Goal: Task Accomplishment & Management: Use online tool/utility

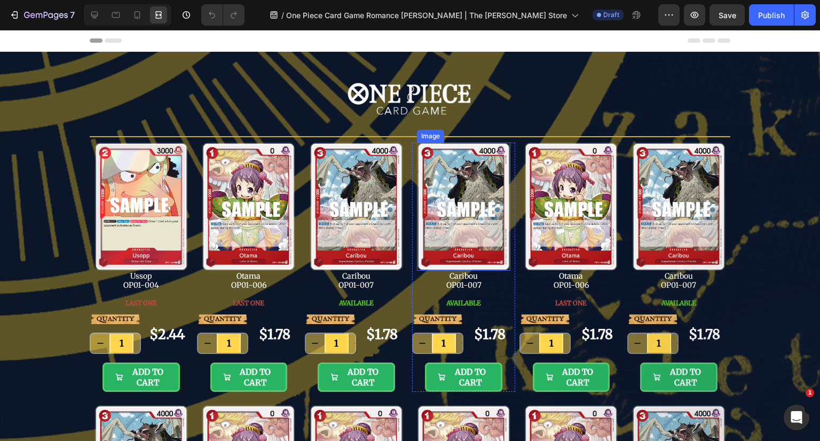
click at [460, 178] on img at bounding box center [463, 207] width 93 height 129
click at [96, 16] on icon at bounding box center [94, 15] width 7 height 7
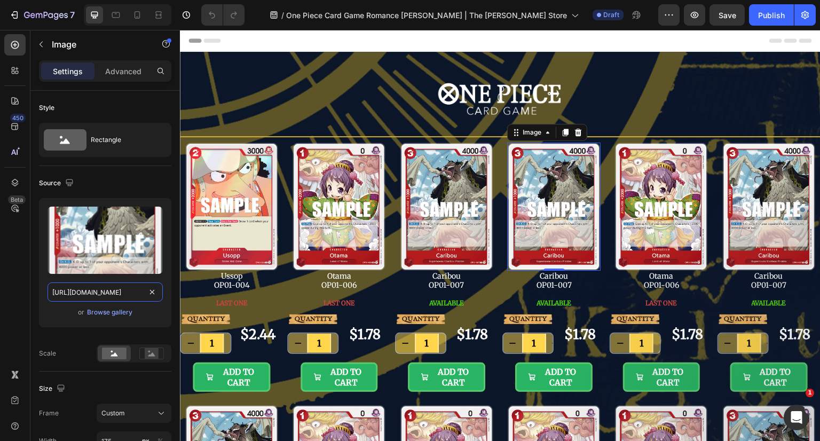
drag, startPoint x: 149, startPoint y: 290, endPoint x: 113, endPoint y: 289, distance: 36.8
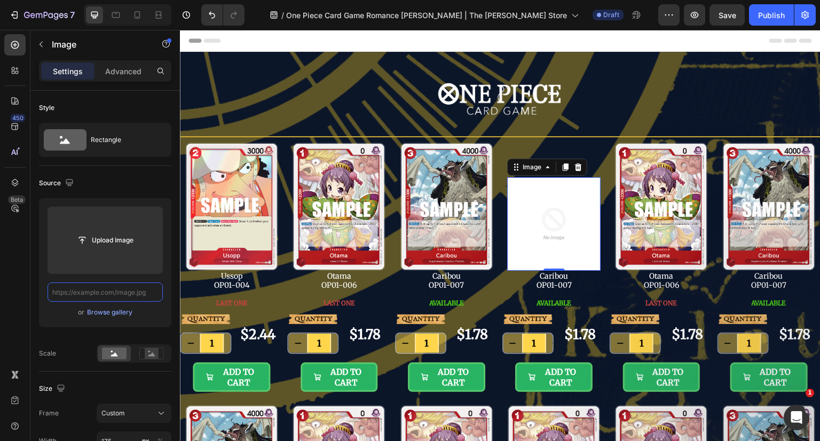
click at [107, 289] on input "text" at bounding box center [105, 291] width 115 height 19
paste input "[URL][DOMAIN_NAME]"
type input "[URL][DOMAIN_NAME]"
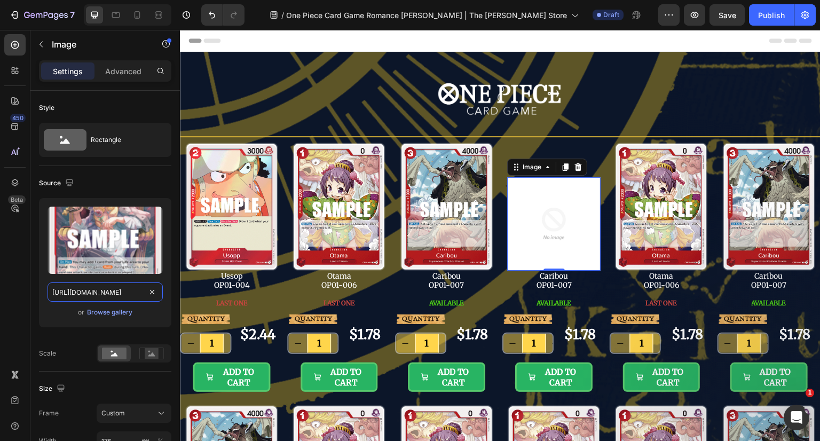
scroll to position [0, 169]
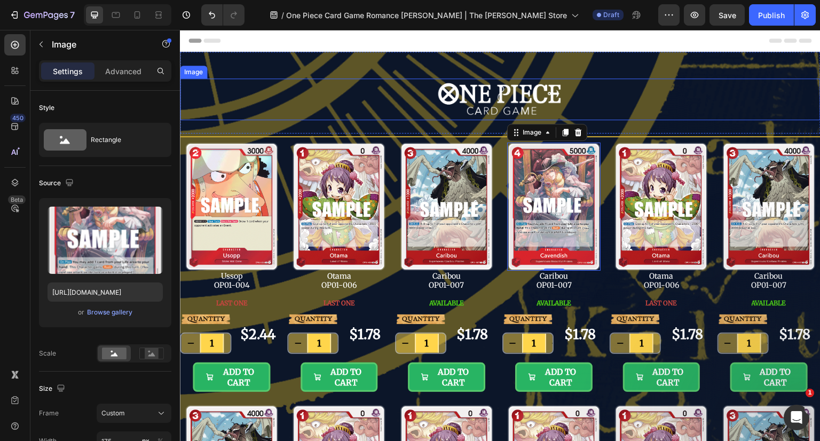
click at [619, 84] on div at bounding box center [500, 99] width 641 height 42
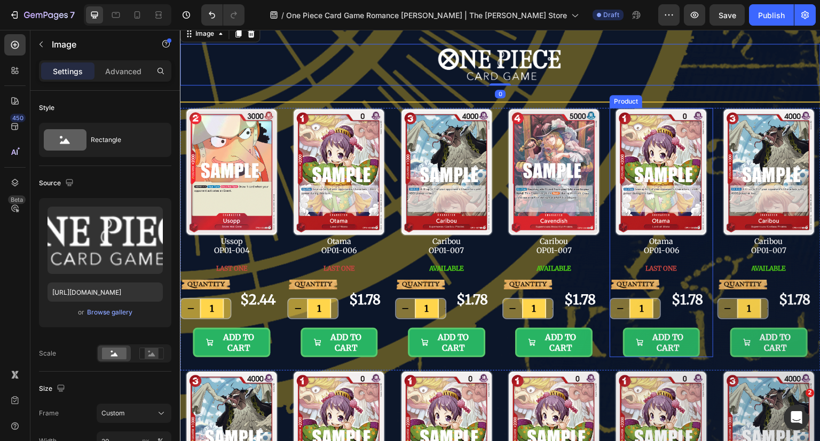
scroll to position [53, 0]
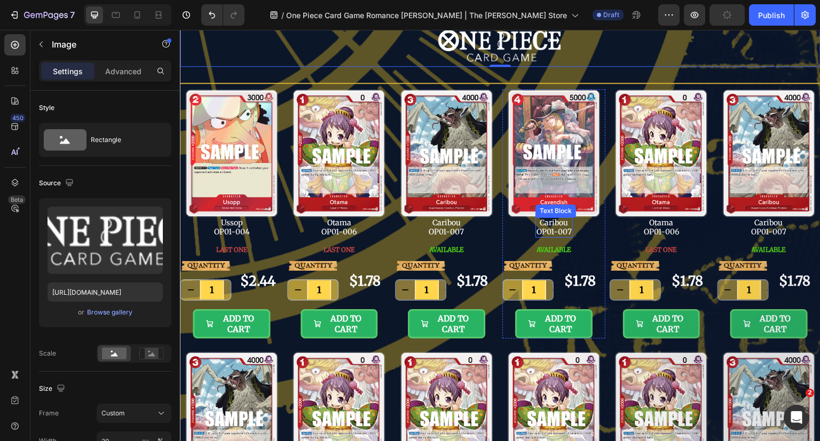
click at [556, 225] on p "Caribou OP01-007" at bounding box center [553, 227] width 35 height 18
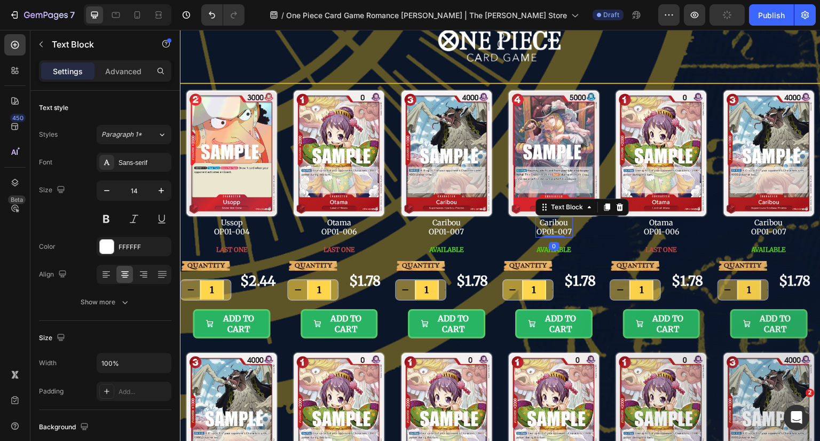
click at [556, 225] on p "Caribou OP01-007" at bounding box center [553, 227] width 35 height 18
click at [566, 230] on p "Cavendish OP01-007" at bounding box center [553, 227] width 37 height 18
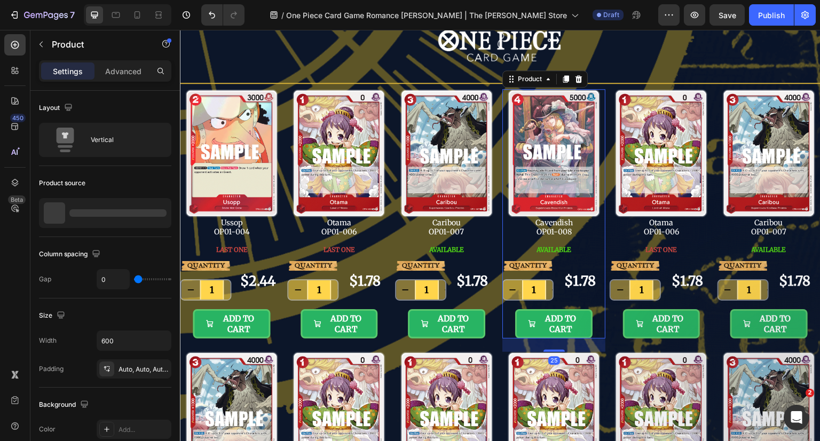
click at [578, 233] on div "Image Cavendish OP01-008 Text Block AVAILABLE Button" at bounding box center [553, 175] width 103 height 172
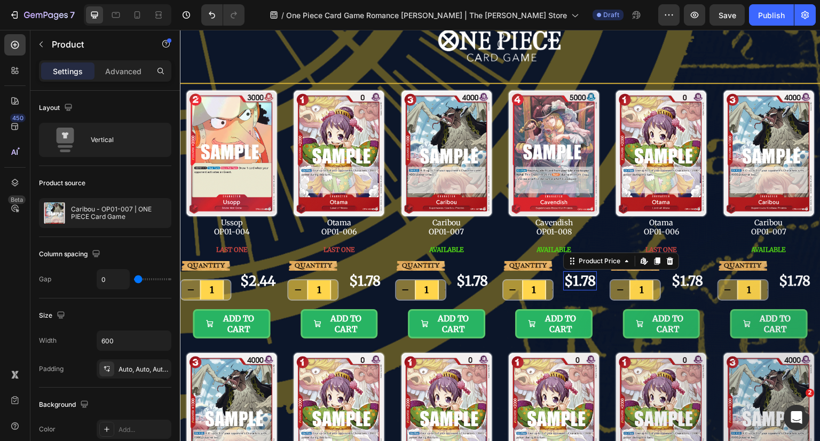
click at [574, 274] on div "$1.78" at bounding box center [580, 281] width 34 height 20
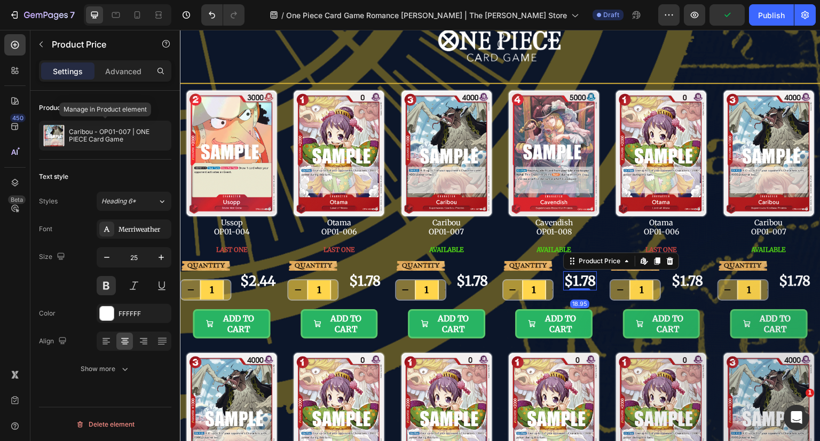
click at [108, 131] on p "Caribou - OP01-007 | ONE PIECE Card Game" at bounding box center [118, 135] width 98 height 15
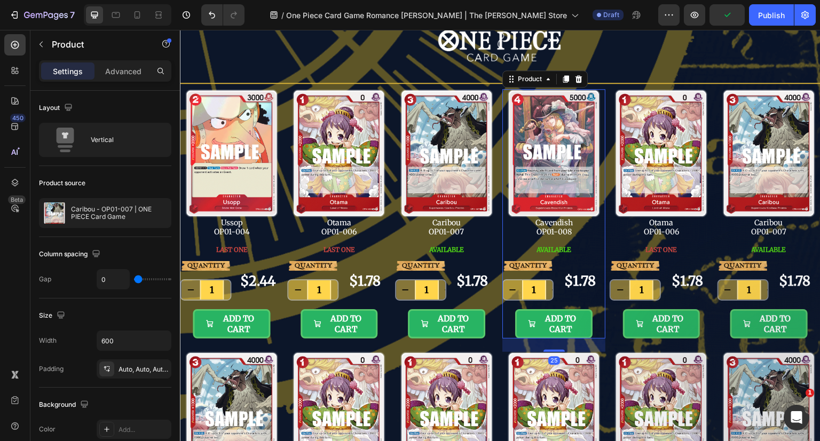
click at [0, 0] on div at bounding box center [0, 0] width 0 height 0
click at [0, 0] on icon "button" at bounding box center [0, 0] width 0 height 0
click at [118, 210] on p "OP01-007 - Caribou | ONE PIECE Card Game" at bounding box center [119, 213] width 96 height 15
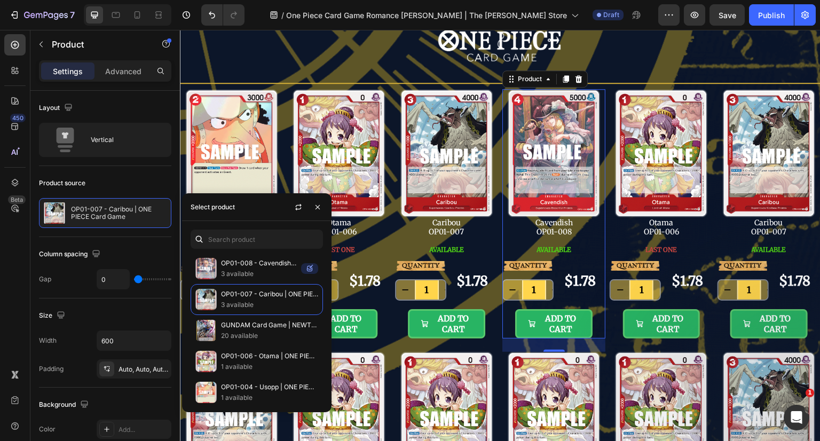
click at [275, 258] on p "OP01-008 - Cavendish | ONE PIECE Card Game" at bounding box center [259, 263] width 76 height 11
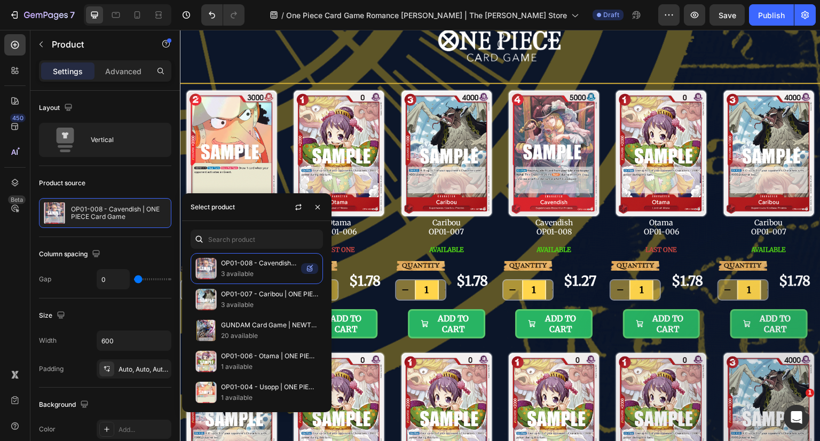
click at [319, 208] on icon "button" at bounding box center [317, 207] width 9 height 9
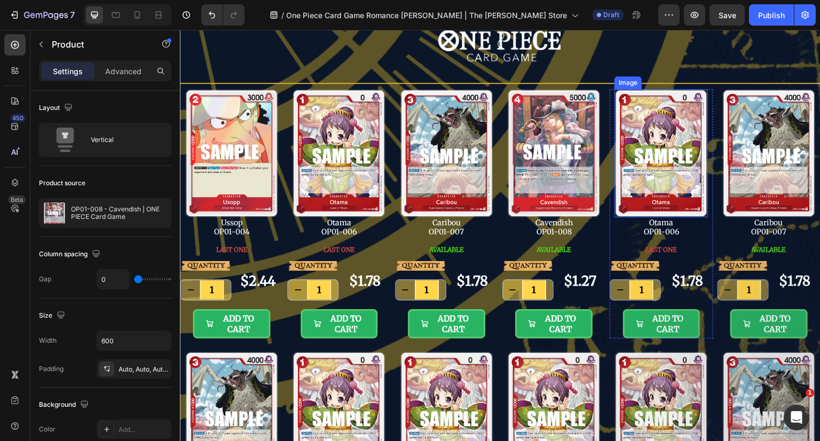
click at [656, 147] on img at bounding box center [660, 153] width 93 height 129
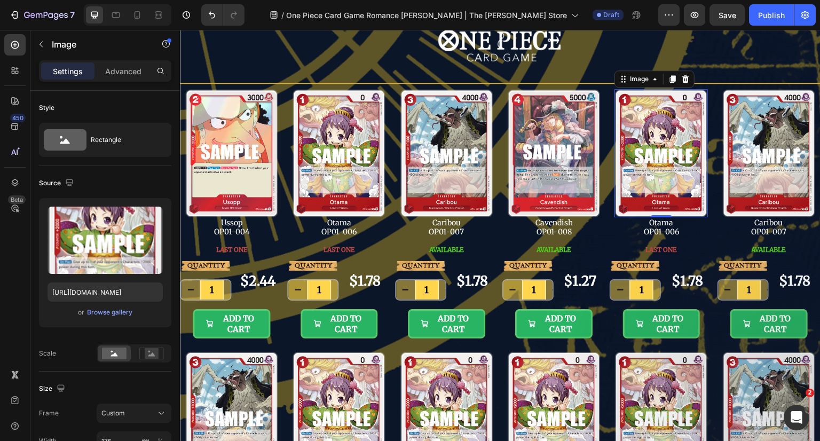
click at [657, 225] on div "0" at bounding box center [661, 226] width 11 height 9
click at [661, 221] on p "Otama OP01-006" at bounding box center [661, 227] width 35 height 18
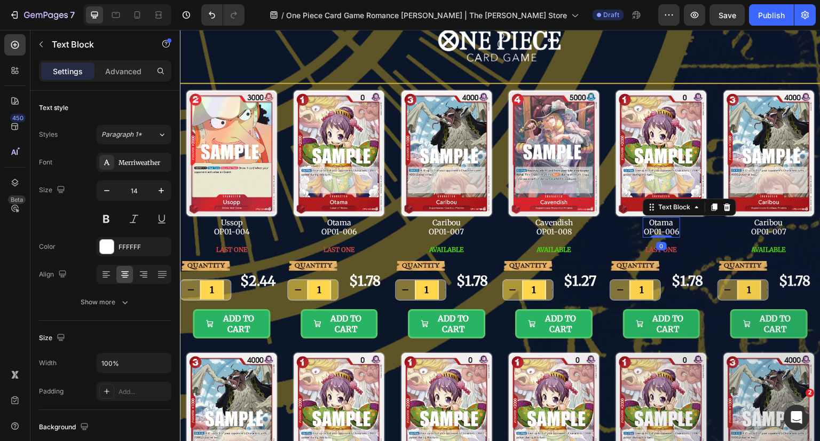
click at [661, 221] on p "Otama OP01-006" at bounding box center [661, 227] width 35 height 18
click at [671, 230] on p "Carrot OP01-006" at bounding box center [661, 227] width 35 height 18
click at [771, 228] on p "Caribou OP01-007" at bounding box center [768, 227] width 35 height 18
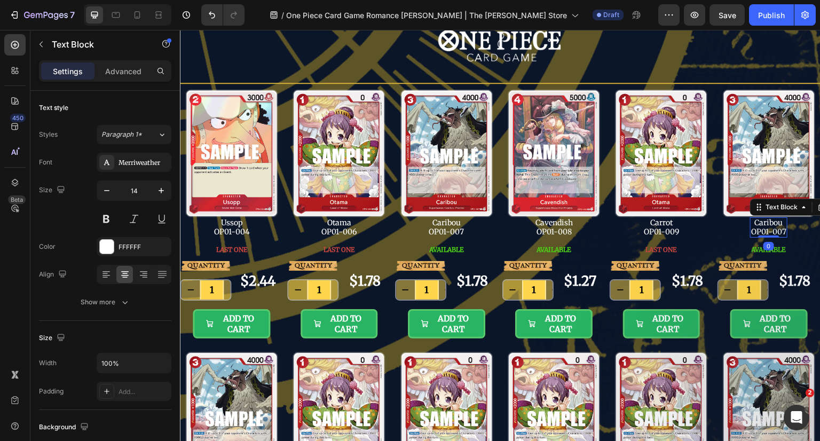
click at [766, 221] on p "Caribou OP01-007" at bounding box center [768, 227] width 35 height 18
click at [779, 230] on p "Komachiyo OP01-007" at bounding box center [768, 227] width 41 height 18
click at [803, 226] on div "Image Komachiyo OP01-010 Text Block 0 AVAILABLE Button" at bounding box center [768, 175] width 103 height 172
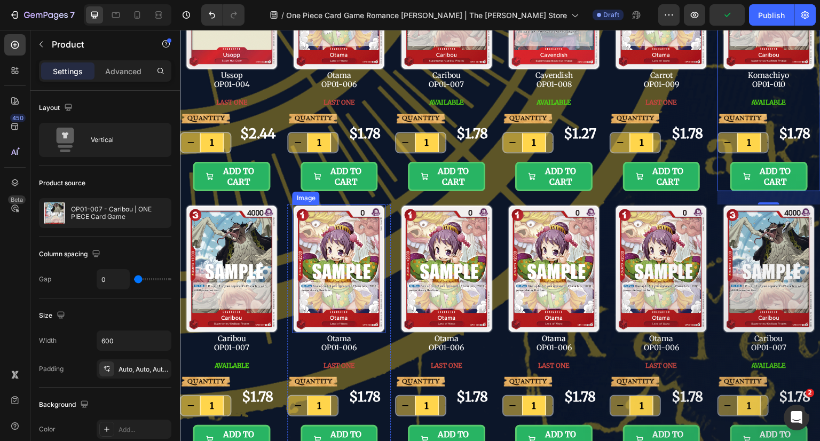
scroll to position [267, 0]
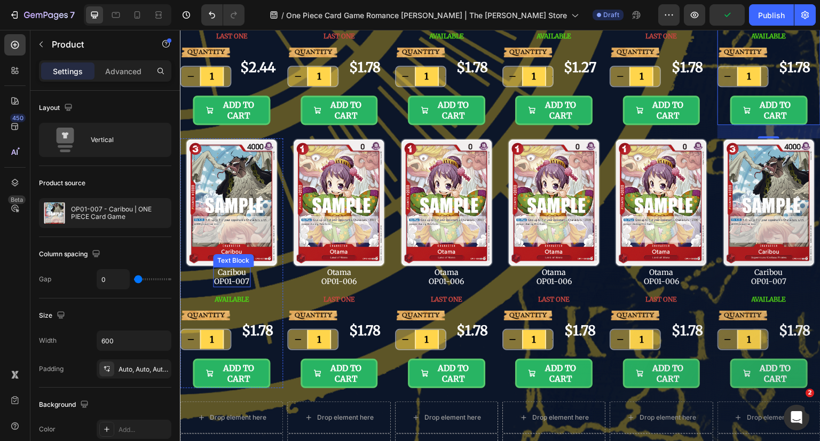
click at [243, 274] on p "Caribou OP01-007" at bounding box center [231, 277] width 35 height 18
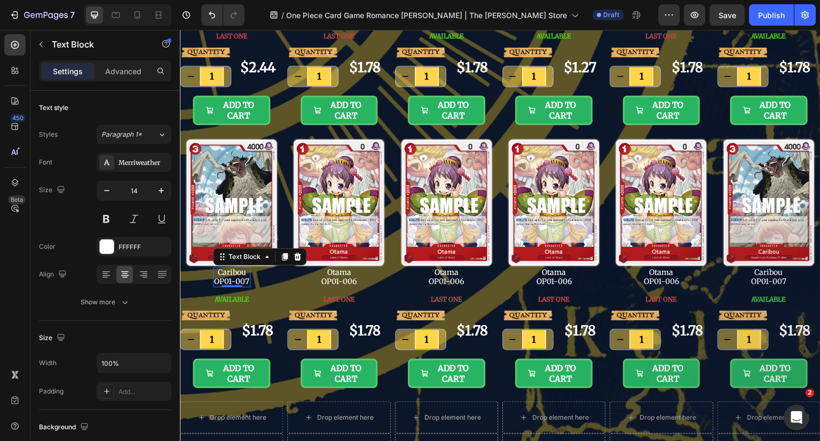
click at [236, 270] on p "Caribou OP01-007" at bounding box center [231, 277] width 35 height 18
click at [247, 280] on p "Sai OP01-007" at bounding box center [231, 277] width 35 height 18
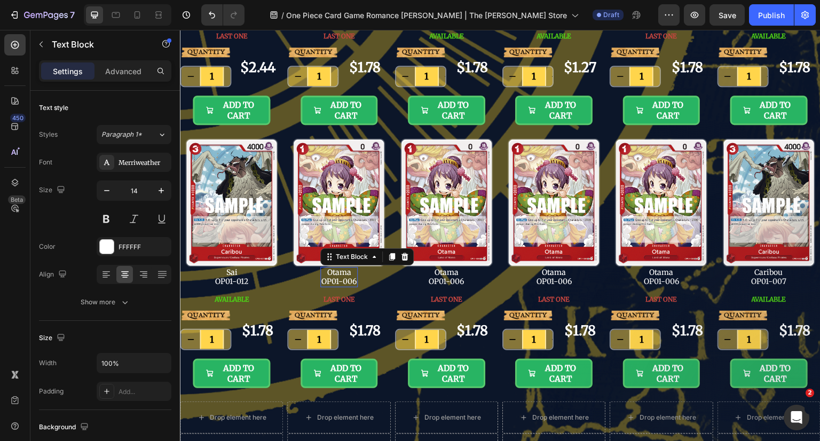
click at [334, 272] on p "Otama OP01-006" at bounding box center [338, 277] width 35 height 18
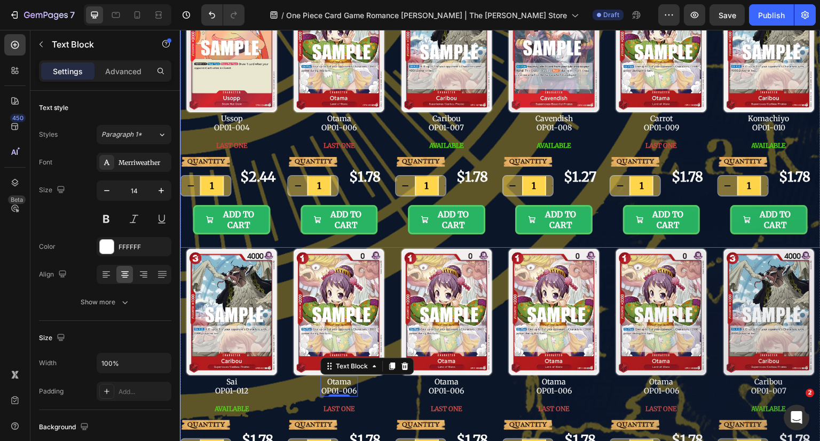
scroll to position [214, 0]
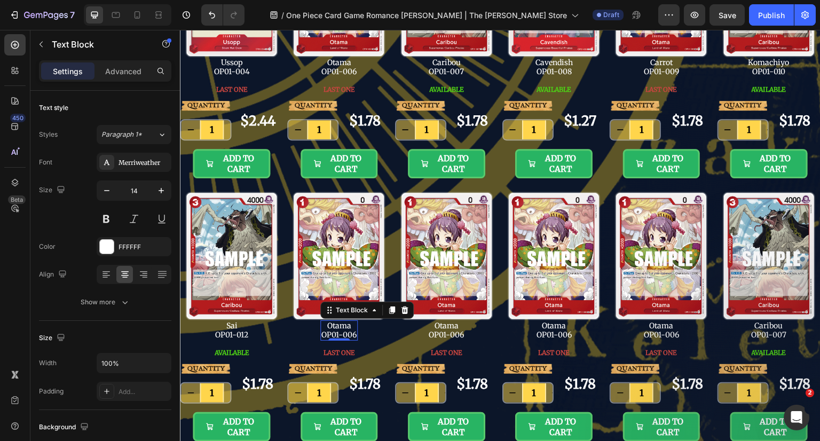
click at [343, 325] on p "Otama OP01-006" at bounding box center [338, 330] width 35 height 18
click at [353, 334] on p "Jinbe OP01-006" at bounding box center [338, 330] width 35 height 18
click at [453, 329] on p "Otama OP01-006" at bounding box center [446, 330] width 35 height 18
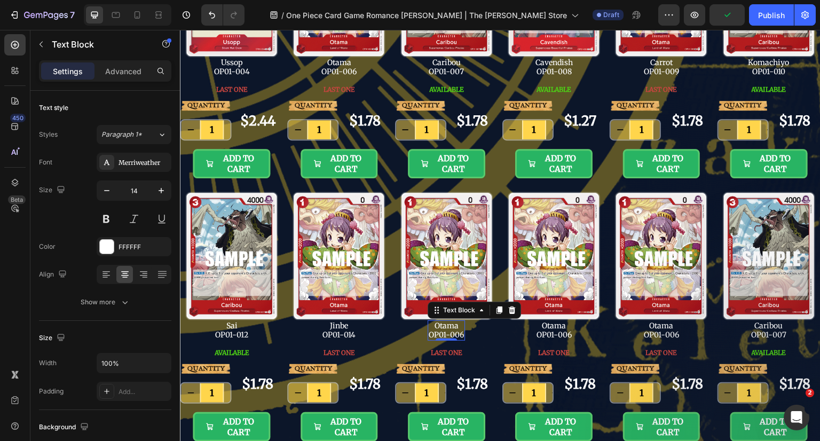
click at [455, 324] on p "Otama OP01-006" at bounding box center [446, 330] width 35 height 18
click at [452, 324] on p "Otama OP01-006" at bounding box center [446, 330] width 35 height 18
click at [457, 333] on p "Nami OP01-006" at bounding box center [446, 330] width 35 height 18
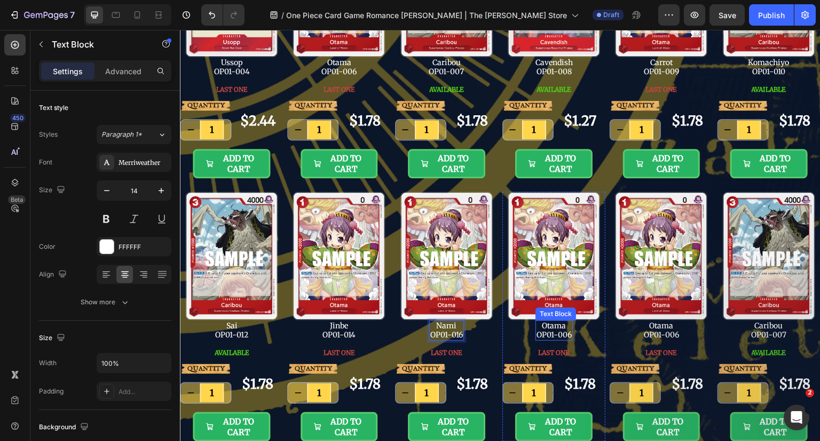
click at [549, 325] on p "Otama OP01-006" at bounding box center [553, 330] width 35 height 18
click at [565, 331] on p "Nico Robin OP01-006" at bounding box center [554, 330] width 62 height 18
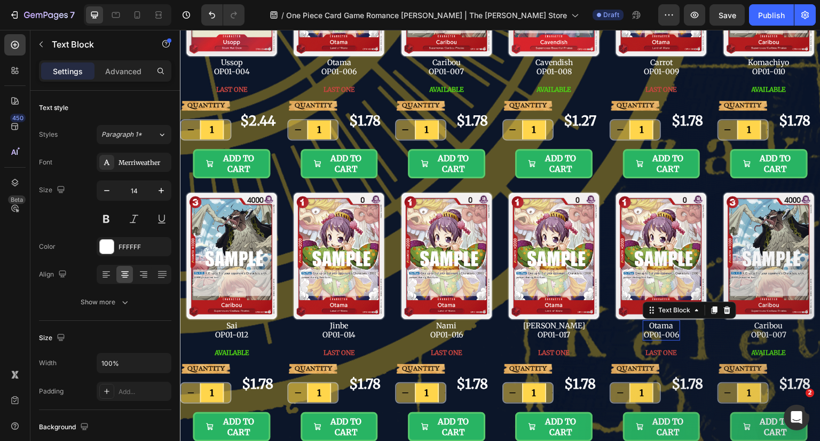
click at [657, 329] on p "Otama OP01-006" at bounding box center [661, 330] width 35 height 18
click at [659, 325] on p "Otama OP01-006" at bounding box center [661, 330] width 35 height 18
click at [670, 332] on p "Hajrudin OP01-006" at bounding box center [661, 330] width 62 height 18
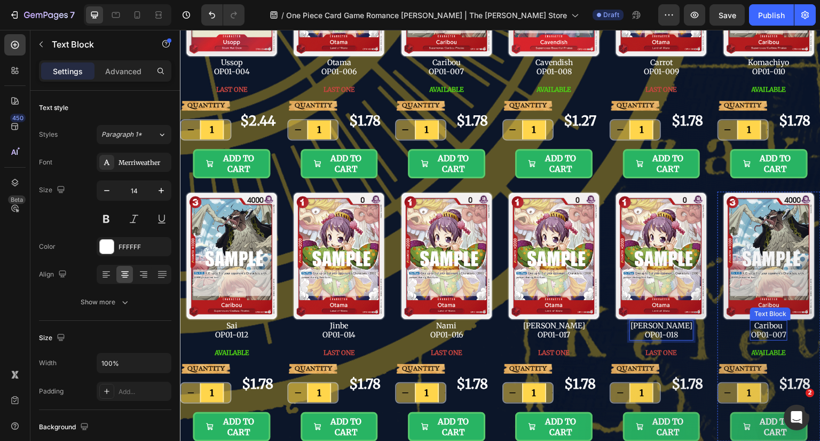
click at [773, 333] on p "Caribou OP01-007" at bounding box center [768, 330] width 35 height 18
click at [769, 326] on p "Caribou OP01-007" at bounding box center [768, 330] width 35 height 18
click at [776, 332] on p "Green Star Rafflesia OP01-007" at bounding box center [768, 330] width 70 height 18
click at [777, 332] on p "Green Star Rafflesia OP01-007" at bounding box center [768, 330] width 70 height 18
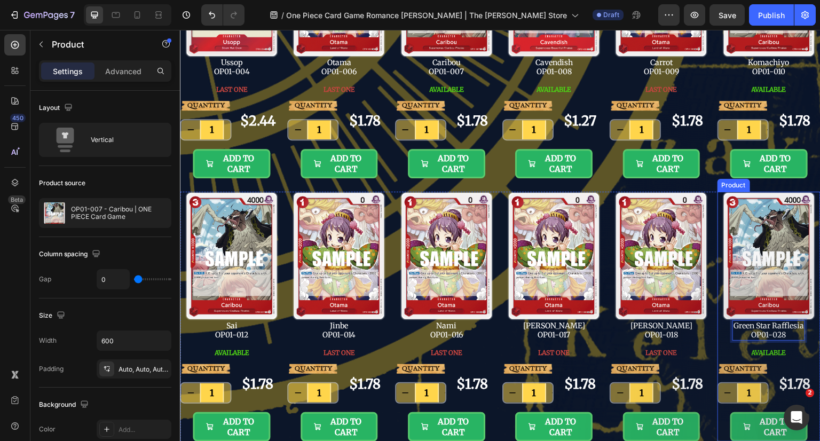
click at [794, 352] on div "AVAILABLE Button" at bounding box center [768, 352] width 103 height 23
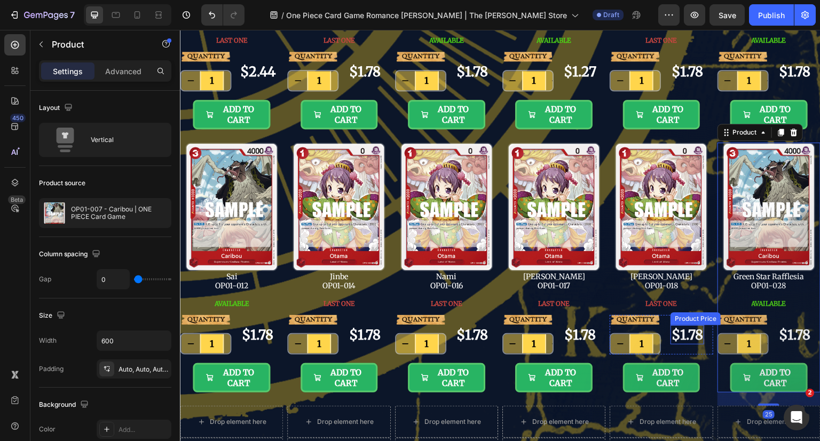
scroll to position [374, 0]
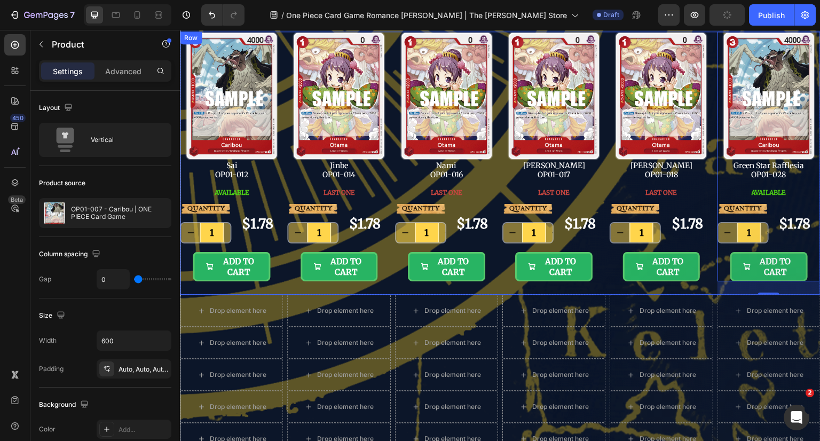
click at [496, 282] on div "Image Sai OP01-012 Text Block AVAILABLE Button QUANTITY Text Block 1 Product Qu…" at bounding box center [500, 162] width 641 height 263
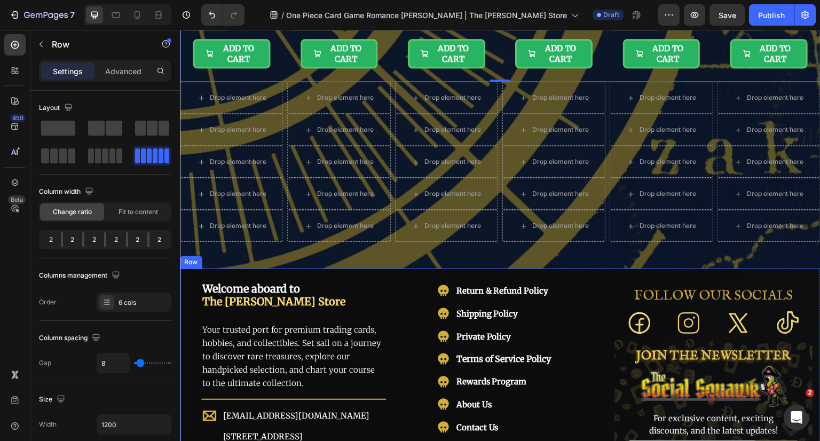
scroll to position [587, 0]
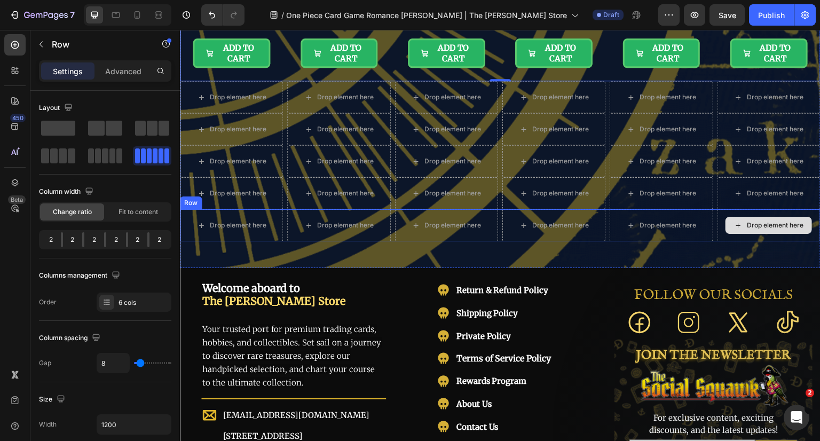
click at [717, 232] on div "Drop element here" at bounding box center [768, 225] width 103 height 32
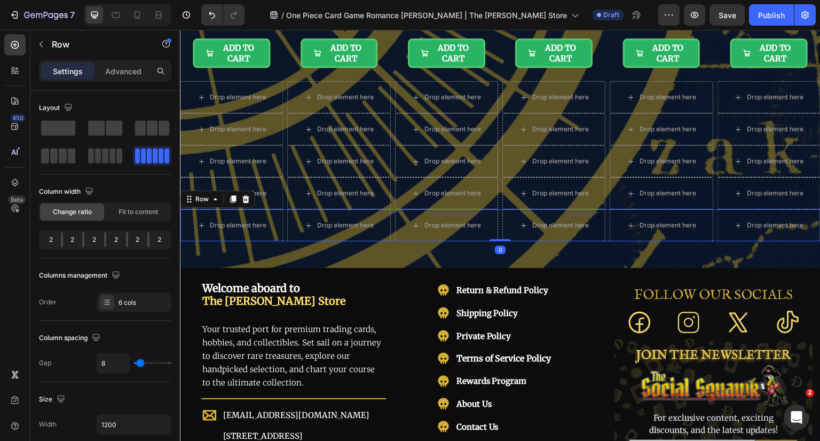
click at [249, 195] on icon at bounding box center [245, 199] width 9 height 9
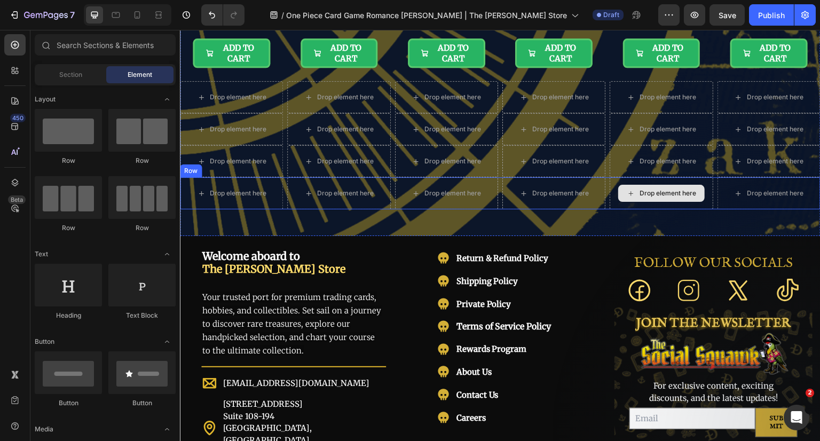
click at [610, 199] on div "Drop element here" at bounding box center [661, 193] width 103 height 32
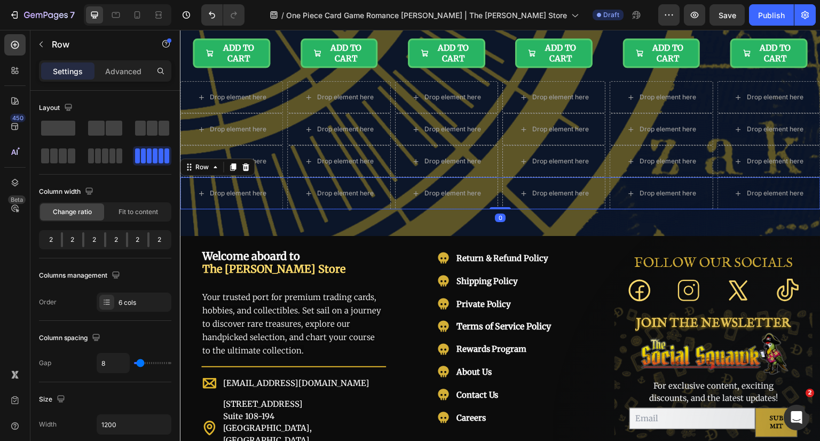
click at [247, 168] on icon at bounding box center [245, 166] width 7 height 7
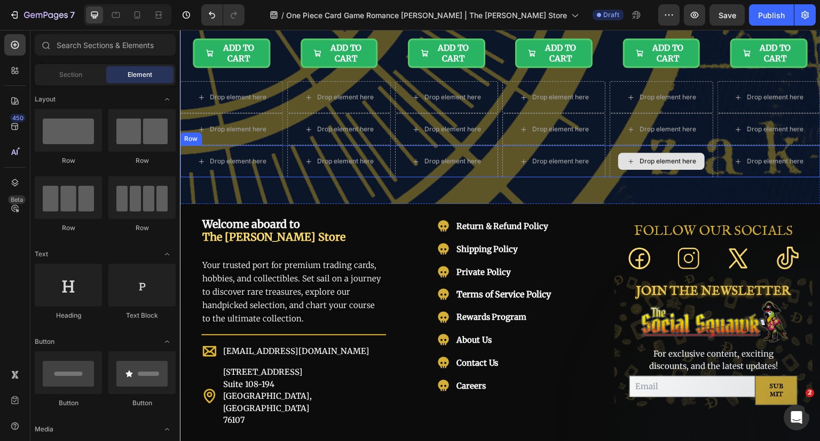
click at [610, 171] on div "Drop element here" at bounding box center [661, 161] width 103 height 32
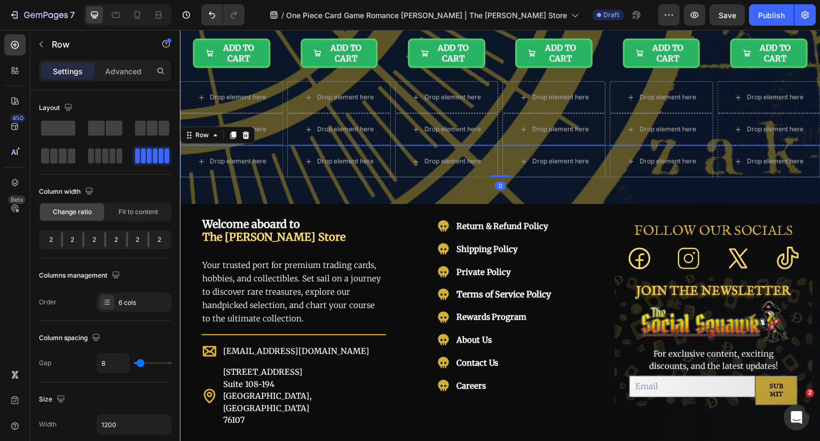
click at [244, 135] on icon at bounding box center [245, 134] width 7 height 7
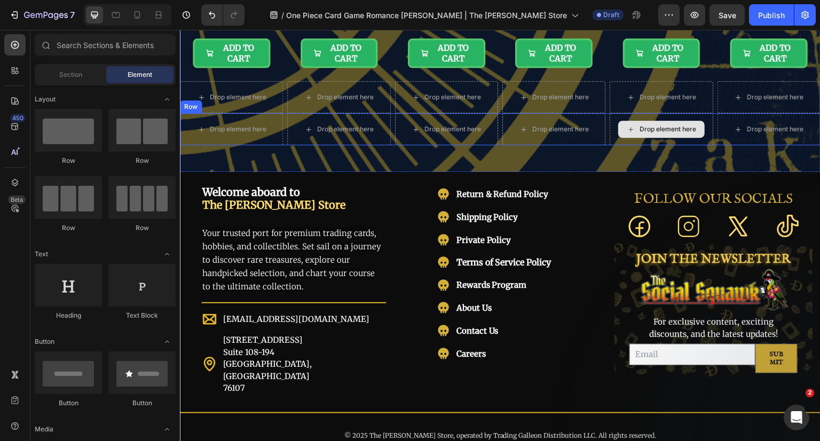
click at [618, 135] on div "Drop element here" at bounding box center [661, 129] width 86 height 17
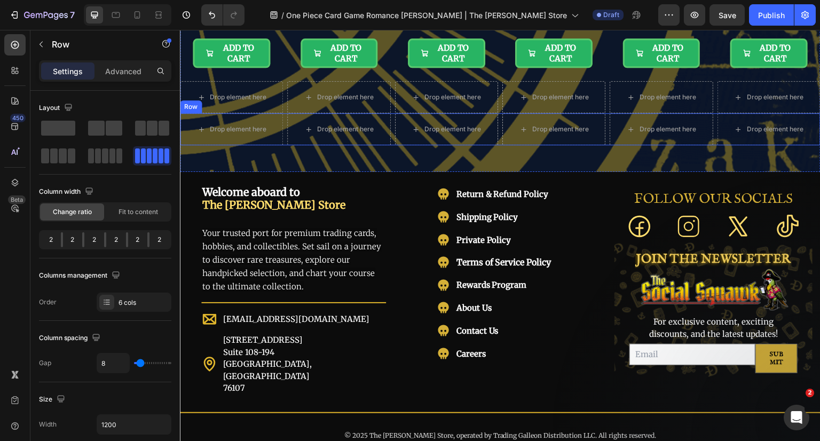
click at [496, 137] on div "Drop element here Drop element here Drop element here Drop element here Drop el…" at bounding box center [500, 129] width 641 height 32
click at [248, 101] on icon at bounding box center [245, 103] width 9 height 9
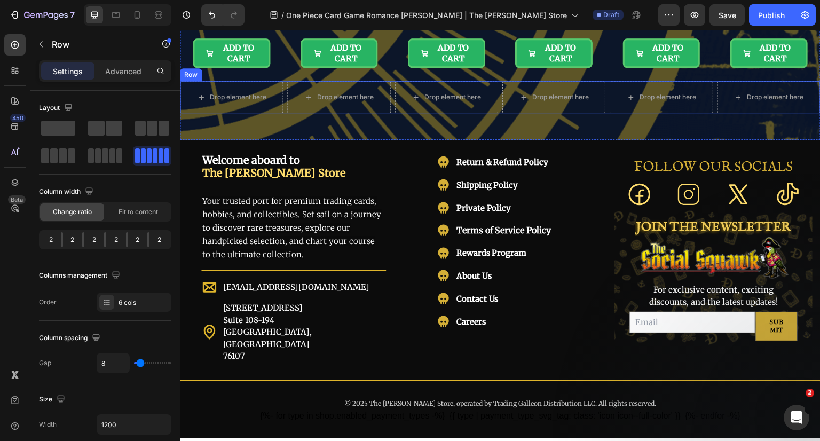
click at [496, 108] on div "Drop element here Drop element here Drop element here Drop element here Drop el…" at bounding box center [500, 97] width 641 height 32
click at [246, 67] on icon at bounding box center [245, 71] width 9 height 9
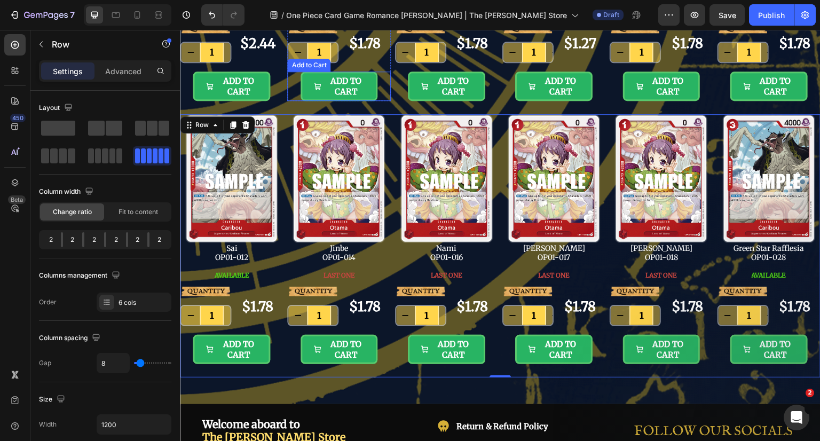
scroll to position [267, 0]
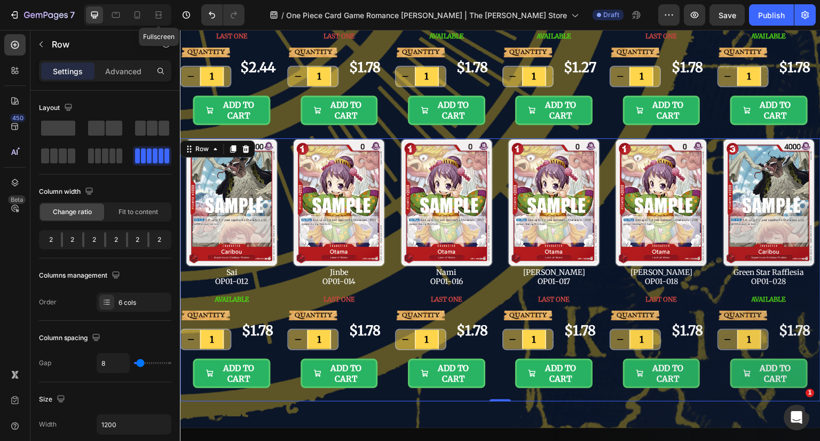
click at [153, 17] on icon at bounding box center [158, 15] width 11 height 11
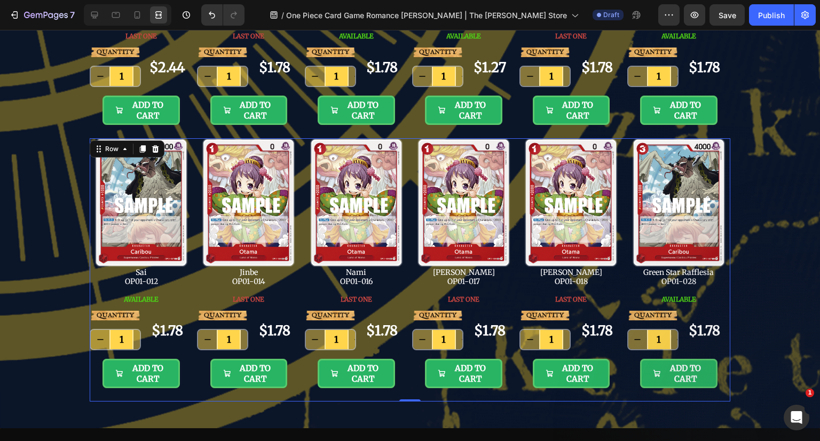
click at [138, 146] on icon at bounding box center [142, 149] width 9 height 9
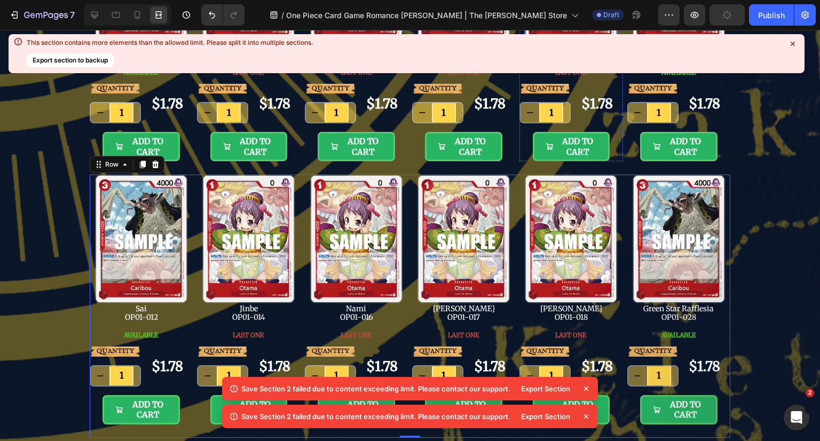
scroll to position [600, 0]
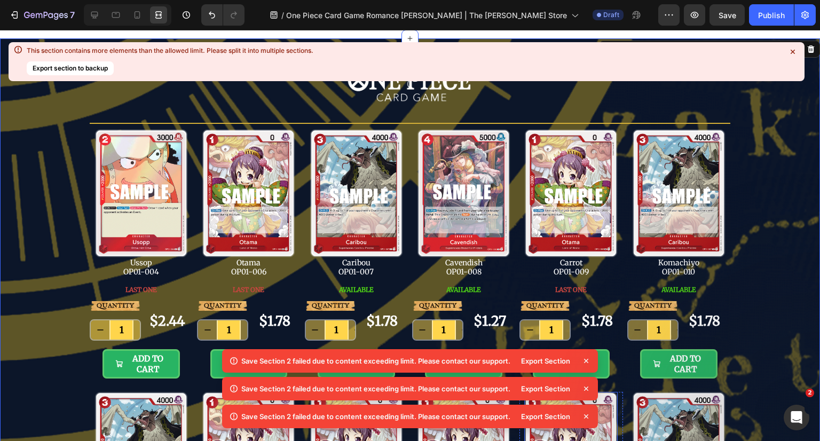
scroll to position [0, 0]
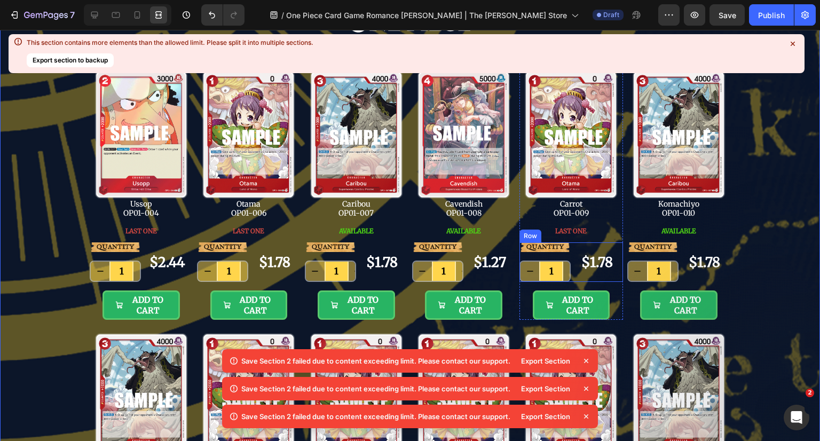
scroll to position [53, 0]
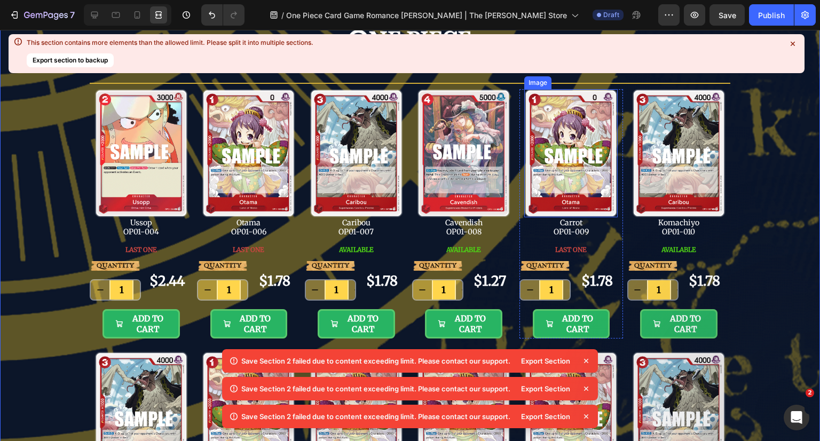
click at [591, 182] on img at bounding box center [570, 153] width 93 height 129
click at [758, 199] on div "Image Row Title Line Image Ussop OP01-004 Text Block LAST ONE Button QUANTITY T…" at bounding box center [410, 438] width 820 height 880
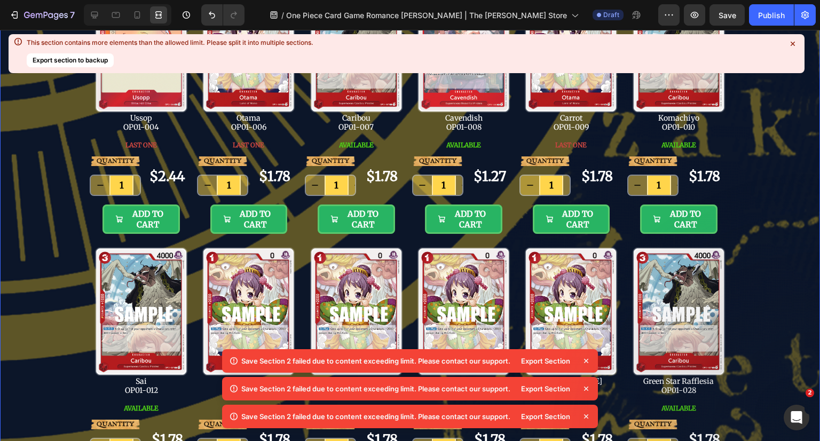
scroll to position [160, 0]
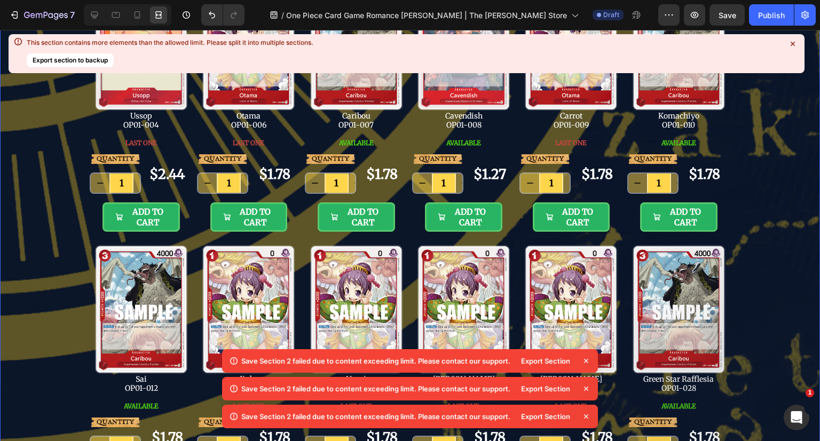
click at [584, 357] on icon at bounding box center [586, 360] width 11 height 11
click at [587, 361] on icon at bounding box center [586, 361] width 4 height 4
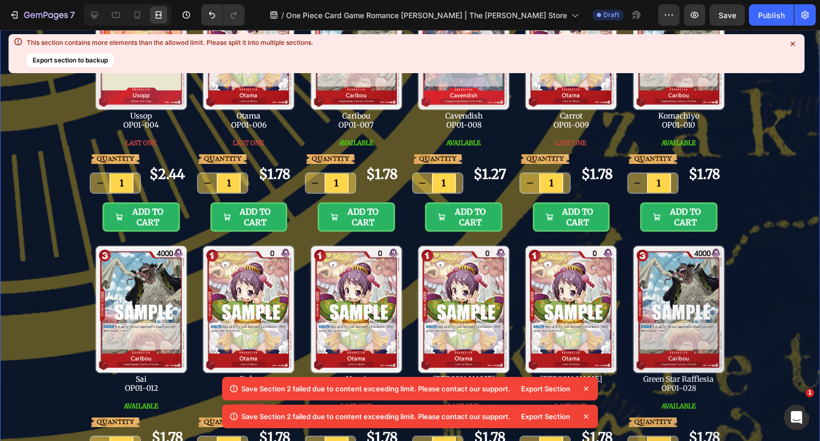
click at [587, 384] on icon at bounding box center [586, 388] width 11 height 11
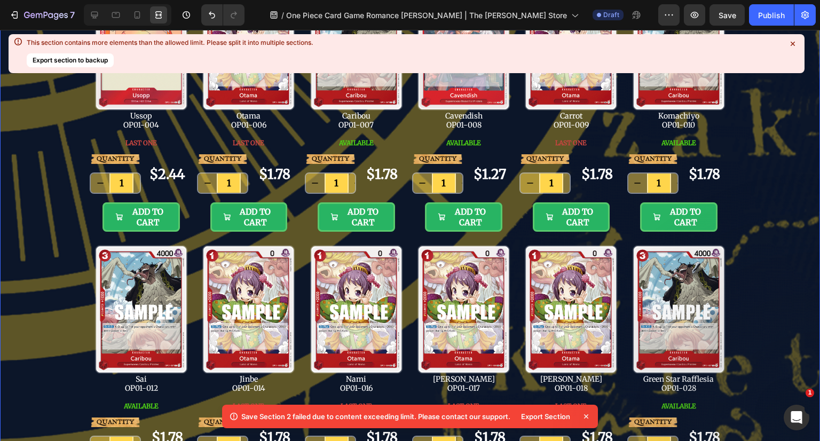
click at [589, 417] on icon at bounding box center [586, 416] width 11 height 11
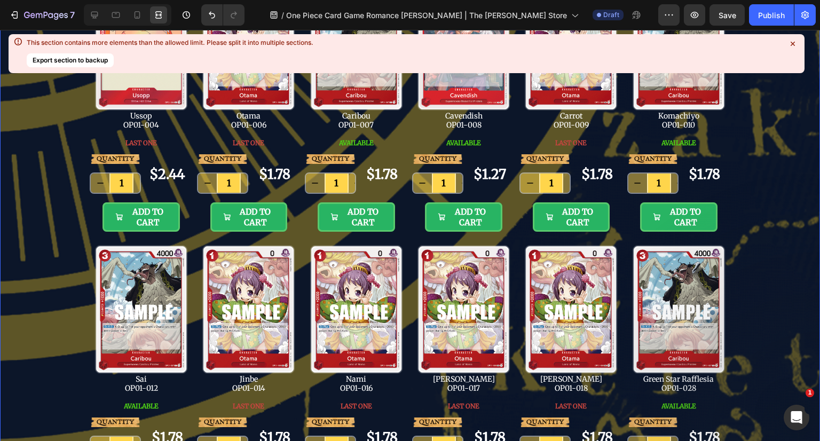
click at [750, 323] on div "Image Row Title Line Image Ussop OP01-004 Text Block LAST ONE Button QUANTITY T…" at bounding box center [410, 332] width 820 height 880
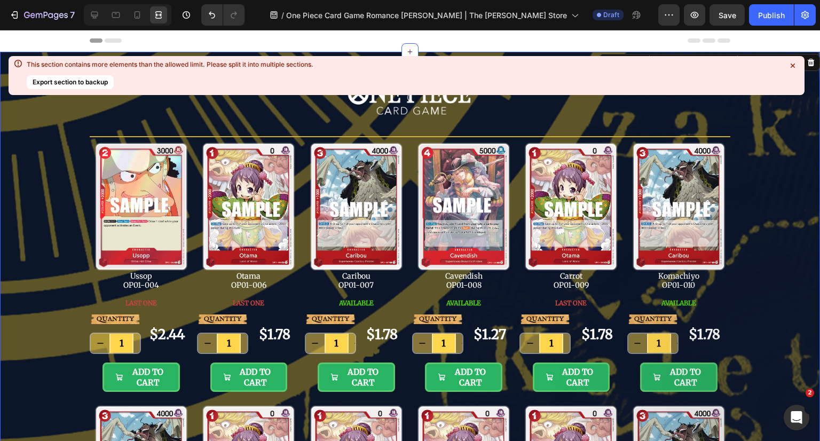
scroll to position [53, 0]
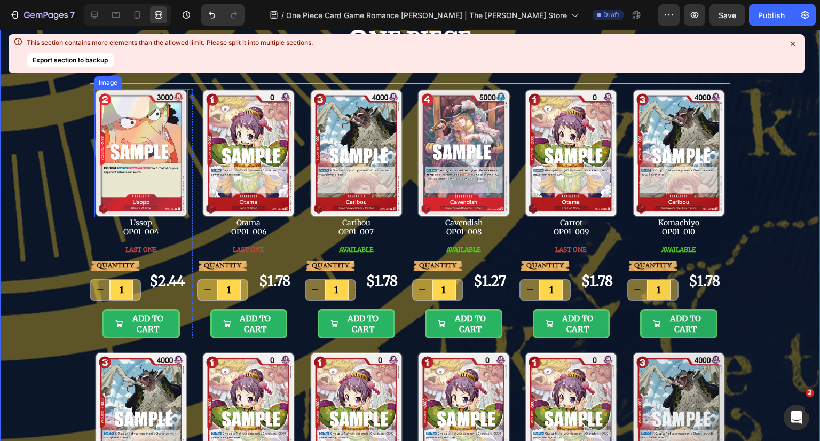
click at [134, 155] on img at bounding box center [140, 153] width 93 height 129
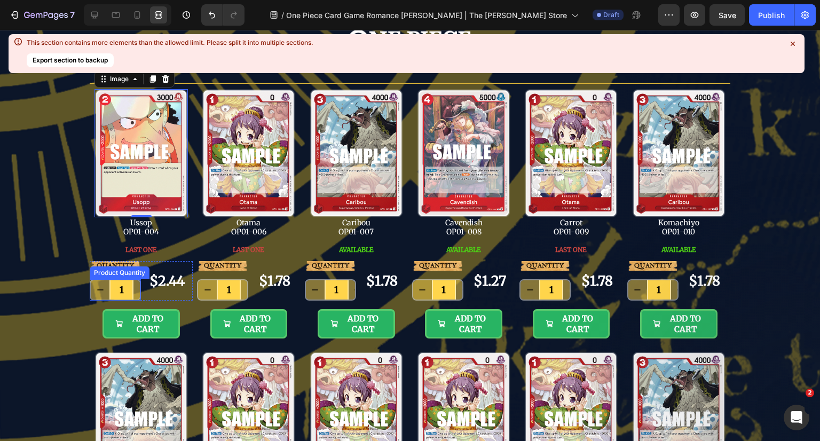
click at [102, 294] on button "decrement" at bounding box center [100, 289] width 19 height 19
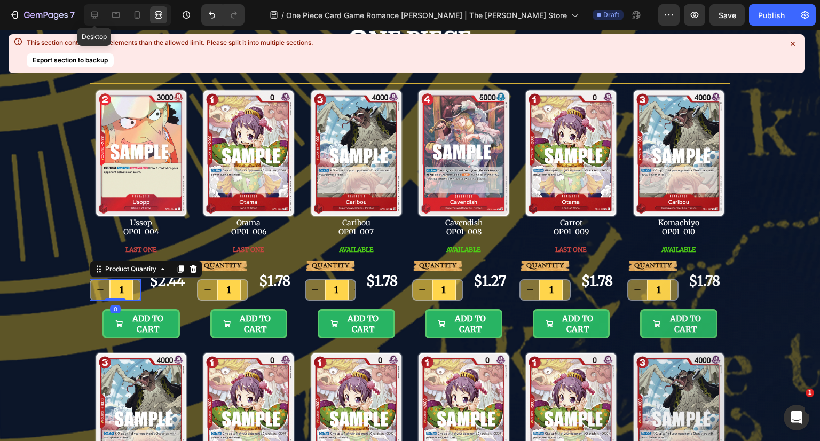
click at [93, 13] on icon at bounding box center [94, 15] width 11 height 11
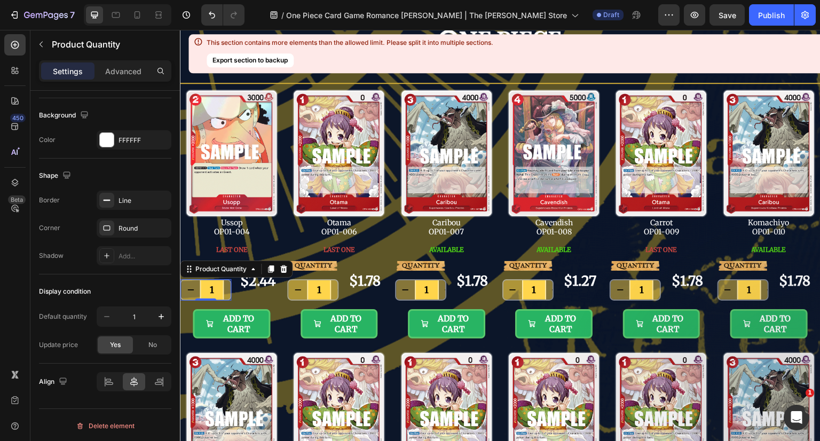
scroll to position [337, 0]
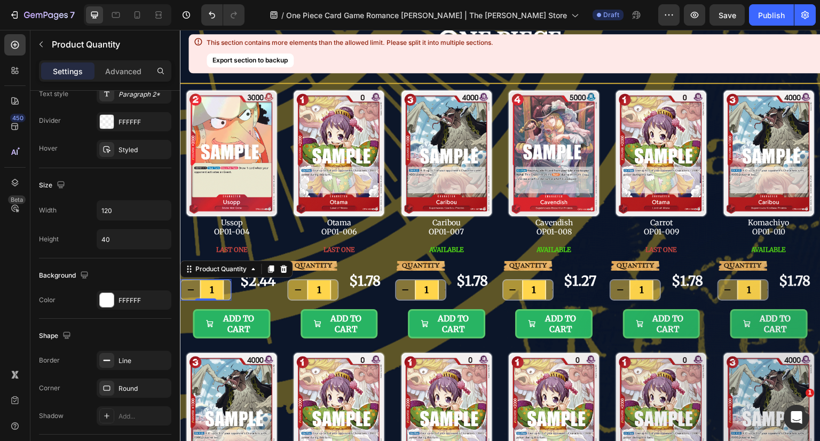
click at [130, 67] on p "Advanced" at bounding box center [123, 71] width 36 height 11
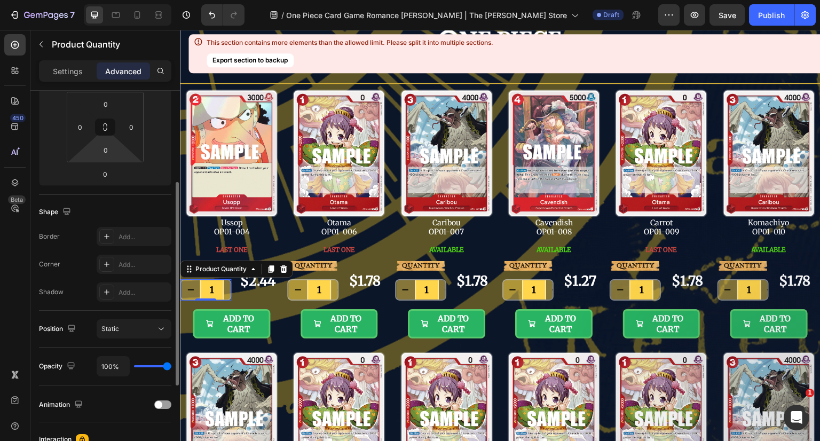
scroll to position [0, 0]
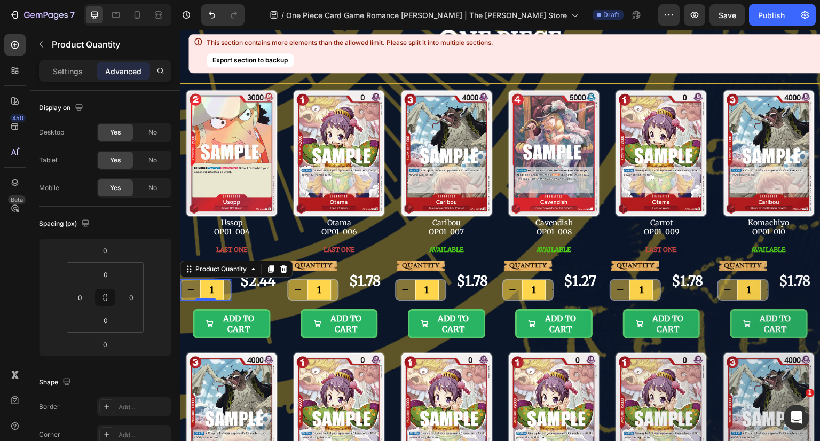
drag, startPoint x: 73, startPoint y: 71, endPoint x: 77, endPoint y: 84, distance: 13.9
click at [74, 71] on p "Settings" at bounding box center [68, 71] width 30 height 11
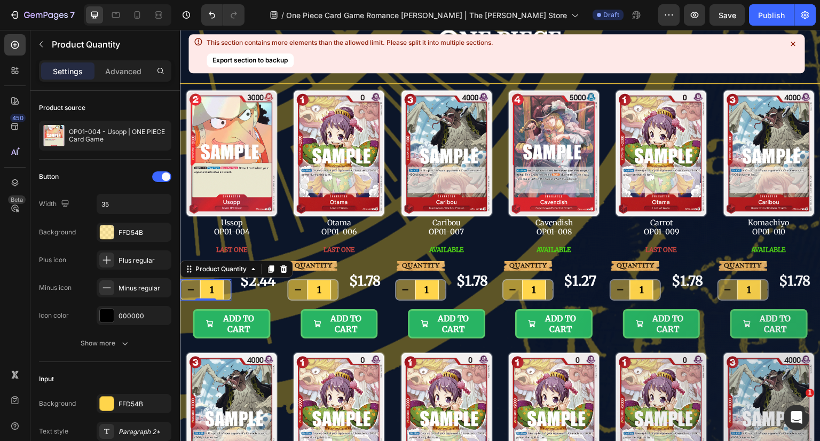
click at [129, 342] on icon "button" at bounding box center [125, 343] width 11 height 11
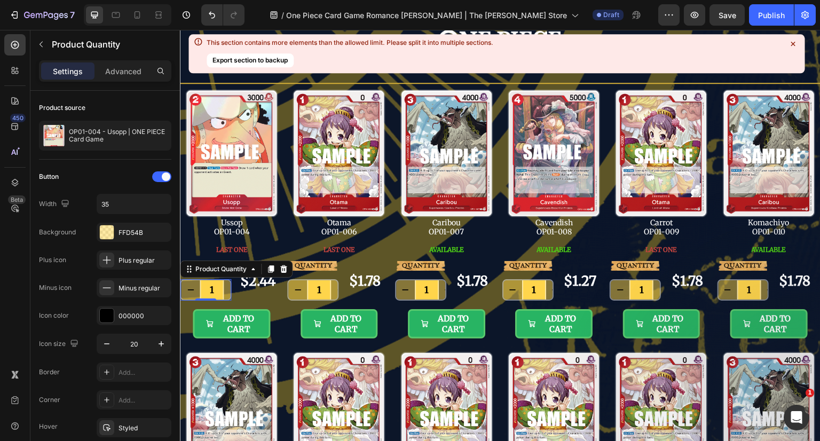
scroll to position [107, 0]
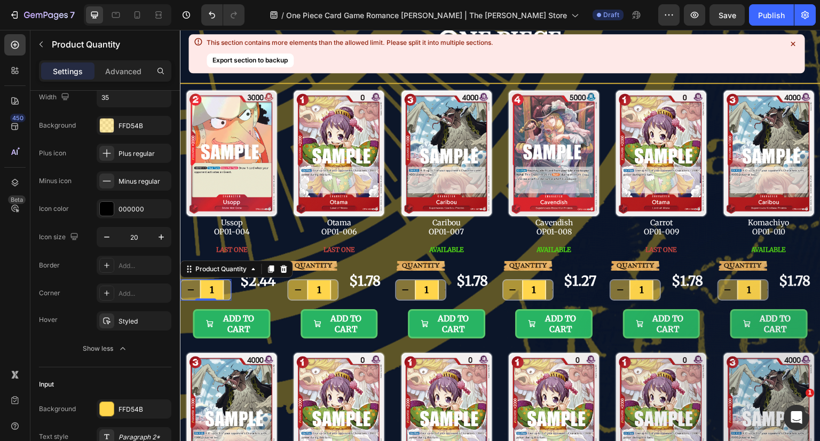
click at [107, 241] on icon "button" at bounding box center [106, 237] width 11 height 11
click at [158, 238] on icon "button" at bounding box center [161, 237] width 11 height 11
type input "20"
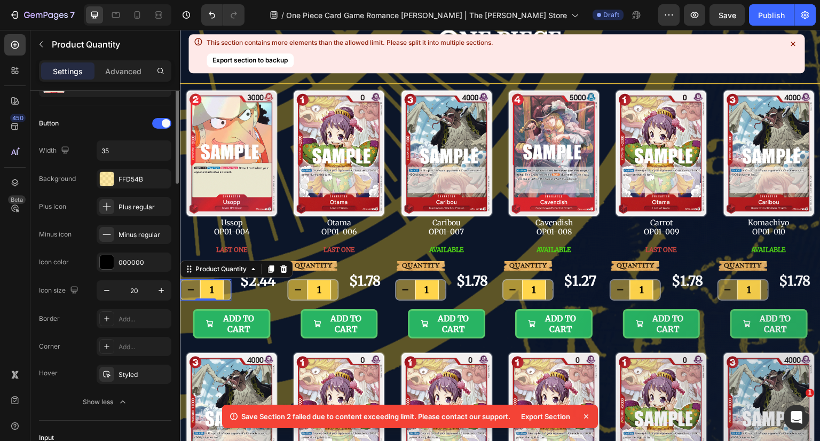
scroll to position [0, 0]
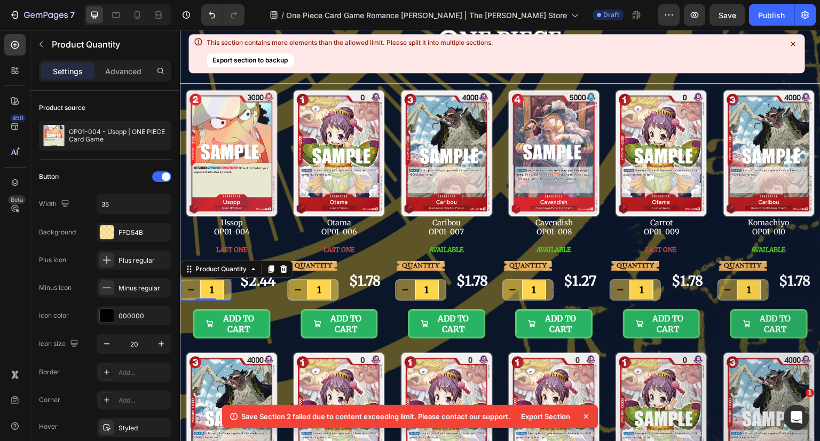
click at [544, 418] on div "Export Section" at bounding box center [546, 416] width 62 height 15
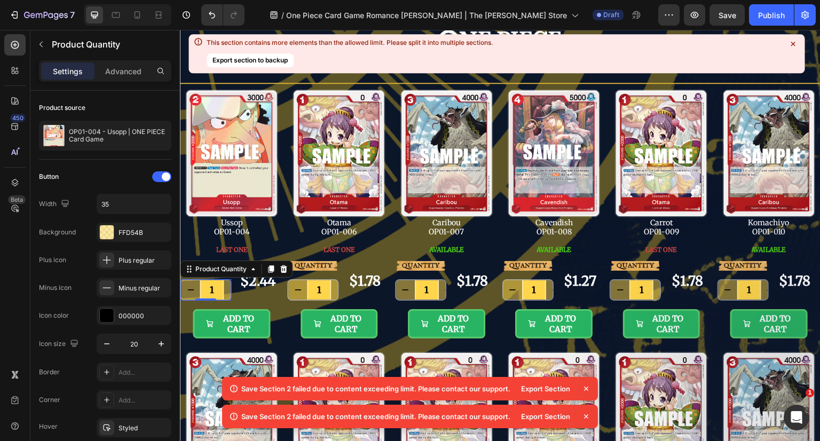
click at [587, 388] on icon at bounding box center [586, 388] width 11 height 11
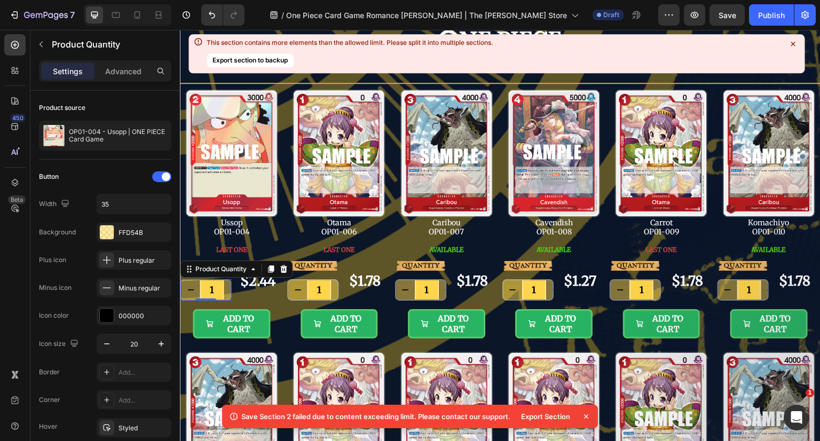
click at [588, 413] on icon at bounding box center [586, 416] width 11 height 11
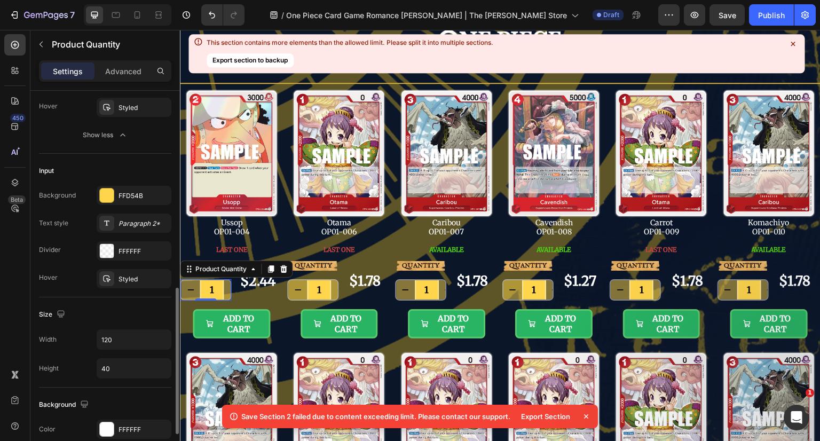
scroll to position [374, 0]
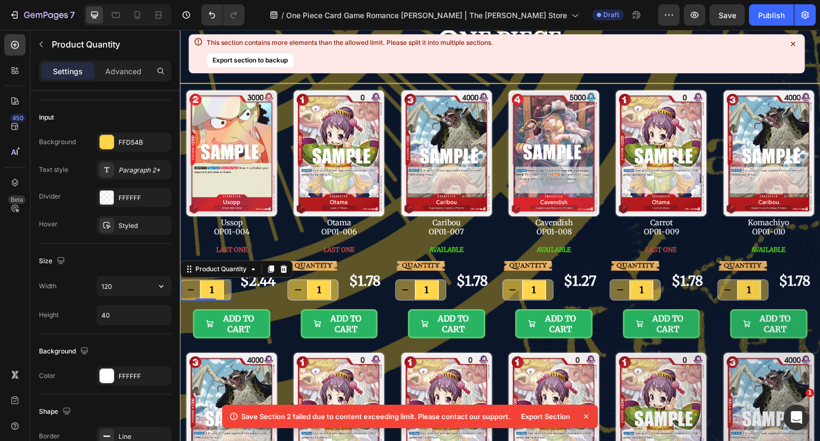
click at [160, 286] on icon "button" at bounding box center [161, 286] width 11 height 11
click at [143, 285] on input "120" at bounding box center [134, 285] width 74 height 19
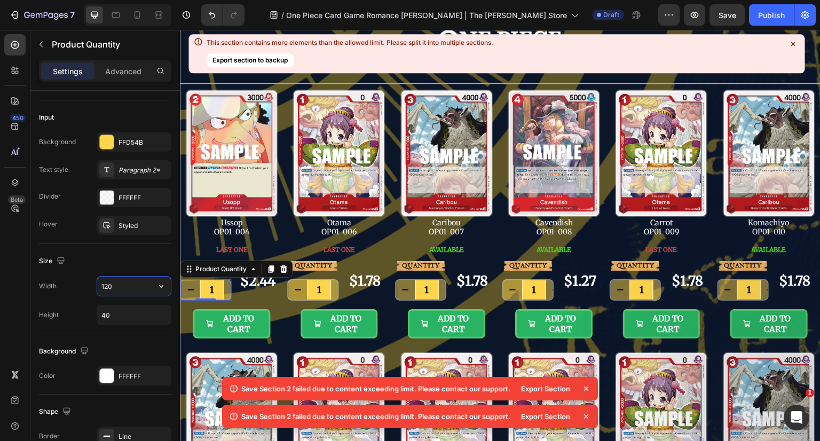
click at [163, 282] on icon "button" at bounding box center [161, 286] width 11 height 11
click at [126, 306] on div "Full 100%" at bounding box center [123, 312] width 88 height 20
click at [130, 289] on input "100%" at bounding box center [134, 285] width 74 height 19
click at [218, 291] on input "1" at bounding box center [212, 289] width 24 height 19
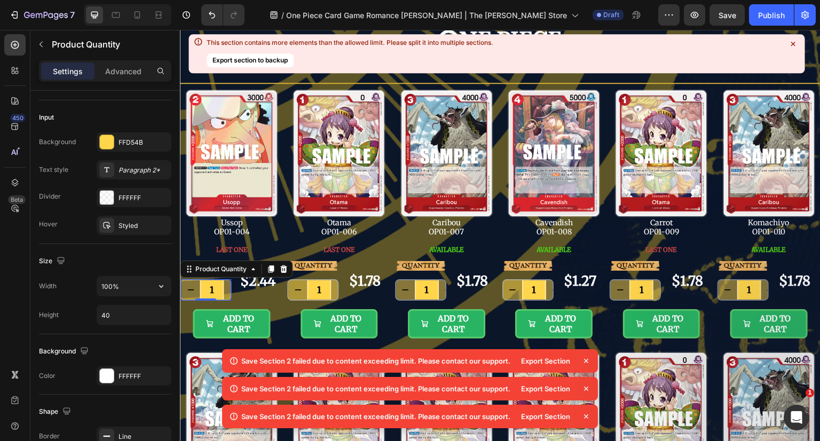
click at [140, 283] on input "100%" at bounding box center [134, 285] width 74 height 19
type input "50%"
click at [115, 66] on p "Advanced" at bounding box center [123, 71] width 36 height 11
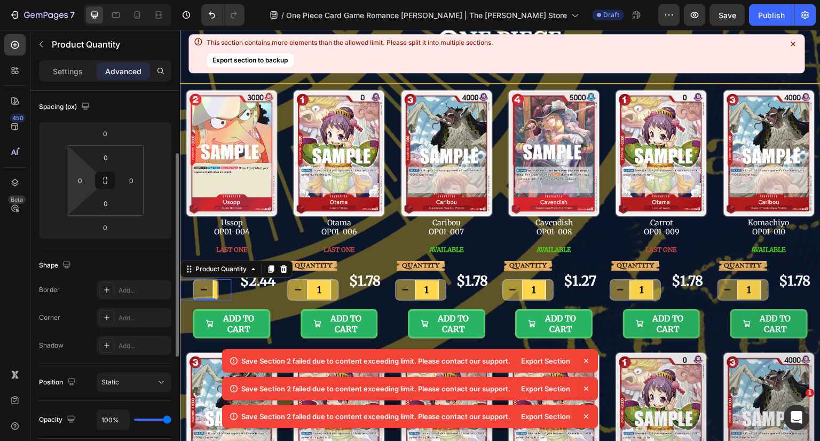
scroll to position [0, 0]
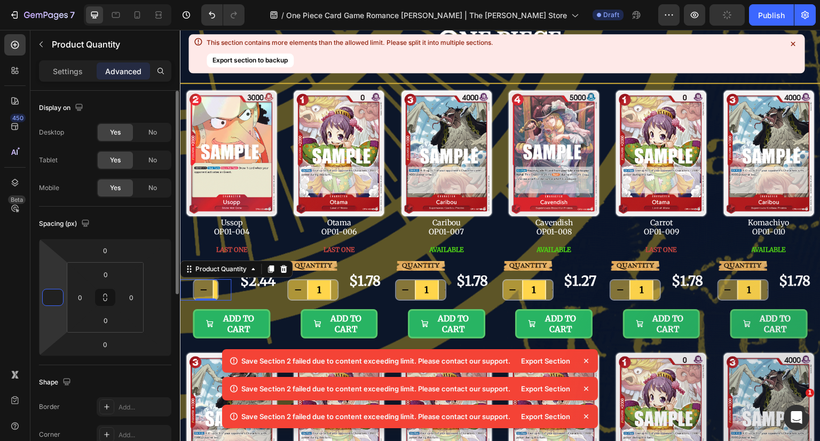
click at [59, 299] on input "number" at bounding box center [53, 297] width 16 height 16
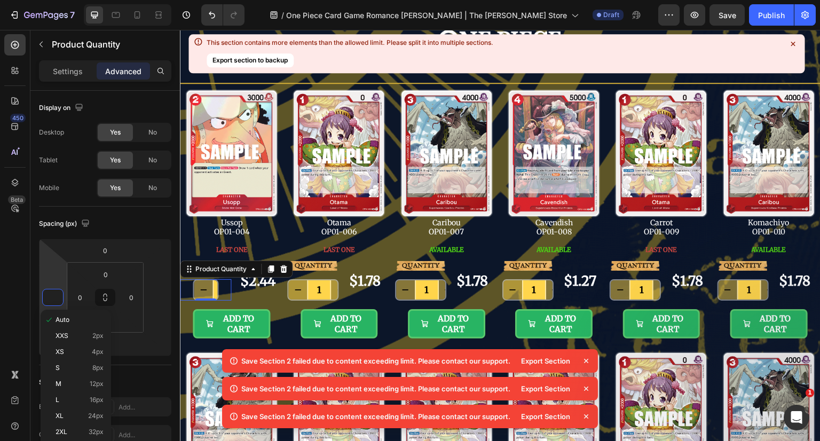
click at [68, 318] on span "Auto" at bounding box center [63, 319] width 14 height 7
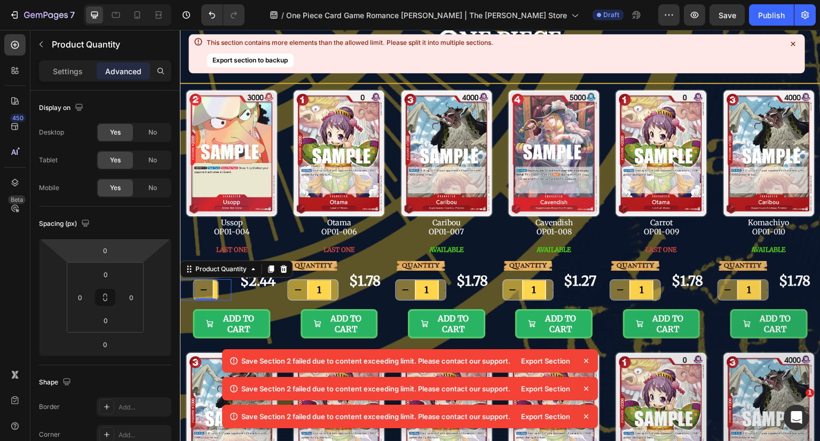
click at [107, 253] on input "0" at bounding box center [104, 250] width 21 height 16
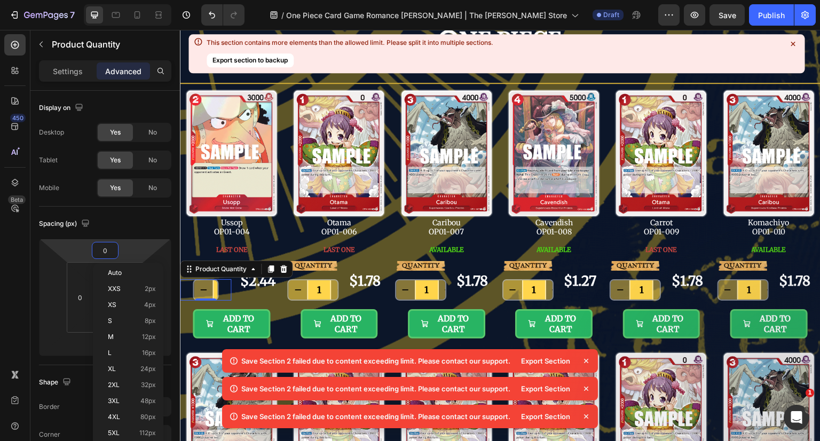
click at [113, 271] on span "Auto" at bounding box center [115, 272] width 14 height 7
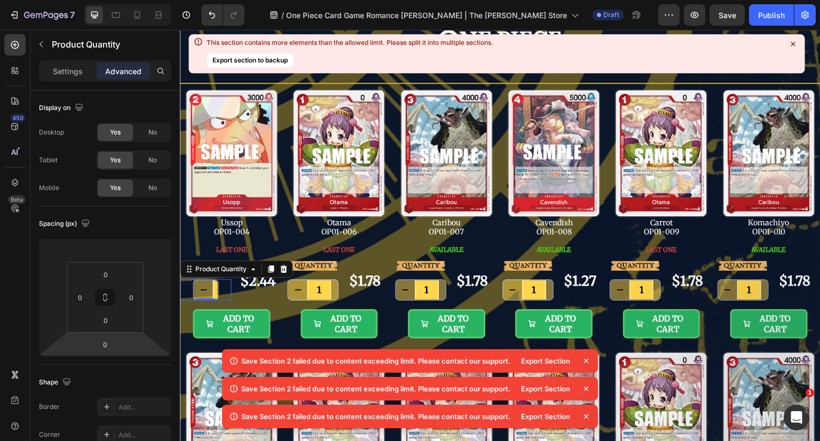
click at [107, 344] on input "0" at bounding box center [104, 344] width 21 height 16
click at [114, 362] on div "Auto" at bounding box center [128, 367] width 66 height 16
click at [109, 304] on button at bounding box center [105, 297] width 20 height 17
click at [132, 297] on input "0" at bounding box center [131, 297] width 16 height 16
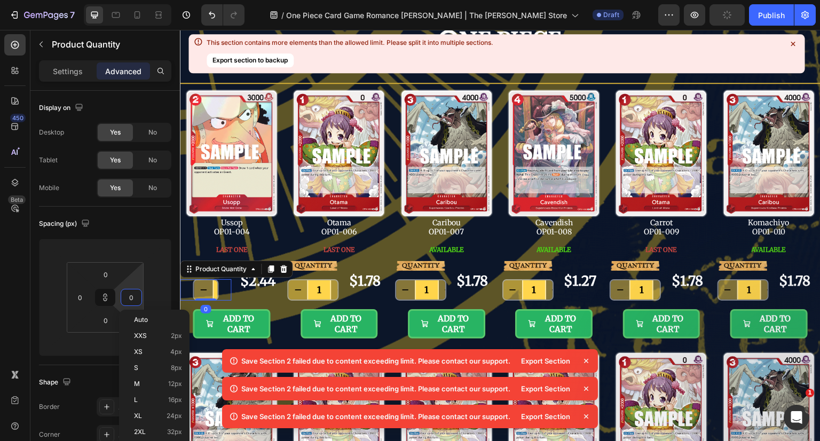
click at [141, 321] on span "Auto" at bounding box center [141, 319] width 14 height 7
type input "Auto"
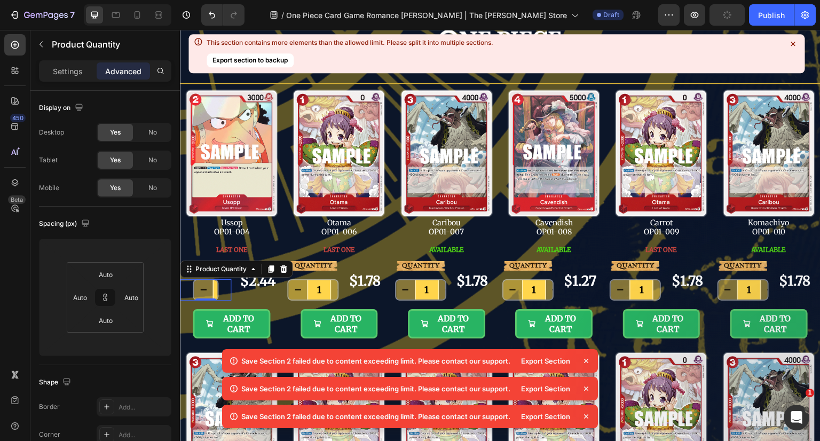
click at [226, 287] on div "1" at bounding box center [205, 289] width 51 height 21
click at [88, 72] on div "Settings" at bounding box center [67, 70] width 53 height 17
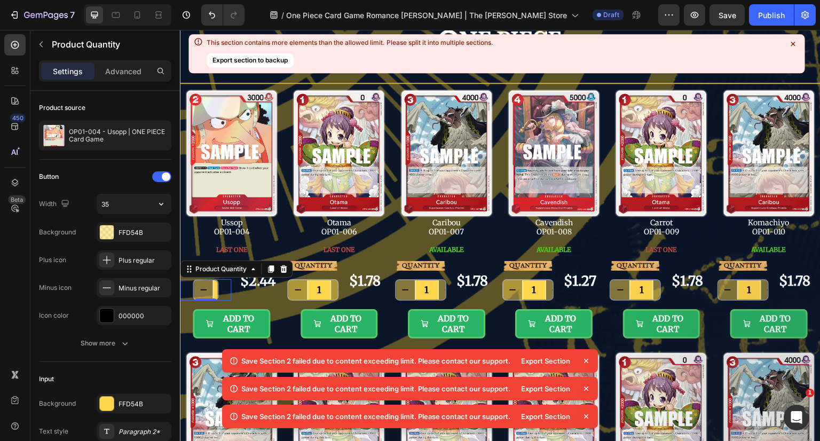
click at [121, 203] on input "35" at bounding box center [134, 203] width 74 height 19
click at [121, 203] on input "25" at bounding box center [134, 203] width 74 height 19
click at [121, 203] on input "15" at bounding box center [134, 203] width 74 height 19
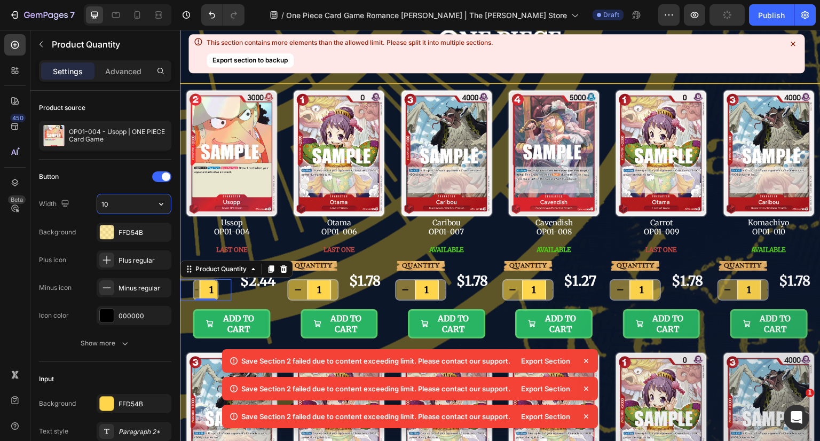
click at [126, 195] on input "10" at bounding box center [134, 203] width 74 height 19
type input "15"
click at [218, 289] on div "1" at bounding box center [206, 289] width 26 height 21
click at [217, 289] on input "1" at bounding box center [214, 289] width 24 height 19
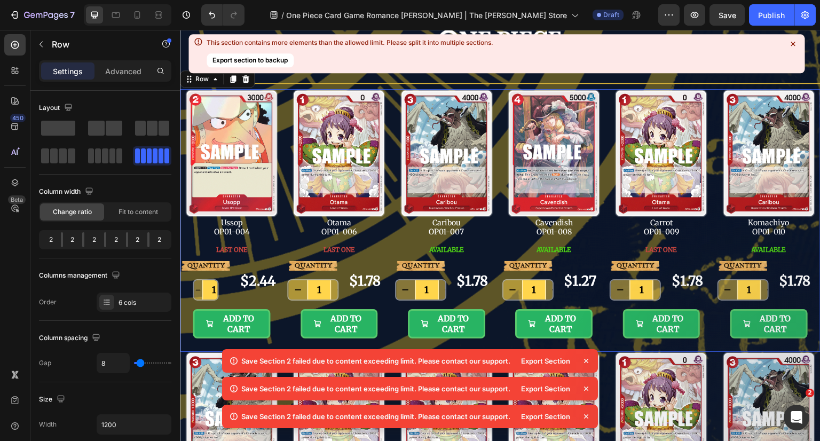
click at [282, 233] on div "Image Ussop OP01-004 Text Block LAST ONE Button QUANTITY Text Block 1 Product Q…" at bounding box center [500, 220] width 641 height 263
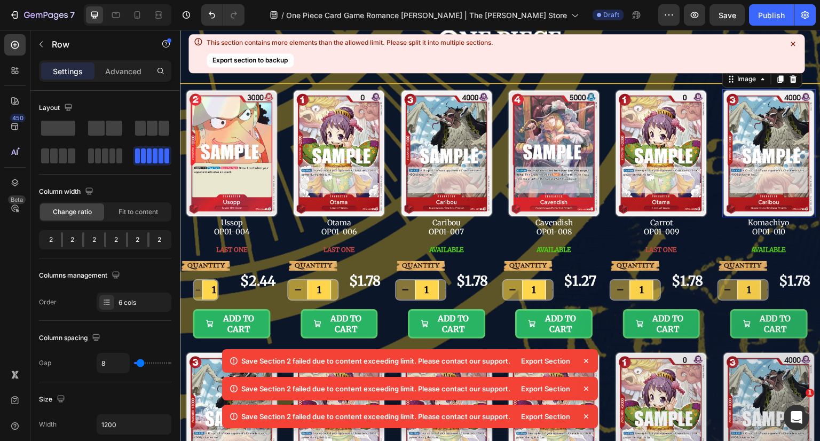
click at [752, 188] on img at bounding box center [768, 153] width 93 height 129
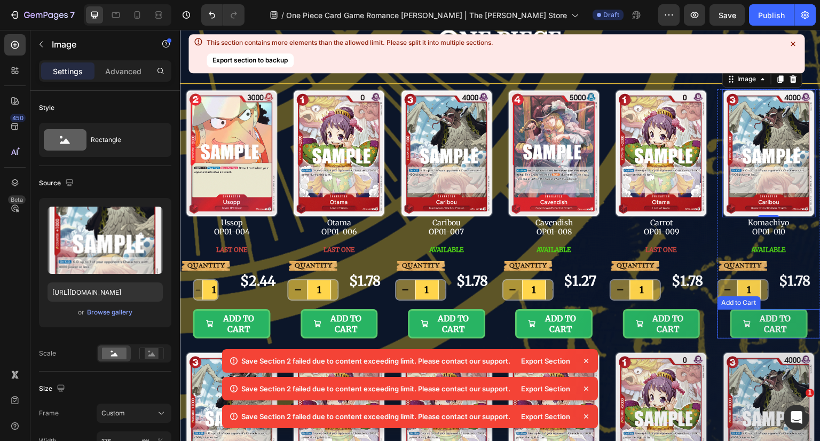
click at [803, 311] on div "ADD TO CART Add to Cart" at bounding box center [768, 323] width 103 height 29
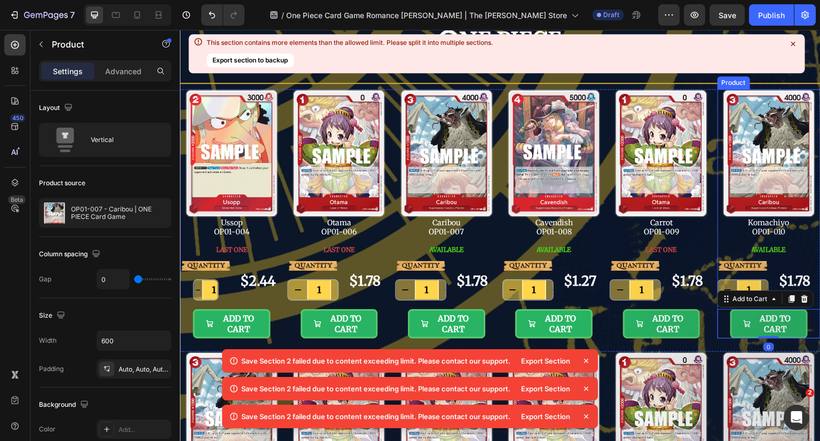
click at [809, 300] on div "QUANTITY Text Block 1 Product Quantity $1.78 Product Price Product Price Row AD…" at bounding box center [768, 299] width 103 height 77
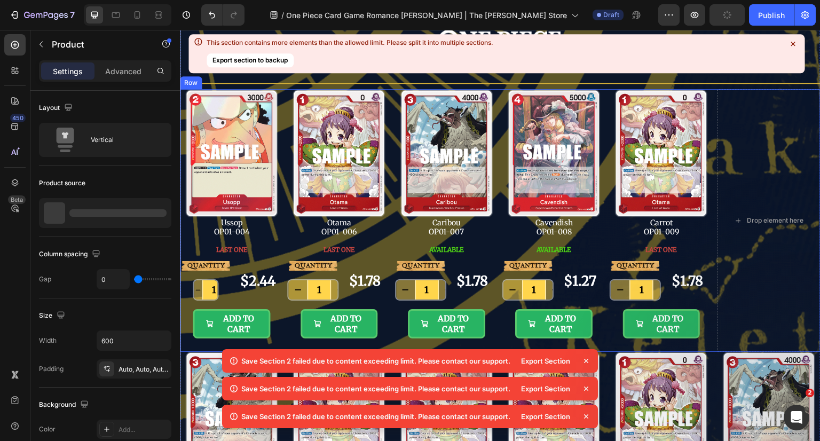
click at [707, 257] on div "Image Ussop OP01-004 Text Block LAST ONE Button QUANTITY Text Block 1 Product Q…" at bounding box center [500, 220] width 641 height 263
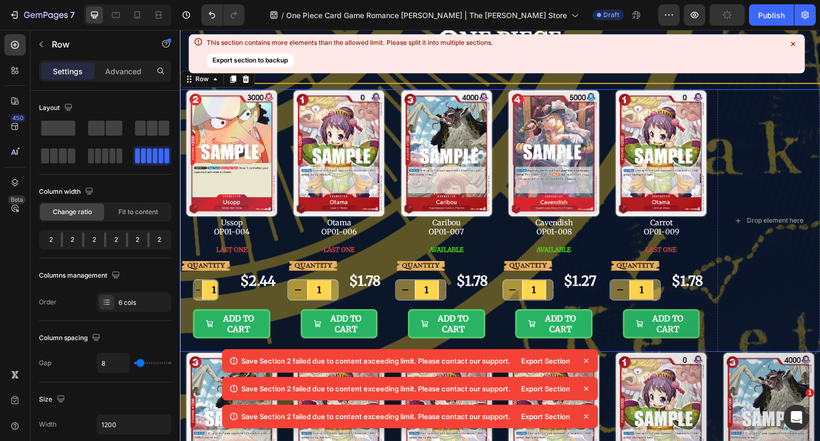
click at [105, 162] on span at bounding box center [105, 155] width 6 height 15
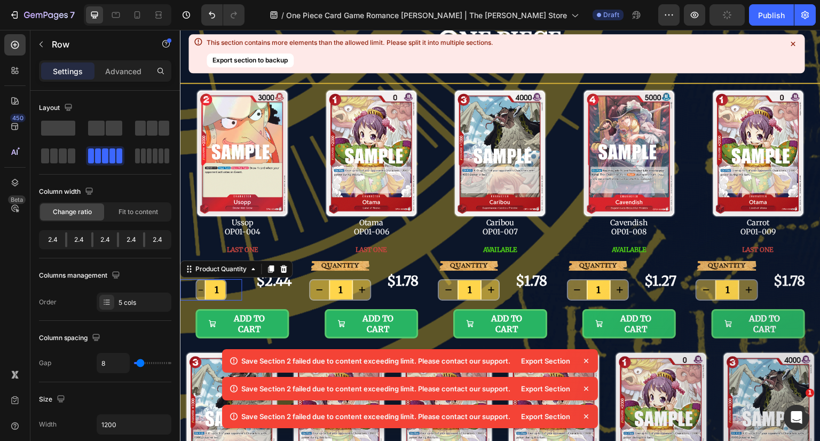
click at [221, 289] on input "1" at bounding box center [216, 289] width 24 height 19
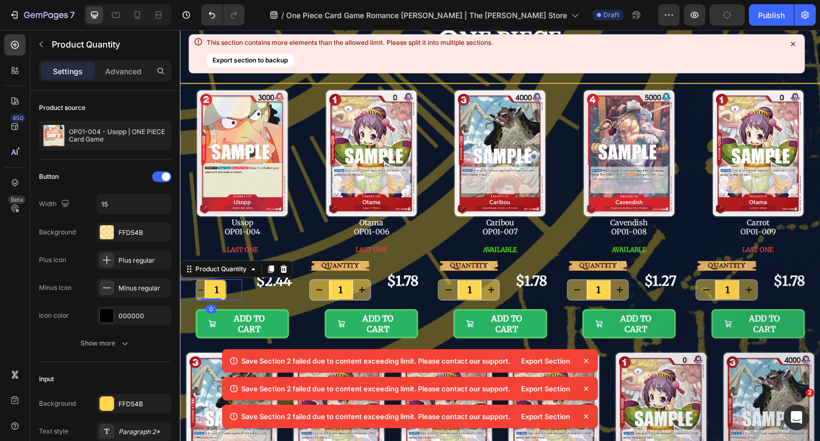
click at [228, 287] on div "1" at bounding box center [211, 289] width 62 height 21
click at [136, 202] on input "15" at bounding box center [134, 203] width 74 height 19
click at [134, 202] on input "10" at bounding box center [134, 203] width 74 height 19
click at [159, 204] on icon "button" at bounding box center [161, 204] width 11 height 11
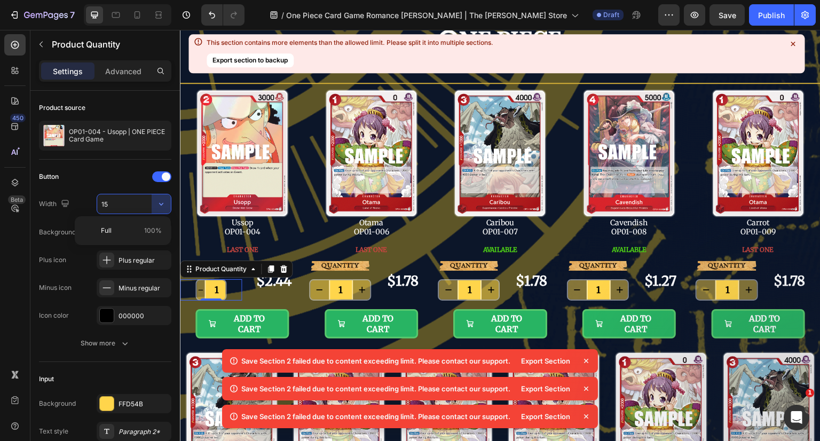
click at [116, 230] on p "Full 100%" at bounding box center [131, 231] width 61 height 10
click at [221, 287] on input "1" at bounding box center [228, 289] width 24 height 19
click at [157, 201] on icon "button" at bounding box center [161, 204] width 11 height 11
click at [121, 231] on p "Full 100%" at bounding box center [131, 231] width 61 height 10
click at [209, 289] on icon "decrement" at bounding box center [206, 289] width 11 height 11
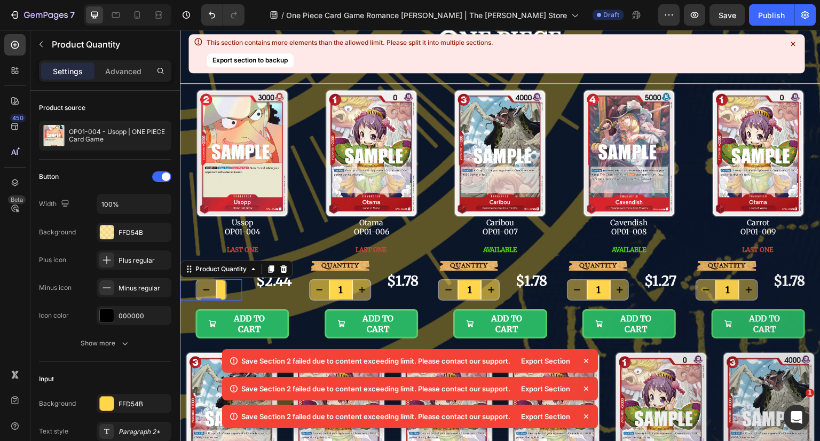
click at [128, 338] on icon "button" at bounding box center [125, 343] width 11 height 11
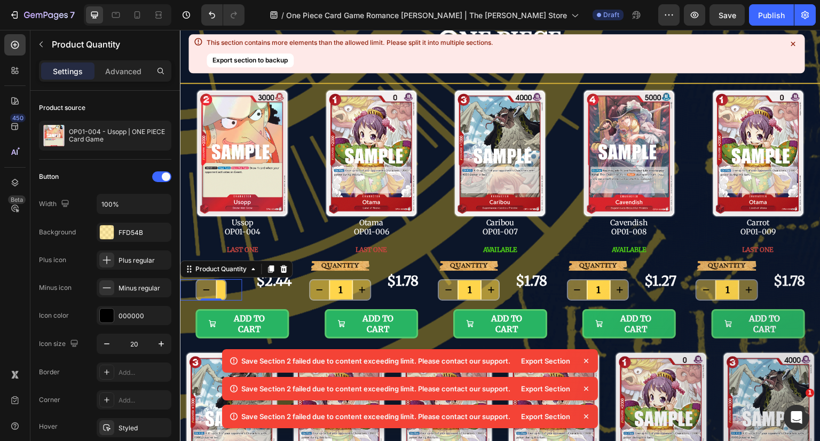
click at [231, 295] on div "1" at bounding box center [211, 289] width 62 height 21
click at [236, 287] on div "1" at bounding box center [211, 289] width 62 height 21
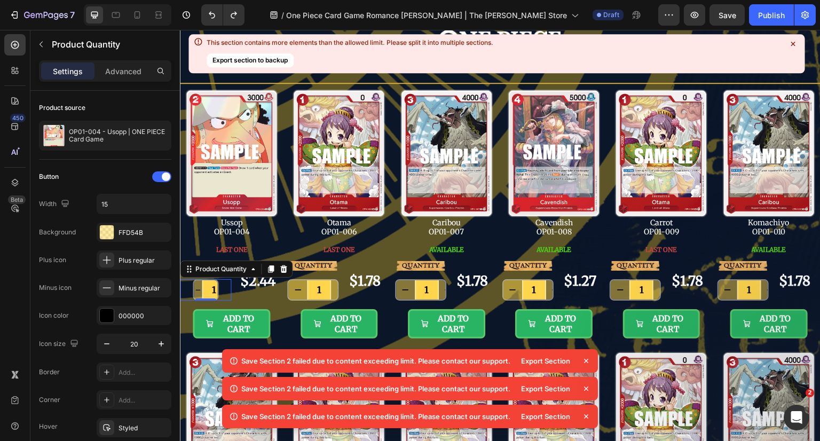
type input "35"
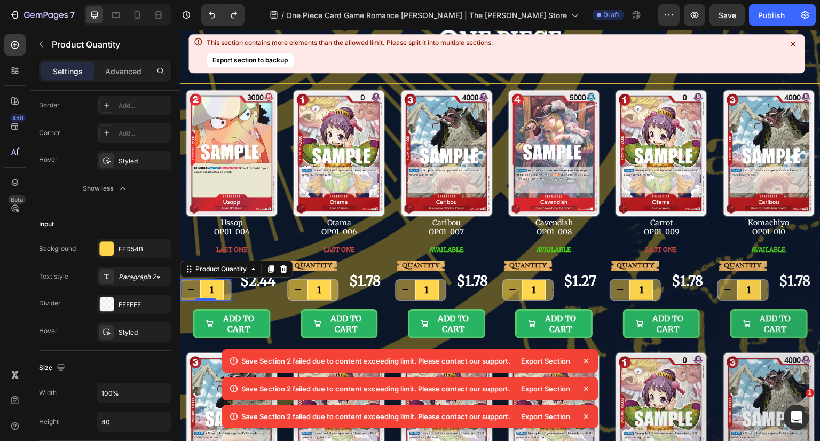
scroll to position [427, 0]
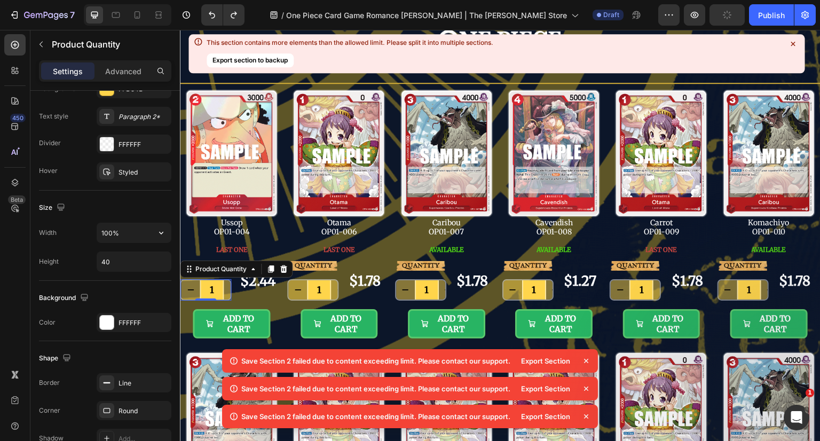
click at [160, 232] on icon "button" at bounding box center [161, 233] width 4 height 3
click at [147, 232] on input "100%" at bounding box center [134, 232] width 74 height 19
click at [139, 230] on input "50%" at bounding box center [134, 232] width 74 height 19
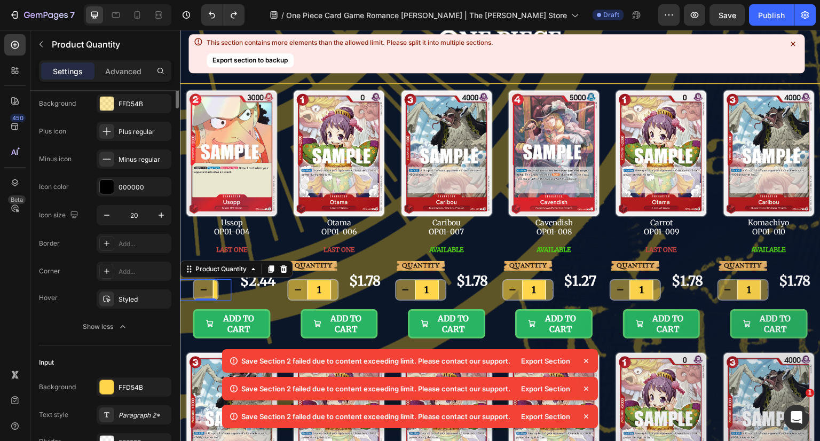
scroll to position [0, 0]
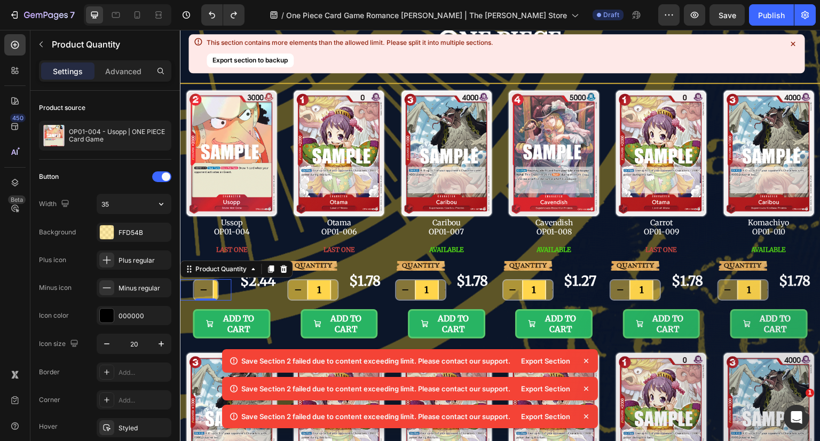
type input "50%"
click at [119, 201] on input "35" at bounding box center [134, 203] width 74 height 19
drag, startPoint x: 146, startPoint y: 206, endPoint x: 155, endPoint y: 207, distance: 9.7
click at [146, 206] on input "35" at bounding box center [134, 203] width 74 height 19
click at [160, 206] on icon "button" at bounding box center [161, 204] width 11 height 11
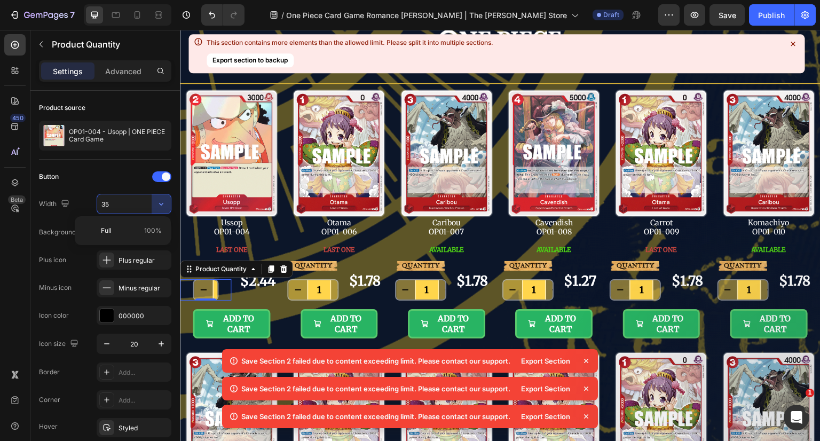
click at [141, 230] on p "Full 100%" at bounding box center [131, 231] width 61 height 10
click at [133, 206] on input "100%" at bounding box center [134, 203] width 74 height 19
type input "35"
type input "100%"
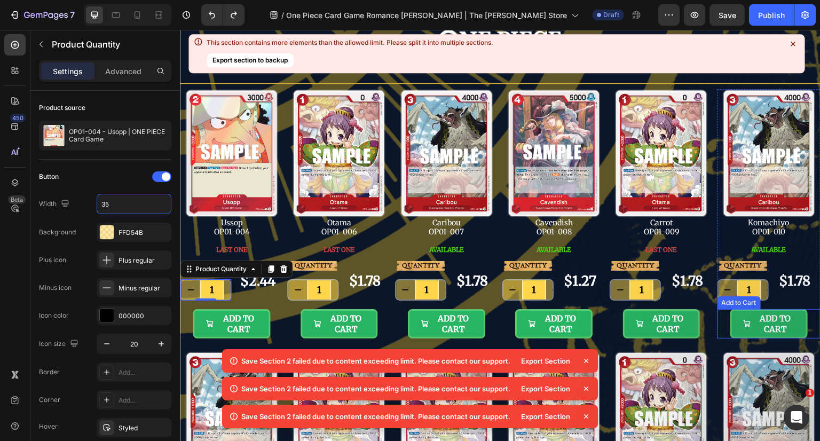
click at [803, 336] on div "ADD TO CART Add to Cart" at bounding box center [768, 323] width 103 height 29
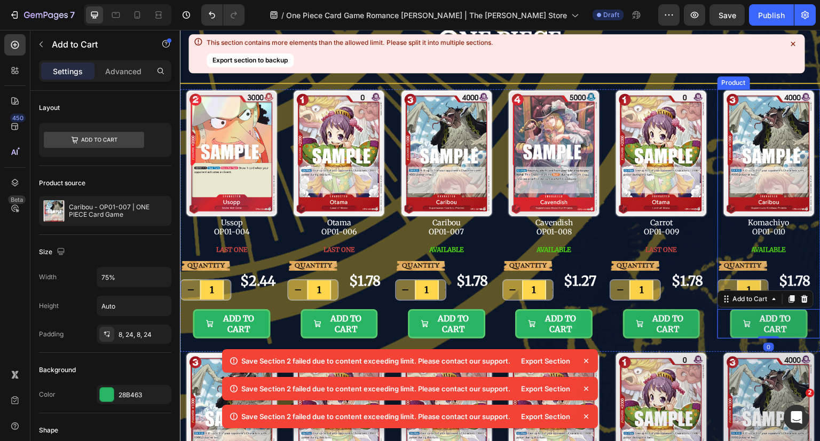
click at [799, 251] on div "AVAILABLE Button" at bounding box center [768, 249] width 103 height 23
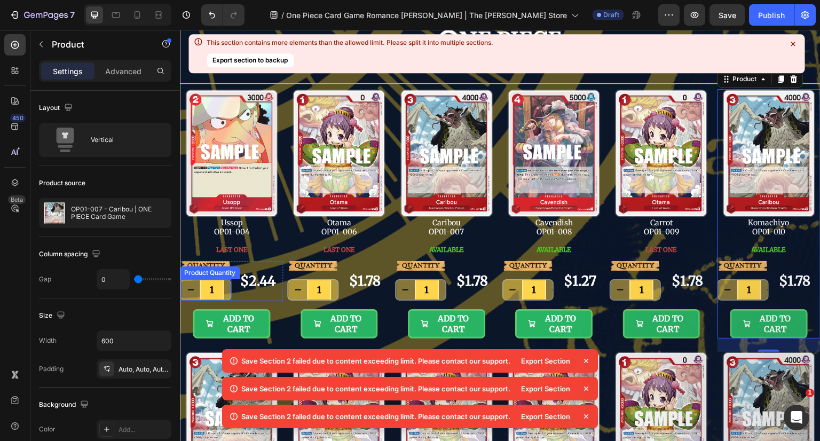
click at [212, 288] on input "1" at bounding box center [212, 289] width 24 height 19
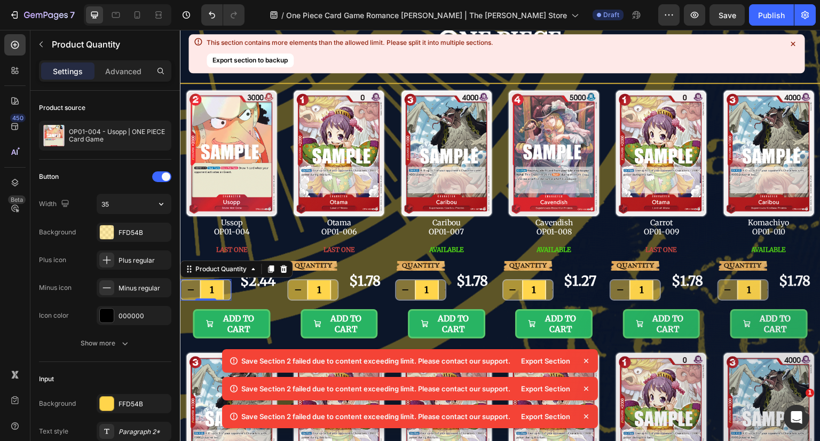
scroll to position [107, 0]
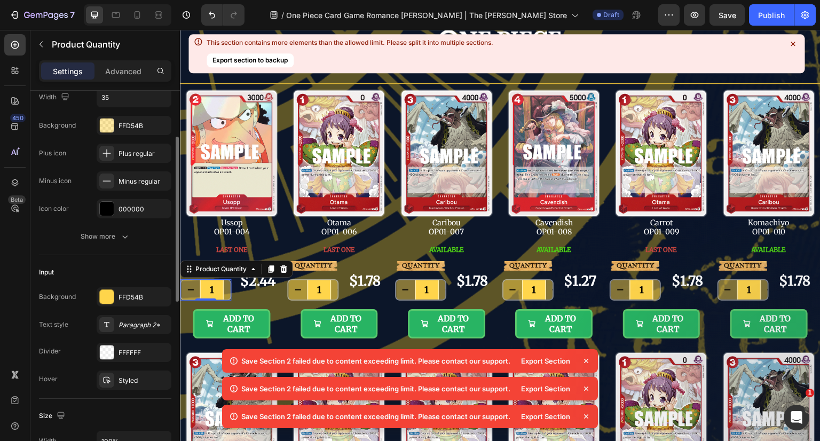
click at [117, 235] on div "Product source OP01-004 - Usopp | ONE PIECE Card Game Button Width 35 Backgroun…" at bounding box center [105, 387] width 132 height 807
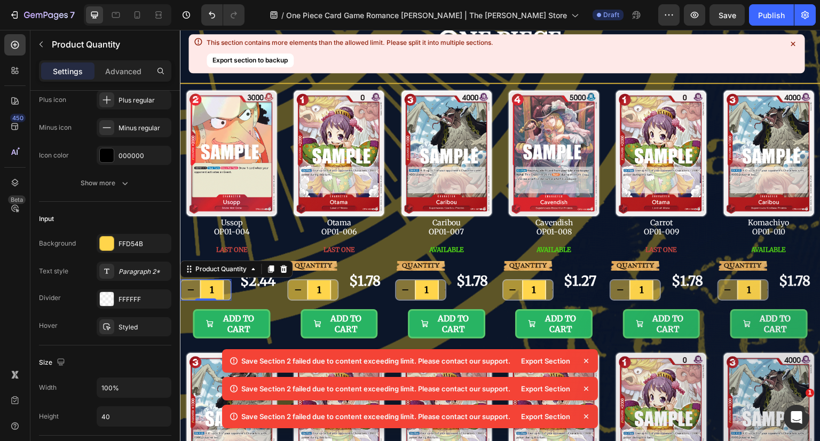
click at [126, 178] on icon "button" at bounding box center [125, 183] width 11 height 11
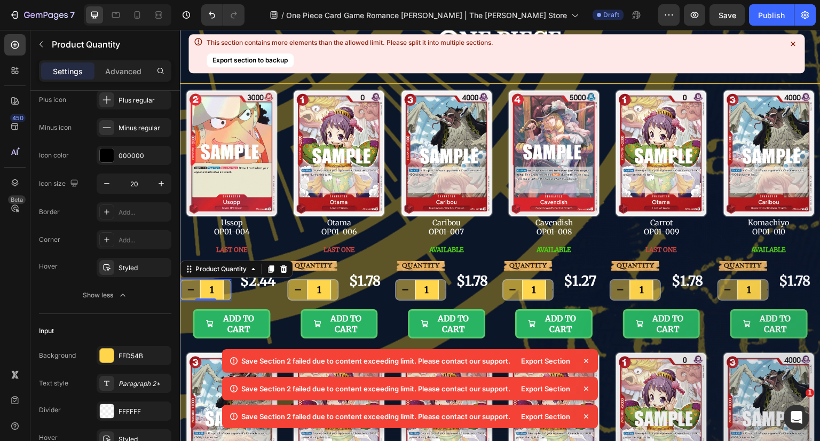
click at [108, 184] on icon "button" at bounding box center [106, 183] width 11 height 11
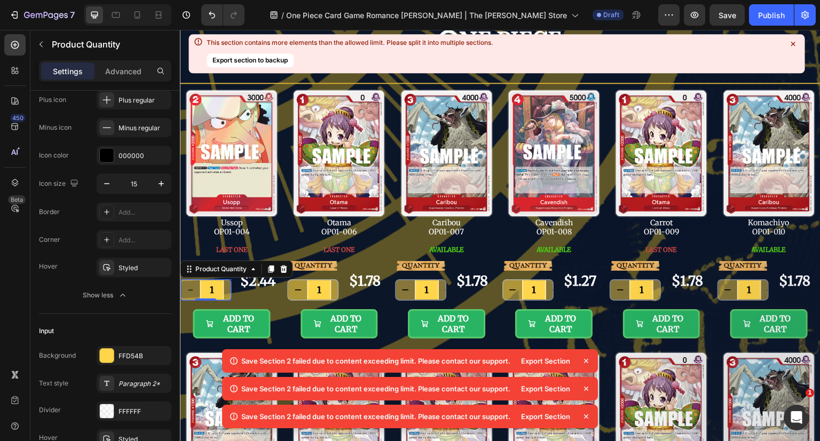
click at [108, 184] on icon "button" at bounding box center [106, 183] width 11 height 11
click at [159, 182] on icon "button" at bounding box center [161, 183] width 11 height 11
click at [106, 181] on icon "button" at bounding box center [106, 183] width 11 height 11
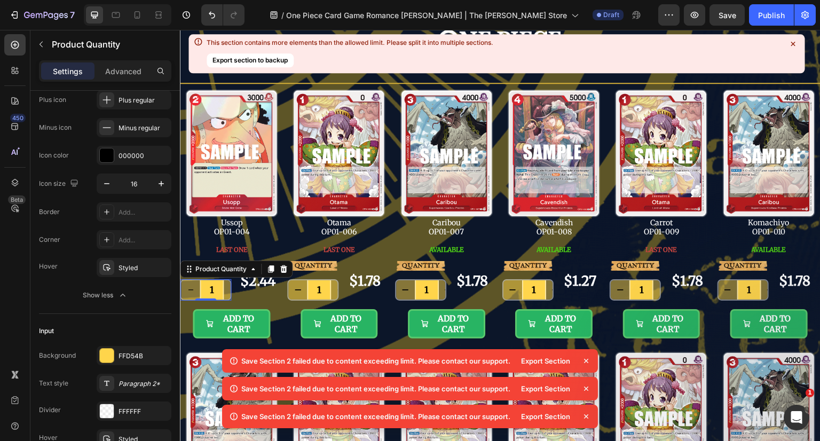
click at [143, 187] on input "16" at bounding box center [133, 183] width 35 height 19
type input "20"
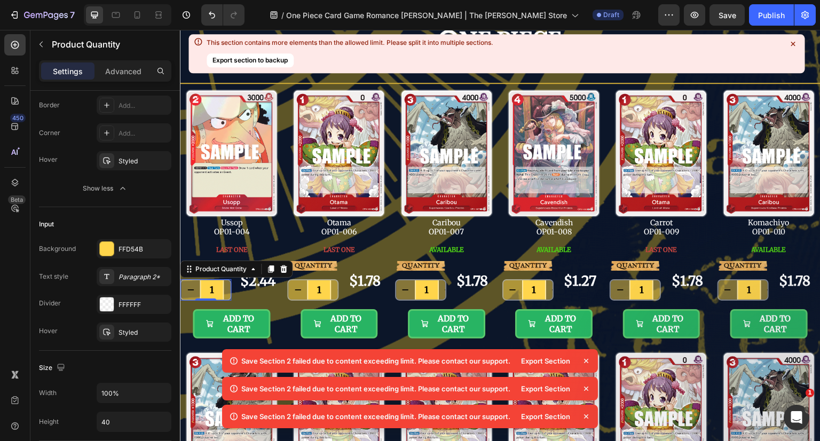
scroll to position [320, 0]
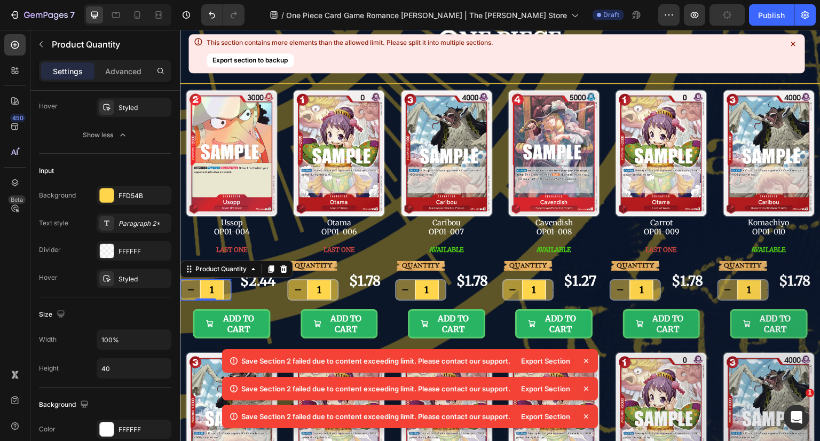
click at [135, 276] on div "Styled" at bounding box center [143, 279] width 50 height 10
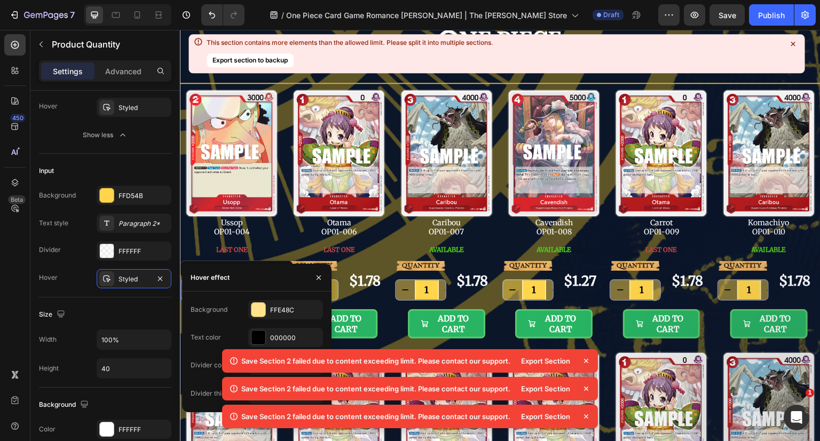
click at [321, 278] on icon "button" at bounding box center [318, 277] width 9 height 9
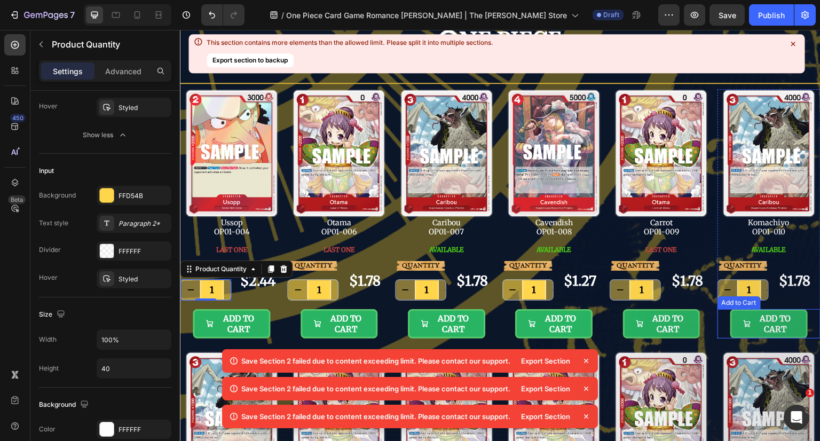
click at [805, 333] on div "ADD TO CART Add to Cart" at bounding box center [768, 323] width 103 height 29
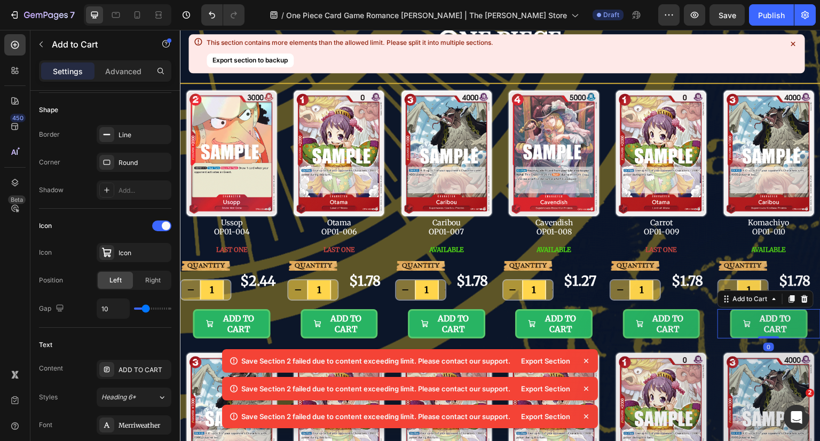
scroll to position [0, 0]
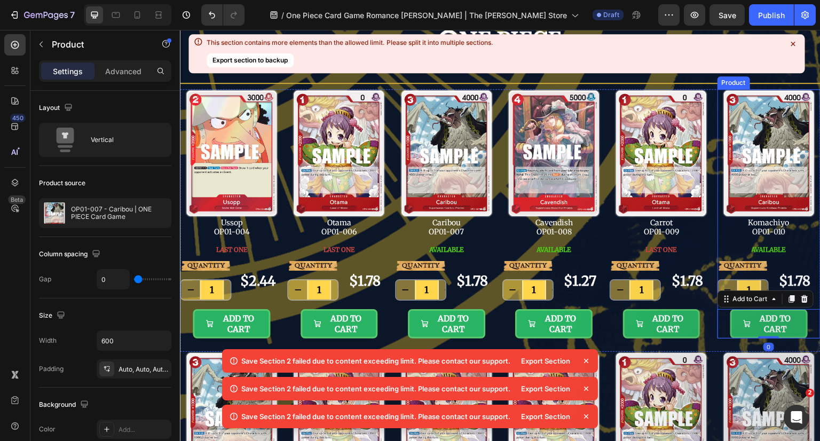
click at [808, 303] on div "QUANTITY Text Block 1 Product Quantity $1.78 Product Price Product Price Row AD…" at bounding box center [768, 299] width 103 height 77
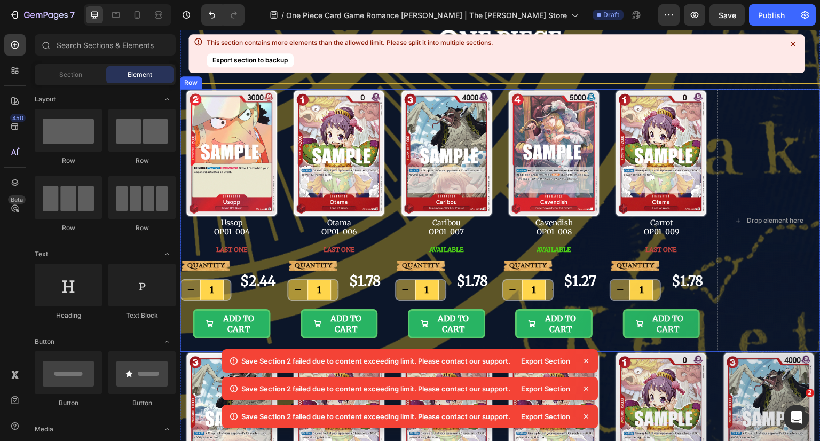
click at [709, 325] on div "Image Ussop OP01-004 Text Block LAST ONE Button QUANTITY Text Block 1 Product Q…" at bounding box center [500, 220] width 641 height 263
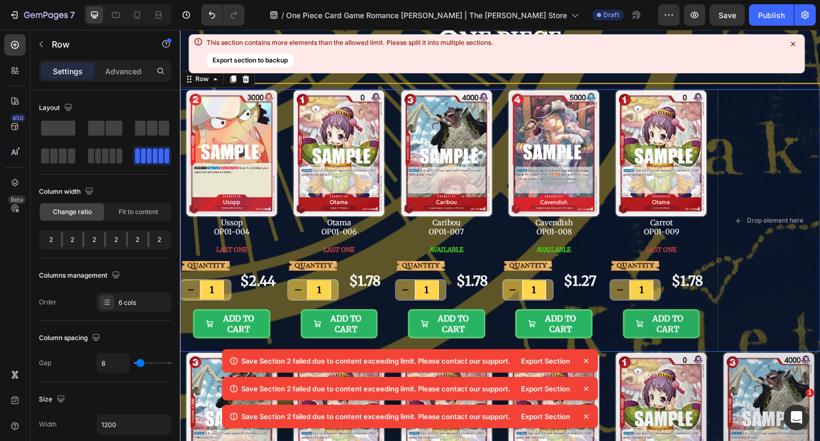
click at [115, 156] on div at bounding box center [105, 155] width 34 height 15
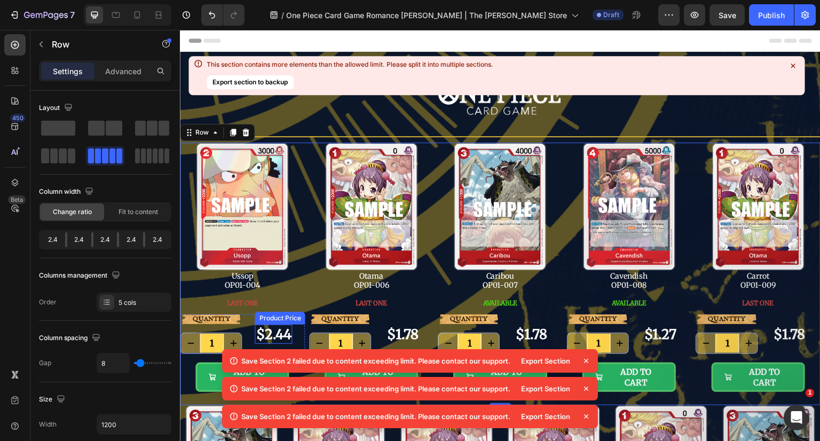
click at [268, 331] on div "$2.44" at bounding box center [273, 335] width 37 height 20
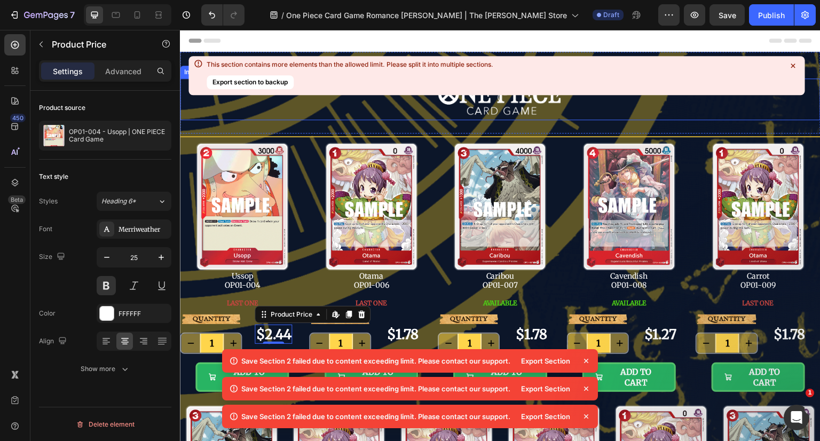
click at [792, 67] on icon at bounding box center [793, 66] width 4 height 4
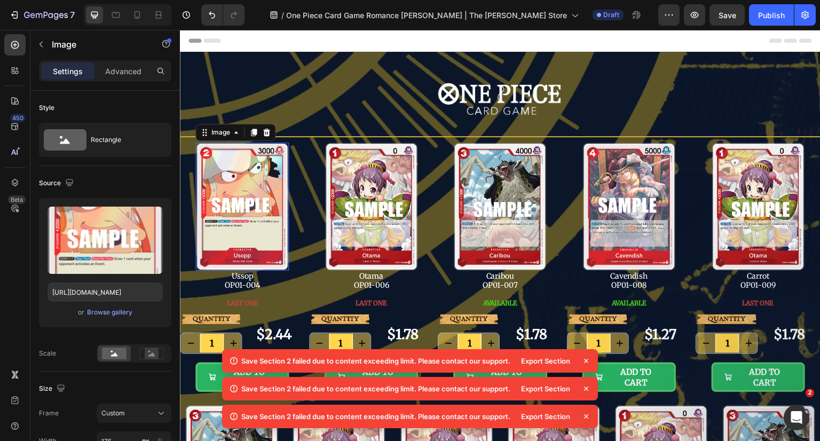
click at [269, 184] on img at bounding box center [241, 207] width 93 height 129
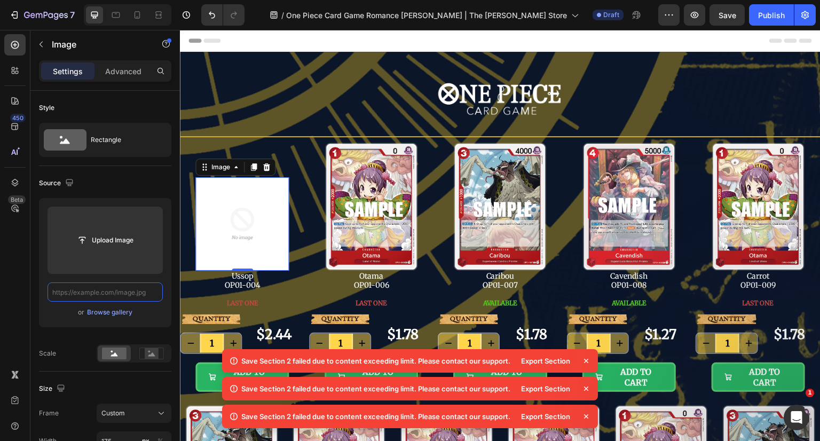
type input "https://cdn.shopify.com/s/files/1/0646/2328/0217/files/OP01-001.png?v=1756314573"
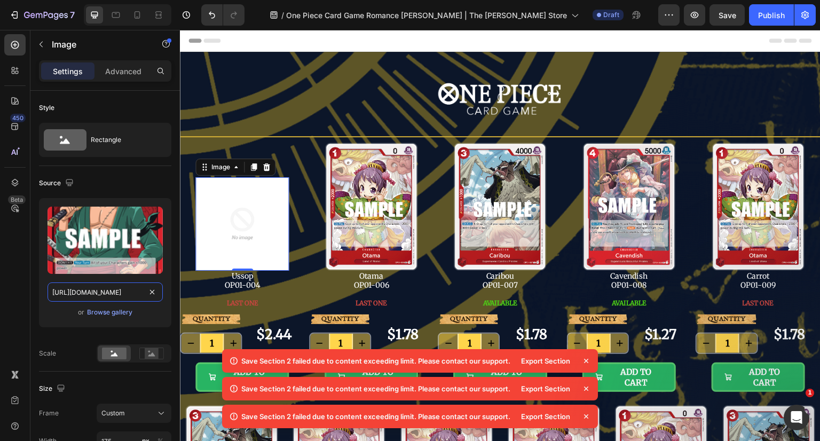
scroll to position [0, 168]
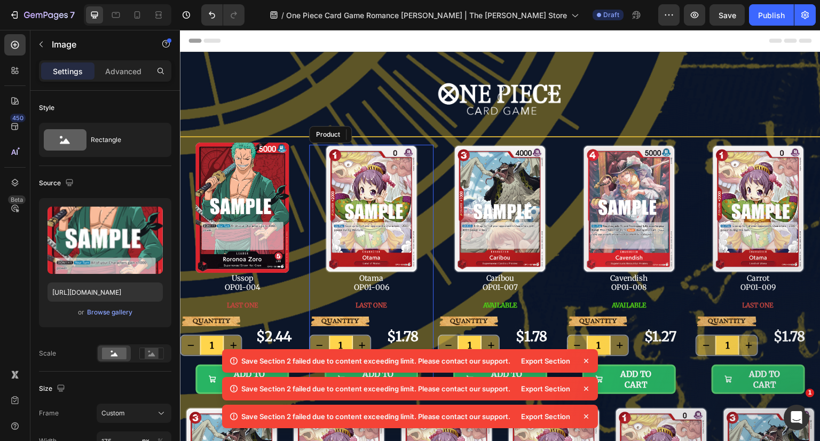
click at [314, 281] on div "Image Otama OP01-006 Text Block LAST ONE Button" at bounding box center [371, 231] width 125 height 172
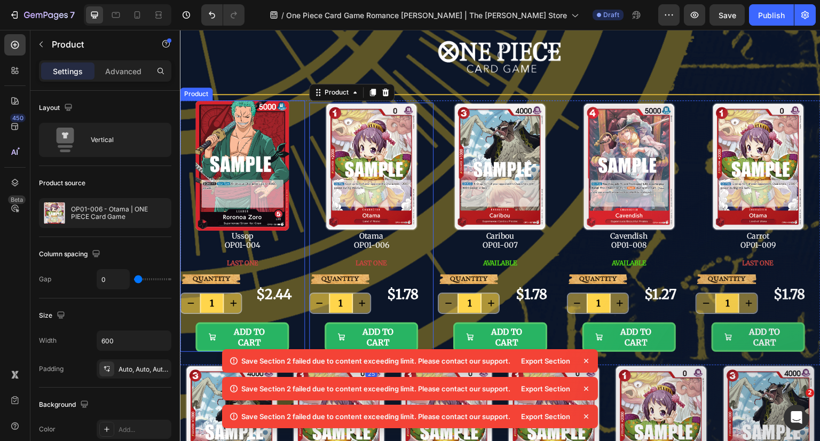
scroll to position [107, 0]
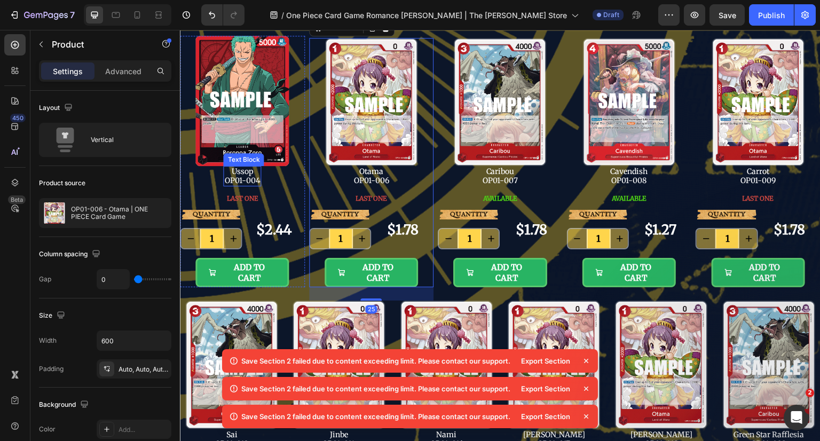
click at [245, 169] on p "Ussop OP01-004" at bounding box center [242, 176] width 36 height 18
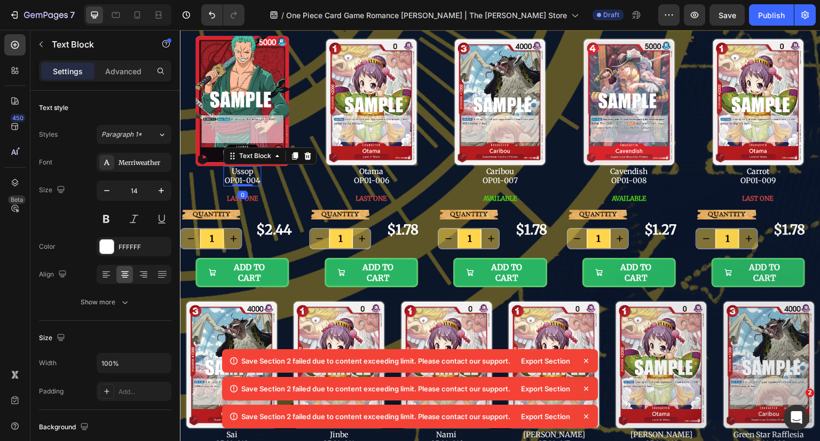
click at [245, 169] on p "Ussop OP01-004" at bounding box center [242, 176] width 36 height 18
click at [262, 177] on p "Roronoa Zoro OP01-004" at bounding box center [242, 176] width 49 height 18
click at [248, 195] on span "LAST ONE" at bounding box center [241, 198] width 31 height 8
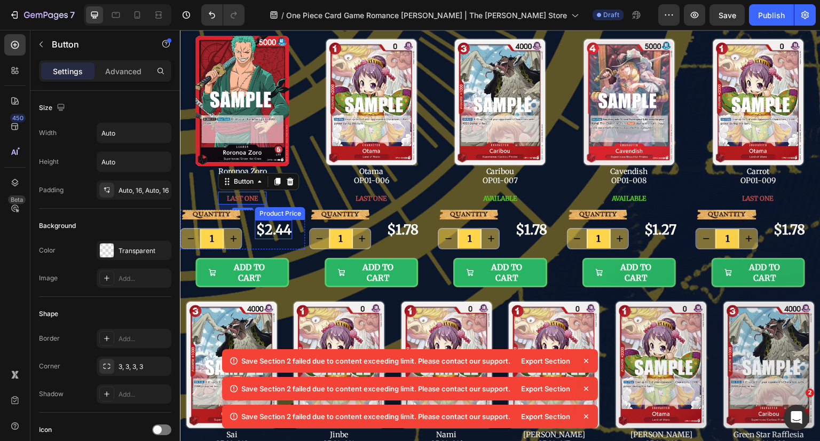
click at [276, 227] on div "$2.44" at bounding box center [273, 230] width 37 height 20
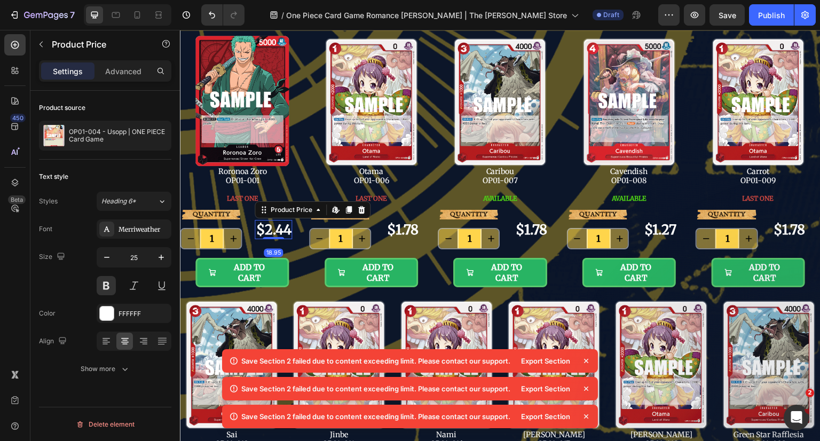
click at [360, 207] on icon at bounding box center [361, 209] width 7 height 7
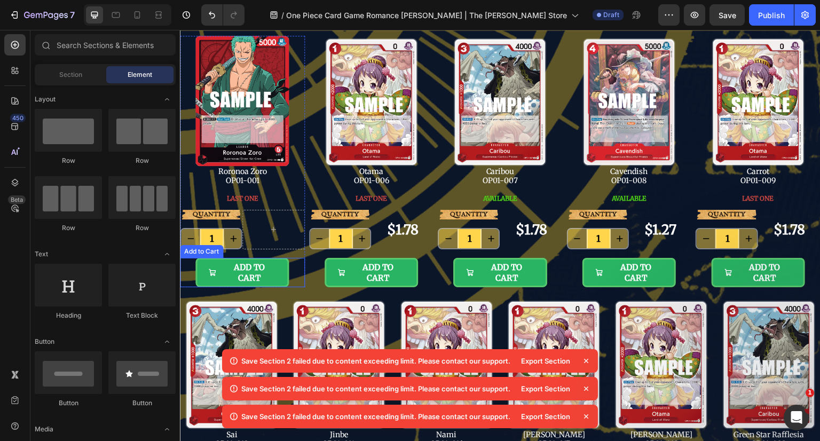
click at [214, 268] on icon "ADD TO CART" at bounding box center [212, 272] width 8 height 8
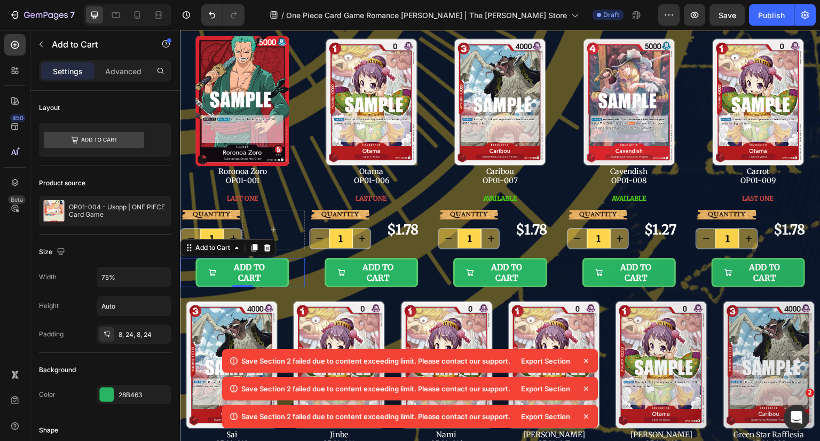
click at [269, 247] on icon at bounding box center [267, 247] width 7 height 7
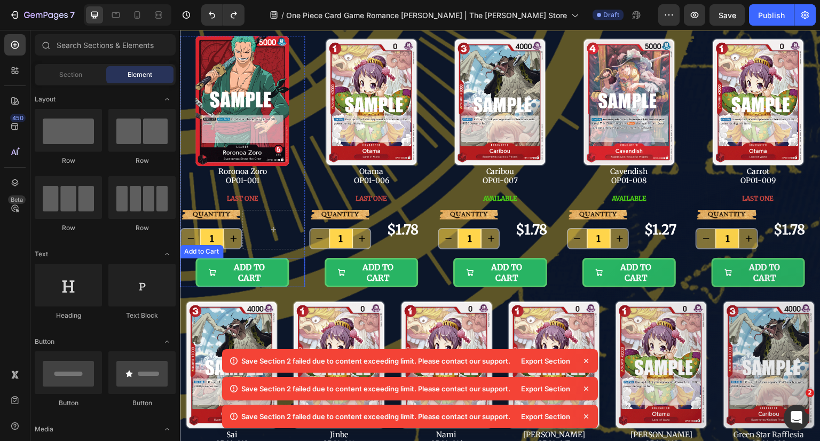
click at [285, 270] on button "ADD TO CART" at bounding box center [241, 272] width 93 height 29
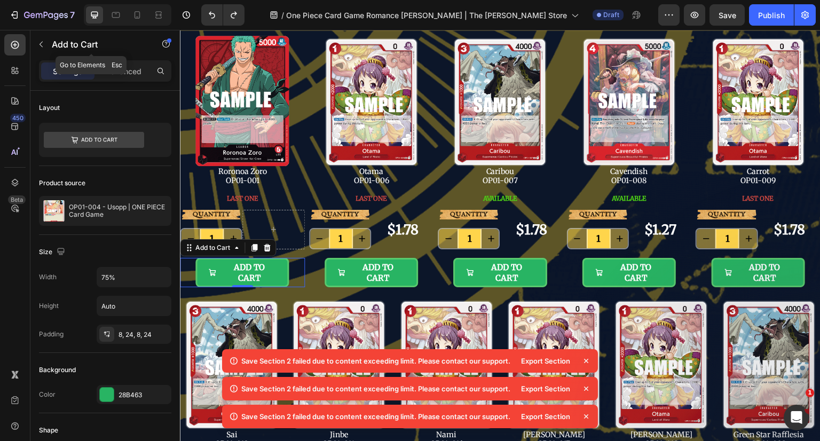
click at [46, 46] on button "button" at bounding box center [41, 44] width 17 height 17
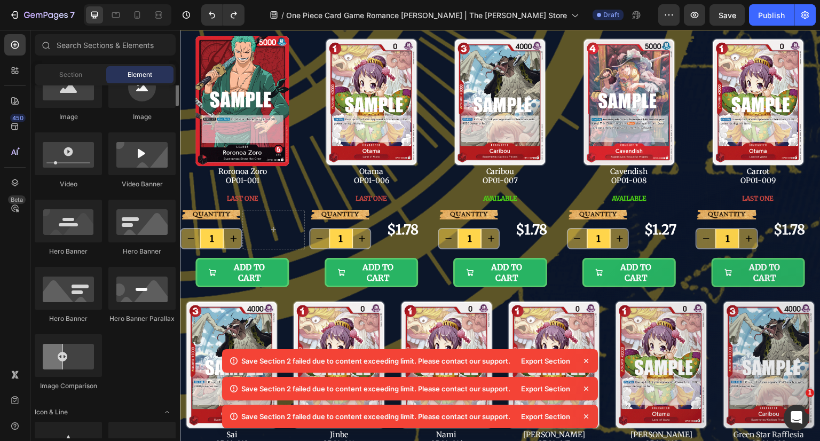
scroll to position [214, 0]
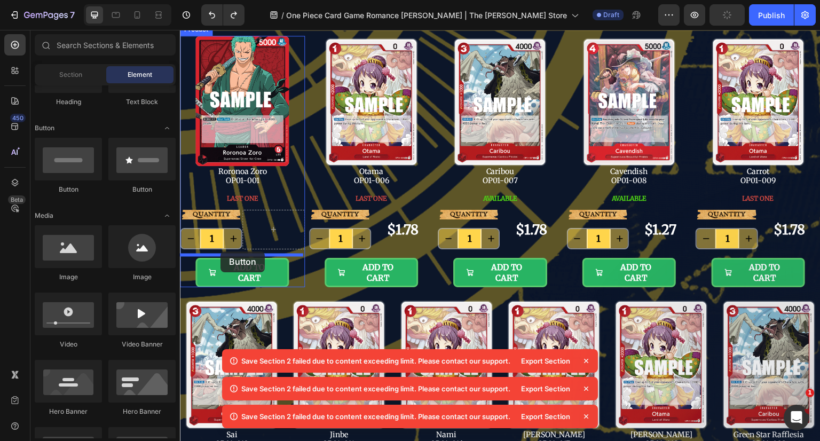
drag, startPoint x: 256, startPoint y: 187, endPoint x: 220, endPoint y: 251, distance: 73.4
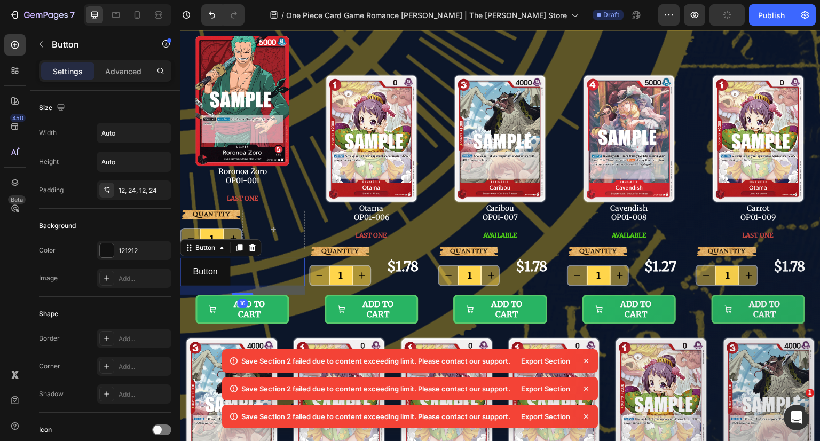
click at [224, 266] on button "Button" at bounding box center [205, 272] width 50 height 28
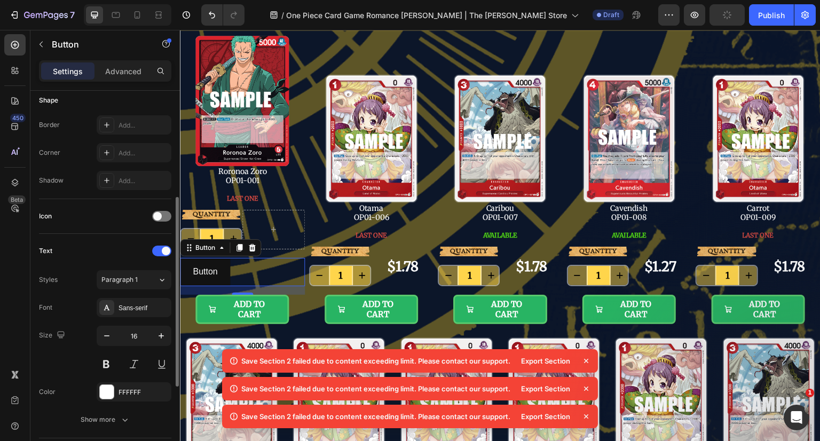
scroll to position [383, 0]
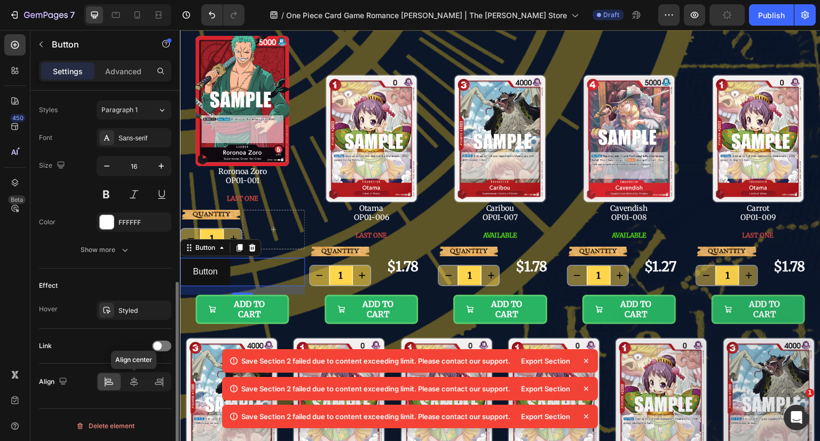
click at [128, 379] on div at bounding box center [134, 381] width 23 height 17
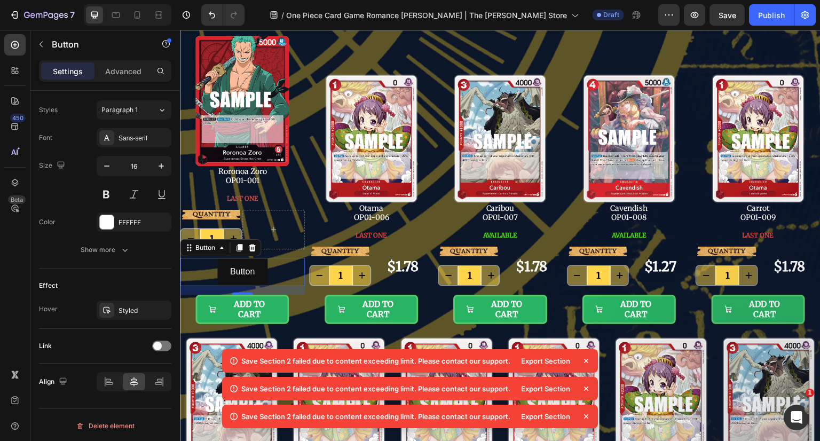
scroll to position [276, 0]
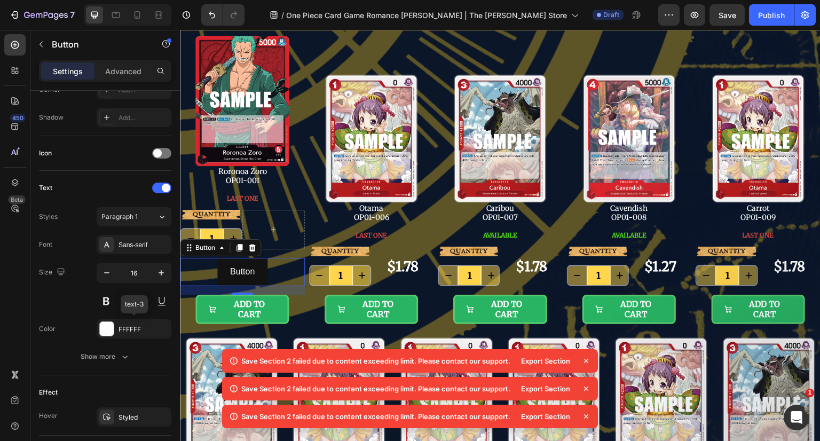
click at [131, 329] on div "FFFFFF" at bounding box center [143, 330] width 50 height 10
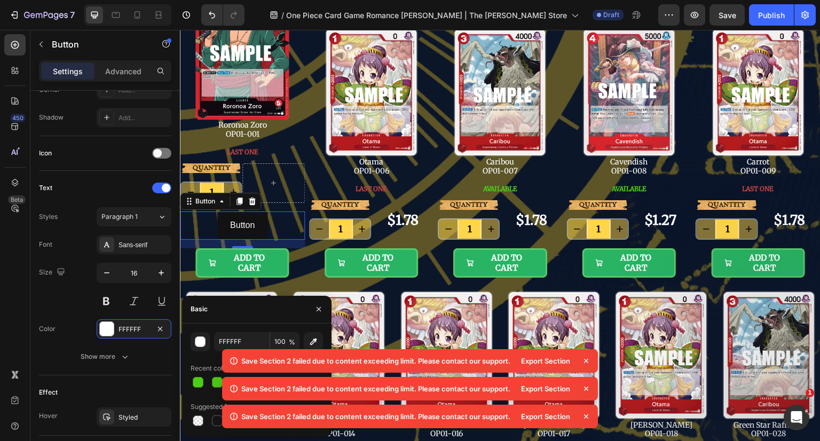
scroll to position [214, 0]
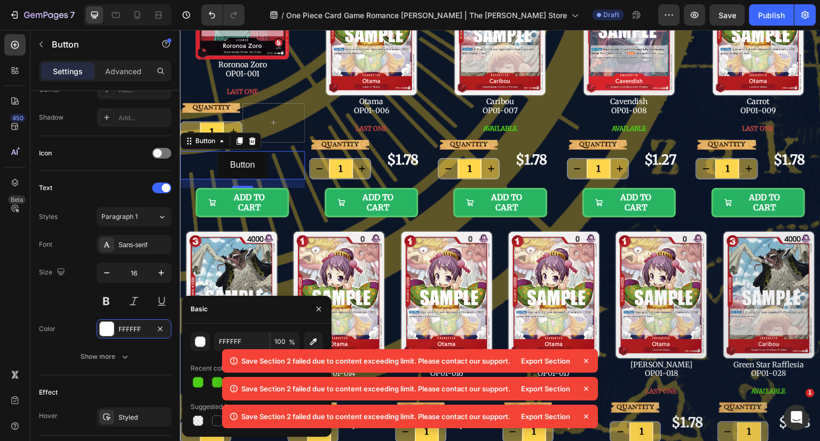
click at [586, 358] on icon at bounding box center [586, 360] width 11 height 11
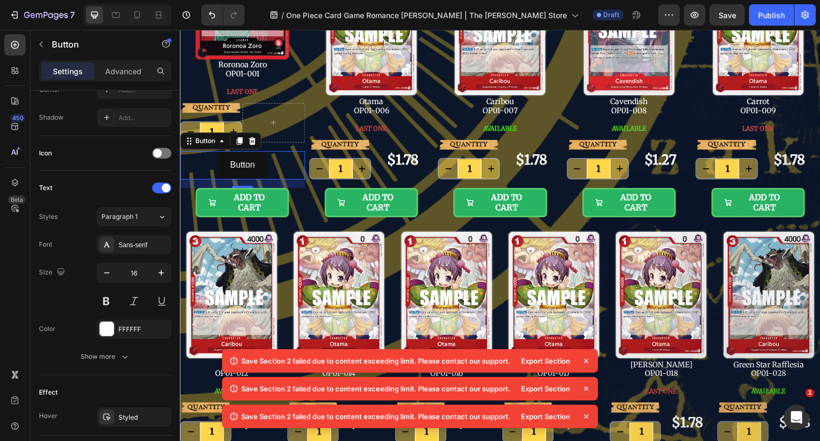
click at [584, 359] on icon at bounding box center [586, 361] width 4 height 4
click at [585, 360] on icon at bounding box center [586, 361] width 4 height 4
click at [585, 360] on icon at bounding box center [586, 360] width 11 height 11
click at [585, 362] on icon at bounding box center [586, 361] width 4 height 4
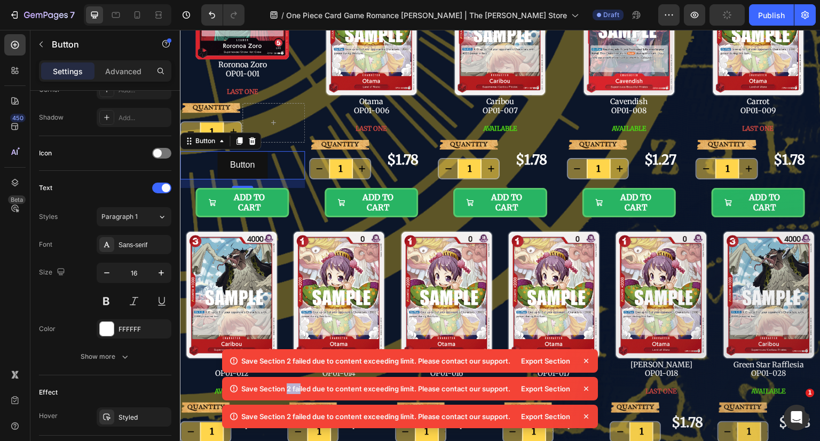
click at [585, 362] on icon at bounding box center [586, 361] width 4 height 4
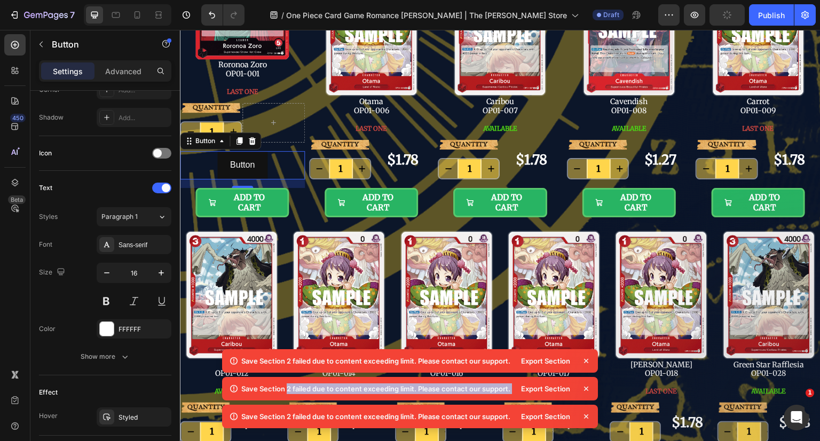
click at [585, 362] on icon at bounding box center [586, 361] width 4 height 4
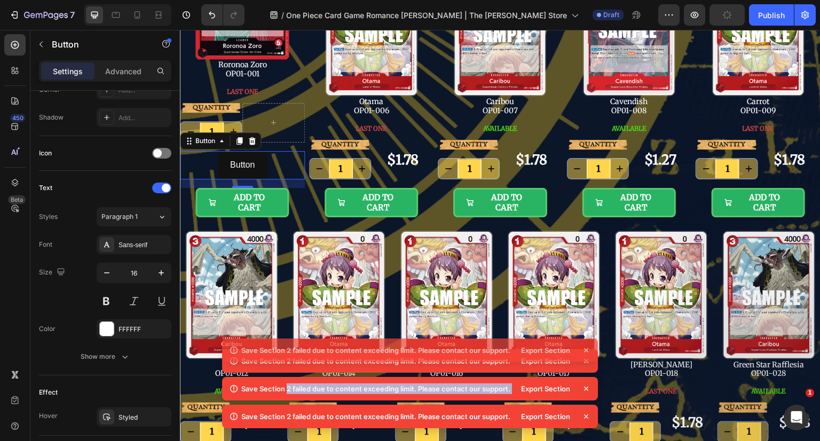
click at [585, 362] on icon at bounding box center [586, 361] width 4 height 4
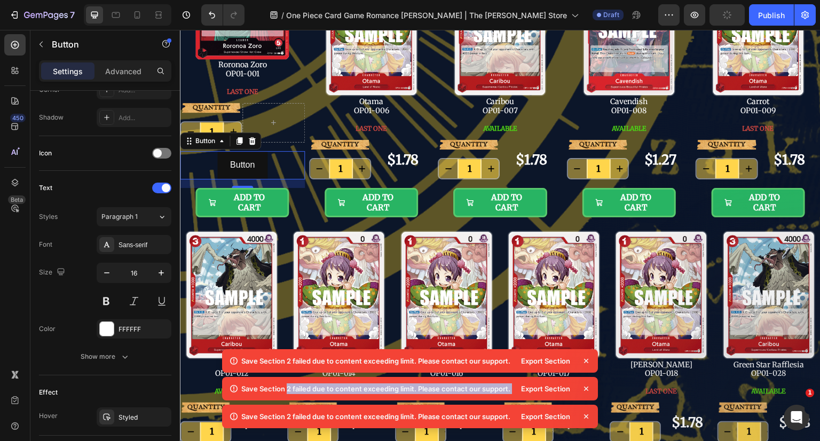
click at [585, 362] on icon at bounding box center [586, 361] width 4 height 4
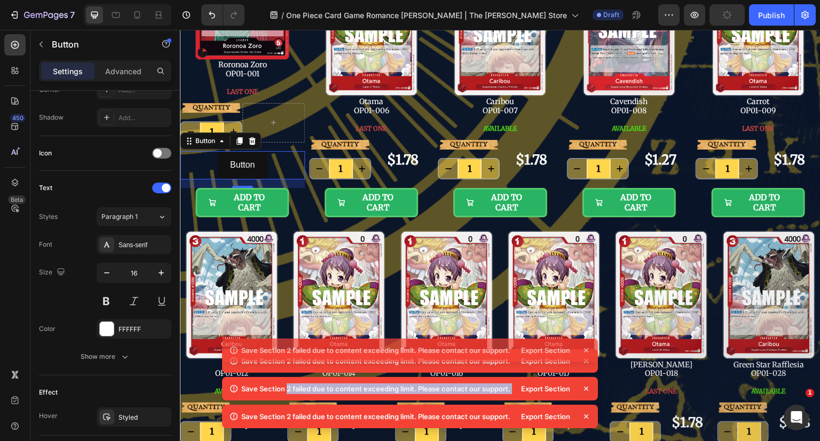
click at [585, 362] on icon at bounding box center [586, 361] width 4 height 4
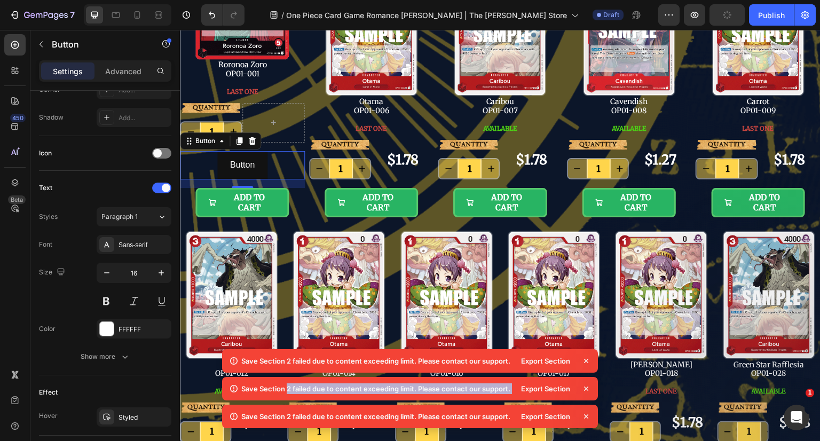
click at [585, 362] on icon at bounding box center [586, 361] width 4 height 4
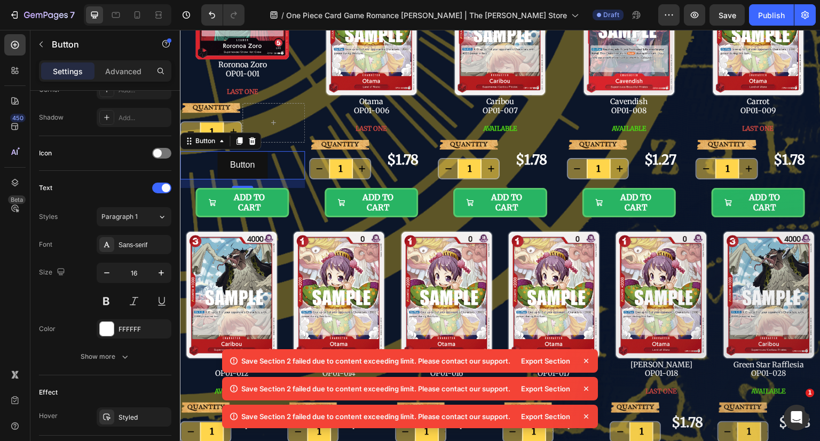
click at [585, 360] on icon at bounding box center [586, 360] width 11 height 11
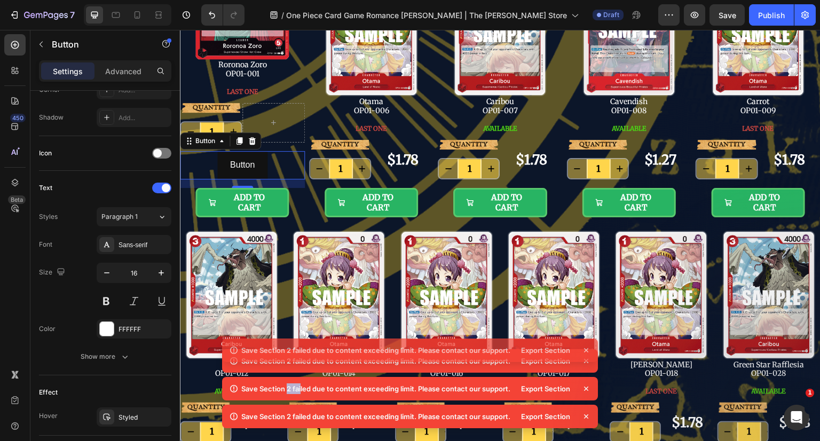
click at [585, 360] on div "Save Section 2 failed due to content exceeding limit. Please contact our suppor…" at bounding box center [410, 376] width 376 height 111
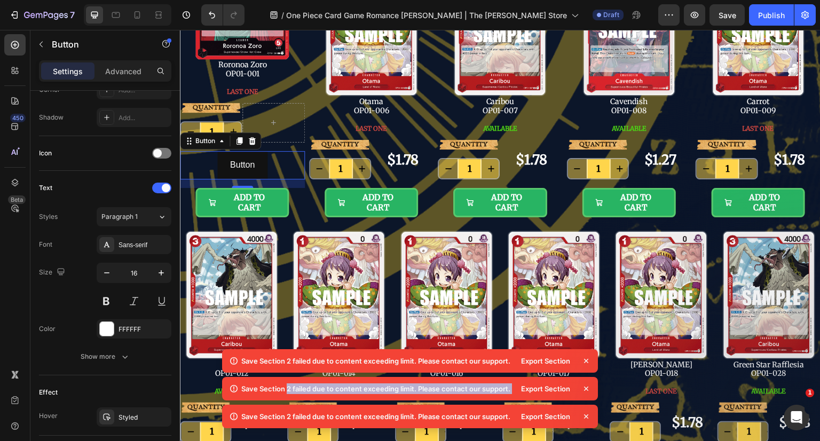
click at [585, 360] on icon at bounding box center [586, 360] width 11 height 11
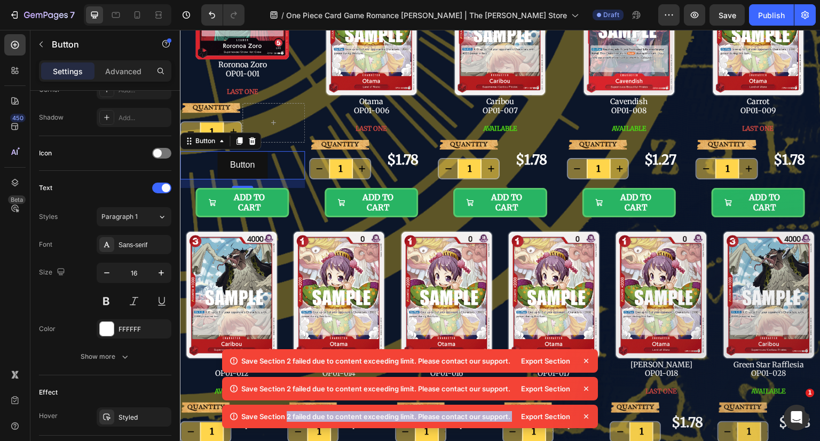
click at [585, 360] on div "Save Section 2 failed due to content exceeding limit. Please contact our suppor…" at bounding box center [410, 390] width 376 height 83
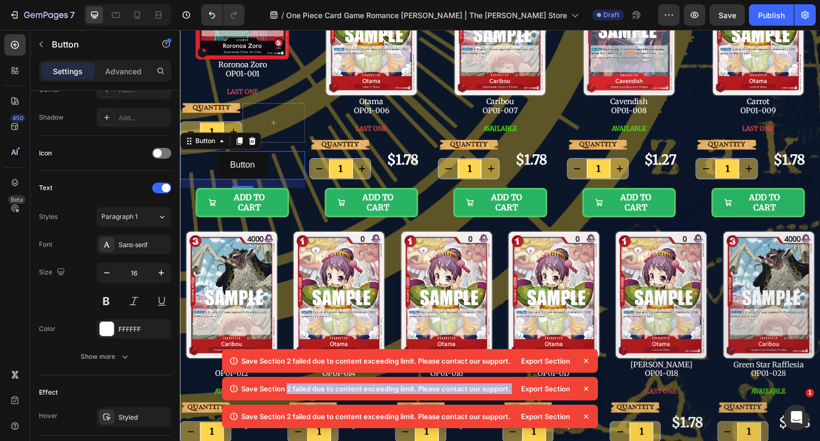
click at [585, 360] on icon at bounding box center [586, 360] width 11 height 11
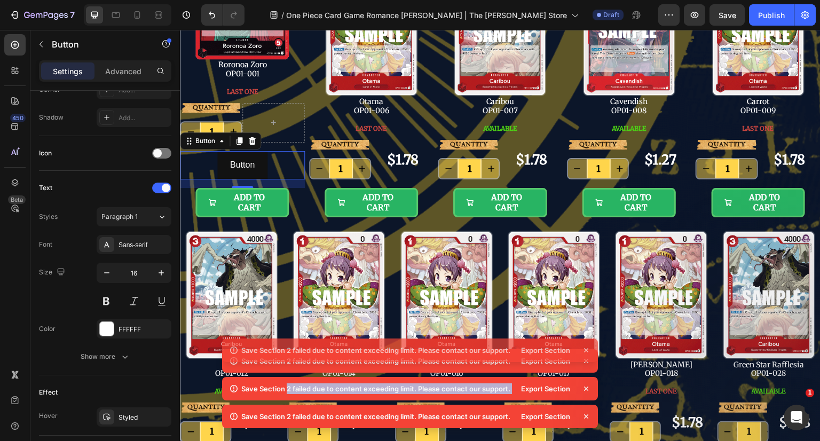
click at [585, 360] on div "Save Section 2 failed due to content exceeding limit. Please contact our suppor…" at bounding box center [410, 376] width 376 height 111
click at [585, 360] on icon at bounding box center [586, 360] width 11 height 11
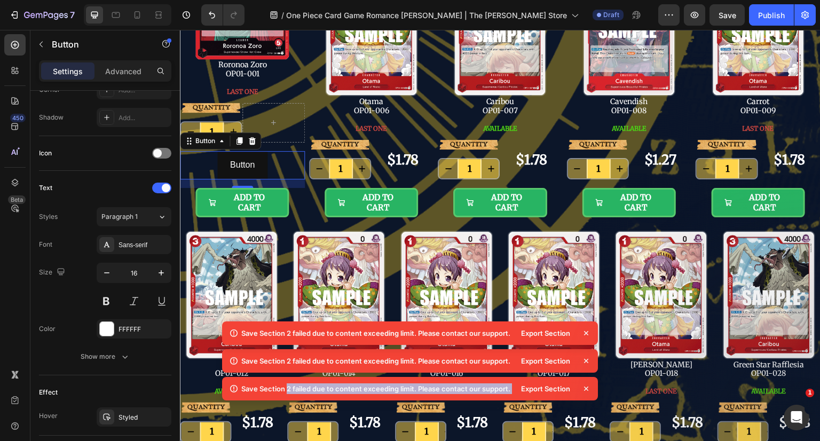
click at [585, 360] on div "Save Section 2 failed due to content exceeding limit. Please contact our suppor…" at bounding box center [410, 376] width 376 height 111
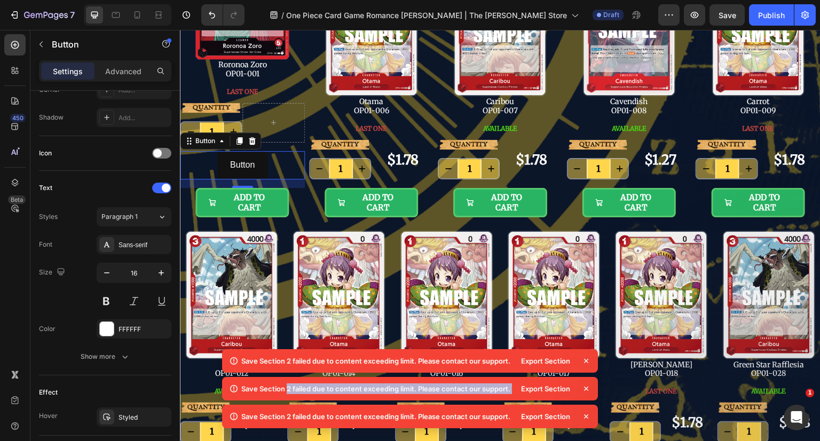
click at [585, 360] on icon at bounding box center [586, 360] width 11 height 11
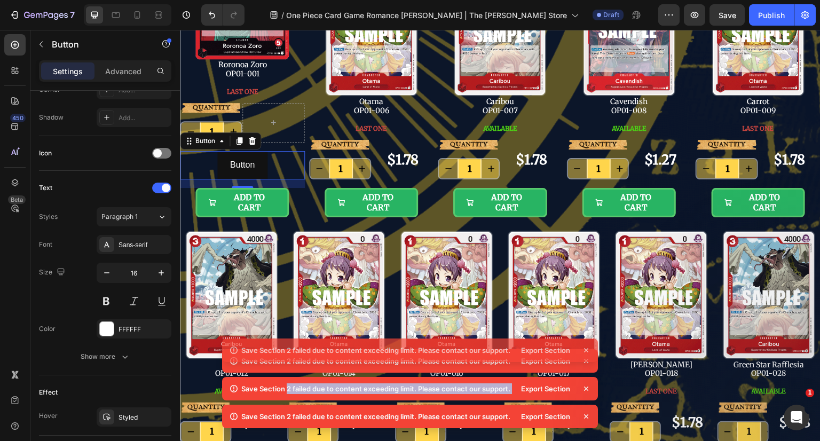
click at [585, 360] on div "Save Section 2 failed due to content exceeding limit. Please contact our suppor…" at bounding box center [410, 376] width 376 height 111
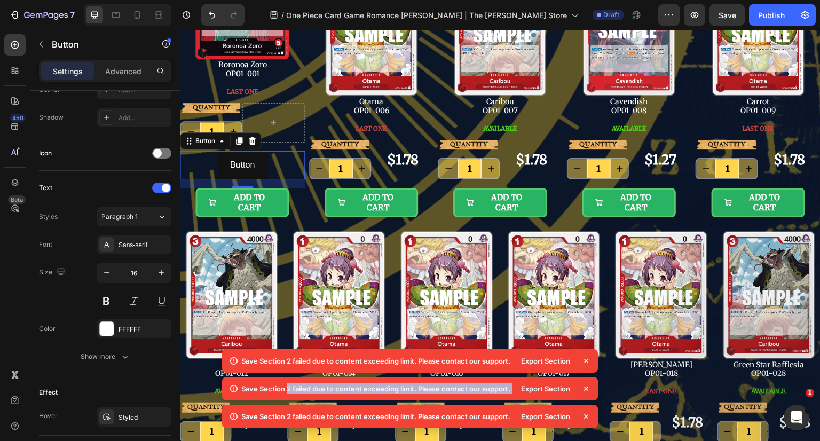
click at [585, 360] on icon at bounding box center [586, 360] width 11 height 11
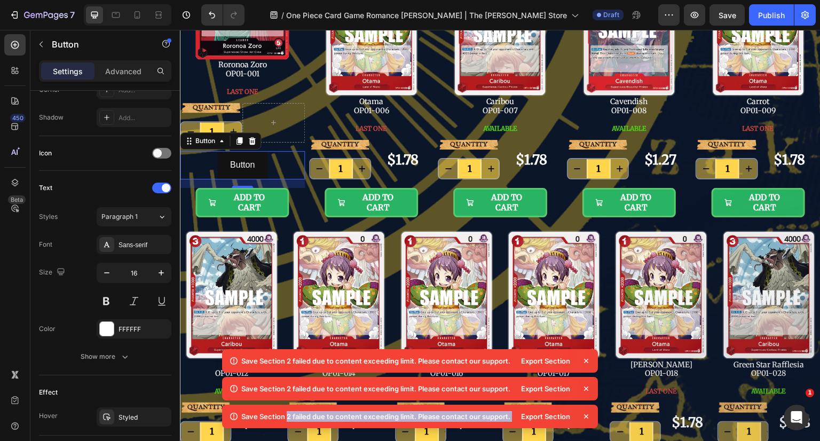
click at [585, 360] on div "Save Section 2 failed due to content exceeding limit. Please contact our suppor…" at bounding box center [410, 390] width 376 height 83
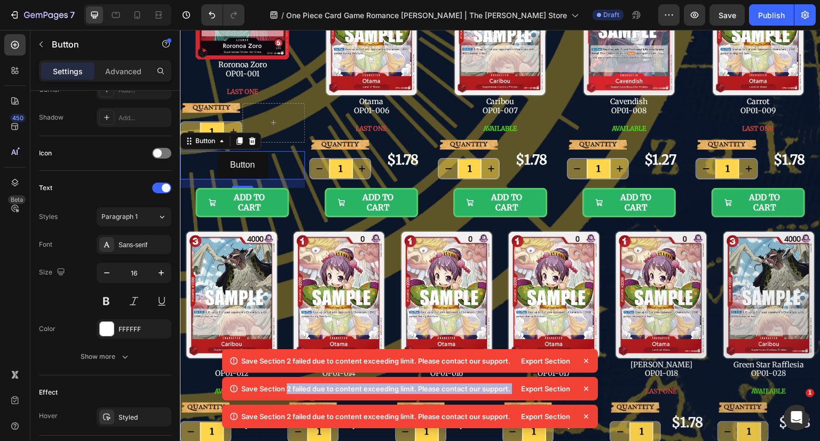
click at [585, 360] on icon at bounding box center [586, 360] width 11 height 11
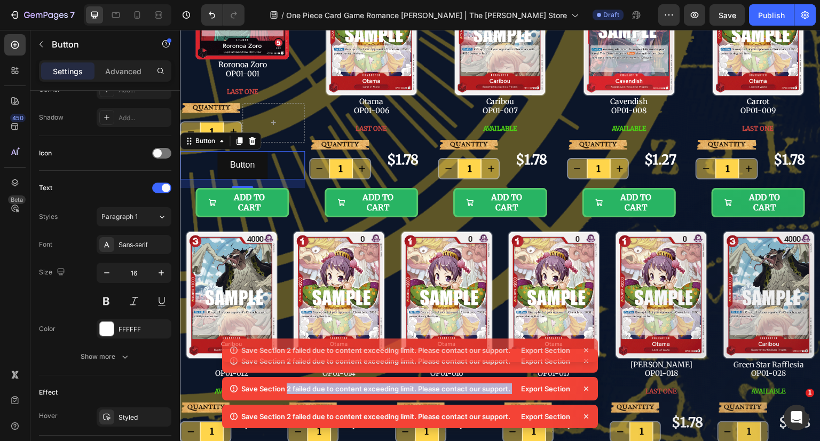
click at [585, 360] on div "Save Section 2 failed due to content exceeding limit. Please contact our suppor…" at bounding box center [410, 376] width 376 height 111
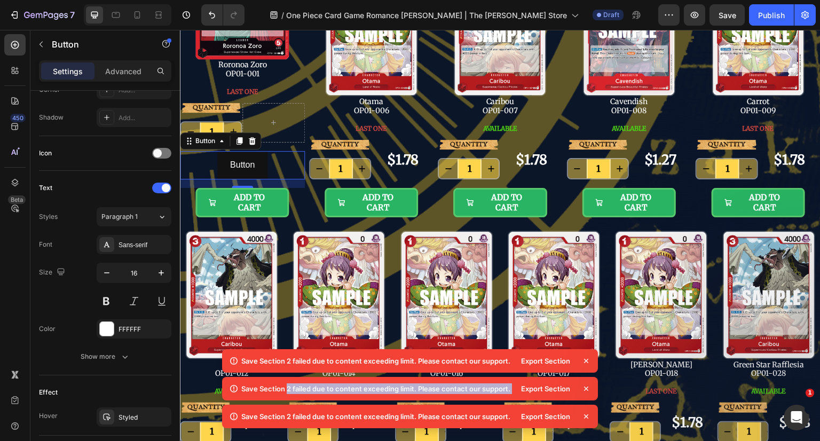
click at [585, 360] on icon at bounding box center [586, 360] width 11 height 11
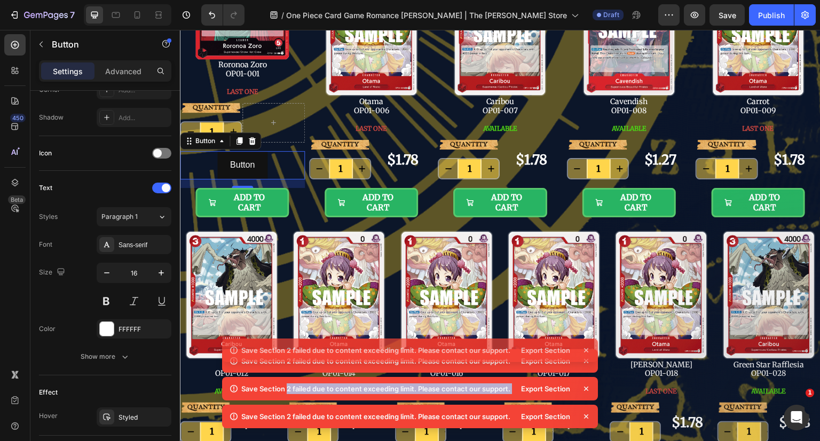
click at [585, 360] on div "Save Section 2 failed due to content exceeding limit. Please contact our suppor…" at bounding box center [410, 376] width 376 height 111
click at [585, 360] on icon at bounding box center [586, 360] width 11 height 11
click at [585, 360] on div "Save Section 2 failed due to content exceeding limit. Please contact our suppor…" at bounding box center [410, 376] width 376 height 111
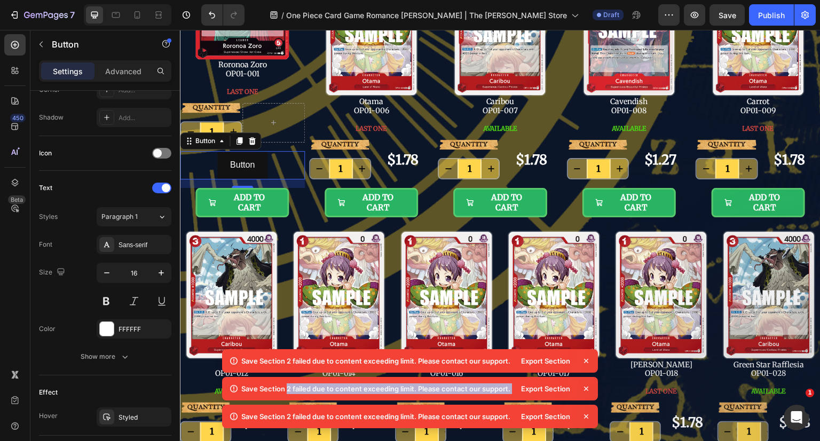
click at [585, 360] on icon at bounding box center [586, 360] width 11 height 11
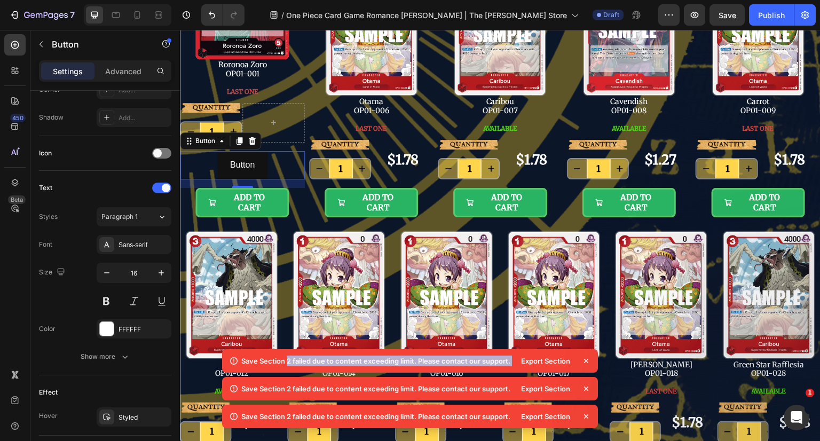
click at [128, 325] on div "FFFFFF" at bounding box center [143, 330] width 50 height 10
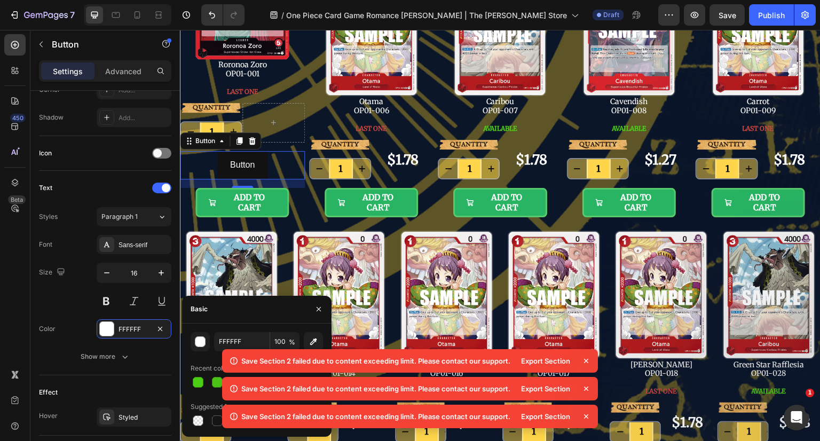
click at [587, 363] on icon at bounding box center [586, 360] width 11 height 11
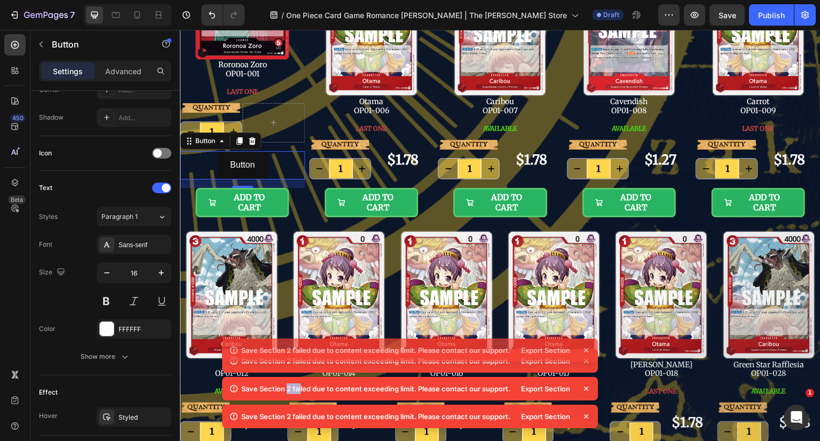
click at [587, 363] on div "Save Section 2 failed due to content exceeding limit. Please contact our suppor…" at bounding box center [410, 376] width 376 height 111
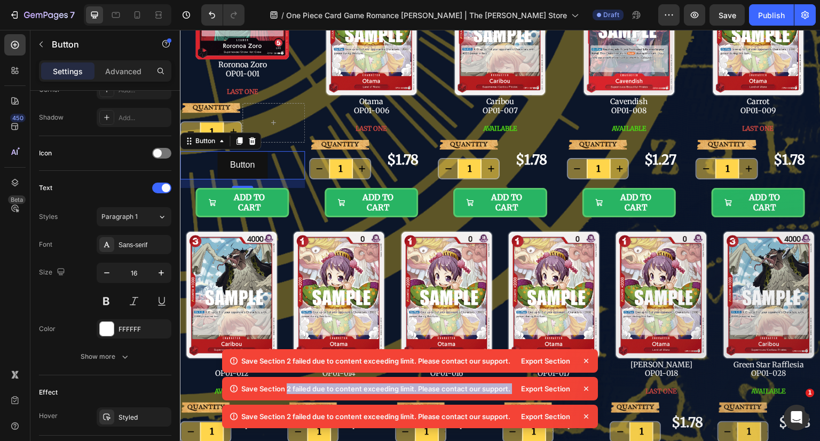
click at [587, 363] on icon at bounding box center [586, 360] width 11 height 11
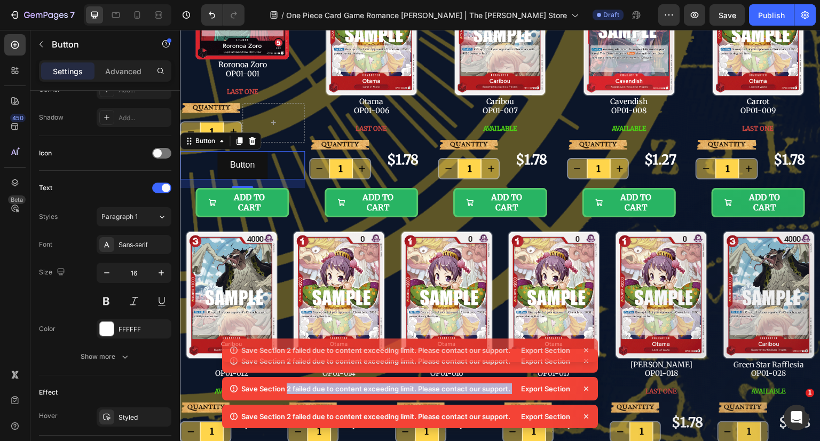
click at [587, 363] on div "Save Section 2 failed due to content exceeding limit. Please contact our suppor…" at bounding box center [410, 376] width 376 height 111
click at [587, 363] on icon at bounding box center [586, 360] width 11 height 11
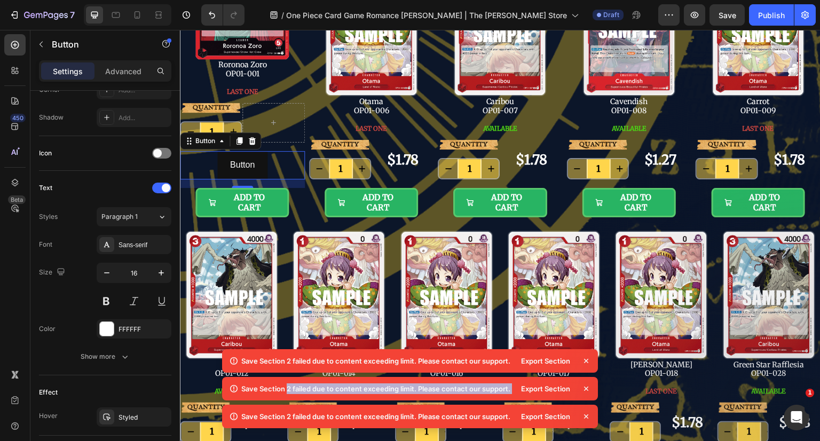
click at [587, 363] on icon at bounding box center [586, 360] width 11 height 11
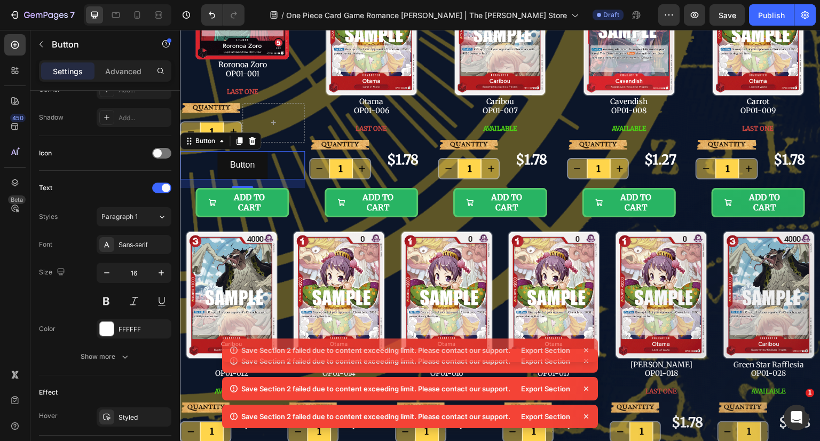
click at [587, 360] on icon at bounding box center [586, 360] width 11 height 11
click at [587, 360] on div "Save Section 2 failed due to content exceeding limit. Please contact our suppor…" at bounding box center [410, 376] width 376 height 111
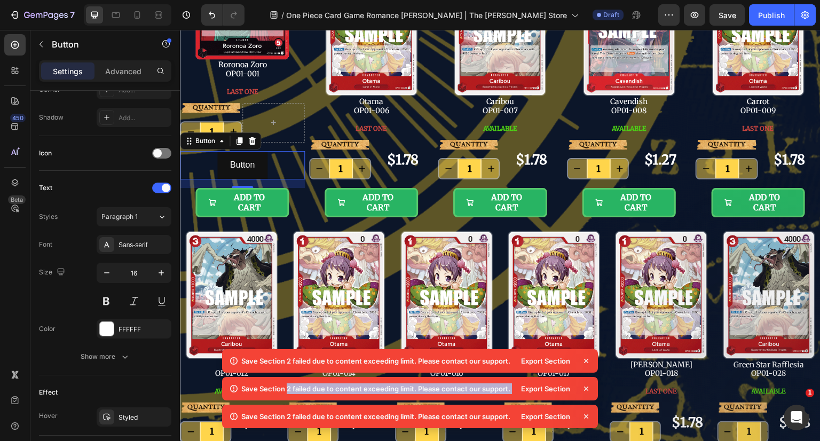
click at [587, 360] on icon at bounding box center [586, 360] width 11 height 11
click at [587, 377] on div "Save Section 2 failed due to content exceeding limit. Please contact our suppor…" at bounding box center [410, 388] width 376 height 23
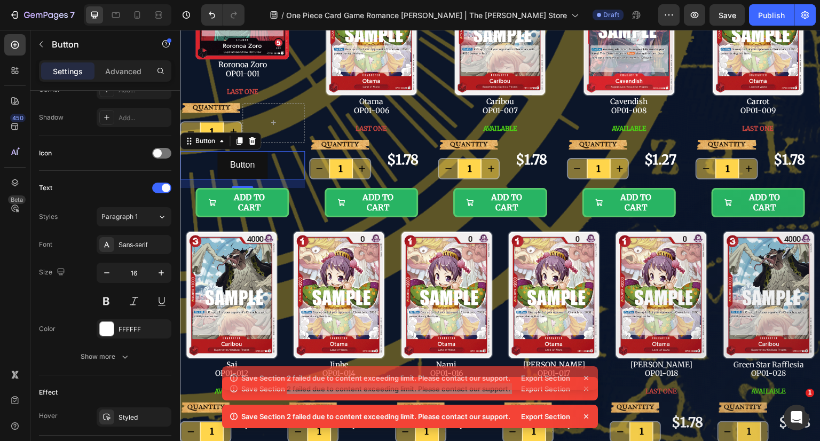
click at [588, 360] on div "Image Nico Robin OP01-017 Text Block LAST ONE Button" at bounding box center [553, 317] width 103 height 172
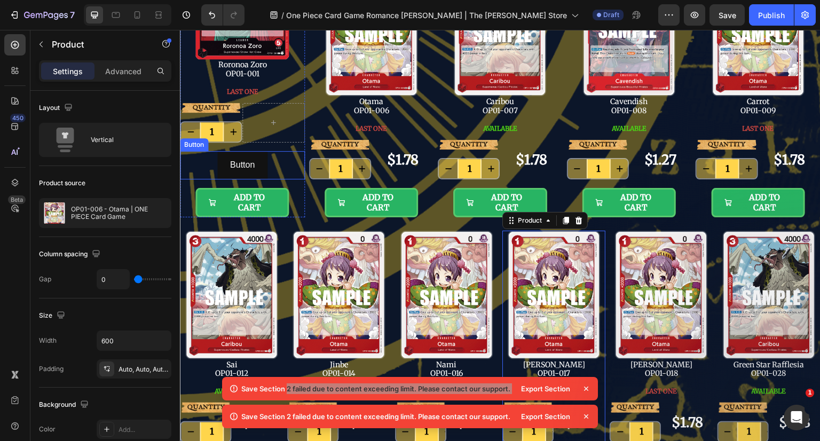
click at [248, 157] on p "Button" at bounding box center [242, 164] width 25 height 15
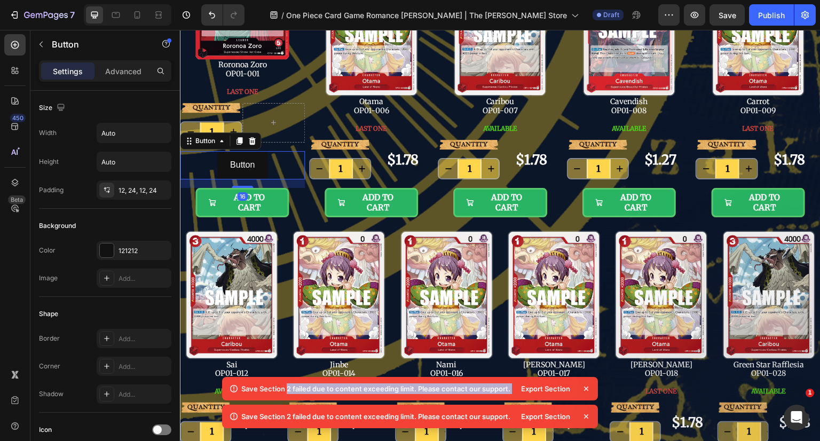
click at [138, 250] on div "121212" at bounding box center [143, 251] width 50 height 10
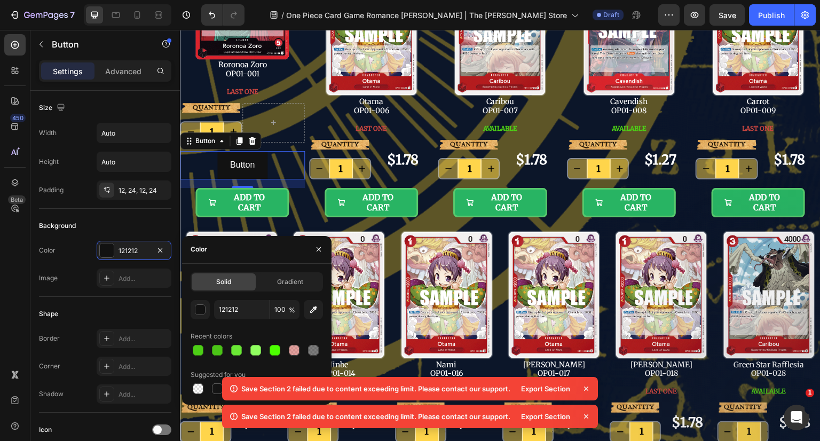
click at [296, 351] on div at bounding box center [294, 350] width 11 height 11
type input "C5453F"
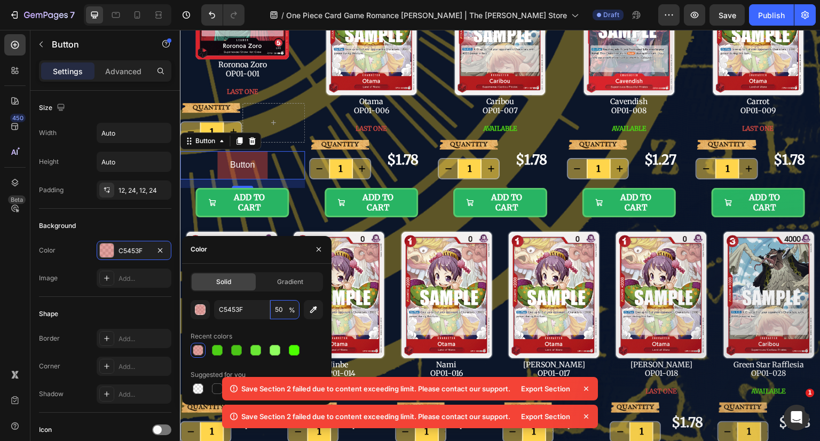
click at [274, 308] on input "50" at bounding box center [284, 309] width 29 height 19
type input "100"
click at [216, 385] on div at bounding box center [217, 388] width 11 height 11
type input "151515"
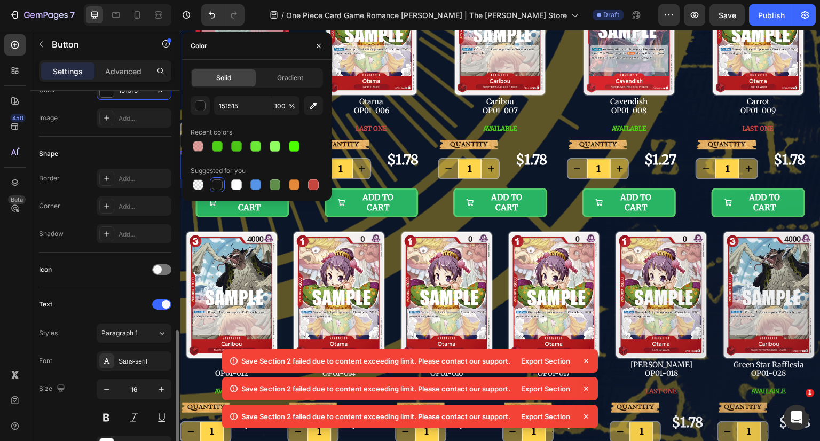
scroll to position [267, 0]
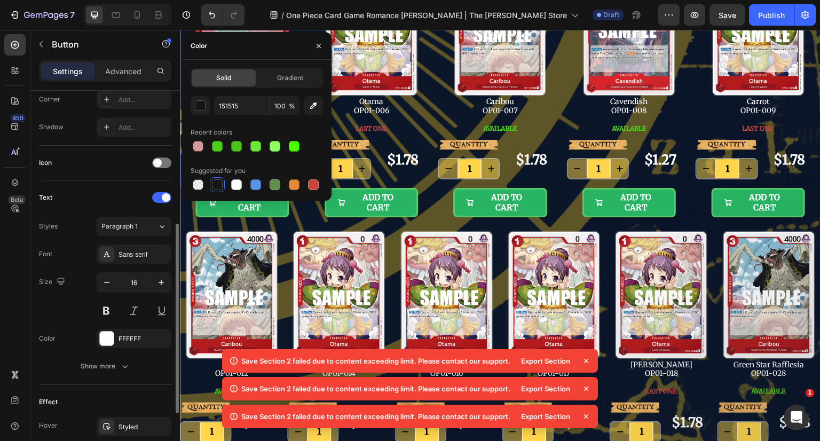
click at [120, 339] on div "FFFFFF" at bounding box center [143, 339] width 50 height 10
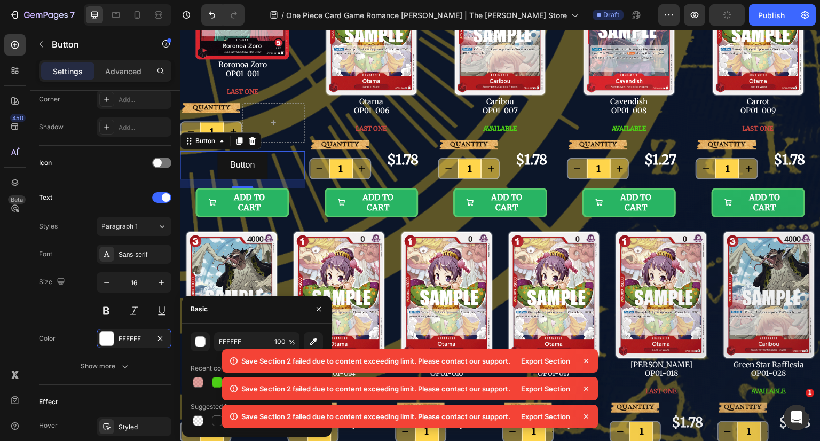
click at [589, 359] on icon at bounding box center [586, 360] width 11 height 11
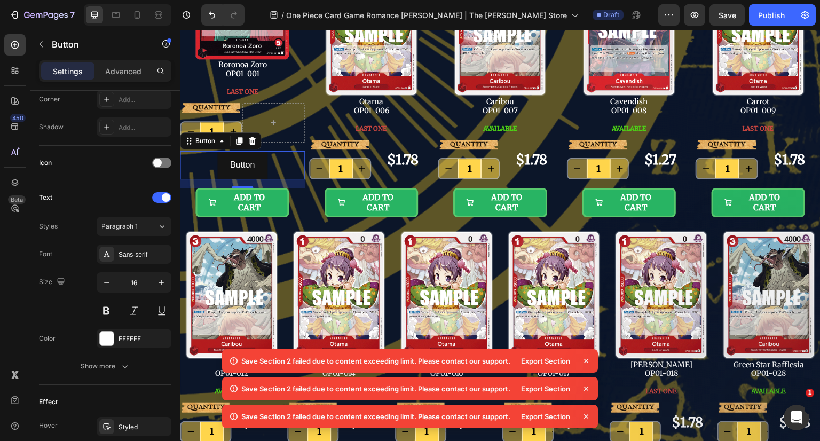
click at [588, 360] on icon at bounding box center [586, 360] width 11 height 11
click at [588, 360] on div "Save Section 2 failed due to content exceeding limit. Please contact our suppor…" at bounding box center [410, 390] width 376 height 83
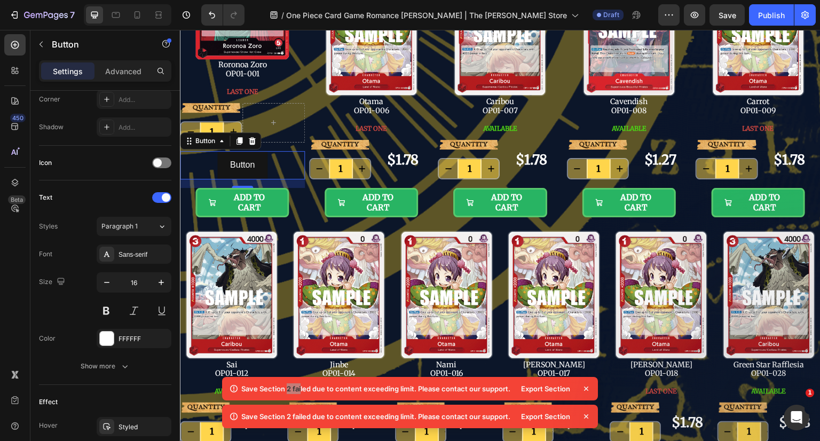
click at [588, 360] on div "Image Nico Robin OP01-017 Text Block LAST ONE Button" at bounding box center [553, 317] width 103 height 172
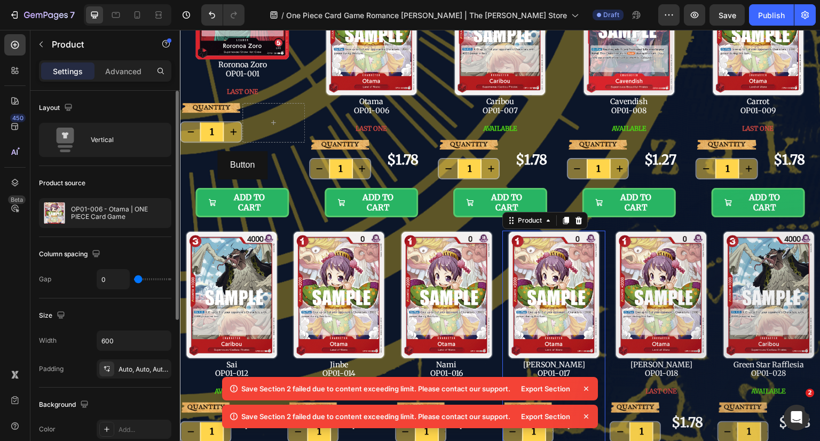
click at [585, 386] on icon at bounding box center [586, 388] width 11 height 11
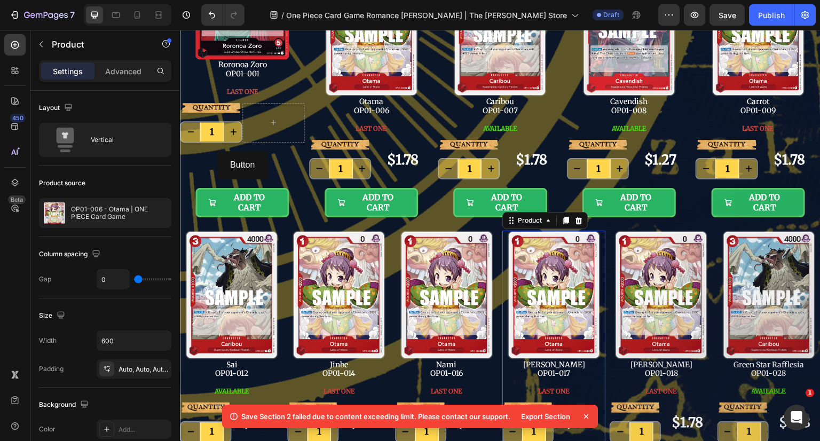
click at [585, 412] on icon at bounding box center [586, 416] width 11 height 11
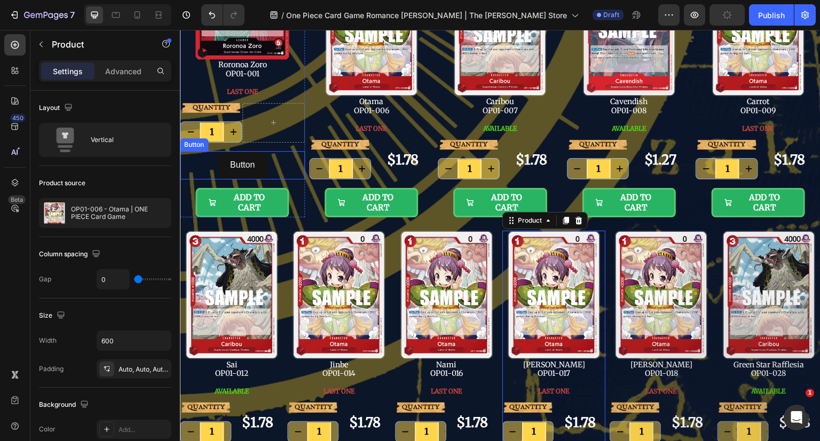
click at [259, 156] on button "Button" at bounding box center [242, 165] width 50 height 28
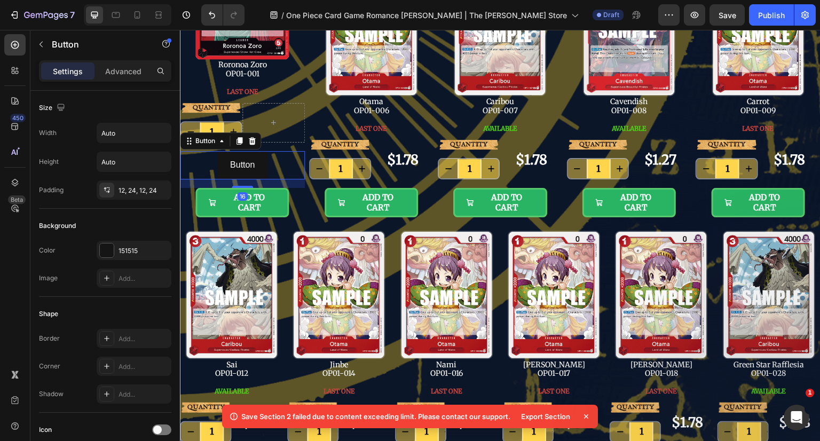
click at [586, 416] on icon at bounding box center [586, 416] width 4 height 4
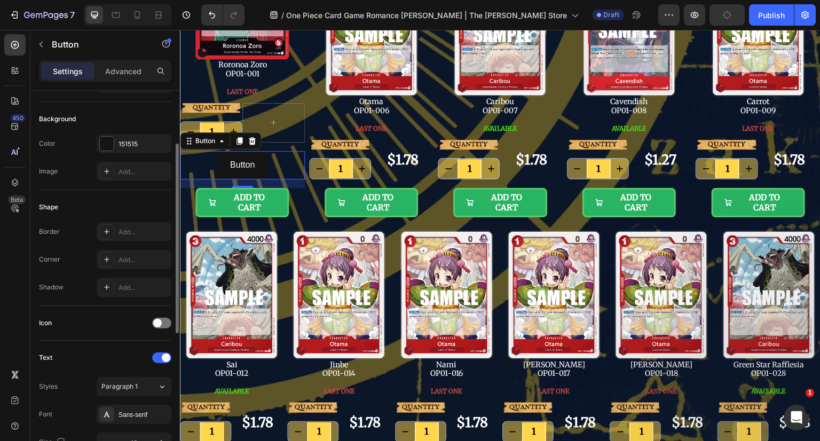
scroll to position [214, 0]
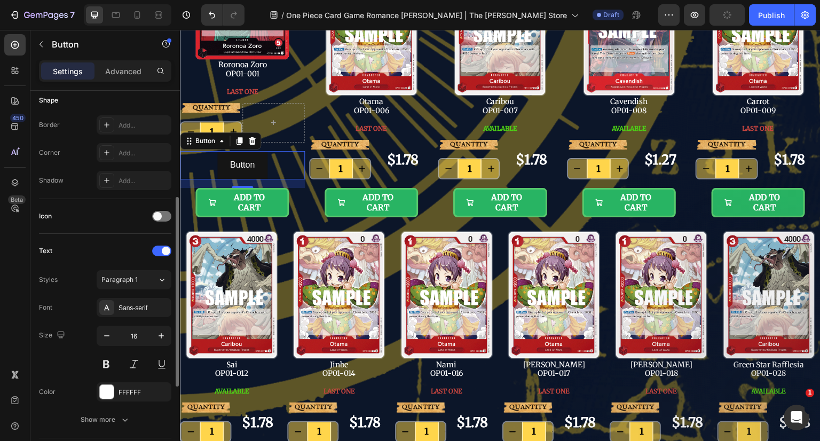
click at [137, 391] on div "FFFFFF" at bounding box center [143, 393] width 50 height 10
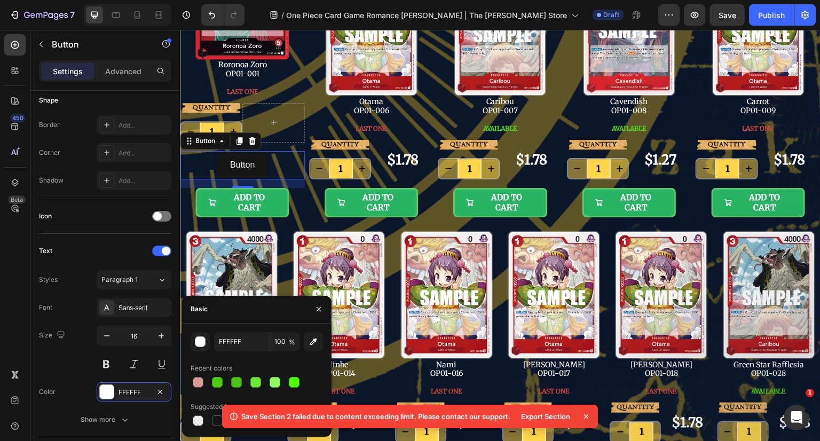
click at [589, 415] on icon at bounding box center [586, 416] width 11 height 11
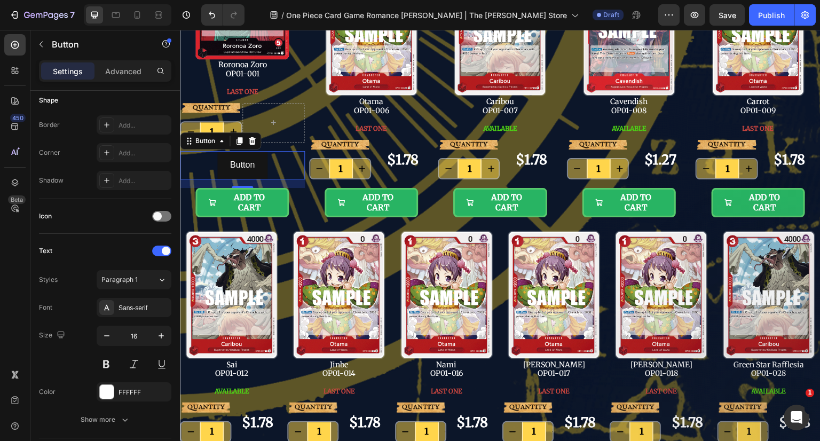
click at [132, 388] on div "FFFFFF" at bounding box center [143, 393] width 50 height 10
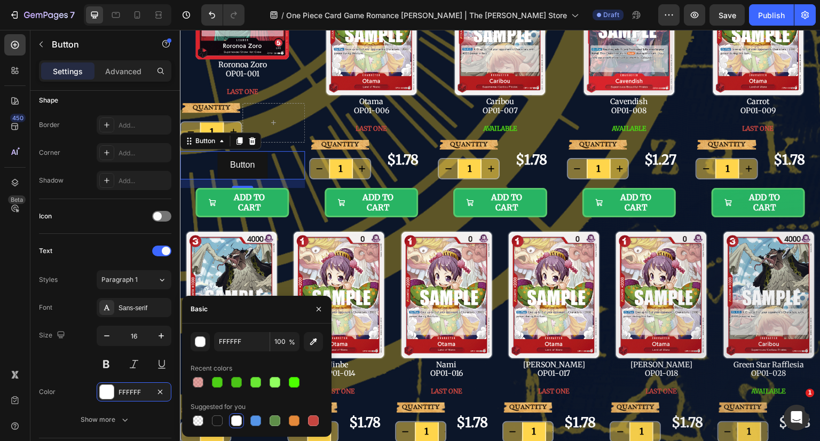
click at [312, 421] on div at bounding box center [313, 420] width 11 height 11
type input "C5453F"
click at [241, 159] on p "Button" at bounding box center [242, 164] width 25 height 15
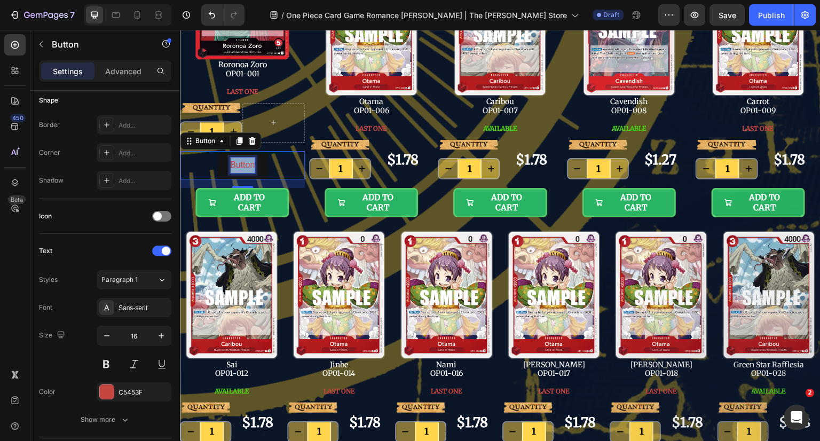
click at [241, 159] on p "Button" at bounding box center [242, 164] width 25 height 15
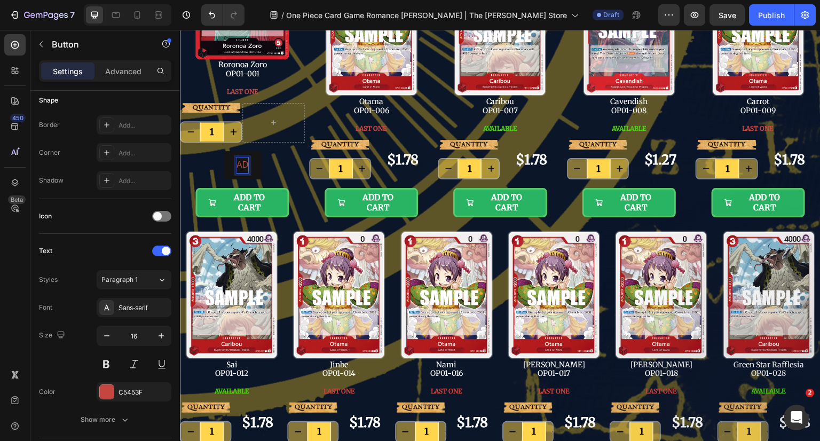
click at [224, 151] on button "AD" at bounding box center [242, 165] width 37 height 28
click at [214, 151] on button "ADD TO" at bounding box center [243, 165] width 58 height 28
click at [279, 164] on button "ADD TO CART" at bounding box center [242, 165] width 83 height 28
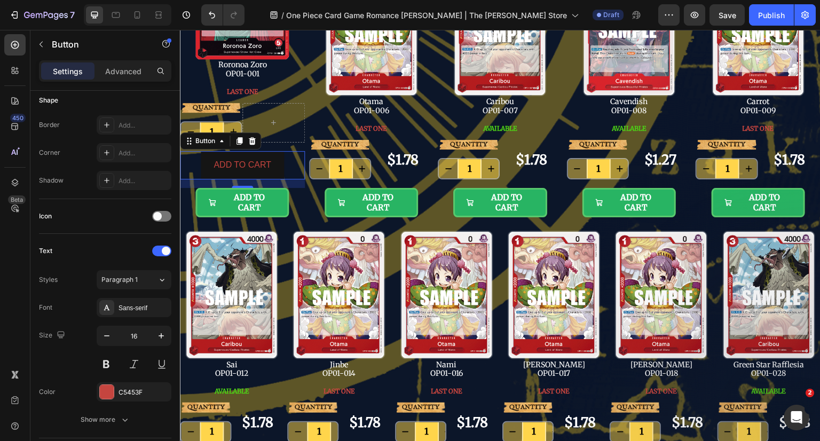
click at [250, 141] on icon at bounding box center [252, 141] width 9 height 9
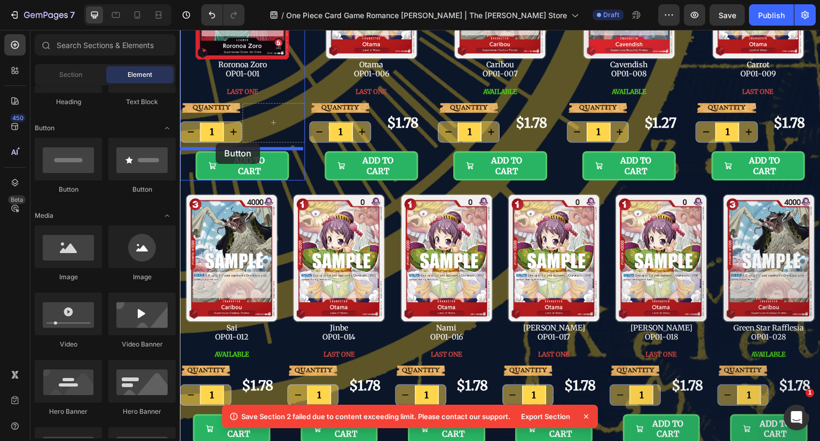
drag, startPoint x: 313, startPoint y: 199, endPoint x: 216, endPoint y: 143, distance: 112.6
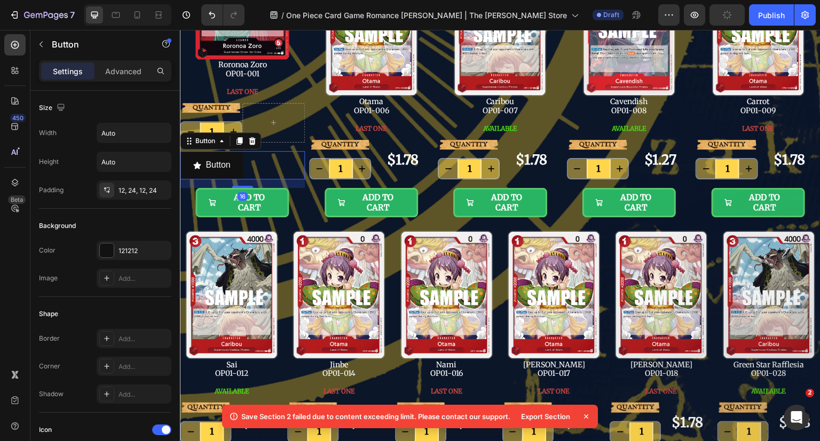
click at [240, 160] on button "Button" at bounding box center [211, 165] width 63 height 28
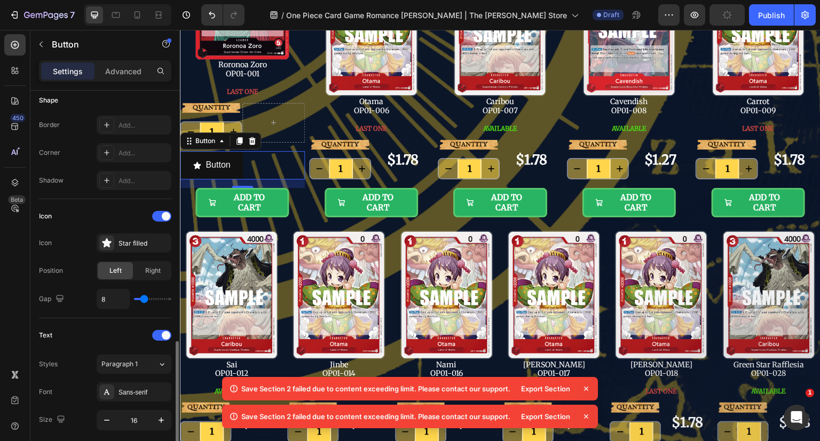
scroll to position [374, 0]
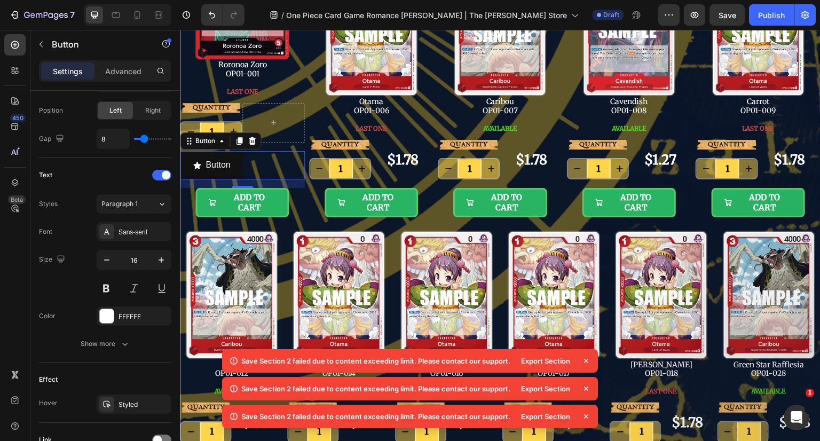
click at [588, 360] on icon at bounding box center [586, 360] width 11 height 11
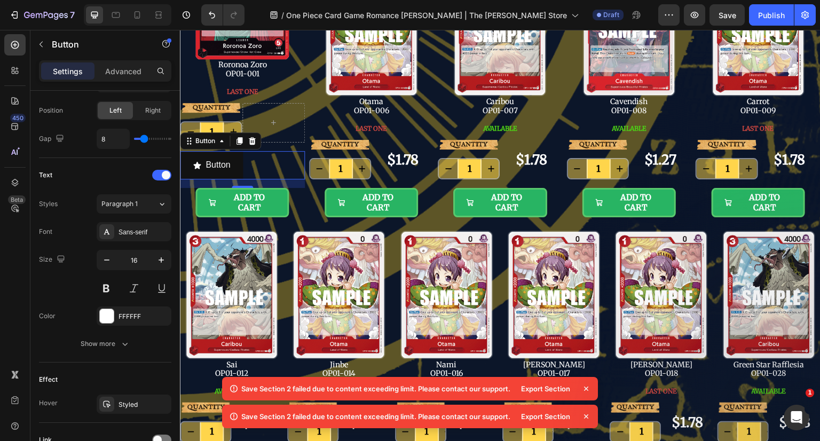
click at [584, 386] on icon at bounding box center [586, 388] width 11 height 11
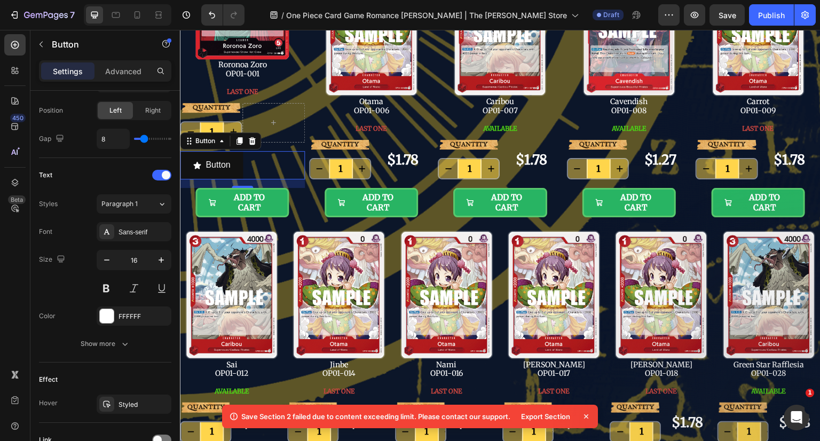
click at [586, 415] on icon at bounding box center [586, 416] width 11 height 11
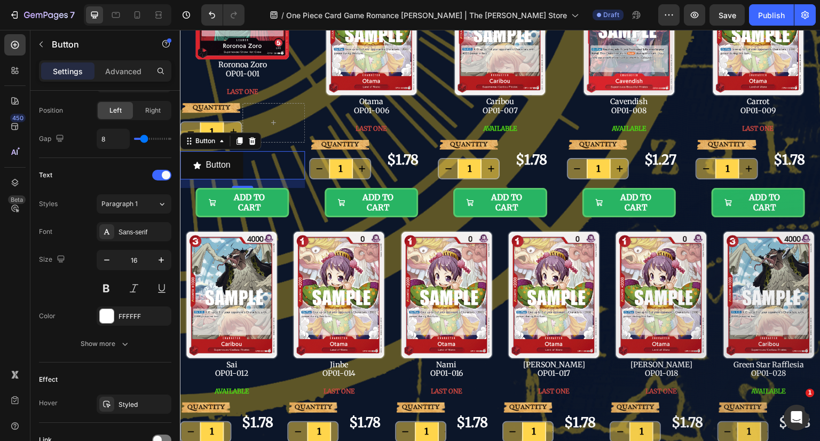
click at [123, 317] on div "FFFFFF" at bounding box center [143, 317] width 50 height 10
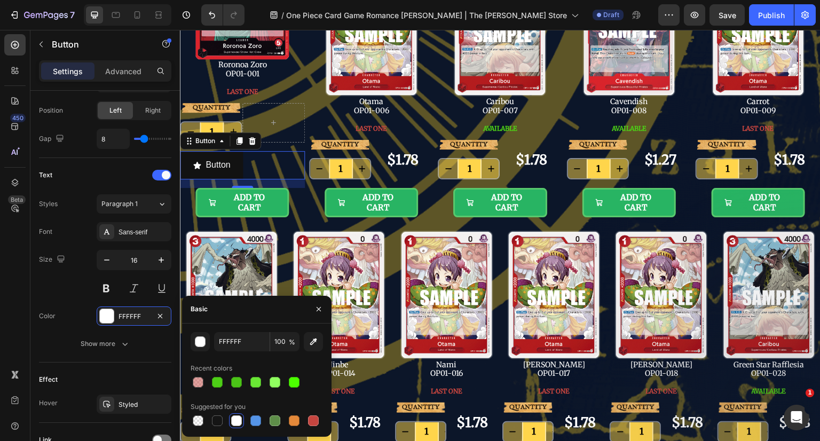
click at [313, 420] on div at bounding box center [313, 420] width 11 height 11
type input "C5453F"
click at [315, 311] on icon "button" at bounding box center [318, 309] width 9 height 9
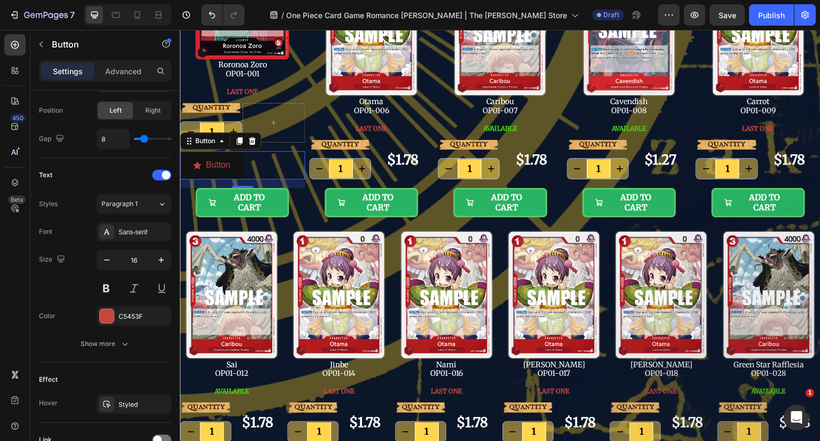
click at [237, 157] on button "Button" at bounding box center [211, 165] width 63 height 28
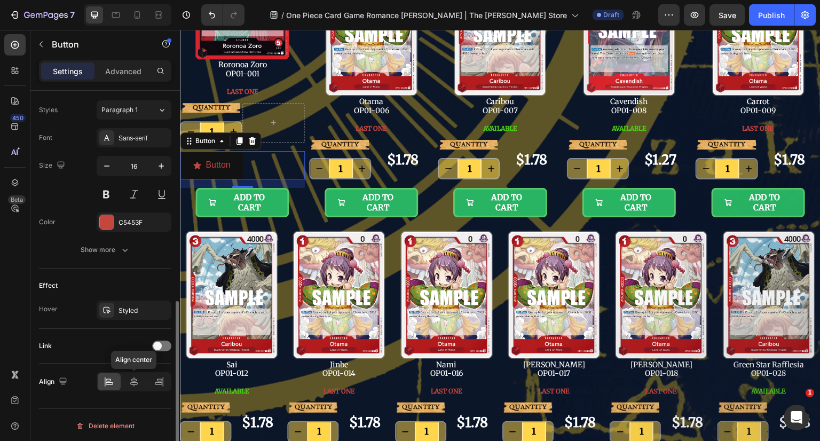
click at [132, 381] on icon at bounding box center [134, 381] width 11 height 11
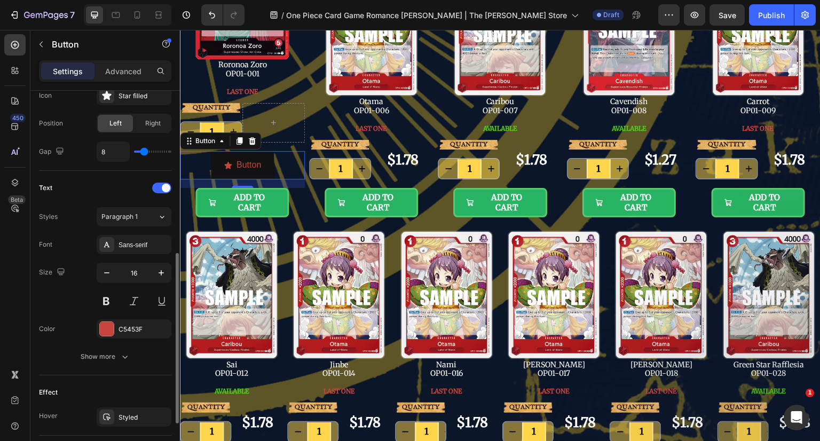
scroll to position [307, 0]
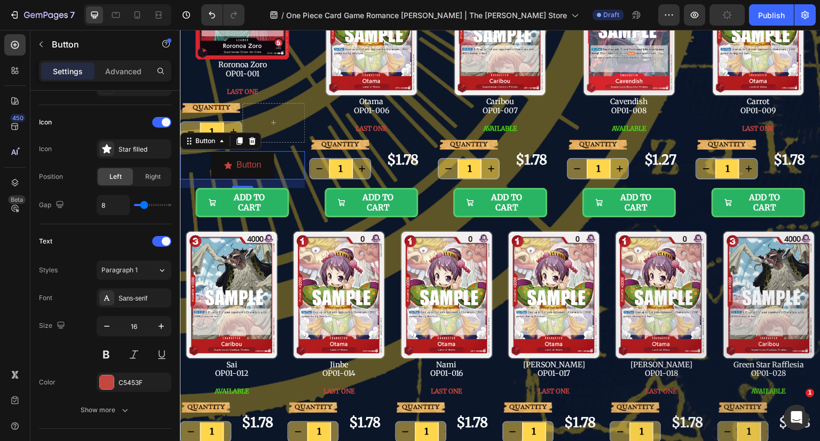
click at [130, 296] on div "Sans-serif" at bounding box center [143, 299] width 50 height 10
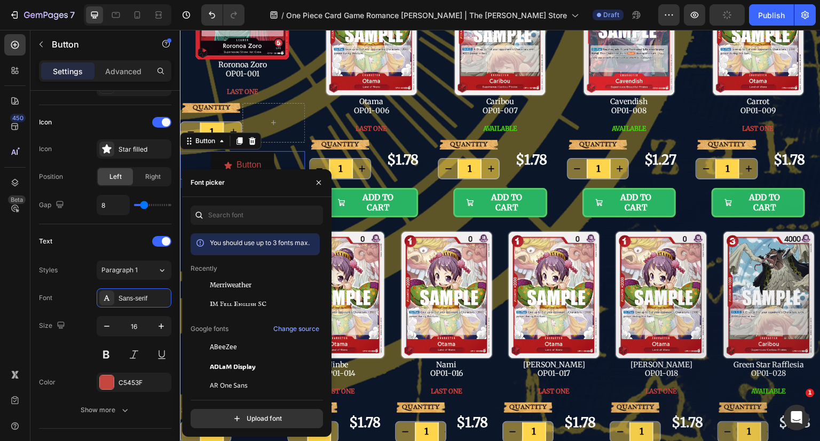
click at [231, 414] on div "IM Fell English SC" at bounding box center [255, 423] width 129 height 19
click at [317, 184] on icon "button" at bounding box center [319, 182] width 4 height 4
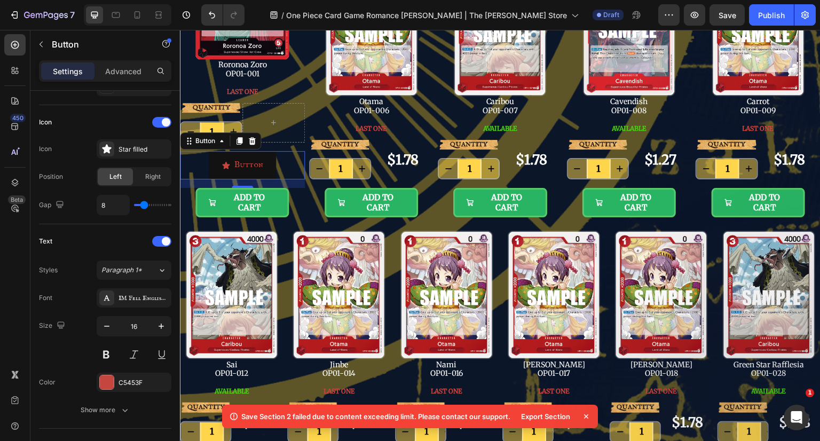
click at [123, 406] on icon "button" at bounding box center [125, 410] width 11 height 11
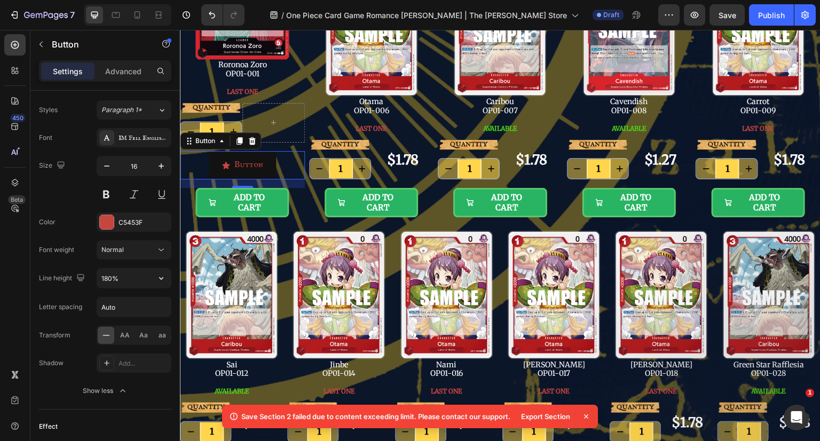
click at [124, 276] on input "180%" at bounding box center [134, 277] width 74 height 19
click at [160, 275] on icon "button" at bounding box center [161, 278] width 11 height 11
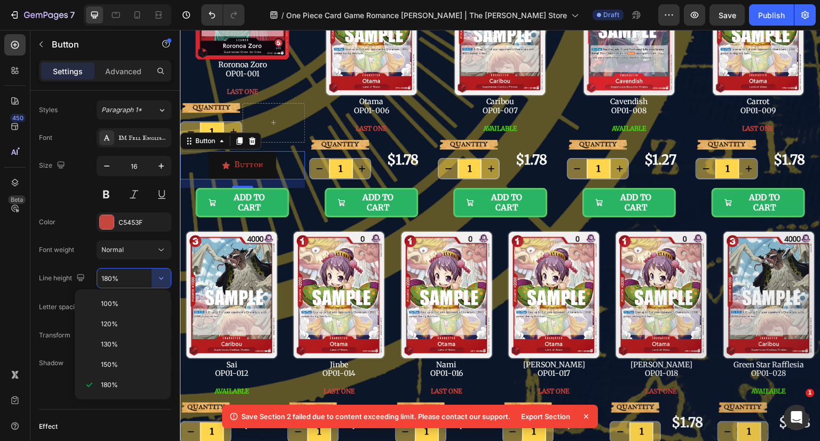
click at [124, 319] on p "120%" at bounding box center [131, 324] width 61 height 10
type input "120%"
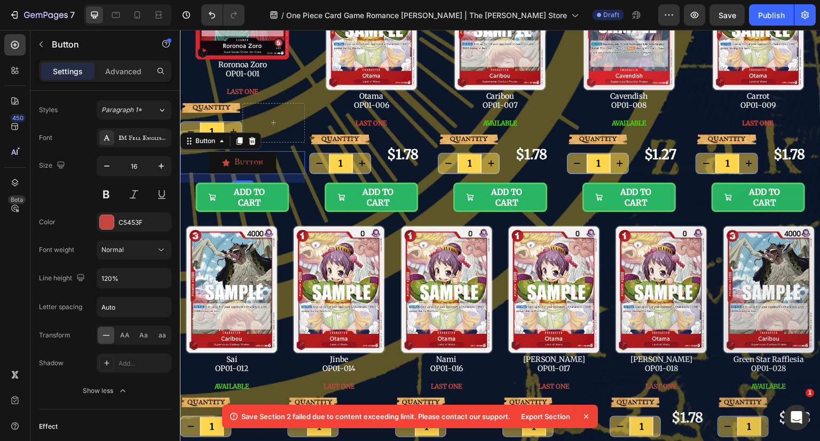
click at [123, 335] on span "AA" at bounding box center [125, 335] width 10 height 10
click at [256, 159] on p "Button" at bounding box center [248, 162] width 39 height 10
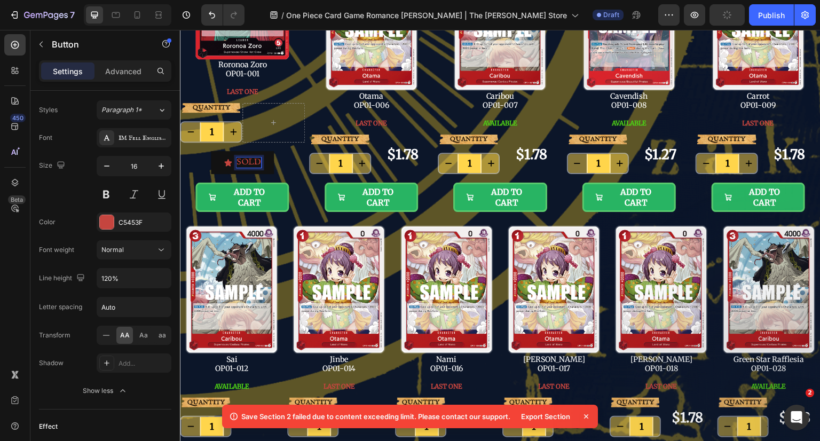
click at [211, 151] on button "SOLD" at bounding box center [242, 162] width 63 height 23
click at [278, 161] on button "SOLD OUT" at bounding box center [242, 162] width 85 height 23
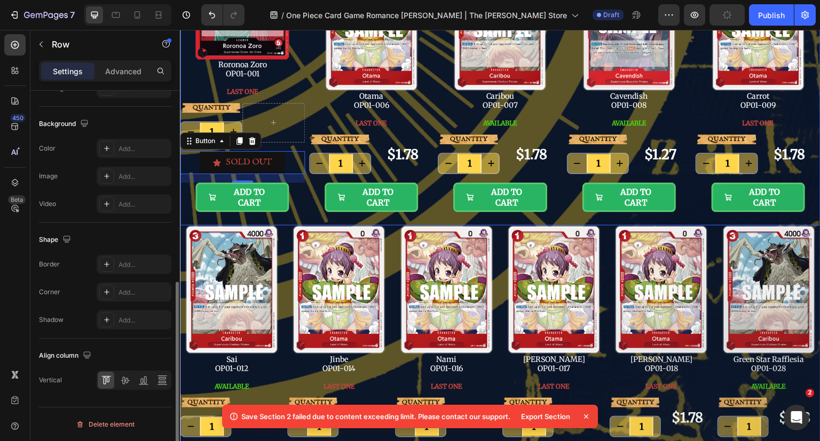
click at [305, 182] on div "Image Roronoa Zoro OP01-001 Text Block LAST ONE Button QUANTITY Text Block 1 Pr…" at bounding box center [500, 77] width 641 height 297
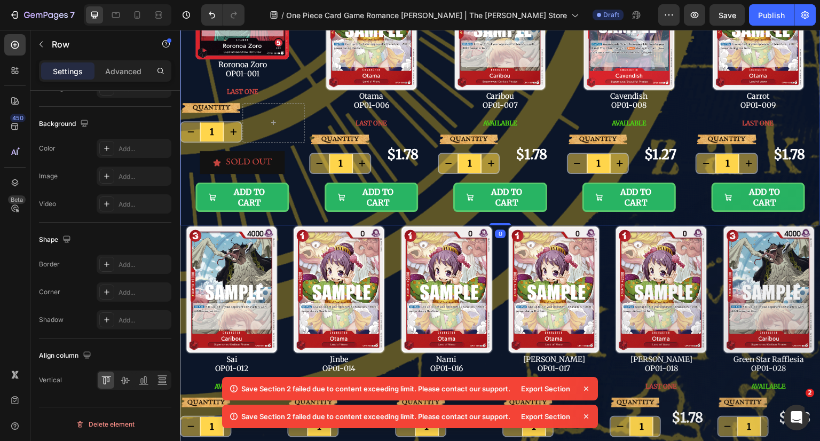
scroll to position [0, 0]
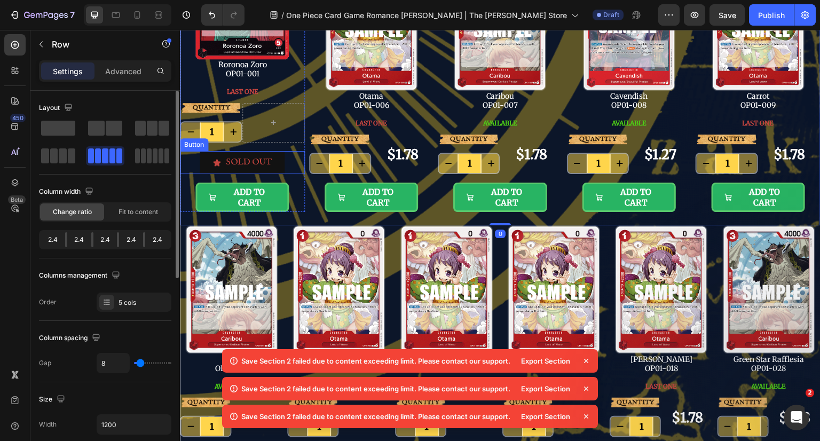
click at [280, 159] on button "SOLD OUT" at bounding box center [242, 162] width 85 height 23
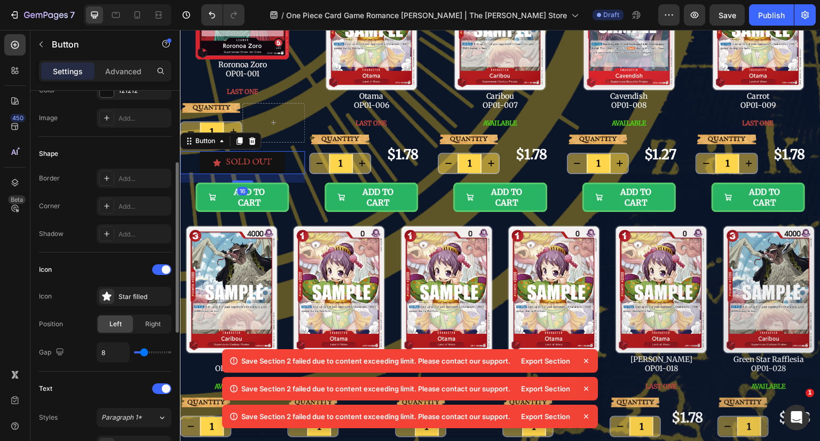
scroll to position [214, 0]
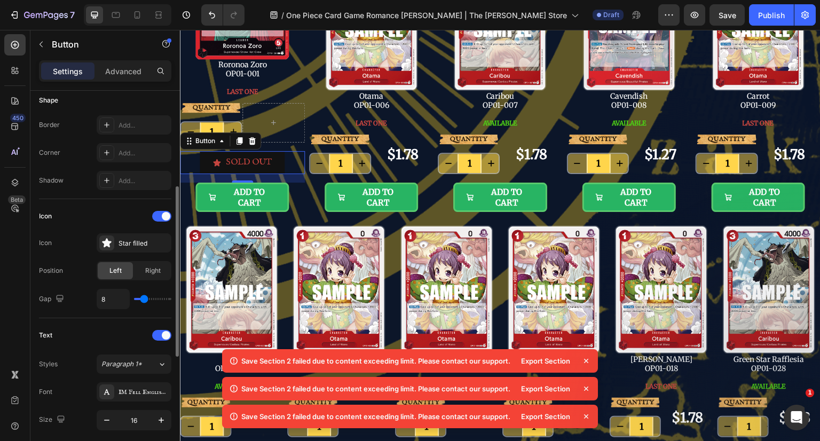
click at [131, 241] on div "Star filled" at bounding box center [143, 244] width 50 height 10
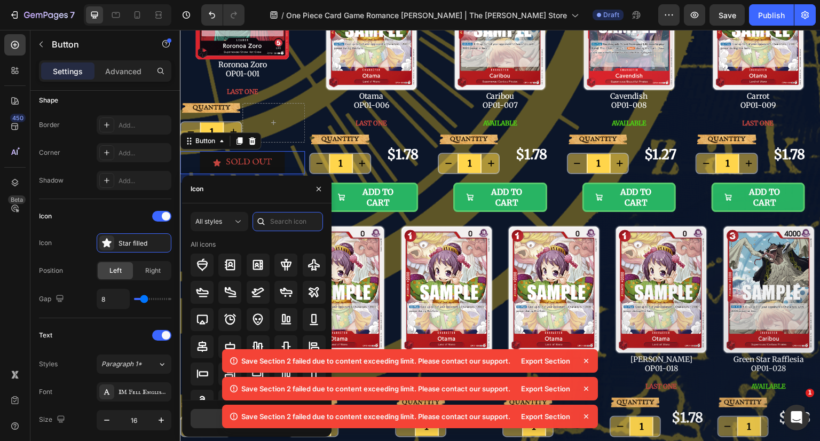
click at [296, 217] on input "text" at bounding box center [287, 221] width 70 height 19
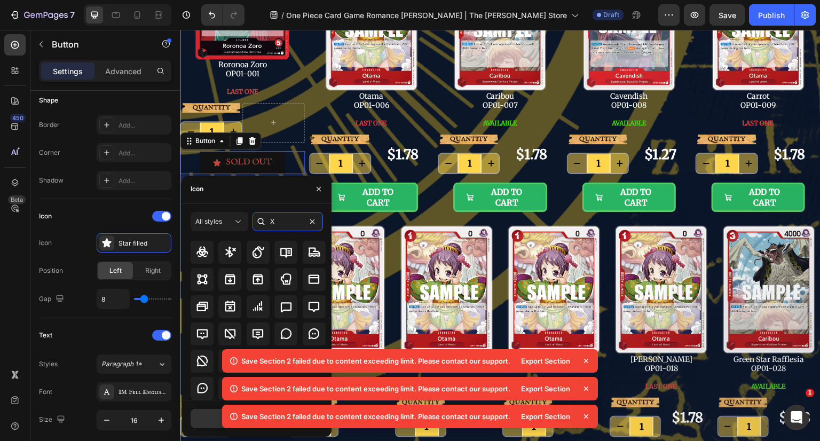
click at [296, 222] on input "X" at bounding box center [287, 221] width 70 height 19
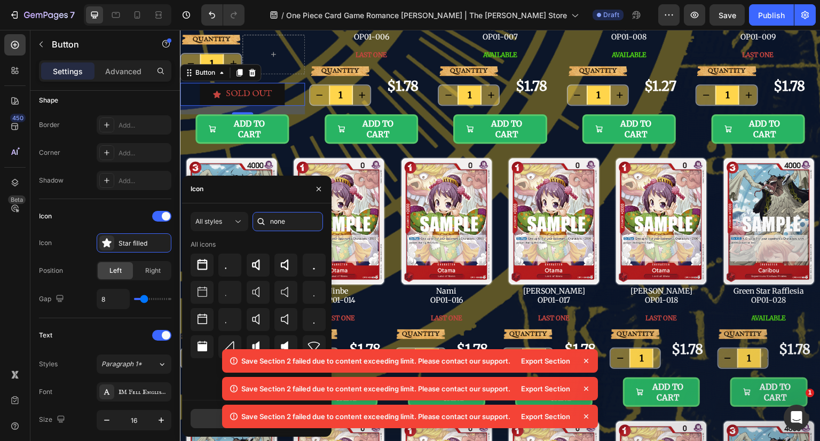
scroll to position [214, 0]
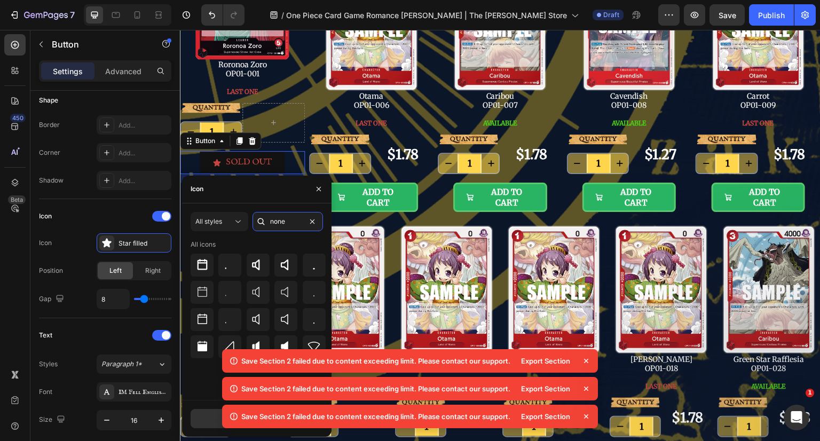
click at [286, 216] on input "none" at bounding box center [287, 221] width 70 height 19
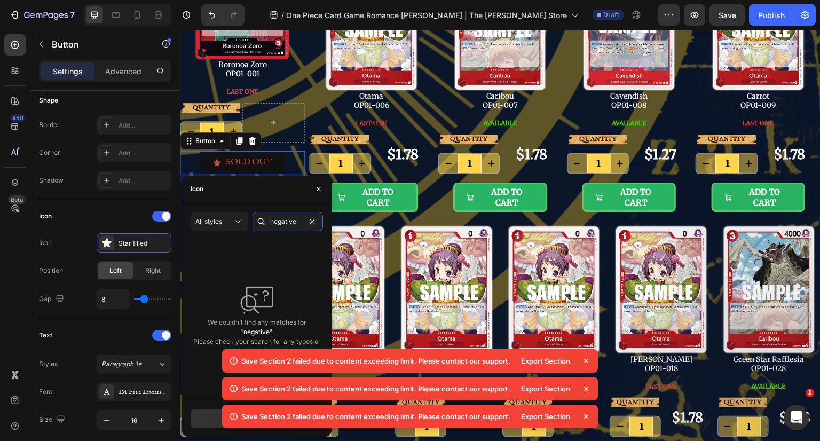
click at [295, 220] on input "negative" at bounding box center [287, 221] width 70 height 19
click at [304, 219] on input "negative" at bounding box center [287, 221] width 70 height 19
click at [305, 219] on input "negative" at bounding box center [287, 221] width 70 height 19
click at [283, 218] on input "ex" at bounding box center [287, 221] width 70 height 19
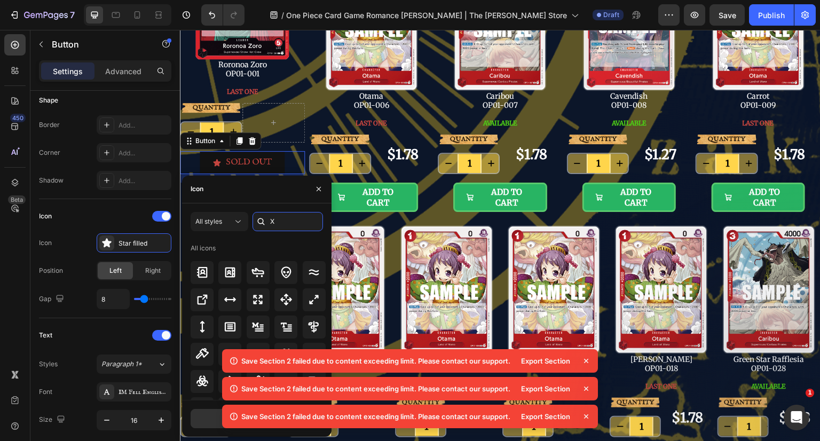
type input "X"
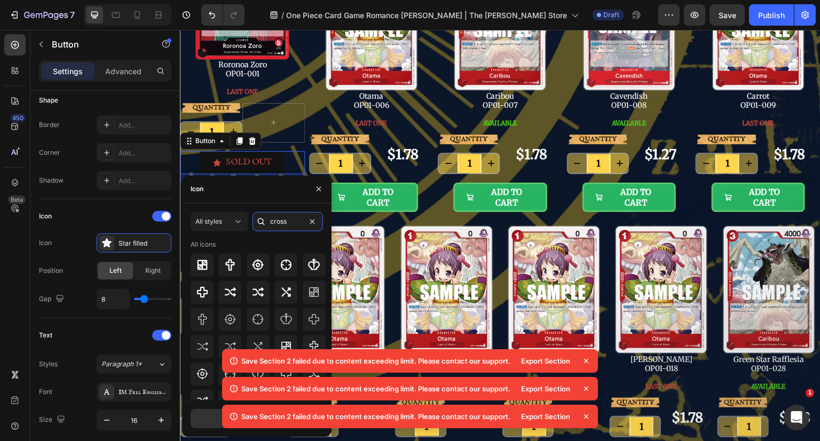
click at [289, 223] on input "cross" at bounding box center [287, 221] width 70 height 19
click at [289, 223] on input "no" at bounding box center [287, 221] width 70 height 19
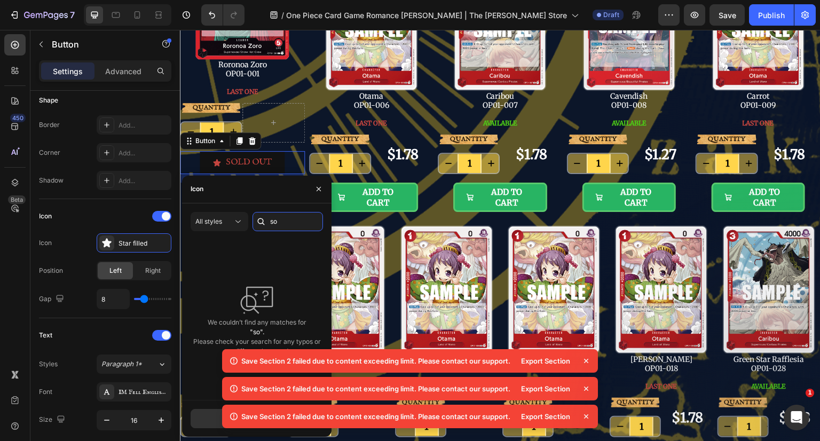
type input "s"
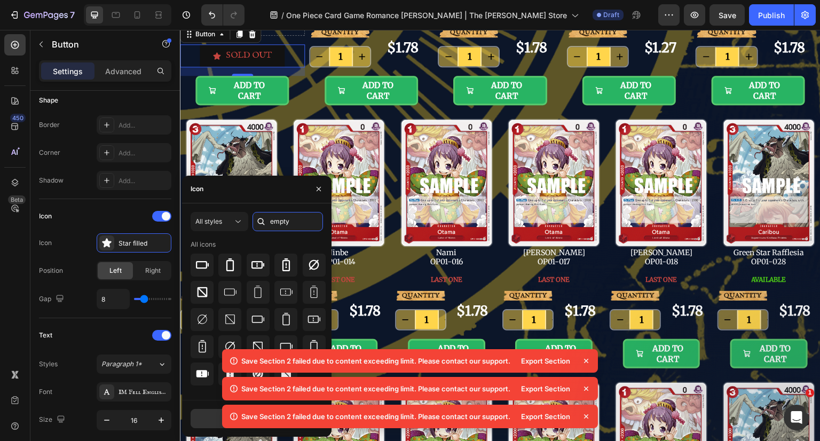
scroll to position [214, 0]
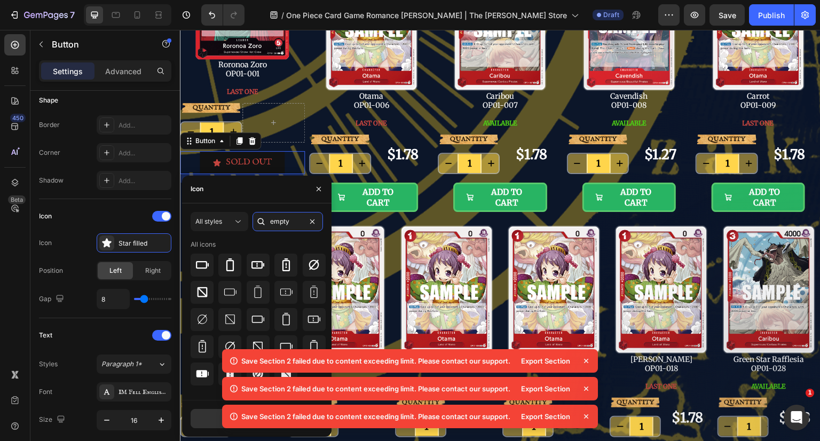
type input "empty"
click at [318, 263] on icon at bounding box center [314, 265] width 10 height 10
click at [320, 185] on icon "button" at bounding box center [318, 189] width 9 height 9
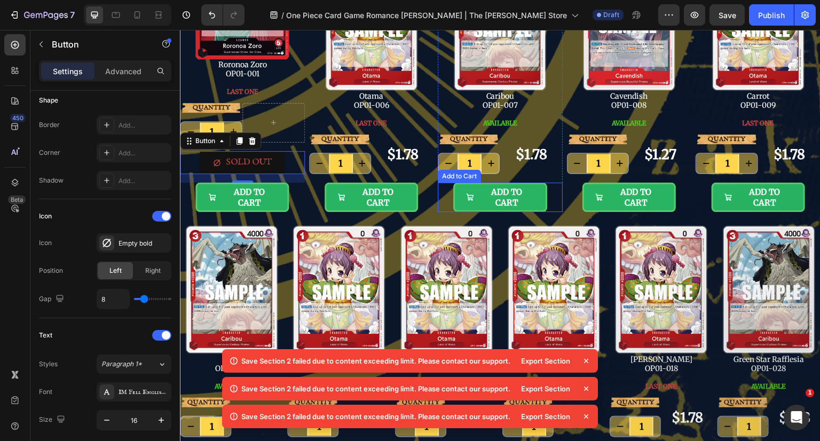
click at [438, 202] on div "ADD TO CART Add to Cart" at bounding box center [500, 197] width 125 height 29
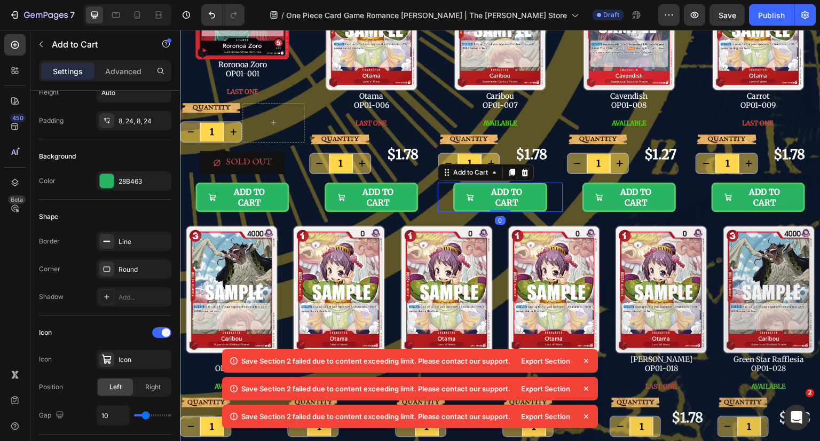
scroll to position [0, 0]
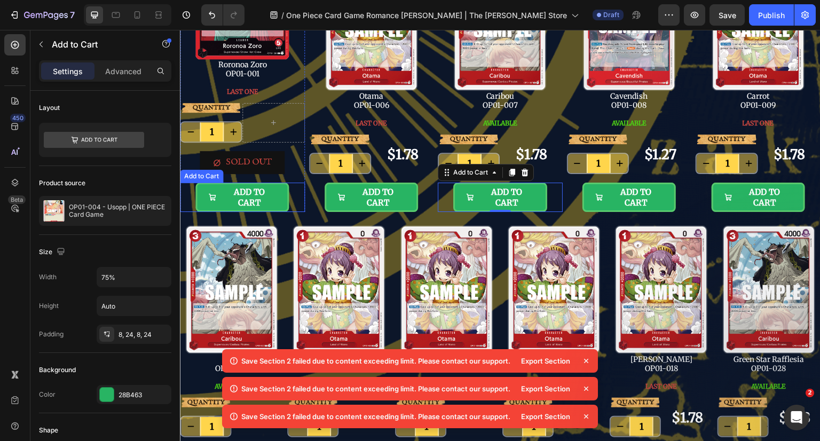
click at [287, 195] on button "ADD TO CART" at bounding box center [241, 197] width 93 height 29
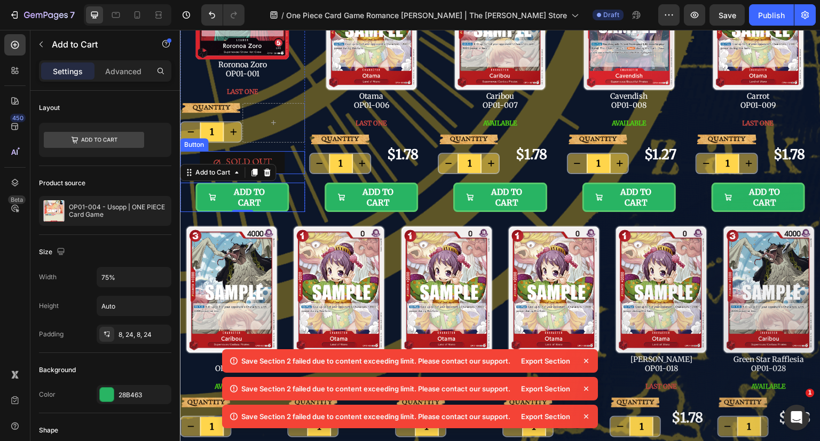
click at [283, 156] on button "SOLD OUT" at bounding box center [242, 162] width 85 height 23
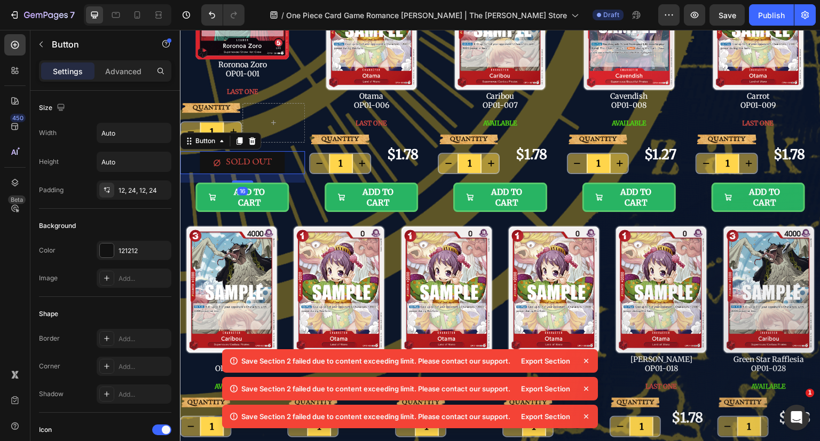
click at [141, 187] on div "12, 24, 12, 24" at bounding box center [143, 191] width 50 height 10
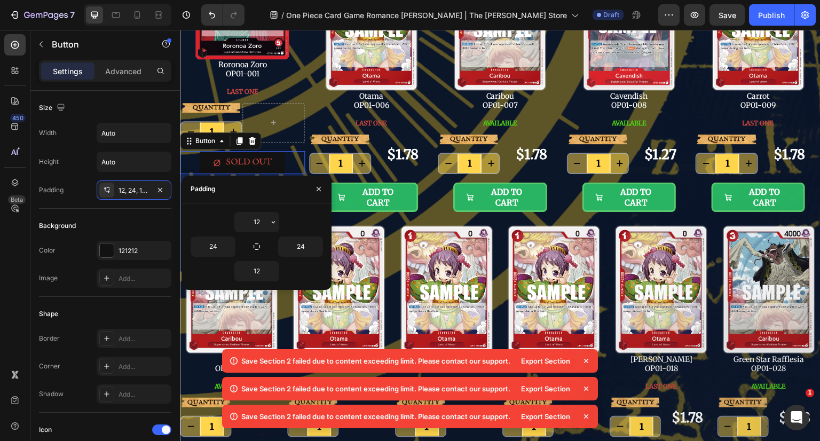
click at [259, 221] on input "12" at bounding box center [257, 221] width 44 height 19
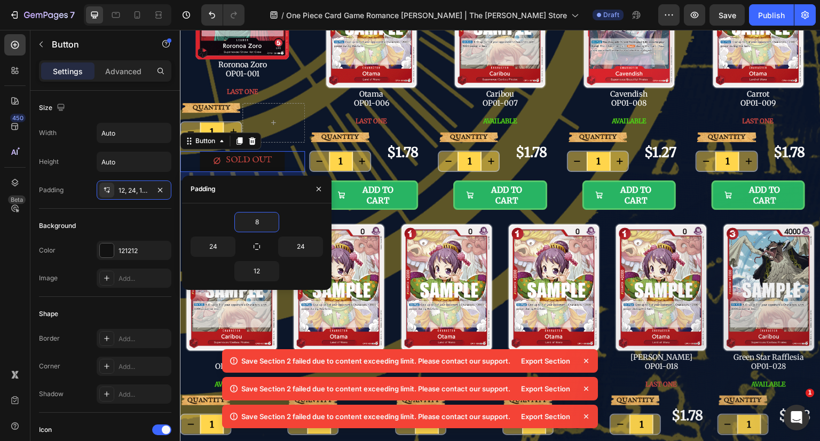
type input "8"
click at [263, 260] on div "8 24 24 12" at bounding box center [257, 246] width 132 height 69
click at [262, 267] on input "12" at bounding box center [257, 271] width 44 height 19
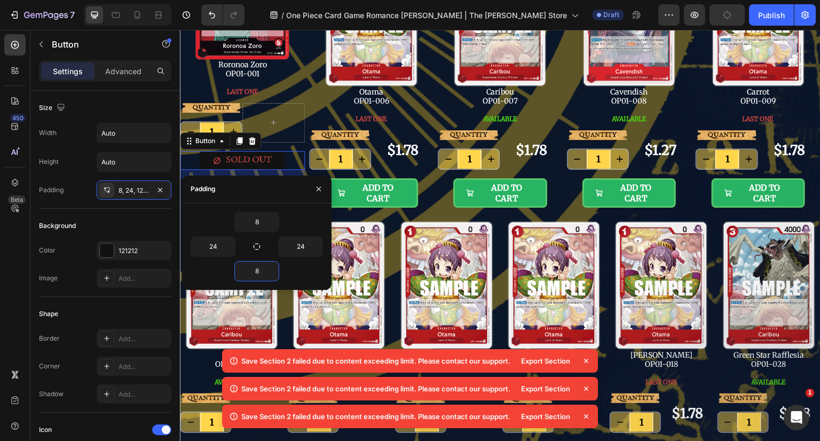
type input "8"
click at [319, 187] on icon "button" at bounding box center [318, 189] width 9 height 9
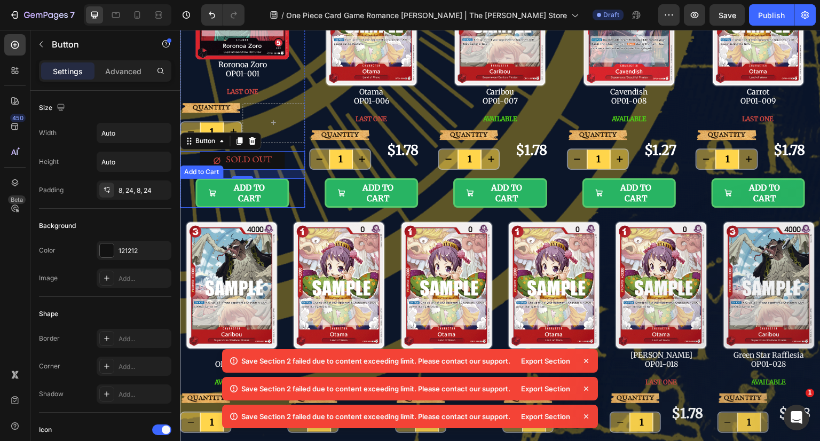
click at [275, 192] on button "ADD TO CART" at bounding box center [241, 192] width 93 height 29
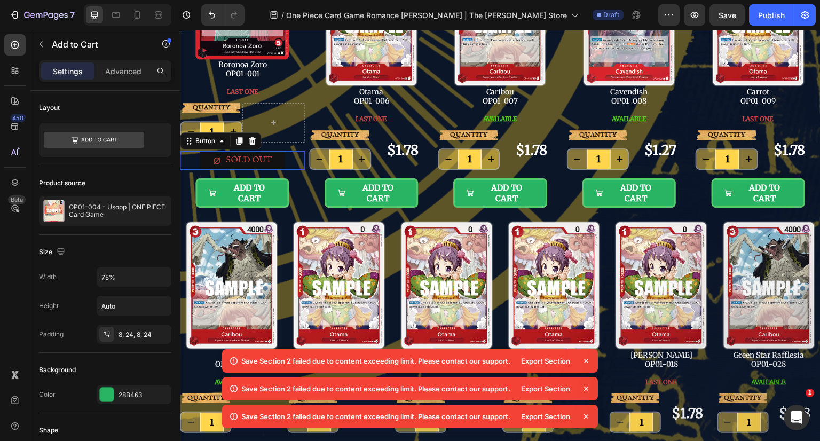
click at [279, 154] on button "SOLD OUT" at bounding box center [242, 160] width 85 height 19
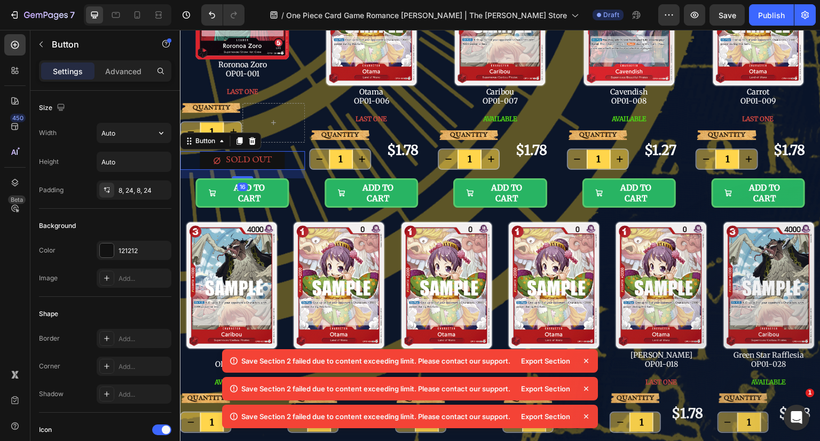
click at [136, 137] on input "Auto" at bounding box center [134, 132] width 74 height 19
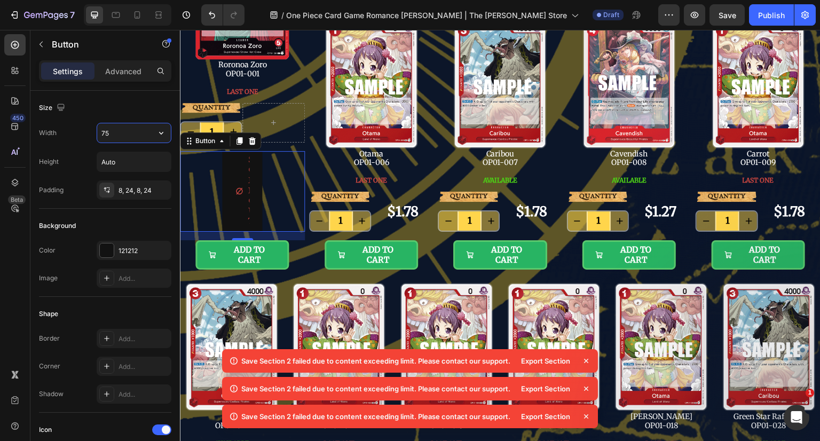
type input "75%"
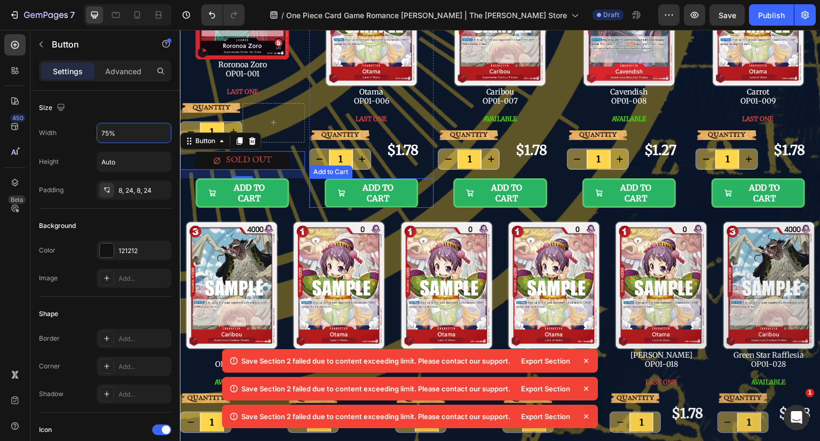
click at [309, 179] on div "ADD TO CART Add to Cart" at bounding box center [371, 192] width 125 height 29
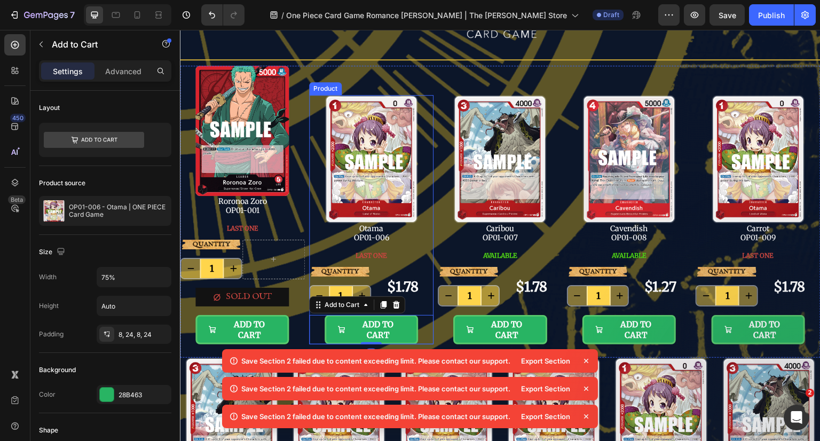
scroll to position [107, 0]
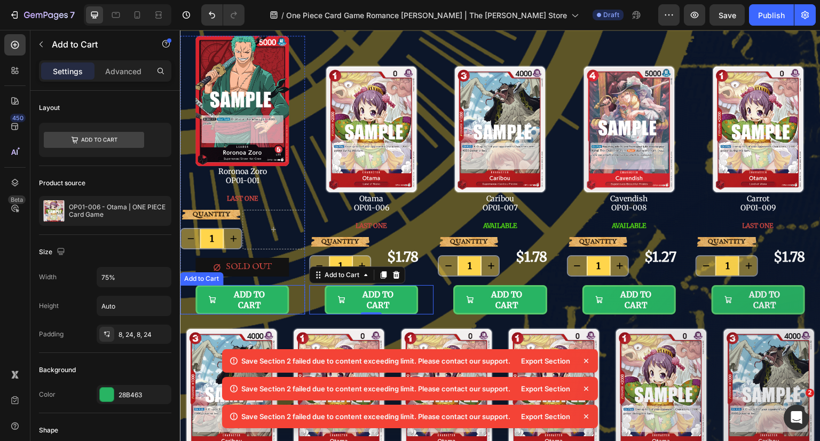
click at [287, 293] on button "ADD TO CART" at bounding box center [241, 299] width 93 height 29
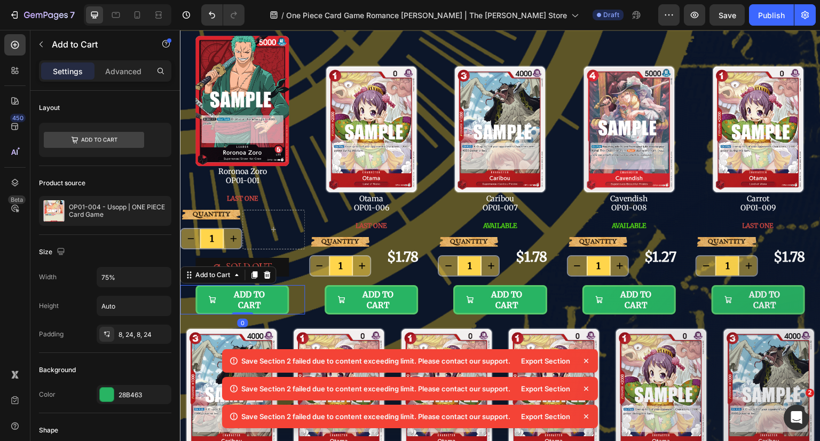
click at [297, 295] on div "ADD TO CART Add to Cart 0" at bounding box center [242, 299] width 125 height 29
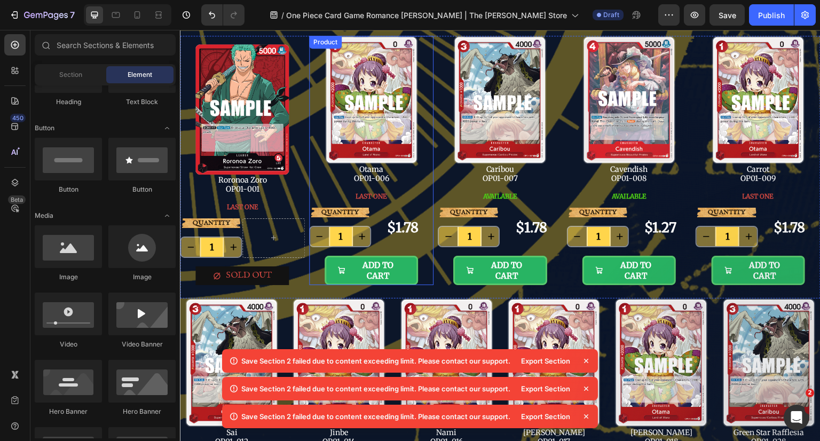
click at [427, 250] on div "QUANTITY Text Block 1 Product Quantity $1.78 Product Price Product Price Row AD…" at bounding box center [371, 246] width 125 height 77
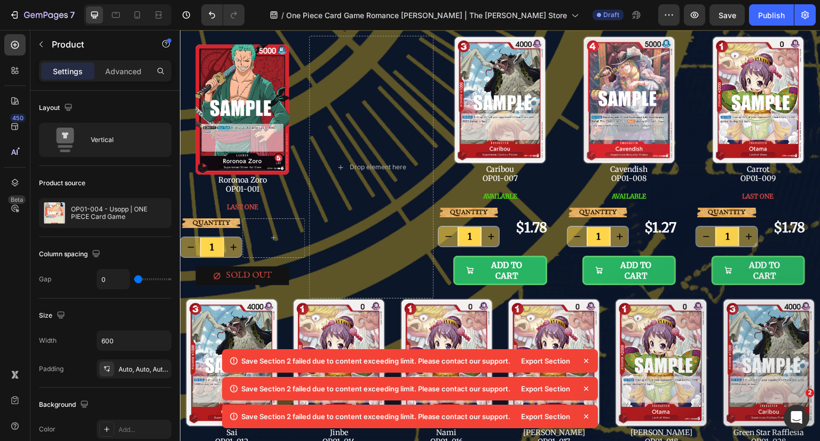
click at [286, 210] on div "LAST ONE Button" at bounding box center [242, 206] width 125 height 23
click at [58, 49] on p "Product" at bounding box center [97, 44] width 91 height 13
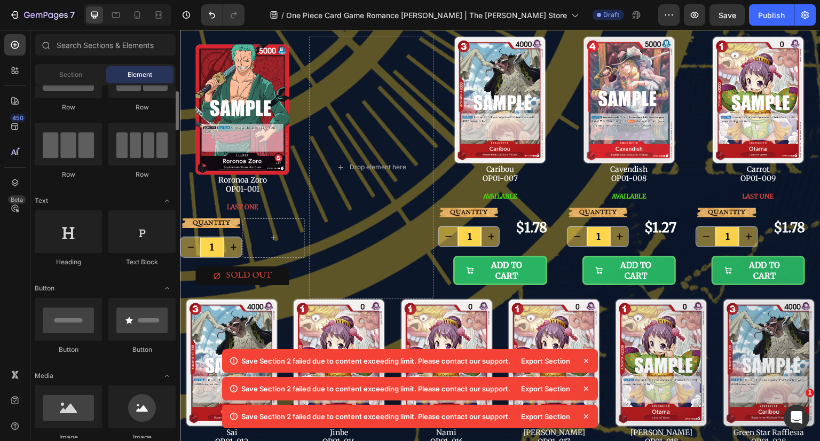
scroll to position [0, 0]
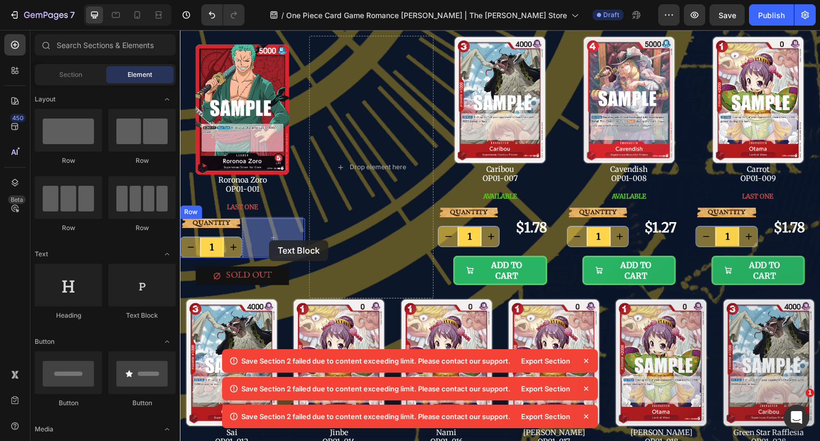
drag, startPoint x: 320, startPoint y: 317, endPoint x: 270, endPoint y: 239, distance: 92.7
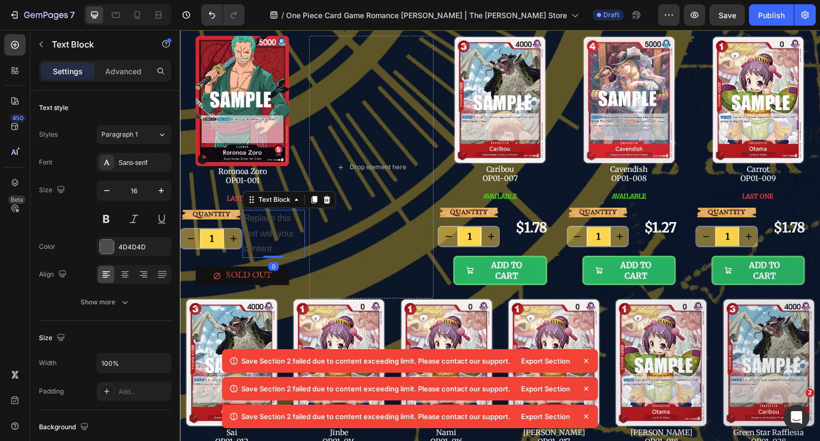
click at [275, 233] on div "Replace this text with your content" at bounding box center [273, 234] width 62 height 48
click at [275, 233] on p "Replace this text with your content" at bounding box center [273, 234] width 60 height 46
click at [268, 243] on p "Replace this text with your content" at bounding box center [273, 234] width 60 height 46
click at [279, 230] on p "Replace this text with your content" at bounding box center [273, 234] width 60 height 46
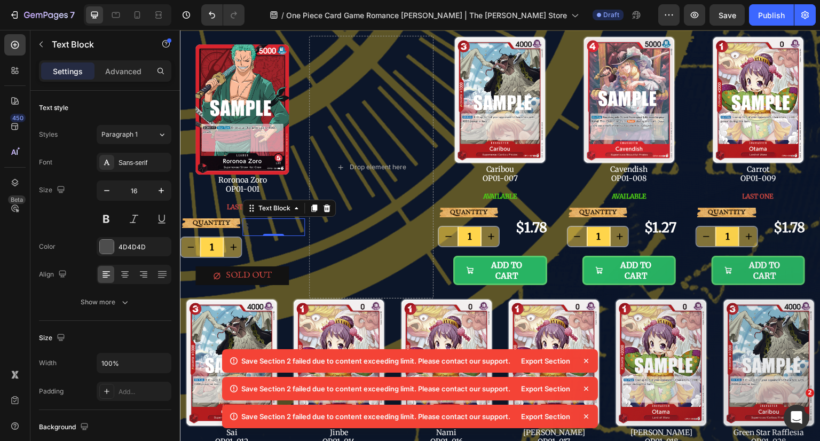
click at [267, 230] on p "$" at bounding box center [273, 226] width 60 height 15
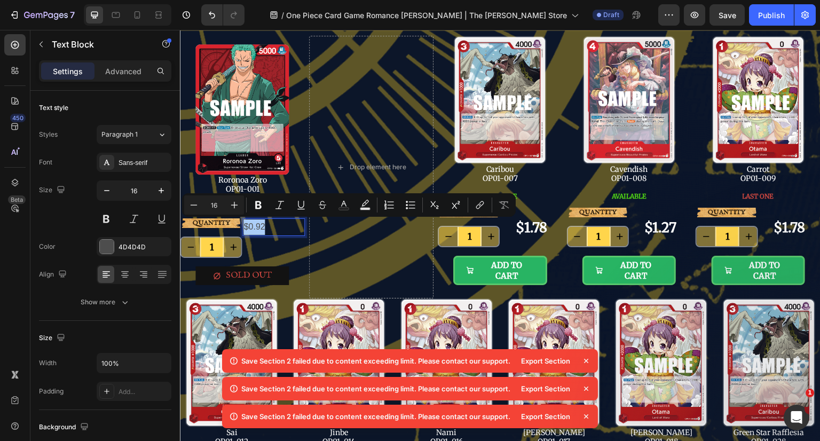
click at [129, 247] on div "4D4D4D" at bounding box center [143, 247] width 50 height 10
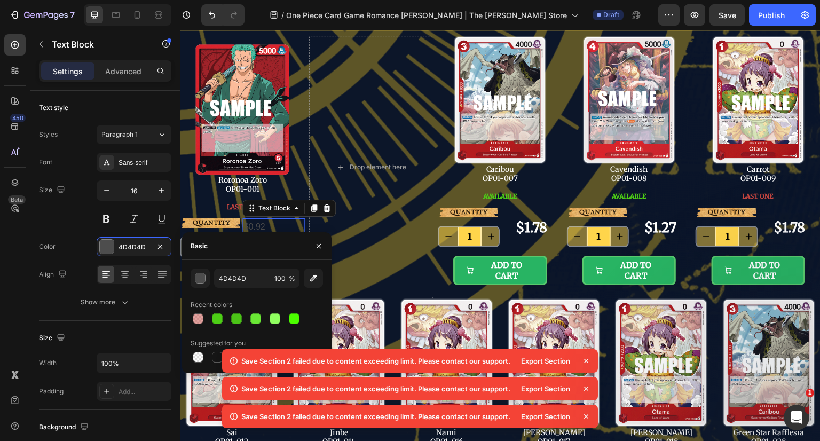
click at [201, 358] on div at bounding box center [198, 357] width 11 height 11
type input "000000"
click at [274, 277] on input "0" at bounding box center [284, 277] width 29 height 19
type input "100"
click at [226, 278] on input "000000" at bounding box center [242, 277] width 56 height 19
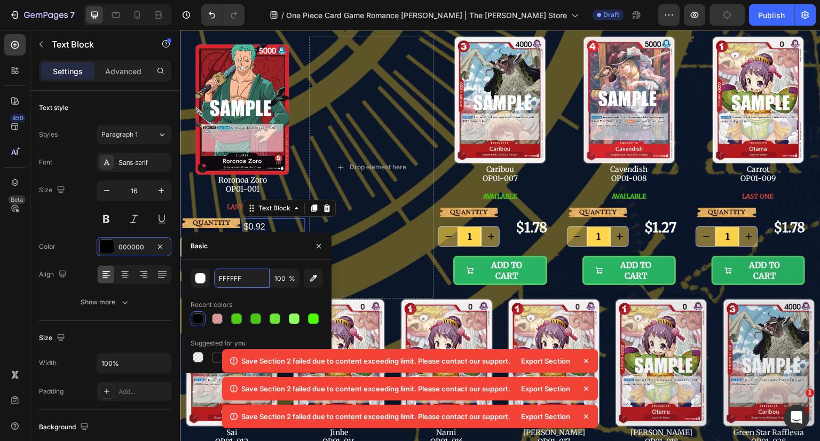
type input "FFFFFF"
click at [324, 247] on button "button" at bounding box center [318, 246] width 17 height 17
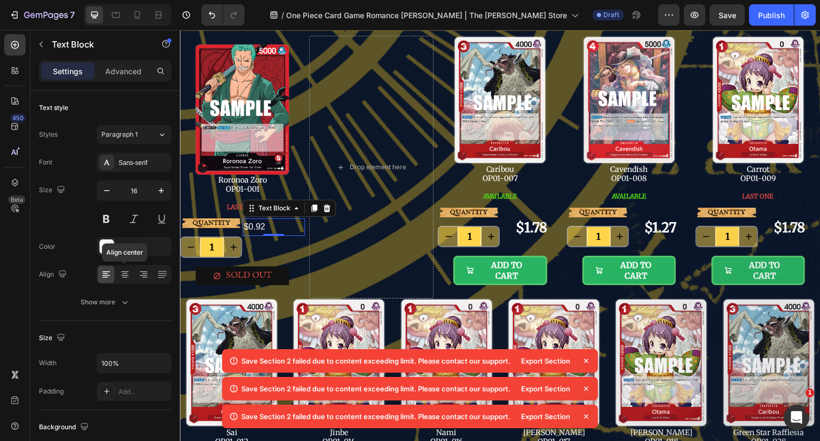
click at [128, 278] on icon at bounding box center [125, 274] width 11 height 11
click at [155, 165] on div "Sans-serif" at bounding box center [143, 163] width 50 height 10
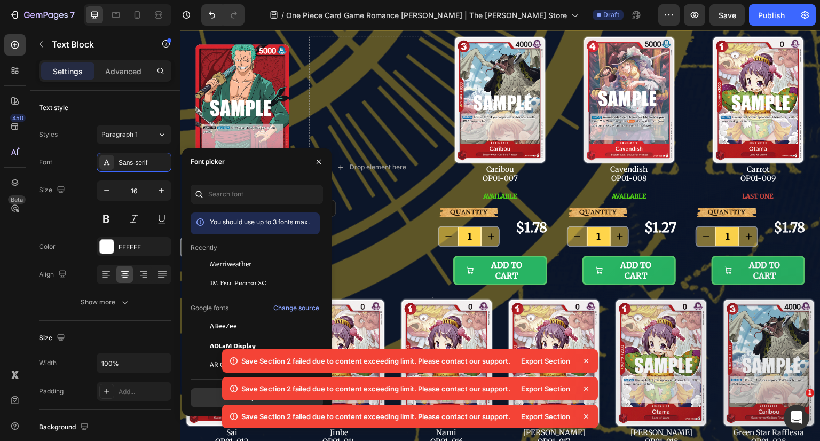
click at [233, 263] on span "Merriweather" at bounding box center [231, 264] width 42 height 10
click at [321, 163] on icon "button" at bounding box center [318, 161] width 9 height 9
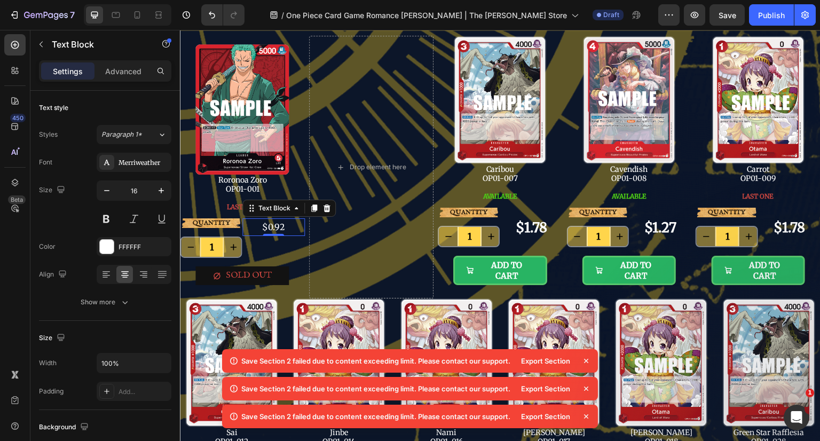
click at [162, 187] on icon "button" at bounding box center [161, 190] width 11 height 11
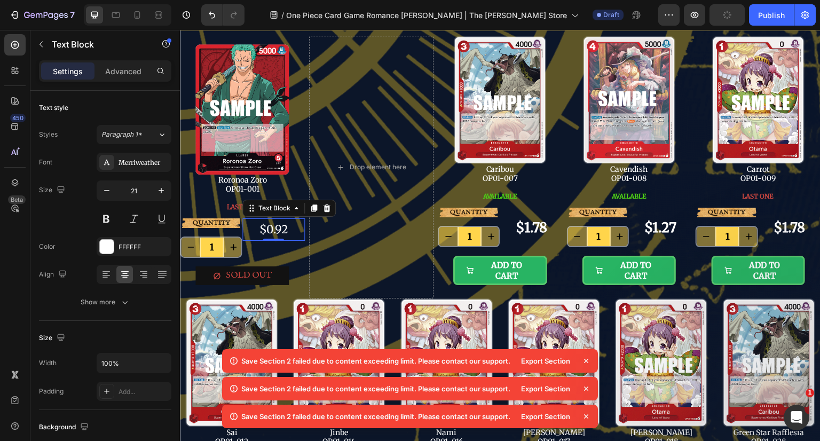
click at [162, 187] on icon "button" at bounding box center [161, 190] width 11 height 11
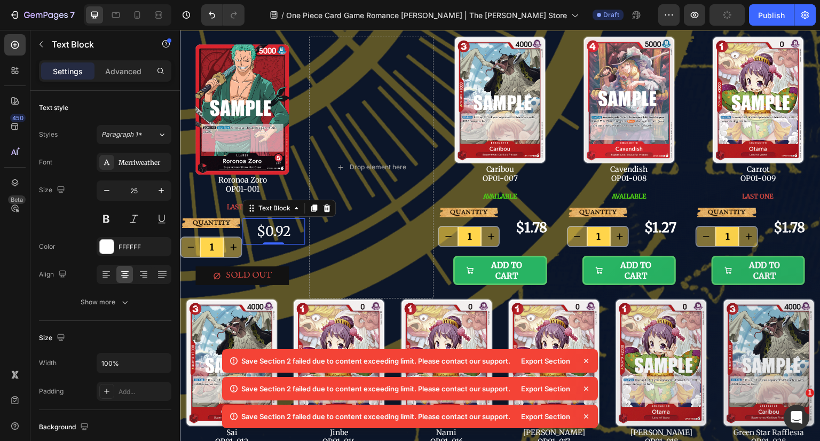
type input "26"
click at [330, 204] on div at bounding box center [326, 208] width 13 height 13
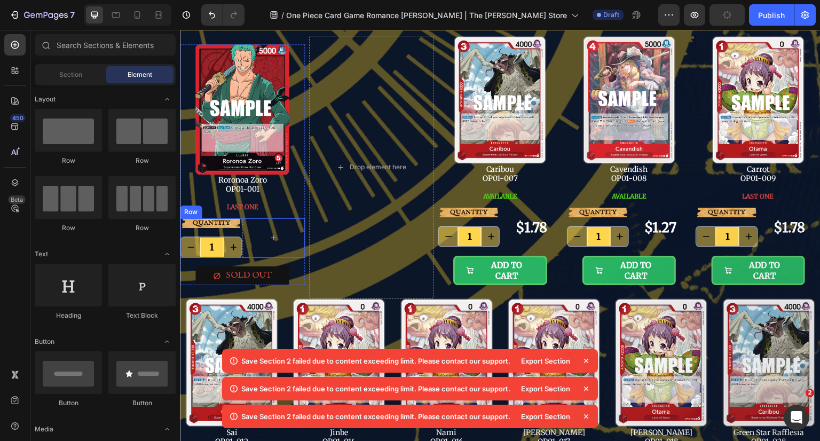
click at [236, 225] on p "QUANTITY" at bounding box center [211, 222] width 60 height 7
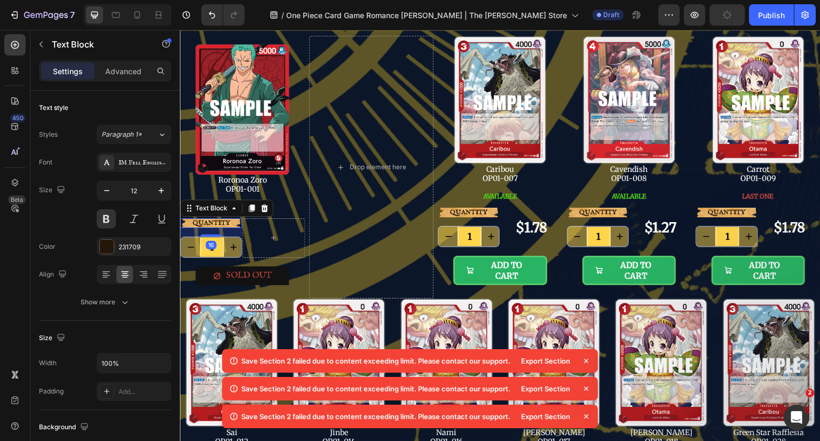
click at [264, 208] on icon at bounding box center [264, 207] width 7 height 7
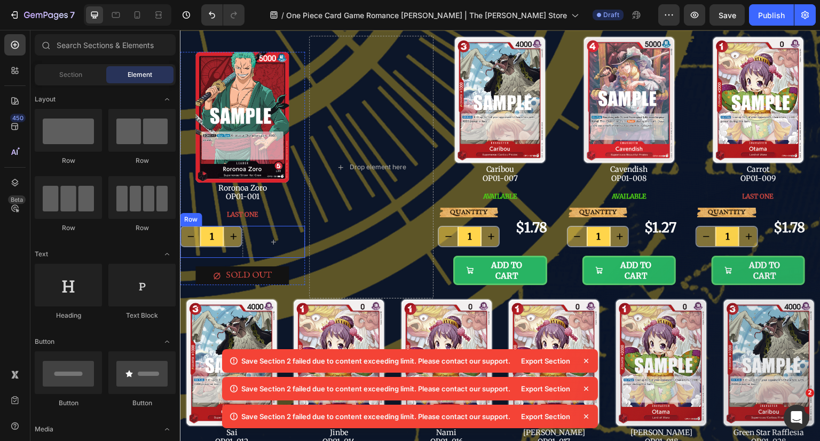
click at [210, 249] on div "1 Product Quantity" at bounding box center [211, 242] width 62 height 32
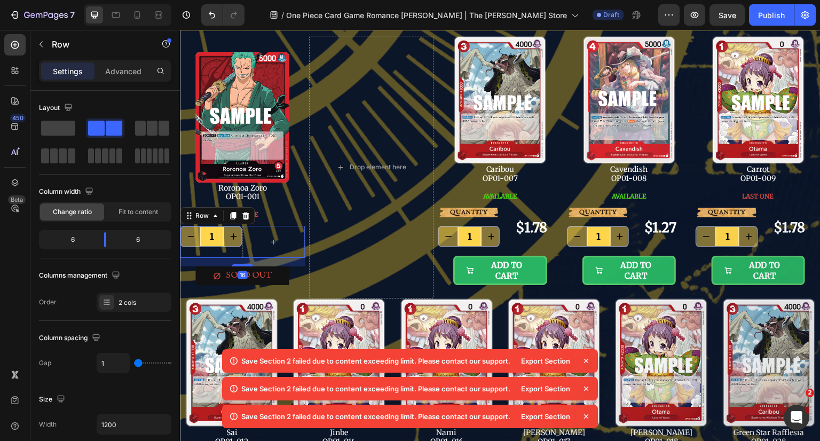
click at [248, 211] on icon at bounding box center [245, 215] width 9 height 9
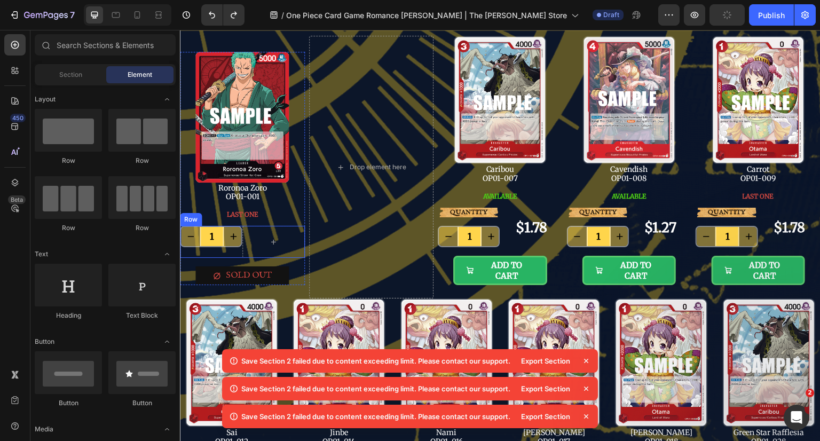
click at [219, 242] on input "1" at bounding box center [212, 236] width 24 height 19
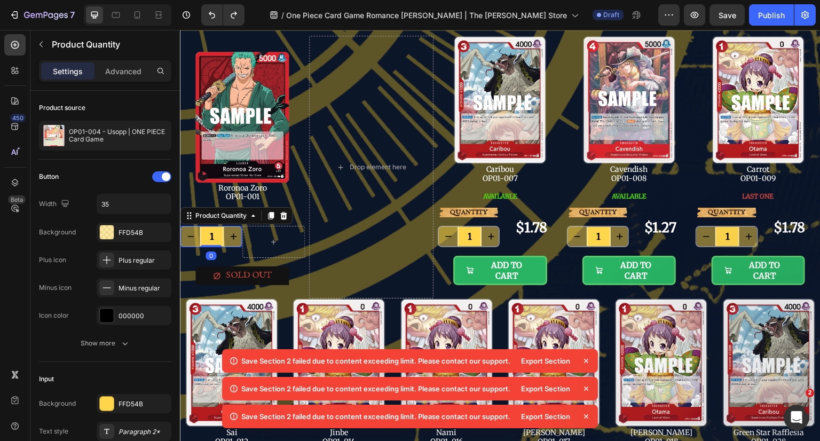
click at [280, 214] on icon at bounding box center [283, 215] width 9 height 9
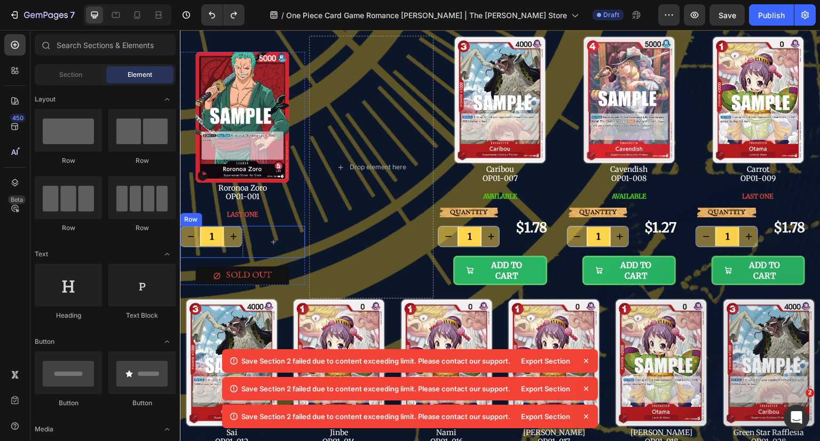
click at [224, 250] on div "1 Product Quantity" at bounding box center [211, 242] width 62 height 32
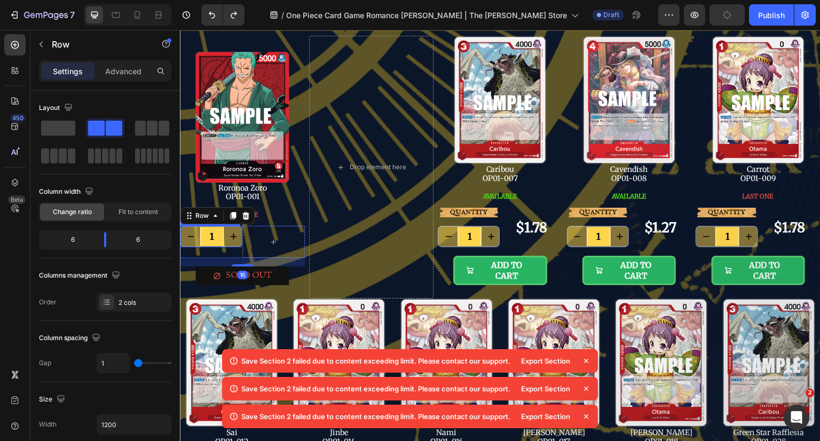
click at [252, 242] on div at bounding box center [273, 242] width 62 height 32
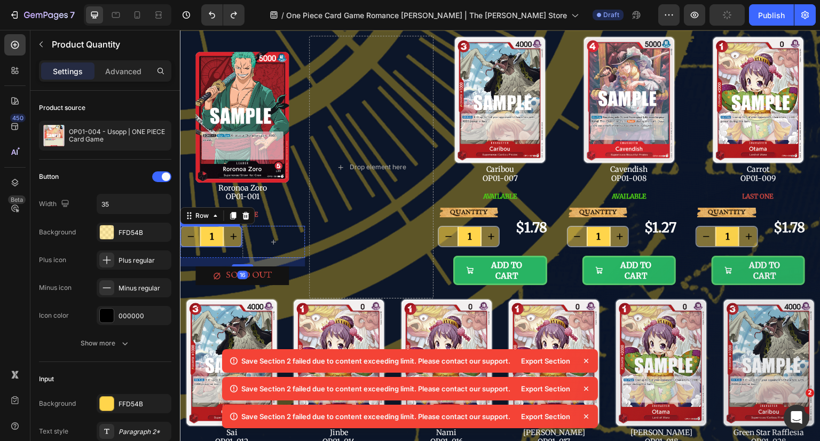
click at [208, 236] on input "1" at bounding box center [212, 236] width 24 height 19
click at [190, 232] on icon "decrement" at bounding box center [190, 236] width 11 height 11
click at [281, 216] on icon at bounding box center [283, 215] width 7 height 7
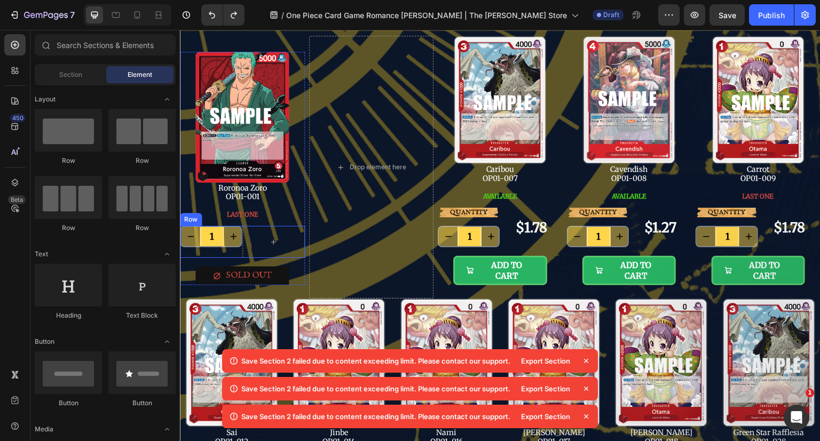
click at [237, 250] on div "1 Product Quantity" at bounding box center [211, 242] width 62 height 32
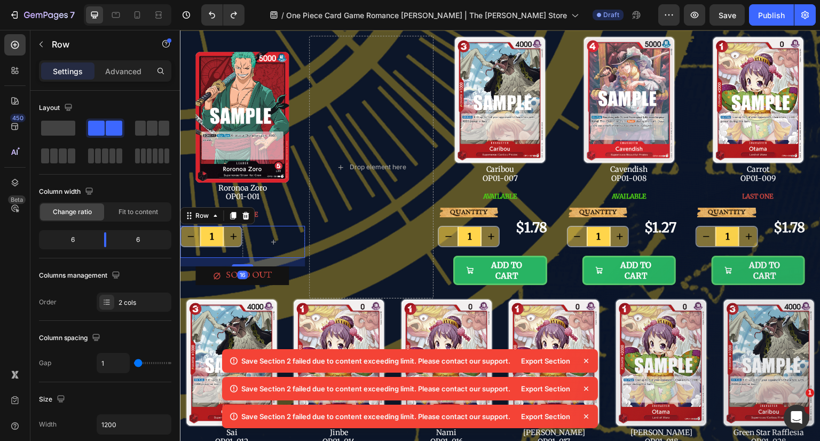
click at [245, 211] on icon at bounding box center [245, 215] width 9 height 9
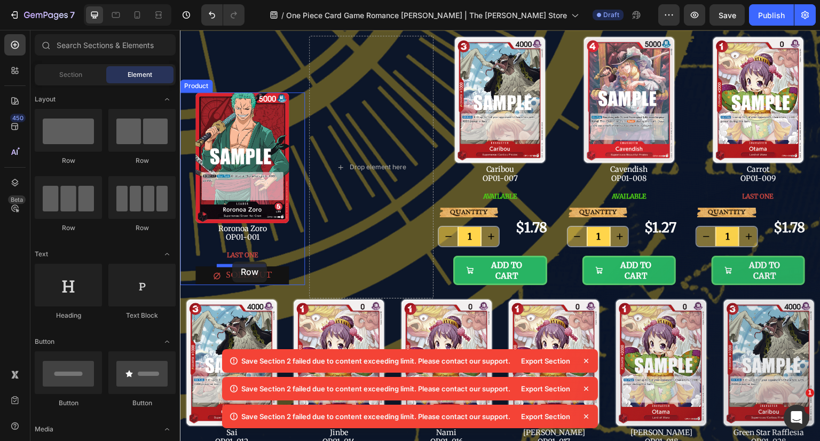
drag, startPoint x: 250, startPoint y: 167, endPoint x: 232, endPoint y: 262, distance: 96.1
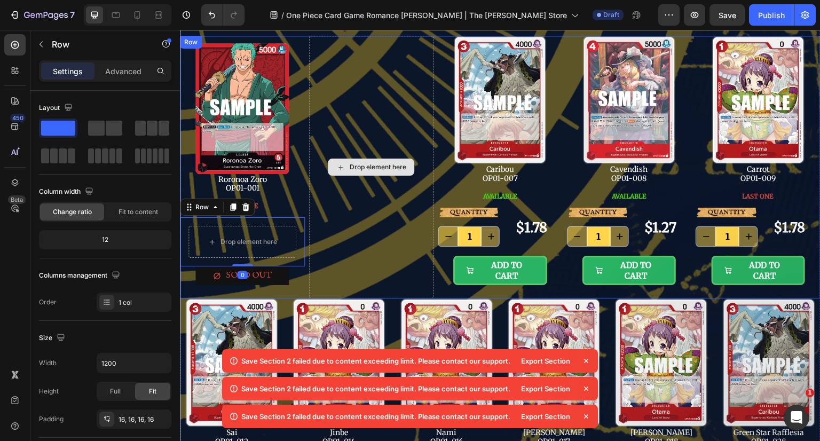
click at [332, 226] on div "Drop element here" at bounding box center [371, 167] width 125 height 263
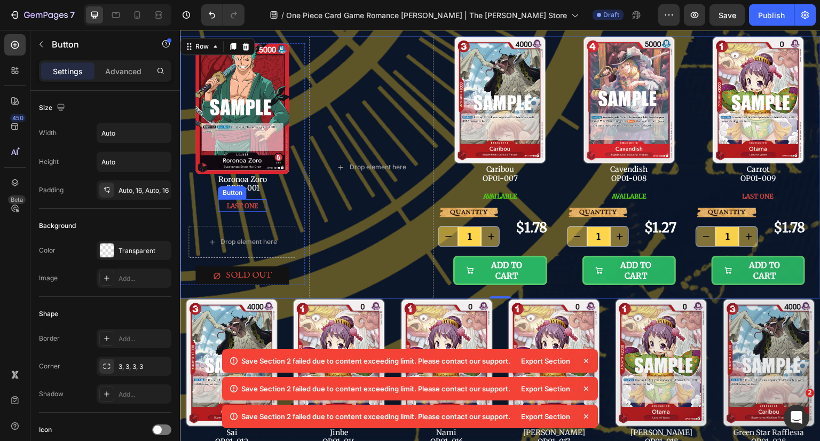
click at [249, 204] on span "LAST ONE" at bounding box center [241, 206] width 31 height 8
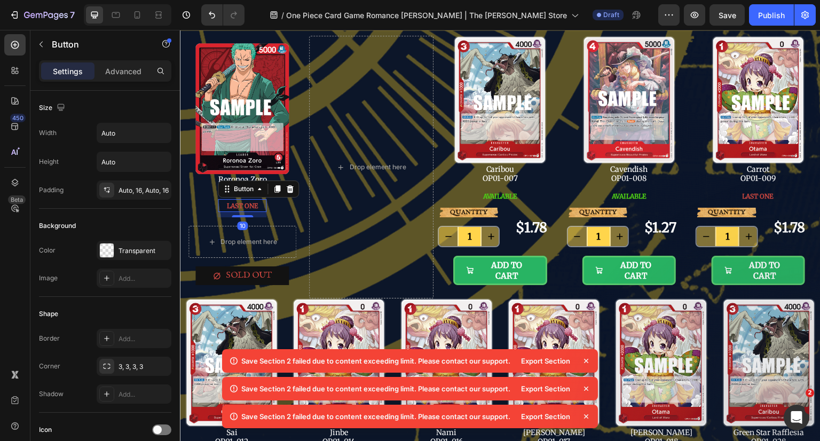
click at [249, 204] on span "LAST ONE" at bounding box center [241, 206] width 31 height 8
click at [227, 201] on button "NOT" at bounding box center [242, 206] width 31 height 10
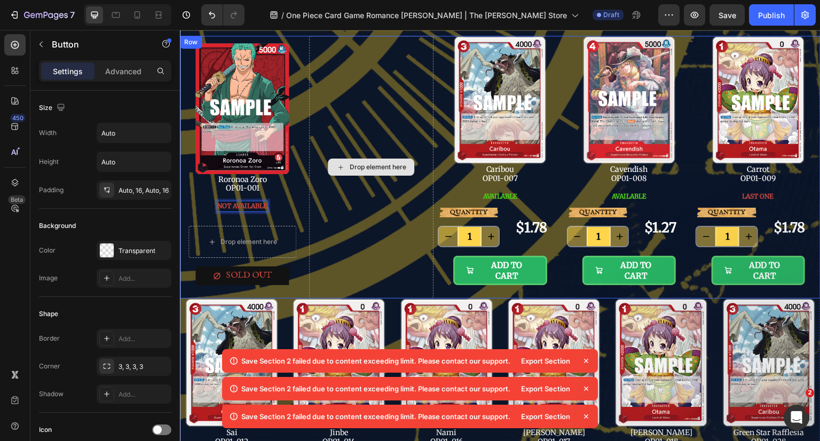
click at [359, 202] on div "Drop element here" at bounding box center [371, 167] width 125 height 263
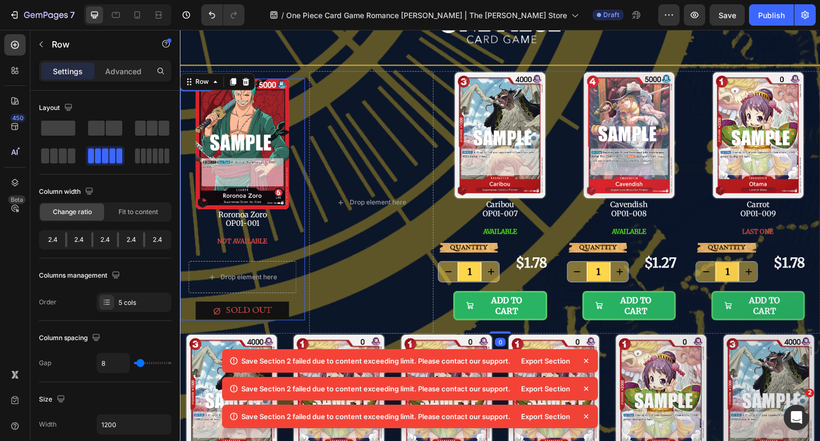
scroll to position [53, 0]
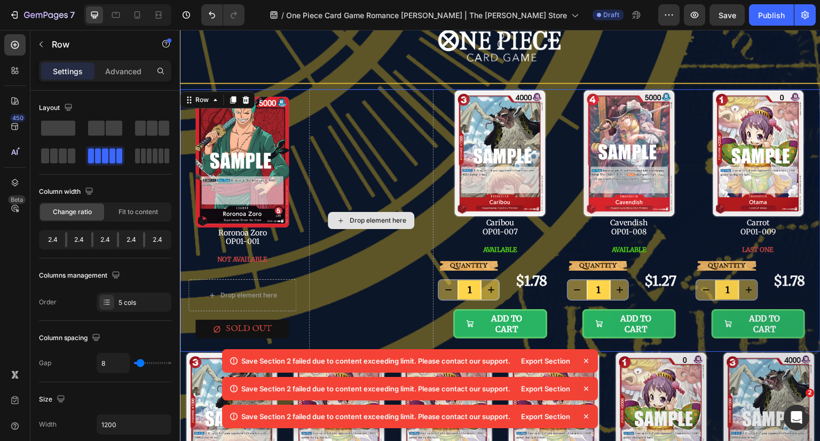
click at [336, 260] on div "Drop element here" at bounding box center [371, 220] width 125 height 263
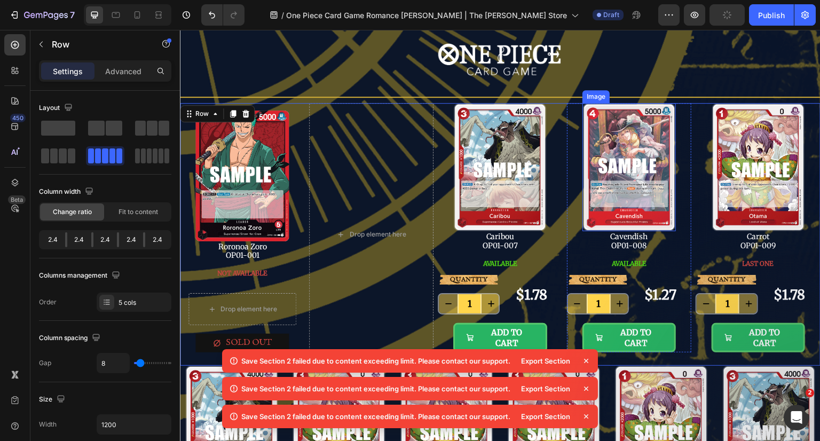
scroll to position [0, 0]
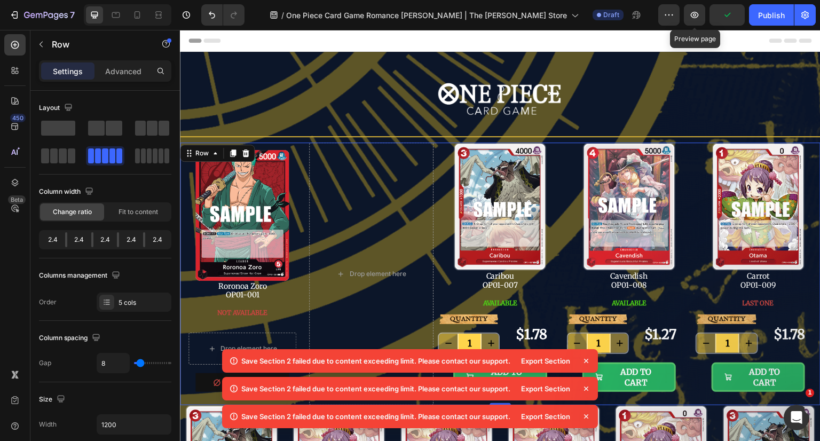
click at [700, 16] on icon "button" at bounding box center [694, 15] width 11 height 11
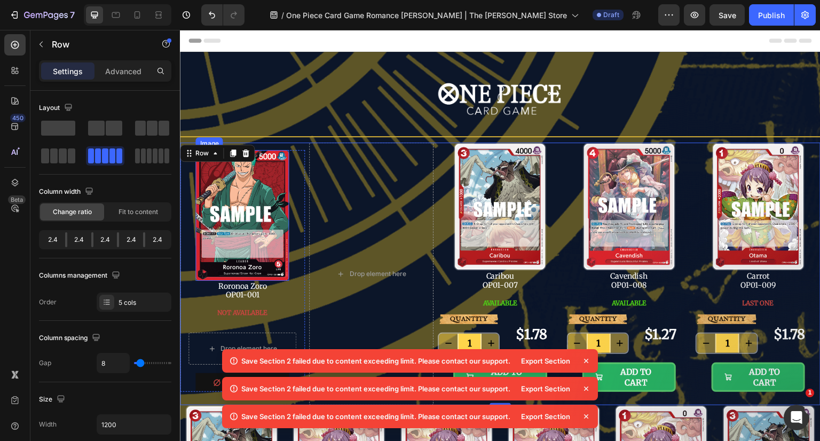
click at [270, 186] on img at bounding box center [241, 215] width 93 height 130
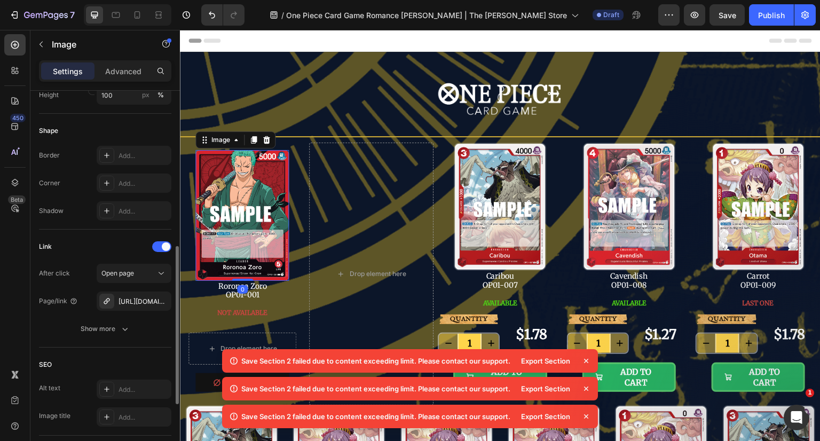
scroll to position [534, 0]
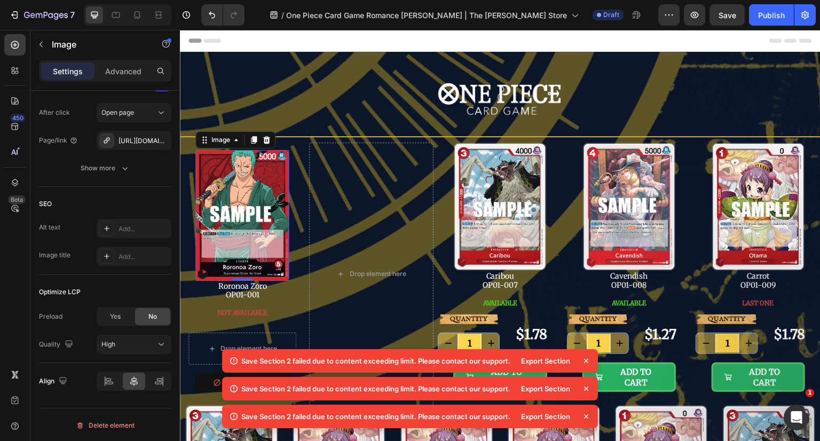
click at [239, 286] on div "0" at bounding box center [242, 289] width 11 height 9
click at [231, 294] on p "Roronoa Zoro OP01-001" at bounding box center [242, 291] width 49 height 18
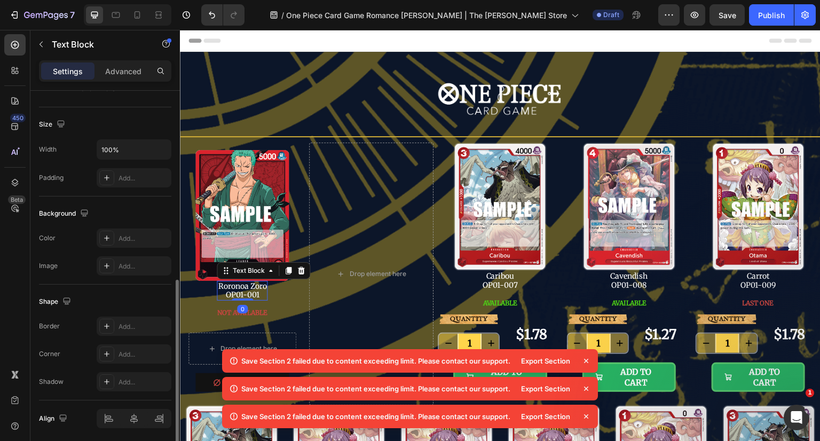
scroll to position [251, 0]
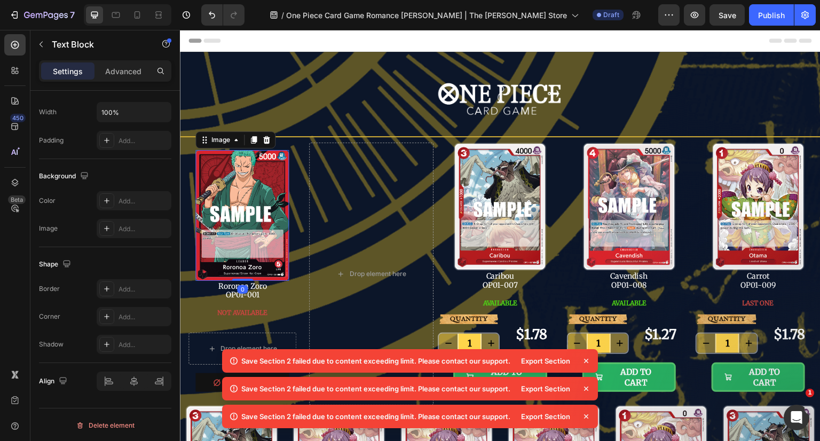
click at [254, 214] on img at bounding box center [241, 215] width 93 height 130
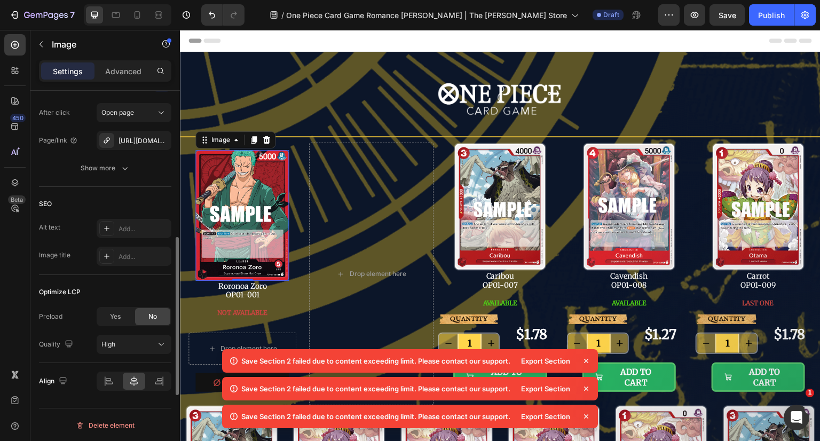
scroll to position [481, 0]
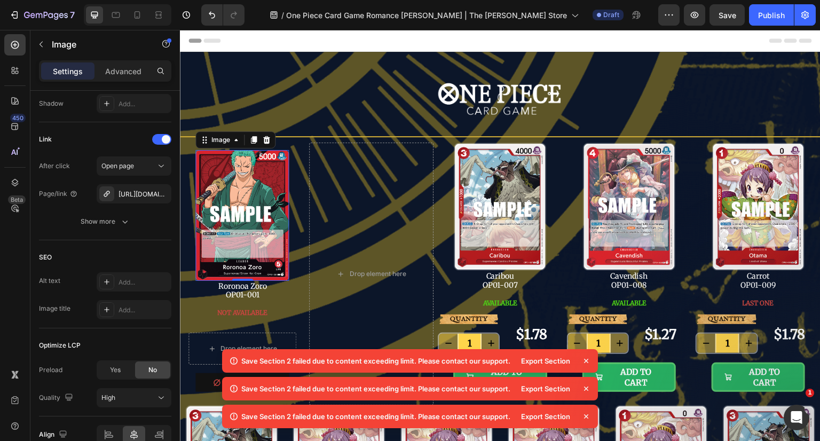
click at [0, 0] on icon "button" at bounding box center [0, 0] width 0 height 0
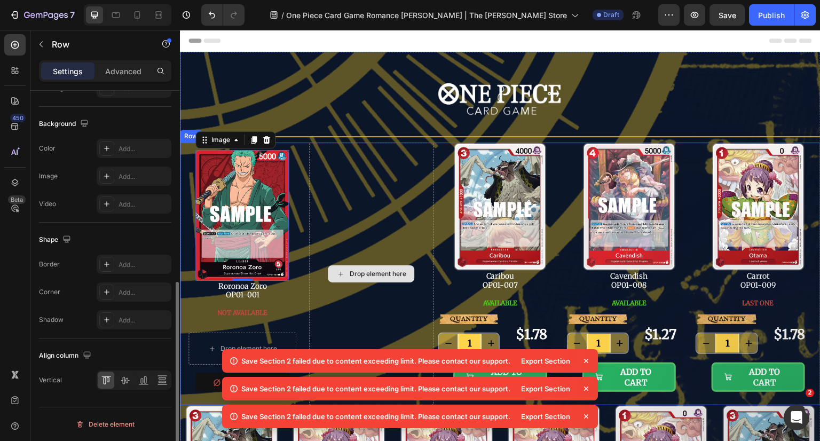
click at [341, 238] on div "Drop element here" at bounding box center [371, 274] width 125 height 263
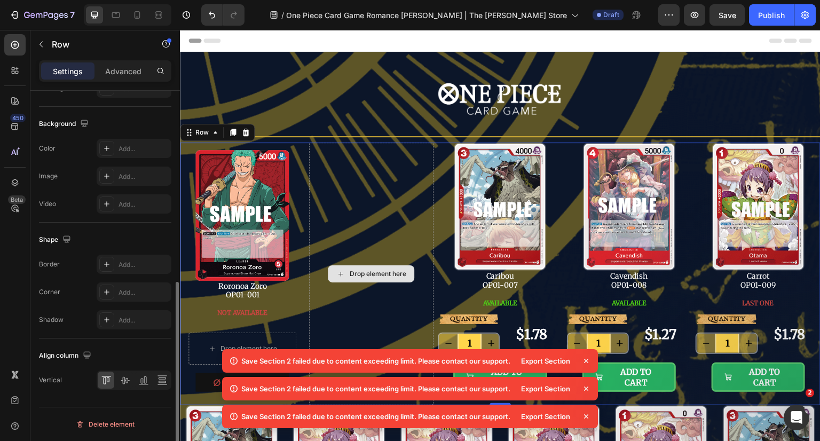
scroll to position [0, 0]
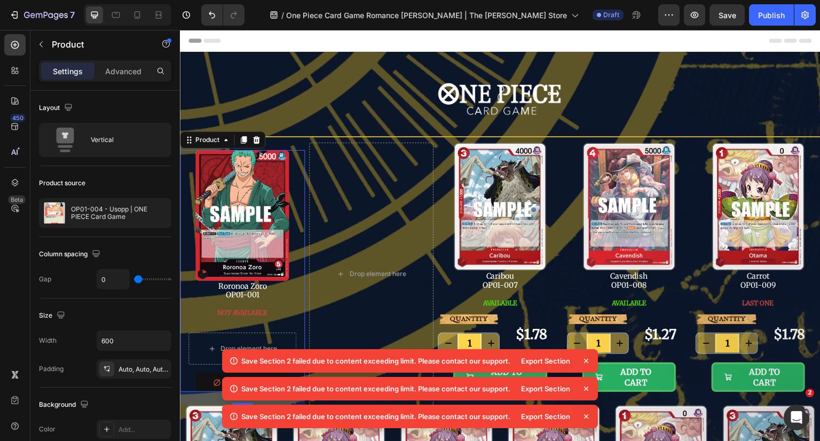
click at [298, 244] on div "Image Roronoa Zoro OP01-001 Text Block NOT AVAILABLE Button Drop element here R…" at bounding box center [242, 261] width 125 height 223
click at [301, 255] on div "Image Roronoa Zoro OP01-001 Text Block NOT AVAILABLE Button Drop element here R…" at bounding box center [242, 261] width 125 height 223
click at [0, 0] on icon "button" at bounding box center [0, 0] width 0 height 0
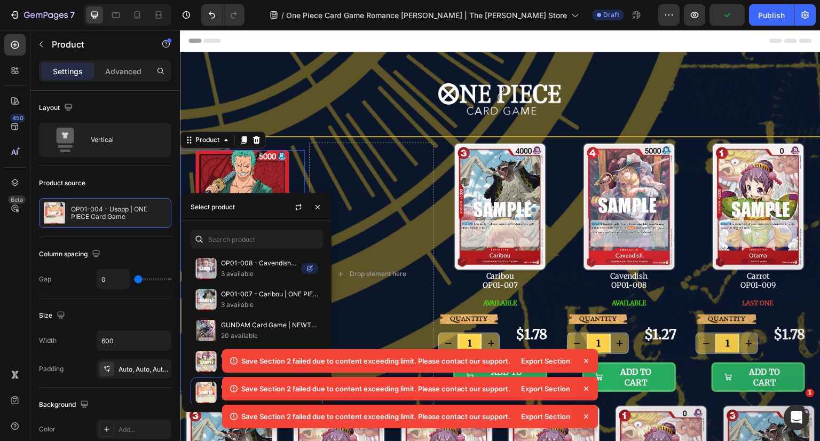
click at [318, 205] on icon "button" at bounding box center [317, 207] width 9 height 9
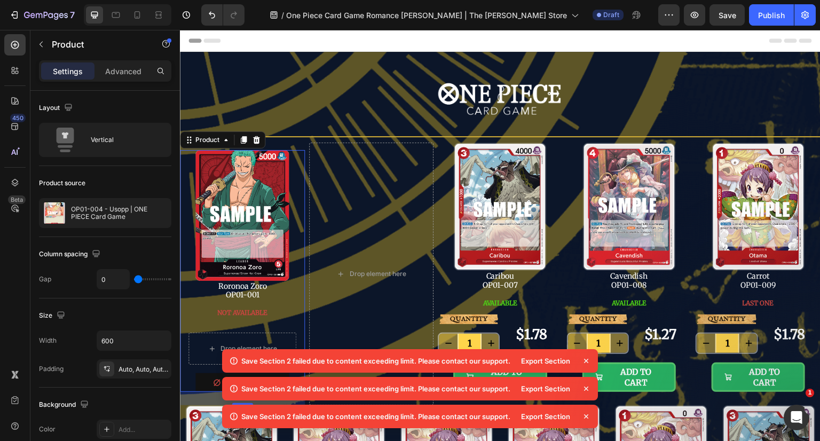
click at [589, 361] on icon at bounding box center [586, 360] width 11 height 11
click at [588, 361] on icon at bounding box center [586, 360] width 11 height 11
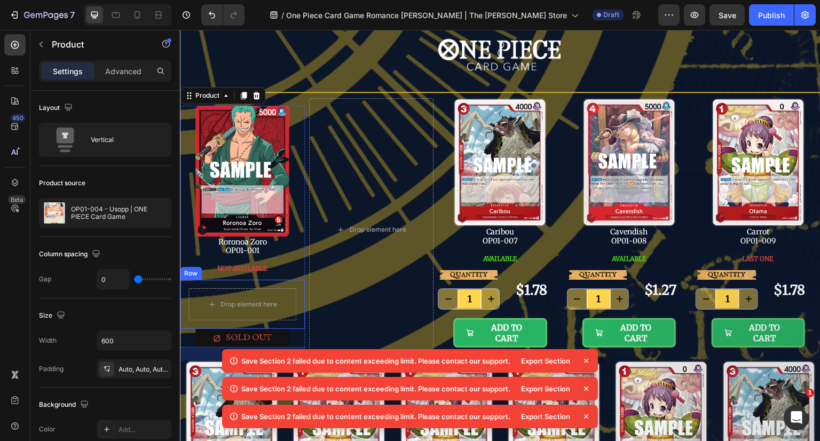
scroll to position [107, 0]
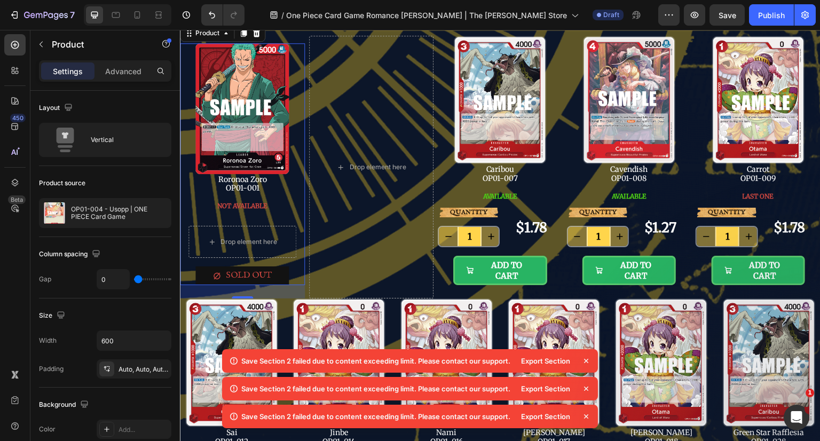
click at [293, 196] on div "NOT AVAILABLE Button" at bounding box center [242, 205] width 125 height 23
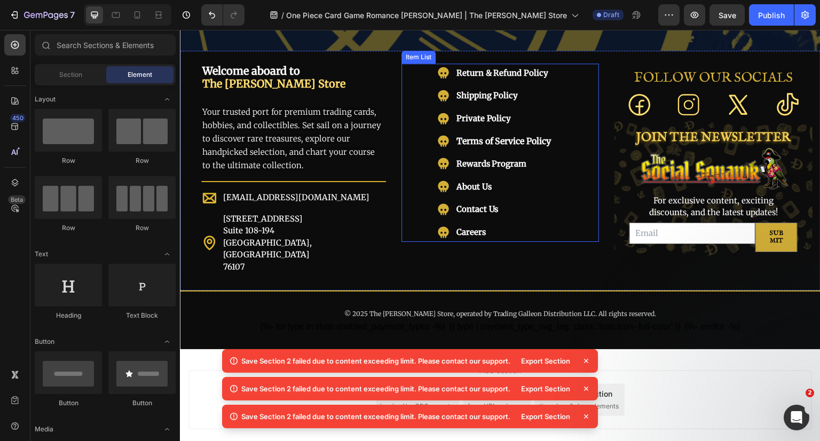
scroll to position [747, 0]
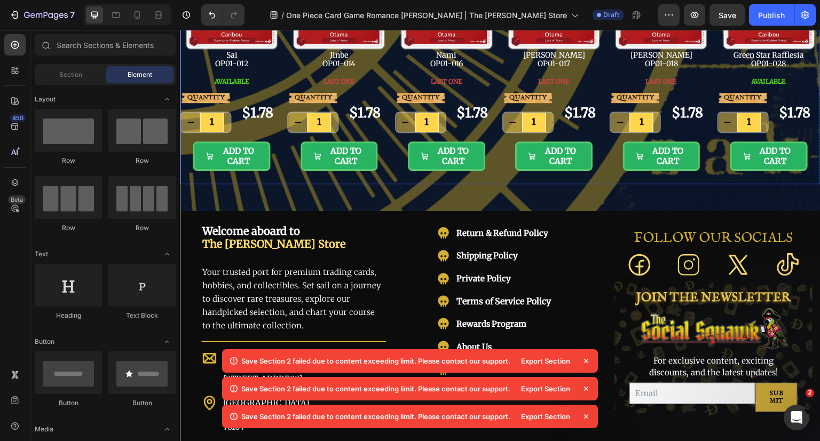
click at [598, 177] on div "Image Nico Robin OP01-017 Text Block LAST ONE Button QUANTITY Text Block 1 Prod…" at bounding box center [553, 52] width 103 height 263
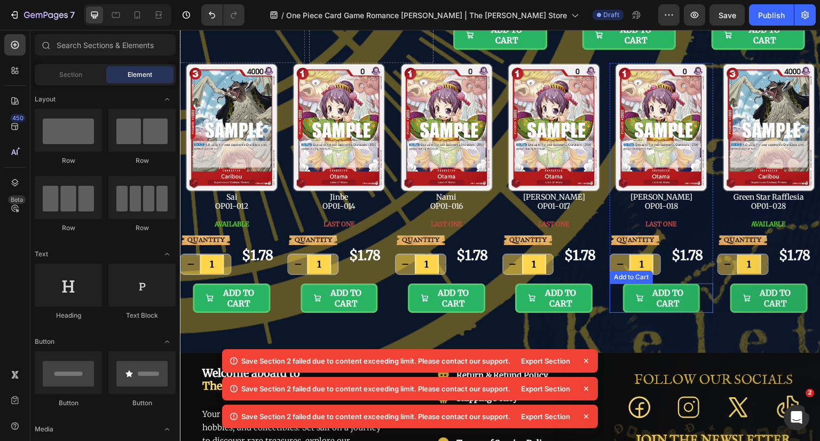
scroll to position [425, 0]
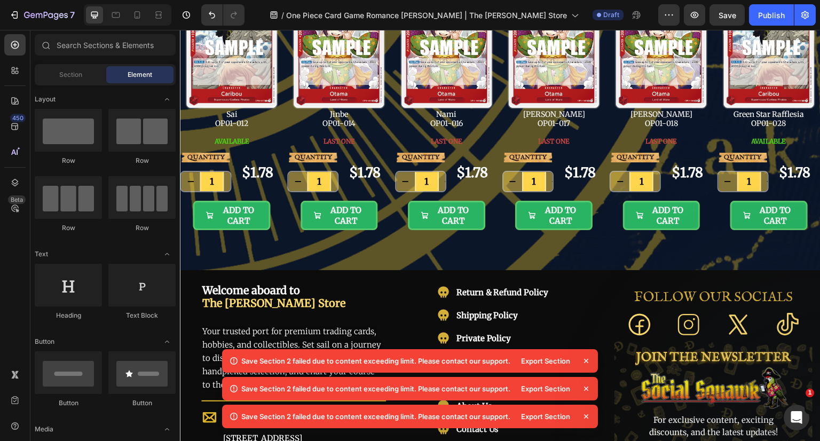
click at [583, 361] on icon at bounding box center [586, 360] width 11 height 11
click at [587, 359] on icon at bounding box center [586, 361] width 4 height 4
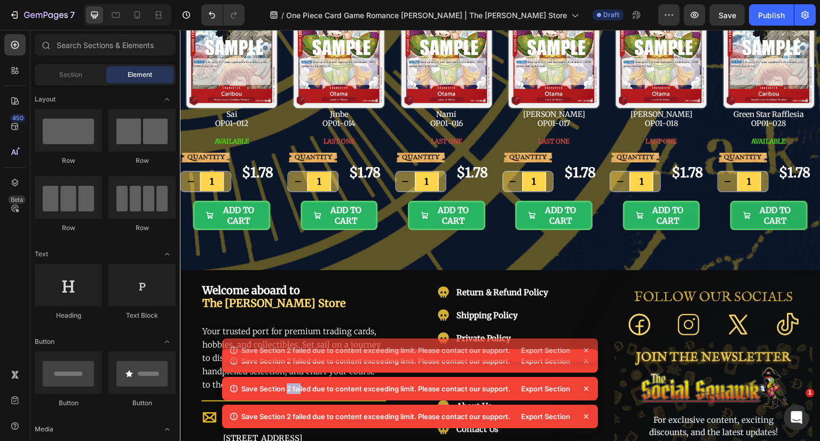
click at [587, 359] on icon at bounding box center [586, 361] width 4 height 4
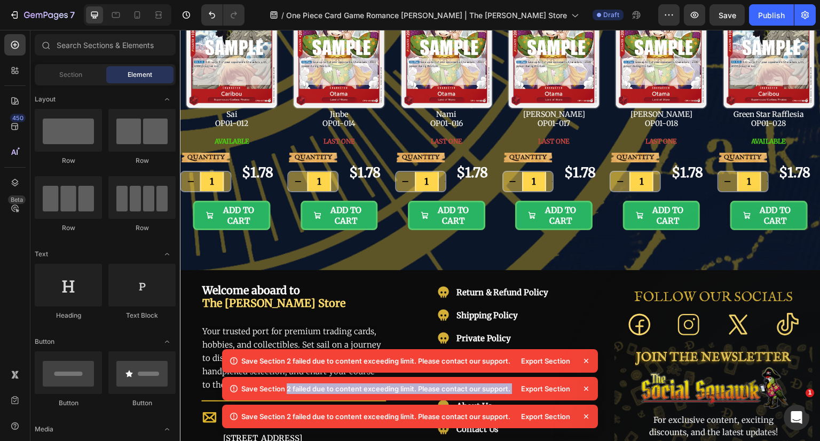
click at [587, 359] on icon at bounding box center [586, 361] width 4 height 4
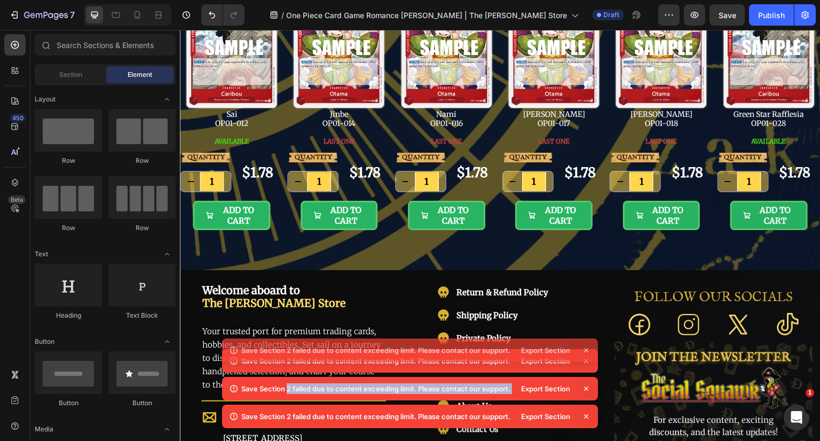
click at [587, 359] on icon at bounding box center [586, 361] width 4 height 4
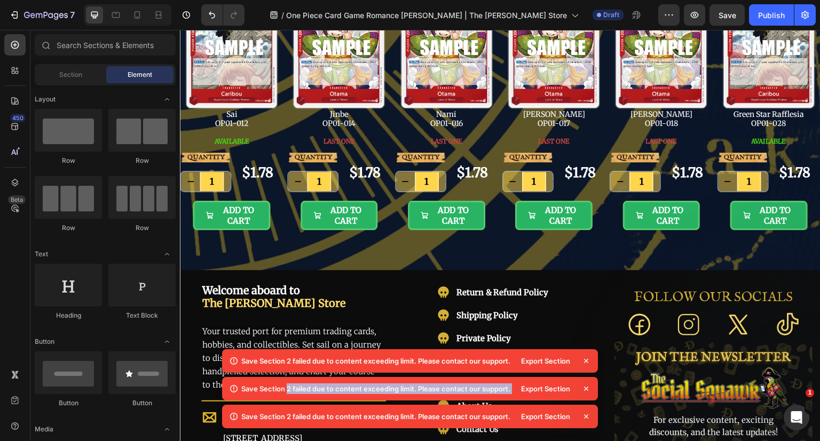
click at [587, 359] on icon at bounding box center [586, 361] width 4 height 4
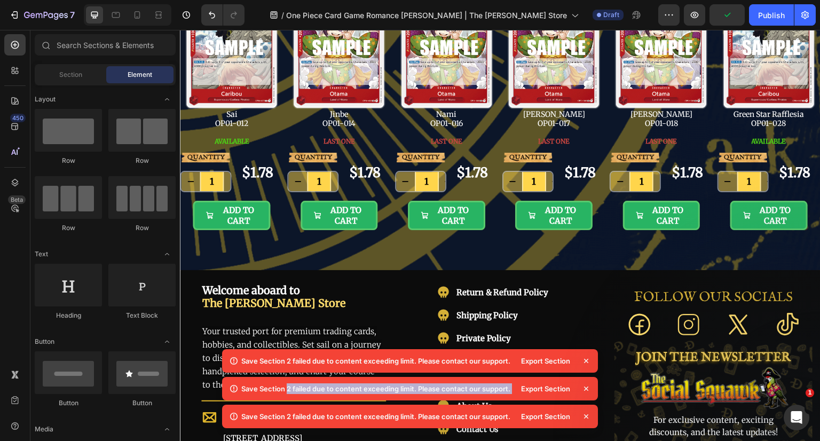
click at [587, 359] on icon at bounding box center [586, 361] width 4 height 4
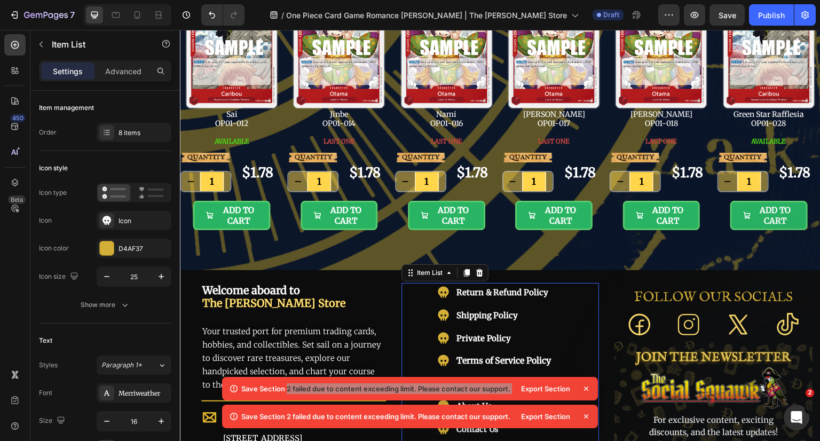
click at [588, 359] on div "Return & Refund Policy Shipping Policy Private Policy Terms of Service Policy R…" at bounding box center [495, 372] width 198 height 178
click at [584, 383] on icon at bounding box center [586, 388] width 11 height 11
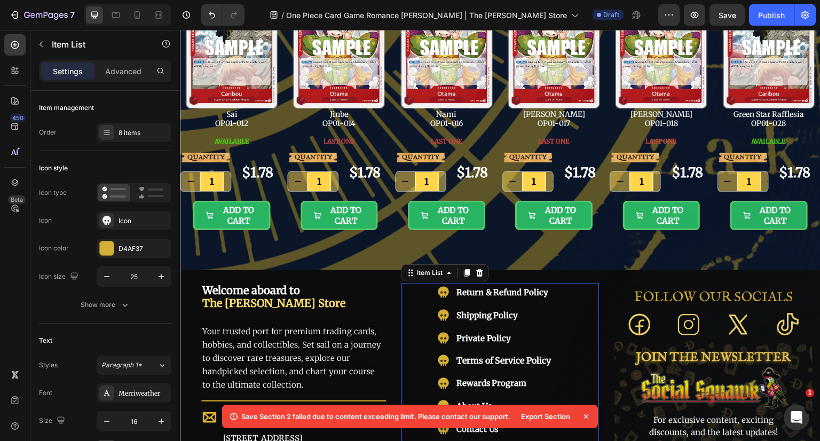
click at [588, 415] on icon at bounding box center [586, 416] width 11 height 11
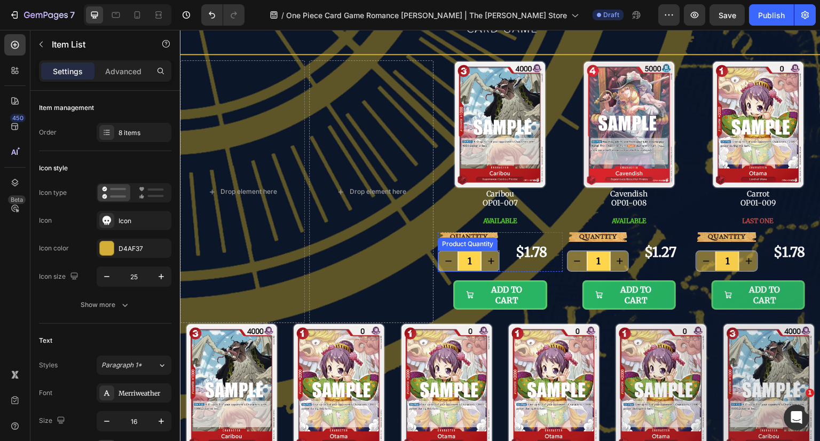
scroll to position [107, 0]
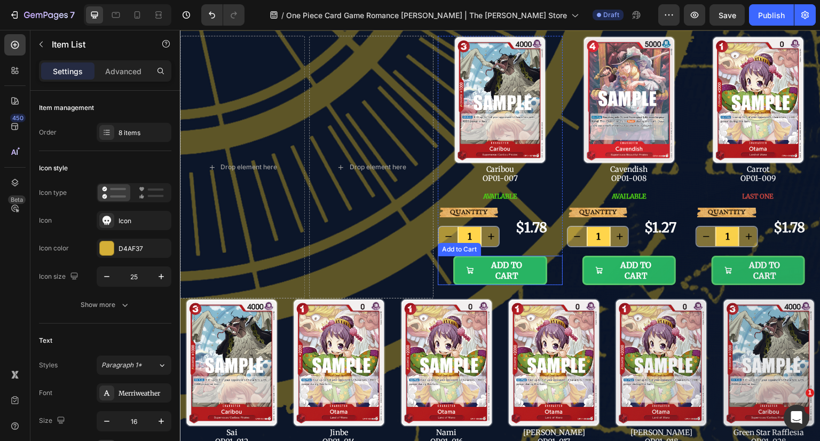
click at [554, 278] on div "ADD TO CART Add to Cart" at bounding box center [500, 270] width 125 height 29
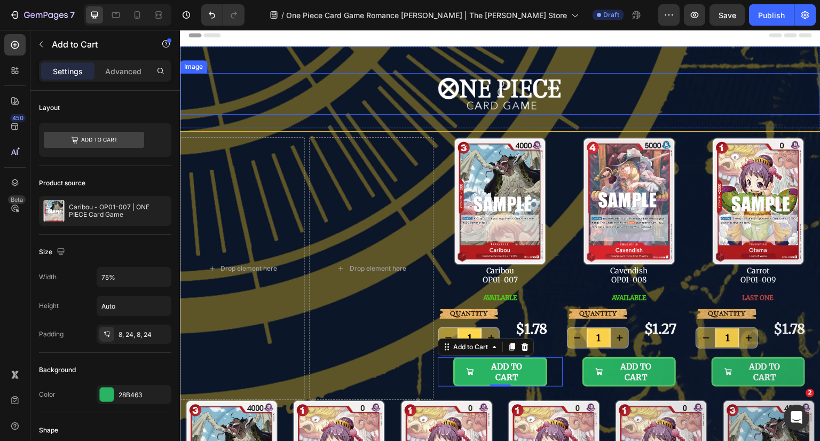
scroll to position [0, 0]
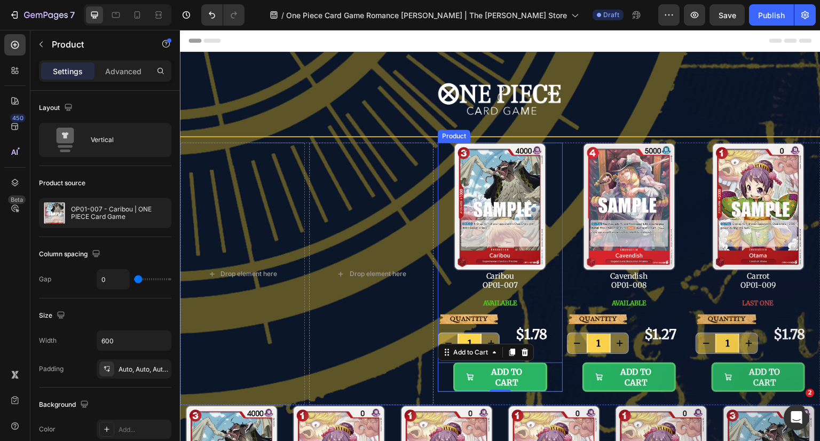
click at [442, 172] on div "Image Caribou OP01-007 Text Block AVAILABLE Button" at bounding box center [500, 229] width 125 height 172
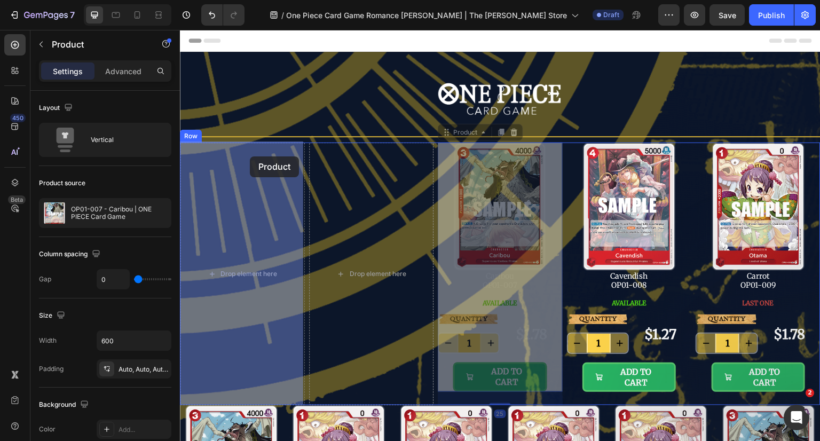
drag, startPoint x: 448, startPoint y: 132, endPoint x: 250, endPoint y: 156, distance: 199.5
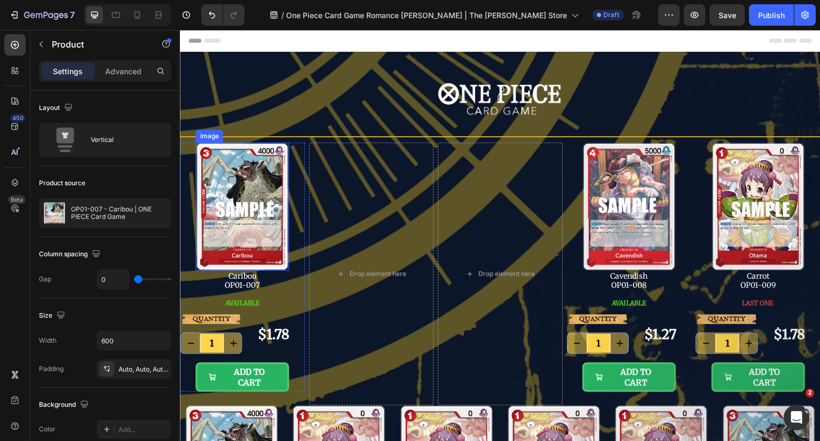
click at [267, 210] on img at bounding box center [241, 207] width 93 height 129
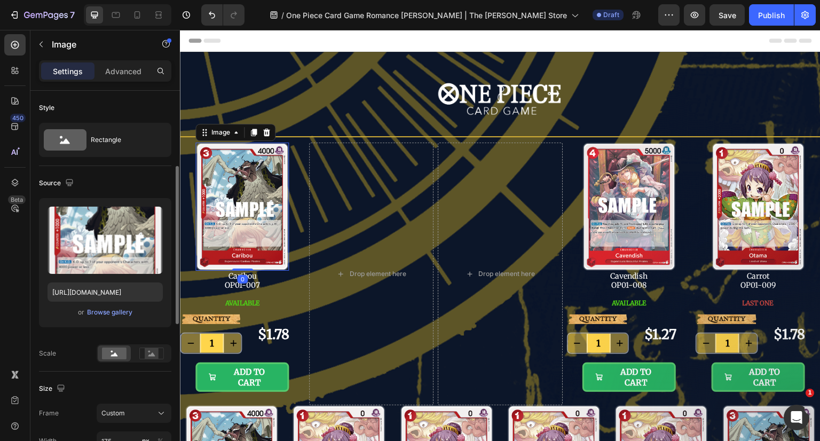
scroll to position [53, 0]
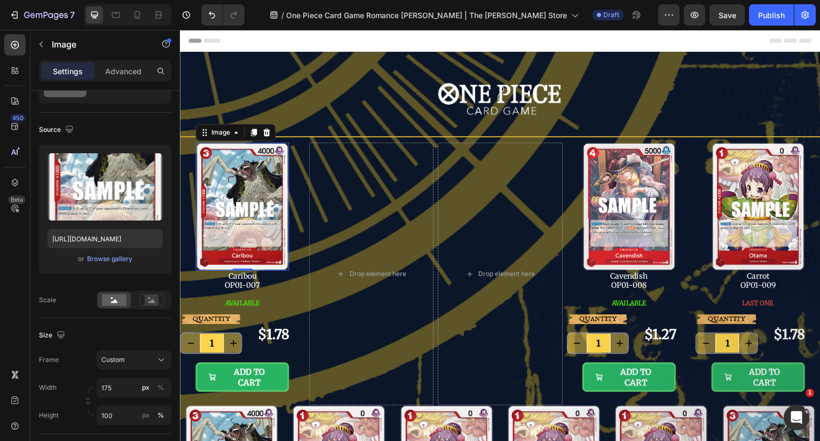
click at [265, 201] on img at bounding box center [241, 207] width 93 height 129
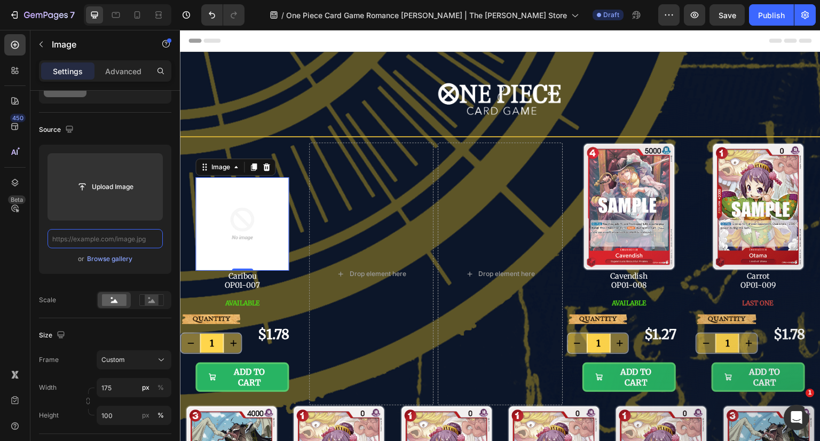
scroll to position [0, 0]
click at [96, 235] on input "text" at bounding box center [105, 238] width 115 height 19
paste input "https://cdn.shopify.com/s/files/1/0646/2328/0217/files/OP01-004.png?v=1756292610"
type input "https://cdn.shopify.com/s/files/1/0646/2328/0217/files/OP01-004.png?v=1756292610"
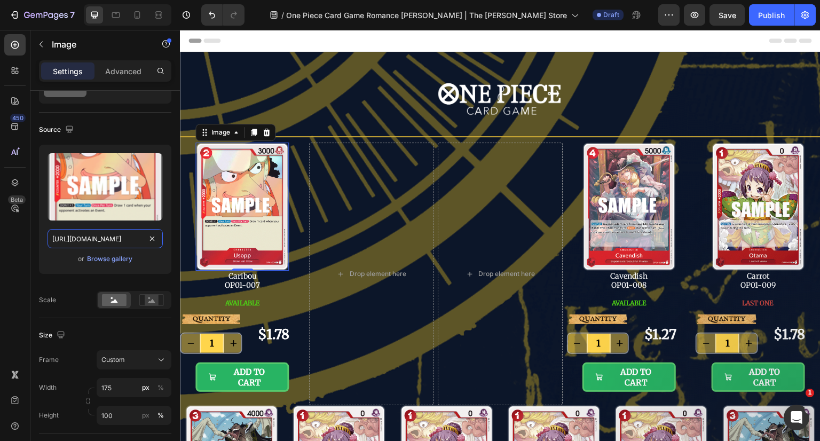
scroll to position [0, 170]
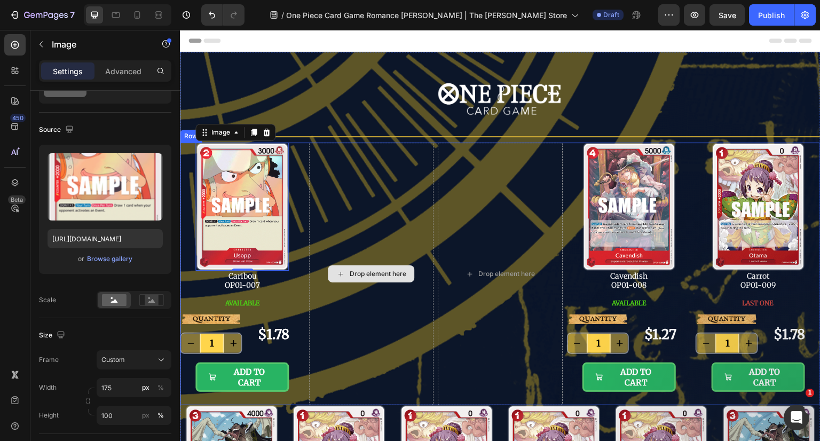
click at [377, 315] on div "Drop element here" at bounding box center [371, 274] width 125 height 263
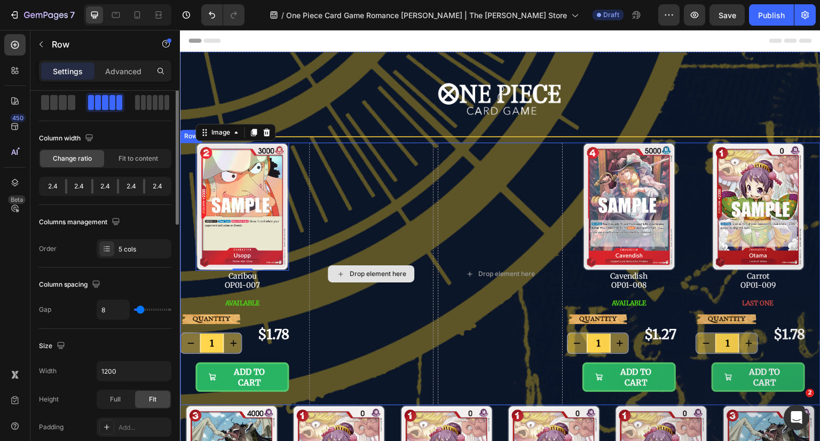
scroll to position [0, 0]
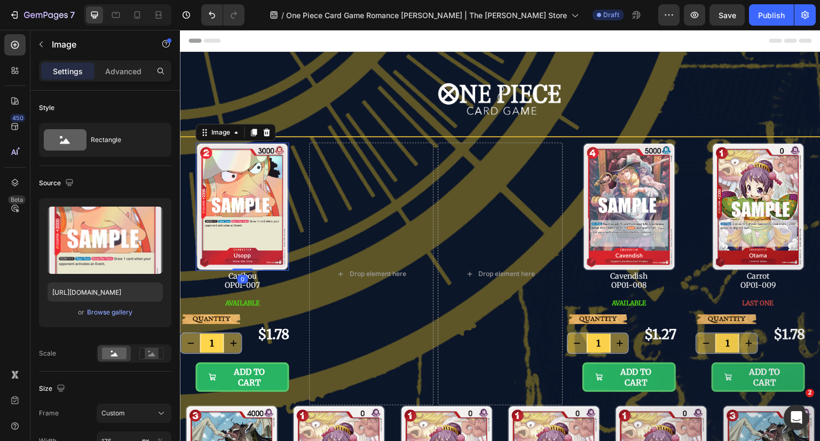
click at [269, 224] on img at bounding box center [241, 207] width 93 height 129
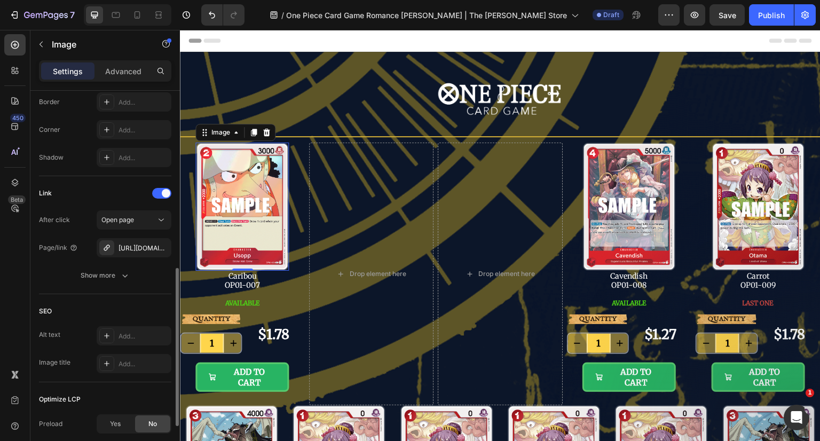
scroll to position [534, 0]
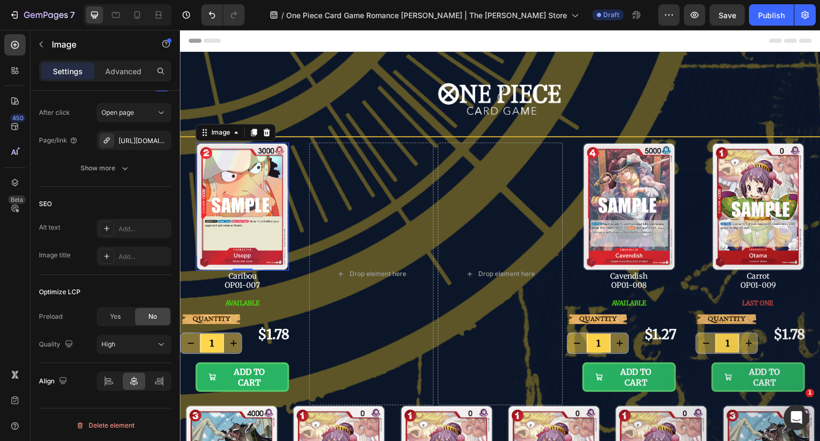
click at [0, 0] on button "button" at bounding box center [0, 0] width 0 height 0
click at [129, 165] on div "Add..." at bounding box center [143, 169] width 50 height 10
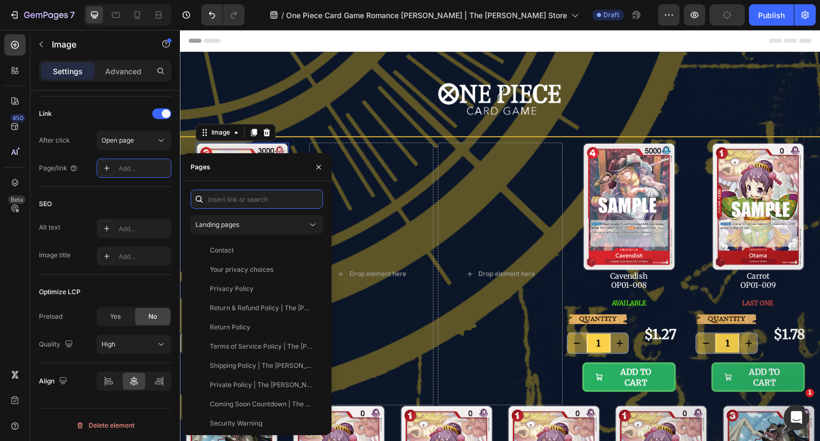
click at [239, 199] on input "text" at bounding box center [257, 198] width 132 height 19
type input "usopp"
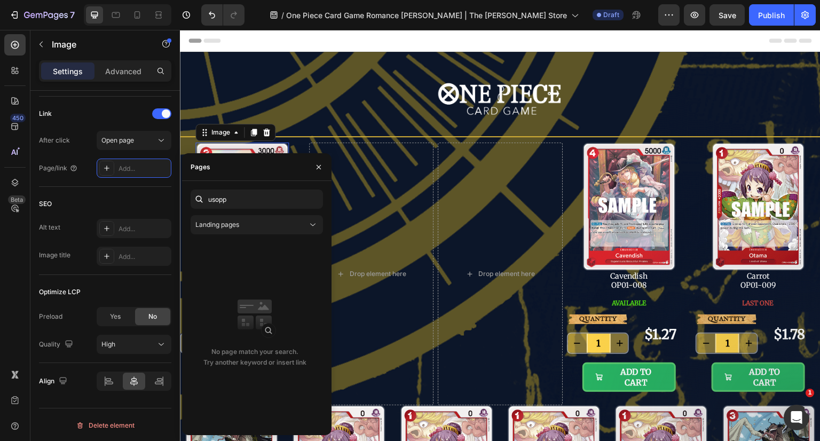
click at [254, 228] on div "Landing pages" at bounding box center [251, 225] width 112 height 10
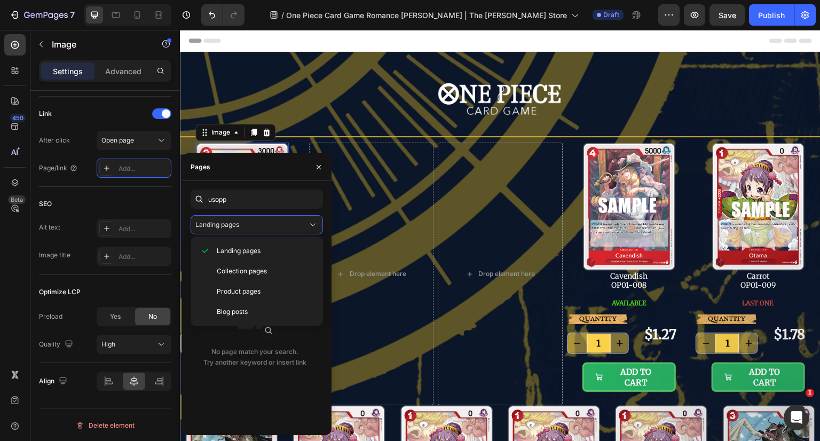
click at [249, 302] on div "Product pages" at bounding box center [257, 312] width 124 height 20
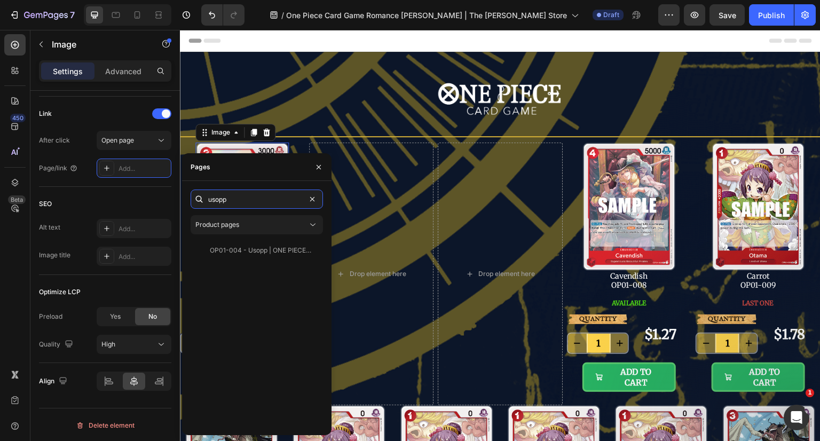
click at [252, 202] on input "usopp" at bounding box center [257, 198] width 132 height 19
click at [263, 246] on div "OP01-004 - Usopp | ONE PIECE Card Game" at bounding box center [261, 251] width 102 height 10
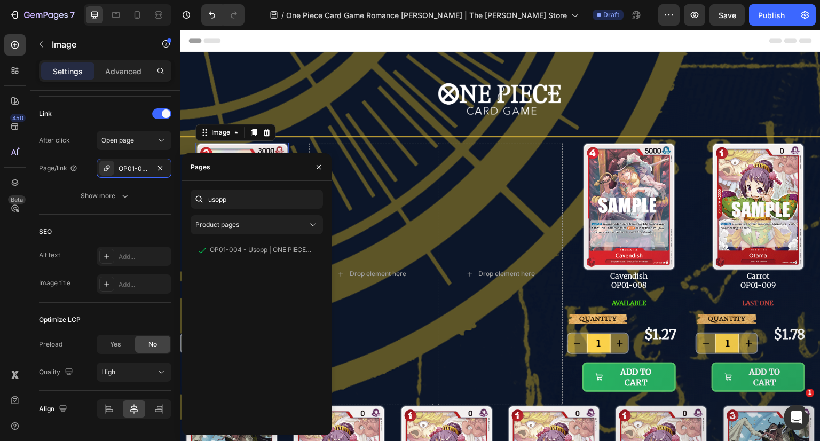
click at [320, 167] on icon "button" at bounding box center [318, 167] width 9 height 9
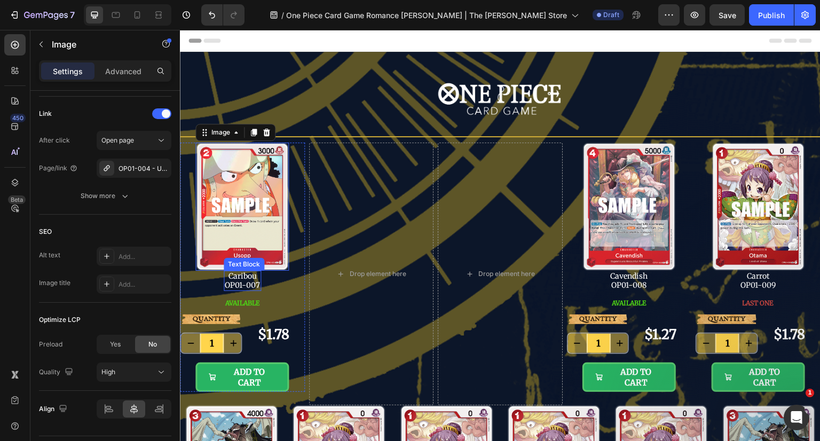
click at [252, 279] on p "Caribou OP01-007" at bounding box center [242, 281] width 35 height 18
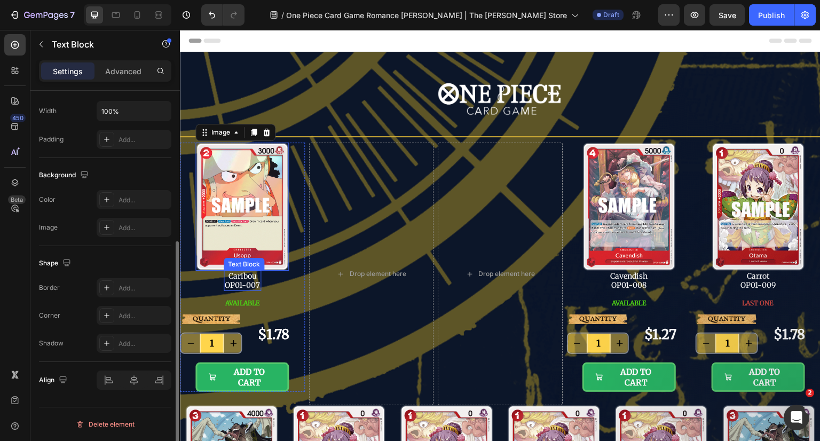
scroll to position [0, 0]
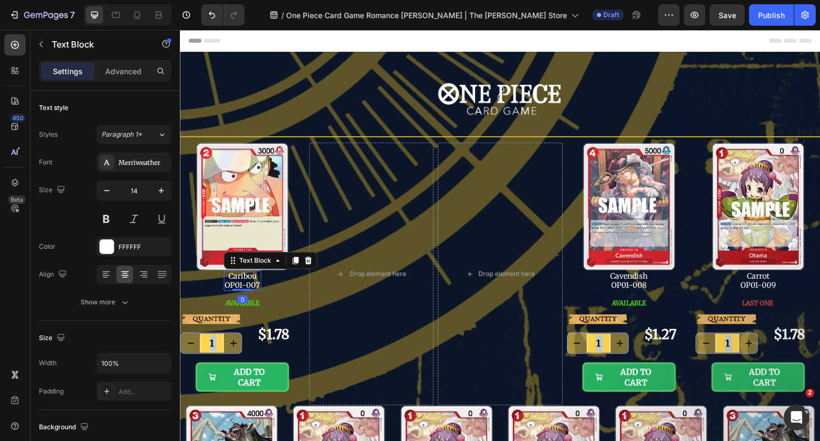
click at [249, 279] on p "Caribou OP01-007" at bounding box center [242, 281] width 35 height 18
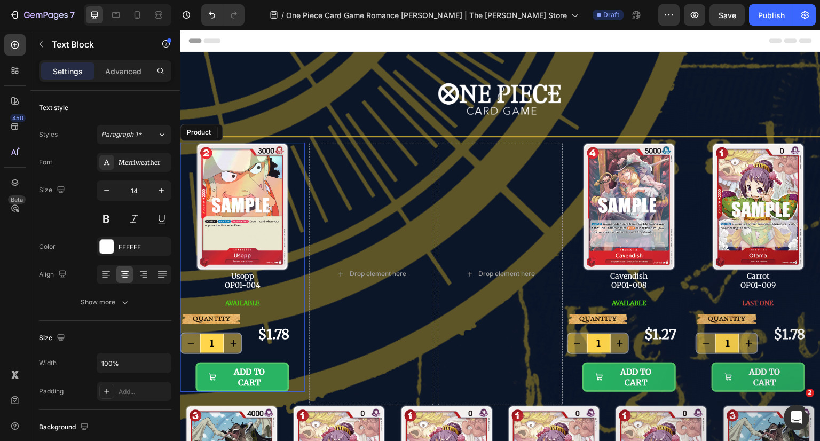
click at [276, 278] on div "Image Usopp OP01-004 Text Block 0 AVAILABLE Button" at bounding box center [242, 229] width 125 height 172
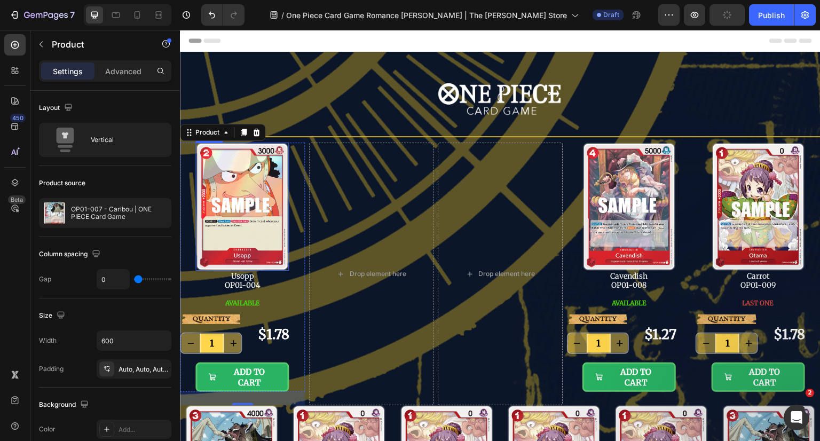
click at [274, 236] on img at bounding box center [241, 207] width 93 height 129
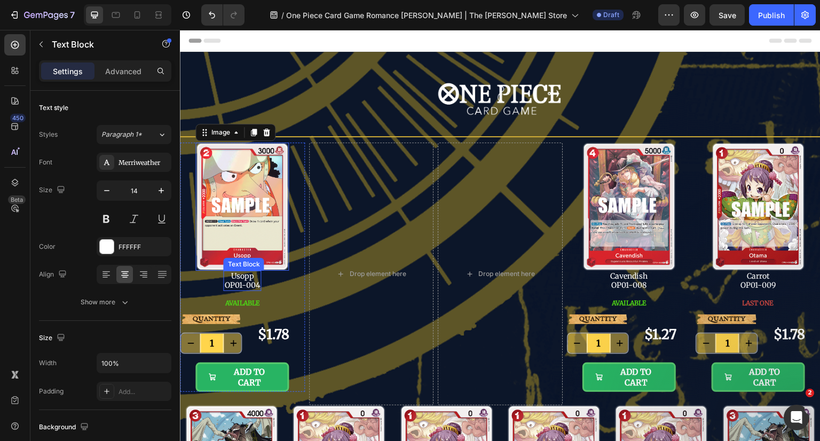
click at [250, 281] on p "OP01-004" at bounding box center [242, 285] width 36 height 9
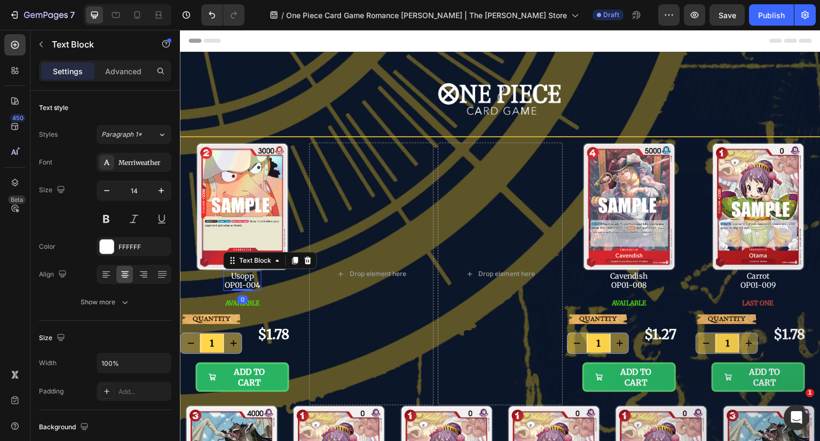
click at [122, 70] on p "Advanced" at bounding box center [123, 71] width 36 height 11
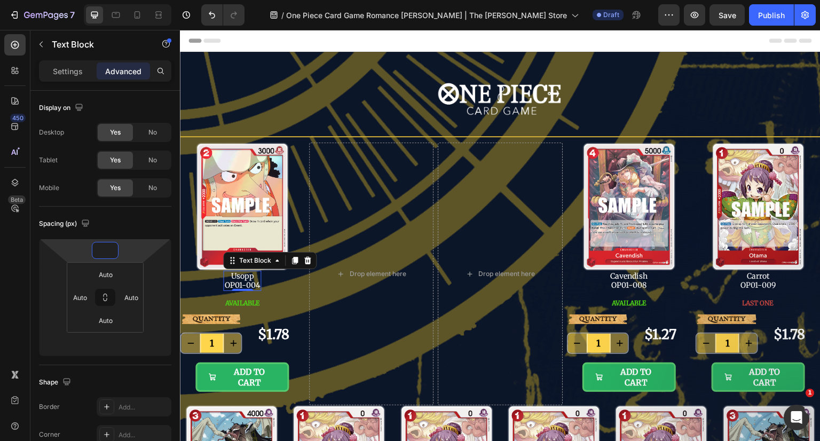
click at [111, 251] on input "number" at bounding box center [104, 250] width 21 height 16
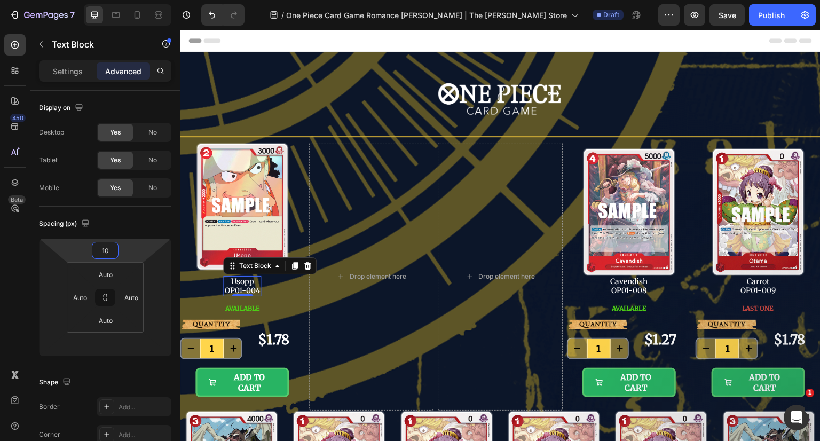
type input "10"
click at [112, 341] on input "number" at bounding box center [104, 344] width 21 height 16
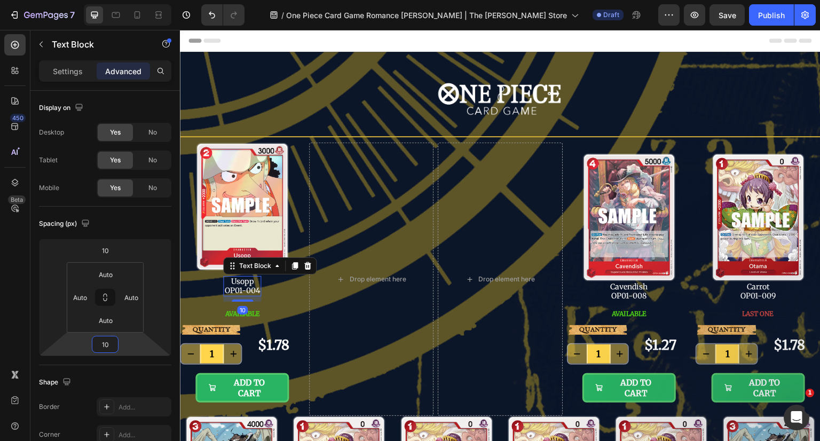
type input "10"
click at [286, 299] on div "Image Usopp OP01-004 Text Block 10 AVAILABLE Button" at bounding box center [242, 234] width 125 height 183
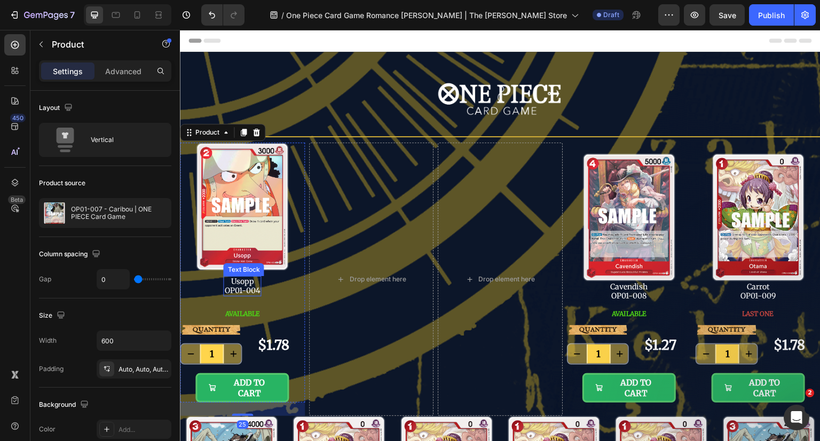
click at [254, 281] on p "Usopp" at bounding box center [242, 281] width 36 height 9
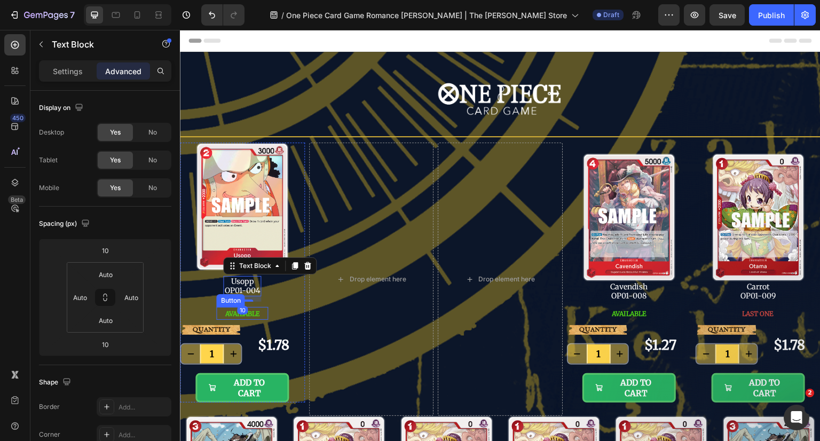
click at [252, 311] on span "AVAILABLE" at bounding box center [242, 314] width 35 height 8
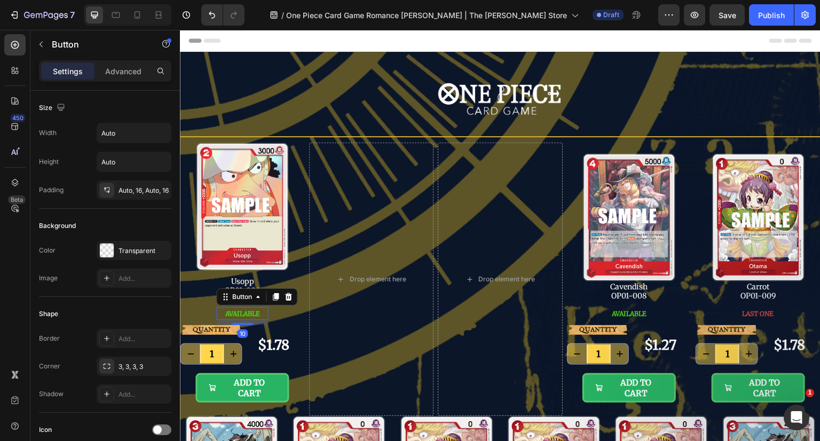
click at [125, 80] on div "Settings Advanced" at bounding box center [105, 70] width 132 height 21
click at [128, 70] on p "Advanced" at bounding box center [123, 71] width 36 height 11
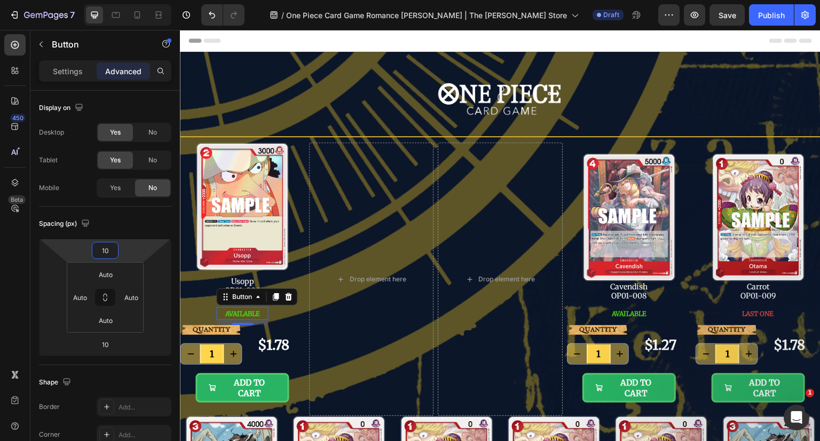
click at [110, 252] on input "10" at bounding box center [104, 250] width 21 height 16
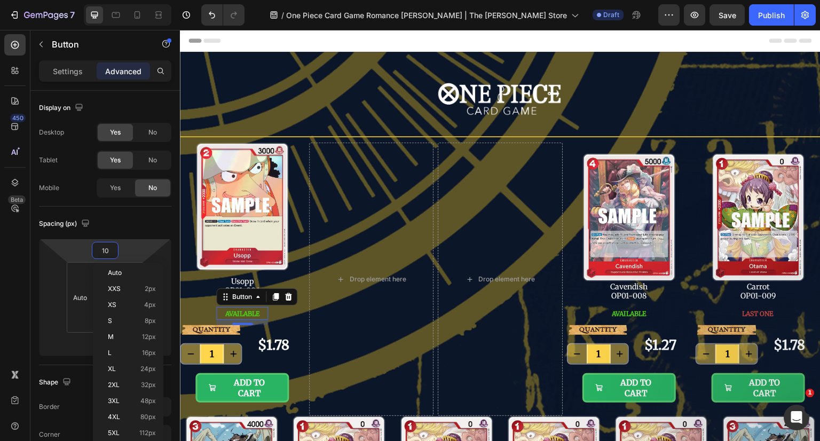
click at [126, 273] on p "Auto" at bounding box center [132, 272] width 48 height 7
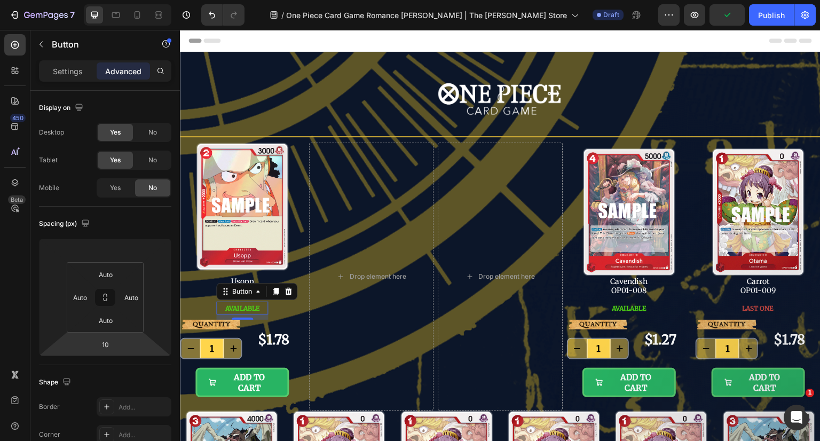
click at [114, 339] on input "10" at bounding box center [104, 344] width 21 height 16
click at [121, 363] on span "Auto" at bounding box center [115, 366] width 14 height 7
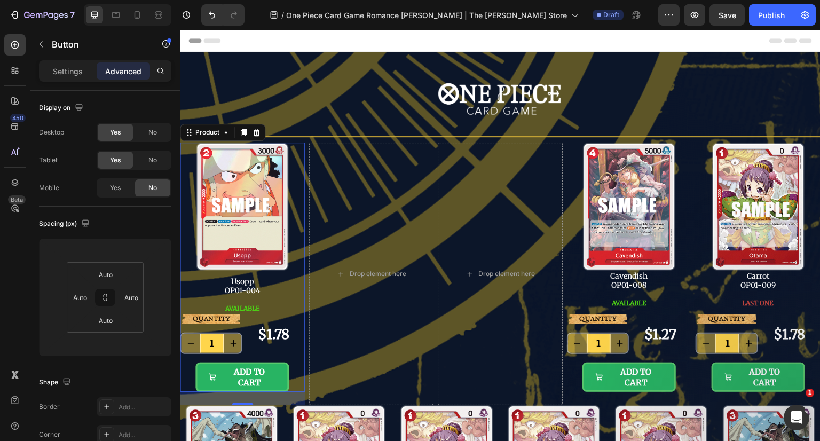
click at [298, 305] on div "AVAILABLE Button" at bounding box center [242, 308] width 125 height 13
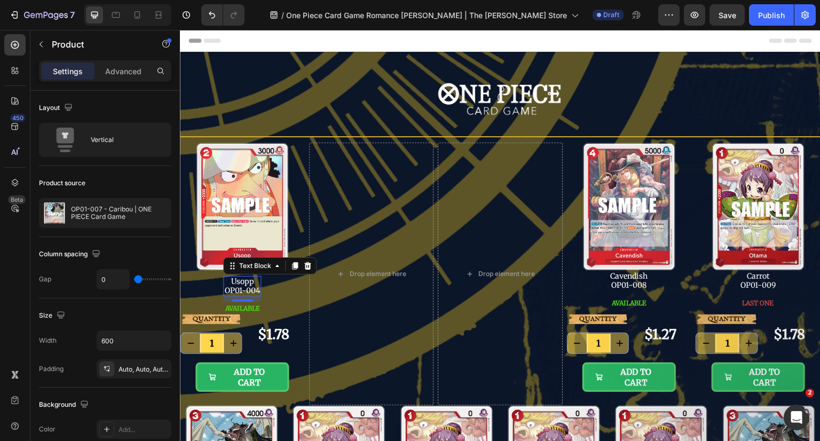
click at [257, 286] on p "OP01-004" at bounding box center [242, 290] width 36 height 9
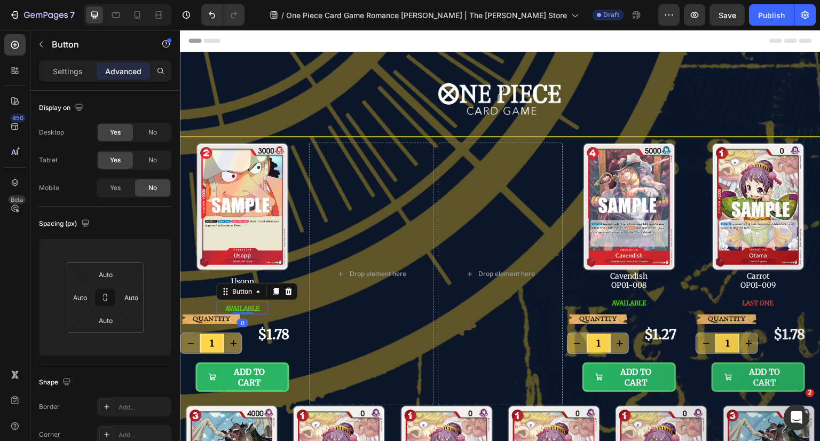
click at [258, 307] on span "AVAILABLE" at bounding box center [242, 308] width 35 height 8
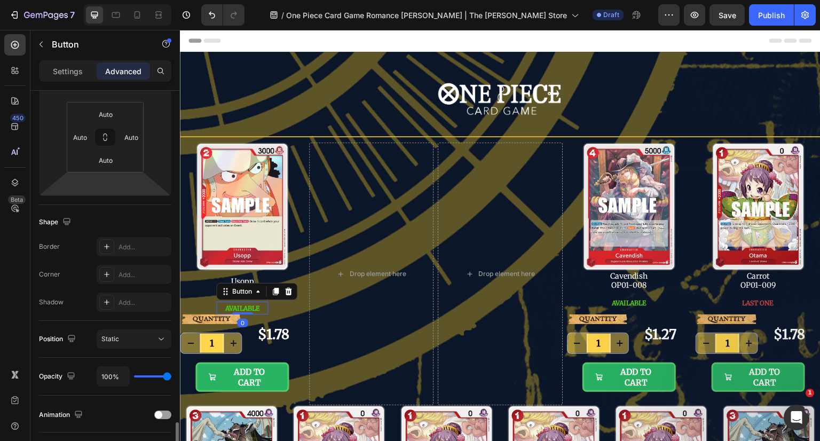
scroll to position [320, 0]
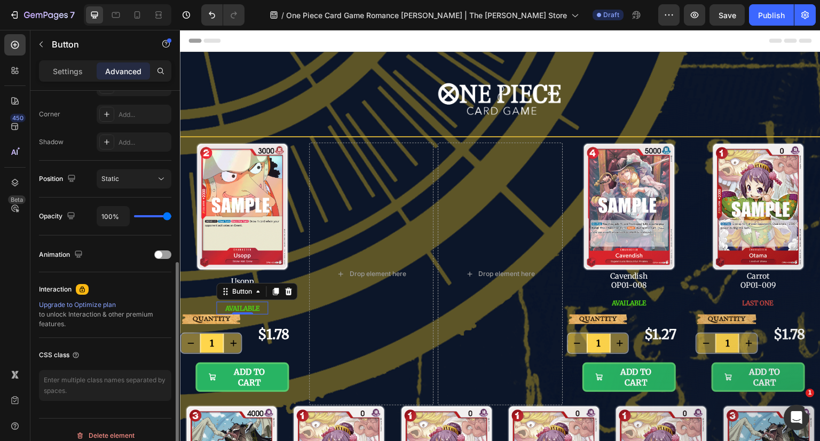
click at [64, 65] on div "Settings" at bounding box center [67, 70] width 53 height 17
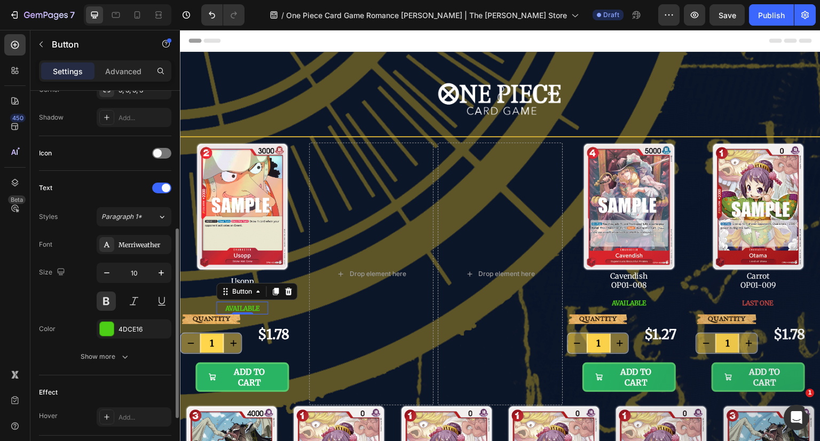
scroll to position [170, 0]
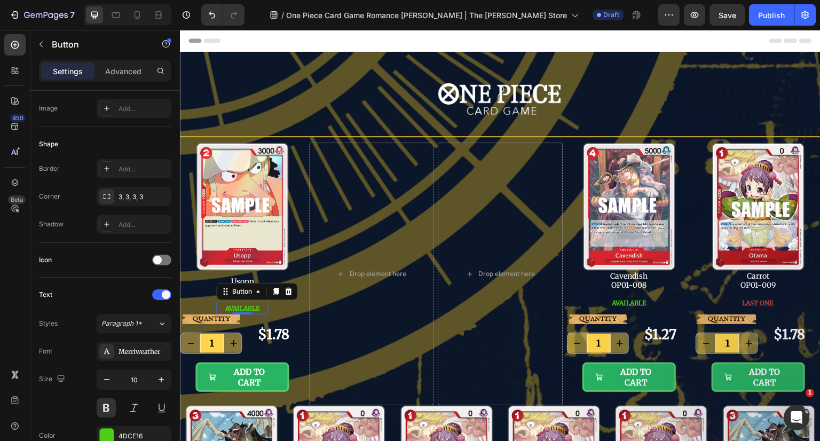
click at [145, 195] on div "3, 3, 3, 3" at bounding box center [143, 197] width 50 height 10
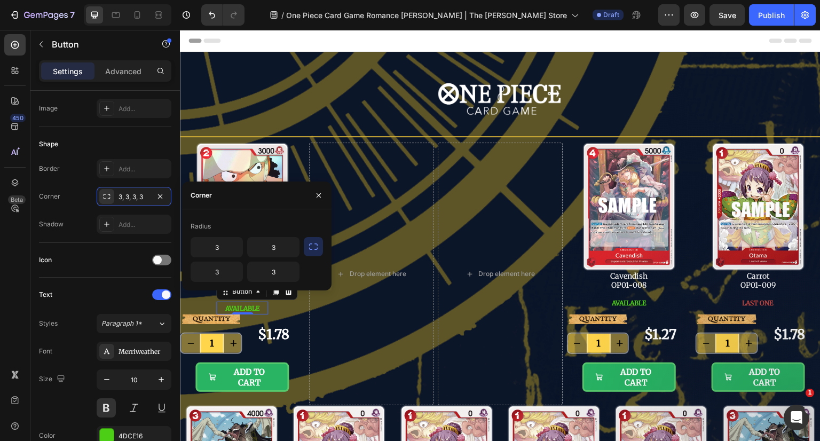
click at [220, 246] on input "3" at bounding box center [216, 247] width 51 height 19
click at [230, 252] on input "3" at bounding box center [216, 247] width 51 height 19
click at [307, 249] on button "button" at bounding box center [313, 246] width 19 height 19
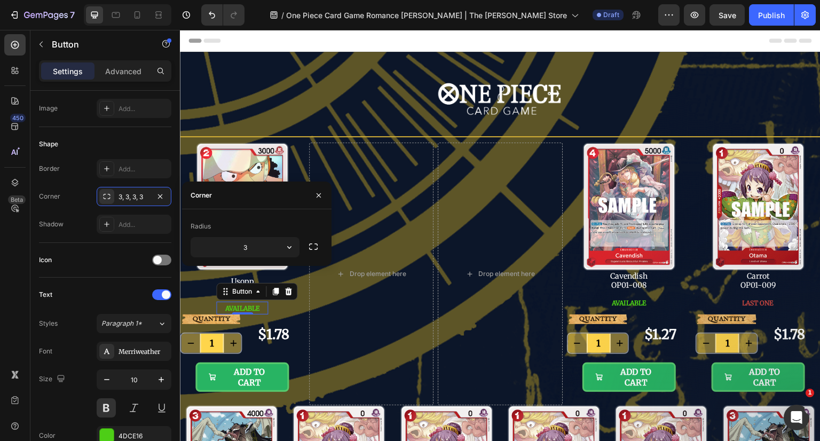
click at [269, 248] on input "3" at bounding box center [245, 247] width 108 height 19
click at [319, 195] on icon "button" at bounding box center [319, 195] width 4 height 4
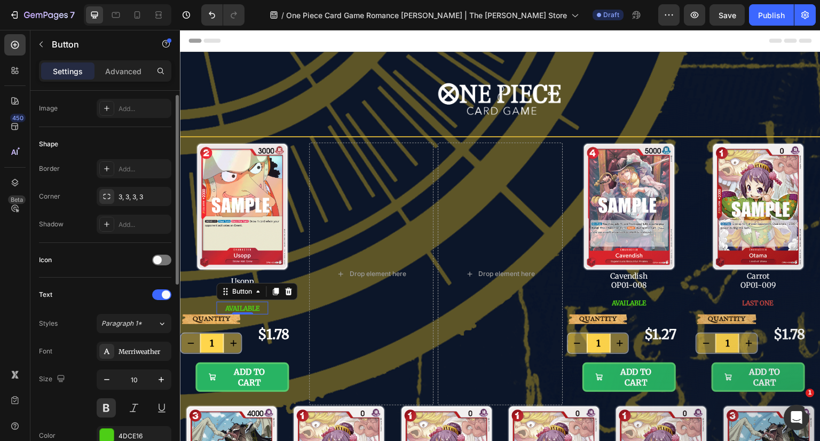
scroll to position [116, 0]
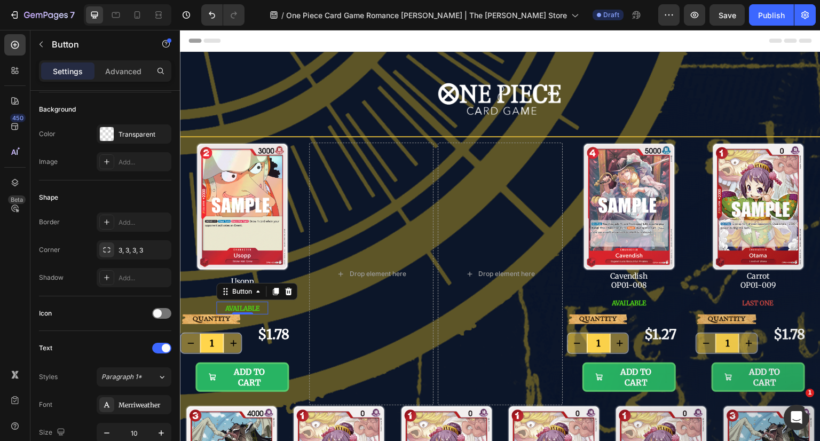
click at [0, 0] on icon "button" at bounding box center [0, 0] width 0 height 0
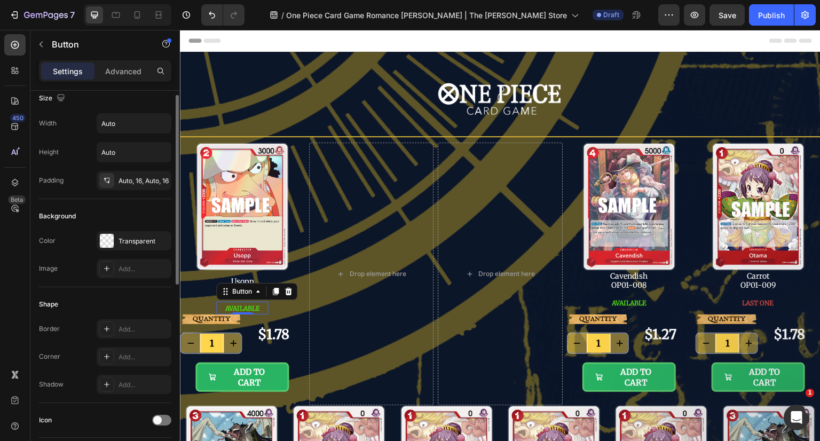
scroll to position [0, 0]
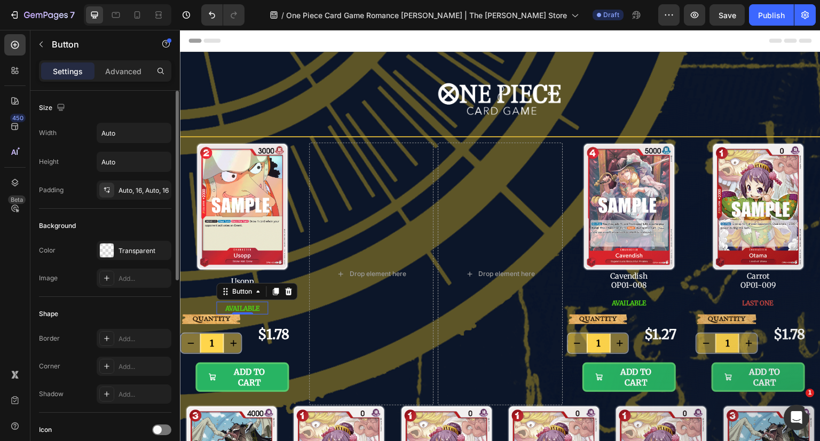
click at [140, 190] on div "Auto, 16, Auto, 16" at bounding box center [143, 191] width 50 height 10
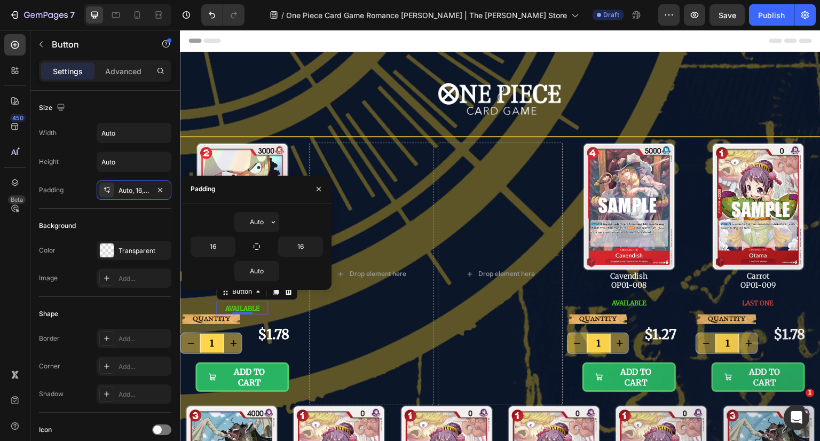
click at [275, 224] on icon "button" at bounding box center [273, 222] width 9 height 9
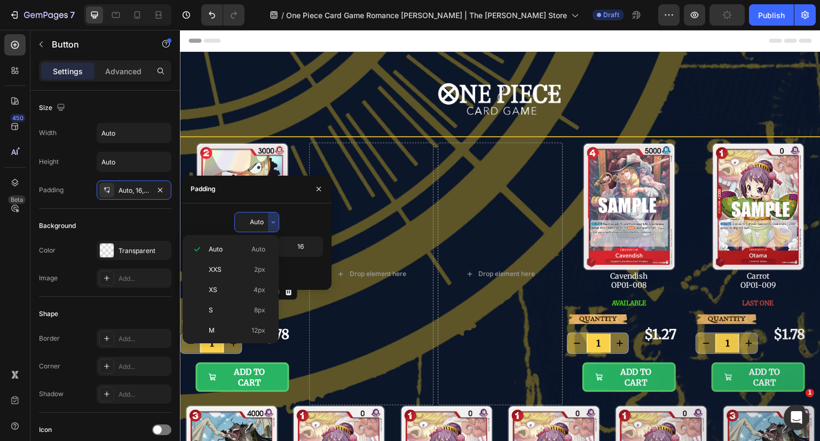
click at [235, 251] on p "Auto Auto" at bounding box center [237, 249] width 57 height 10
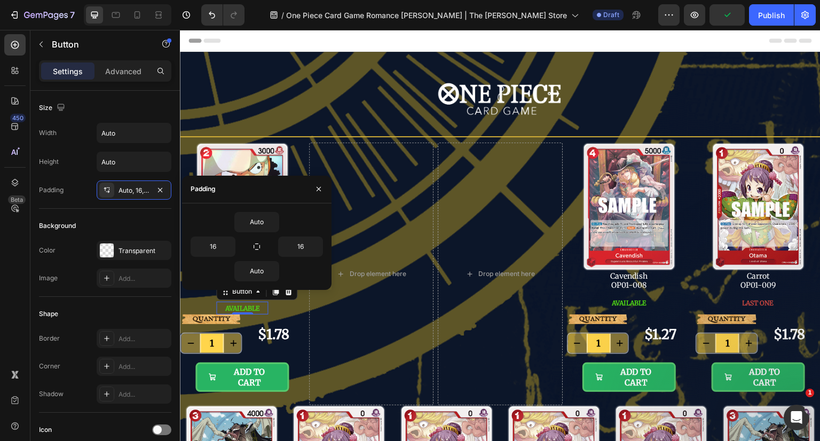
click at [321, 190] on icon "button" at bounding box center [318, 189] width 9 height 9
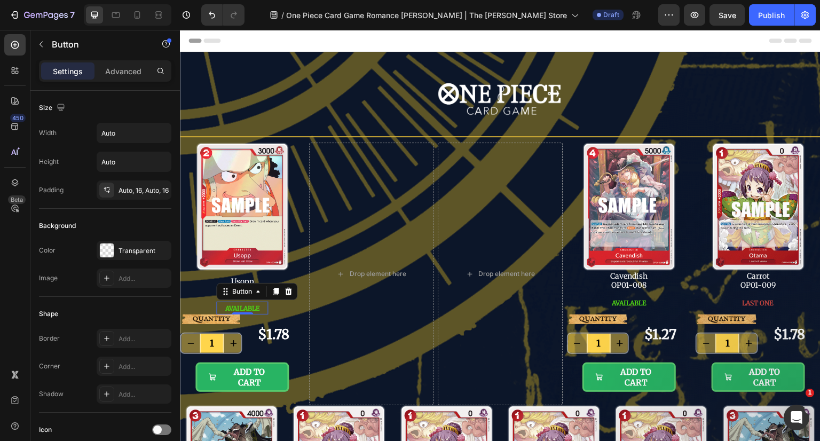
click at [131, 191] on div "Auto, 16, Auto, 16" at bounding box center [143, 191] width 50 height 10
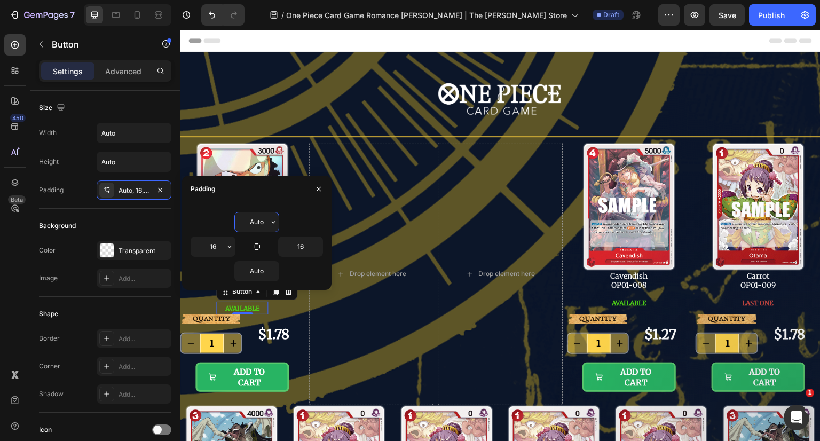
click at [225, 246] on icon "button" at bounding box center [229, 246] width 9 height 9
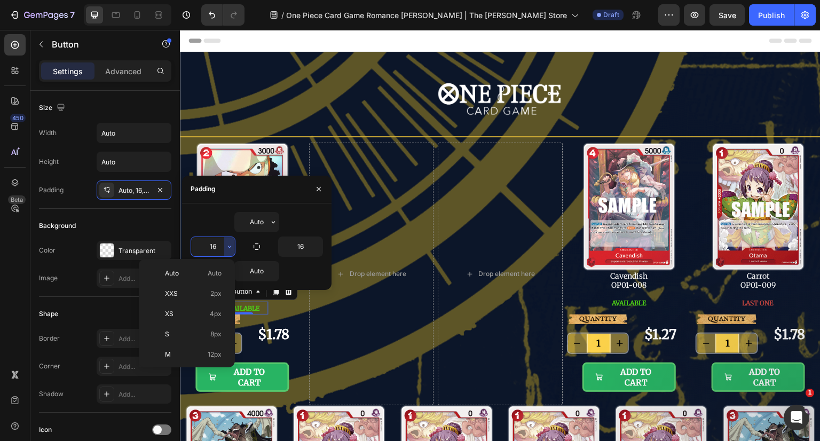
click at [180, 365] on div "M 12px" at bounding box center [184, 375] width 83 height 20
type input "12"
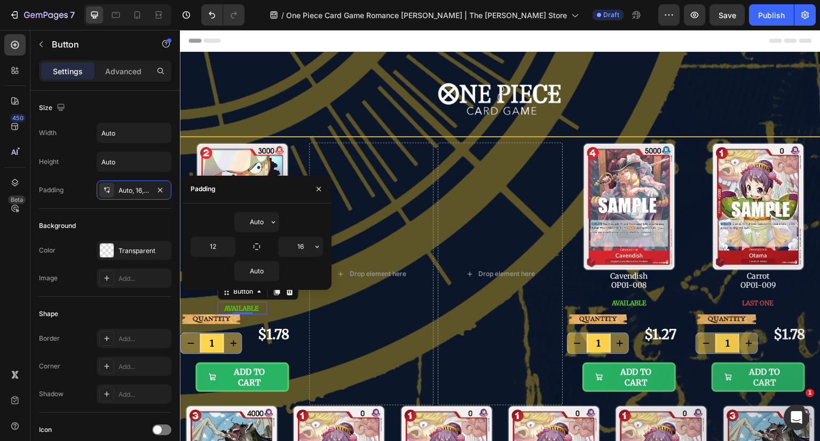
click at [314, 244] on icon "button" at bounding box center [317, 246] width 9 height 9
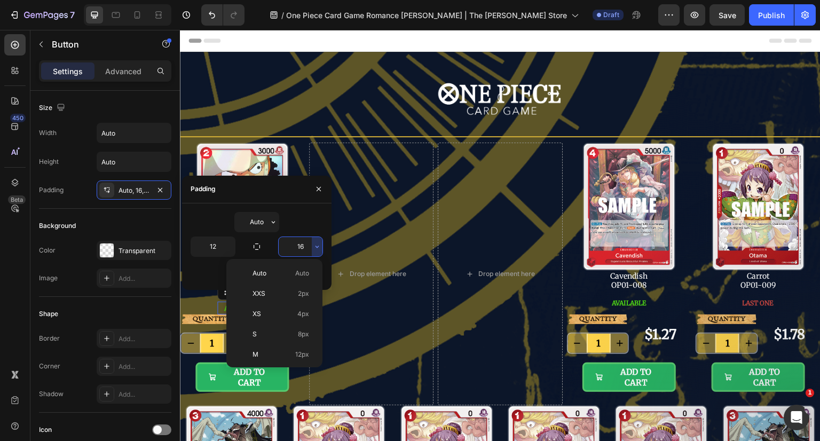
click at [282, 365] on div "M 12px" at bounding box center [272, 375] width 83 height 20
type input "12"
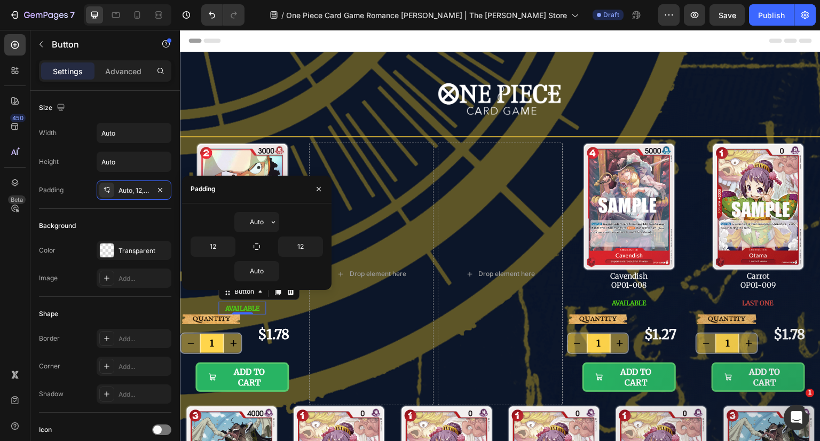
click at [320, 191] on icon "button" at bounding box center [319, 189] width 4 height 4
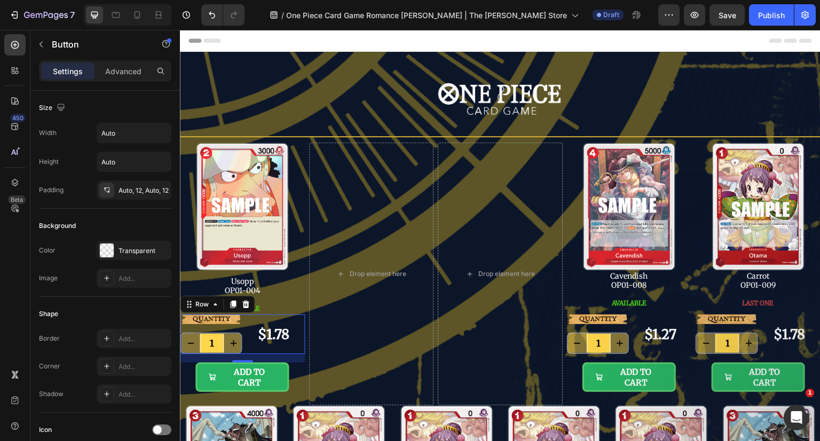
click at [248, 321] on div "$1.78 Product Price Product Price" at bounding box center [273, 333] width 62 height 39
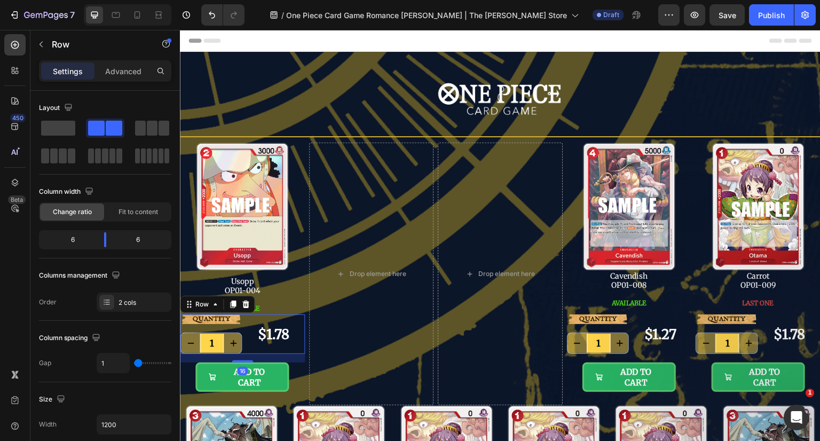
click at [120, 67] on p "Advanced" at bounding box center [123, 71] width 36 height 11
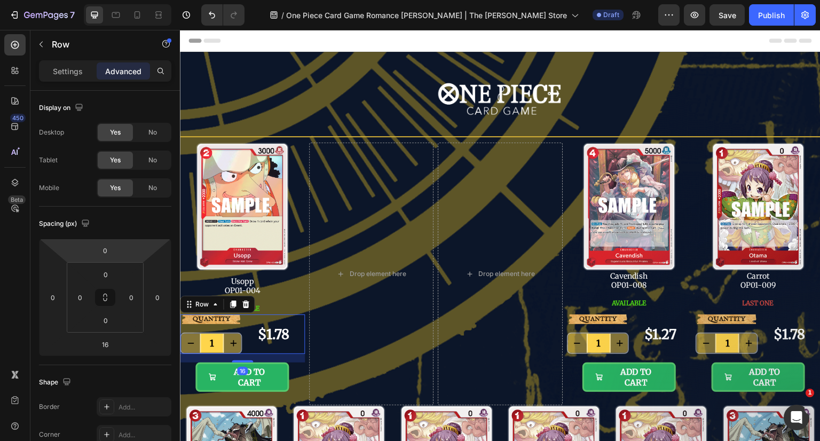
click at [117, 243] on div "0" at bounding box center [105, 250] width 27 height 17
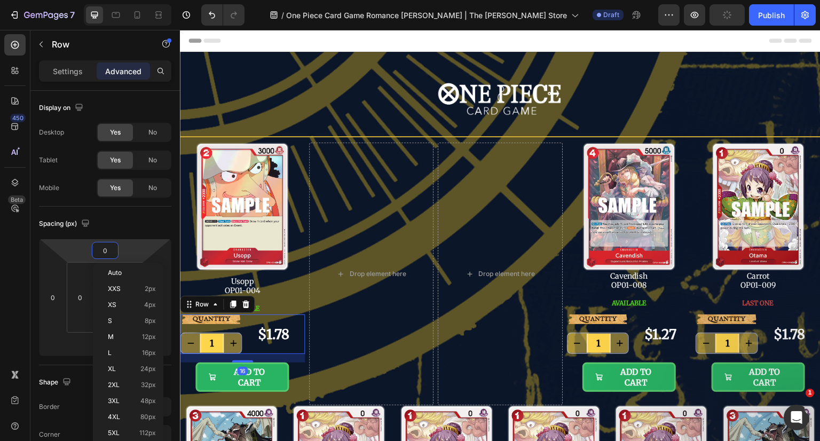
click at [109, 252] on input "0" at bounding box center [104, 250] width 21 height 16
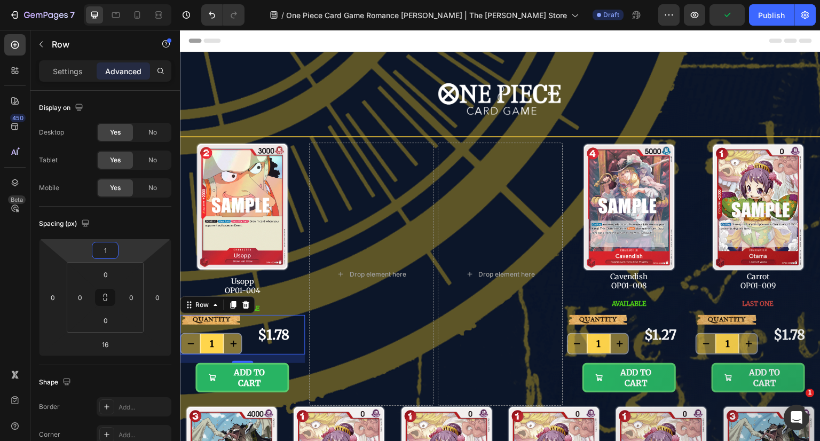
type input "10"
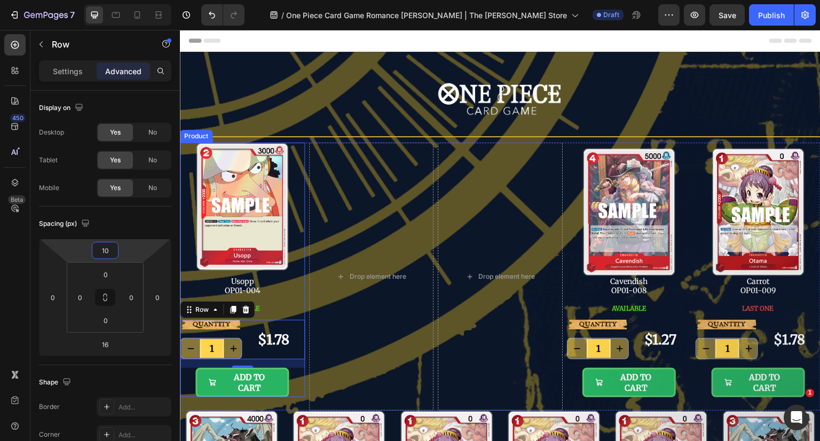
click at [295, 300] on div "Image Usopp OP01-004 Text Block AVAILABLE Button" at bounding box center [242, 229] width 125 height 172
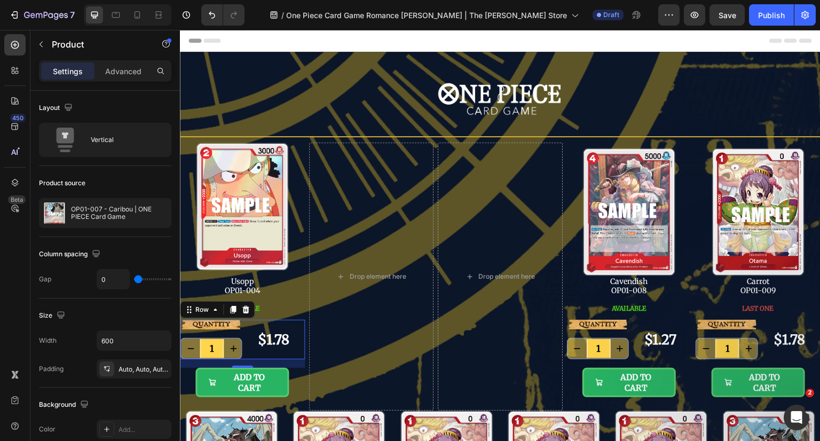
click at [274, 354] on div "$1.78 Product Price Product Price" at bounding box center [273, 339] width 62 height 39
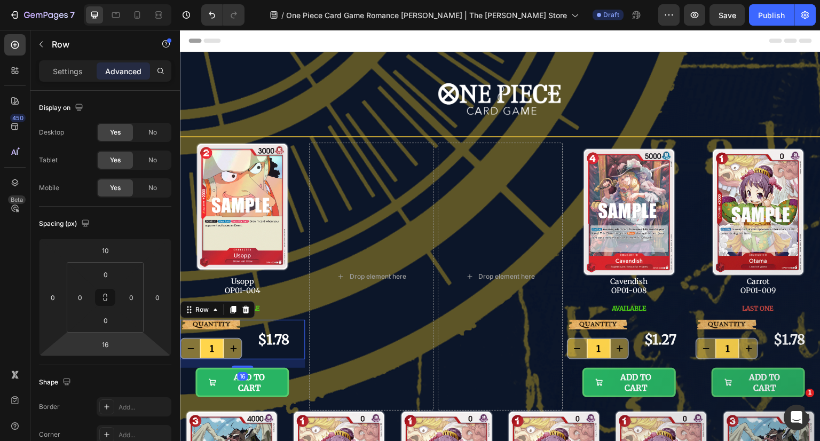
click at [111, 342] on input "16" at bounding box center [104, 344] width 21 height 16
type input "10"
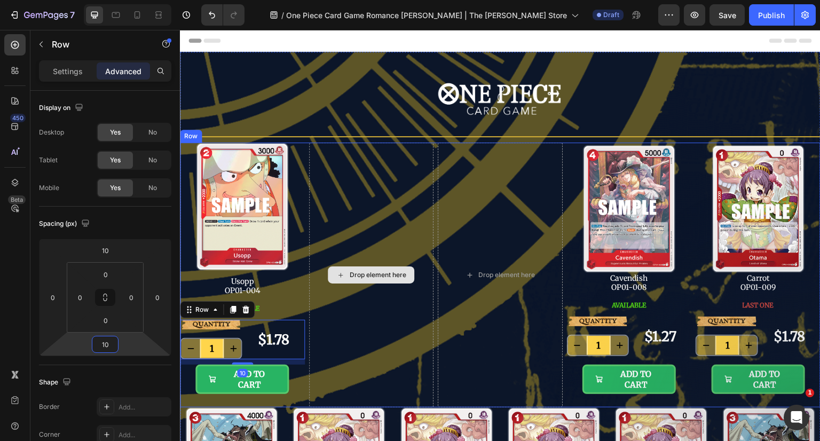
click at [309, 296] on div "Drop element here" at bounding box center [371, 275] width 125 height 265
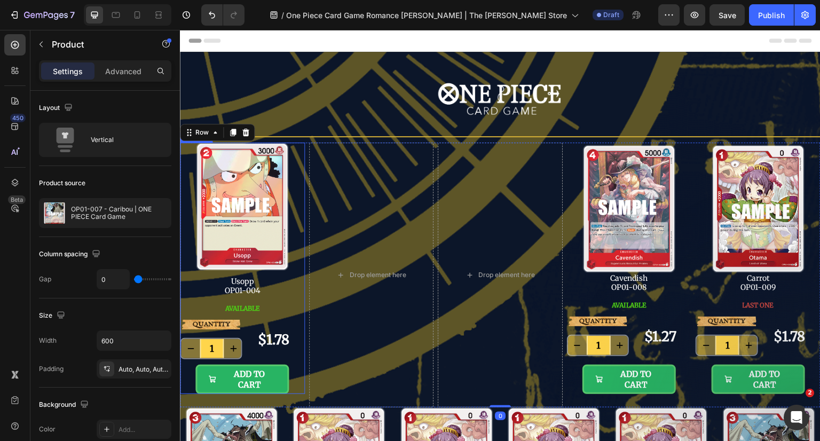
click at [296, 293] on div "Image Usopp OP01-004 Text Block AVAILABLE Button" at bounding box center [242, 229] width 125 height 172
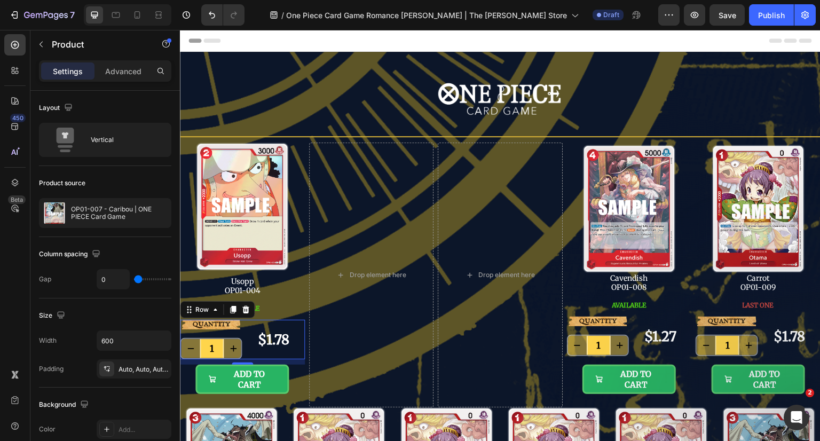
click at [275, 327] on div "$1.78 Product Price Product Price" at bounding box center [273, 339] width 62 height 39
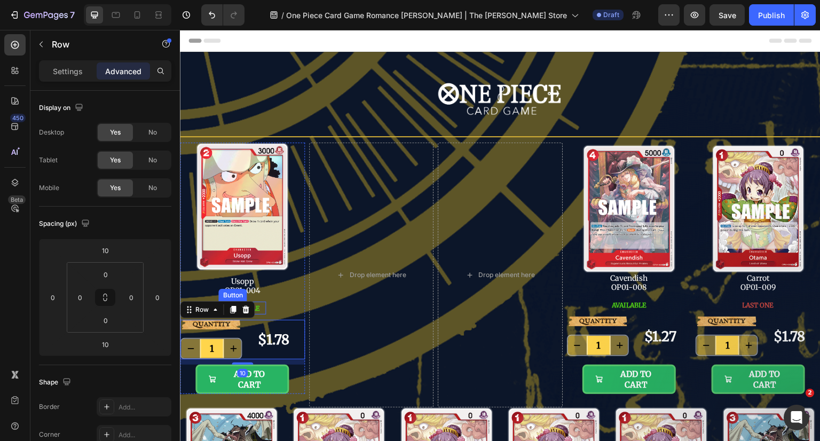
click at [263, 307] on button "AVAILABLE" at bounding box center [242, 309] width 48 height 10
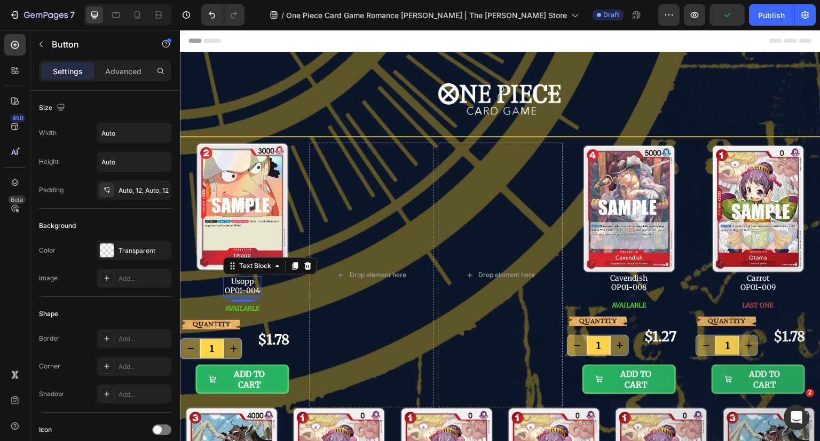
click at [254, 279] on p "Usopp" at bounding box center [242, 281] width 36 height 9
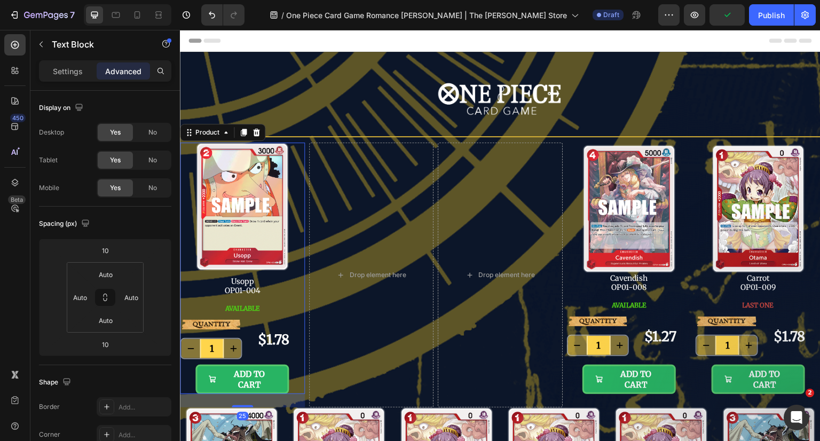
click at [284, 288] on div "Image Usopp OP01-004 Text Block AVAILABLE Button" at bounding box center [242, 229] width 125 height 172
click at [251, 282] on p "Usopp" at bounding box center [242, 281] width 36 height 9
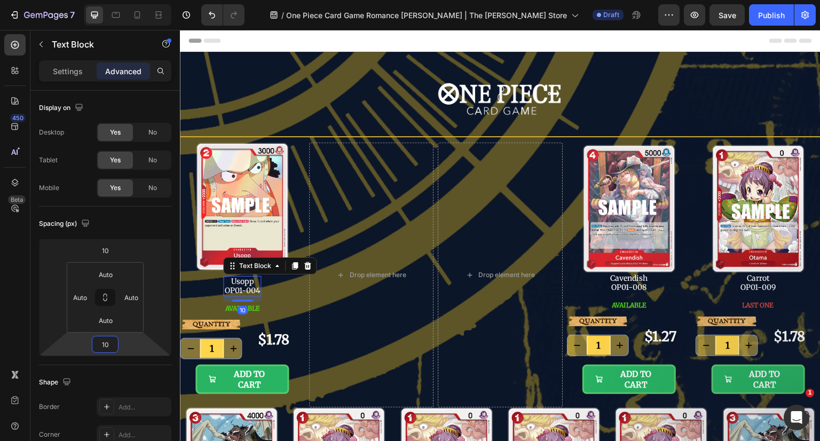
click at [115, 339] on input "10" at bounding box center [104, 344] width 21 height 16
click at [120, 365] on span "Auto" at bounding box center [115, 366] width 14 height 7
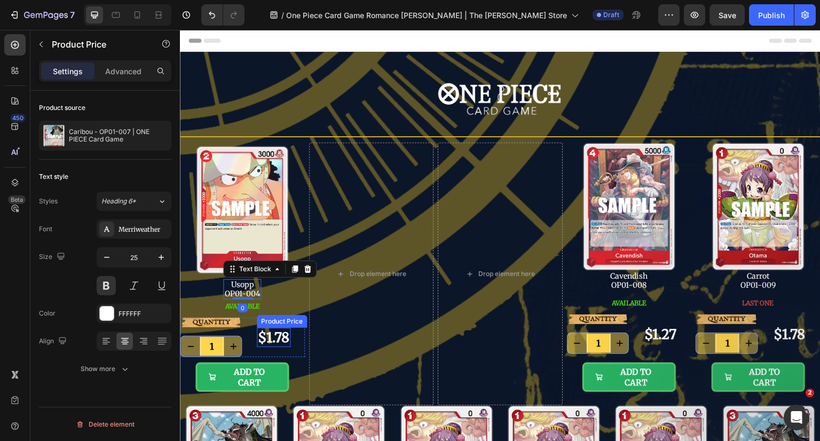
click at [294, 317] on div "Product Price" at bounding box center [282, 322] width 46 height 10
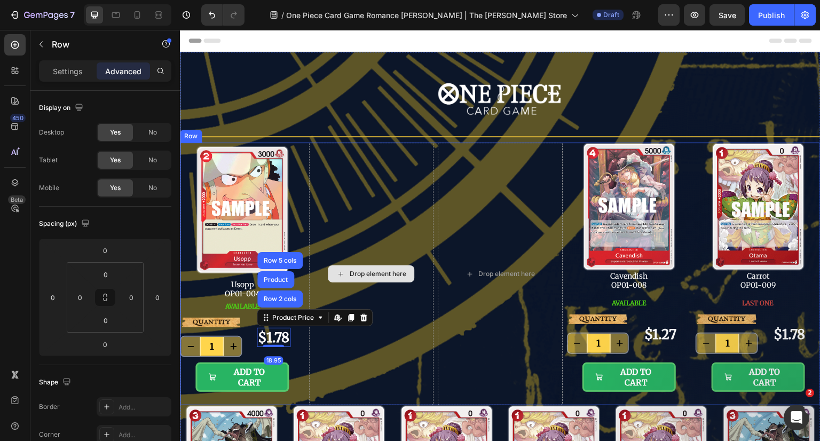
click at [346, 289] on div "Drop element here" at bounding box center [371, 274] width 125 height 263
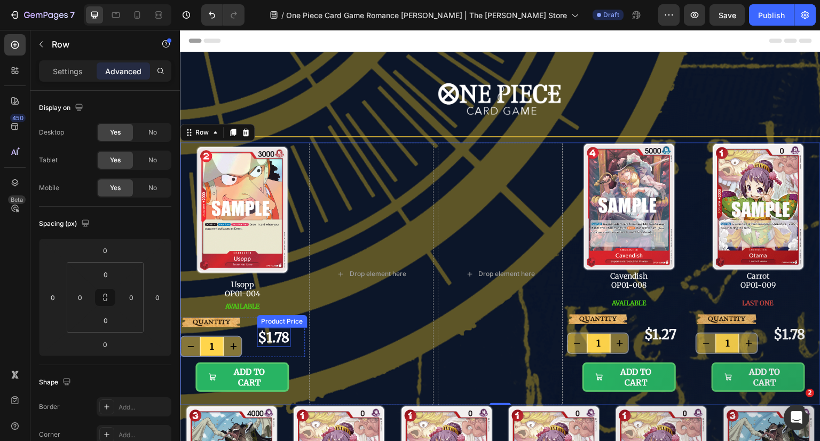
click at [267, 328] on div "$1.78" at bounding box center [274, 338] width 34 height 20
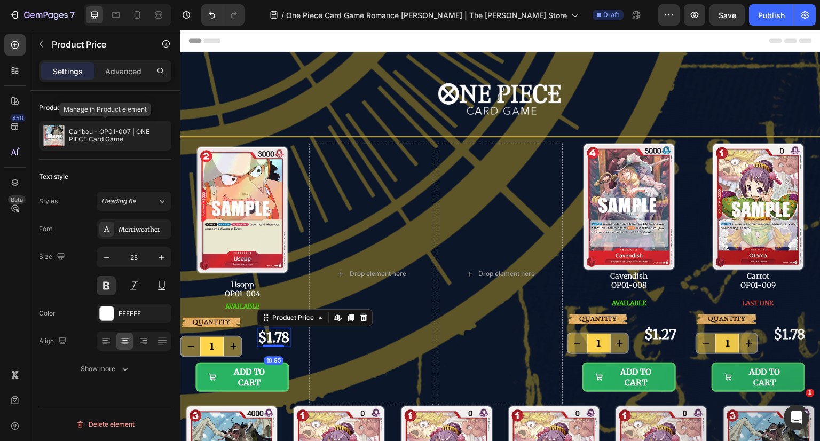
click at [110, 138] on p "Caribou - OP01-007 | ONE PIECE Card Game" at bounding box center [118, 135] width 98 height 15
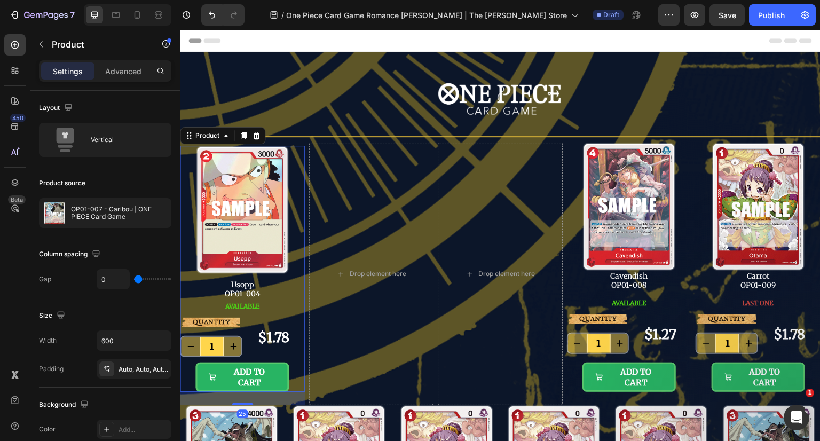
click at [101, 207] on p "OP01-007 - Caribou | ONE PIECE Card Game" at bounding box center [119, 213] width 96 height 15
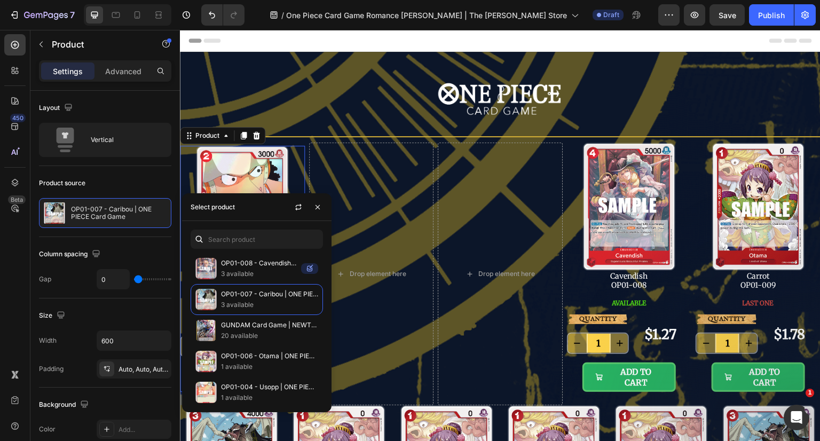
click at [232, 388] on p "OP01-004 - Usopp | ONE PIECE Card Game" at bounding box center [269, 387] width 97 height 11
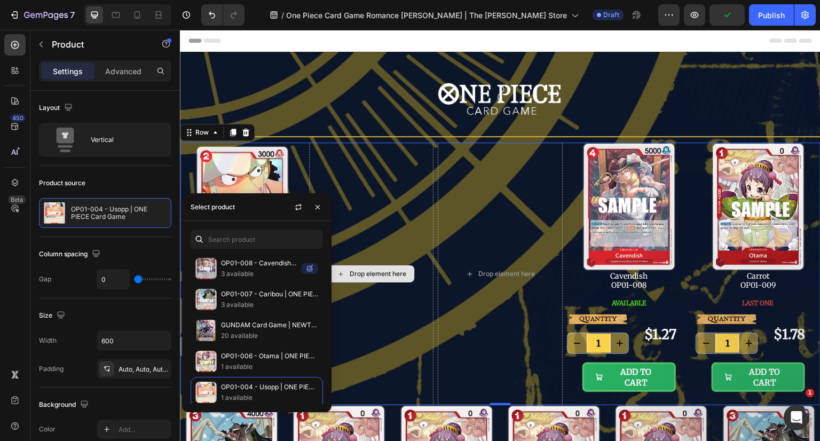
click at [372, 204] on div "Drop element here" at bounding box center [371, 274] width 125 height 263
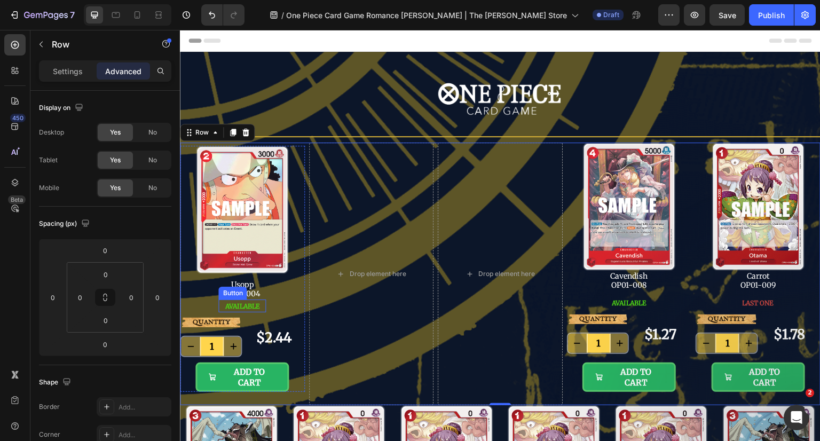
click at [244, 305] on span "AVAILABLE" at bounding box center [242, 306] width 35 height 8
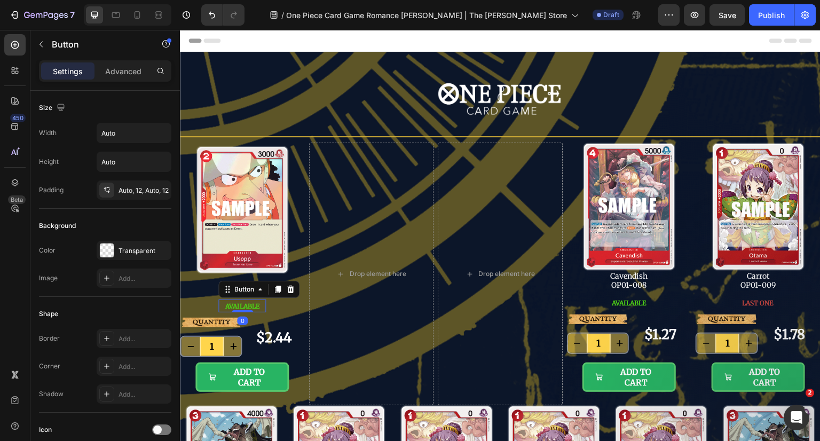
click at [244, 305] on span "AVAILABLE" at bounding box center [242, 306] width 35 height 8
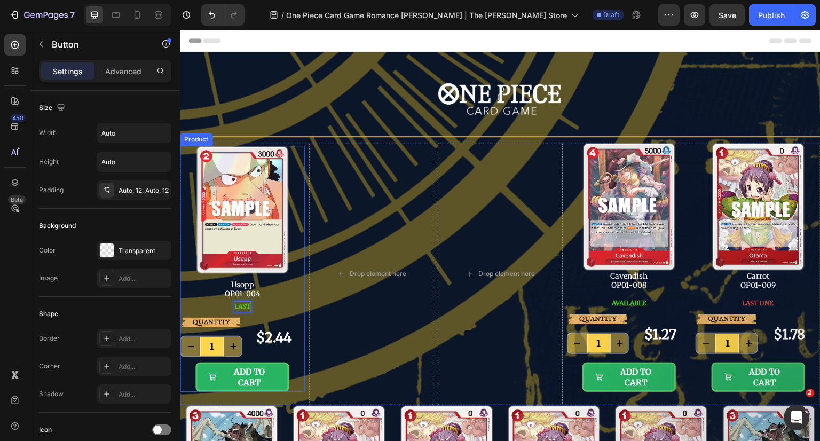
click at [228, 302] on button "LAST" at bounding box center [242, 307] width 29 height 10
click at [220, 302] on button "LAST ONE" at bounding box center [242, 307] width 44 height 10
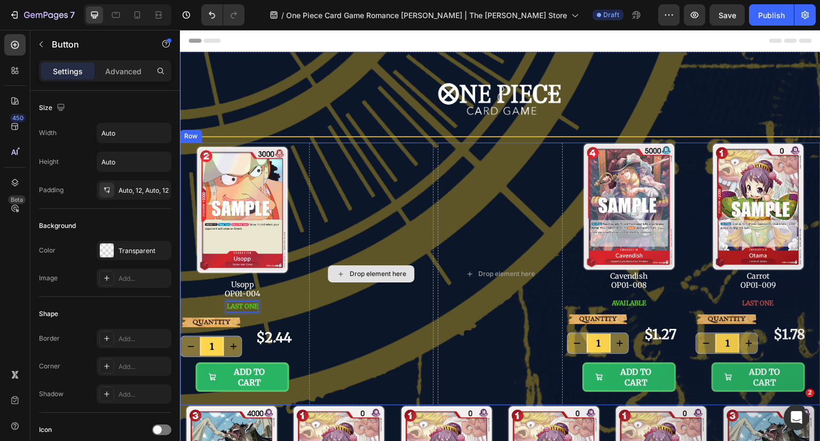
click at [342, 311] on div "Drop element here" at bounding box center [371, 274] width 125 height 263
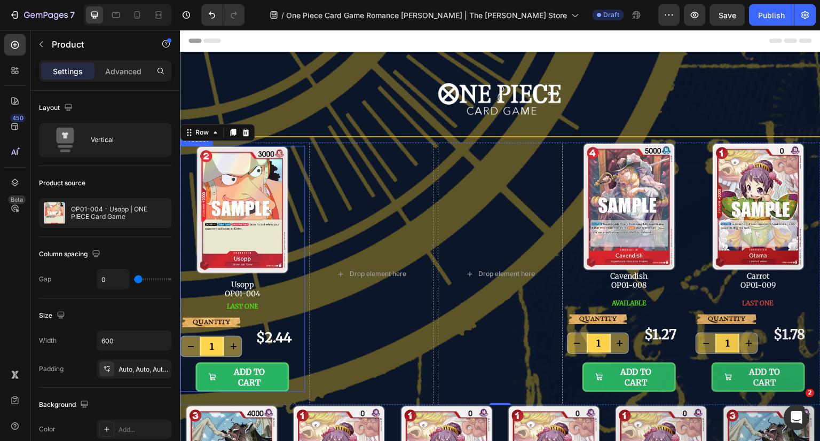
click at [286, 309] on div "LAST ONE Button" at bounding box center [242, 305] width 125 height 13
click at [245, 132] on icon at bounding box center [244, 135] width 6 height 7
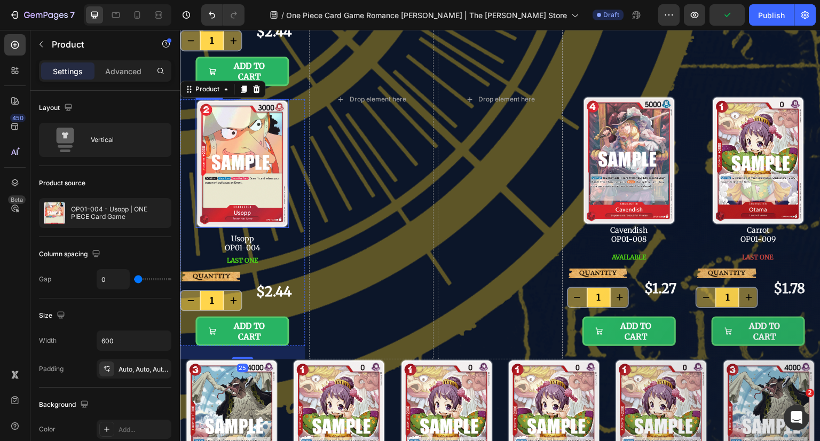
scroll to position [334, 0]
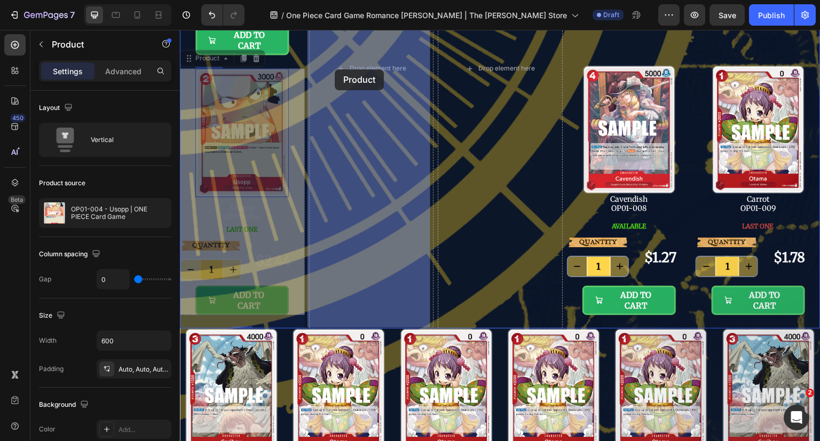
drag, startPoint x: 206, startPoint y: 57, endPoint x: 336, endPoint y: 68, distance: 130.7
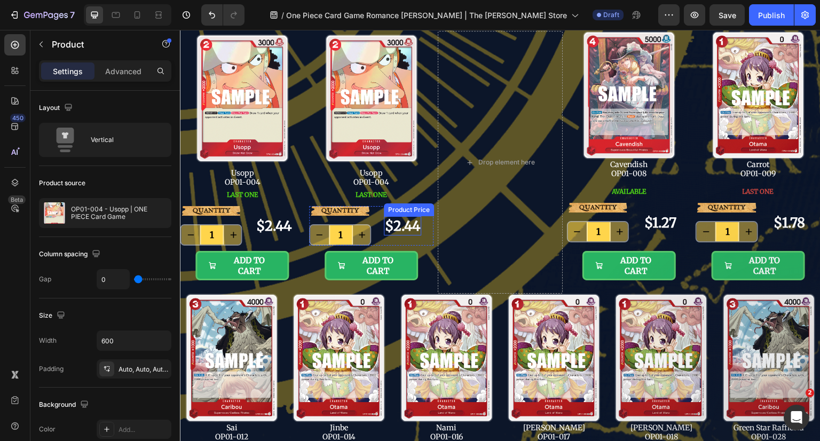
scroll to position [56, 0]
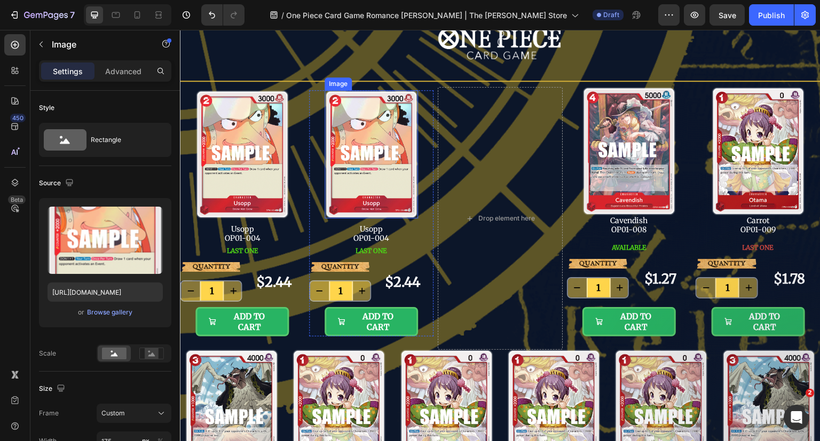
click at [372, 132] on img at bounding box center [371, 154] width 93 height 129
click at [369, 166] on img at bounding box center [371, 154] width 93 height 129
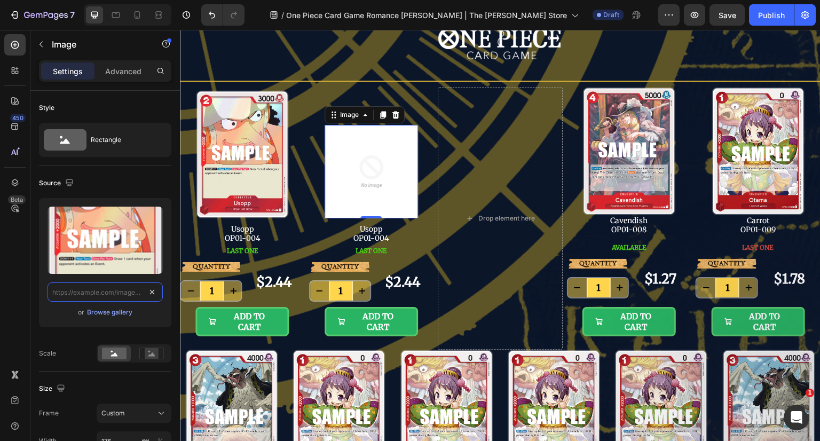
scroll to position [0, 0]
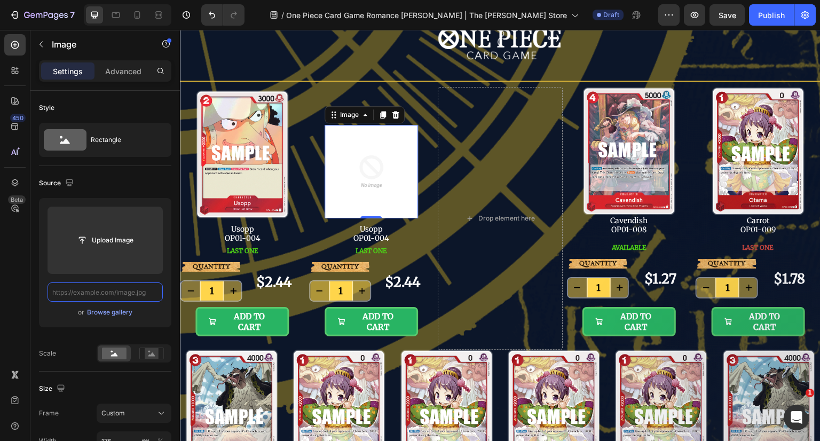
click at [80, 295] on input "text" at bounding box center [105, 291] width 115 height 19
paste input "https://cdn.shopify.com/s/files/1/0646/2328/0217/files/OP01-006.png?v=1756293161"
type input "https://cdn.shopify.com/s/files/1/0646/2328/0217/files/OP01-006.png?v=1756293161"
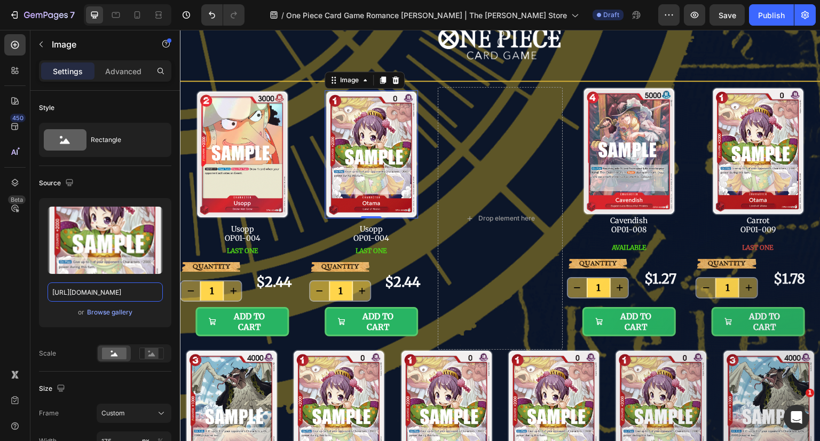
scroll to position [160, 0]
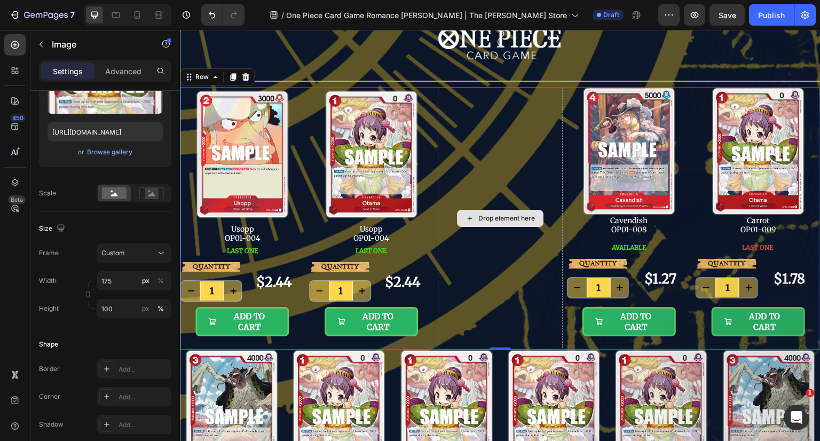
click at [470, 262] on div "Drop element here" at bounding box center [500, 218] width 125 height 263
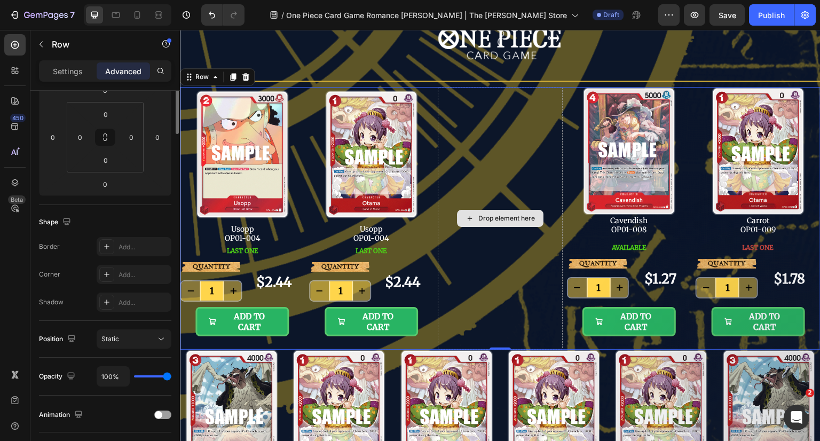
scroll to position [0, 0]
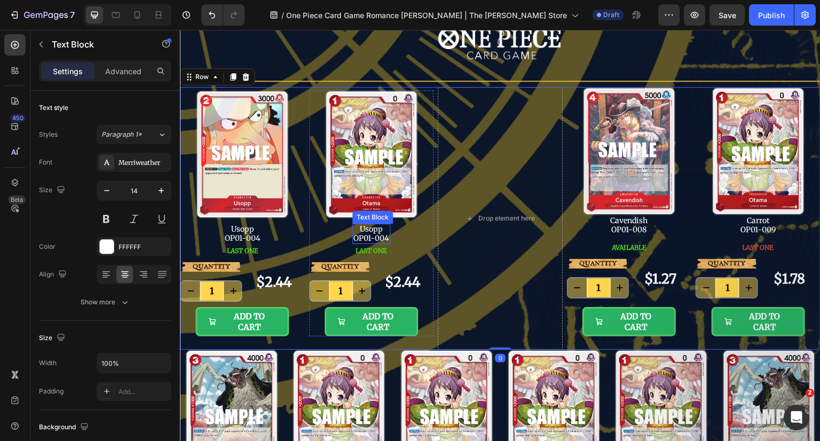
click at [373, 235] on p "OP01-004" at bounding box center [371, 238] width 36 height 9
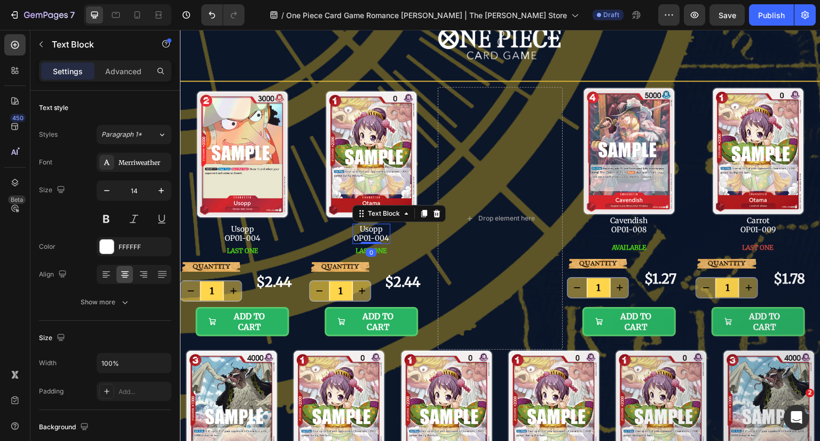
click at [369, 227] on p "Usopp" at bounding box center [371, 229] width 36 height 9
click at [387, 235] on div "Otama OP01-004" at bounding box center [371, 234] width 38 height 20
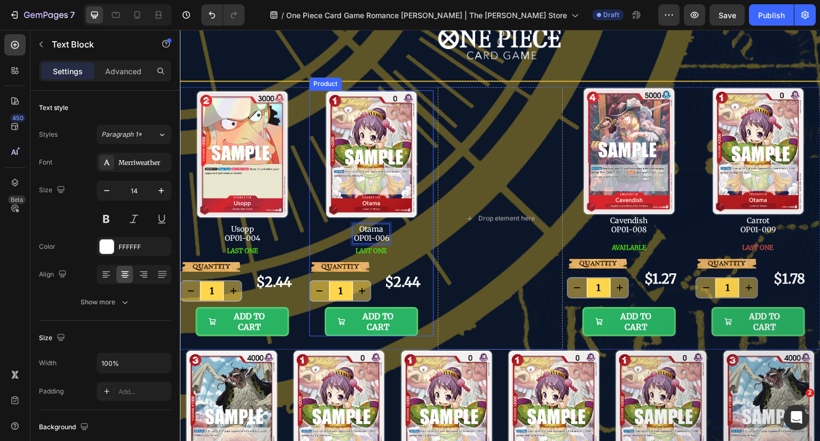
click at [417, 244] on div "LAST ONE Button" at bounding box center [371, 250] width 125 height 13
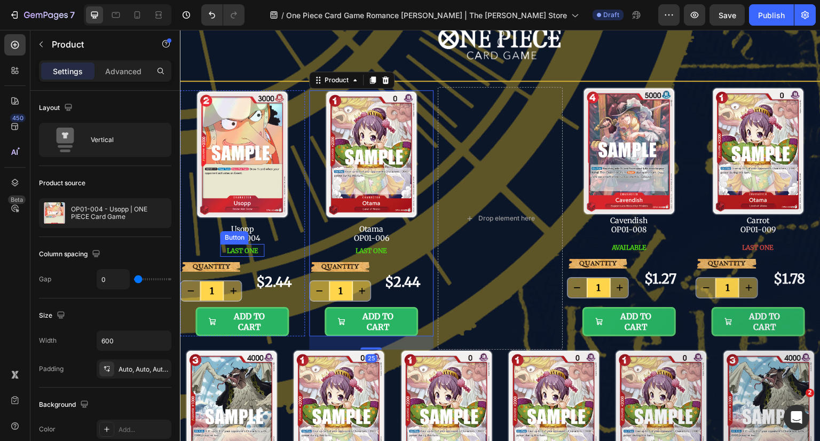
click at [255, 248] on span "LAST ONE" at bounding box center [241, 251] width 31 height 8
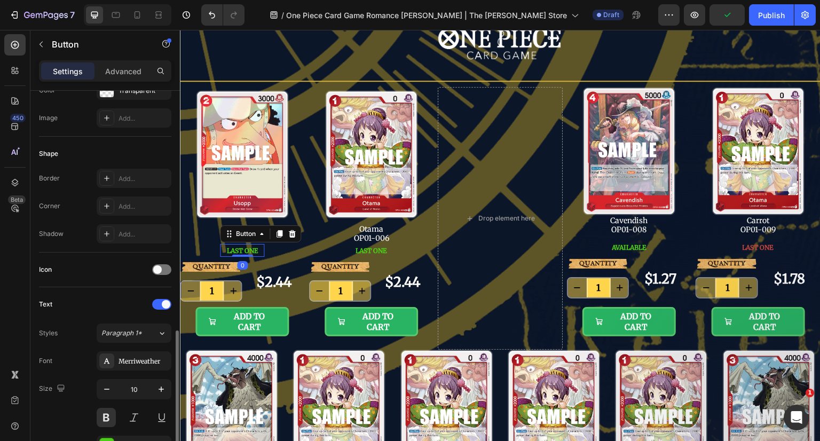
scroll to position [374, 0]
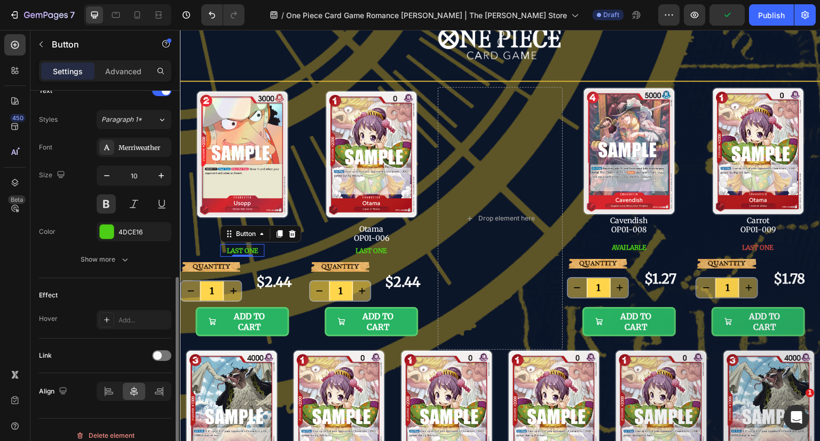
click at [141, 231] on div "4DCE16" at bounding box center [143, 232] width 50 height 10
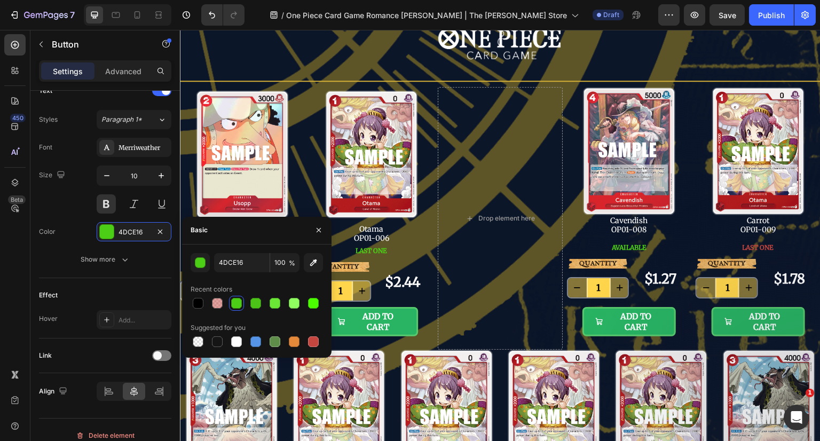
click at [311, 340] on div at bounding box center [313, 341] width 11 height 11
type input "C5453F"
click at [376, 252] on span "LAST ONE" at bounding box center [370, 251] width 31 height 8
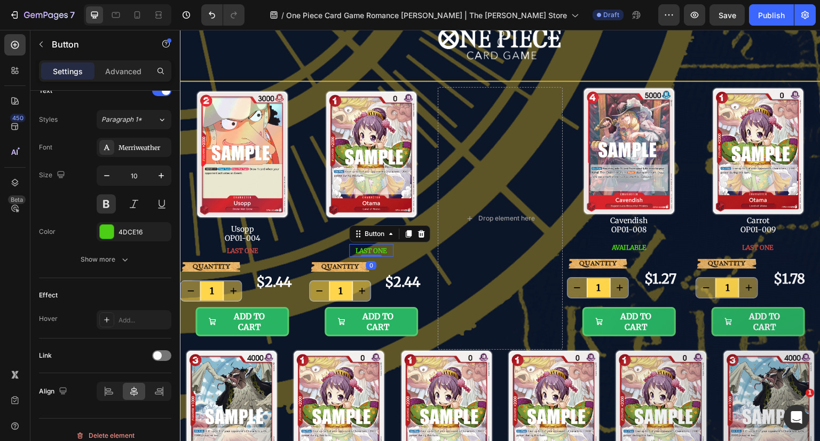
click at [126, 233] on div "4DCE16" at bounding box center [143, 232] width 50 height 10
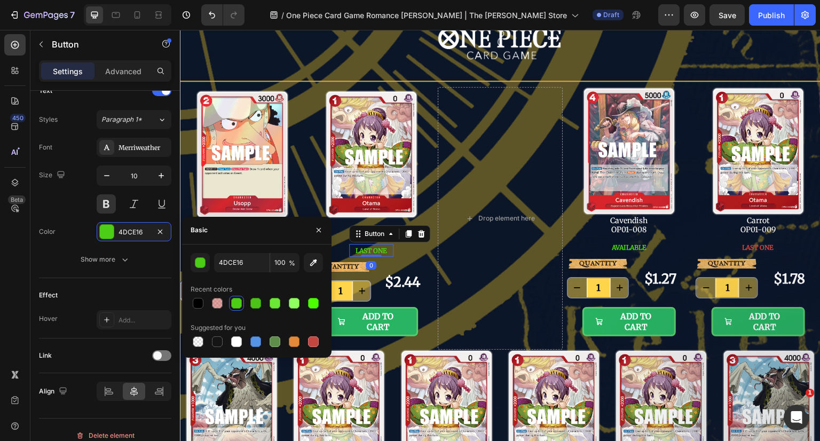
drag, startPoint x: 312, startPoint y: 342, endPoint x: 326, endPoint y: 337, distance: 15.4
click at [312, 342] on div at bounding box center [313, 341] width 11 height 11
type input "C5453F"
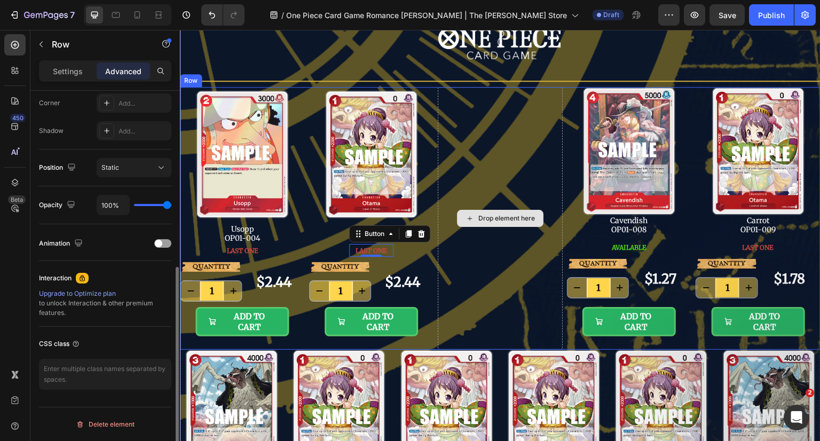
click at [505, 278] on div "Drop element here" at bounding box center [500, 218] width 125 height 263
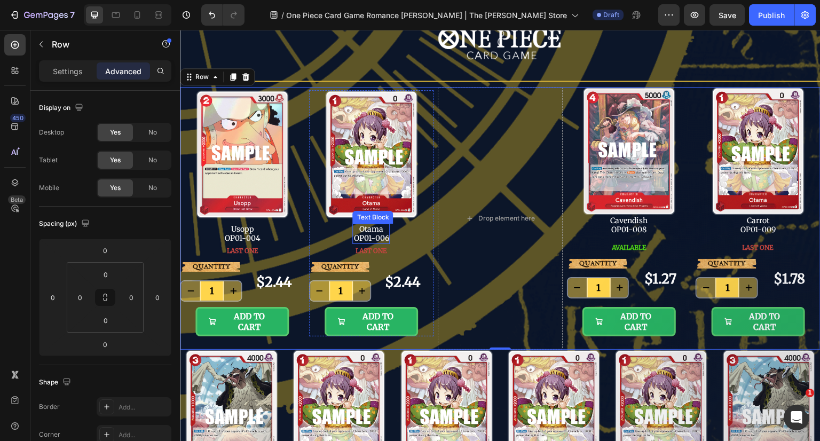
click at [381, 232] on p "Otama" at bounding box center [370, 229] width 35 height 9
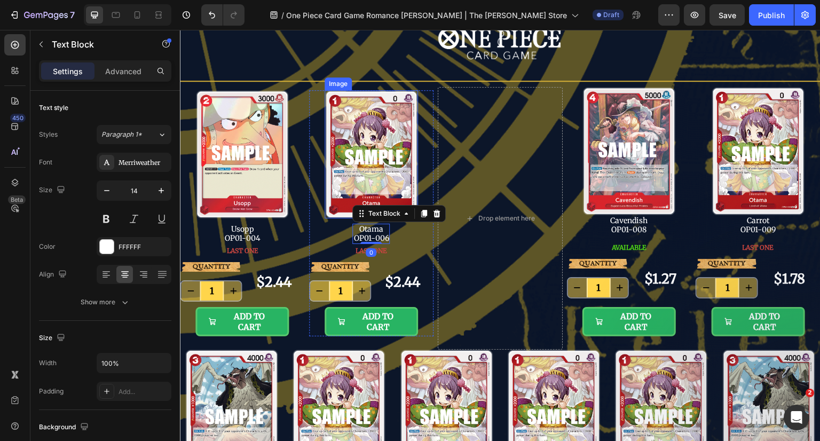
click at [398, 160] on img at bounding box center [371, 154] width 93 height 129
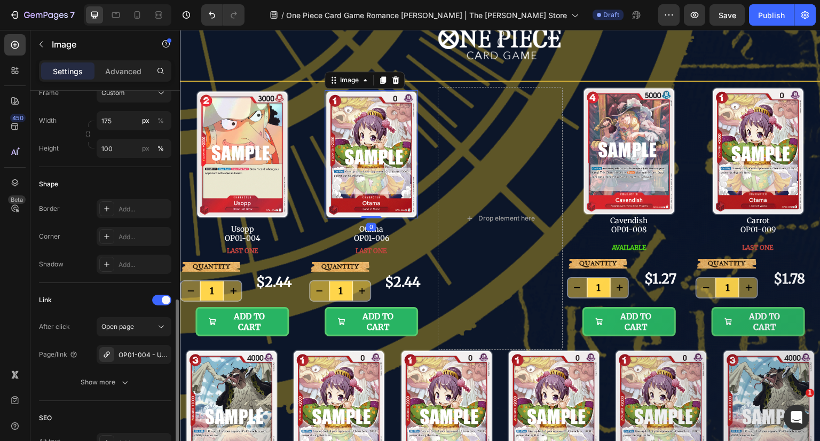
scroll to position [427, 0]
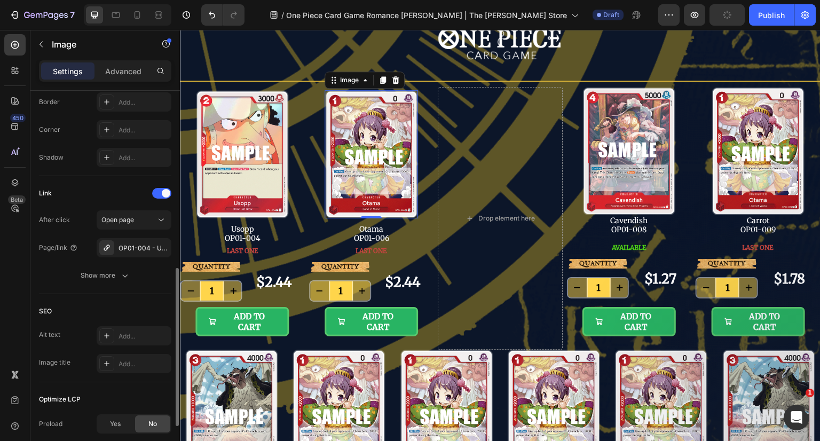
click at [0, 0] on icon "button" at bounding box center [0, 0] width 0 height 0
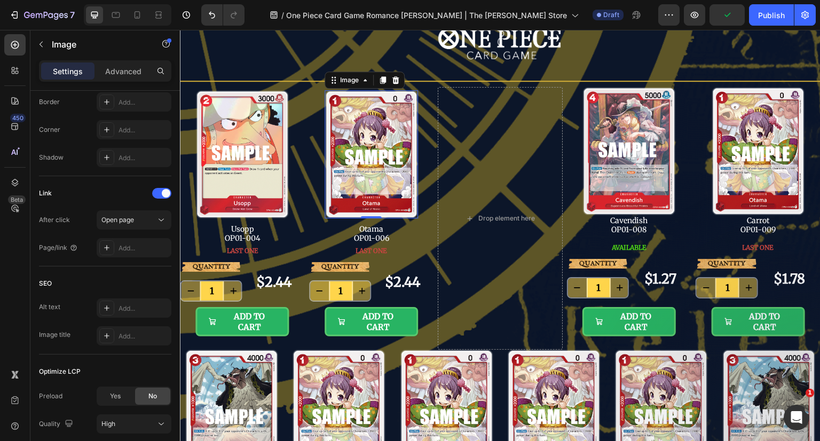
click at [132, 248] on div "Add..." at bounding box center [143, 248] width 50 height 10
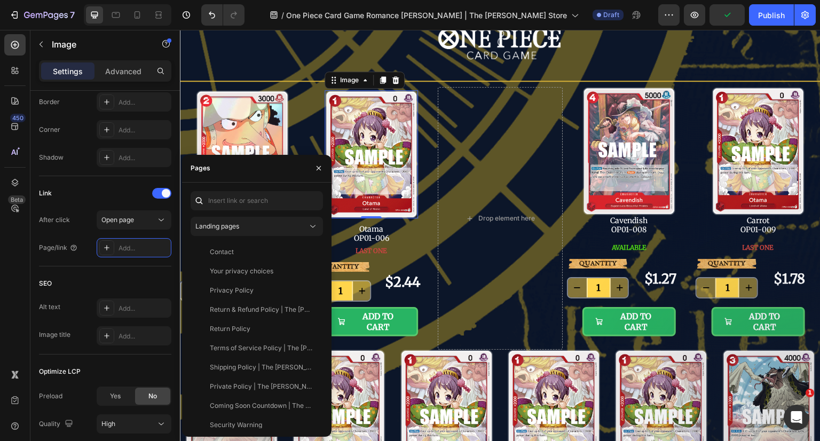
click at [238, 225] on span "Landing pages" at bounding box center [217, 226] width 44 height 8
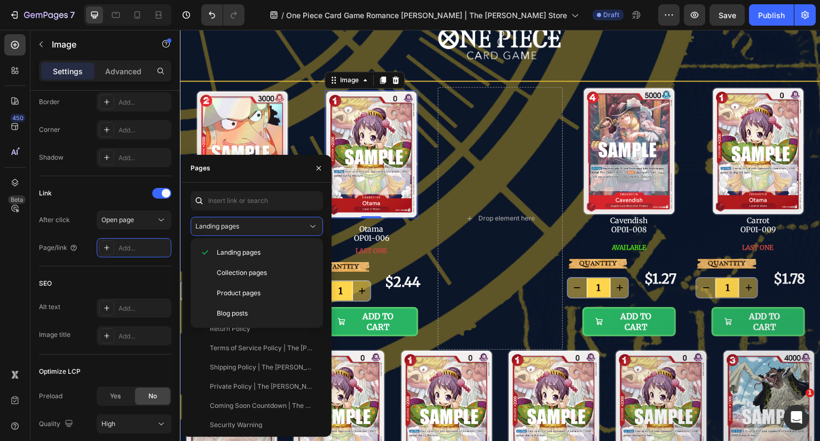
click at [245, 291] on span "Product pages" at bounding box center [239, 293] width 44 height 10
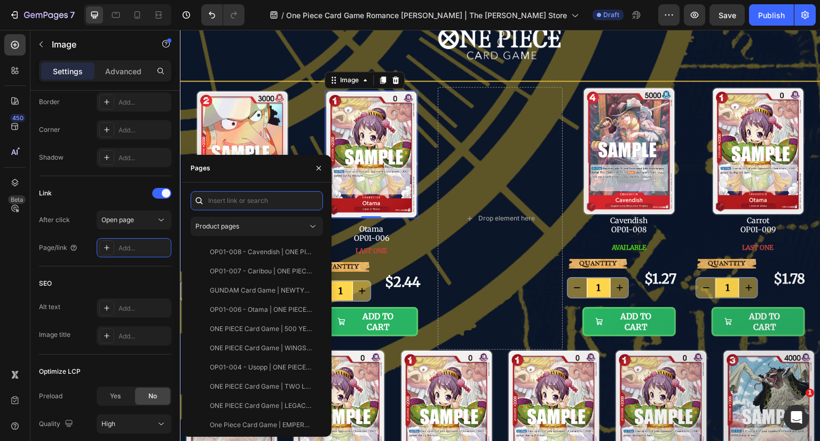
click at [236, 203] on input "text" at bounding box center [257, 200] width 132 height 19
click at [241, 306] on div "OP01-006 - Otama | ONE PIECE Card Game" at bounding box center [261, 310] width 102 height 10
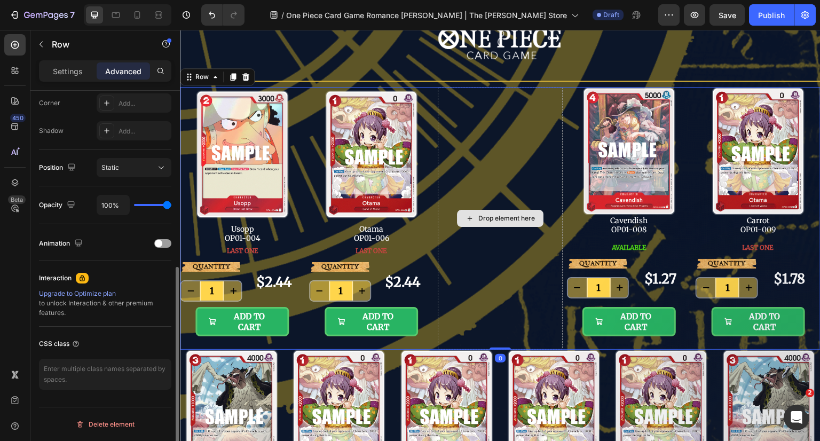
click at [487, 252] on div "Drop element here" at bounding box center [500, 218] width 125 height 263
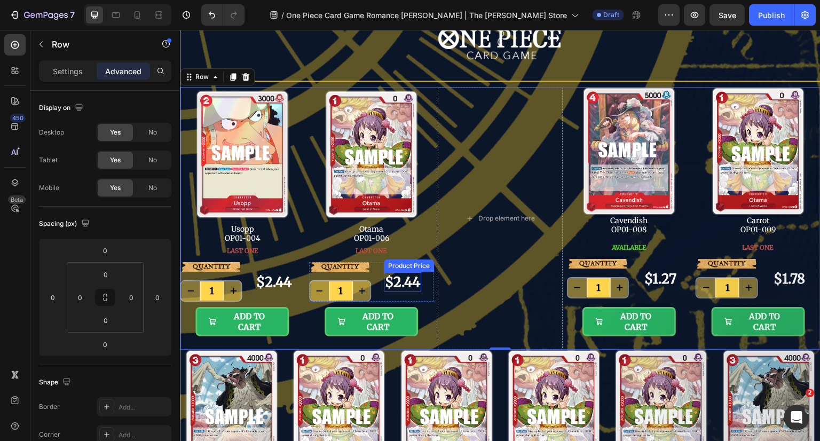
click at [396, 277] on div "$2.44" at bounding box center [402, 282] width 37 height 20
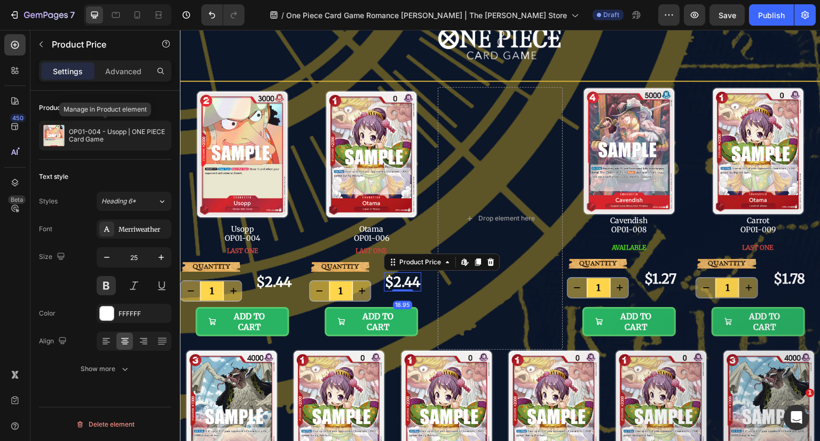
click at [110, 148] on div "OP01-004 - Usopp | ONE PIECE Card Game" at bounding box center [105, 136] width 132 height 30
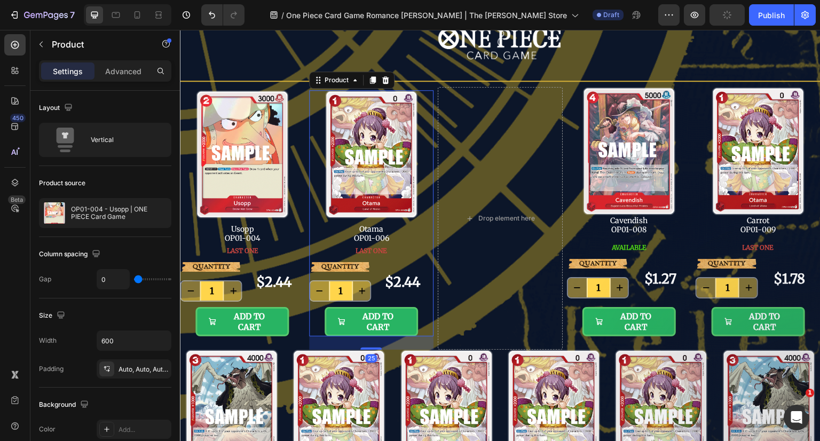
click at [121, 211] on p "OP01-004 - Usopp | ONE PIECE Card Game" at bounding box center [119, 213] width 96 height 15
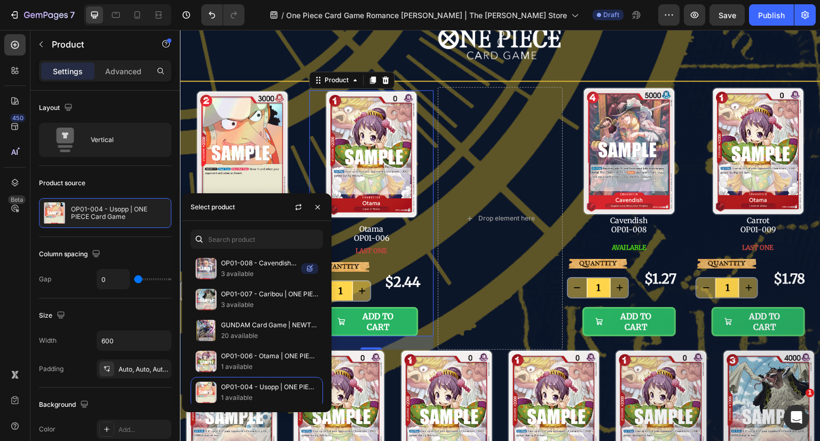
click at [267, 355] on p "OP01-006 - Otama | ONE PIECE Card Game" at bounding box center [269, 356] width 97 height 11
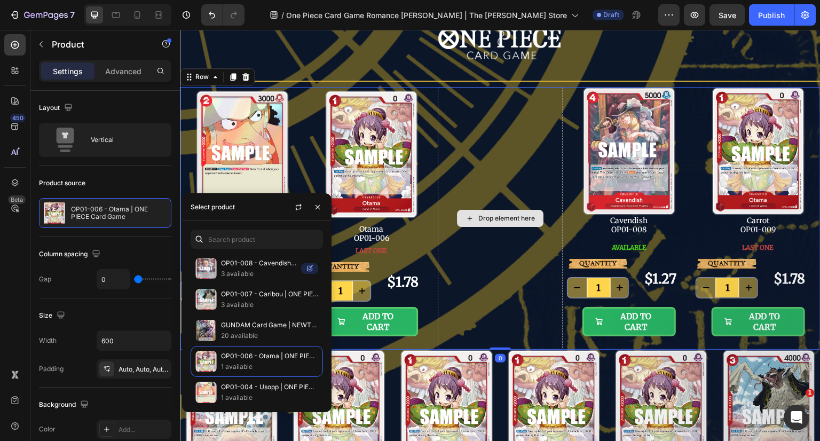
click at [485, 272] on div "Drop element here" at bounding box center [500, 218] width 125 height 263
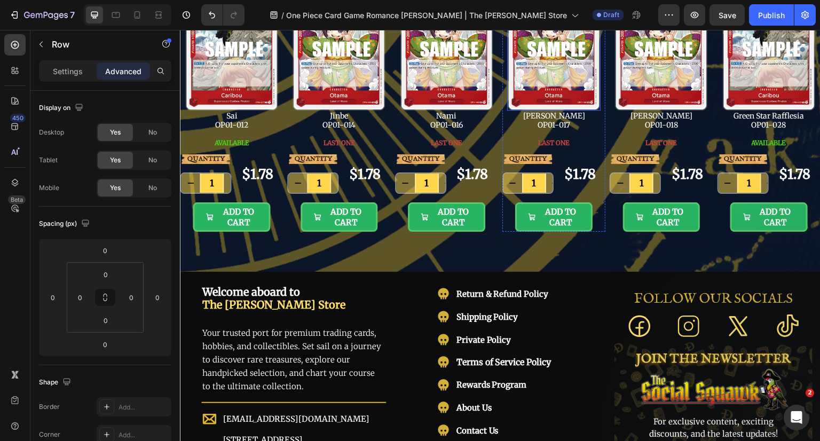
scroll to position [429, 0]
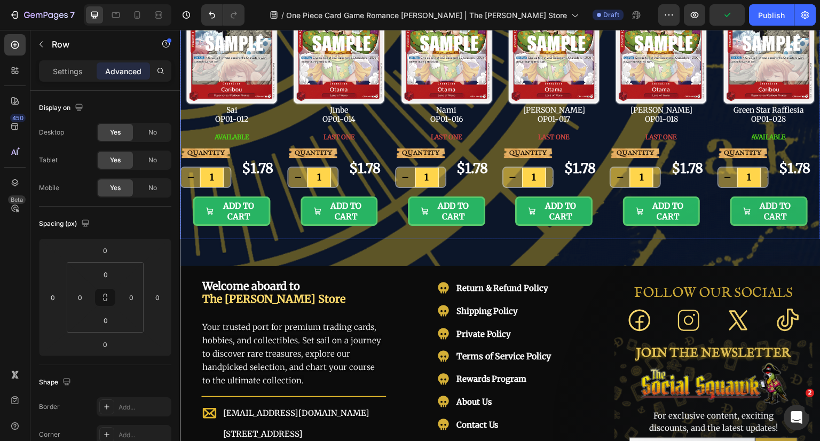
click at [602, 228] on div "Image Sai OP01-012 Text Block AVAILABLE Button QUANTITY Text Block 1 Product Qu…" at bounding box center [500, 107] width 641 height 263
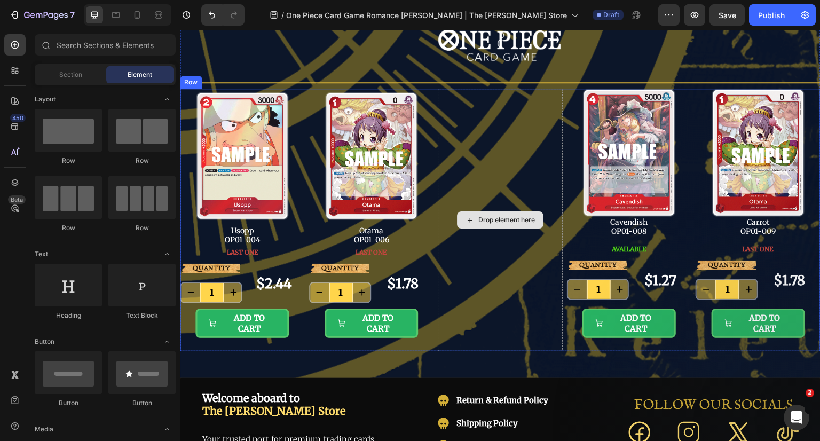
scroll to position [107, 0]
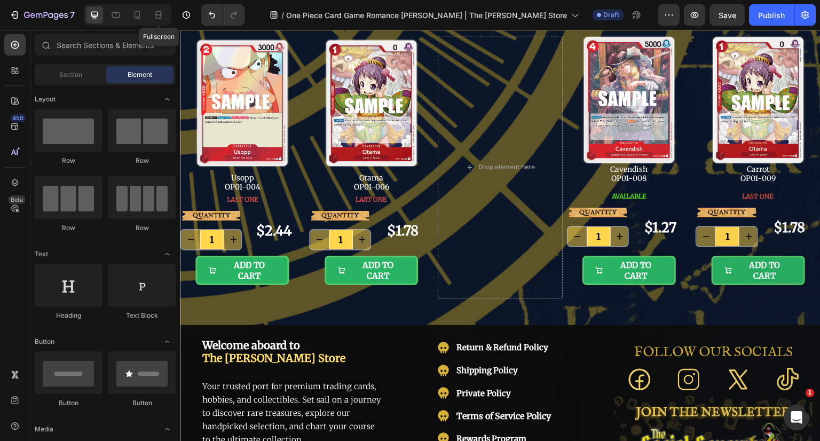
click at [161, 16] on icon at bounding box center [158, 15] width 11 height 11
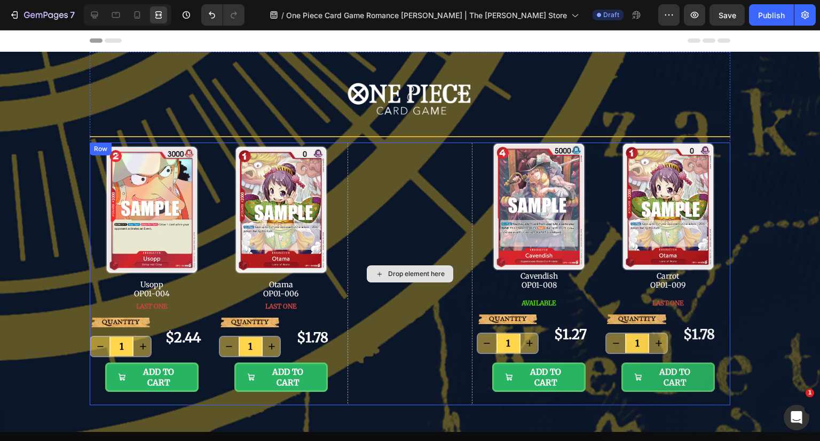
scroll to position [53, 0]
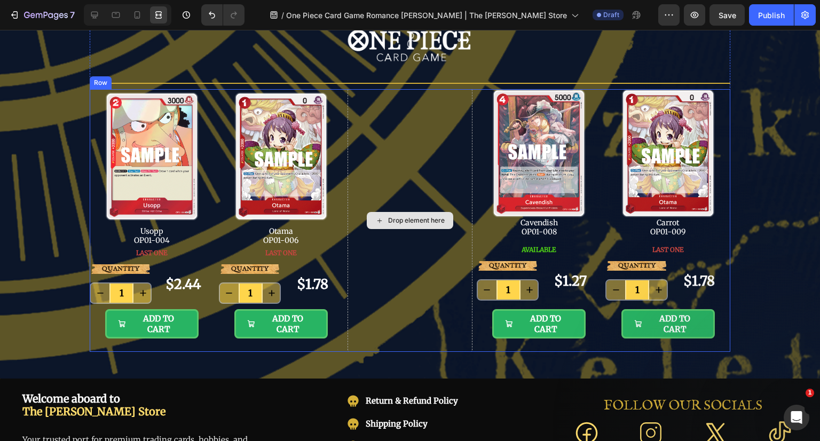
click at [436, 340] on div "Drop element here" at bounding box center [409, 220] width 125 height 263
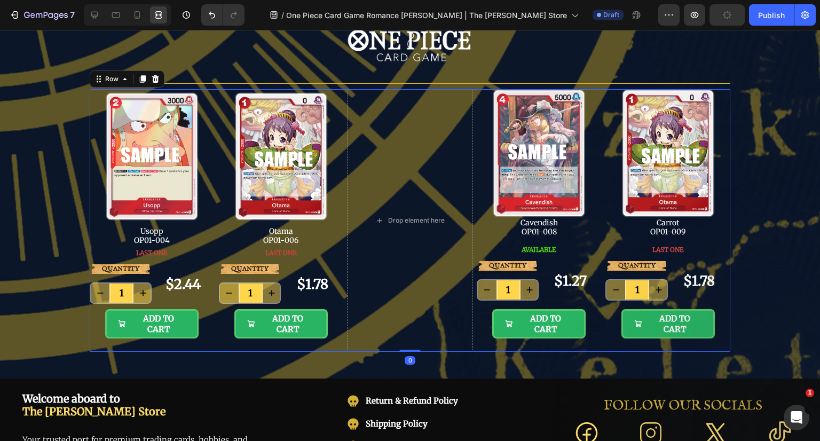
click at [98, 20] on icon at bounding box center [94, 15] width 11 height 11
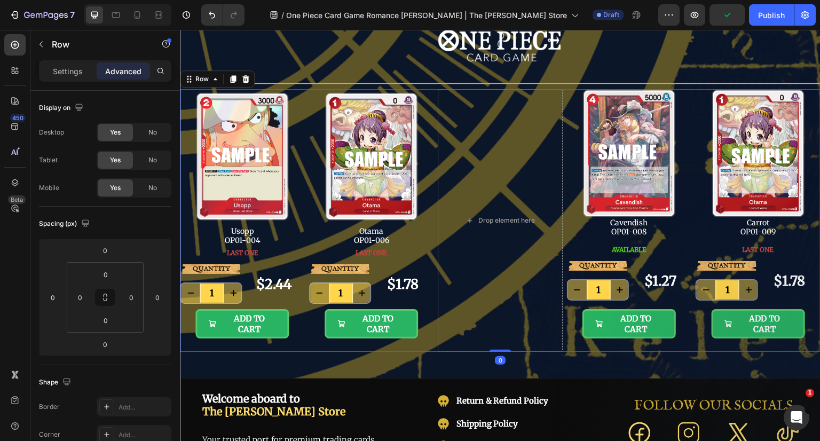
click at [63, 75] on p "Settings" at bounding box center [68, 71] width 30 height 11
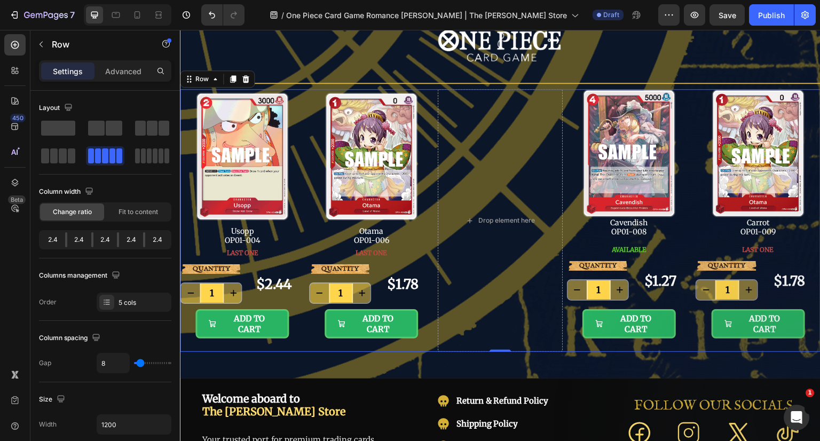
click at [145, 158] on span at bounding box center [143, 155] width 5 height 15
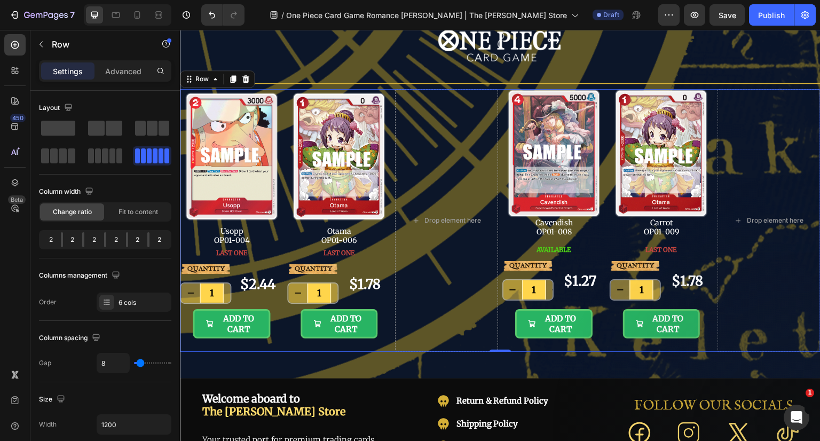
click at [116, 159] on span at bounding box center [119, 155] width 6 height 15
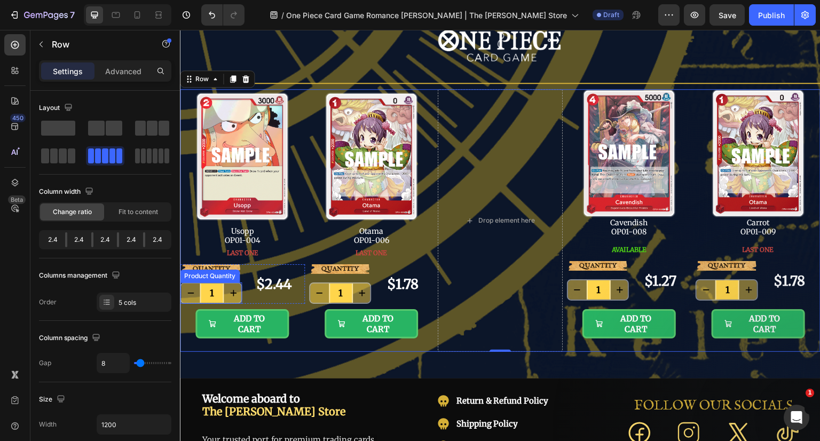
click at [216, 294] on input "1" at bounding box center [212, 292] width 24 height 19
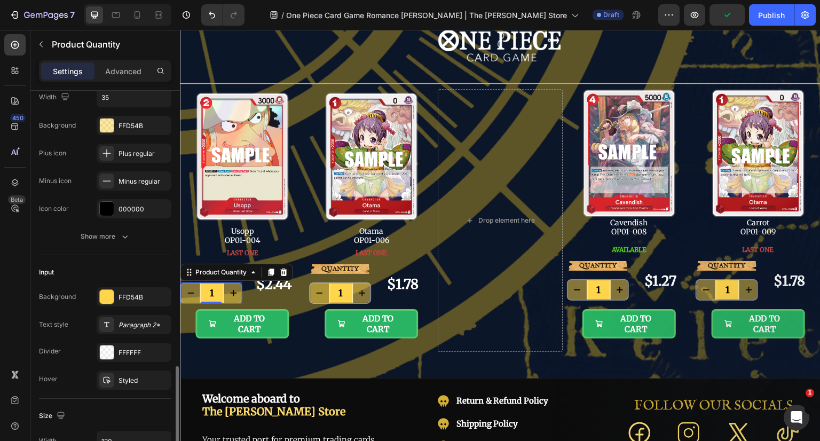
scroll to position [267, 0]
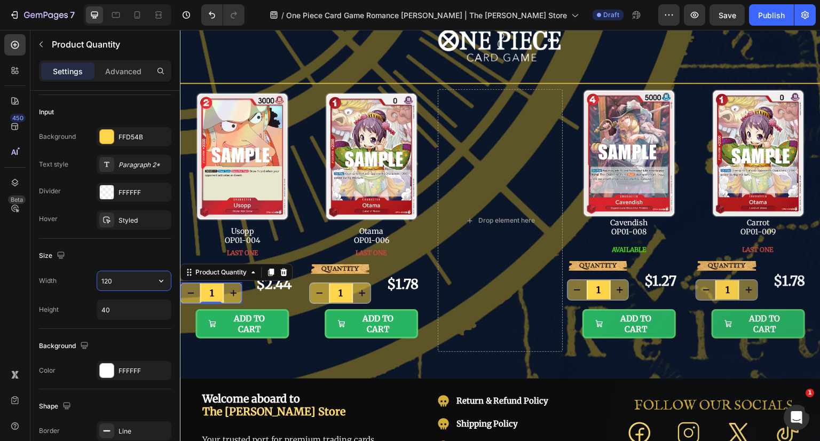
click at [146, 278] on input "120" at bounding box center [134, 280] width 74 height 19
click at [161, 280] on icon "button" at bounding box center [161, 280] width 11 height 11
click at [136, 280] on input "120" at bounding box center [134, 280] width 74 height 19
click at [158, 281] on icon "button" at bounding box center [161, 280] width 11 height 11
click at [139, 282] on input "120" at bounding box center [134, 280] width 74 height 19
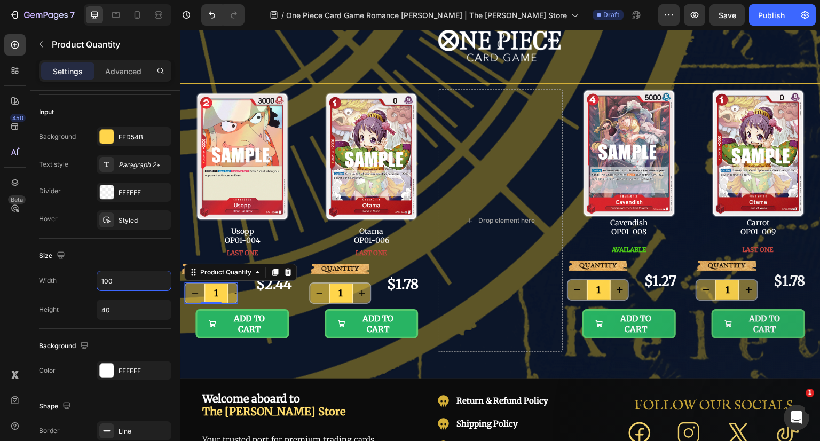
type input "100"
click at [217, 289] on input "1" at bounding box center [216, 292] width 24 height 19
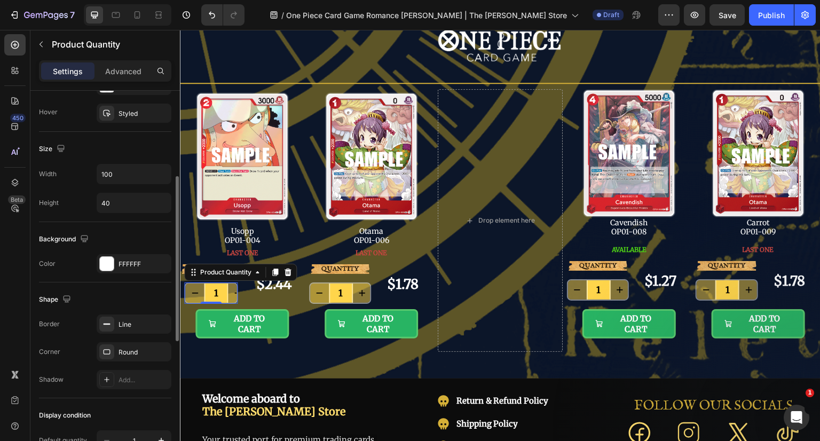
scroll to position [320, 0]
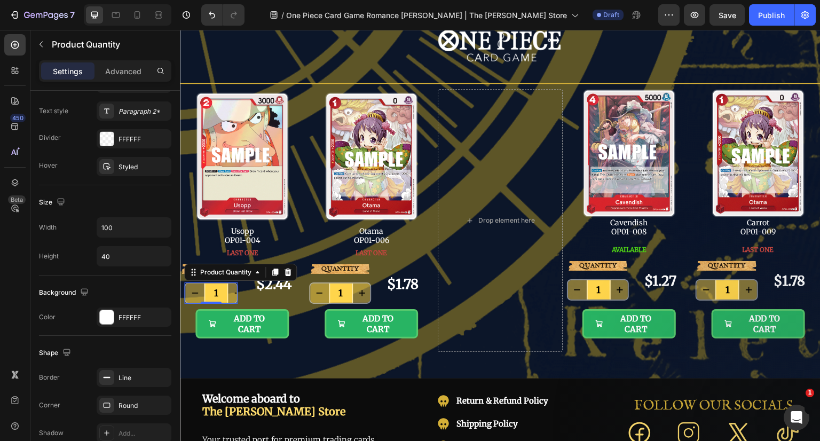
click at [289, 272] on icon at bounding box center [287, 271] width 7 height 7
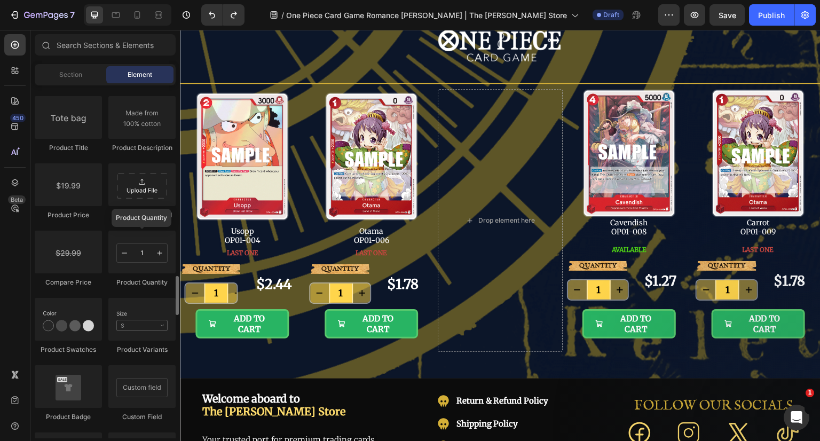
scroll to position [1761, 0]
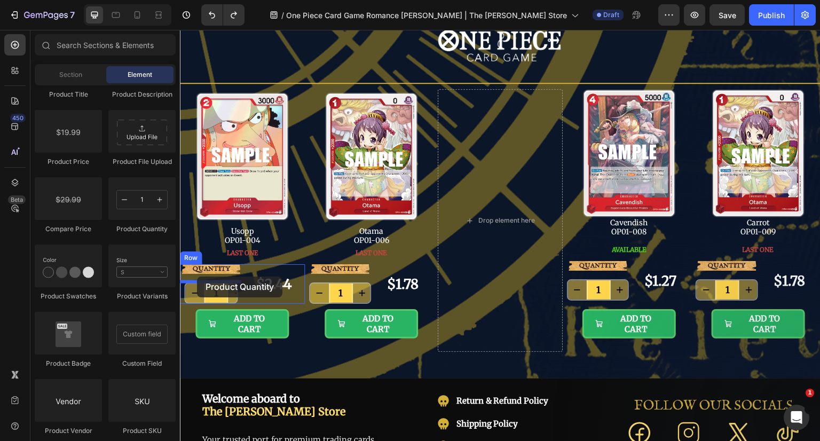
drag, startPoint x: 323, startPoint y: 241, endPoint x: 197, endPoint y: 276, distance: 130.8
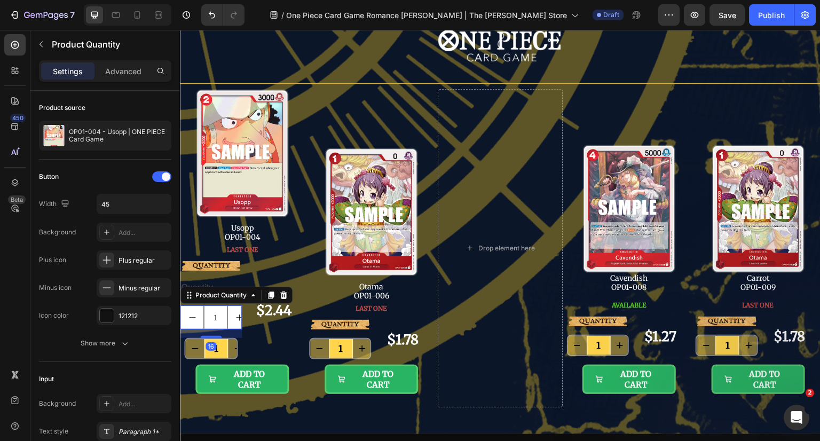
click at [217, 322] on input "1" at bounding box center [215, 317] width 24 height 23
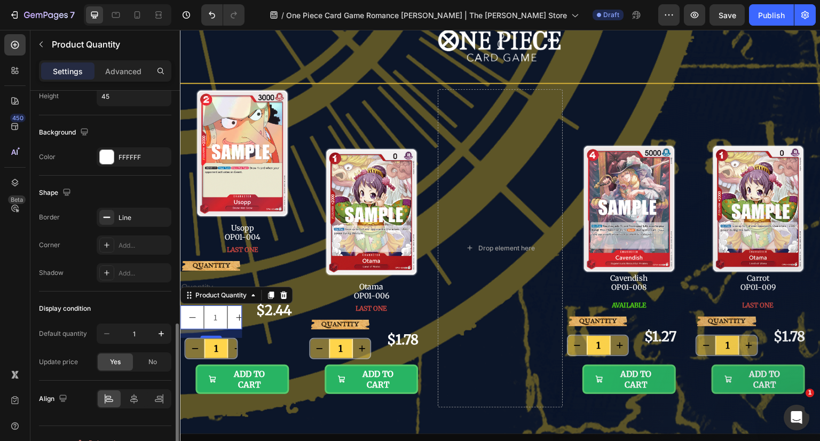
scroll to position [497, 0]
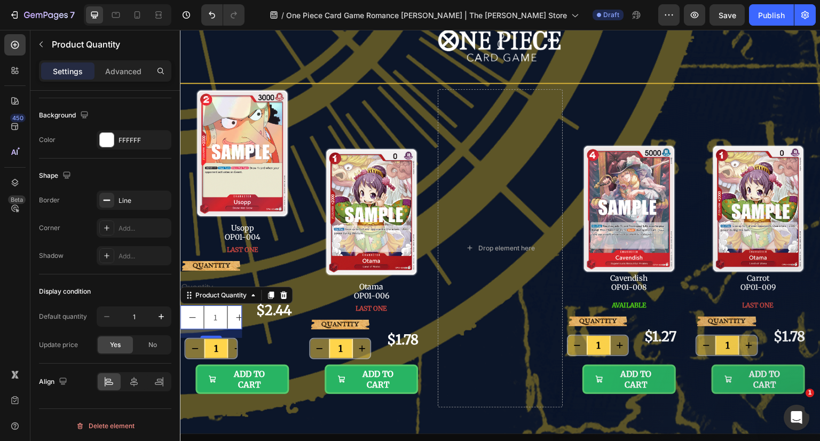
click at [136, 317] on input "1" at bounding box center [133, 316] width 35 height 19
click at [160, 317] on icon "button" at bounding box center [161, 316] width 11 height 11
type input "2"
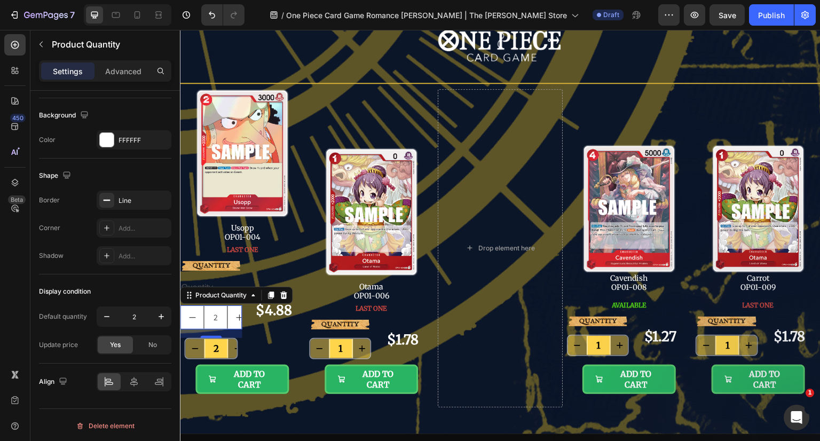
click at [113, 312] on button "button" at bounding box center [106, 316] width 19 height 19
type input "1"
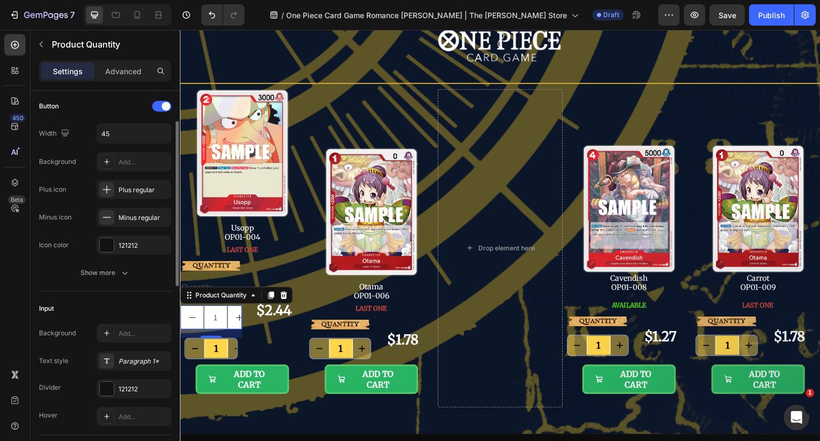
scroll to position [0, 0]
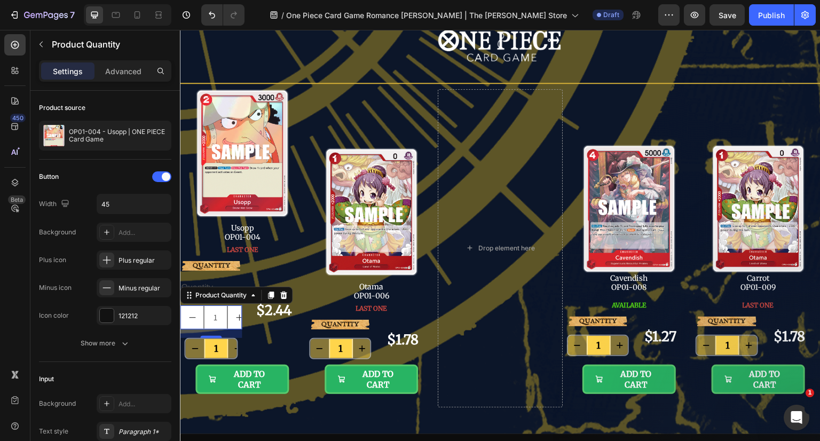
click at [161, 178] on div at bounding box center [161, 176] width 19 height 11
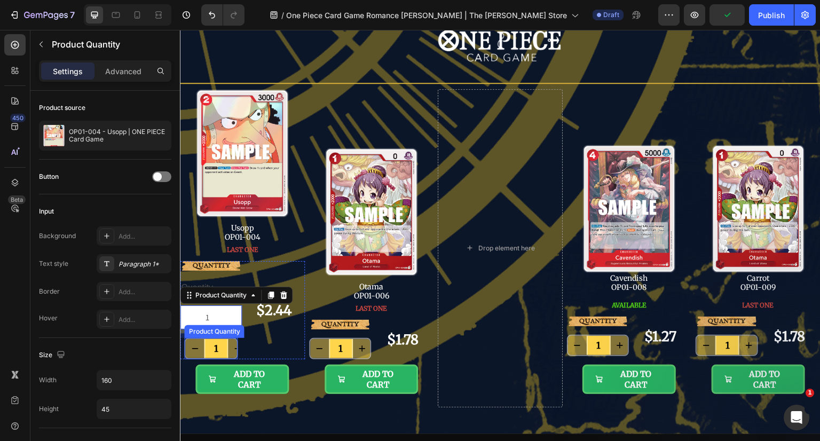
click at [220, 343] on input "1" at bounding box center [216, 348] width 24 height 19
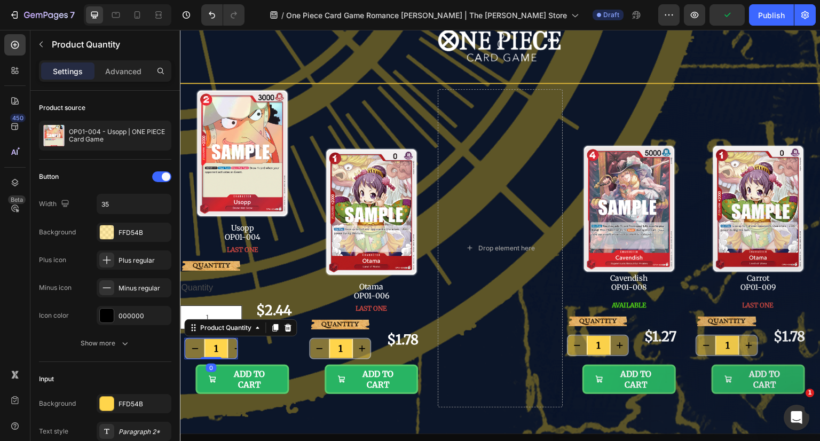
click at [284, 329] on icon at bounding box center [287, 327] width 9 height 9
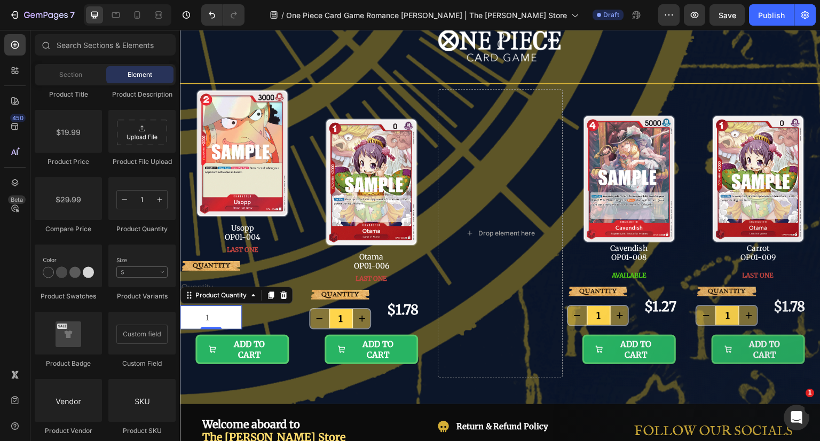
click at [218, 318] on input "1" at bounding box center [210, 317] width 61 height 23
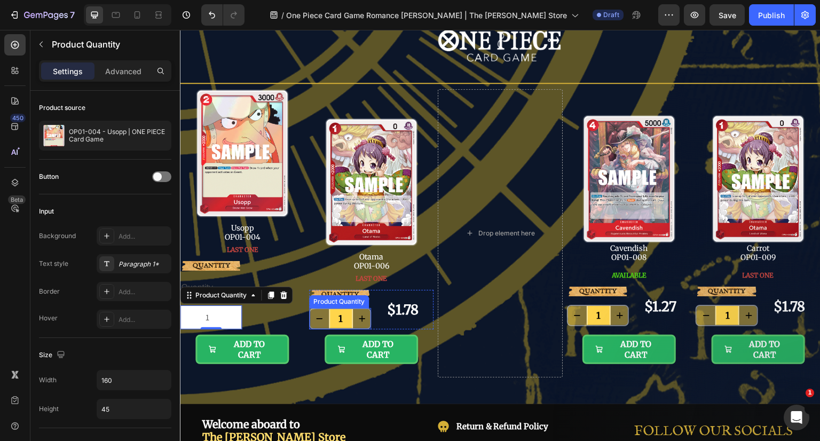
click at [342, 317] on input "1" at bounding box center [341, 318] width 24 height 19
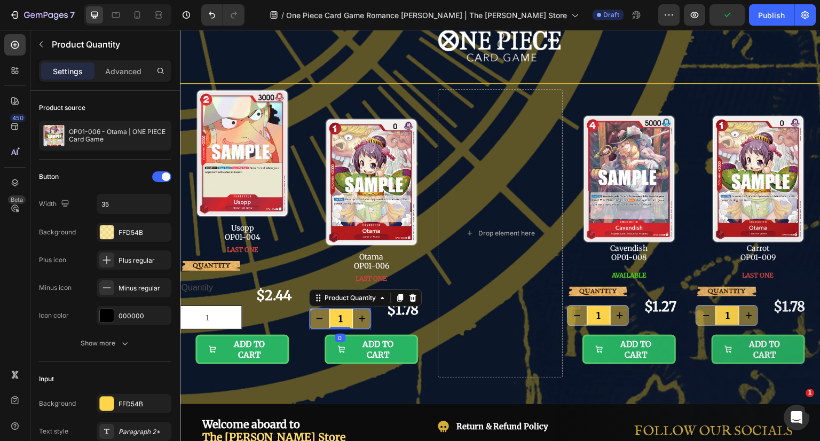
click at [138, 236] on div "FFD54B" at bounding box center [143, 233] width 50 height 10
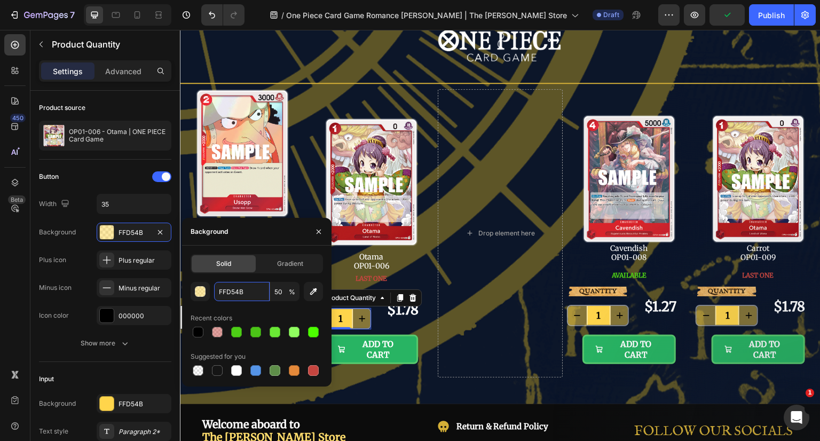
click at [227, 286] on input "FFD54B" at bounding box center [242, 291] width 56 height 19
click at [315, 233] on icon "button" at bounding box center [318, 231] width 9 height 9
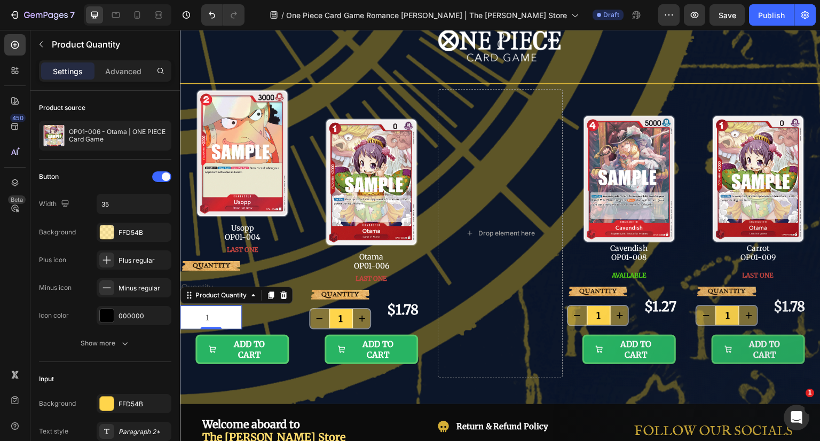
click at [218, 313] on input "1" at bounding box center [210, 317] width 61 height 23
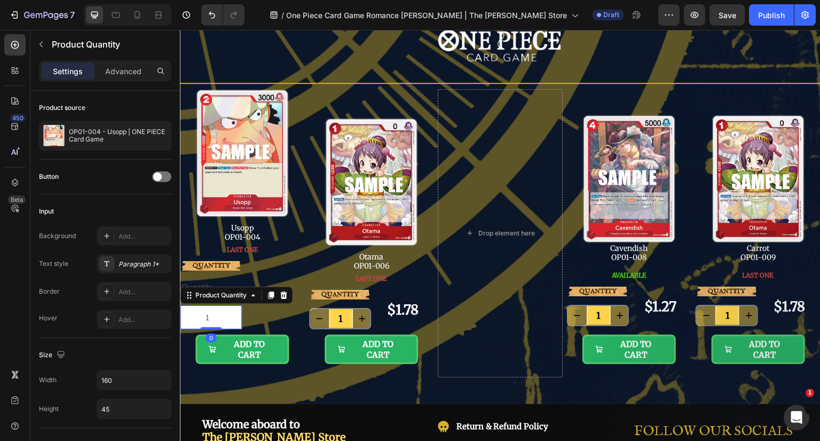
click at [133, 235] on div "Add..." at bounding box center [143, 237] width 50 height 10
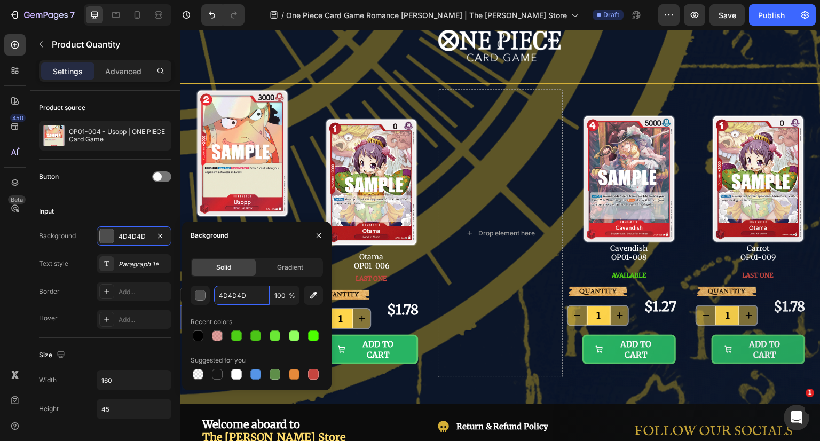
click at [242, 294] on input "4D4D4D" at bounding box center [242, 295] width 56 height 19
paste input "FFD54B"
type input "FFD54B"
click at [281, 291] on input "100" at bounding box center [284, 295] width 29 height 19
click at [320, 233] on icon "button" at bounding box center [318, 235] width 9 height 9
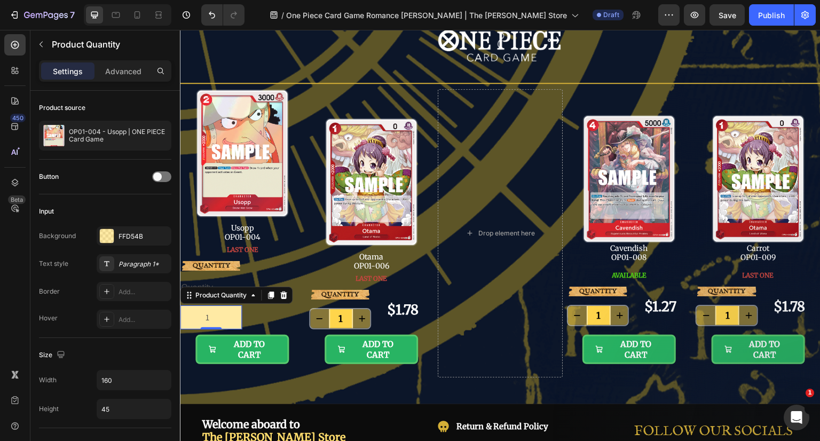
click at [217, 319] on input "1" at bounding box center [210, 317] width 61 height 23
click at [130, 242] on div "FFD54B" at bounding box center [134, 235] width 75 height 19
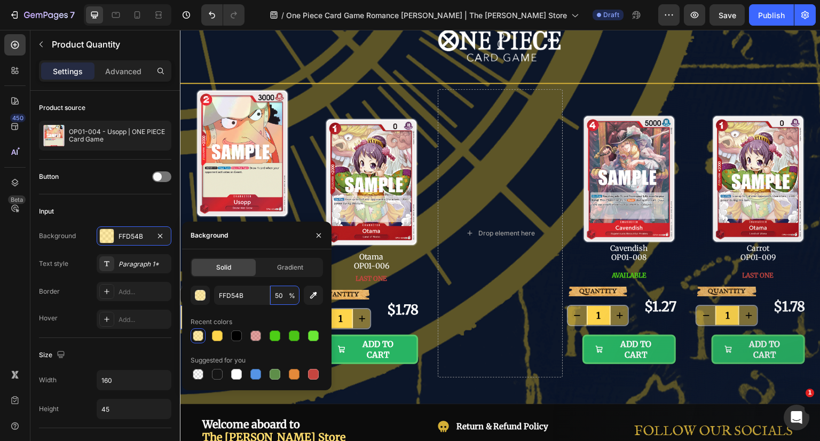
click at [277, 297] on input "50" at bounding box center [284, 295] width 29 height 19
type input "100"
click at [321, 234] on icon "button" at bounding box center [318, 235] width 9 height 9
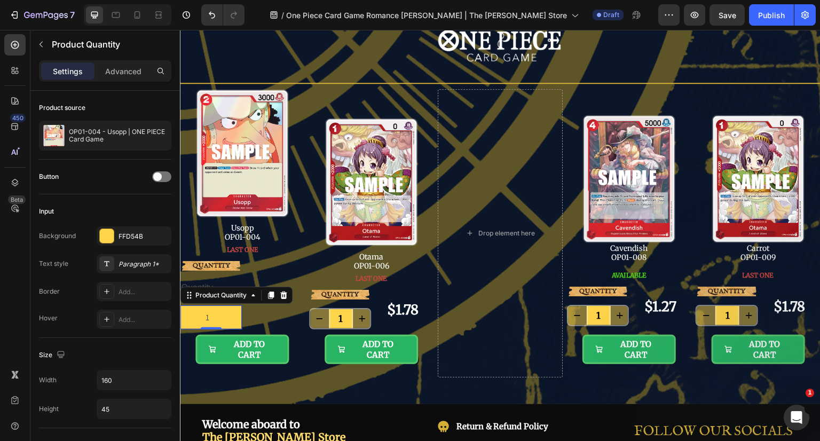
scroll to position [53, 0]
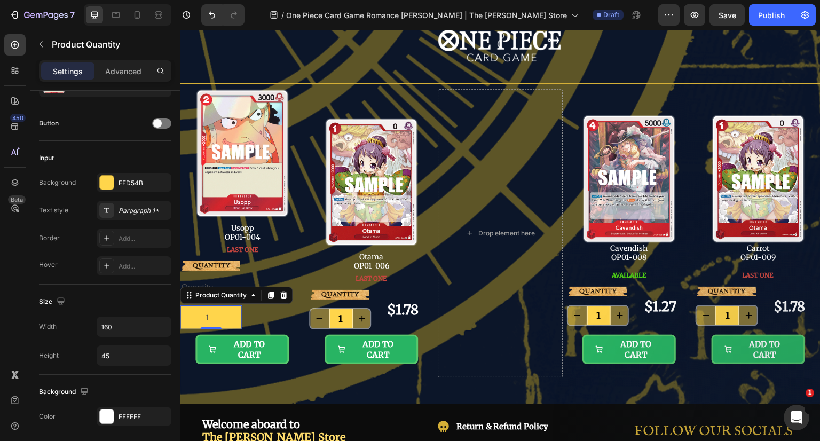
click at [137, 232] on div "Add..." at bounding box center [134, 237] width 75 height 19
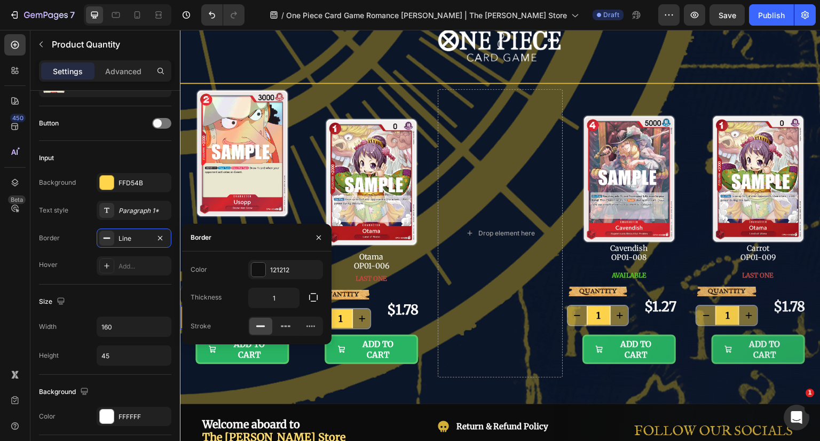
click at [283, 270] on div "121212" at bounding box center [295, 270] width 50 height 10
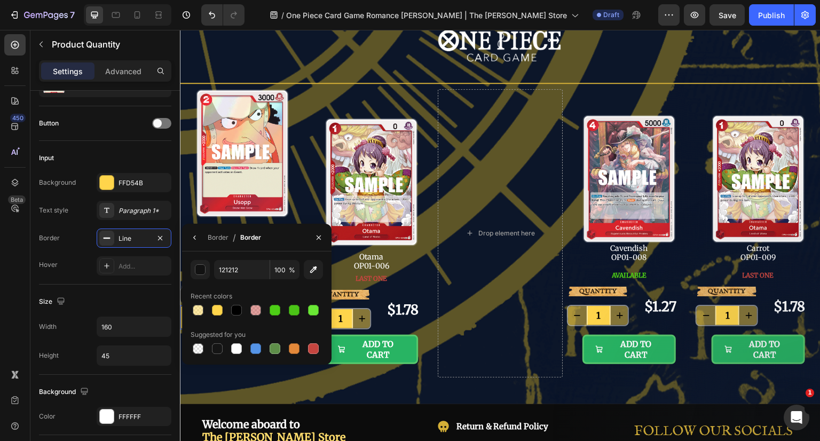
click at [237, 351] on div at bounding box center [236, 348] width 11 height 11
type input "FFFFFF"
click at [0, 0] on input "100" at bounding box center [0, 0] width 0 height 0
type input "50"
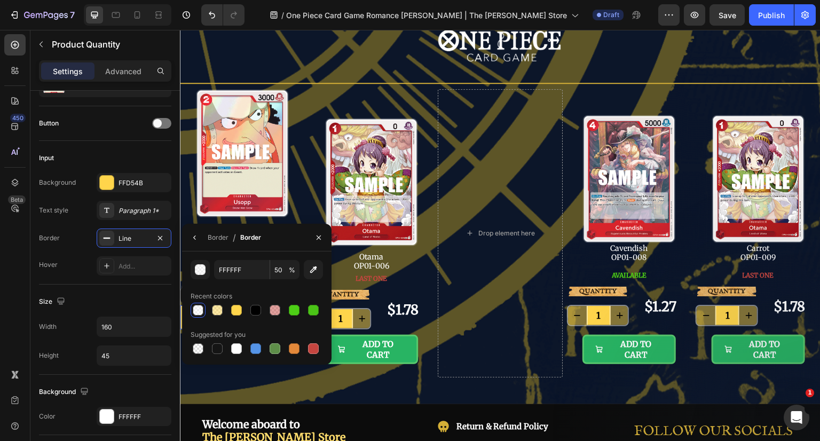
click at [212, 236] on div "Border" at bounding box center [218, 238] width 21 height 10
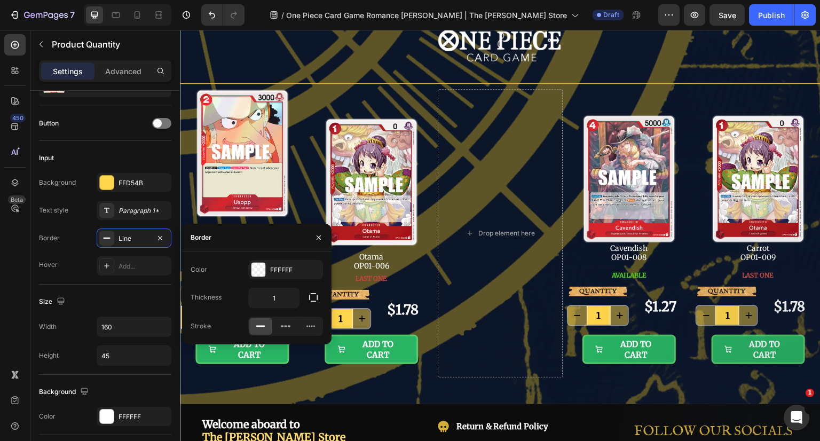
click at [320, 232] on button "button" at bounding box center [318, 237] width 17 height 17
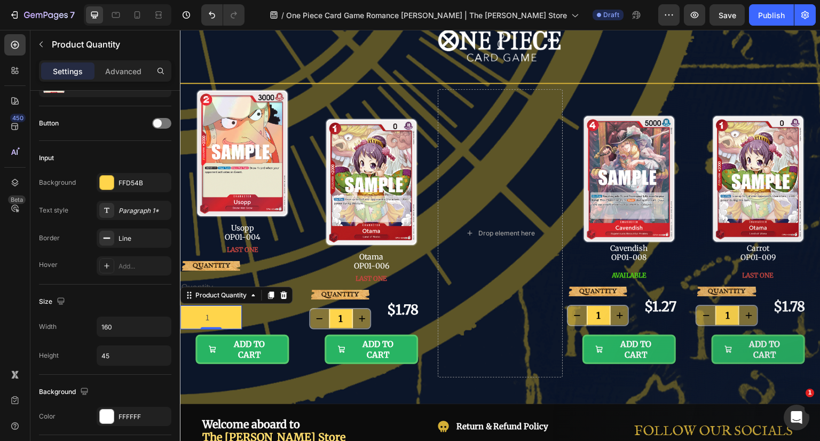
click at [133, 240] on div "Line" at bounding box center [143, 239] width 50 height 10
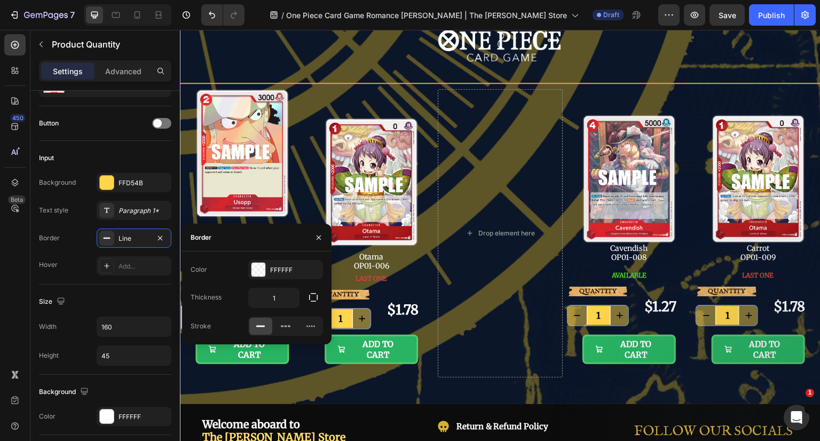
click at [267, 296] on input "1" at bounding box center [274, 297] width 50 height 19
type input "2"
click at [320, 236] on icon "button" at bounding box center [318, 237] width 9 height 9
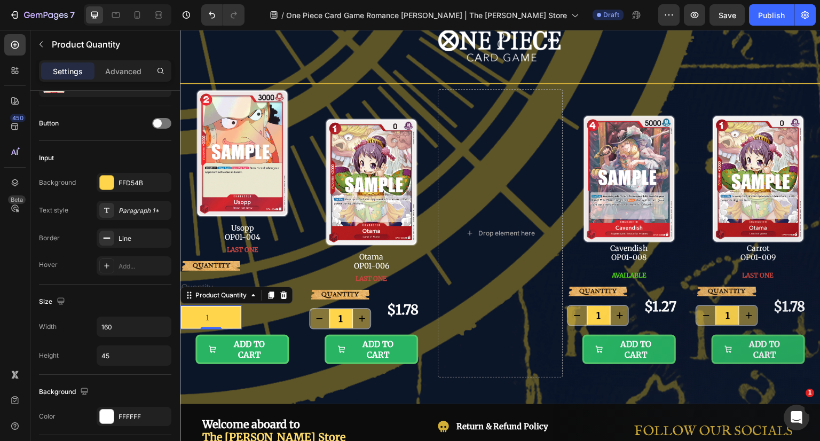
scroll to position [107, 0]
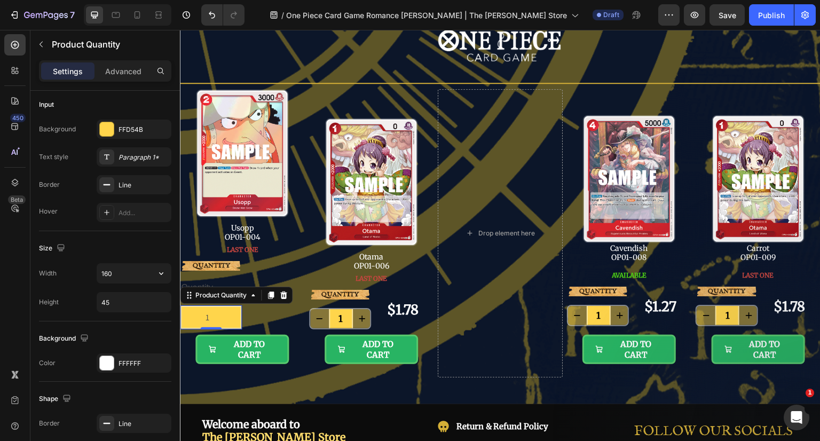
click at [160, 273] on icon "button" at bounding box center [161, 273] width 4 height 3
click at [132, 295] on p "Full 100%" at bounding box center [131, 300] width 61 height 10
click at [124, 272] on input "100%" at bounding box center [134, 273] width 74 height 19
click at [143, 270] on input "100%" at bounding box center [134, 273] width 74 height 19
click at [172, 286] on div at bounding box center [176, 281] width 8 height 381
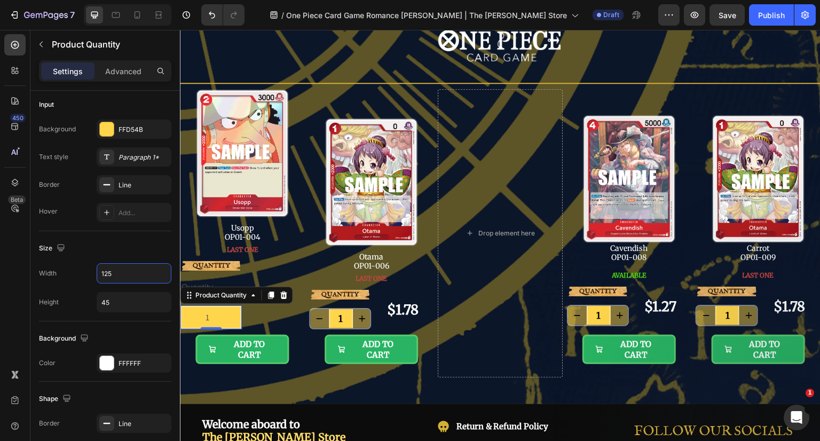
scroll to position [330, 0]
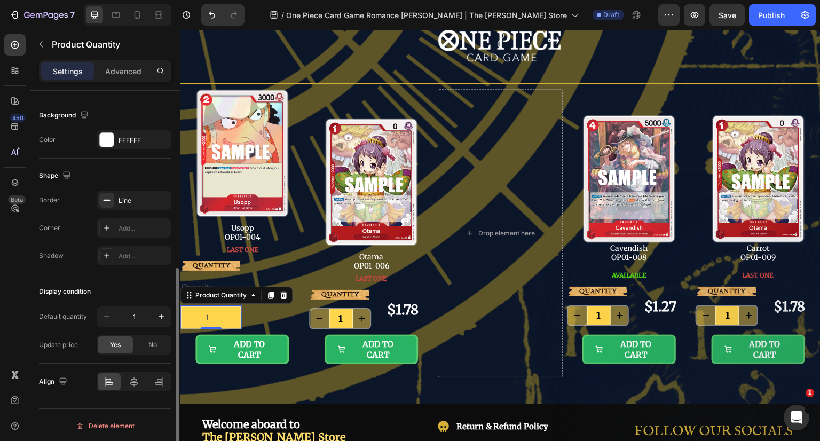
click at [214, 313] on input "1" at bounding box center [210, 317] width 61 height 23
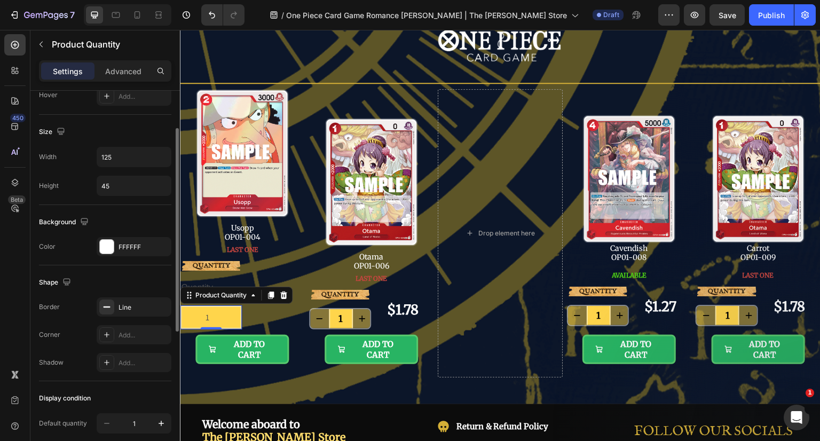
scroll to position [116, 0]
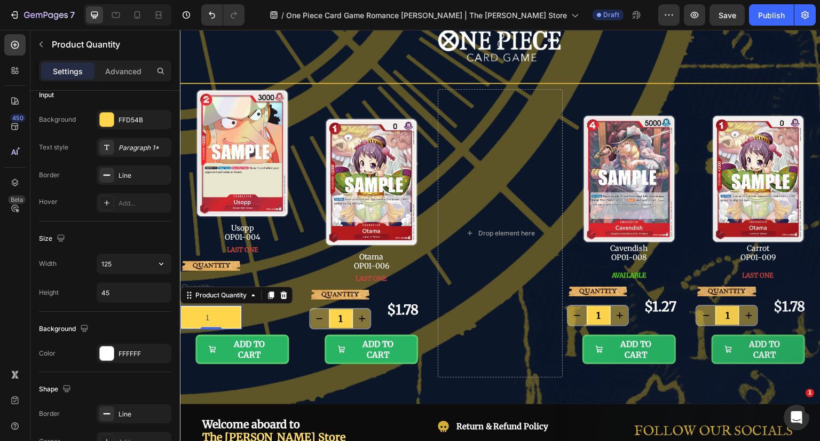
click at [123, 267] on input "125" at bounding box center [134, 263] width 74 height 19
type input "50"
click at [234, 312] on div "1" at bounding box center [211, 317] width 62 height 24
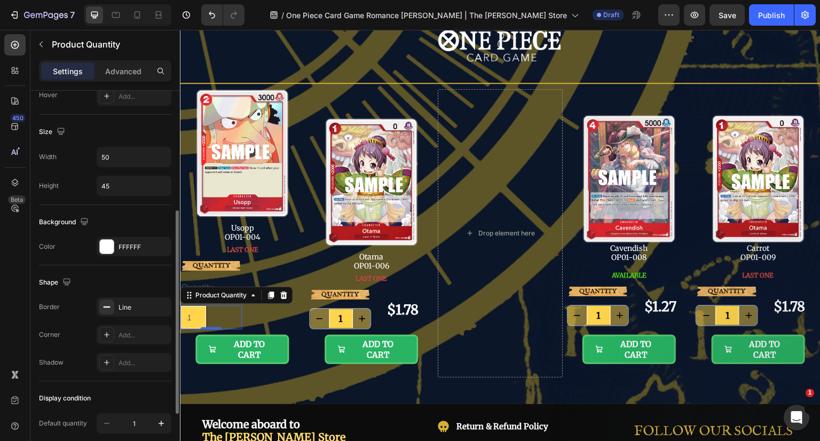
scroll to position [330, 0]
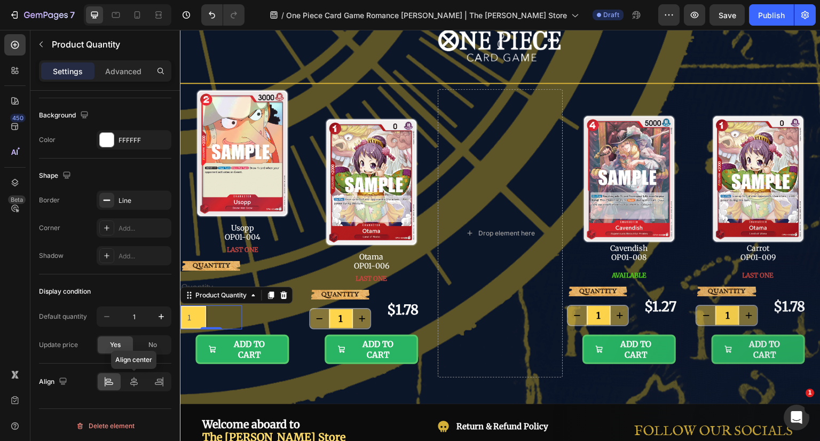
click at [132, 378] on icon at bounding box center [133, 382] width 7 height 10
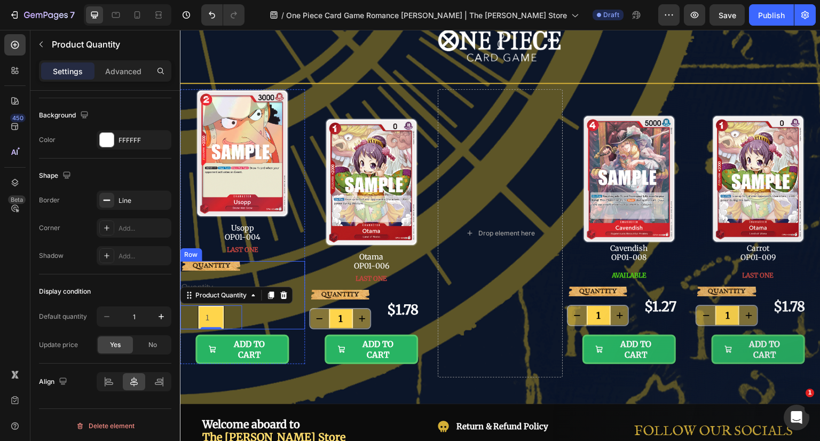
click at [255, 317] on div "$2.44 Product Price Product Price" at bounding box center [273, 295] width 62 height 68
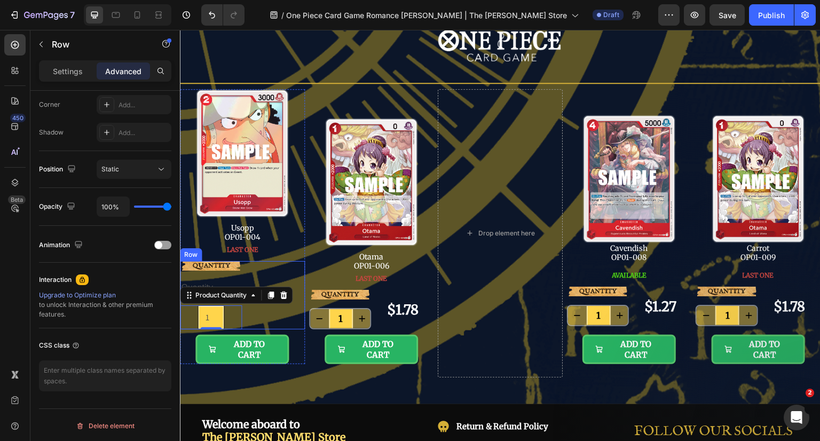
scroll to position [0, 0]
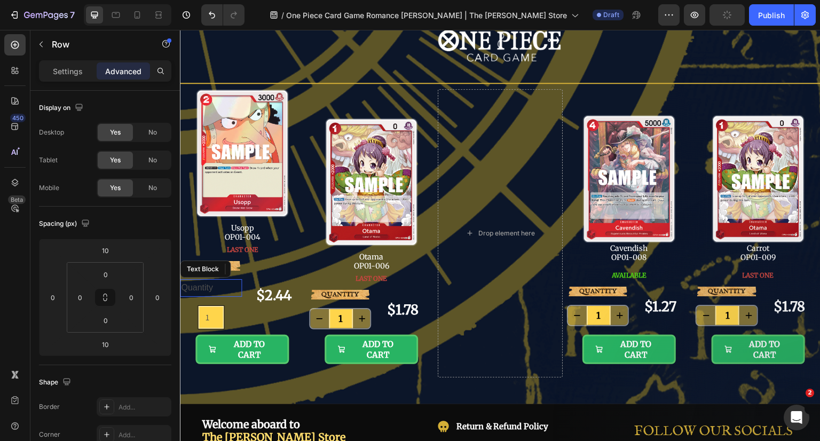
click at [200, 289] on div "Quantity" at bounding box center [211, 288] width 62 height 18
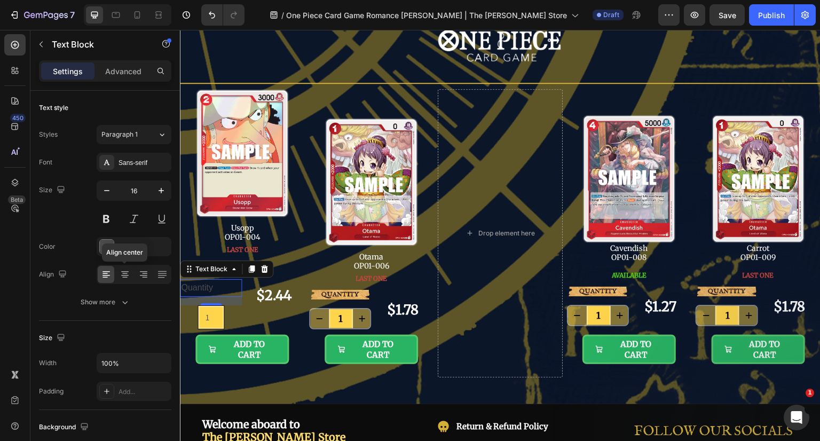
click at [122, 276] on icon at bounding box center [125, 274] width 11 height 11
click at [251, 311] on div "$2.44 Product Price Product Price" at bounding box center [273, 295] width 62 height 68
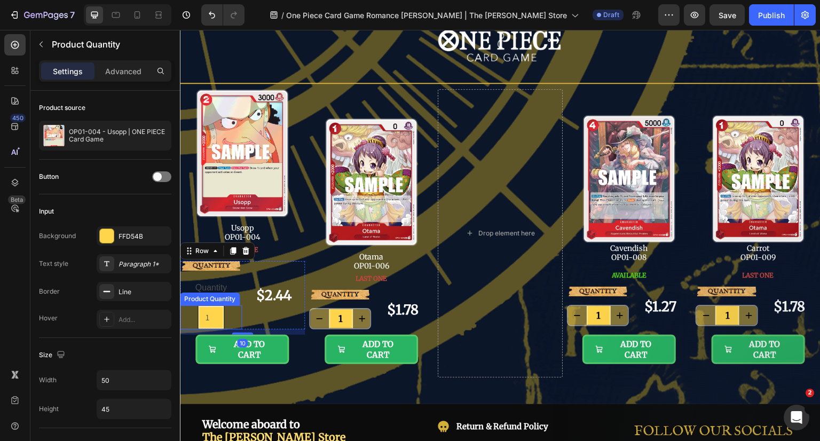
click at [226, 308] on div "1" at bounding box center [211, 317] width 62 height 24
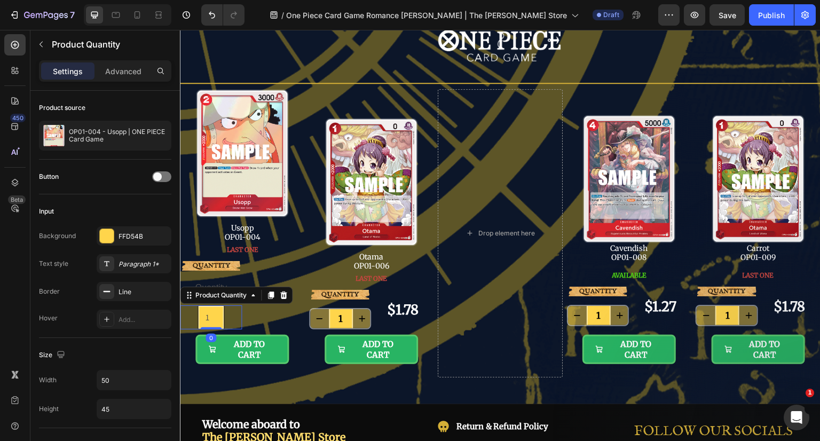
click at [128, 70] on p "Advanced" at bounding box center [123, 71] width 36 height 11
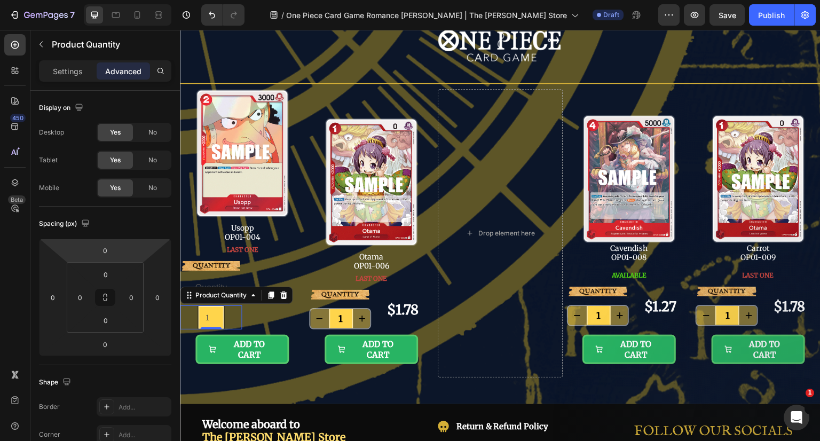
click at [109, 250] on input "0" at bounding box center [104, 250] width 21 height 16
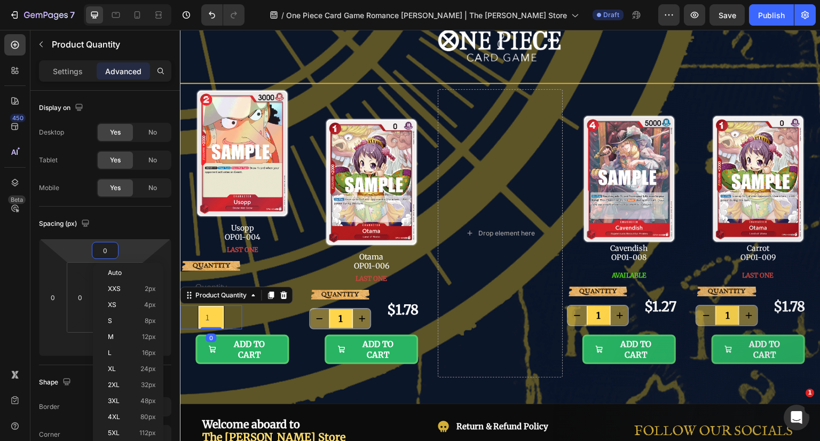
click at [118, 275] on span "Auto" at bounding box center [115, 272] width 14 height 7
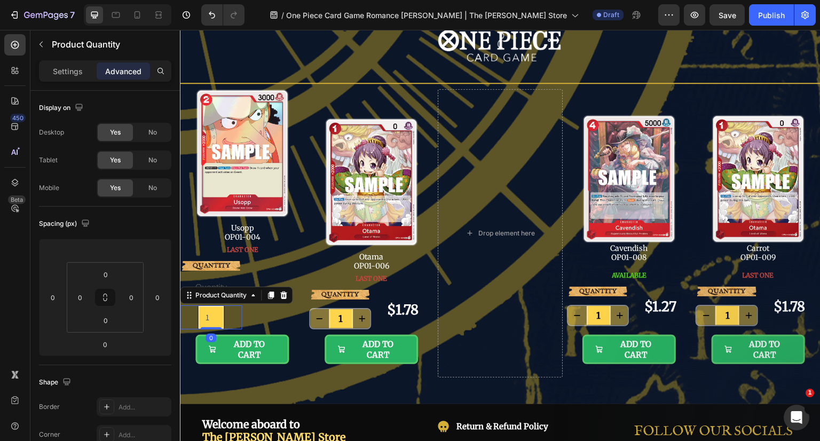
click at [106, 302] on button at bounding box center [105, 297] width 20 height 17
click at [106, 272] on input "0" at bounding box center [105, 274] width 21 height 16
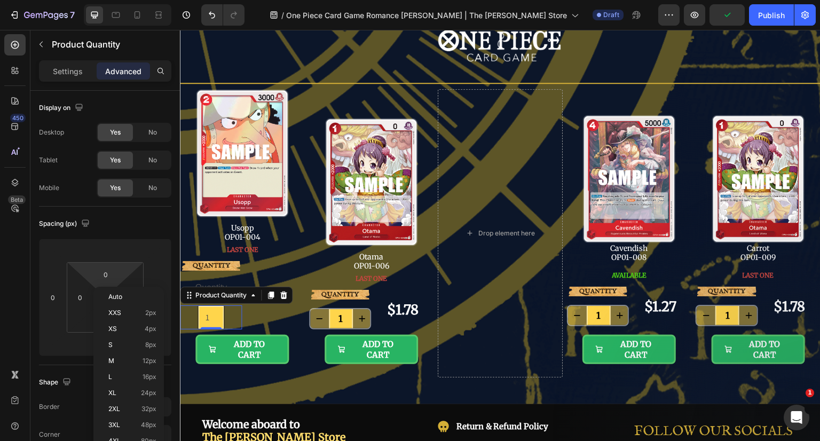
click at [110, 290] on div "Auto" at bounding box center [129, 297] width 66 height 16
type input "Auto"
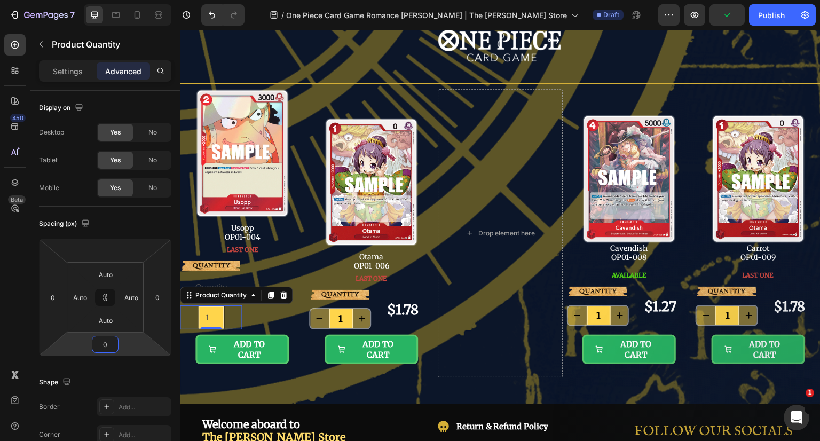
click at [105, 337] on input "0" at bounding box center [104, 344] width 21 height 16
type input "0"
click at [113, 363] on span "Auto" at bounding box center [115, 366] width 14 height 7
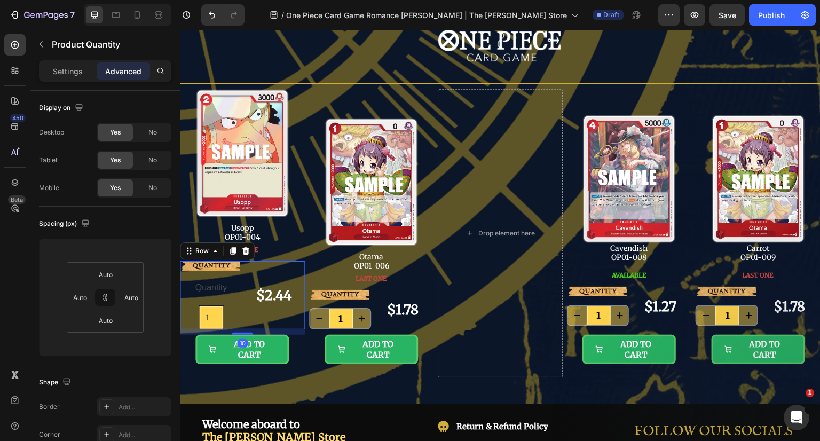
click at [240, 316] on div "QUANTITY Text Block Quantity Text Block 1 Product Quantity" at bounding box center [211, 295] width 62 height 68
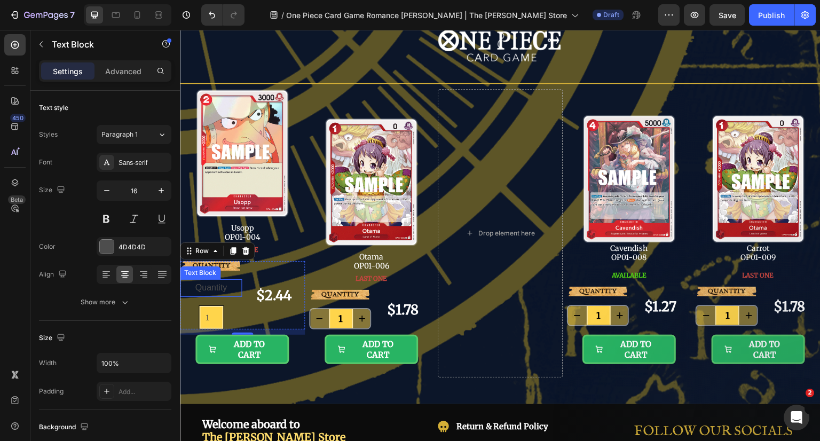
click at [226, 289] on div "Quantity" at bounding box center [211, 288] width 62 height 18
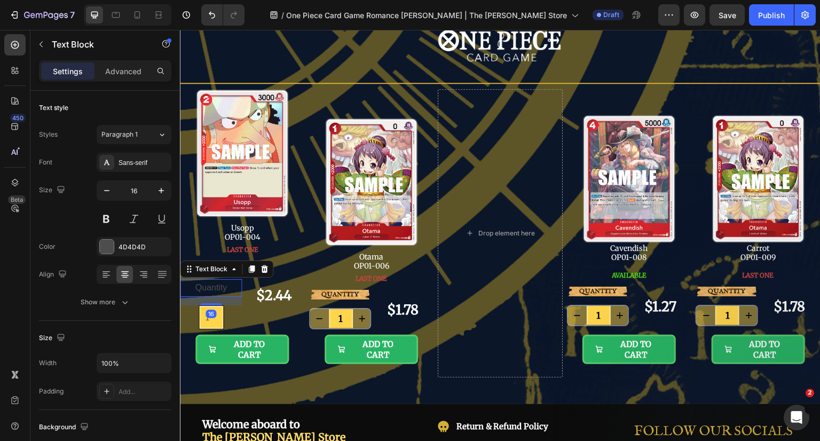
click at [269, 268] on div at bounding box center [264, 269] width 13 height 13
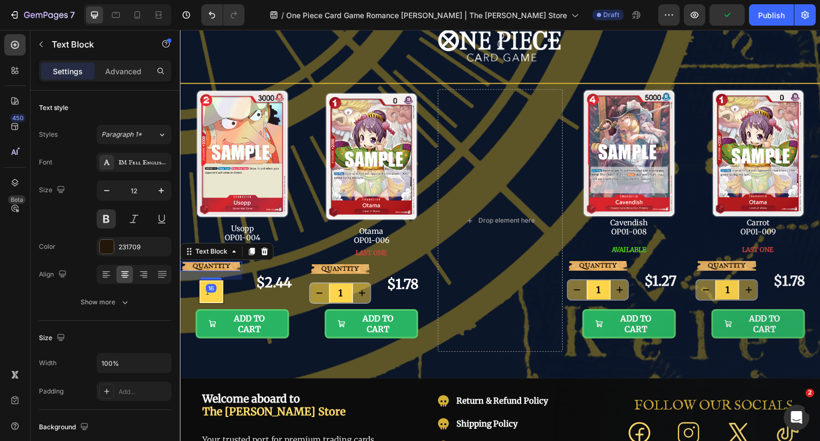
click at [223, 264] on p "QUANTITY" at bounding box center [211, 266] width 60 height 7
click at [228, 291] on div "QUANTITY Text Block 16 1 Product Quantity" at bounding box center [211, 283] width 62 height 42
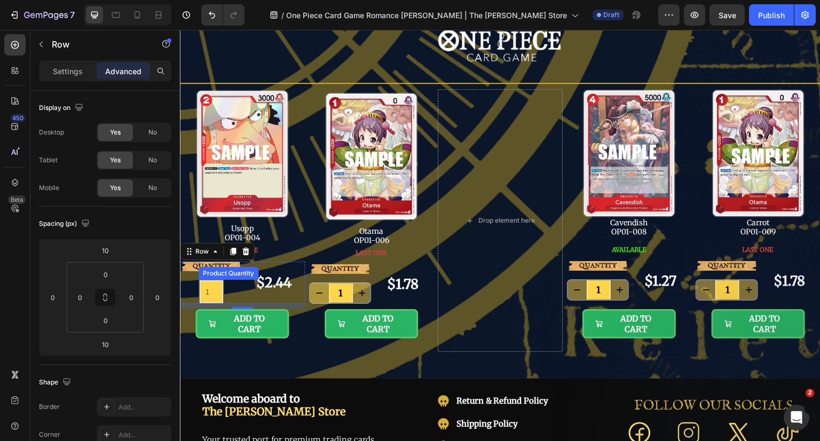
click at [210, 289] on input "1" at bounding box center [211, 291] width 24 height 23
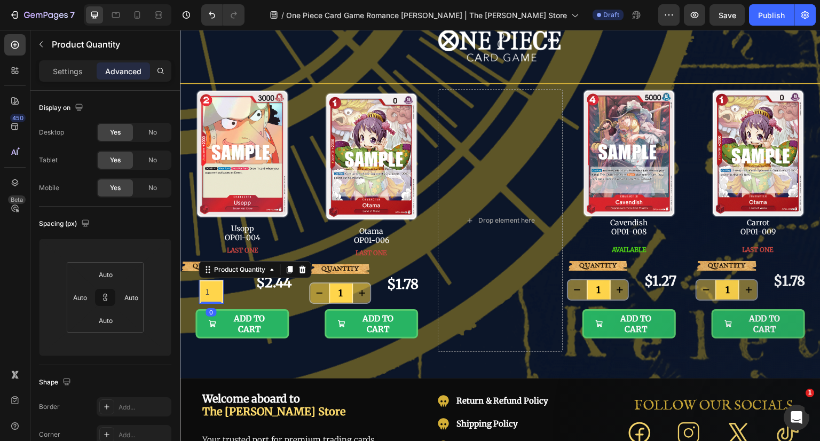
click at [68, 72] on p "Settings" at bounding box center [68, 71] width 30 height 11
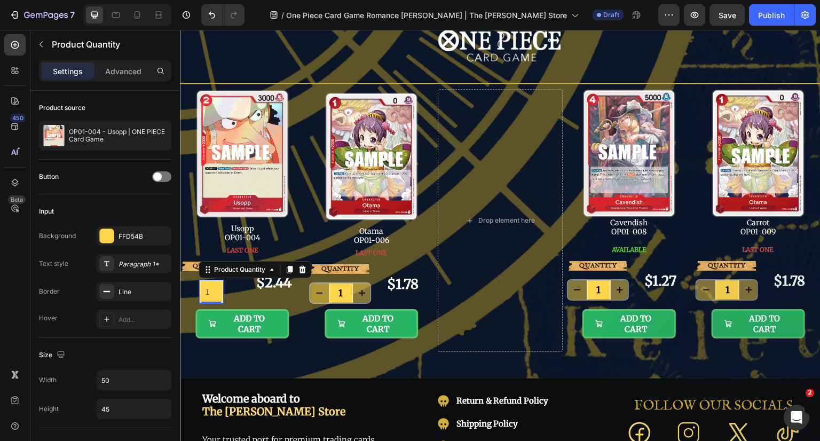
click at [206, 288] on input "1" at bounding box center [211, 291] width 24 height 23
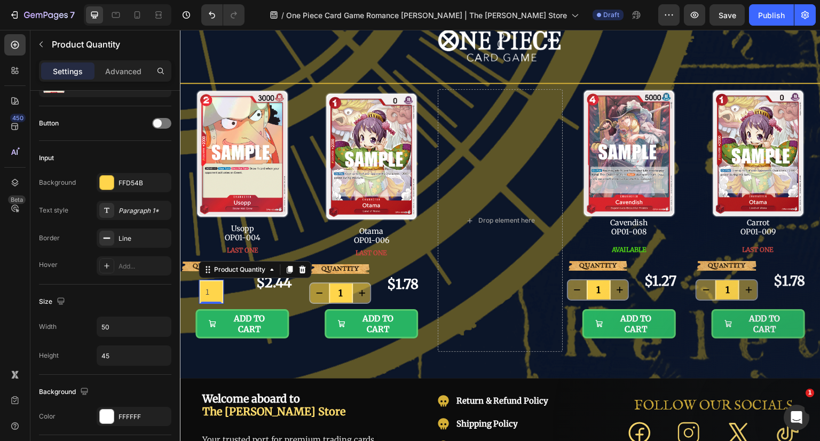
click at [132, 211] on div "Paragraph 1*" at bounding box center [143, 211] width 50 height 10
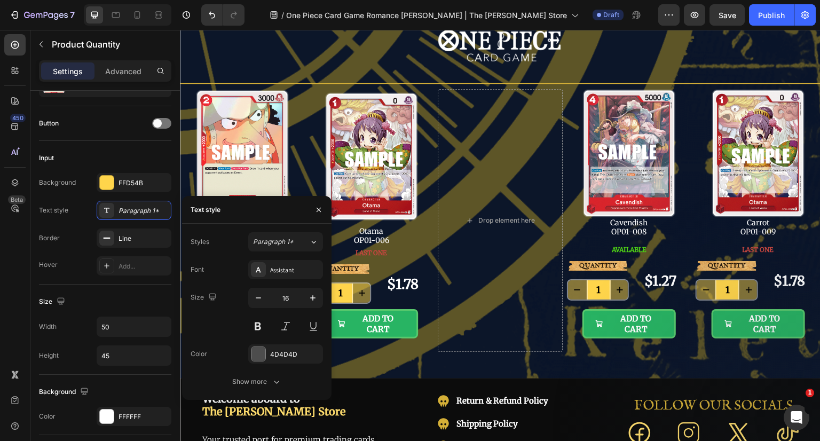
click at [261, 327] on button at bounding box center [257, 326] width 19 height 19
click at [274, 352] on div "4D4D4D" at bounding box center [295, 355] width 50 height 10
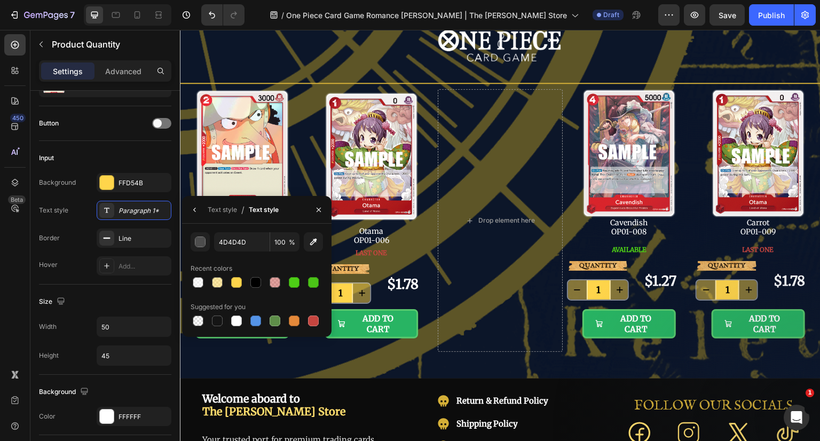
click at [252, 284] on div at bounding box center [255, 282] width 11 height 11
type input "000000"
click at [194, 209] on icon "button" at bounding box center [195, 210] width 9 height 9
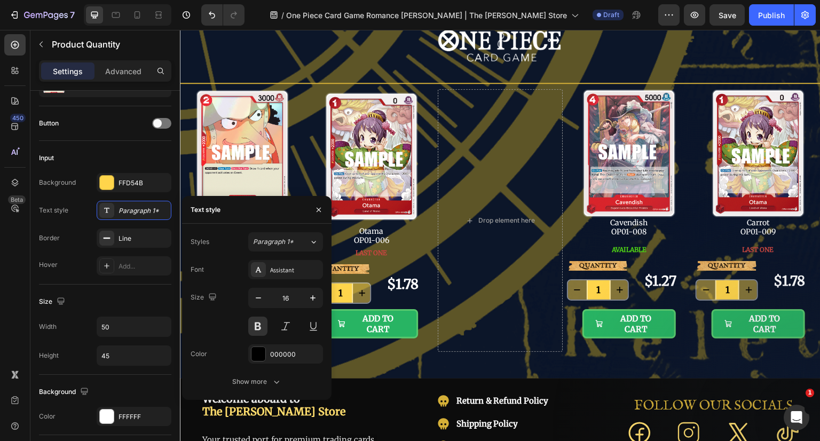
click at [286, 270] on div "Assistant" at bounding box center [295, 270] width 50 height 10
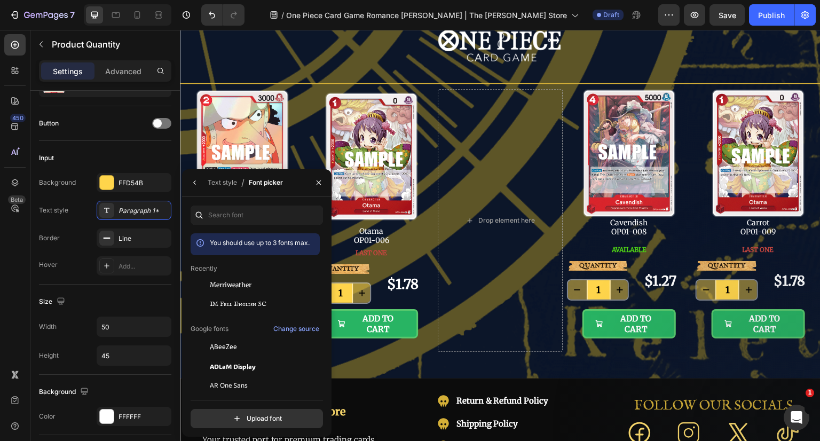
click at [239, 281] on span "Merriweather" at bounding box center [231, 285] width 42 height 10
click at [316, 182] on icon "button" at bounding box center [318, 182] width 9 height 9
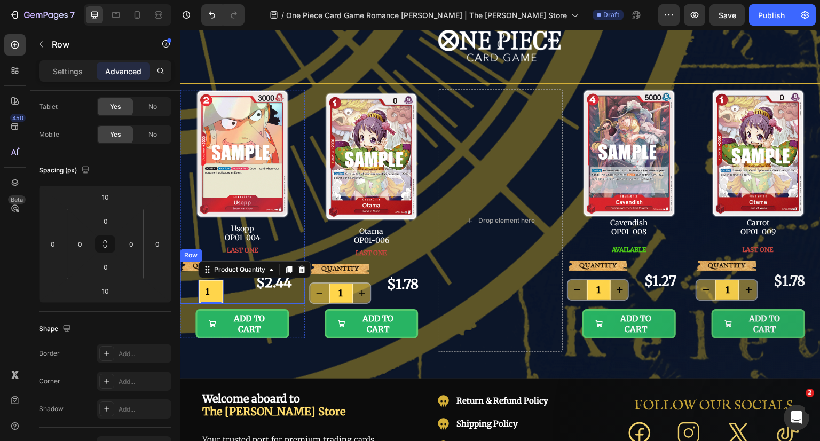
click at [239, 290] on div "QUANTITY Text Block 1 Product Quantity 0" at bounding box center [211, 283] width 62 height 42
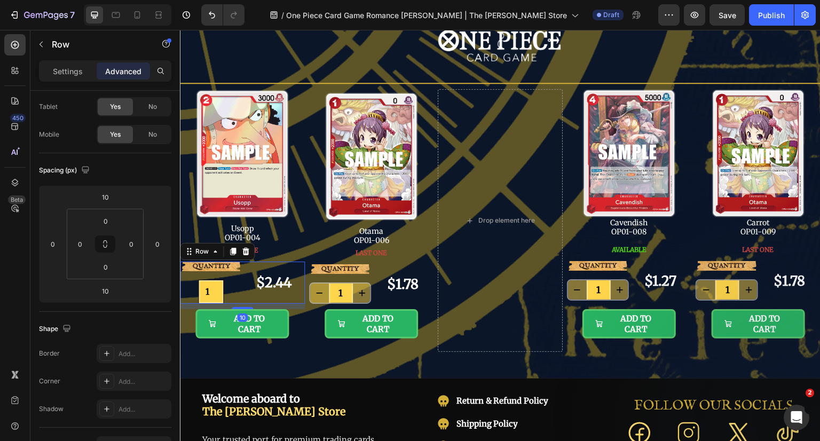
scroll to position [0, 0]
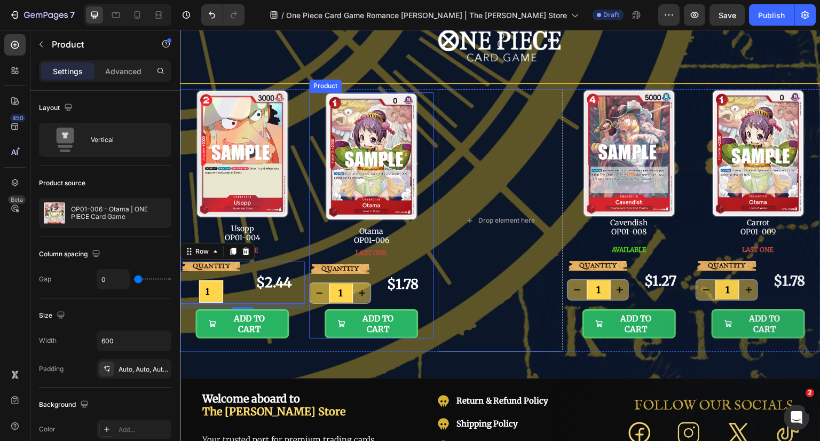
click at [425, 306] on div "QUANTITY Text Block 1 Product Quantity $1.78 Product Price Product Price Row AD…" at bounding box center [371, 299] width 125 height 80
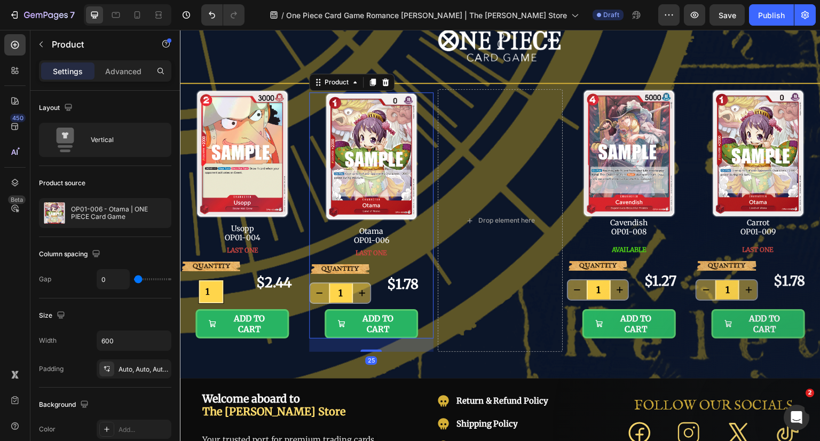
click at [382, 82] on icon at bounding box center [385, 82] width 9 height 9
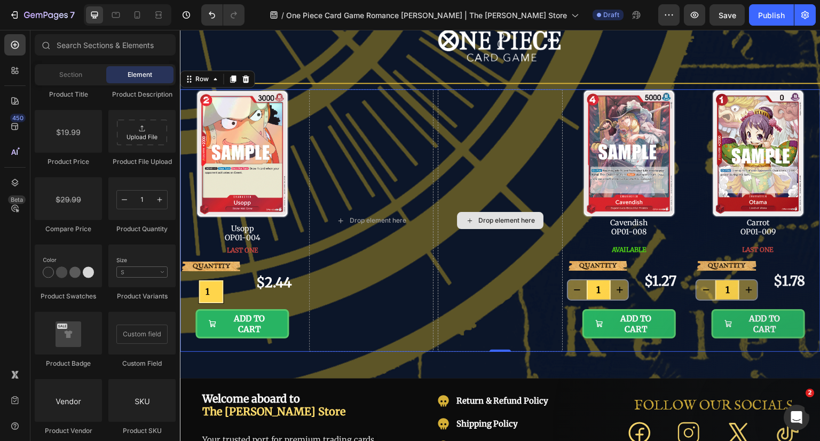
click at [486, 313] on div "Drop element here" at bounding box center [500, 220] width 125 height 263
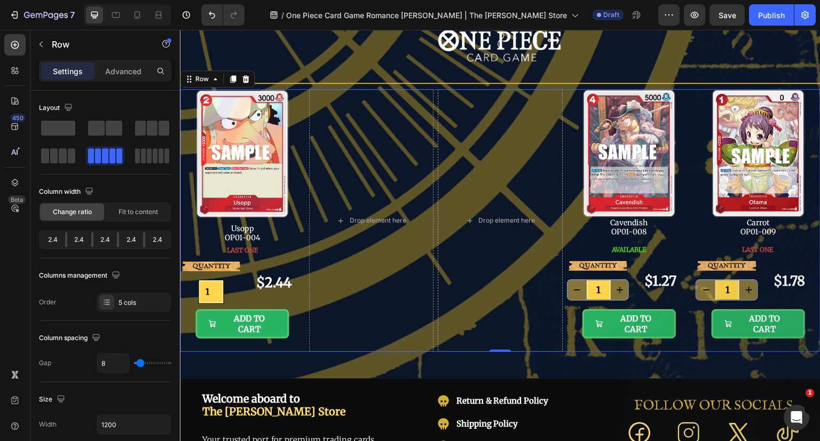
click at [151, 156] on span at bounding box center [149, 155] width 5 height 15
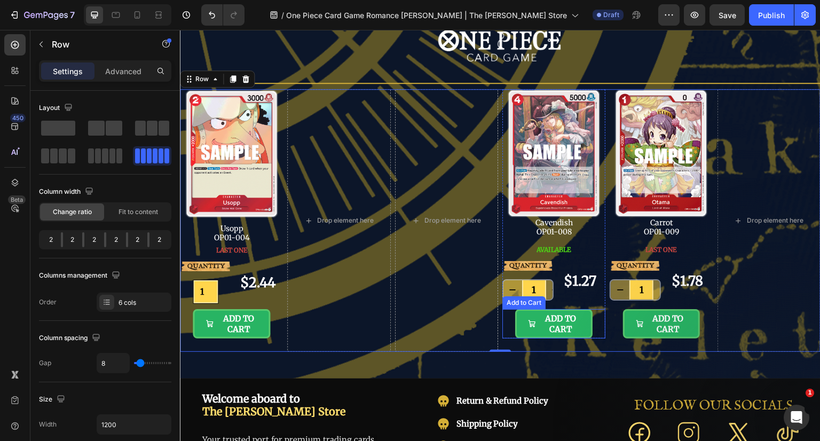
click at [595, 336] on div "ADD TO CART Add to Cart" at bounding box center [553, 323] width 103 height 29
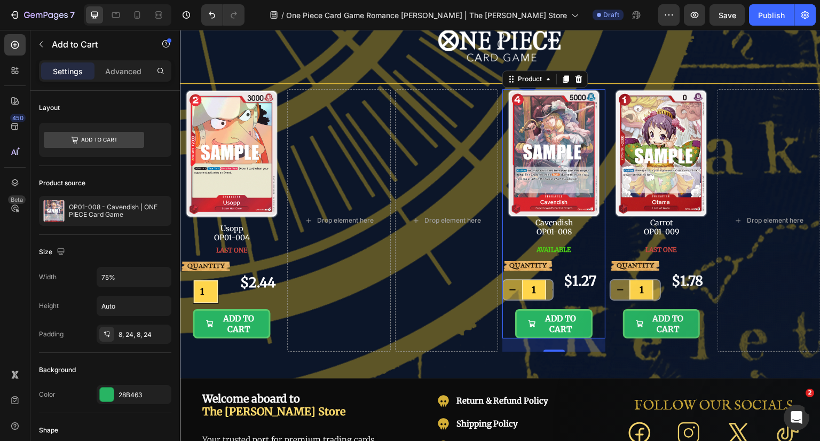
click at [589, 255] on div "AVAILABLE Button" at bounding box center [553, 249] width 103 height 23
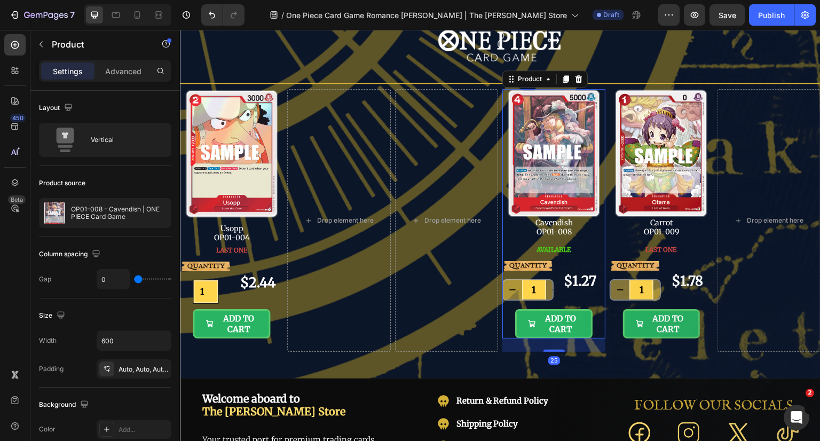
click at [577, 80] on icon at bounding box center [578, 78] width 7 height 7
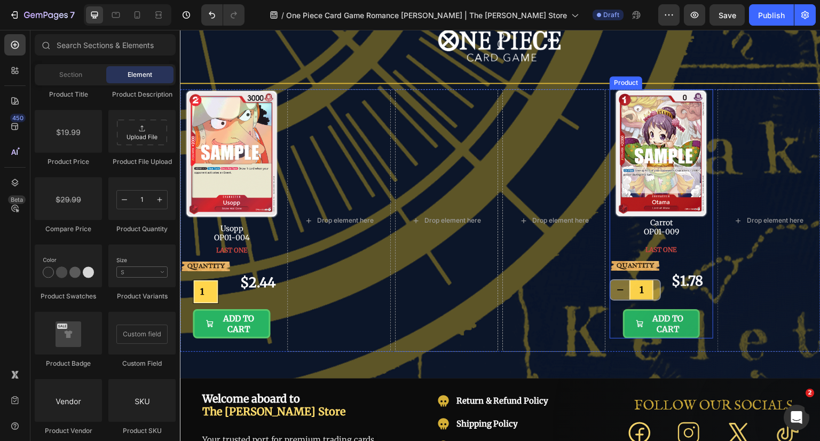
click at [691, 244] on div "LAST ONE Button" at bounding box center [661, 249] width 103 height 23
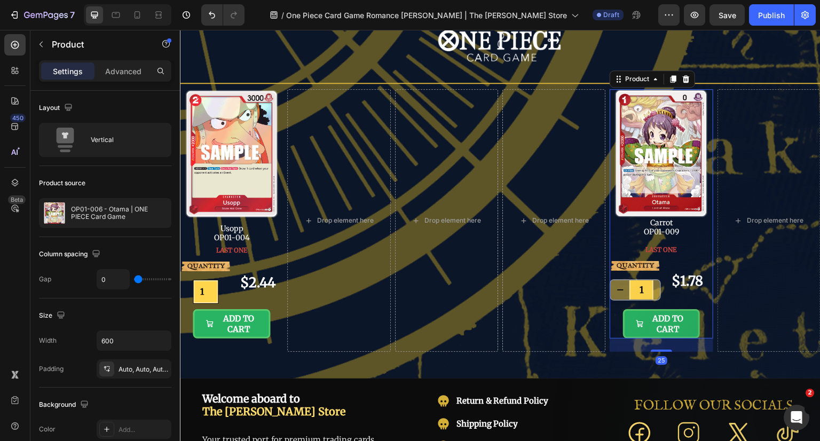
click at [683, 81] on icon at bounding box center [686, 78] width 7 height 7
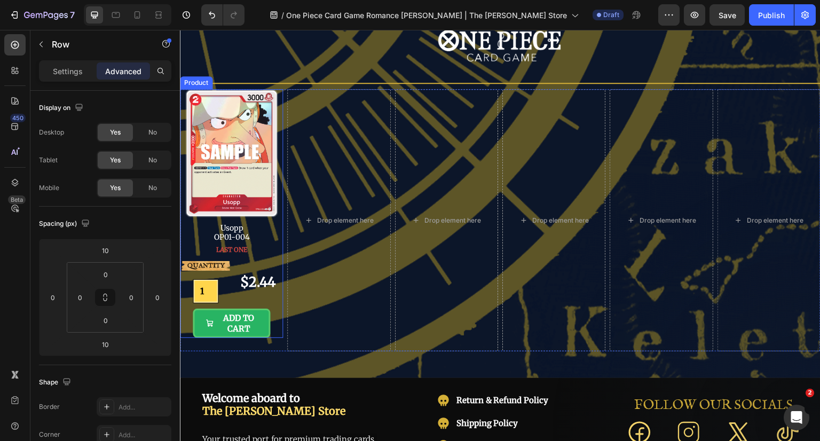
click at [273, 261] on div "$2.44 Product Price Product Price" at bounding box center [257, 282] width 51 height 42
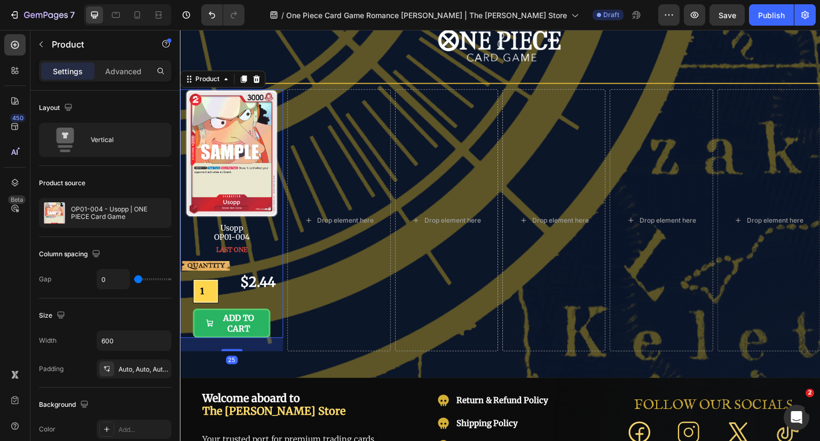
click at [276, 256] on div "QUANTITY Text Block 1 Product Quantity $2.44 Product Price Product Price Row AD…" at bounding box center [231, 297] width 103 height 82
click at [246, 81] on icon at bounding box center [243, 79] width 9 height 9
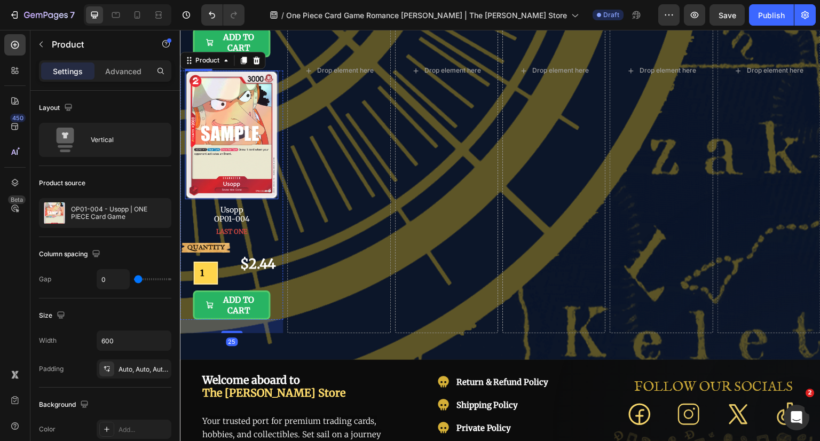
scroll to position [337, 0]
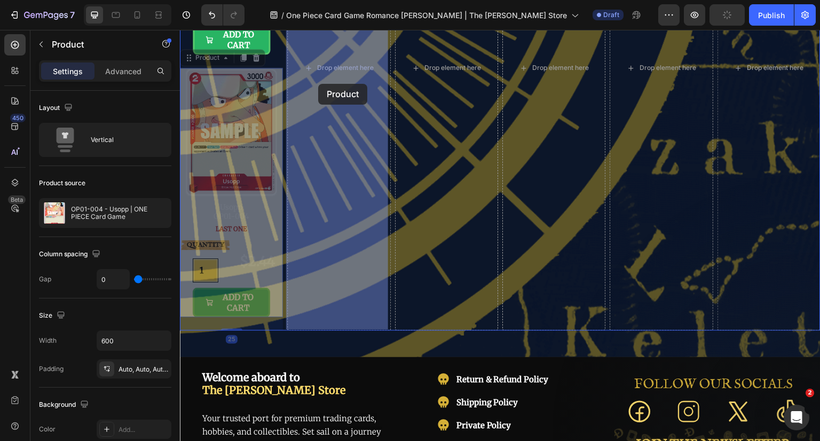
drag, startPoint x: 205, startPoint y: 56, endPoint x: 318, endPoint y: 84, distance: 116.5
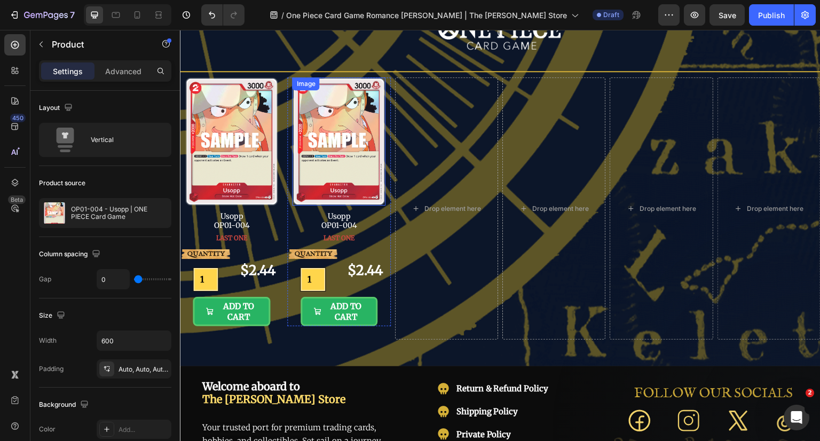
scroll to position [17, 0]
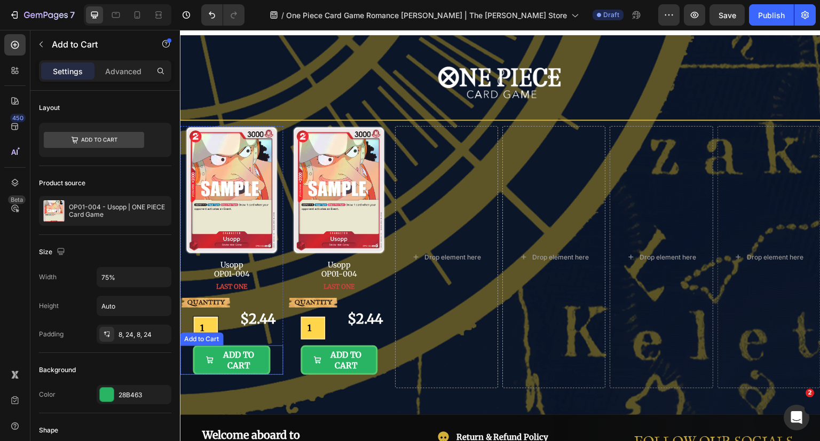
click at [264, 364] on button "ADD TO CART" at bounding box center [231, 359] width 77 height 29
click at [127, 334] on div "8, 24, 8, 24" at bounding box center [143, 335] width 50 height 10
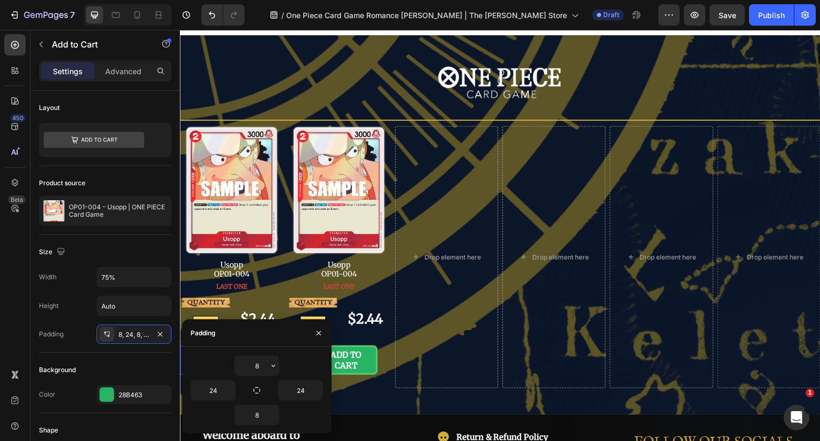
click at [268, 365] on button "button" at bounding box center [273, 365] width 11 height 19
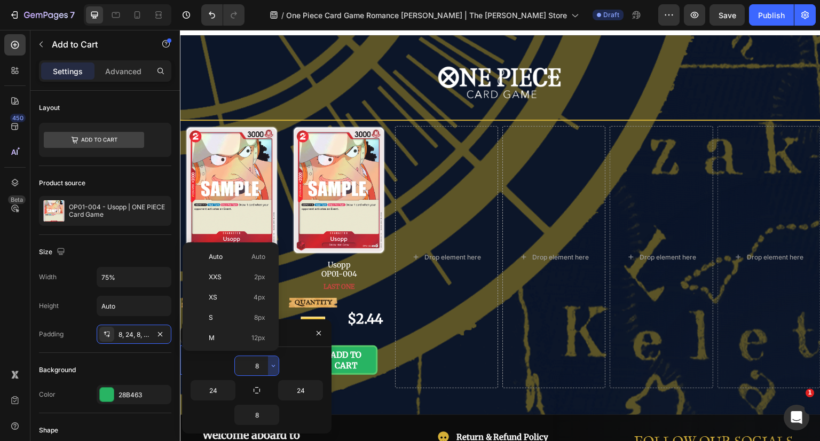
click at [233, 256] on p "Auto Auto" at bounding box center [237, 257] width 57 height 10
type input "Auto"
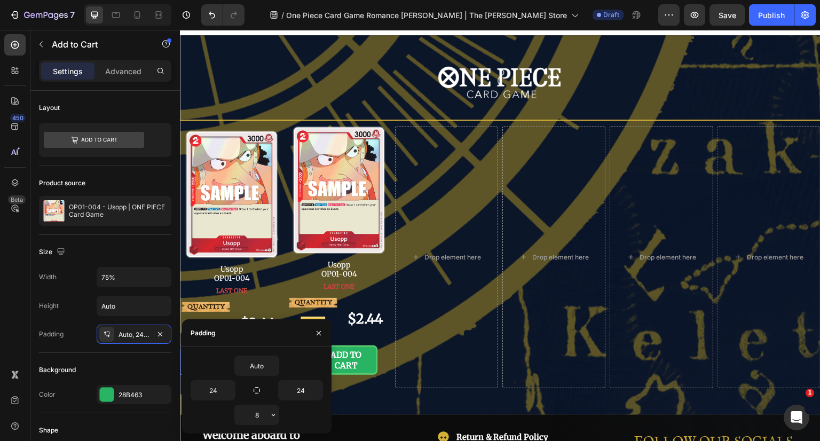
click at [275, 415] on icon "button" at bounding box center [273, 414] width 9 height 9
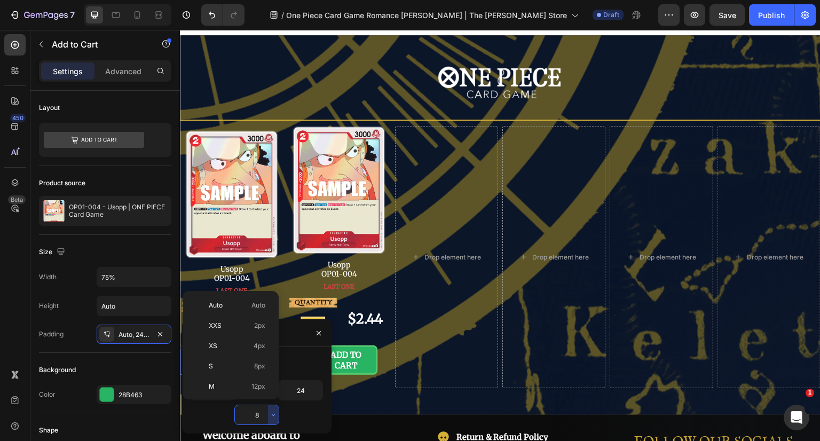
drag, startPoint x: 244, startPoint y: 303, endPoint x: 163, endPoint y: 281, distance: 84.0
click at [244, 303] on p "Auto Auto" at bounding box center [237, 306] width 57 height 10
type input "Auto"
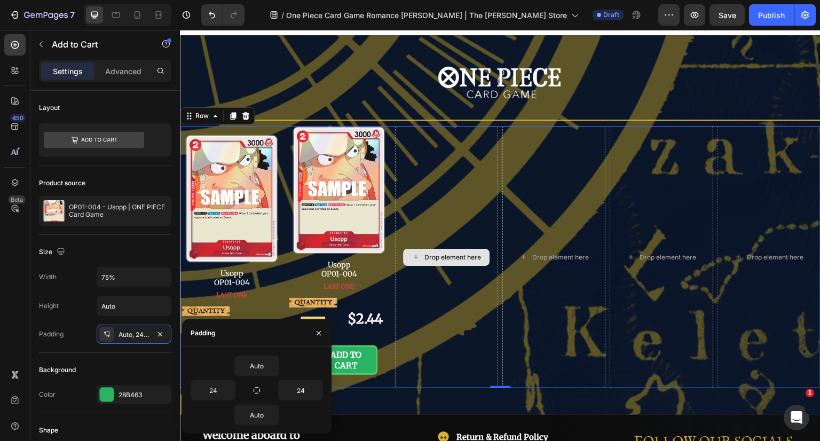
click at [434, 320] on div "Drop element here" at bounding box center [446, 257] width 103 height 263
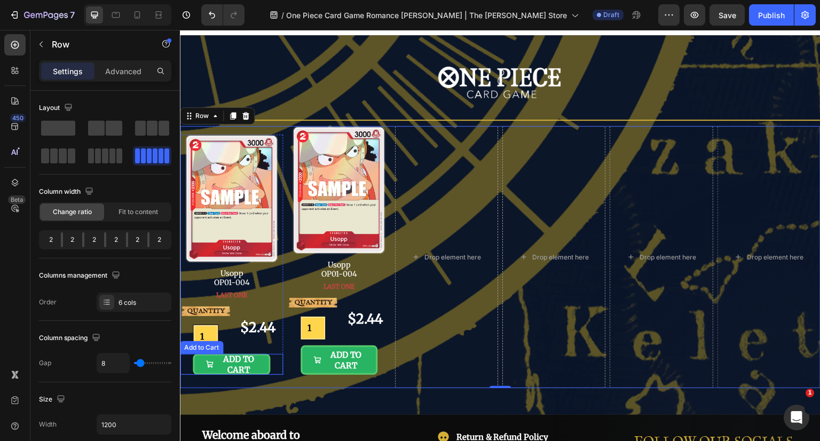
click at [239, 365] on div "ADD TO CART" at bounding box center [238, 364] width 38 height 21
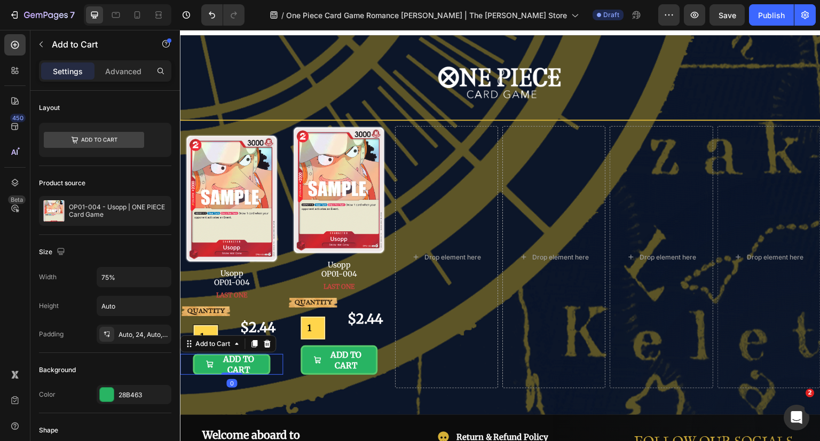
click at [239, 365] on div "ADD TO CART" at bounding box center [238, 364] width 38 height 21
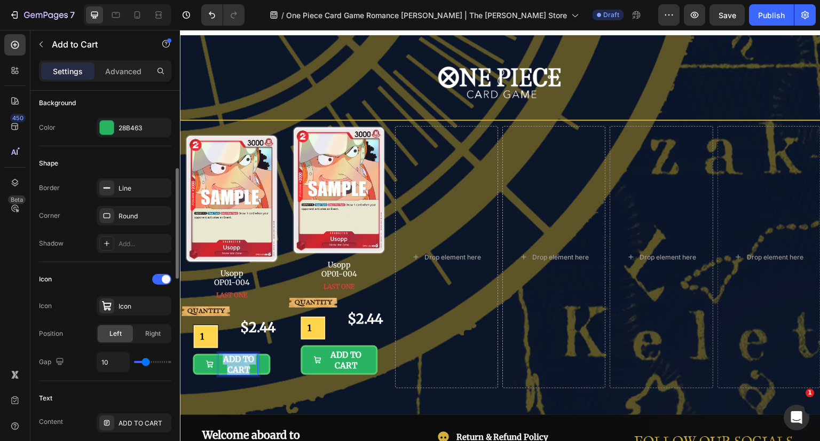
scroll to position [320, 0]
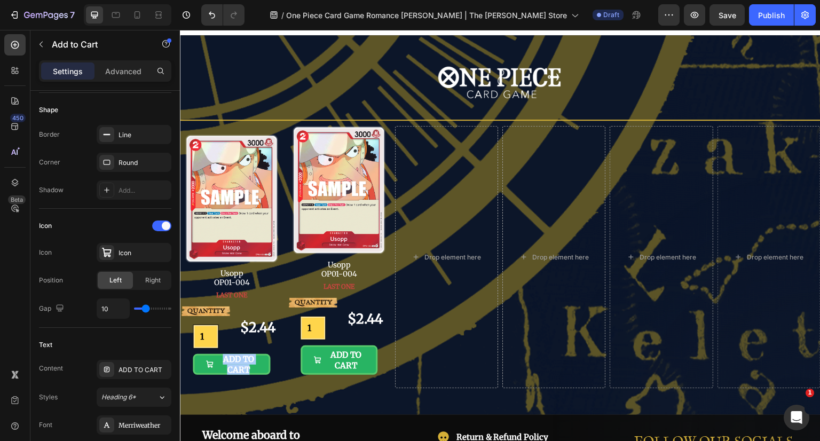
type input "11"
type input "10"
type input "9"
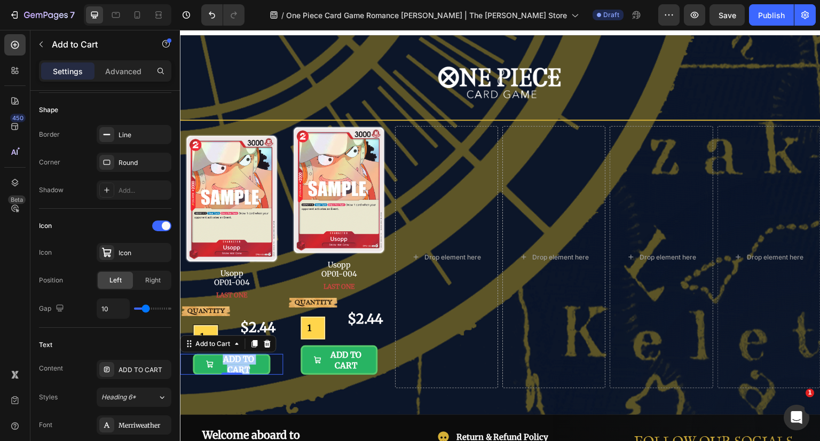
type input "9"
type input "8"
type input "7"
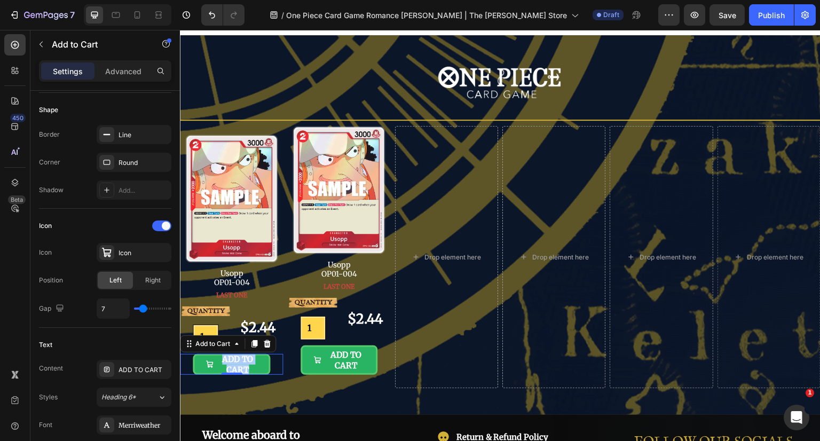
type input "6"
type input "5"
type input "4"
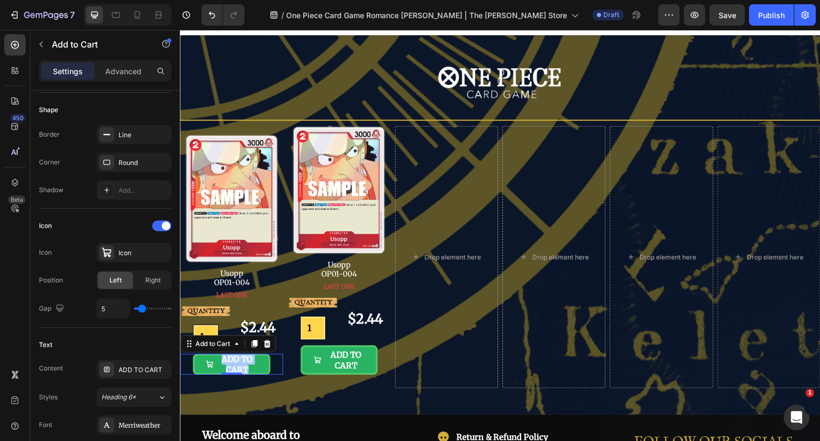
type input "4"
type input "3"
type input "2"
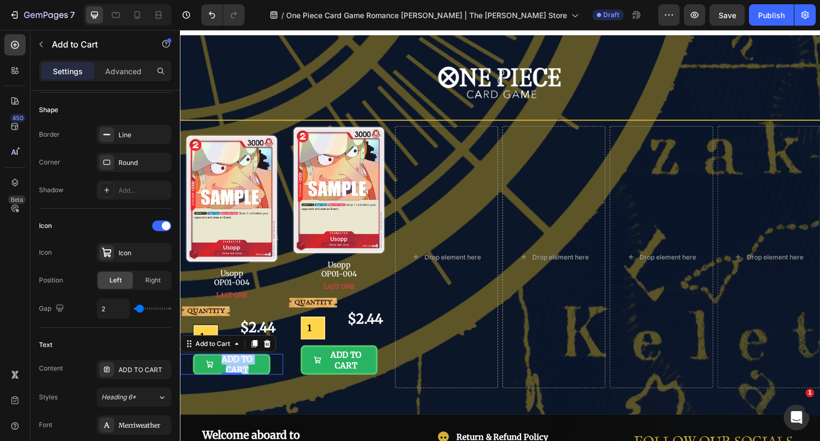
type input "1"
type input "0"
type input "1"
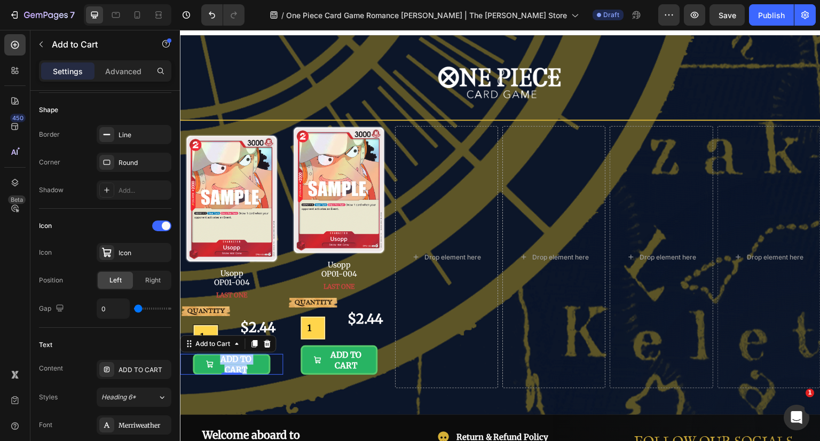
type input "1"
type input "2"
type input "3"
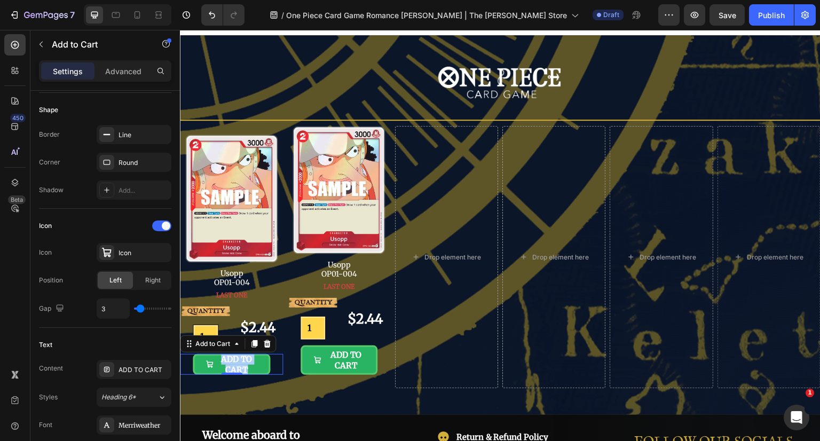
type input "4"
type input "5"
click at [142, 307] on input "range" at bounding box center [152, 308] width 37 height 2
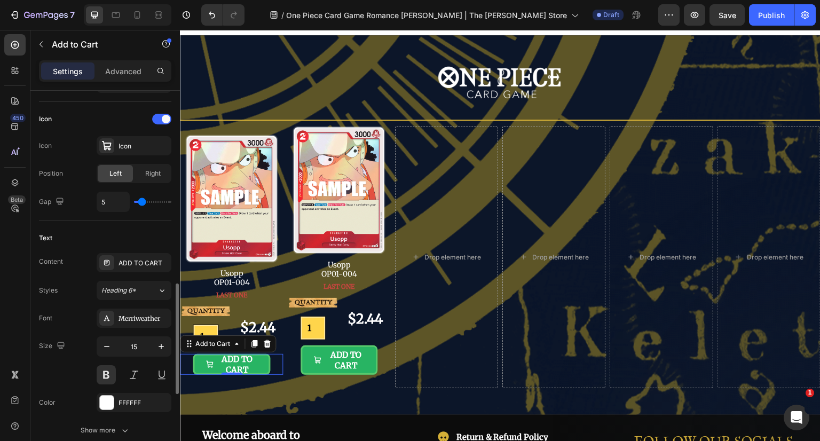
scroll to position [480, 0]
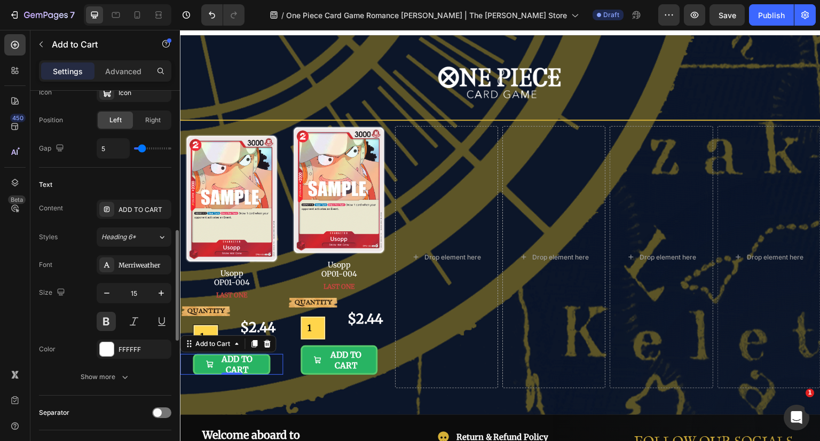
click at [117, 372] on div "Show more" at bounding box center [106, 377] width 50 height 11
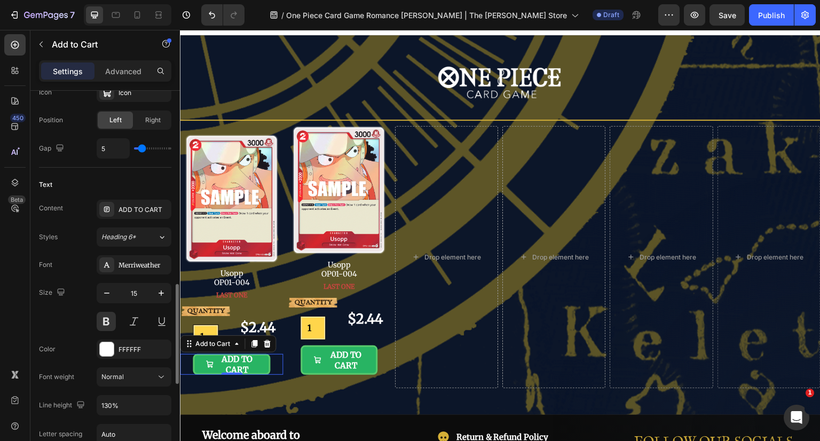
scroll to position [587, 0]
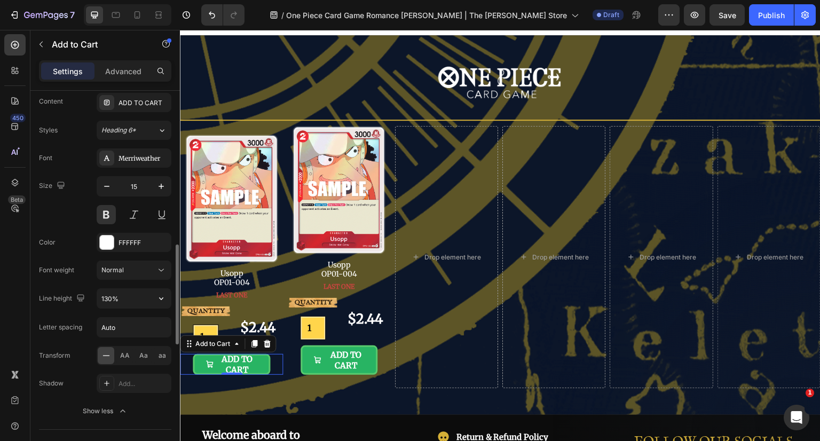
click at [162, 298] on icon "button" at bounding box center [161, 298] width 11 height 11
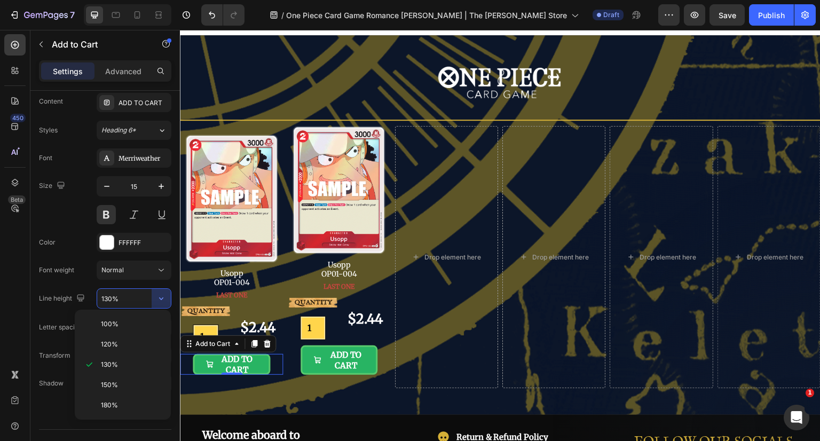
click at [128, 339] on p "120%" at bounding box center [131, 344] width 61 height 10
type input "120%"
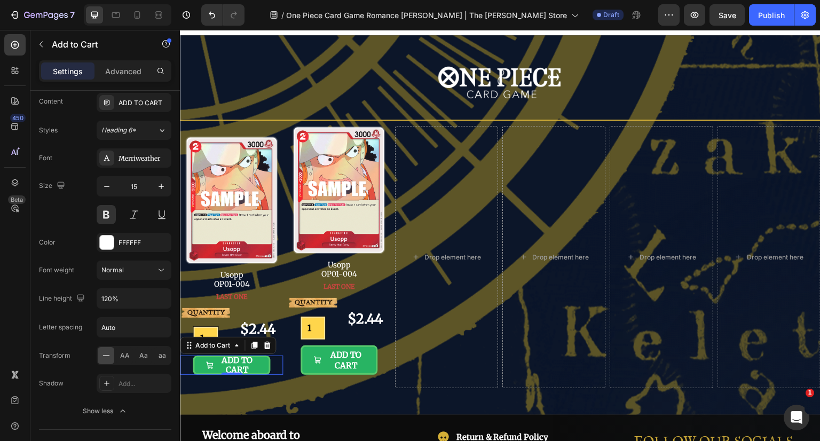
click at [108, 187] on icon "button" at bounding box center [106, 186] width 11 height 11
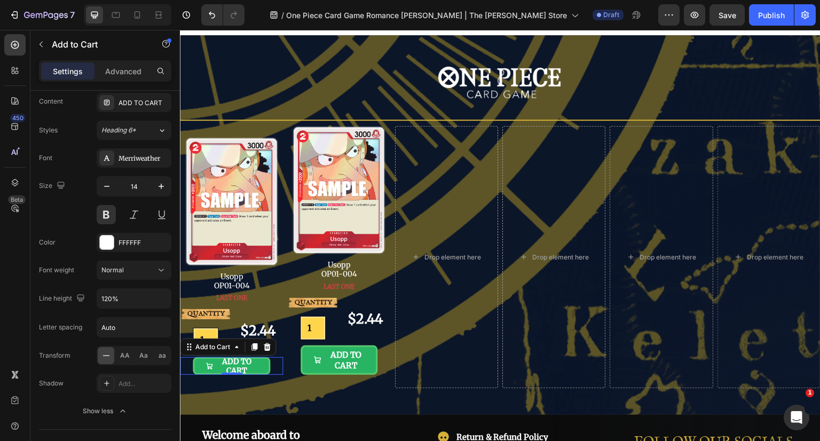
click at [108, 187] on icon "button" at bounding box center [106, 186] width 11 height 11
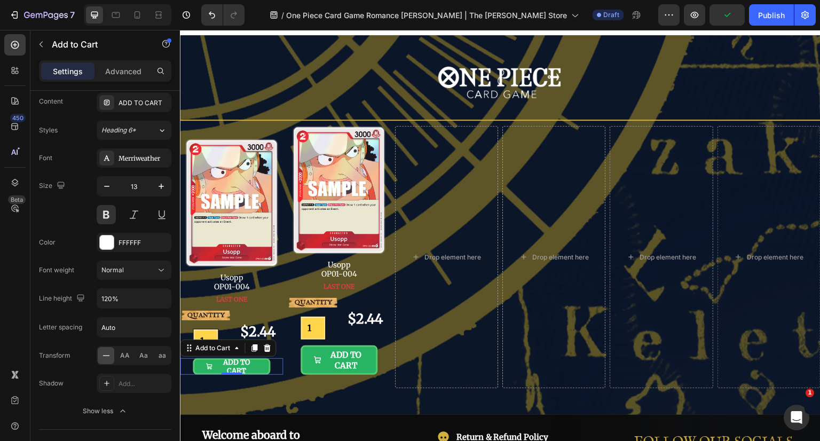
click at [108, 187] on icon "button" at bounding box center [106, 186] width 11 height 11
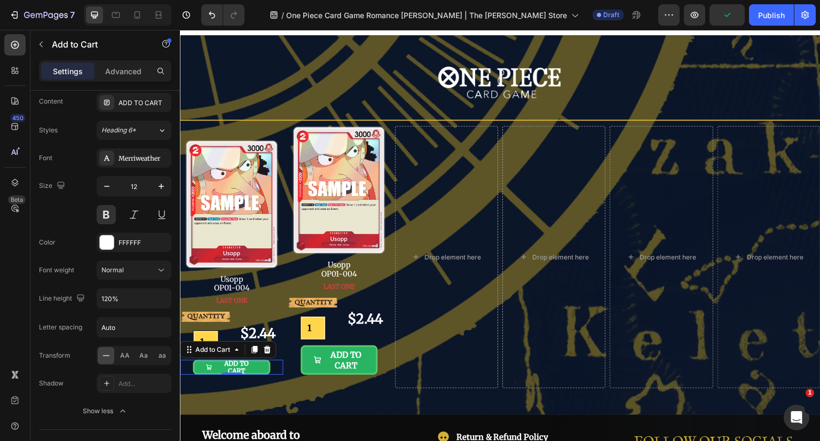
click at [108, 187] on icon "button" at bounding box center [106, 186] width 11 height 11
type input "11"
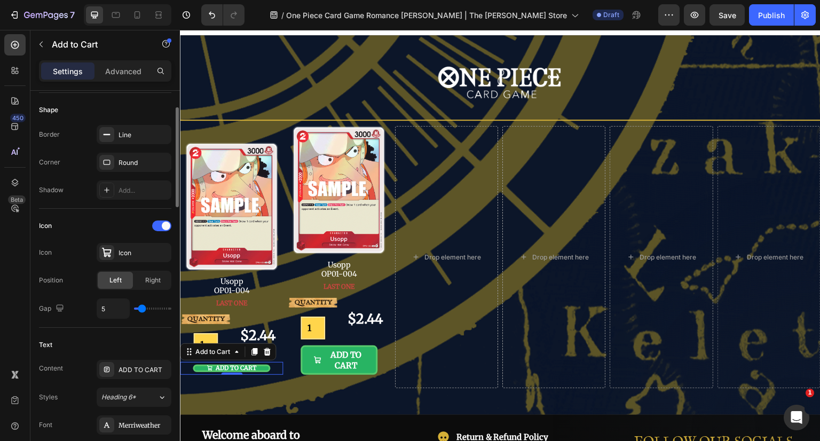
scroll to position [214, 0]
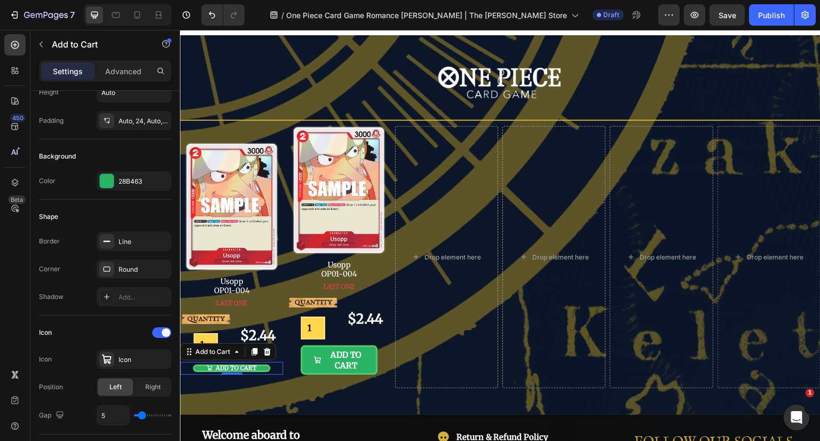
click at [140, 122] on div "Auto, 24, Auto, 24" at bounding box center [143, 121] width 50 height 10
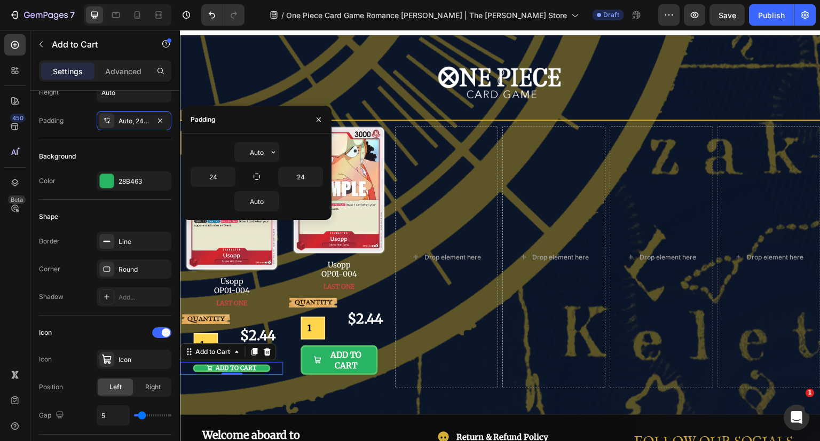
click at [272, 153] on icon "button" at bounding box center [273, 152] width 9 height 9
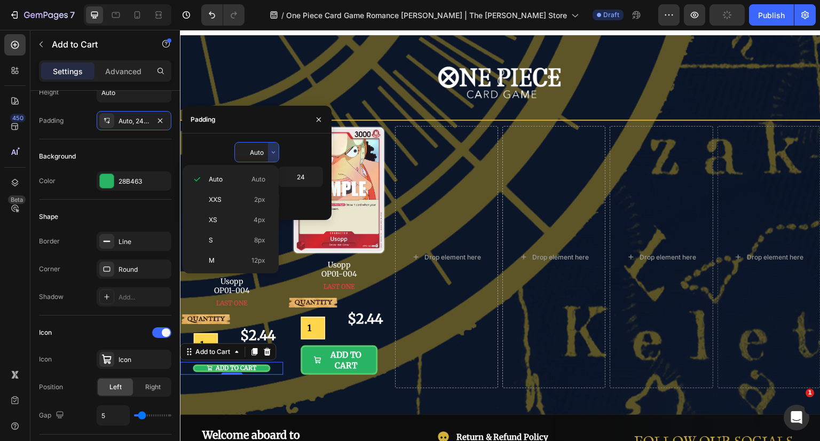
click at [231, 235] on p "S 8px" at bounding box center [237, 240] width 57 height 10
type input "8"
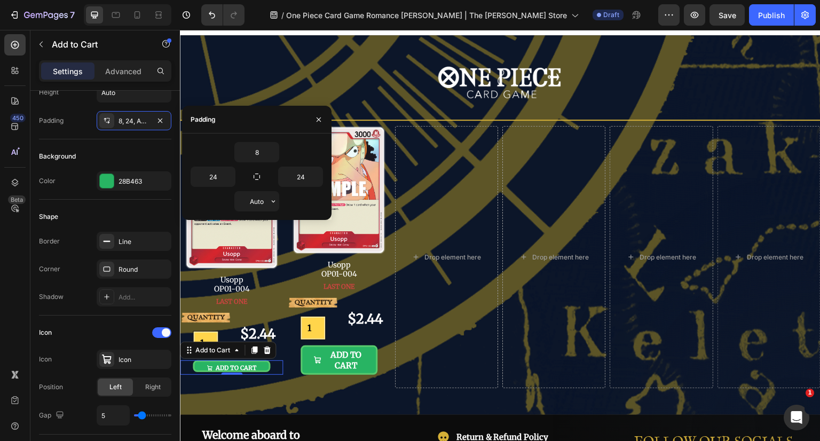
click at [272, 206] on button "button" at bounding box center [273, 201] width 11 height 19
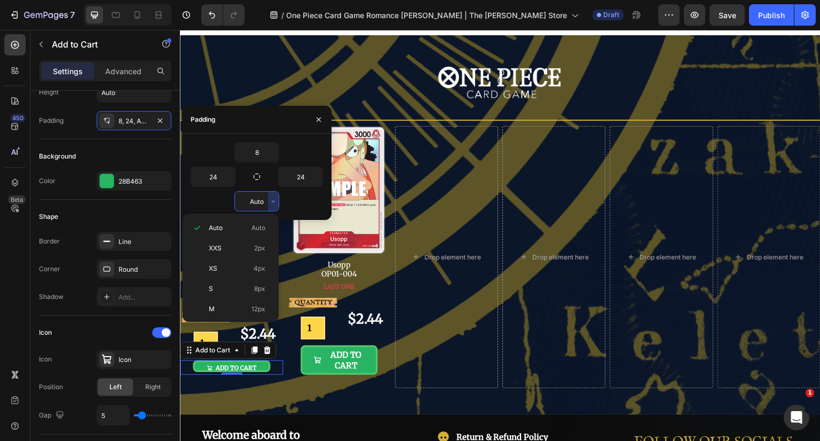
click at [233, 299] on div "S 8px" at bounding box center [228, 309] width 83 height 20
type input "8"
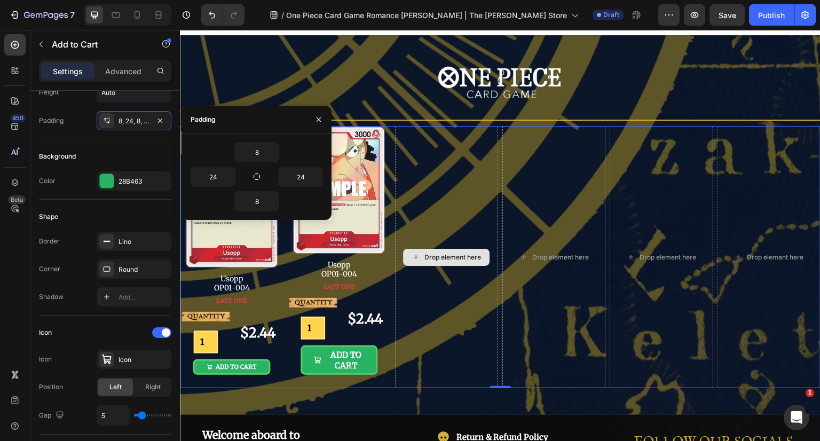
click at [459, 301] on div "Drop element here" at bounding box center [446, 257] width 103 height 263
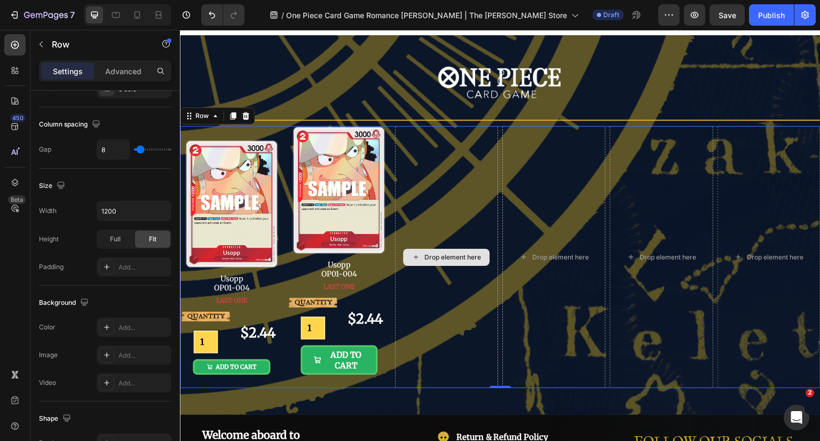
scroll to position [0, 0]
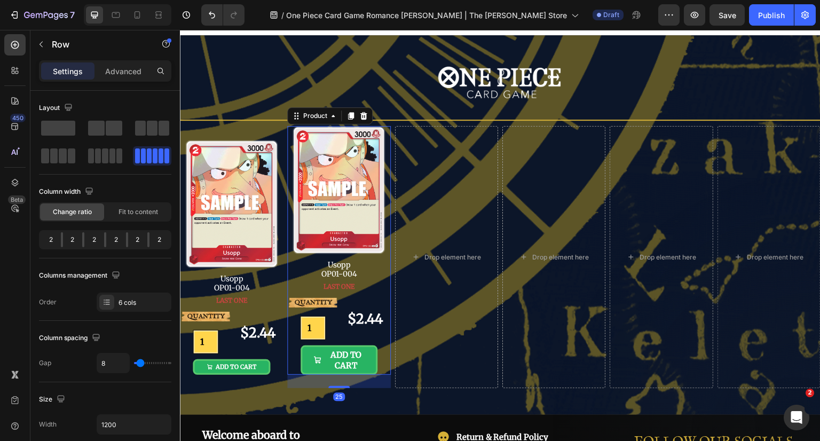
click at [385, 343] on div "QUANTITY Text Block 1 Product Quantity $2.44 Product Price Product Price Row AD…" at bounding box center [338, 334] width 103 height 82
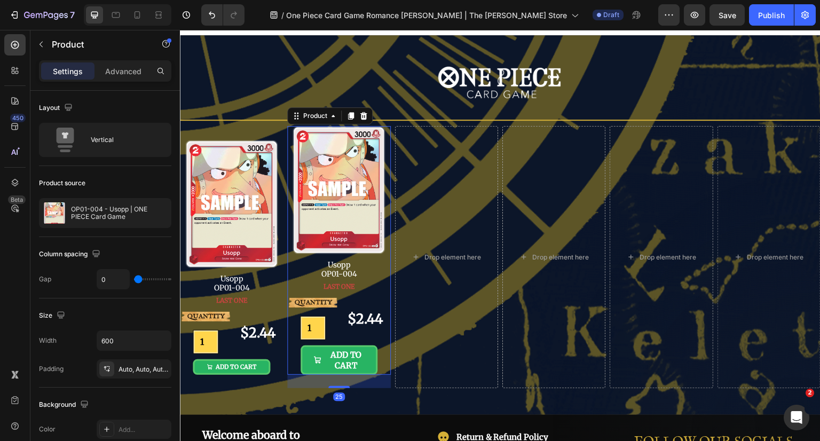
click at [359, 114] on icon at bounding box center [363, 116] width 9 height 9
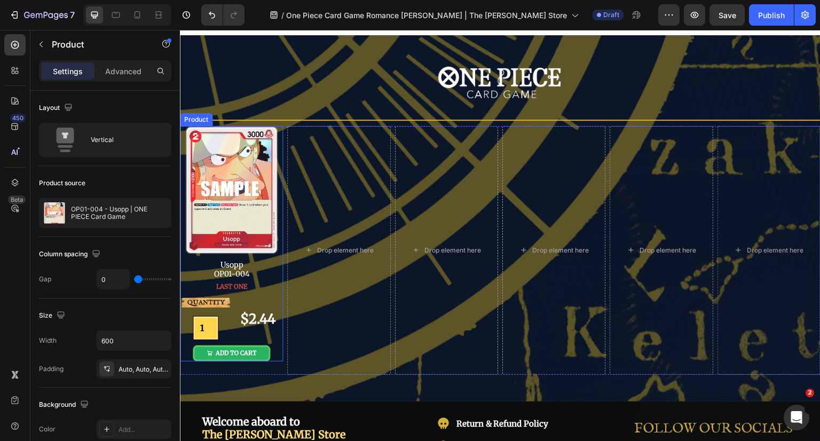
click at [278, 340] on div "QUANTITY Text Block 1 Product Quantity $2.44 Product Price Product Price Row AD…" at bounding box center [231, 327] width 103 height 69
click at [245, 116] on icon at bounding box center [244, 115] width 6 height 7
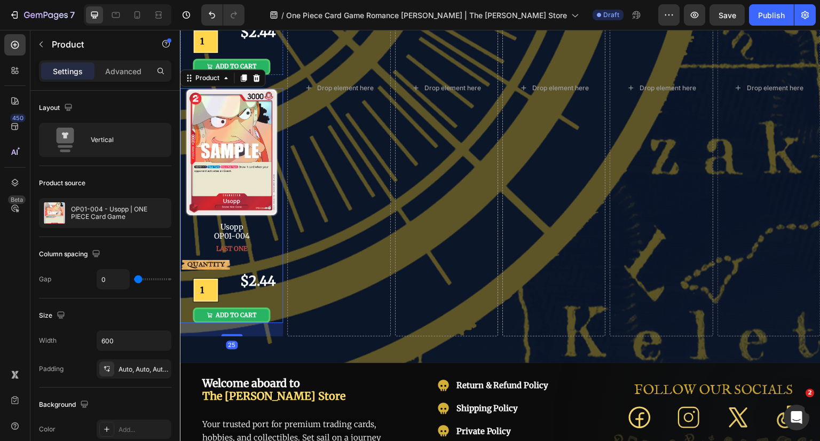
scroll to position [322, 0]
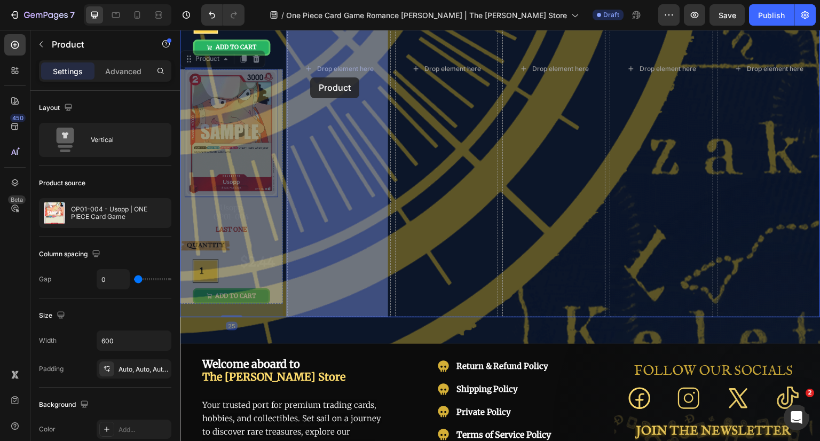
drag, startPoint x: 208, startPoint y: 56, endPoint x: 310, endPoint y: 77, distance: 104.7
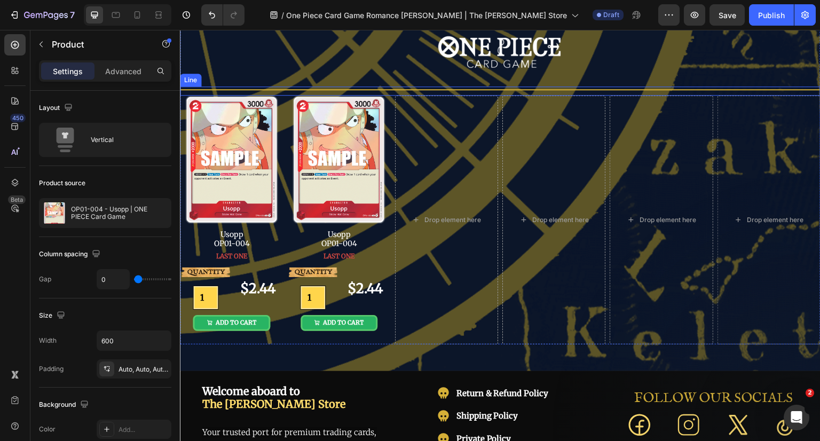
scroll to position [0, 0]
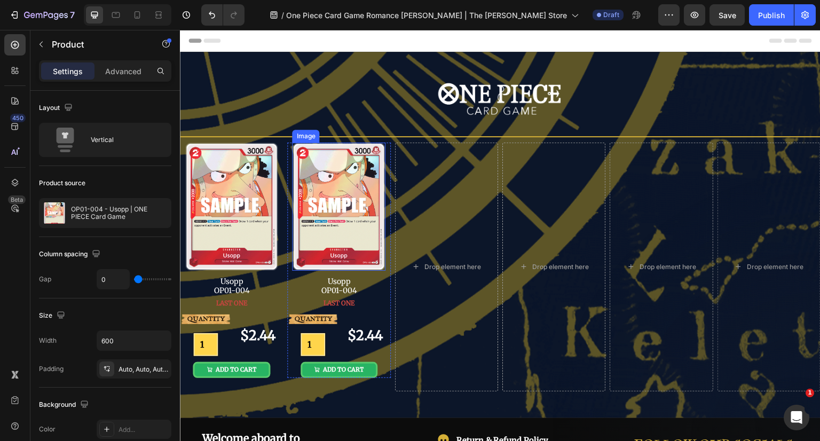
click at [368, 160] on img at bounding box center [338, 207] width 93 height 129
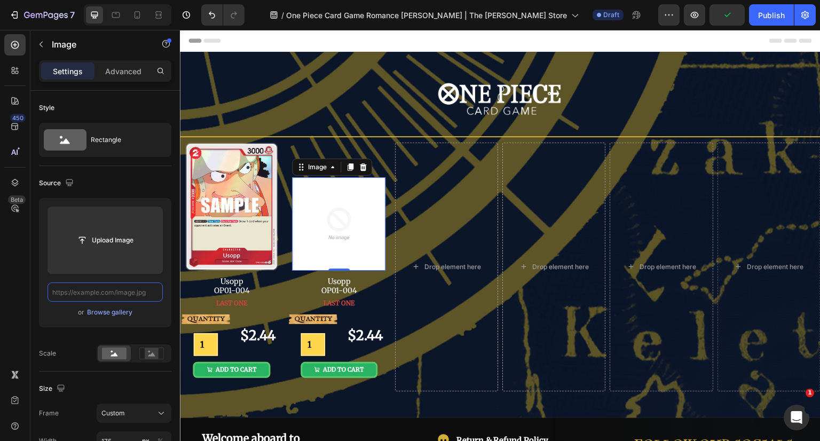
click at [103, 295] on input "text" at bounding box center [105, 291] width 115 height 19
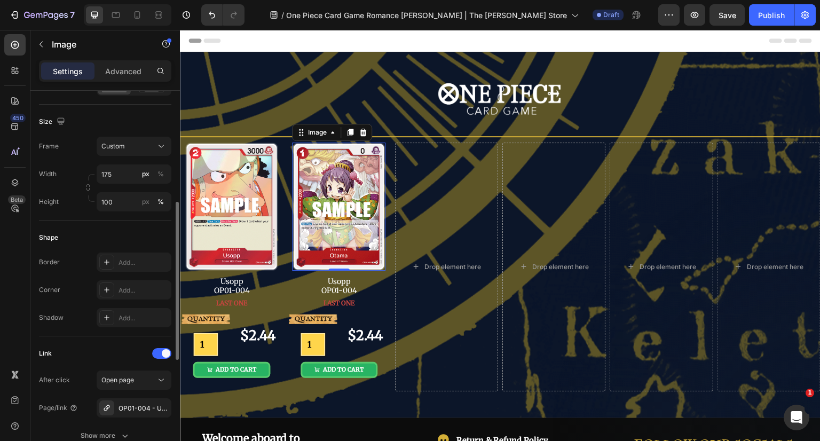
scroll to position [427, 0]
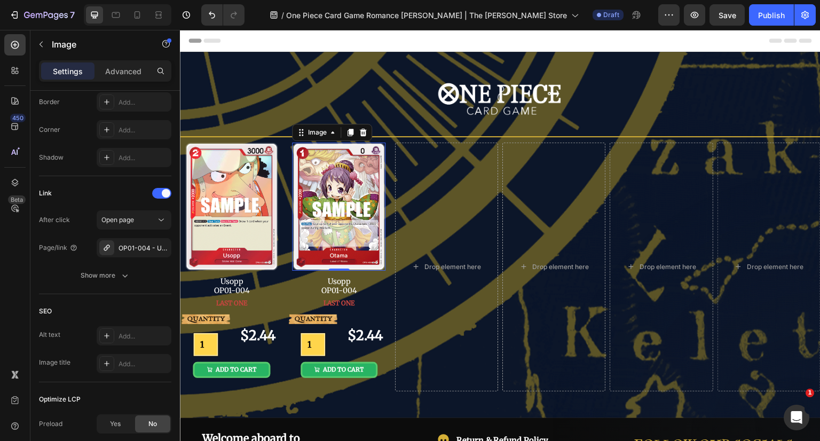
type input "https://cdn.shopify.com/s/files/1/0646/2328/0217/files/OP01-006.png?v=1756293161"
click at [143, 249] on div "OP01-004 - Usopp | ONE PIECE Card Game" at bounding box center [143, 248] width 50 height 10
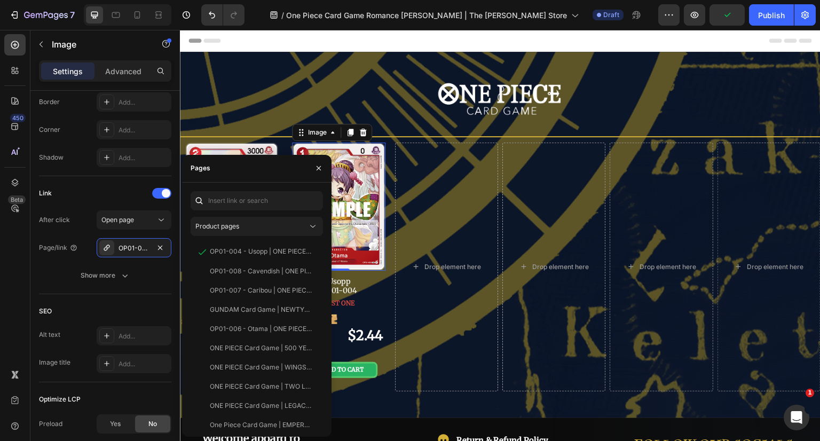
click at [259, 325] on div "OP01-006 - Otama | ONE PIECE Card Game" at bounding box center [261, 329] width 102 height 10
click at [317, 168] on icon "button" at bounding box center [318, 168] width 9 height 9
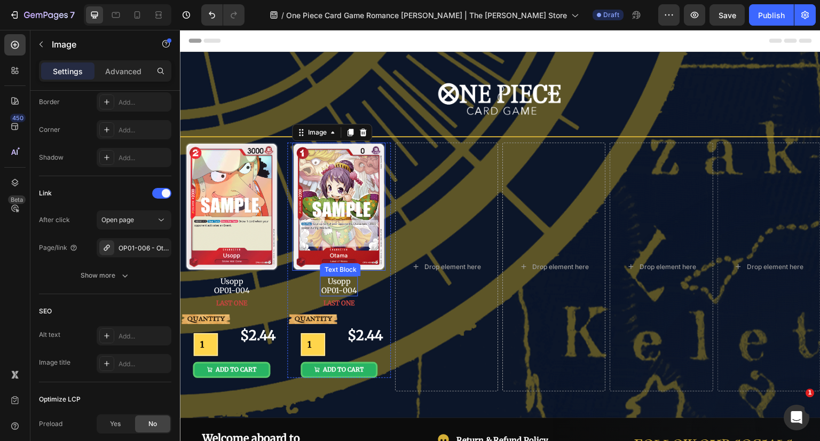
scroll to position [251, 0]
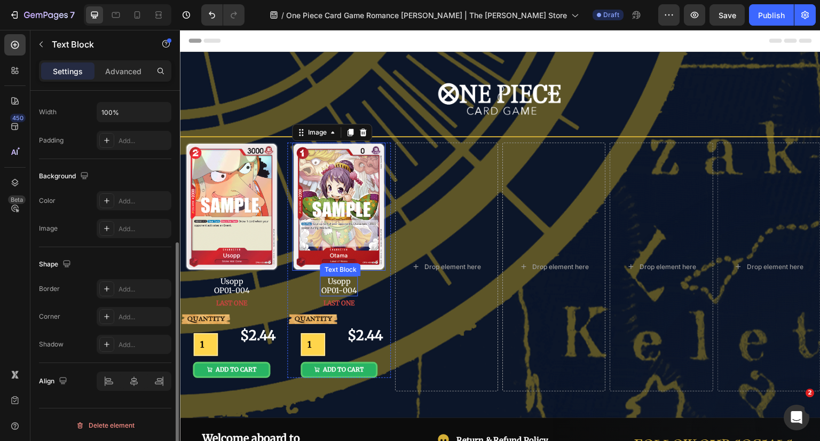
click at [342, 286] on p "OP01-004" at bounding box center [339, 290] width 36 height 9
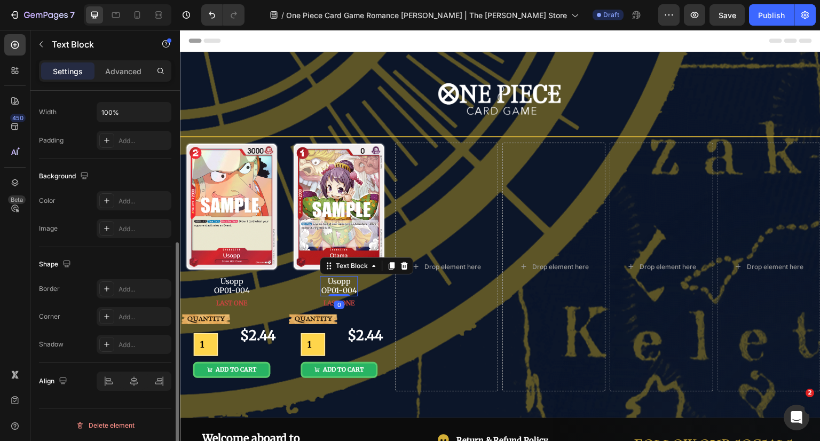
scroll to position [0, 0]
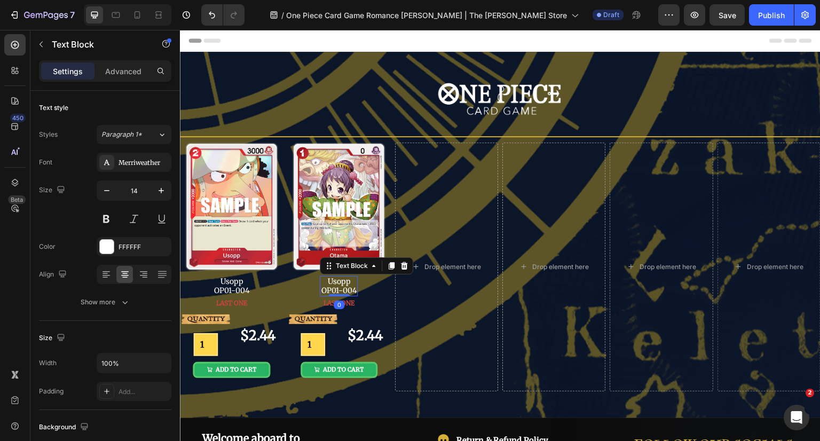
click at [342, 286] on p "OP01-004" at bounding box center [339, 290] width 36 height 9
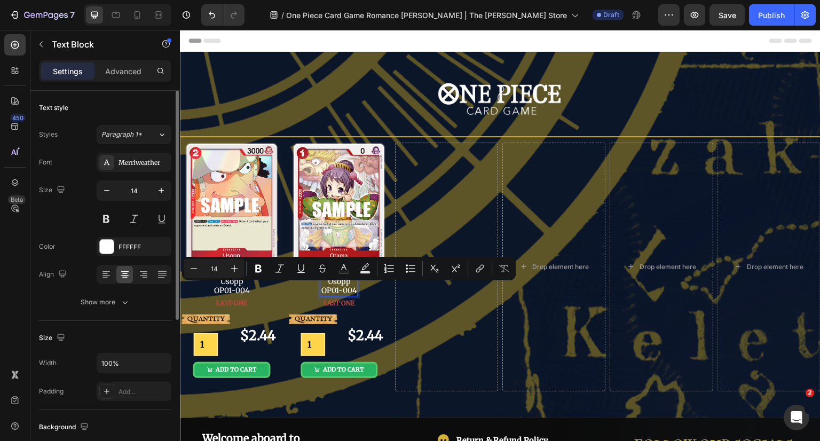
click at [338, 282] on p "Usopp" at bounding box center [339, 281] width 36 height 9
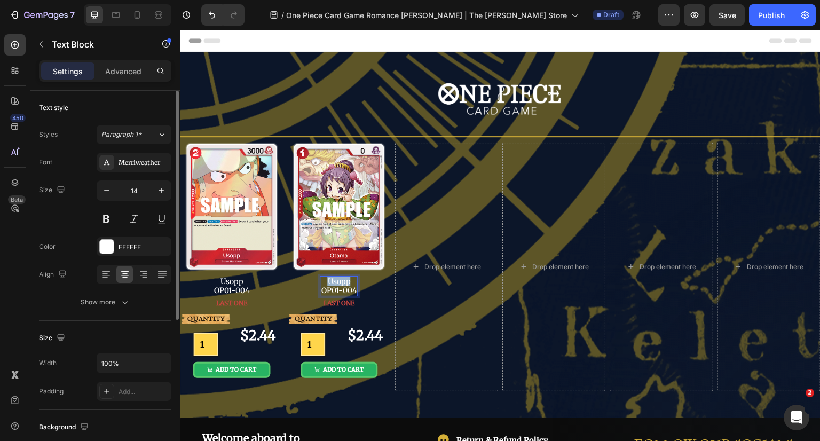
click at [338, 282] on p "Usopp" at bounding box center [339, 281] width 36 height 9
click at [353, 292] on p "OP01-004" at bounding box center [339, 290] width 36 height 9
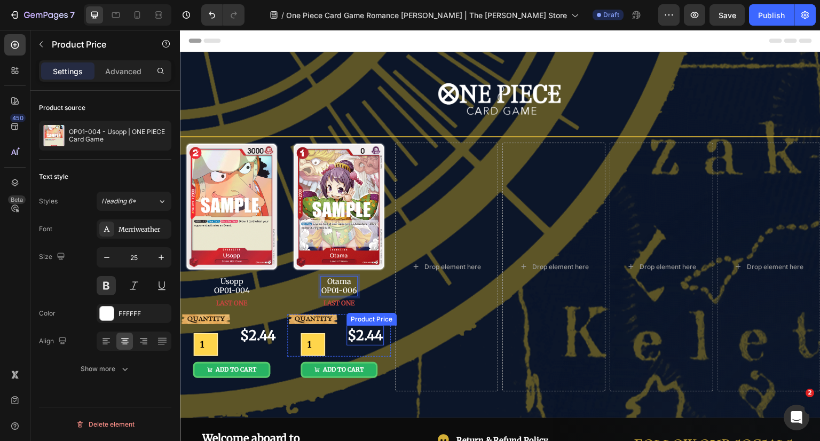
click at [366, 332] on div "$2.44" at bounding box center [364, 336] width 37 height 20
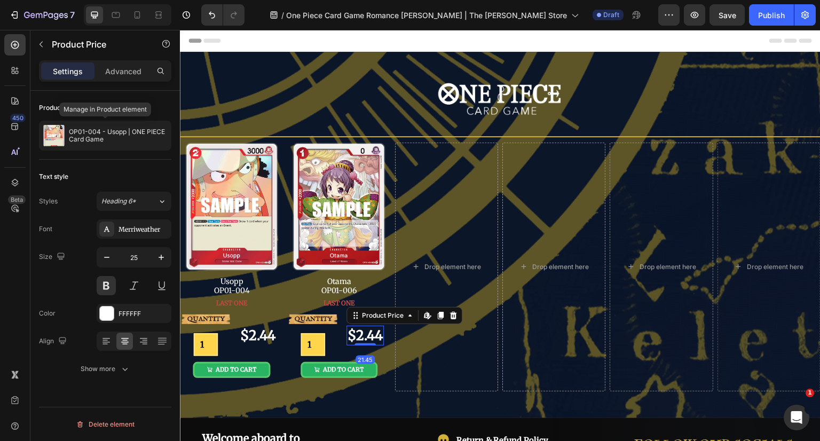
click at [102, 137] on p "OP01-004 - Usopp | ONE PIECE Card Game" at bounding box center [118, 135] width 98 height 15
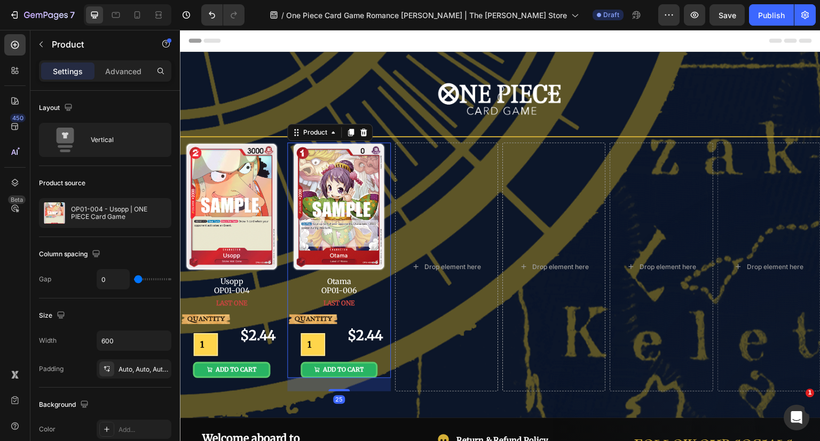
click at [113, 210] on p "OP01-004 - Usopp | ONE PIECE Card Game" at bounding box center [119, 213] width 96 height 15
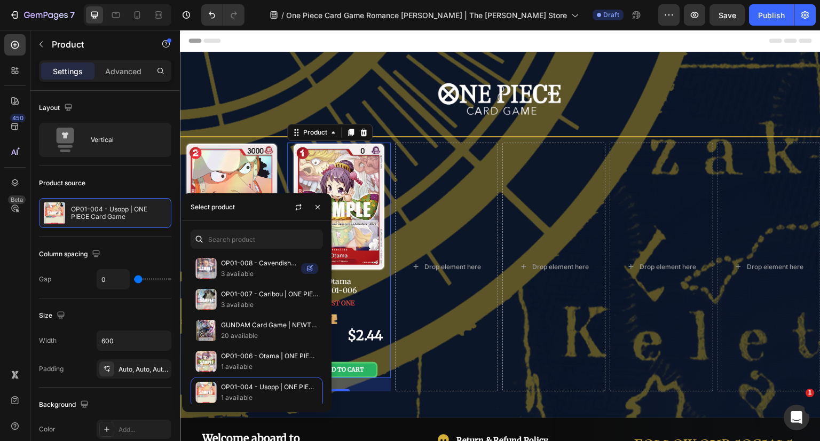
click at [280, 353] on p "OP01-006 - Otama | ONE PIECE Card Game" at bounding box center [269, 356] width 97 height 11
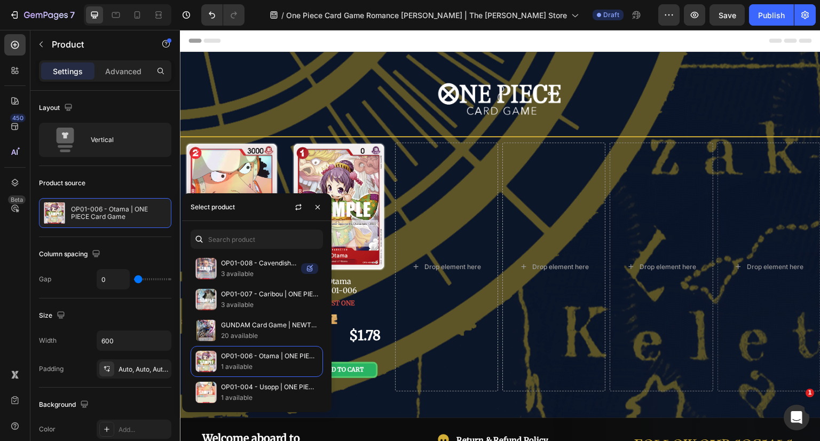
click at [318, 210] on icon "button" at bounding box center [317, 207] width 9 height 9
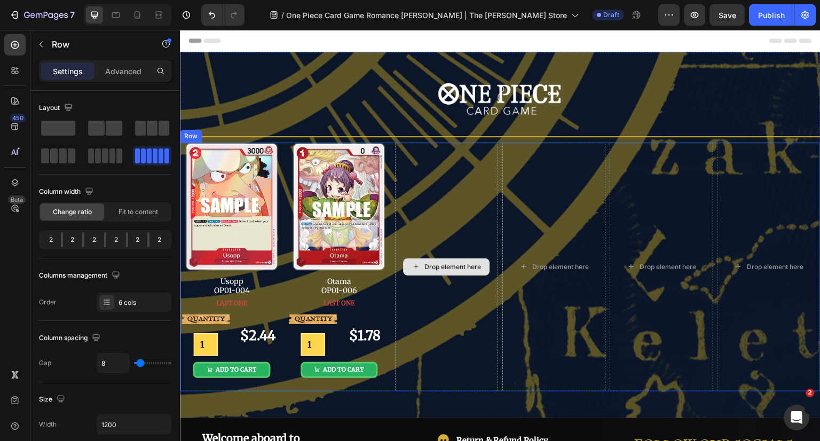
click at [460, 313] on div "Drop element here" at bounding box center [446, 267] width 103 height 249
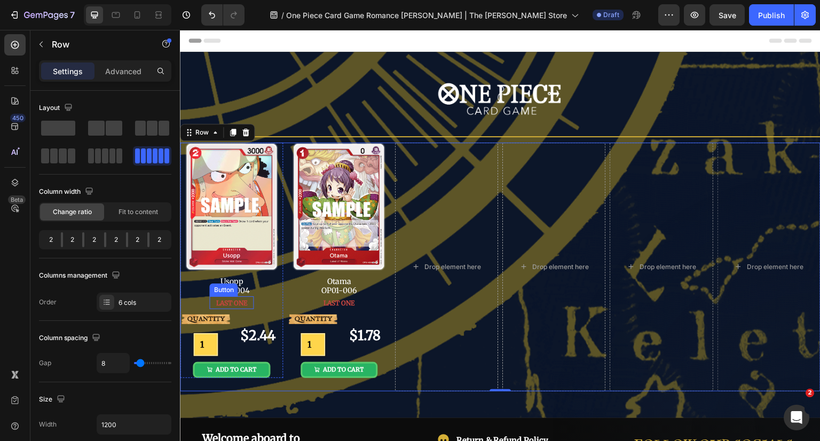
click at [229, 299] on span "LAST ONE" at bounding box center [231, 303] width 31 height 8
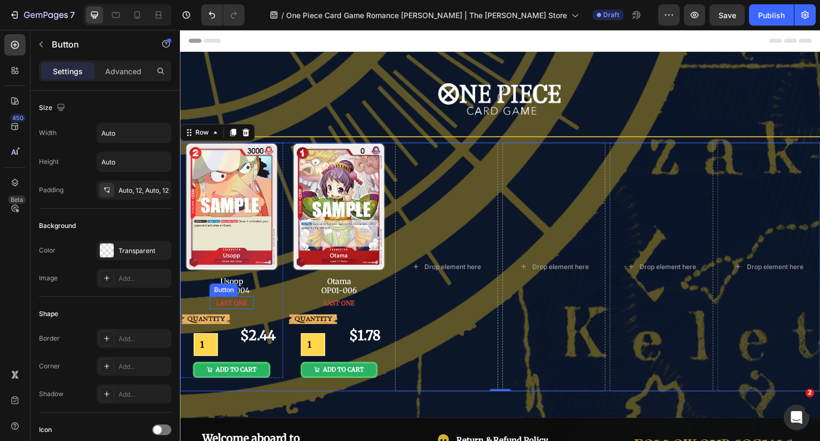
click at [229, 299] on span "LAST ONE" at bounding box center [231, 303] width 31 height 8
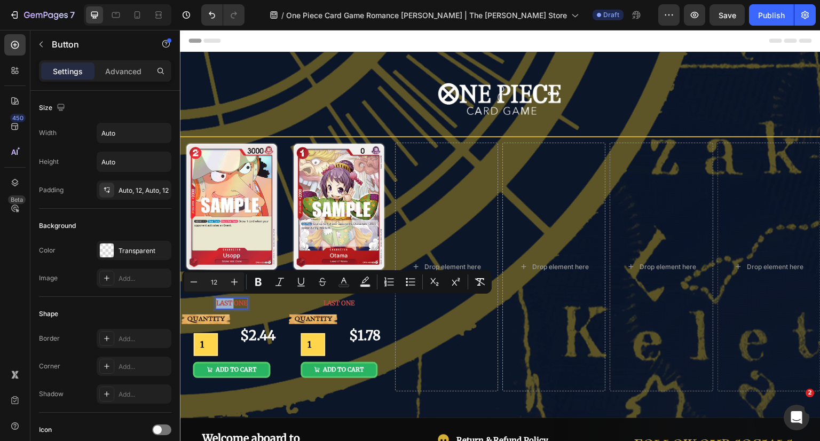
click at [224, 303] on span "LAST ONE" at bounding box center [231, 303] width 31 height 8
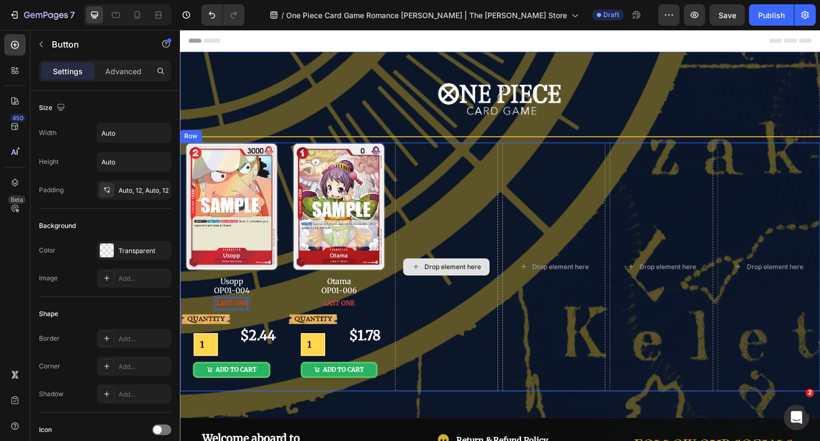
click at [452, 314] on div "Drop element here" at bounding box center [446, 267] width 103 height 249
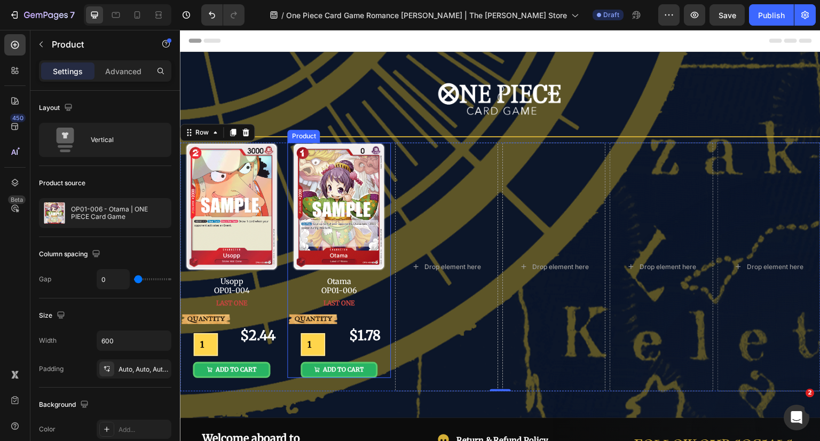
click at [373, 309] on div "QUANTITY Text Block 1 Product Quantity $1.78 Product Price Product Price Row AD…" at bounding box center [338, 343] width 103 height 69
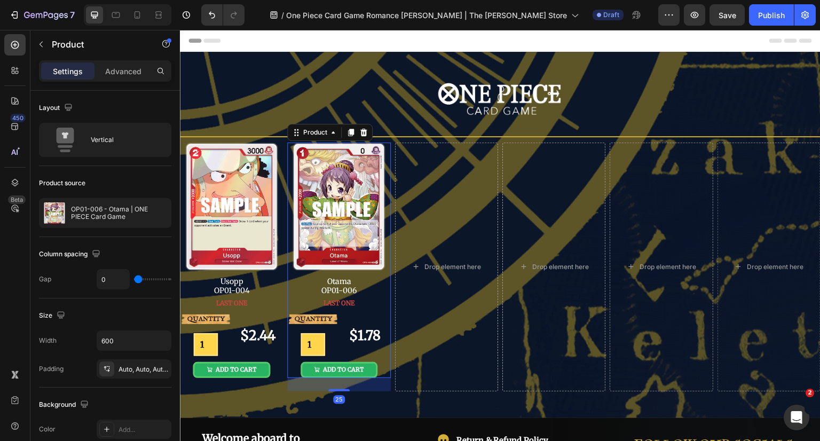
click at [346, 129] on icon at bounding box center [350, 132] width 9 height 9
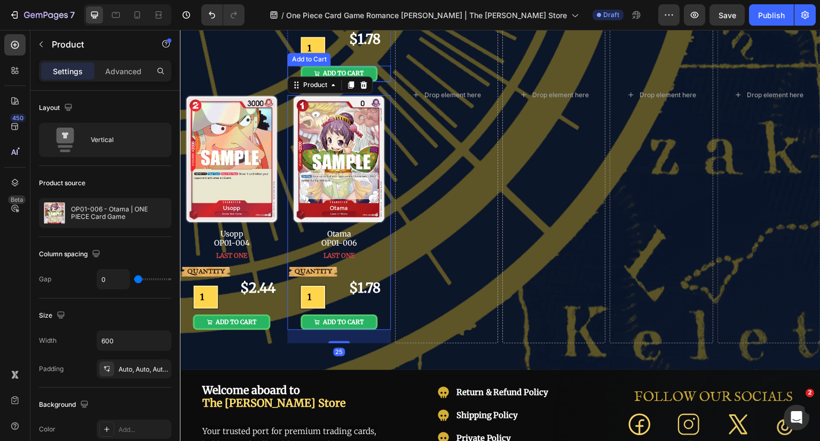
scroll to position [322, 0]
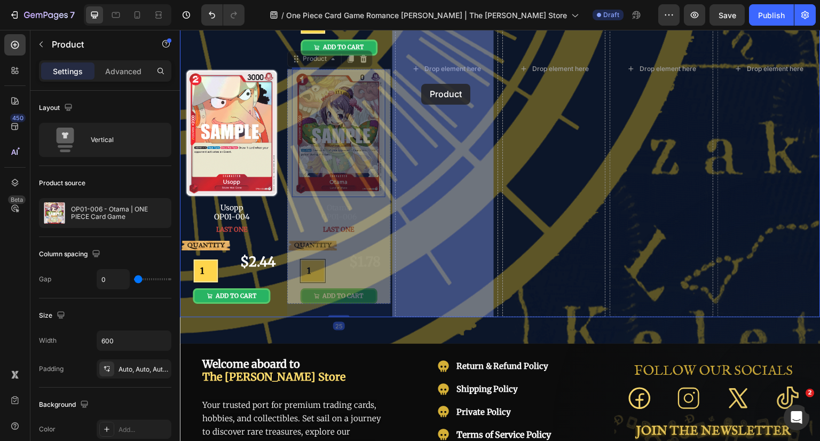
drag, startPoint x: 304, startPoint y: 58, endPoint x: 426, endPoint y: 85, distance: 125.2
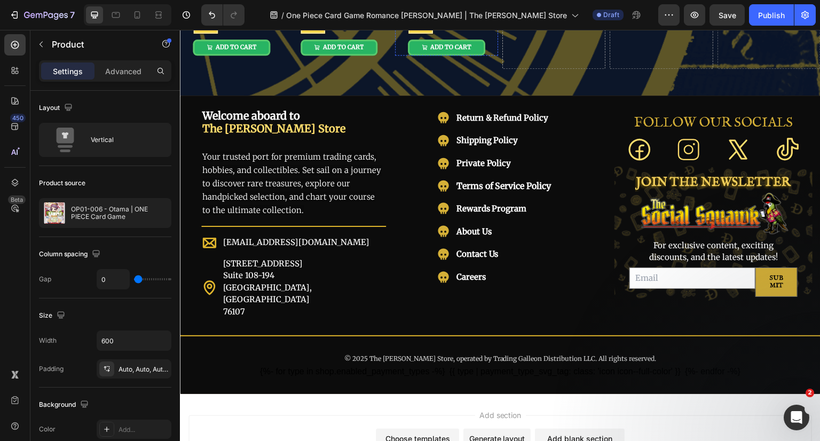
scroll to position [74, 0]
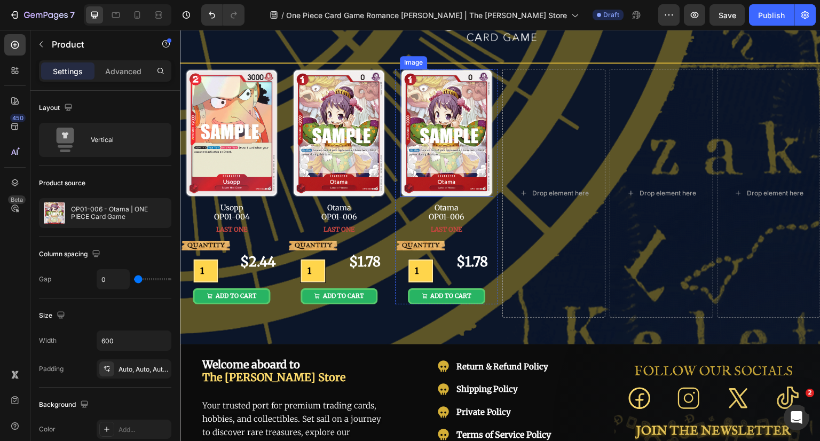
click at [438, 120] on img at bounding box center [446, 133] width 93 height 129
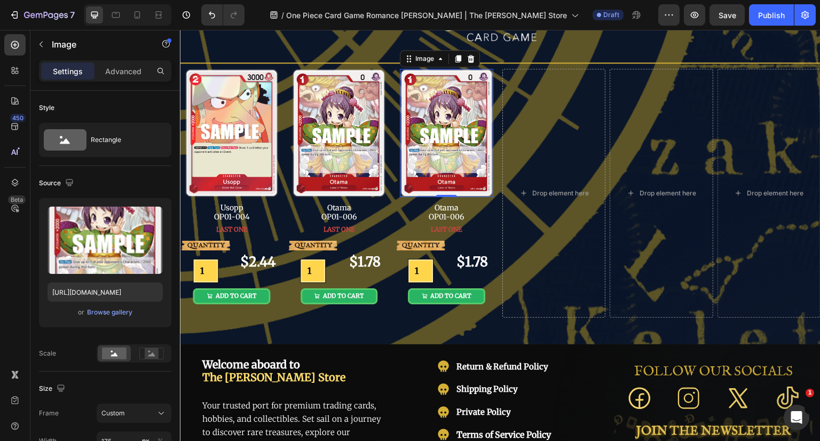
click at [132, 229] on label at bounding box center [105, 240] width 115 height 67
click at [132, 249] on input "file" at bounding box center [105, 258] width 74 height 18
click at [116, 294] on input "https://cdn.shopify.com/s/files/1/0646/2328/0217/files/OP01-006.png?v=1756293161" at bounding box center [105, 291] width 115 height 19
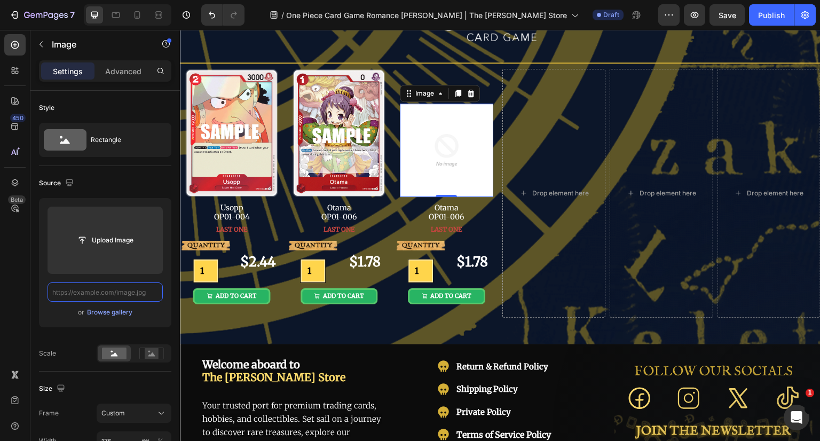
click at [93, 293] on input "text" at bounding box center [105, 291] width 115 height 19
paste input "https://cdn.shopify.com/s/files/1/0646/2328/0217/files/OP01-007.png?v=1756293452"
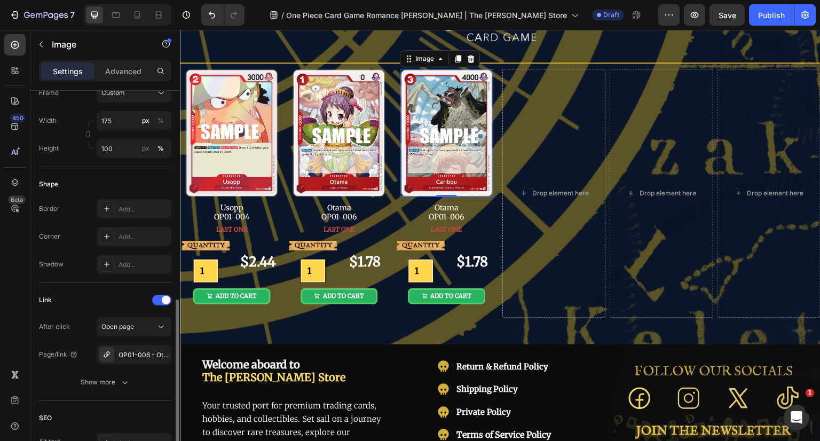
scroll to position [374, 0]
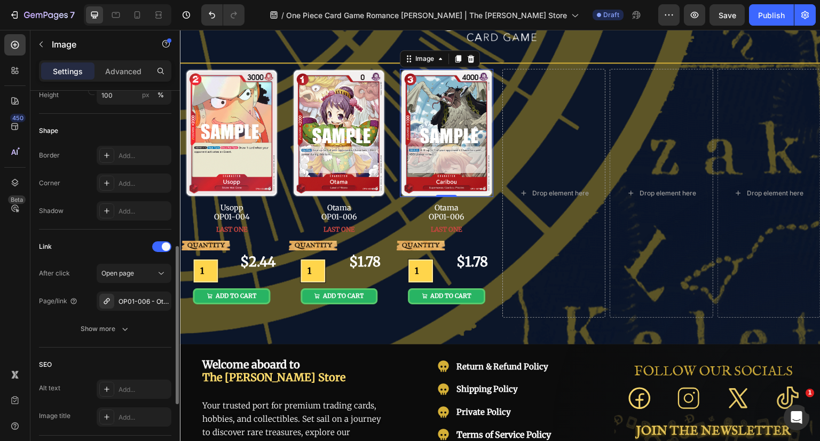
type input "https://cdn.shopify.com/s/files/1/0646/2328/0217/files/OP01-007.png?v=1756293452"
click at [0, 0] on icon "button" at bounding box center [0, 0] width 0 height 0
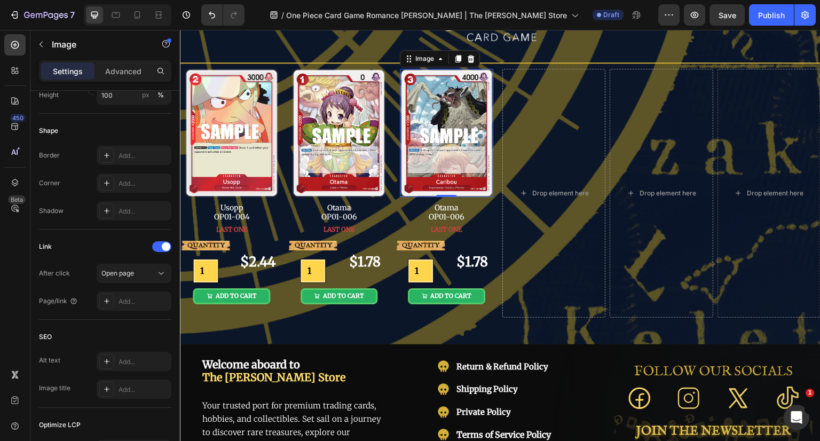
click at [123, 301] on div "Add..." at bounding box center [143, 302] width 50 height 10
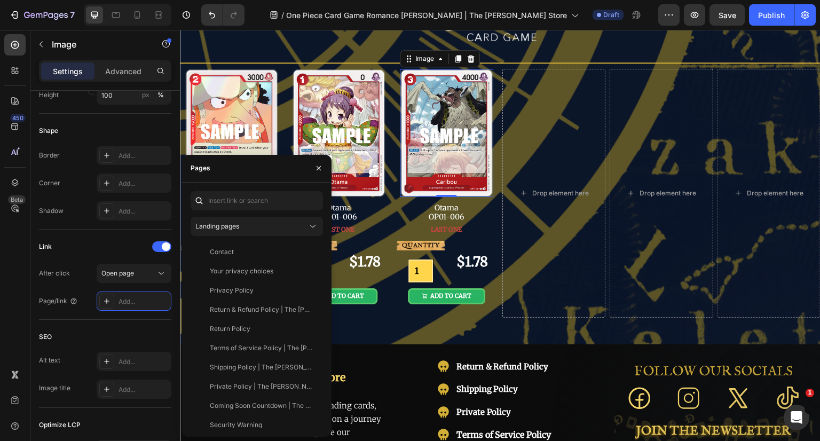
click at [233, 225] on span "Landing pages" at bounding box center [217, 226] width 44 height 8
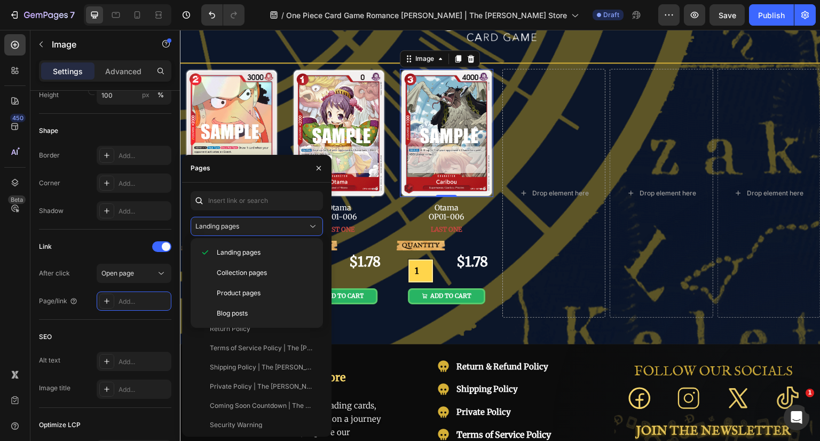
click at [235, 296] on span "Product pages" at bounding box center [239, 293] width 44 height 10
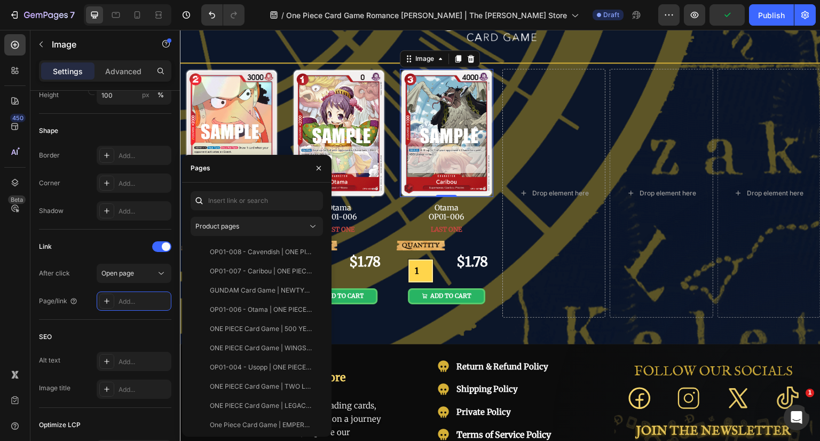
click at [266, 272] on div "OP01-007 - Caribou | ONE PIECE Card Game" at bounding box center [261, 271] width 102 height 10
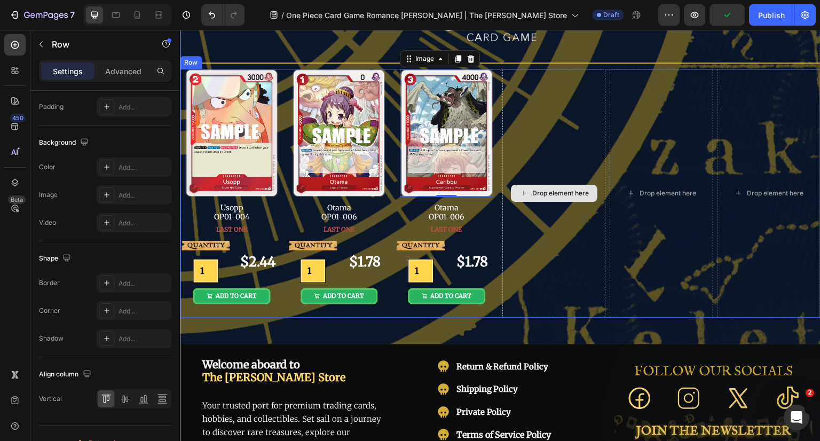
click at [528, 223] on div "Drop element here" at bounding box center [553, 193] width 103 height 249
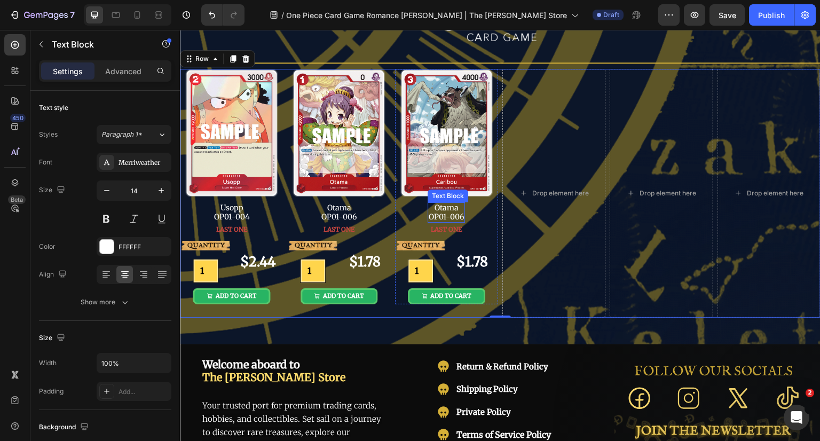
click at [452, 206] on p "Otama" at bounding box center [446, 207] width 35 height 9
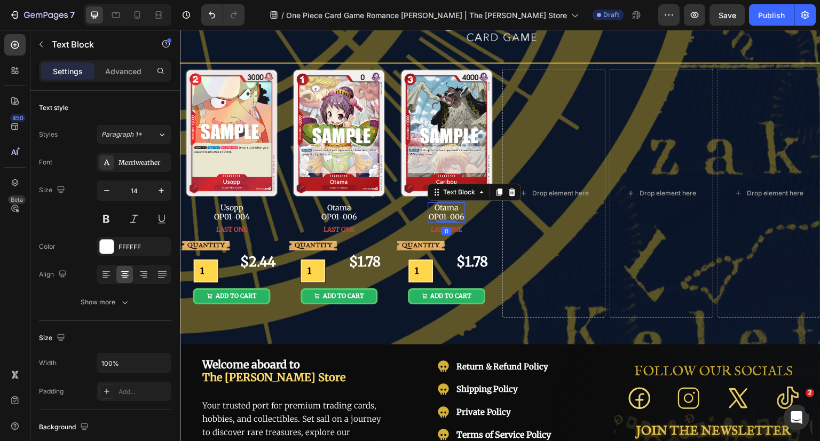
click at [452, 206] on p "Otama" at bounding box center [446, 207] width 35 height 9
click at [461, 217] on div "Caribou OP01-006" at bounding box center [446, 212] width 37 height 20
click at [453, 227] on span "LAST ONE" at bounding box center [446, 229] width 31 height 8
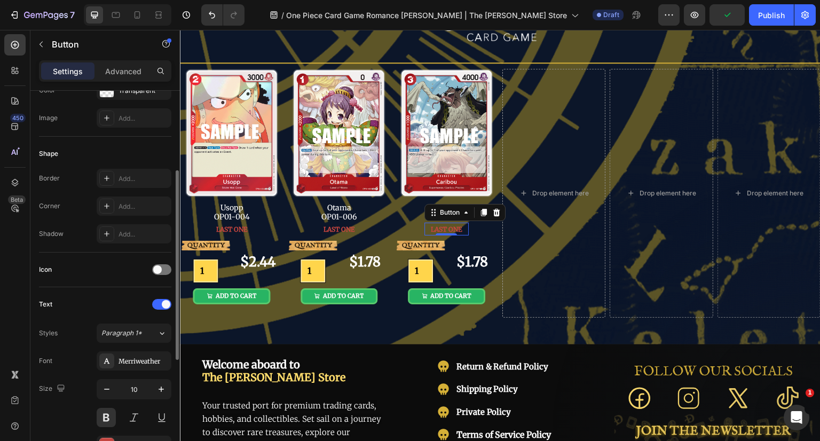
scroll to position [214, 0]
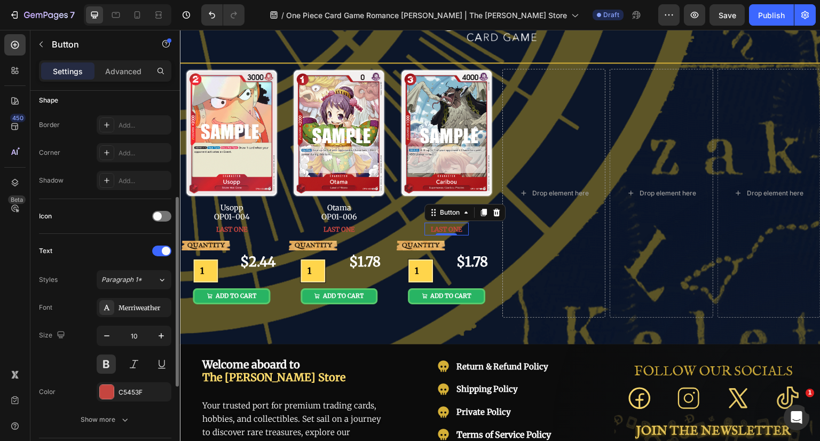
click at [134, 393] on div "C5453F" at bounding box center [143, 393] width 50 height 10
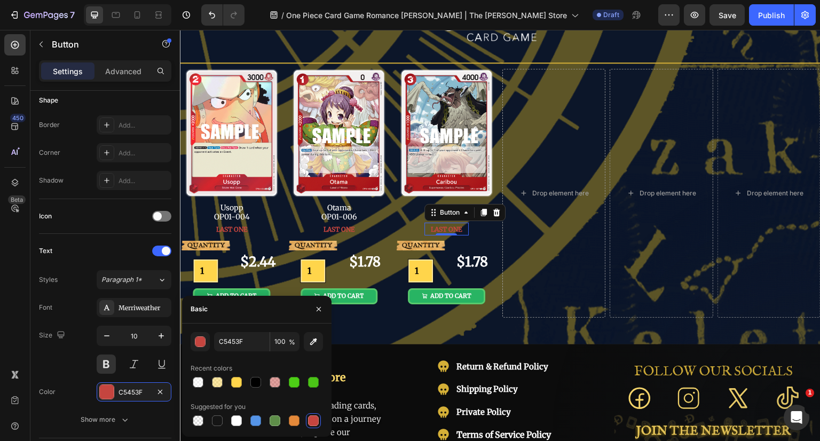
click at [299, 382] on div at bounding box center [294, 382] width 11 height 11
type input "4DCE16"
drag, startPoint x: 323, startPoint y: 310, endPoint x: 223, endPoint y: 239, distance: 123.4
click at [323, 310] on button "button" at bounding box center [318, 309] width 17 height 17
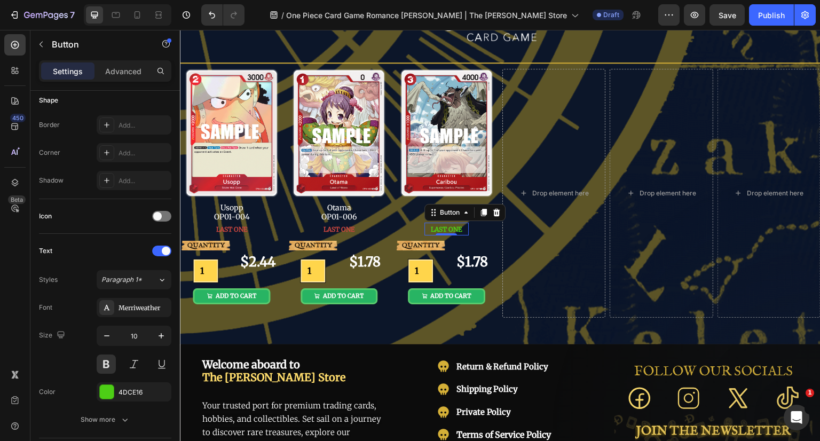
click at [455, 227] on span "LAST ONE" at bounding box center [446, 229] width 31 height 8
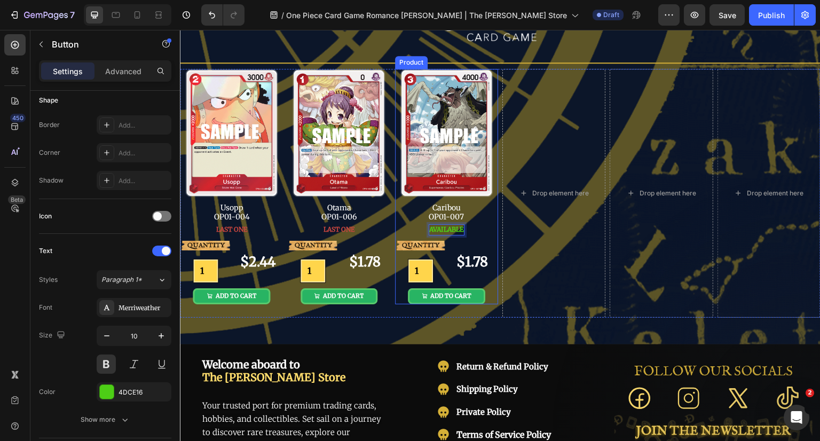
click at [475, 223] on div "AVAILABLE Button 0" at bounding box center [446, 229] width 103 height 13
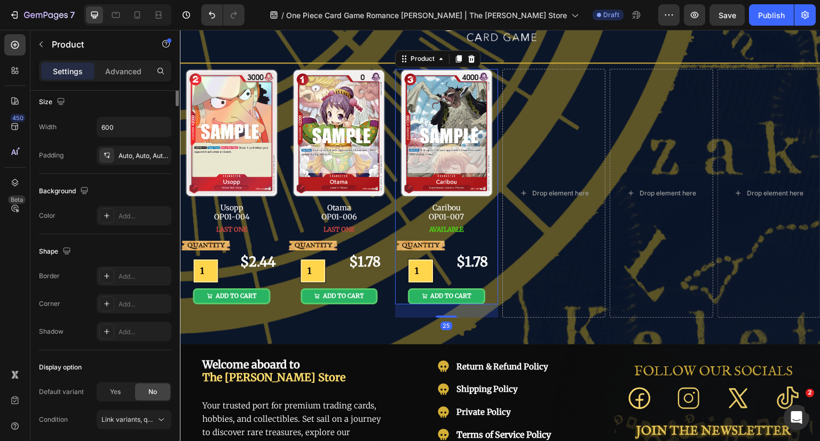
scroll to position [0, 0]
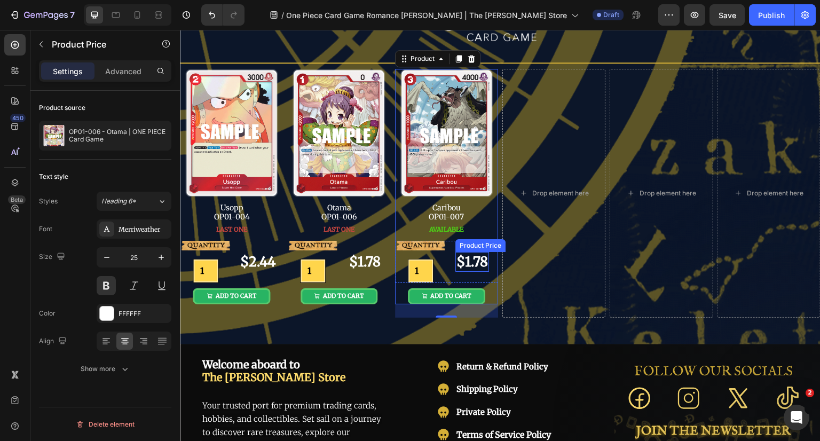
click at [469, 262] on div "$1.78" at bounding box center [472, 262] width 34 height 20
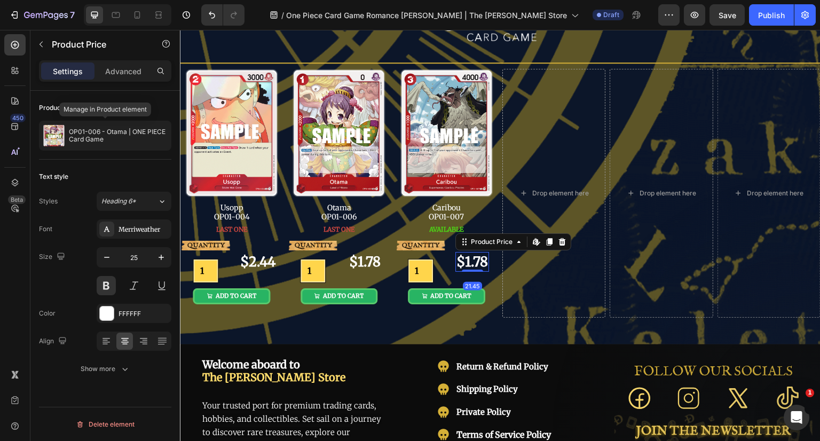
click at [121, 143] on p "OP01-006 - Otama | ONE PIECE Card Game" at bounding box center [118, 135] width 98 height 15
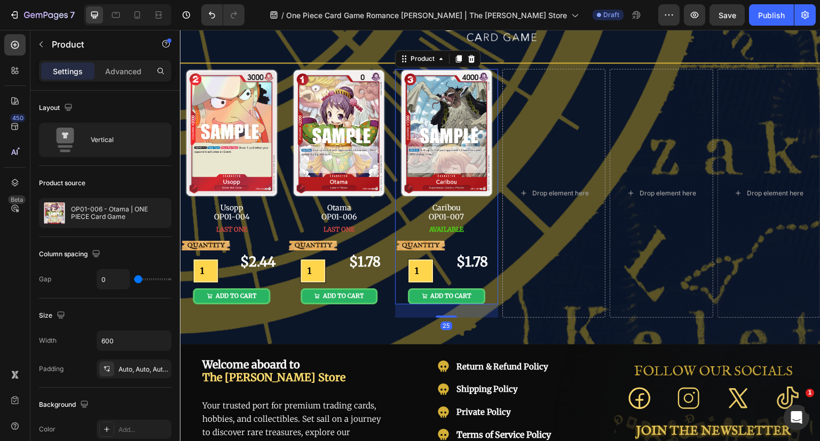
click at [121, 214] on p "OP01-006 - Otama | ONE PIECE Card Game" at bounding box center [119, 213] width 96 height 15
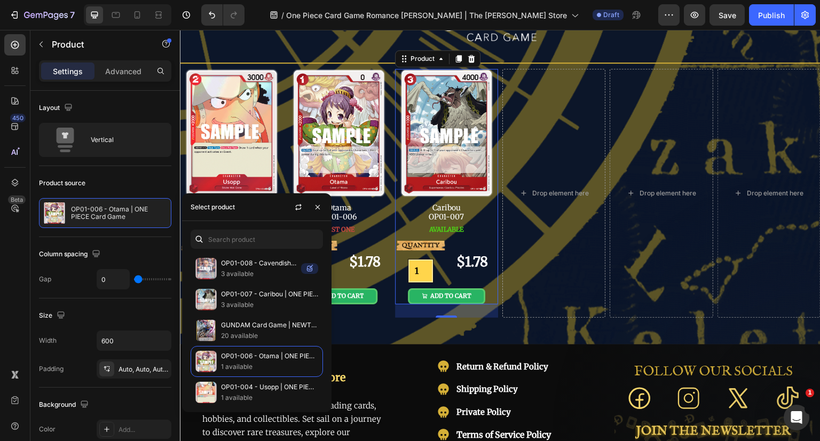
click at [273, 296] on p "OP01-007 - Caribou | ONE PIECE Card Game" at bounding box center [269, 294] width 97 height 11
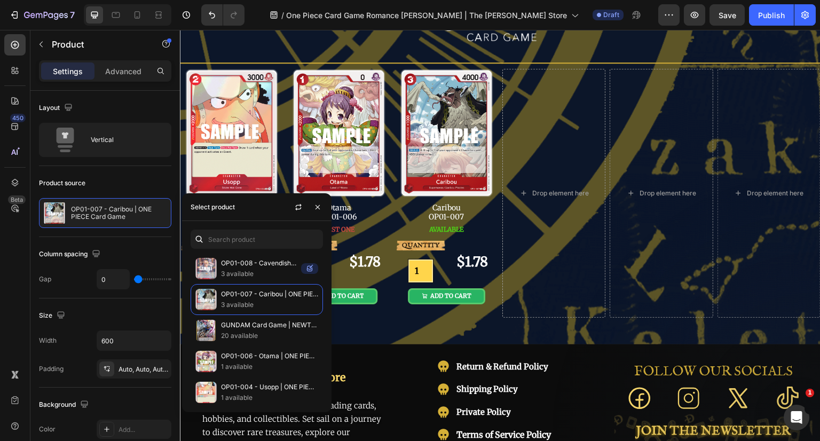
click at [257, 296] on p "OP01-007 - Caribou | ONE PIECE Card Game" at bounding box center [269, 294] width 97 height 11
click at [203, 297] on img at bounding box center [205, 299] width 21 height 21
click at [259, 298] on p "OP01-007 - Caribou | ONE PIECE Card Game" at bounding box center [269, 294] width 97 height 11
click at [319, 210] on icon "button" at bounding box center [317, 207] width 9 height 9
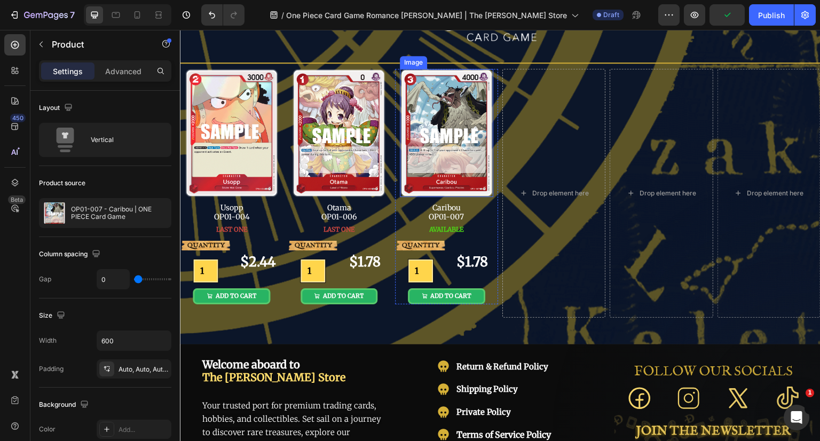
click at [460, 159] on img at bounding box center [446, 133] width 93 height 129
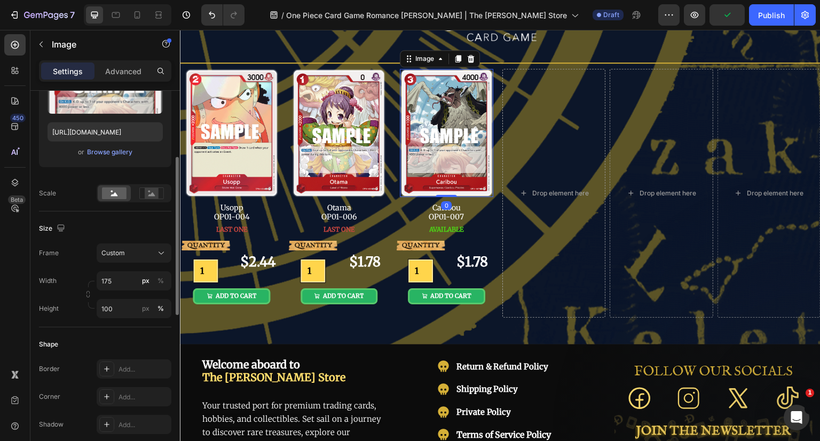
scroll to position [320, 0]
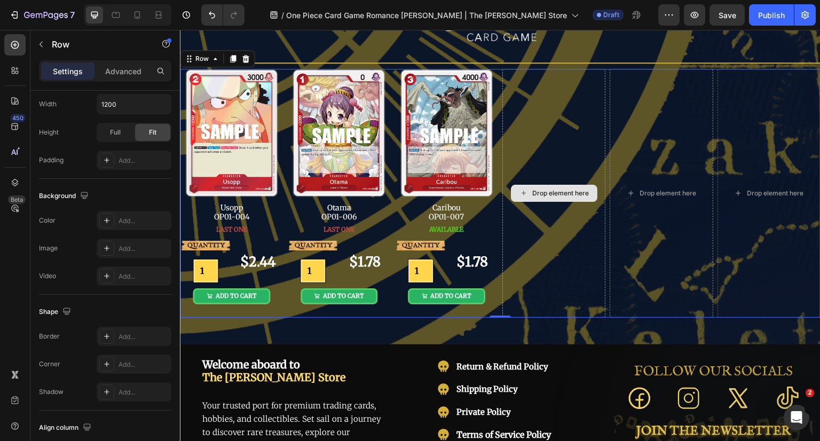
click at [547, 254] on div "Drop element here" at bounding box center [553, 193] width 103 height 249
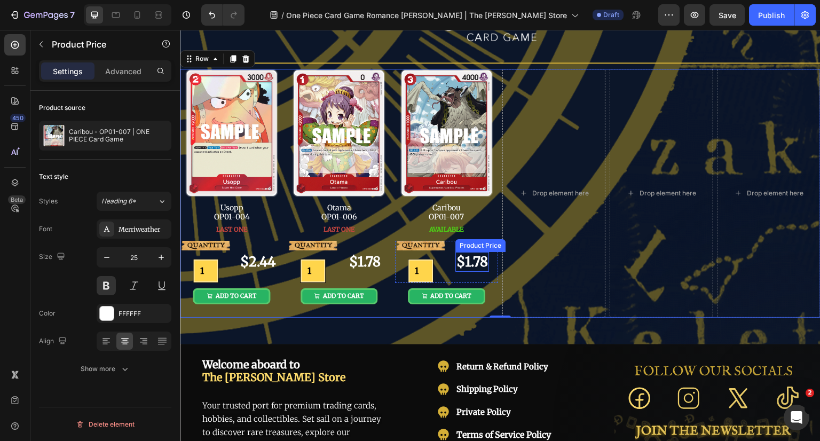
click at [476, 260] on div "$1.78" at bounding box center [472, 262] width 34 height 20
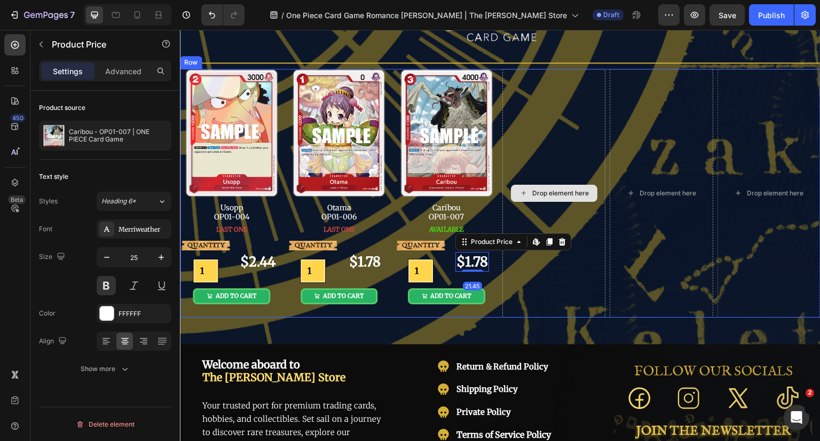
click at [586, 220] on div "Drop element here" at bounding box center [553, 193] width 103 height 249
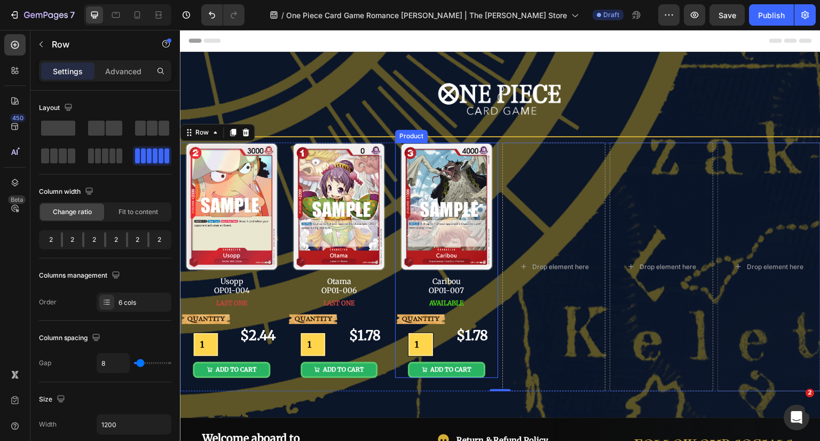
click at [488, 306] on div "AVAILABLE Button" at bounding box center [446, 302] width 103 height 13
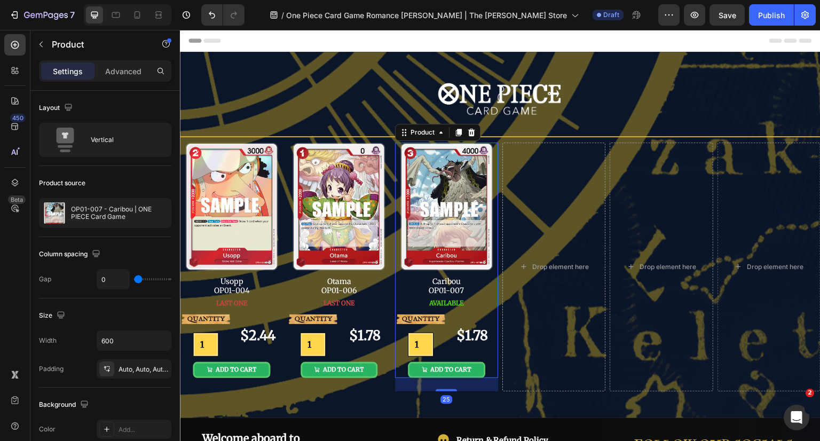
click at [456, 129] on icon at bounding box center [458, 132] width 6 height 7
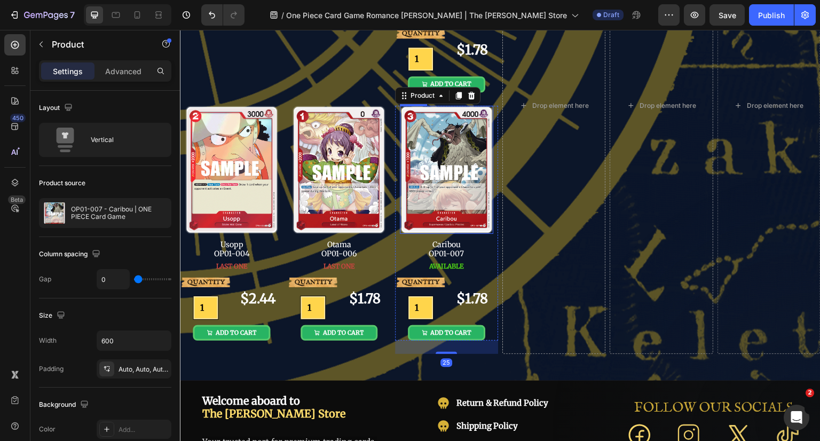
scroll to position [322, 0]
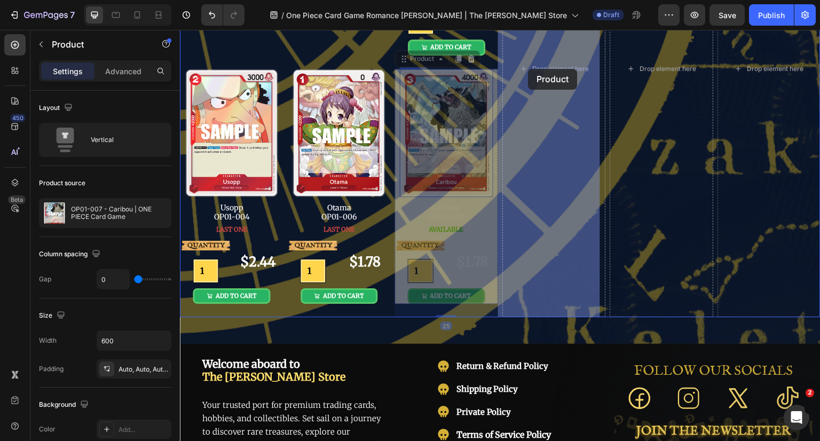
drag, startPoint x: 415, startPoint y: 59, endPoint x: 528, endPoint y: 69, distance: 113.6
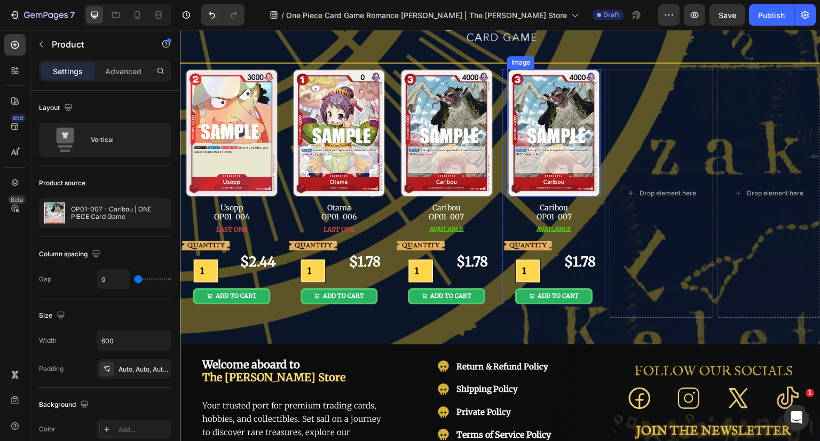
click at [548, 105] on img at bounding box center [553, 133] width 93 height 129
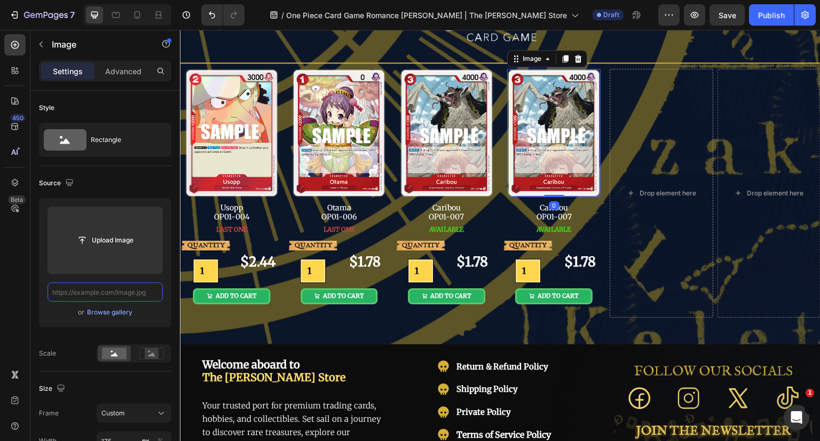
scroll to position [0, 0]
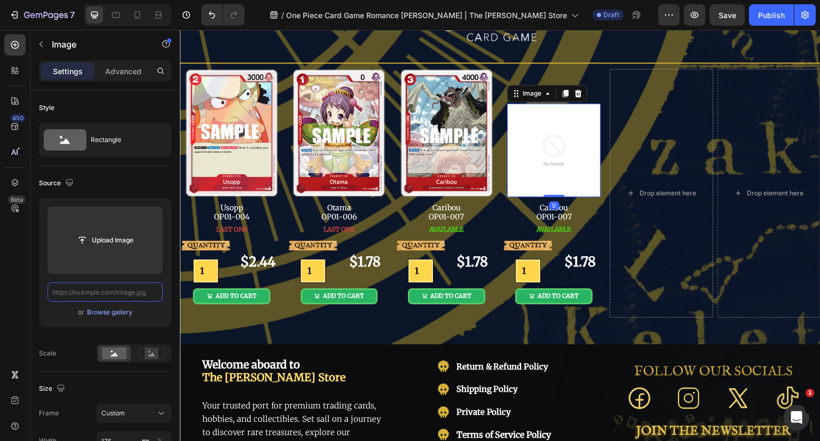
click at [101, 291] on input "text" at bounding box center [105, 291] width 115 height 19
type input "https://cdn.shopify.com/s/files/1/0646/2328/0217/files/OP01-008.png?v=1756313755"
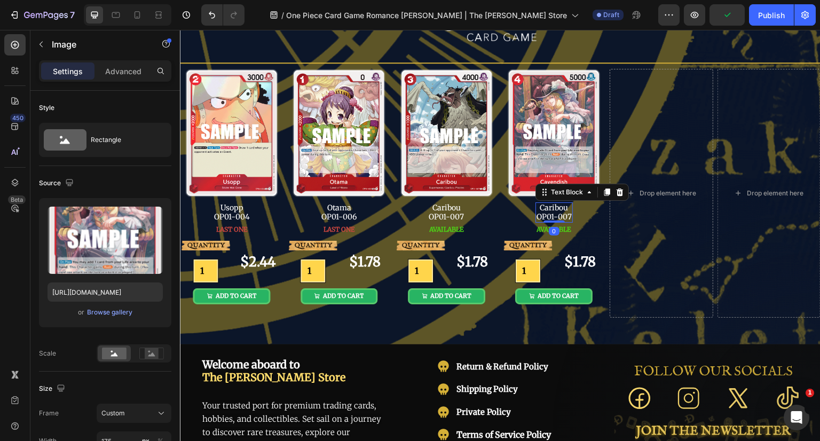
click at [560, 210] on p "Caribou" at bounding box center [553, 207] width 35 height 9
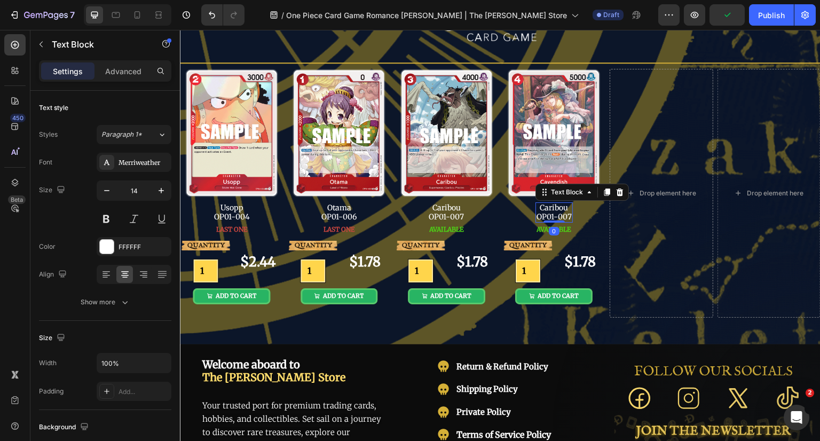
click at [551, 209] on p "Caribou" at bounding box center [553, 207] width 35 height 9
click at [566, 216] on p "OP01-007" at bounding box center [553, 216] width 37 height 9
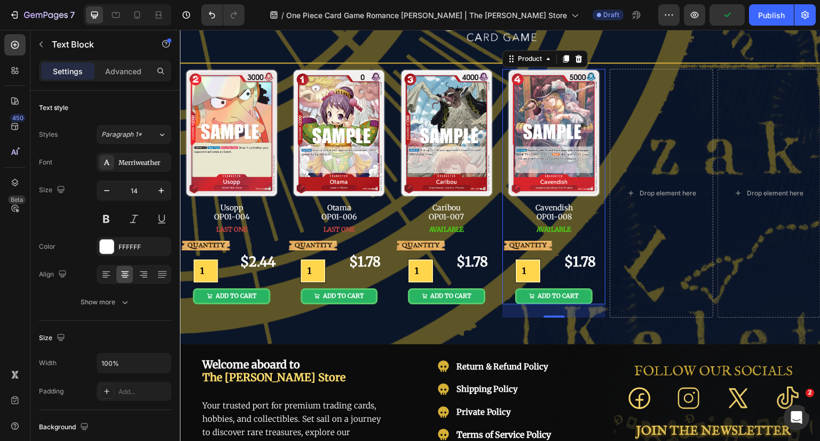
click at [595, 219] on div "Image Cavendish OP01-008 Text Block AVAILABLE Button" at bounding box center [553, 152] width 103 height 167
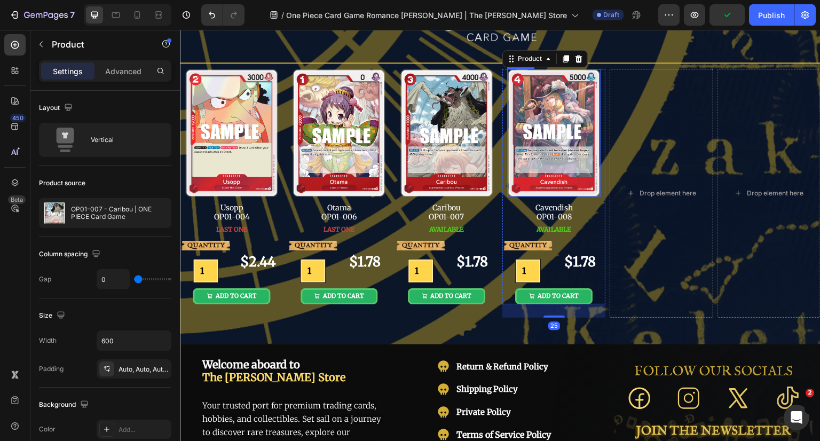
click at [578, 162] on img at bounding box center [553, 133] width 93 height 129
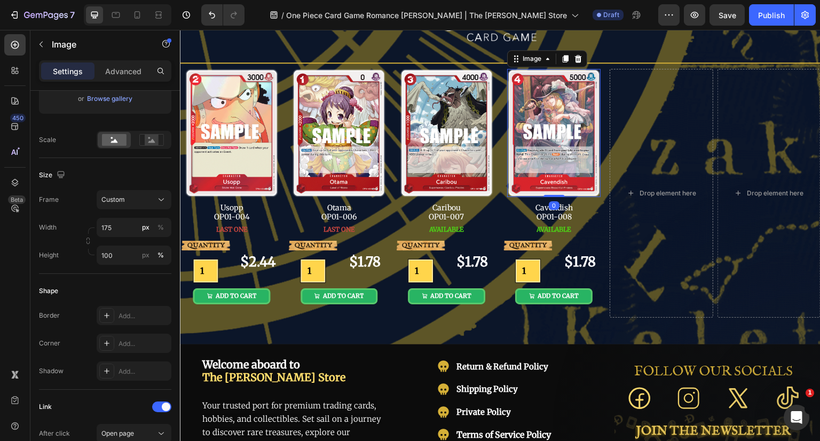
scroll to position [427, 0]
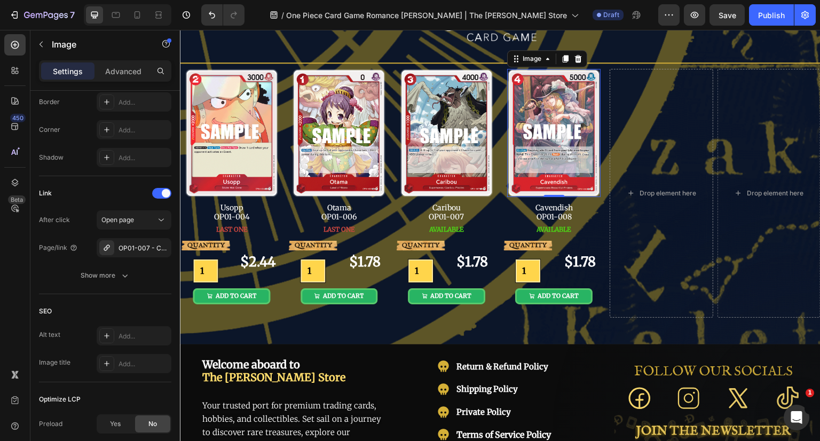
click at [0, 0] on icon "button" at bounding box center [0, 0] width 0 height 0
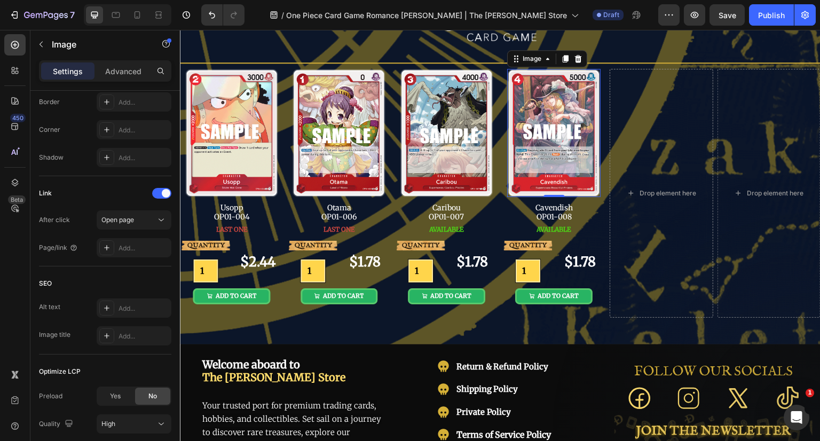
click at [129, 248] on div "Add..." at bounding box center [143, 248] width 50 height 10
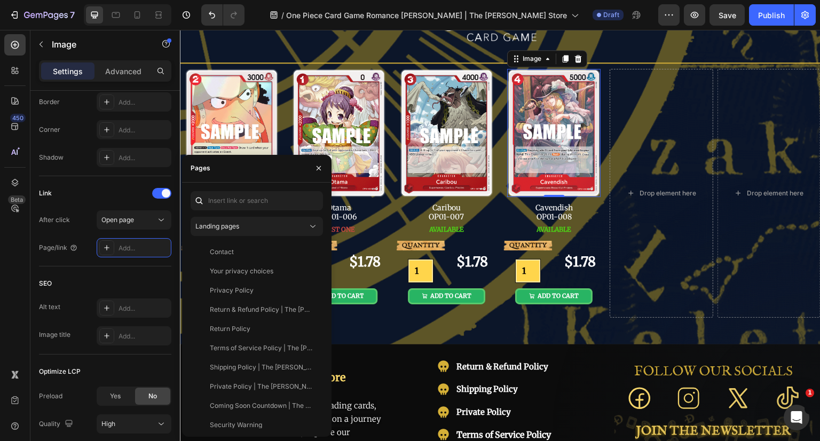
click at [249, 221] on div "Landing pages" at bounding box center [256, 226] width 123 height 11
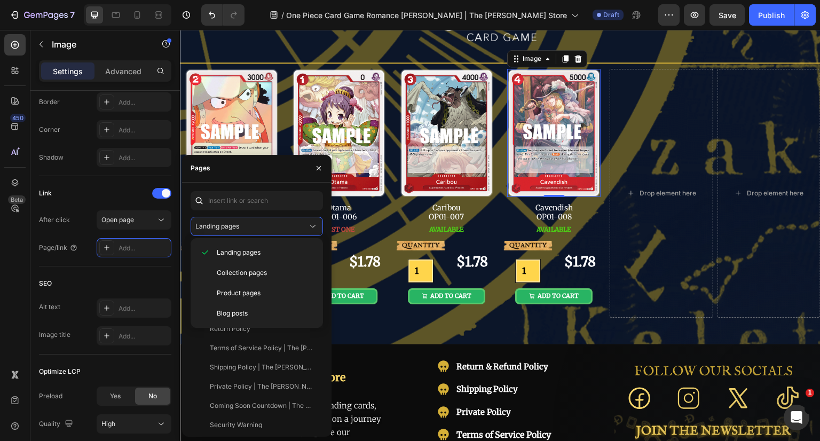
click at [242, 290] on span "Product pages" at bounding box center [239, 293] width 44 height 10
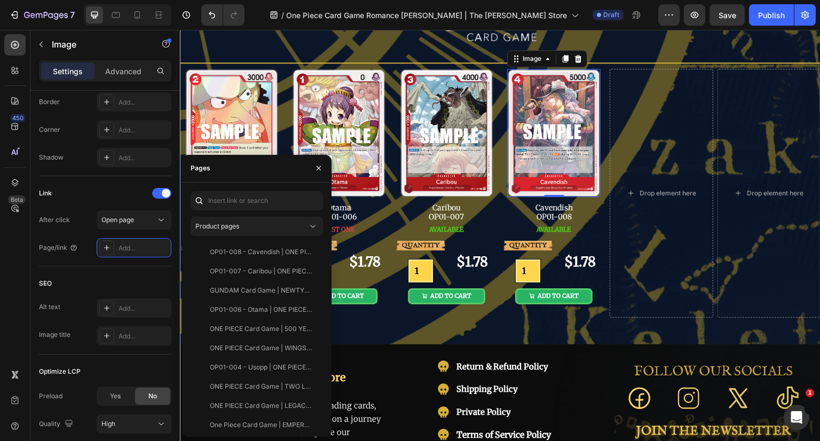
click at [269, 251] on div "OP01-008 - Cavendish | ONE PIECE Card Game" at bounding box center [261, 252] width 102 height 10
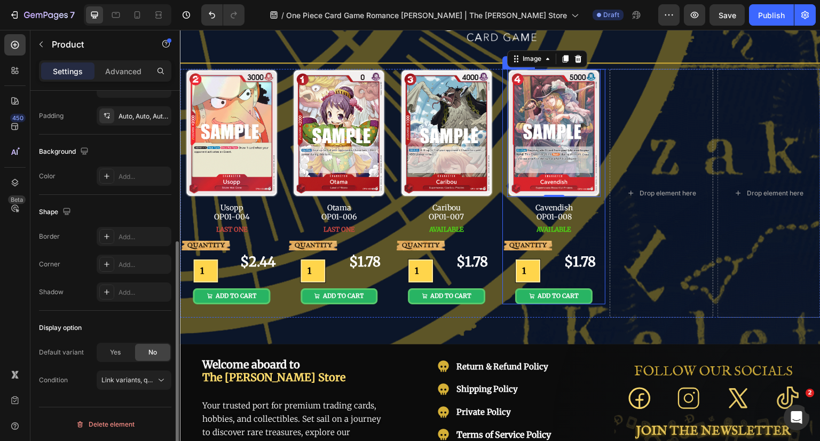
click at [584, 225] on div "AVAILABLE Button" at bounding box center [553, 229] width 103 height 13
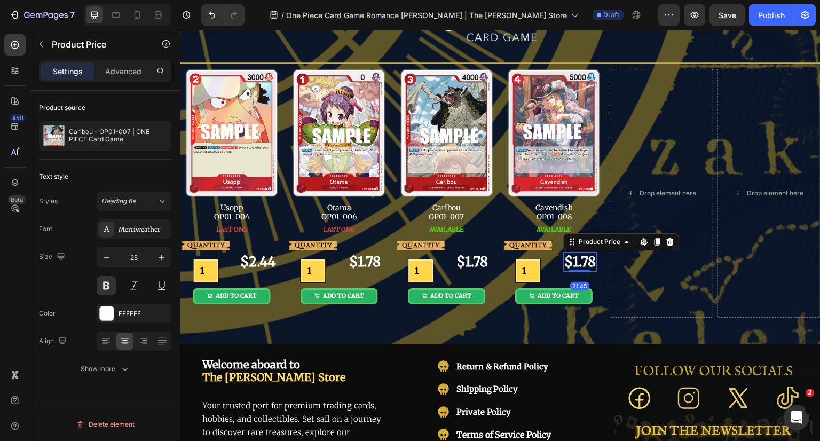
click at [580, 257] on div "$1.78" at bounding box center [580, 262] width 34 height 20
click at [117, 147] on div "Caribou - OP01-007 | ONE PIECE Card Game" at bounding box center [105, 136] width 132 height 30
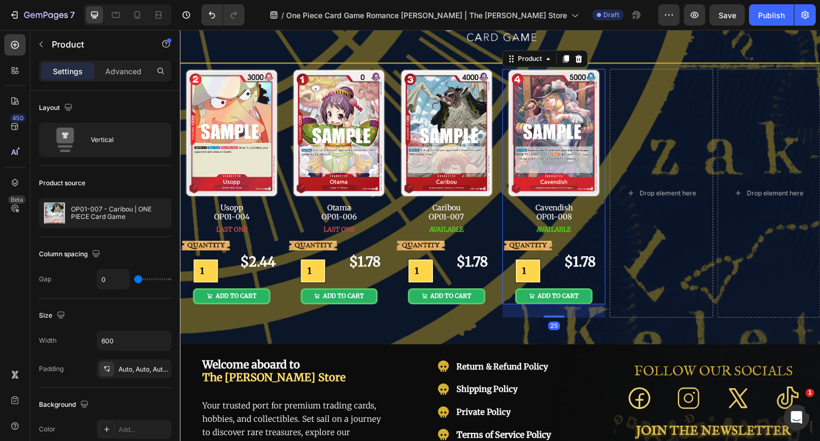
click at [114, 212] on p "OP01-007 - Caribou | ONE PIECE Card Game" at bounding box center [119, 213] width 96 height 15
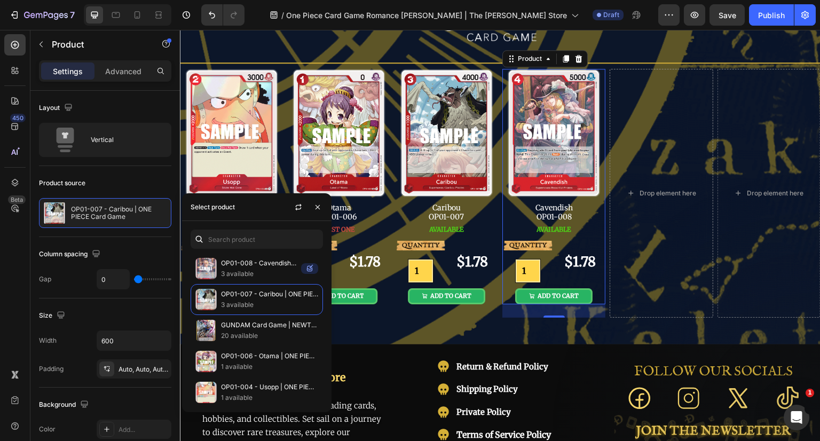
click at [271, 274] on p "3 available" at bounding box center [259, 273] width 76 height 11
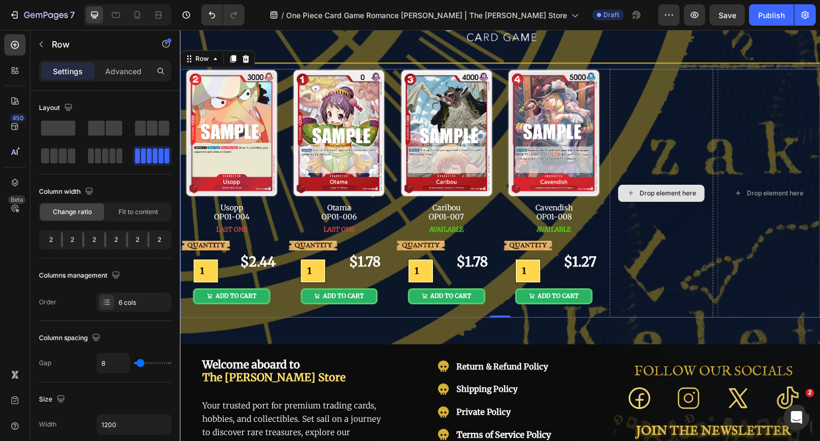
click at [633, 224] on div "Drop element here" at bounding box center [661, 193] width 103 height 249
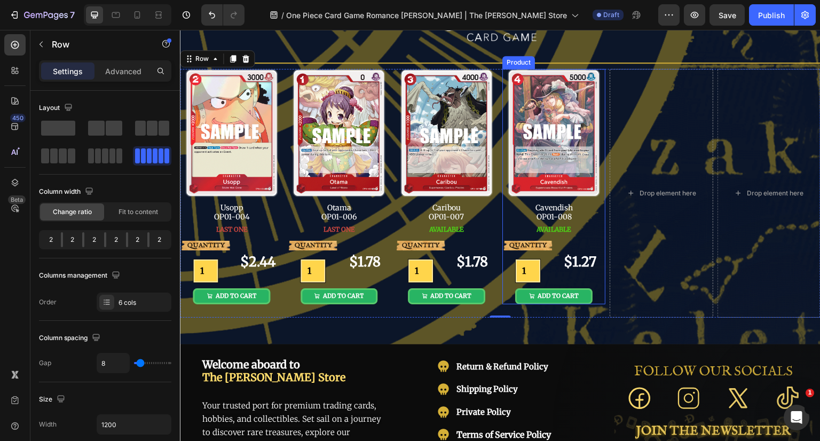
click at [593, 285] on div "QUANTITY Text Block 1 Product Quantity $1.27 Product Price Product Price Row AD…" at bounding box center [553, 269] width 103 height 69
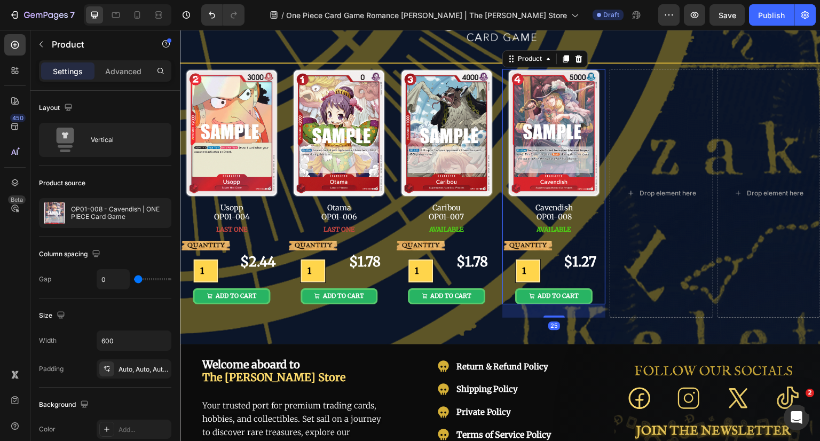
click at [563, 59] on icon at bounding box center [566, 58] width 6 height 7
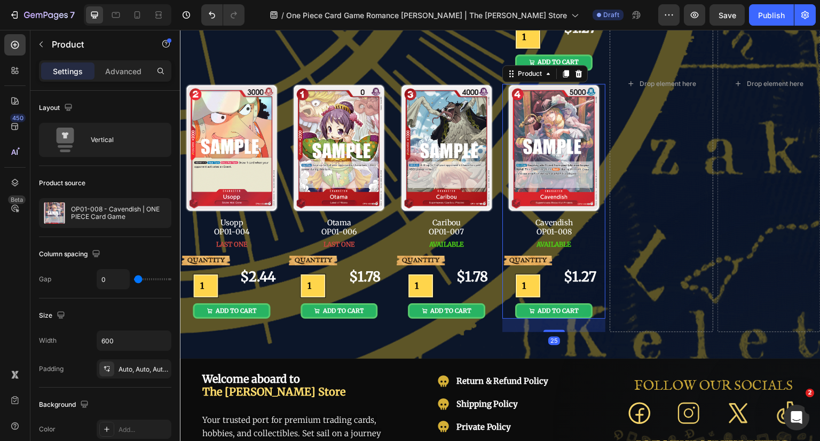
scroll to position [322, 0]
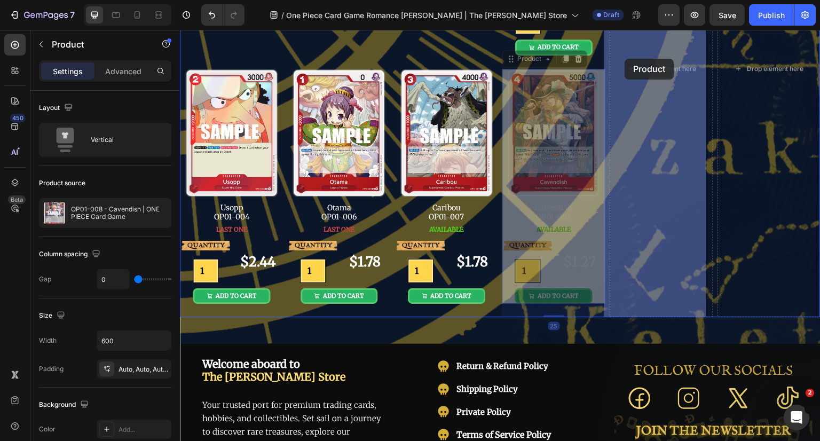
drag, startPoint x: 511, startPoint y: 58, endPoint x: 625, endPoint y: 59, distance: 114.2
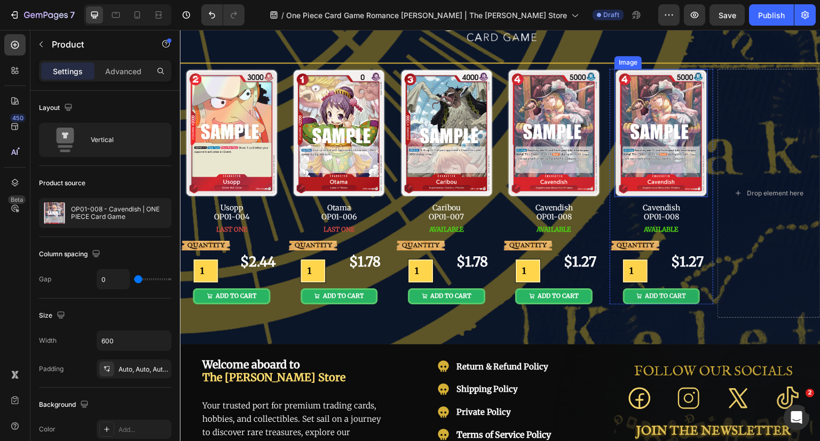
click at [668, 117] on img at bounding box center [660, 133] width 93 height 129
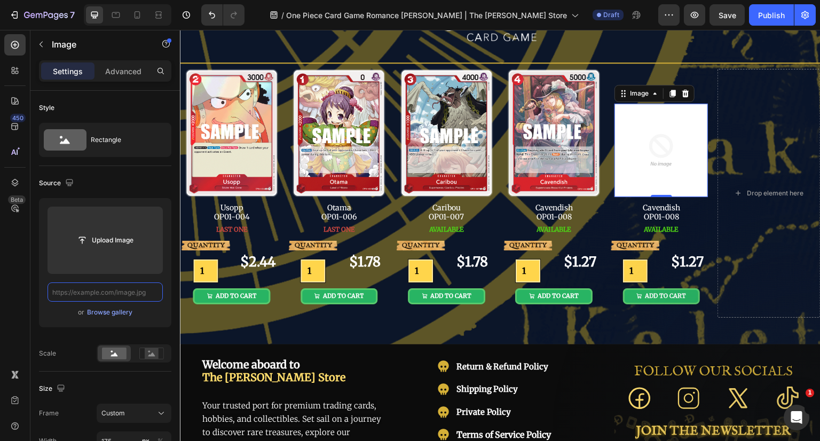
scroll to position [0, 0]
click at [114, 293] on input "text" at bounding box center [105, 291] width 115 height 19
type input "https://cdn.shopify.com/s/files/1/0646/2328/0217/files/OP01-009.png?v=1756315263"
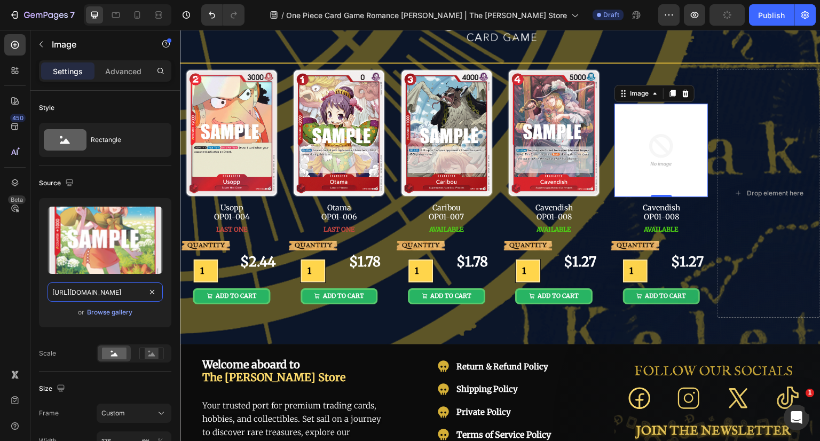
scroll to position [0, 170]
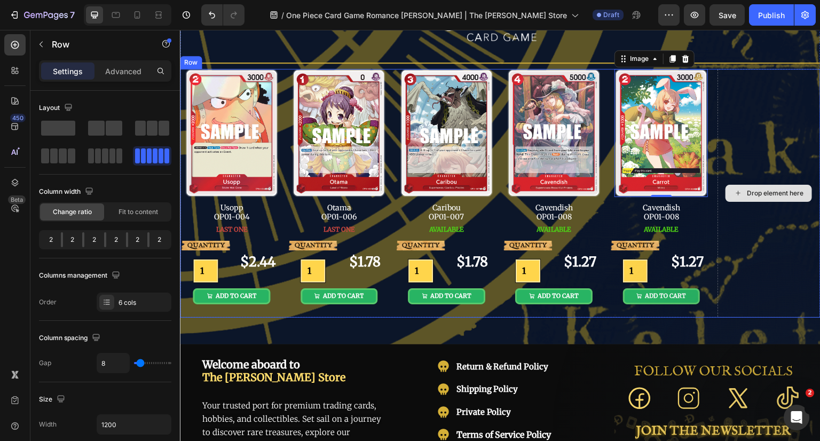
click at [736, 230] on div "Drop element here" at bounding box center [768, 193] width 103 height 249
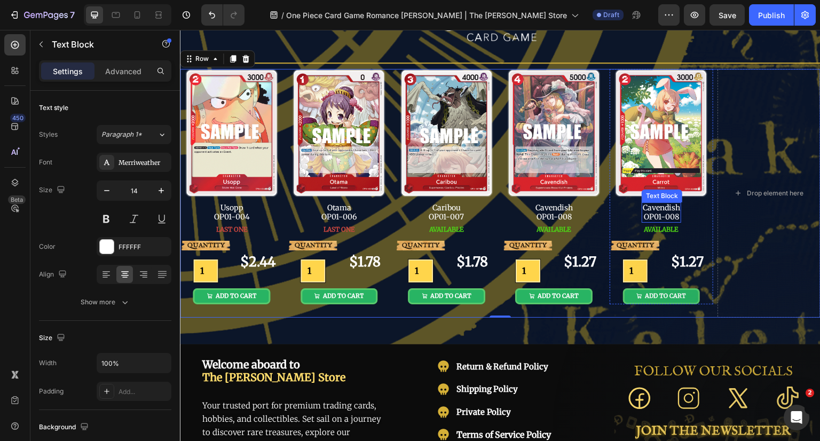
click at [664, 208] on p "Cavendish" at bounding box center [661, 207] width 37 height 9
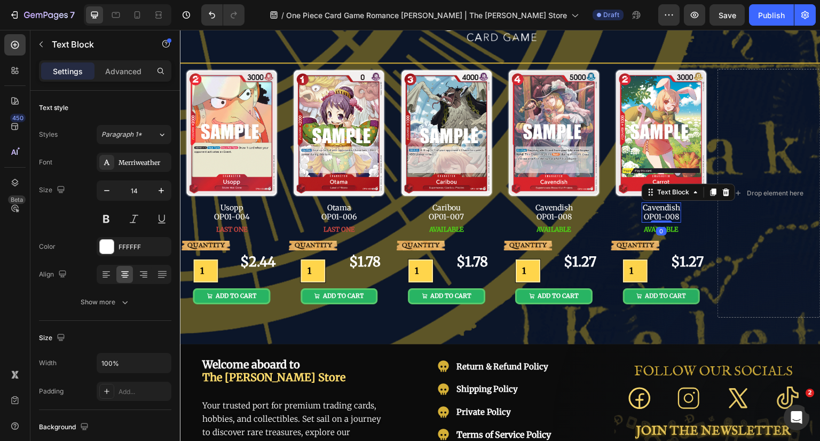
click at [664, 208] on p "Cavendish" at bounding box center [661, 207] width 37 height 9
click at [671, 216] on p "OP01-008" at bounding box center [661, 216] width 35 height 9
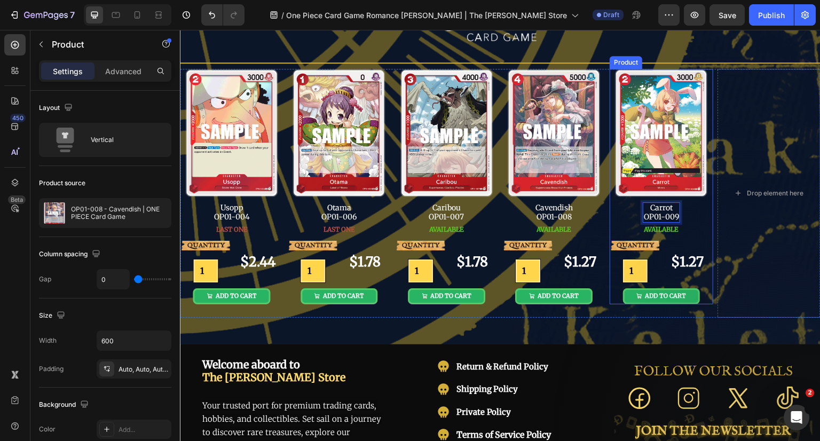
click at [691, 219] on div "Image Carrot OP01-009 Text Block 0 AVAILABLE Button" at bounding box center [661, 152] width 103 height 167
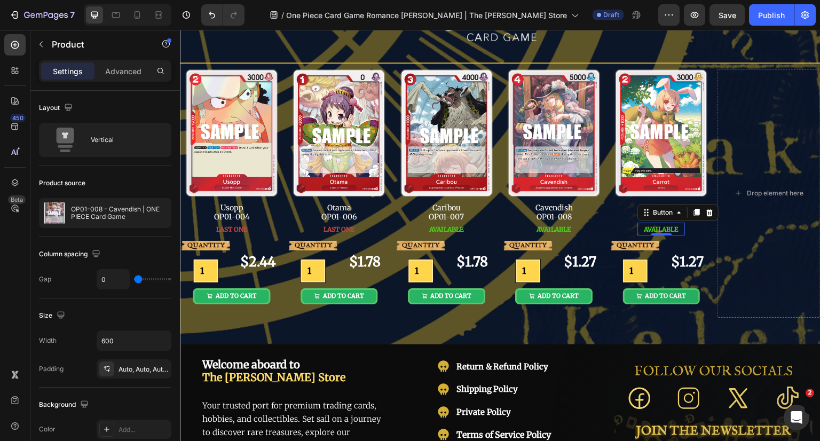
click at [660, 231] on span "AVAILABLE" at bounding box center [661, 229] width 35 height 8
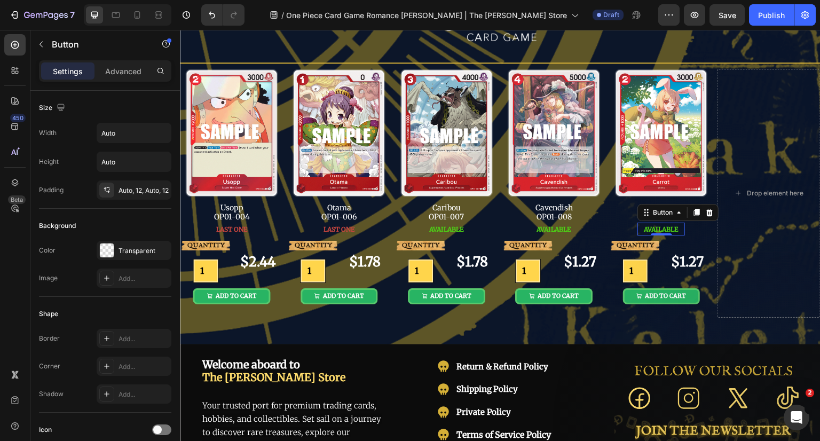
click at [660, 231] on span "AVAILABLE" at bounding box center [661, 229] width 35 height 8
click at [647, 225] on button "LAST" at bounding box center [661, 230] width 29 height 10
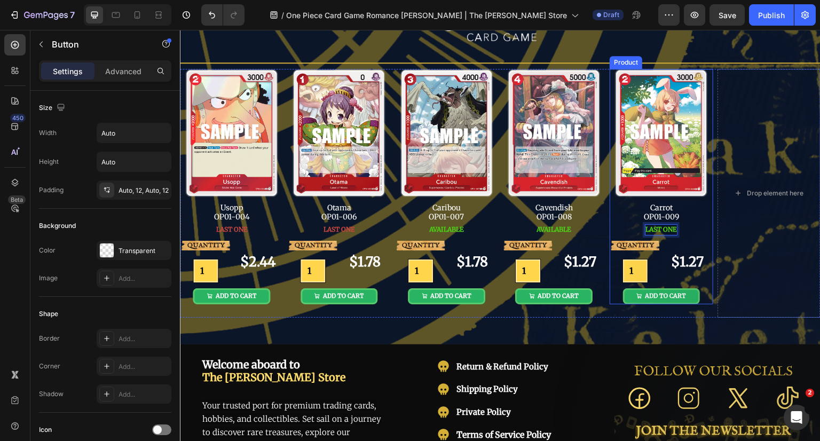
click at [689, 225] on div "LAST ONE Button 0" at bounding box center [661, 229] width 103 height 13
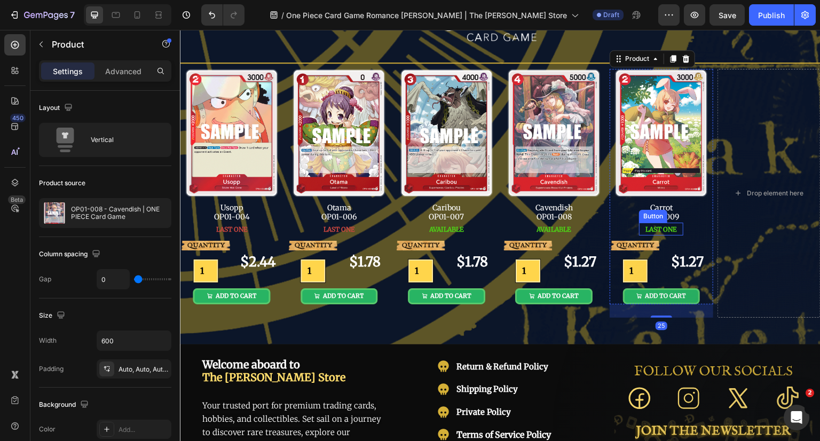
click at [661, 228] on span "LAST ONE" at bounding box center [660, 229] width 31 height 8
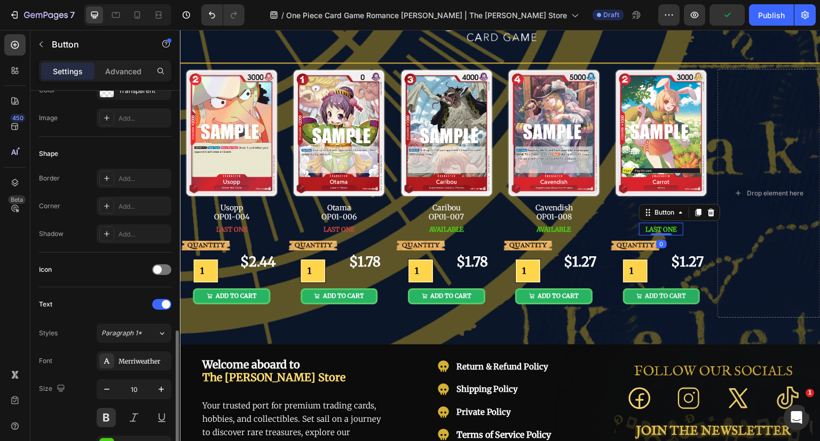
scroll to position [267, 0]
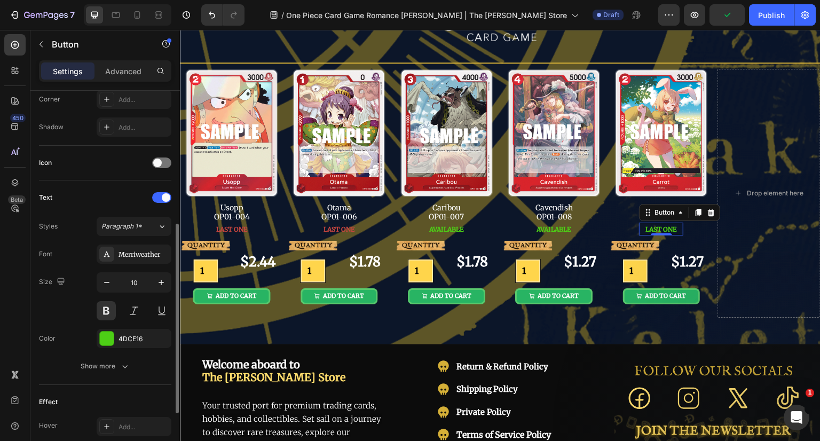
click at [120, 334] on div "4DCE16" at bounding box center [143, 339] width 50 height 10
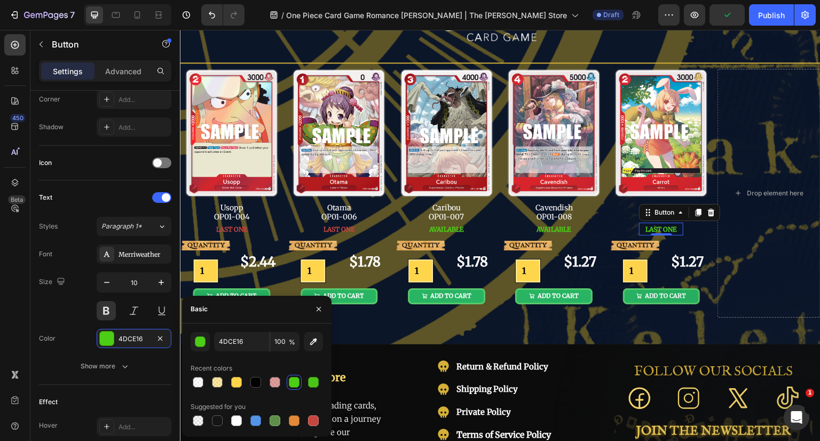
click at [312, 421] on div at bounding box center [313, 420] width 11 height 11
type input "C5453F"
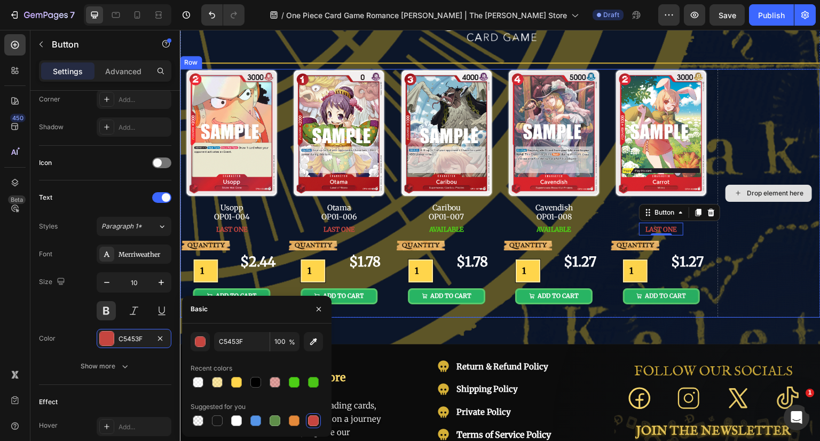
click at [747, 227] on div "Drop element here" at bounding box center [768, 193] width 103 height 249
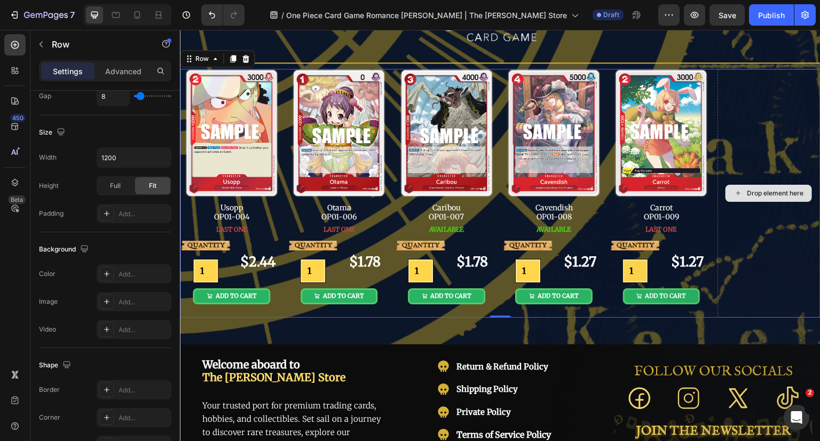
scroll to position [0, 0]
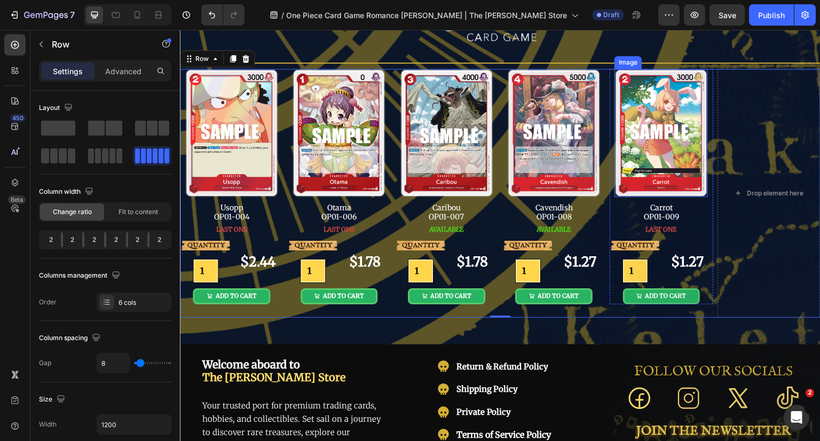
click at [674, 173] on img at bounding box center [660, 133] width 93 height 129
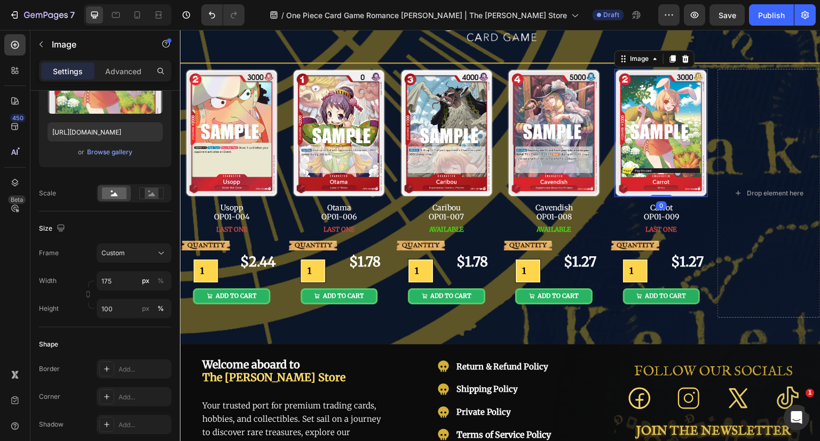
scroll to position [374, 0]
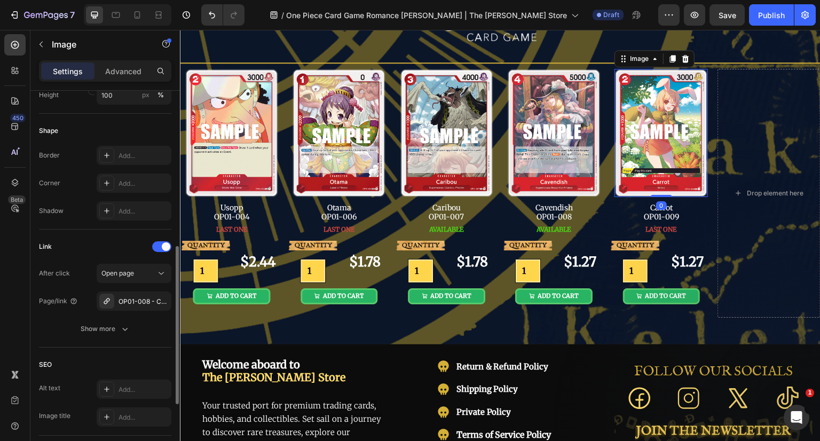
click at [0, 0] on icon "button" at bounding box center [0, 0] width 0 height 0
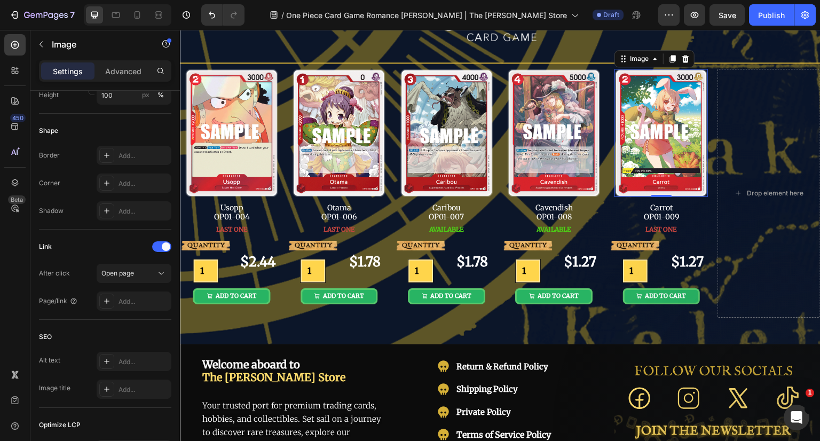
click at [118, 302] on div "Add..." at bounding box center [143, 302] width 50 height 10
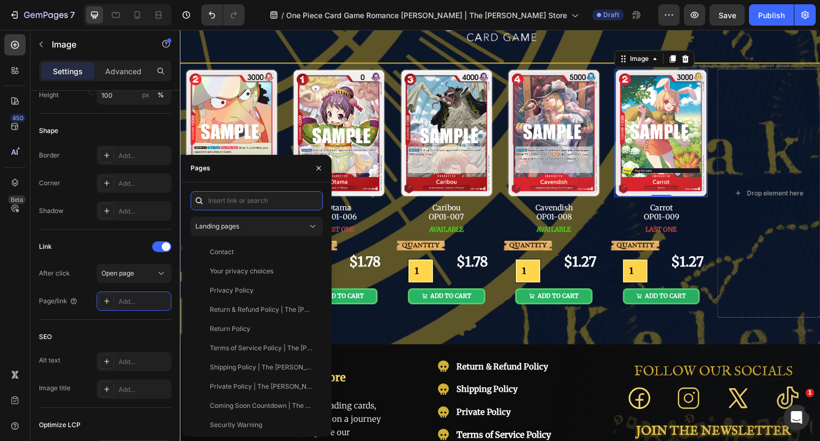
click at [225, 199] on input "text" at bounding box center [257, 200] width 132 height 19
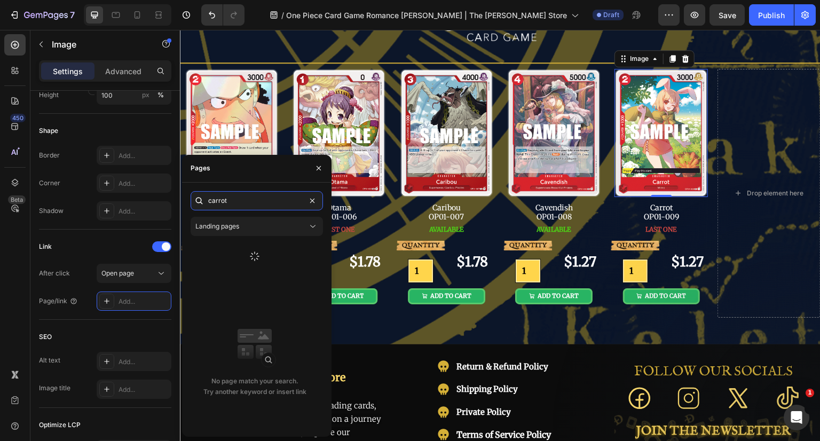
type input "carrot"
click at [241, 219] on button "Landing pages" at bounding box center [257, 226] width 132 height 19
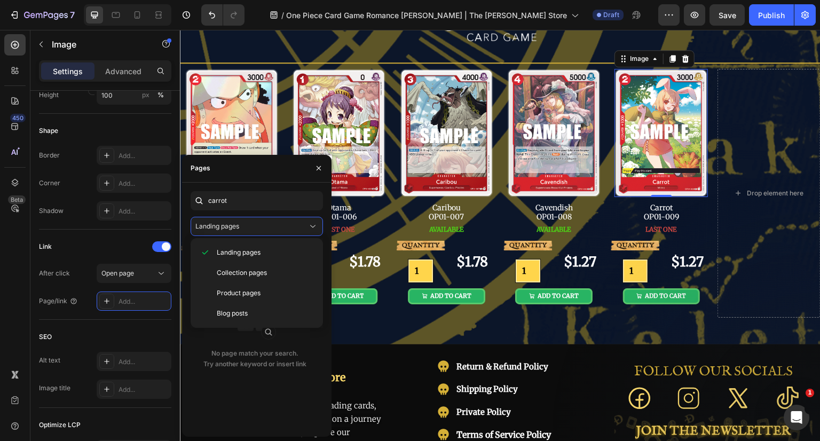
click at [249, 290] on span "Product pages" at bounding box center [239, 293] width 44 height 10
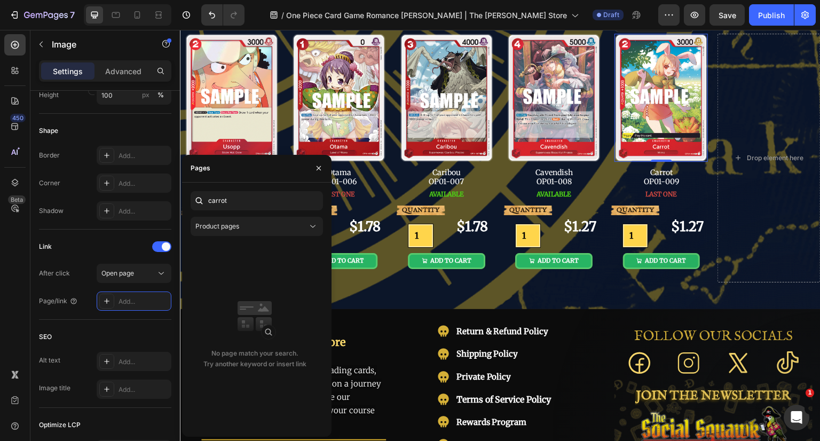
scroll to position [127, 0]
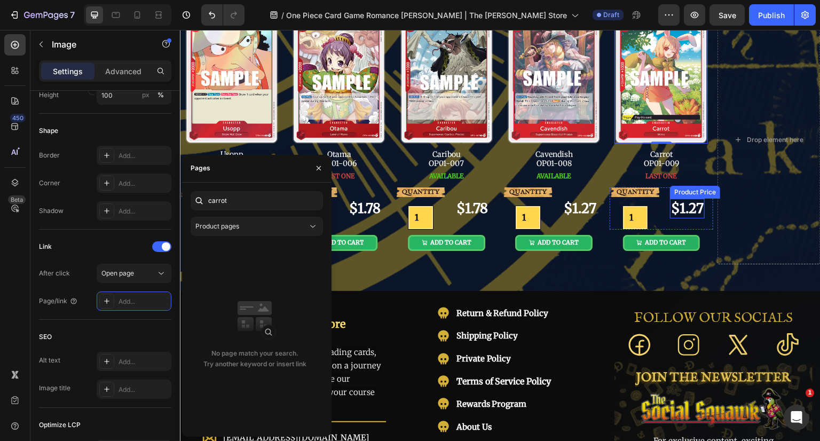
click at [687, 206] on div "$1.27" at bounding box center [687, 209] width 35 height 20
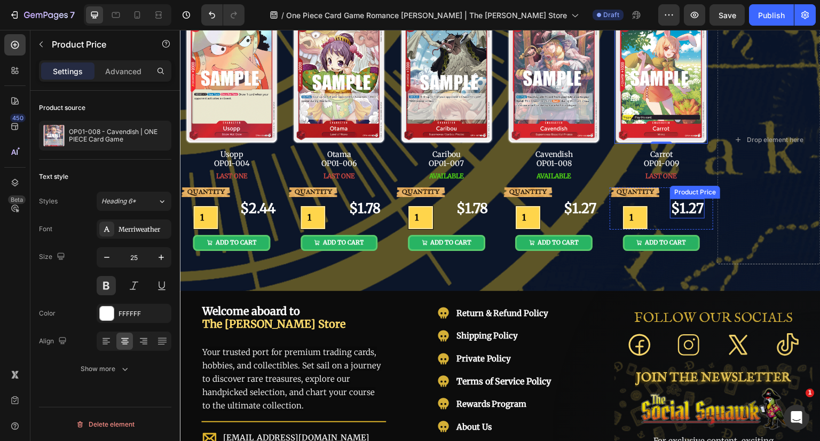
scroll to position [0, 0]
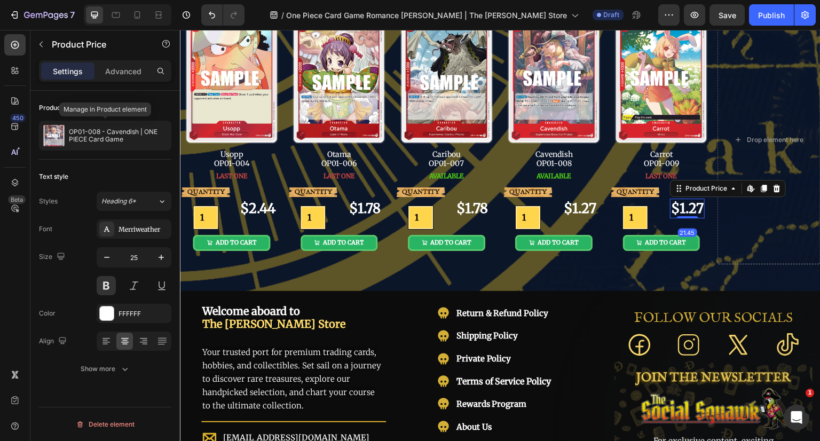
click at [105, 144] on div "OP01-008 - Cavendish | ONE PIECE Card Game" at bounding box center [105, 136] width 132 height 30
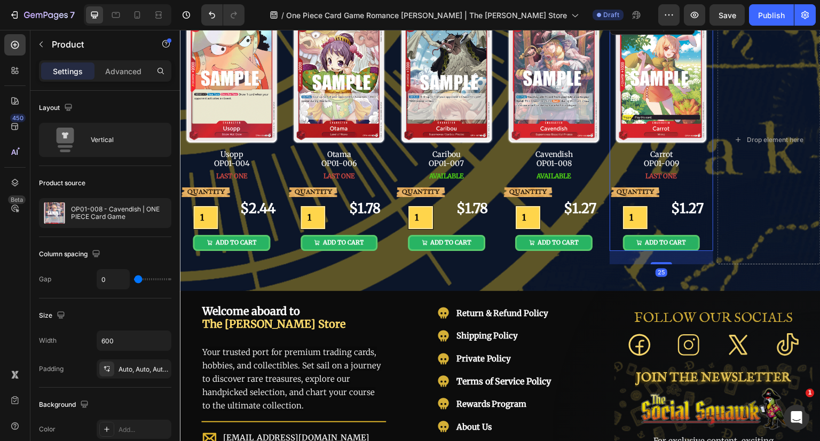
click at [0, 0] on div at bounding box center [0, 0] width 0 height 0
click at [0, 0] on icon "button" at bounding box center [0, 0] width 0 height 0
click at [0, 0] on div at bounding box center [0, 0] width 0 height 0
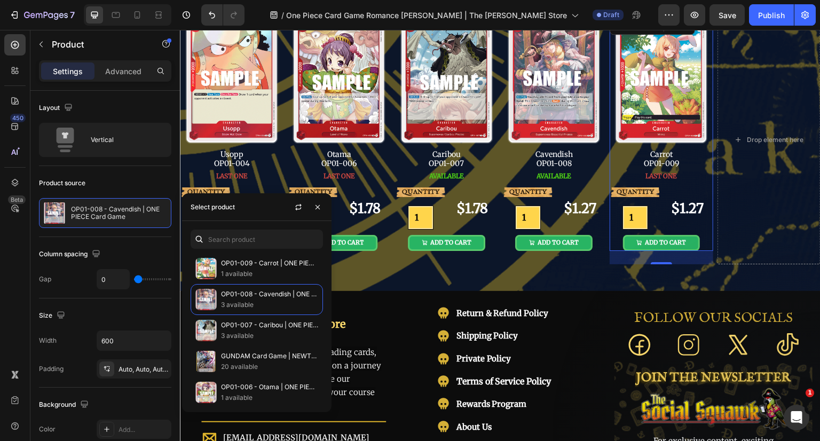
click at [264, 272] on p "1 available" at bounding box center [269, 273] width 97 height 11
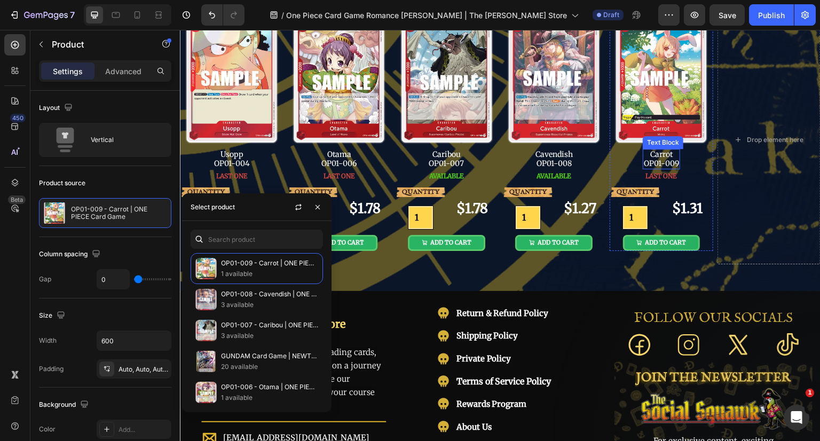
click at [677, 104] on img at bounding box center [660, 79] width 93 height 129
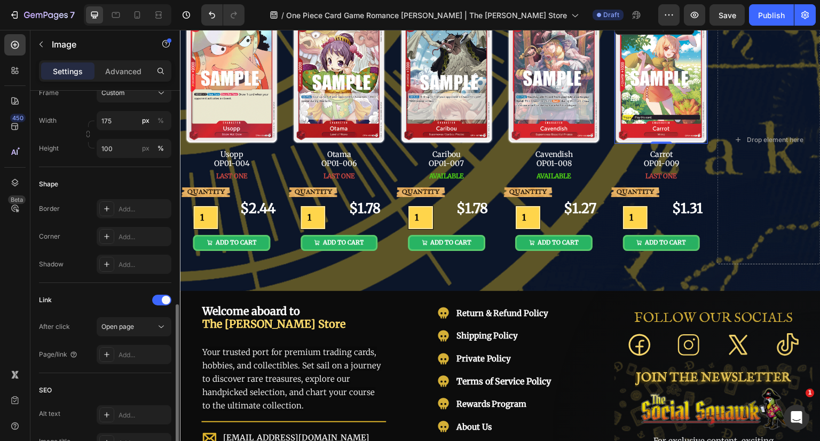
scroll to position [480, 0]
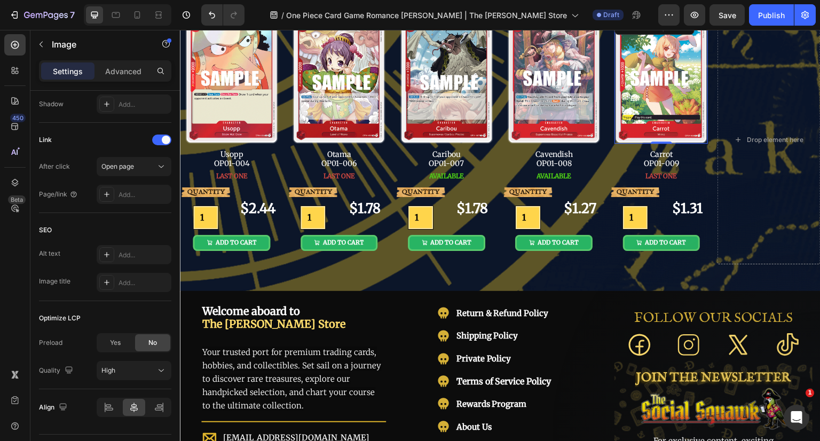
click at [128, 191] on div "Add..." at bounding box center [143, 195] width 50 height 10
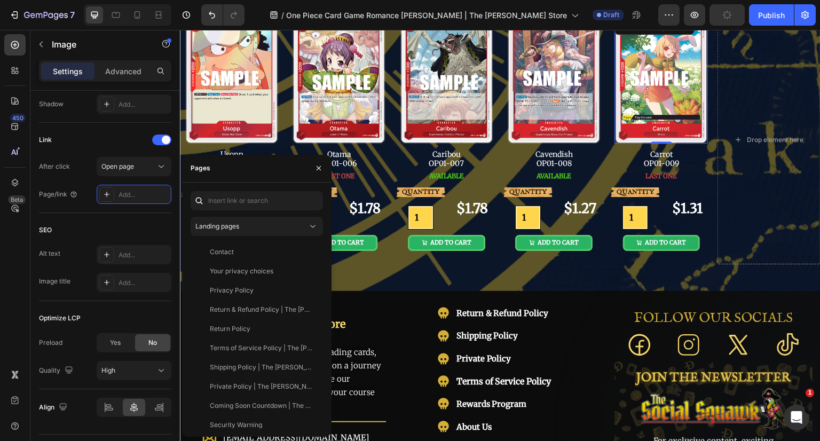
click at [250, 223] on div "Landing pages" at bounding box center [251, 227] width 112 height 10
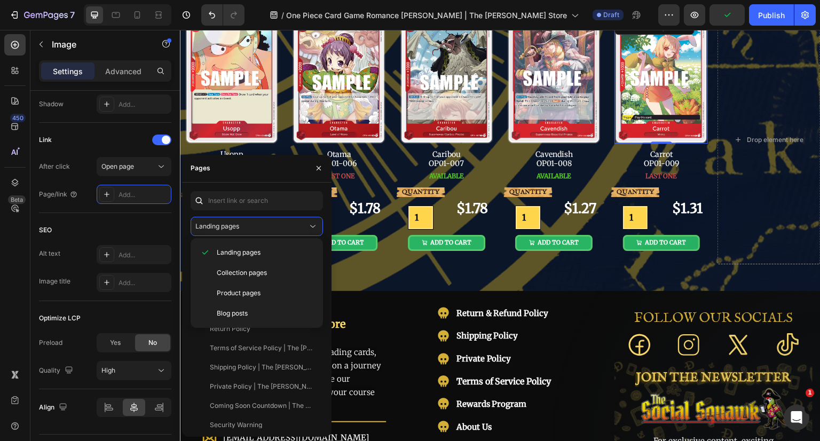
click at [237, 291] on span "Product pages" at bounding box center [239, 293] width 44 height 10
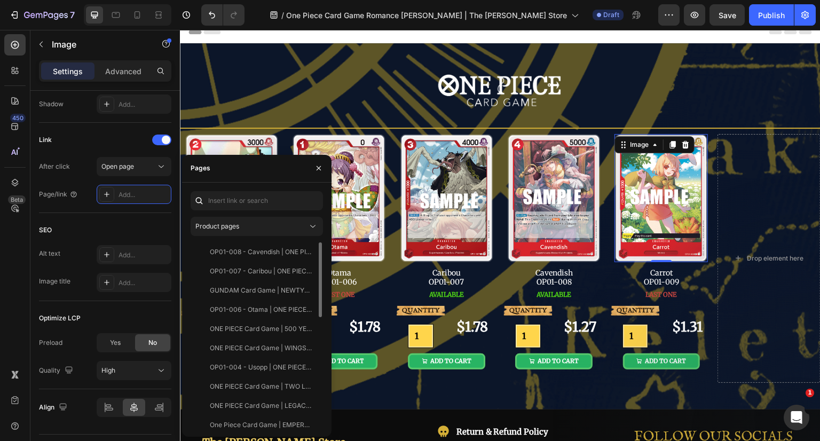
scroll to position [0, 0]
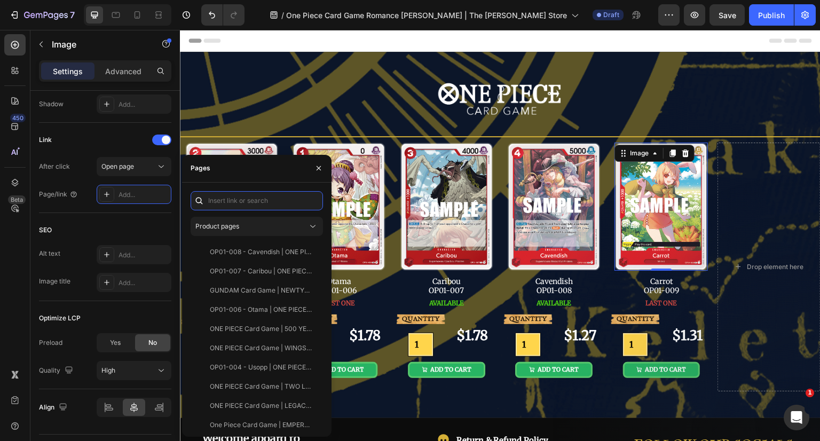
click at [248, 207] on input "text" at bounding box center [257, 200] width 132 height 19
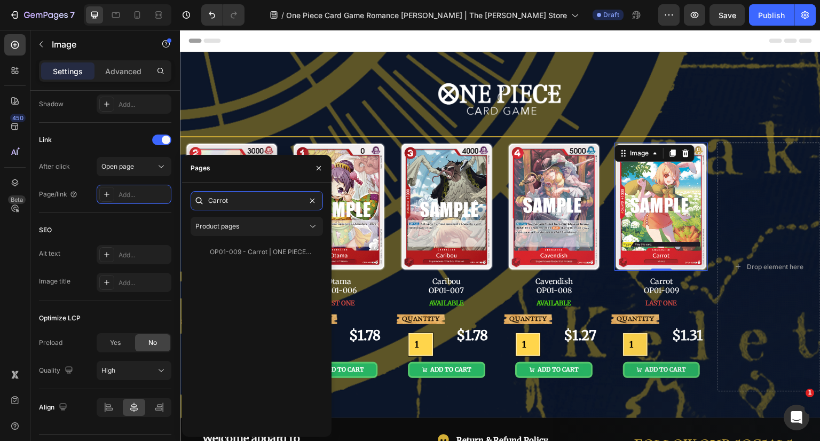
type input "Carrot"
click at [250, 257] on div "OP01-009 - Carrot | ONE PIECE Card Game View" at bounding box center [255, 251] width 128 height 19
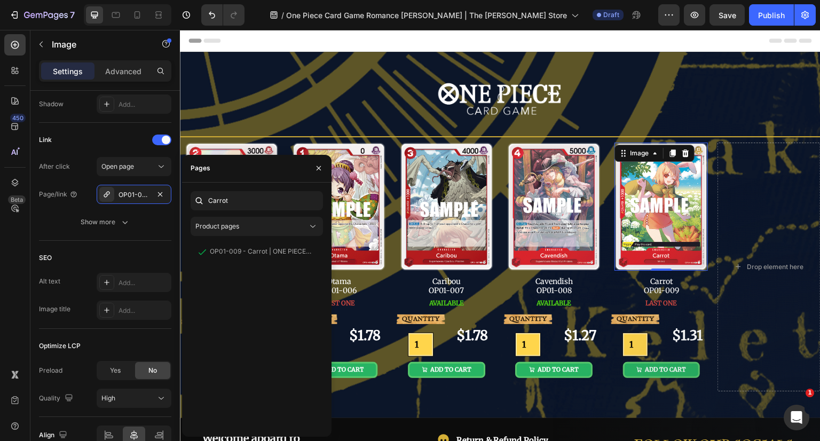
click at [318, 168] on icon "button" at bounding box center [318, 168] width 9 height 9
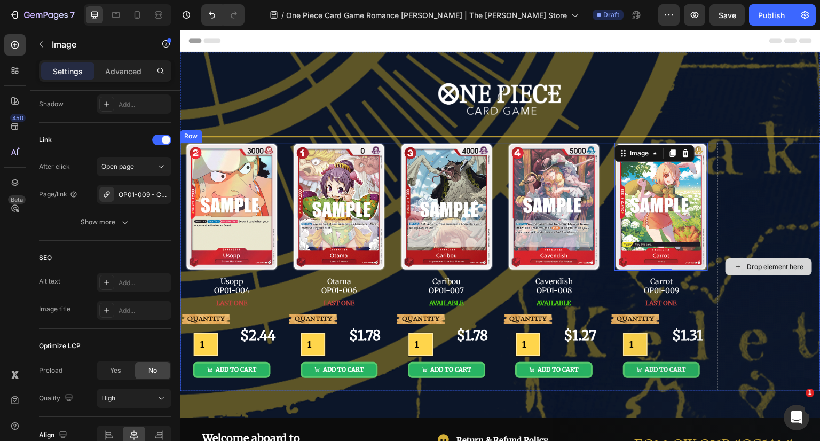
click at [754, 216] on div "Drop element here" at bounding box center [768, 267] width 103 height 249
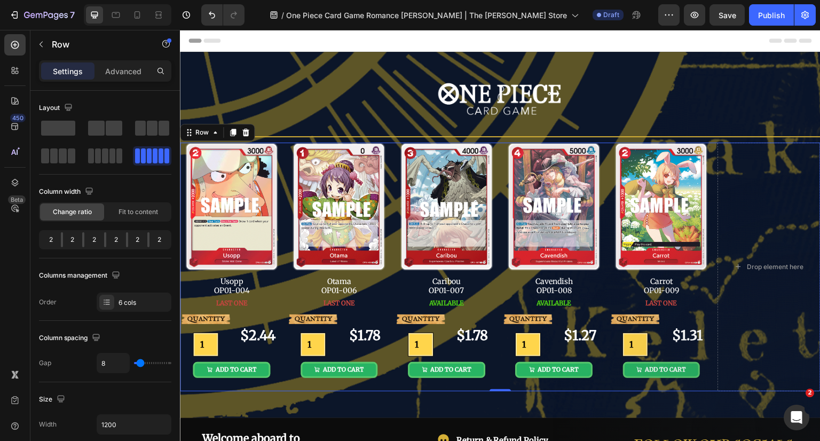
click at [700, 381] on div "Image Carrot OP01-009 Text Block LAST ONE Button QUANTITY Text Block 1 Product …" at bounding box center [661, 267] width 103 height 249
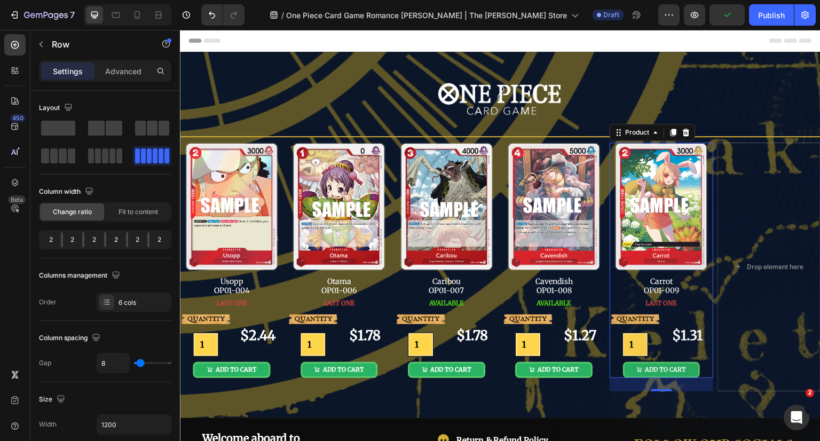
click at [693, 311] on div "QUANTITY Text Block 1 Product Quantity $1.31 Product Price Product Price Row AD…" at bounding box center [661, 343] width 103 height 69
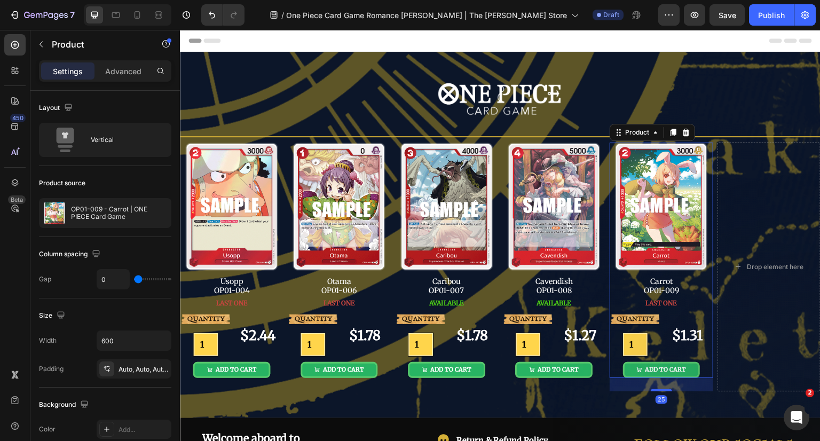
click at [669, 131] on icon at bounding box center [673, 132] width 9 height 9
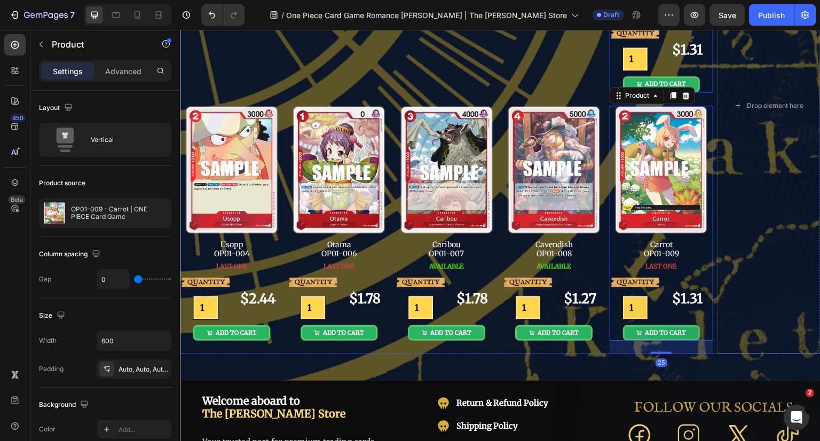
scroll to position [322, 0]
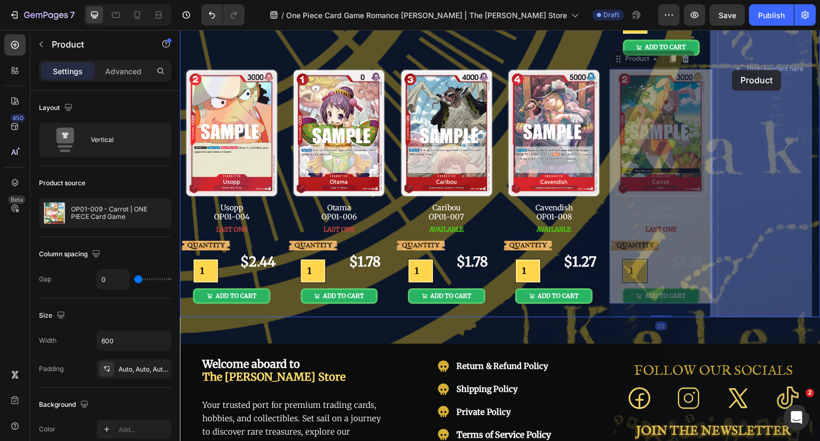
drag, startPoint x: 627, startPoint y: 57, endPoint x: 732, endPoint y: 70, distance: 106.5
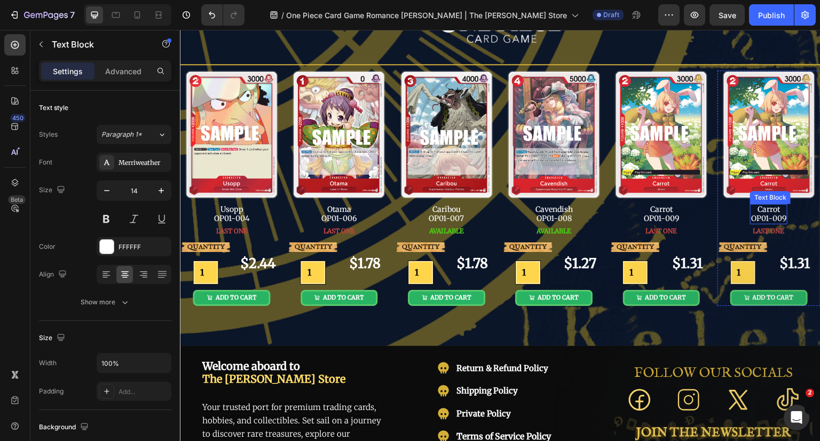
click at [771, 217] on p "OP01-009" at bounding box center [768, 218] width 35 height 9
click at [771, 210] on p "Carrot" at bounding box center [768, 209] width 33 height 9
click at [796, 210] on div "Image Komachiyo OP01-010 Text Block LAST ONE Button" at bounding box center [768, 153] width 103 height 167
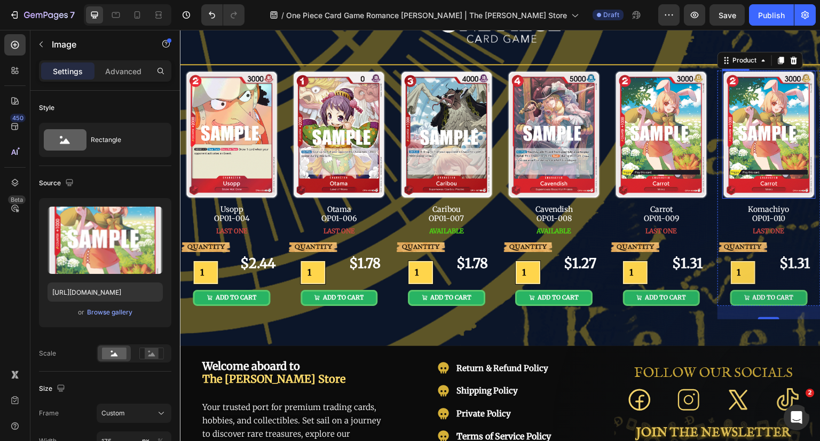
click at [773, 130] on img at bounding box center [768, 134] width 93 height 129
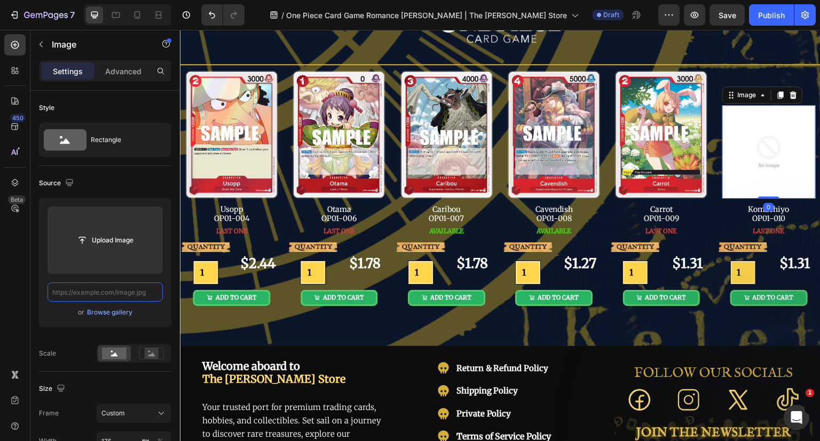
scroll to position [0, 0]
click at [117, 294] on input "text" at bounding box center [105, 291] width 115 height 19
type input "https://cdn.shopify.com/s/files/1/0646/2328/0217/files/OP01-010.png?v=1756316272"
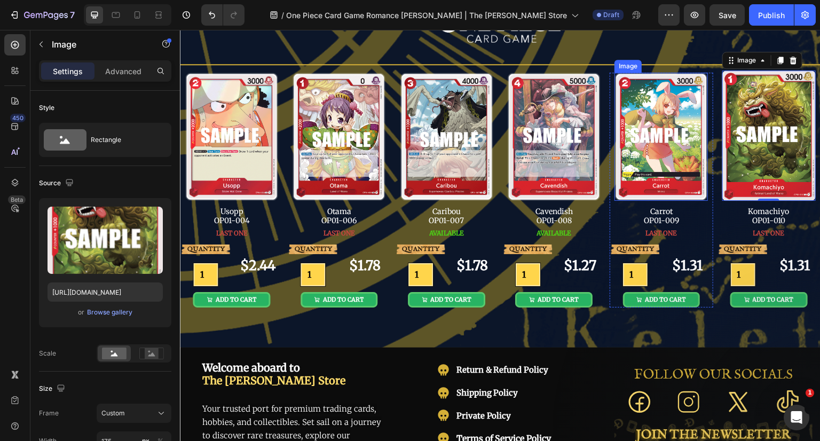
click at [658, 133] on img at bounding box center [660, 137] width 93 height 129
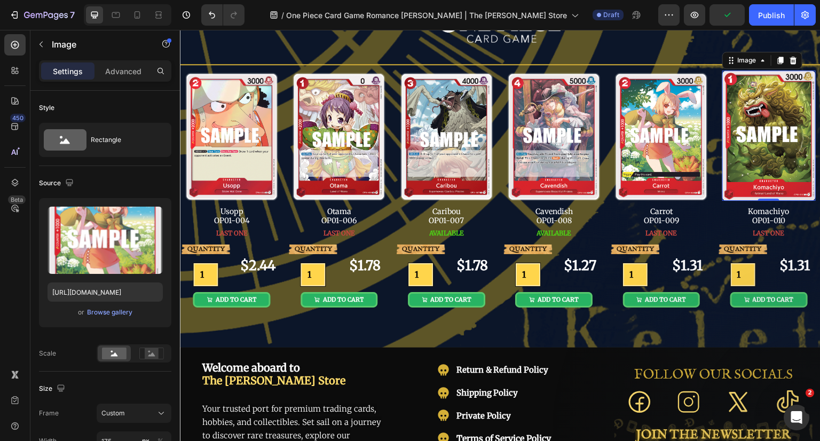
click at [750, 124] on img at bounding box center [768, 135] width 93 height 130
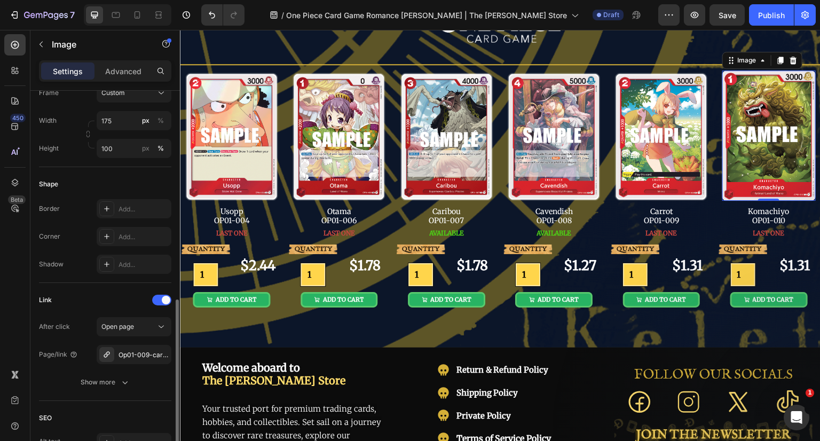
scroll to position [374, 0]
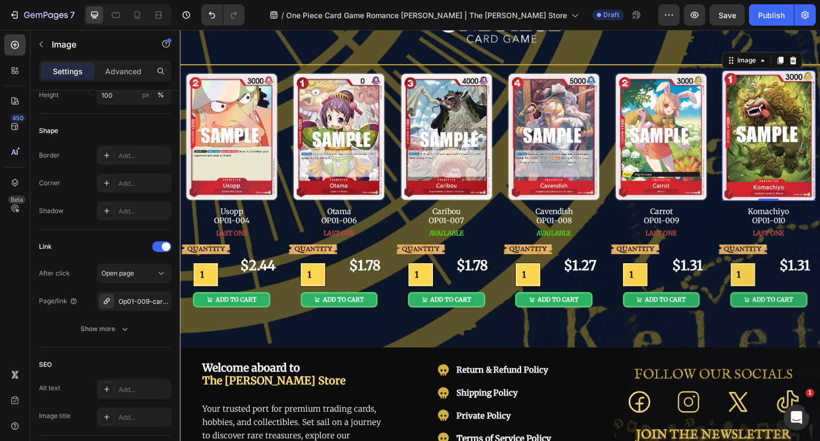
click at [0, 0] on icon "button" at bounding box center [0, 0] width 0 height 0
click at [121, 299] on div "Add..." at bounding box center [143, 302] width 50 height 10
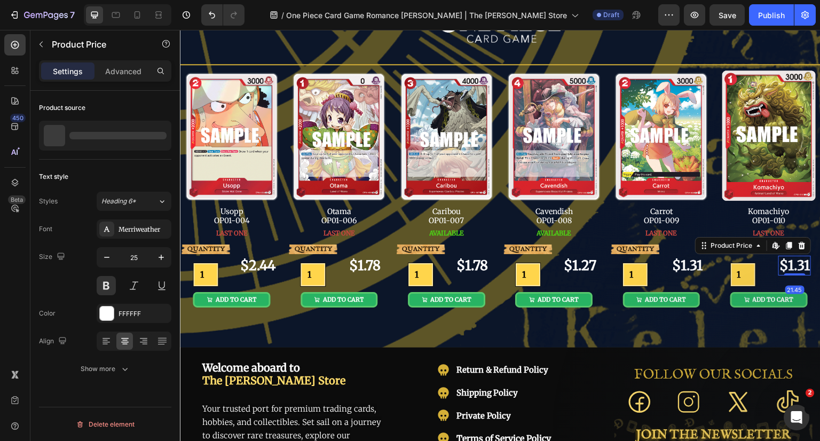
click at [780, 257] on div "$1.31" at bounding box center [794, 266] width 33 height 20
click at [97, 139] on p "OP01-009 - Carrot | ONE PIECE Card Game" at bounding box center [118, 135] width 98 height 15
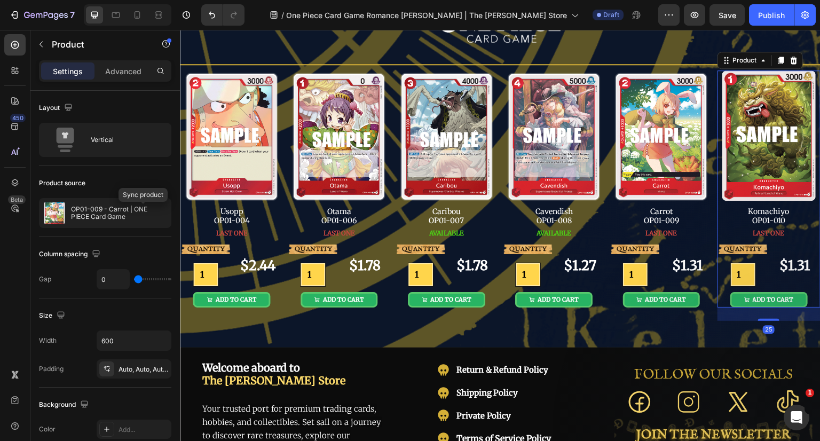
click at [0, 0] on icon "button" at bounding box center [0, 0] width 0 height 0
click at [98, 212] on p "OP01-009 - Carrot | ONE PIECE Card Game" at bounding box center [119, 213] width 96 height 15
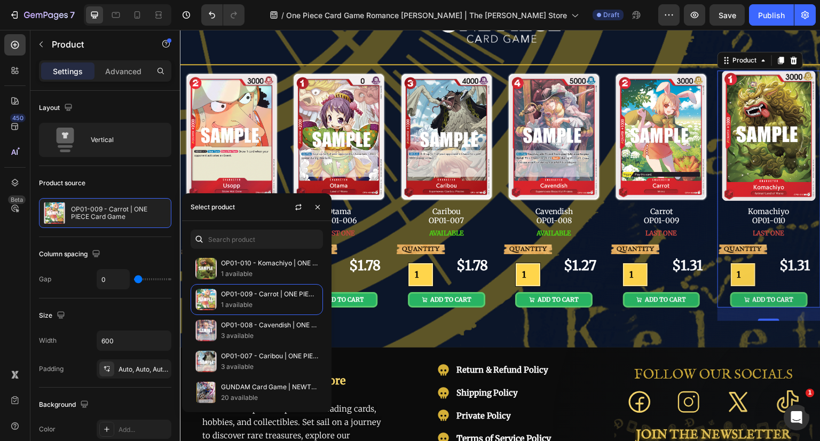
click at [262, 261] on p "OP01-010 - Komachiyo | ONE PIECE Card Game" at bounding box center [269, 263] width 97 height 11
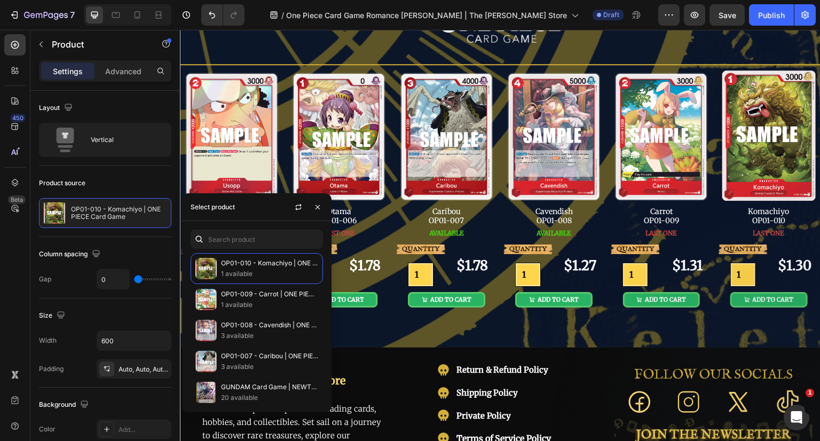
click at [322, 206] on button "button" at bounding box center [317, 207] width 17 height 17
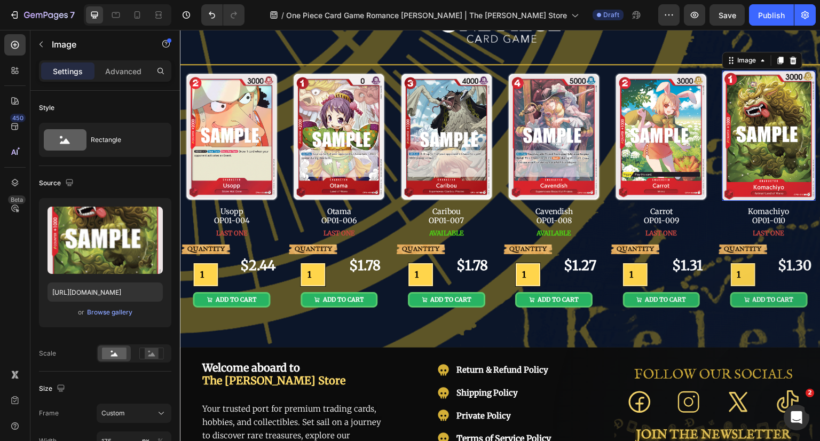
click at [766, 156] on img at bounding box center [768, 135] width 93 height 130
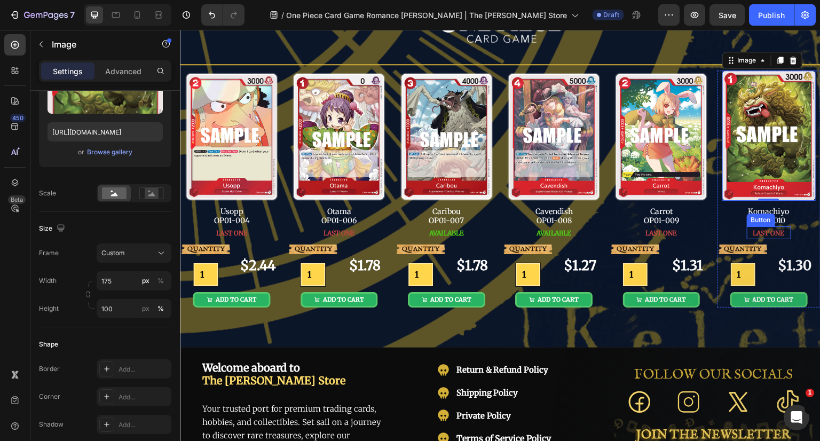
click at [763, 233] on span "LAST ONE" at bounding box center [768, 233] width 31 height 8
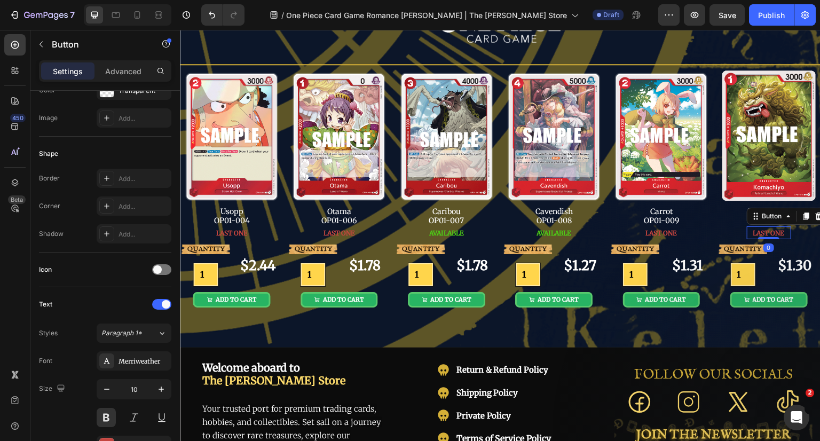
scroll to position [0, 0]
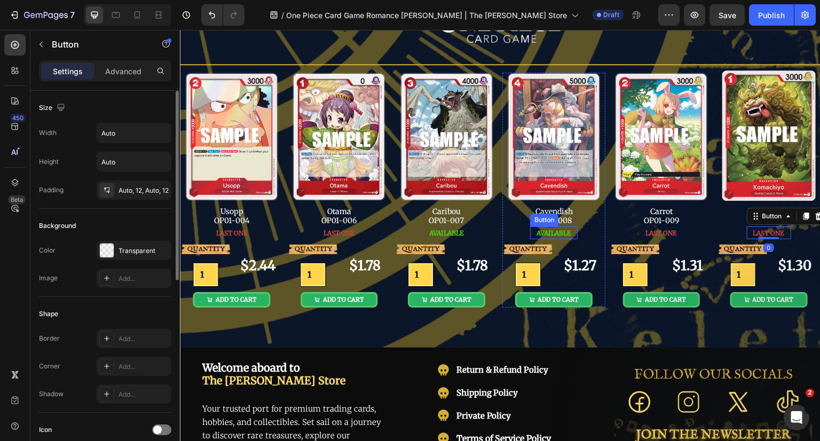
click at [566, 232] on span "AVAILABLE" at bounding box center [553, 233] width 35 height 8
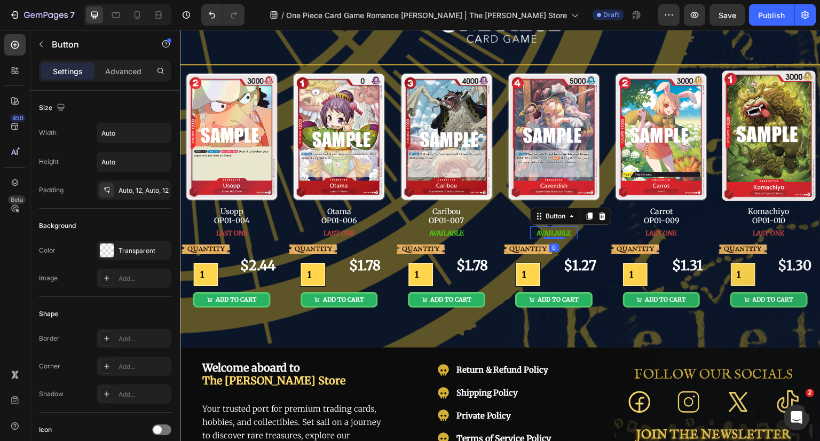
click at [587, 215] on icon at bounding box center [590, 215] width 6 height 7
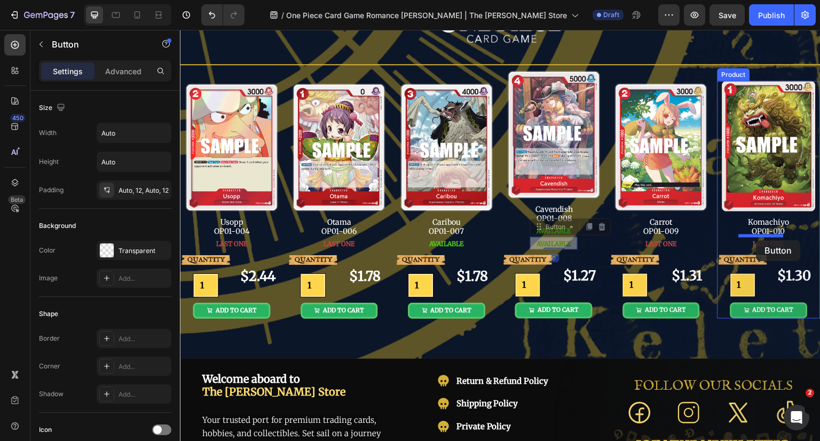
drag, startPoint x: 540, startPoint y: 226, endPoint x: 756, endPoint y: 240, distance: 216.6
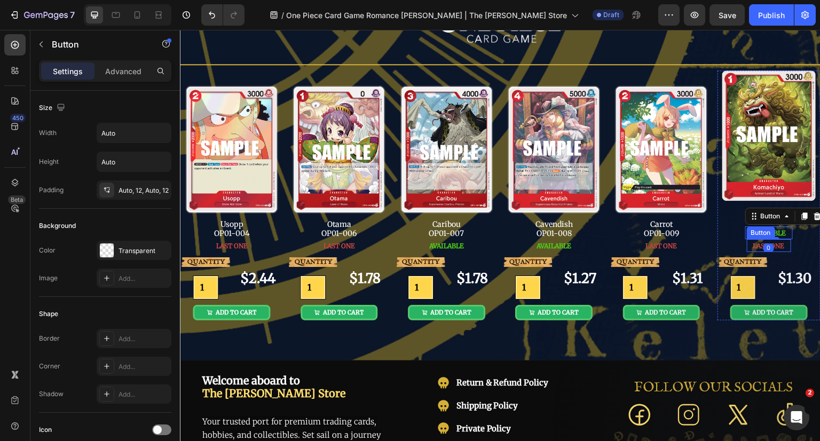
click at [779, 247] on button "LAST ONE" at bounding box center [769, 246] width 44 height 10
click at [815, 227] on icon at bounding box center [818, 228] width 7 height 7
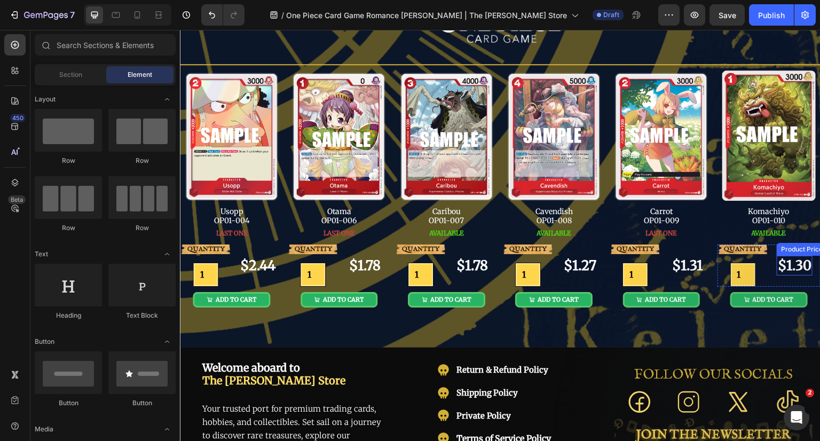
click at [791, 265] on div "$1.30" at bounding box center [795, 266] width 36 height 20
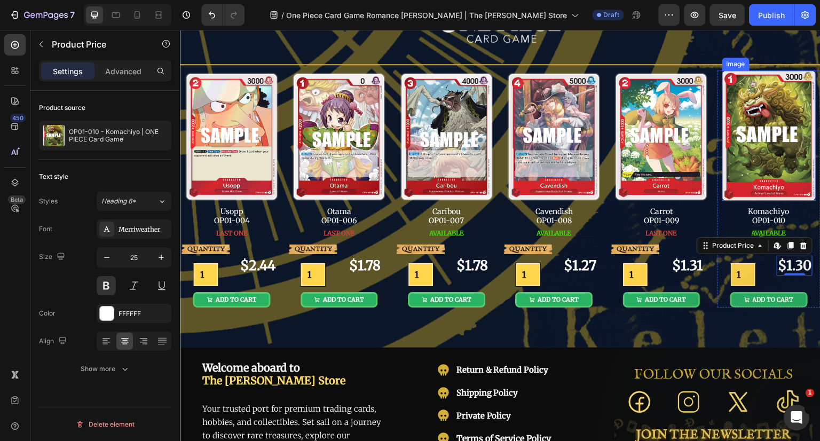
click at [764, 173] on img at bounding box center [768, 135] width 93 height 130
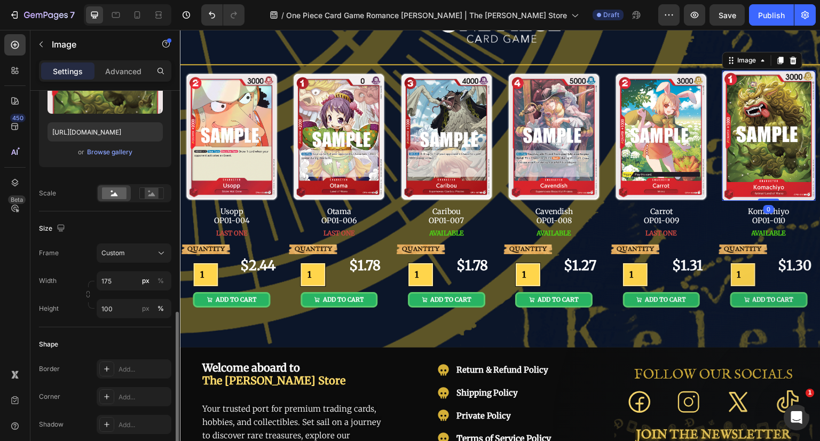
scroll to position [374, 0]
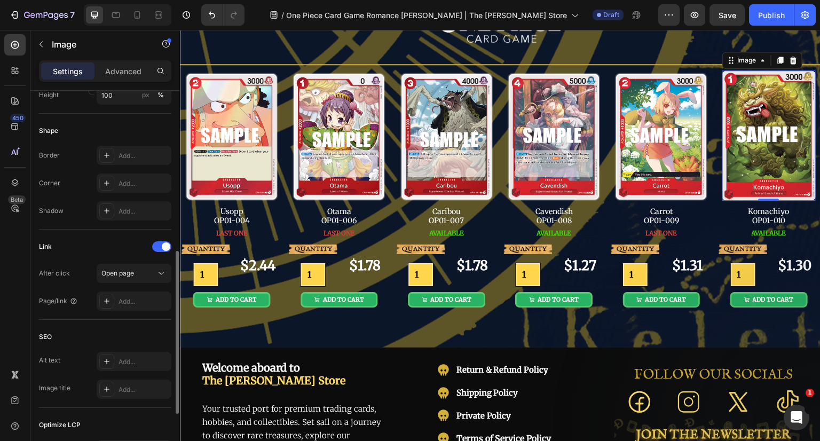
click at [129, 302] on div "Add..." at bounding box center [143, 302] width 50 height 10
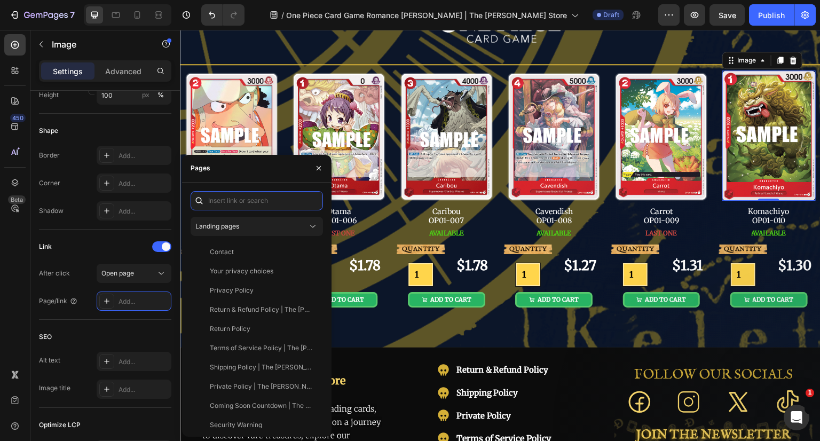
click at [257, 195] on input "text" at bounding box center [257, 200] width 132 height 19
click at [263, 224] on div "Landing pages" at bounding box center [251, 227] width 112 height 10
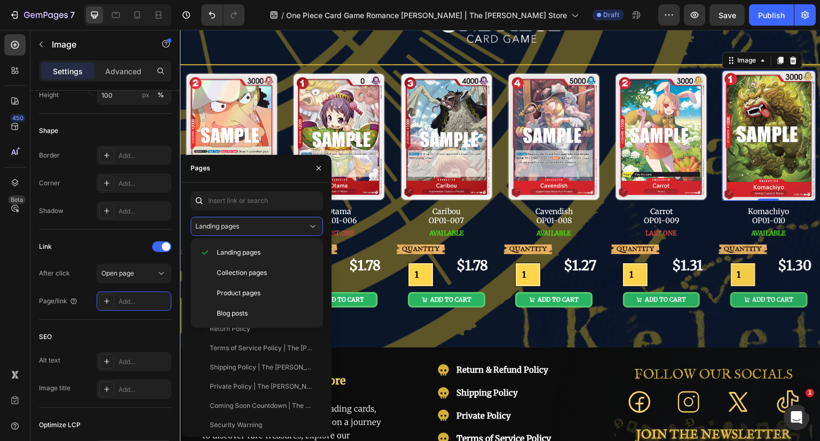
click at [247, 288] on span "Product pages" at bounding box center [239, 293] width 44 height 10
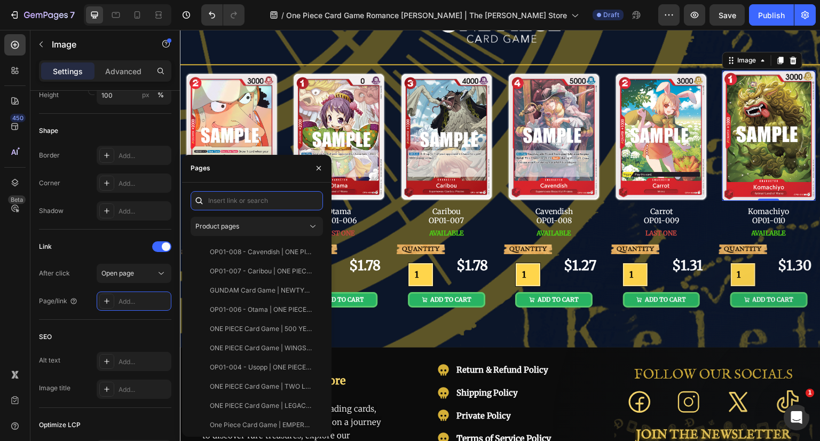
click at [240, 200] on input "text" at bounding box center [257, 200] width 132 height 19
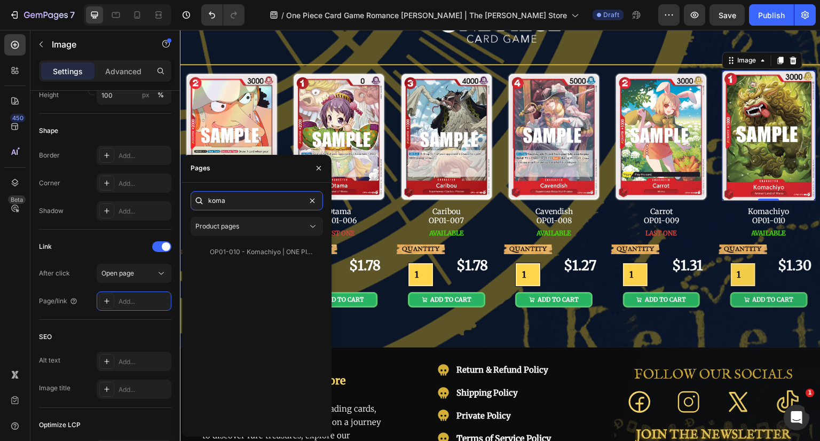
type input "koma"
click at [246, 248] on div "OP01-010 - Komachiyo | ONE PIECE Card Game" at bounding box center [261, 252] width 102 height 10
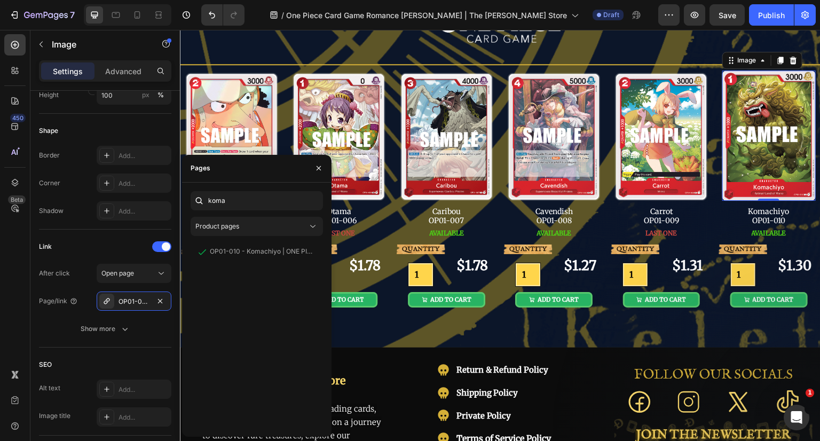
click at [318, 169] on icon "button" at bounding box center [318, 168] width 9 height 9
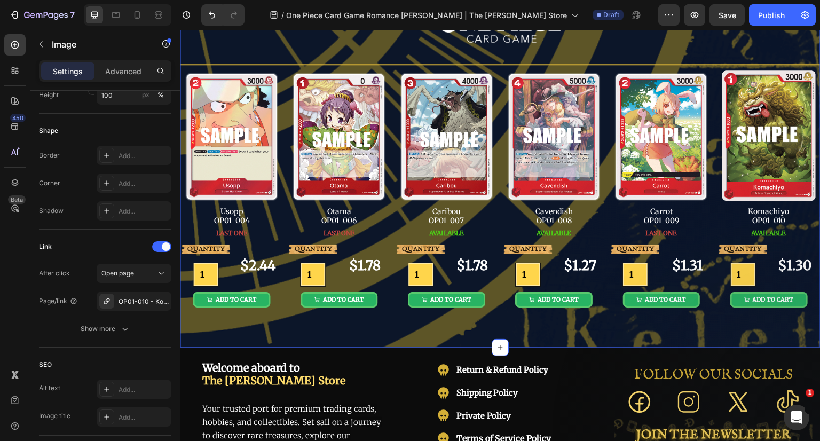
click at [715, 332] on div "Image Row Title Line Image Usopp OP01-004 Text Block LAST ONE Button QUANTITY T…" at bounding box center [500, 164] width 641 height 368
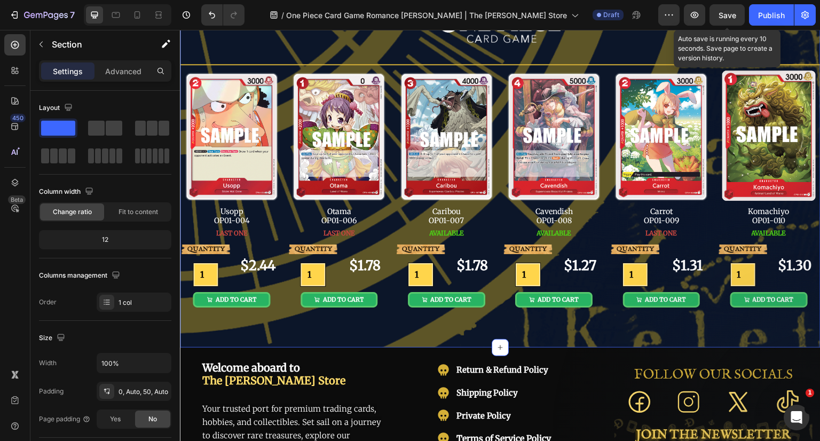
click at [729, 18] on span "Save" at bounding box center [727, 15] width 18 height 9
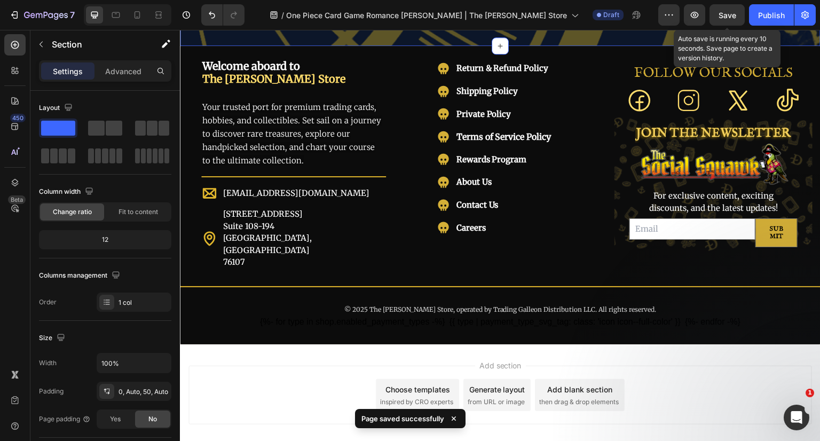
scroll to position [160, 0]
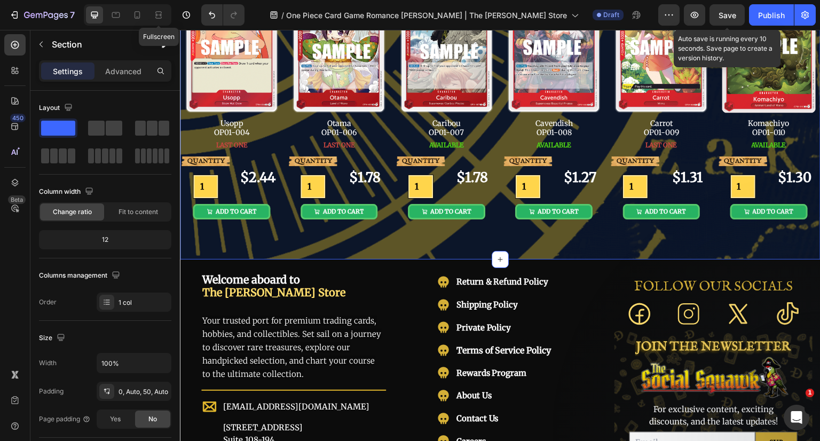
click at [159, 17] on icon at bounding box center [158, 18] width 6 height 2
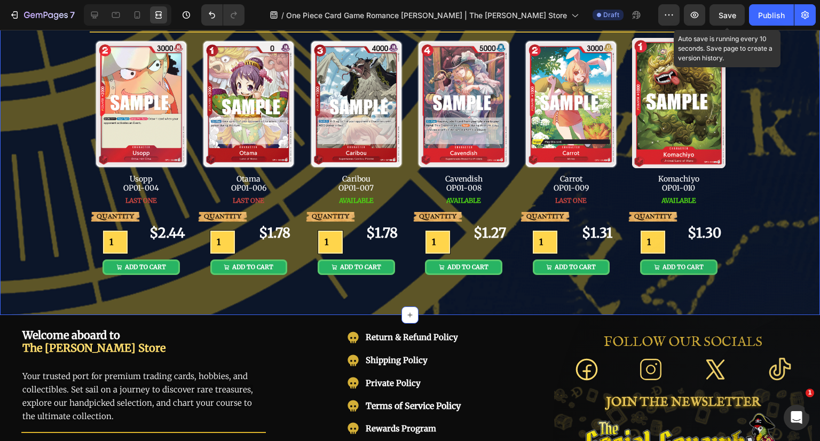
scroll to position [107, 0]
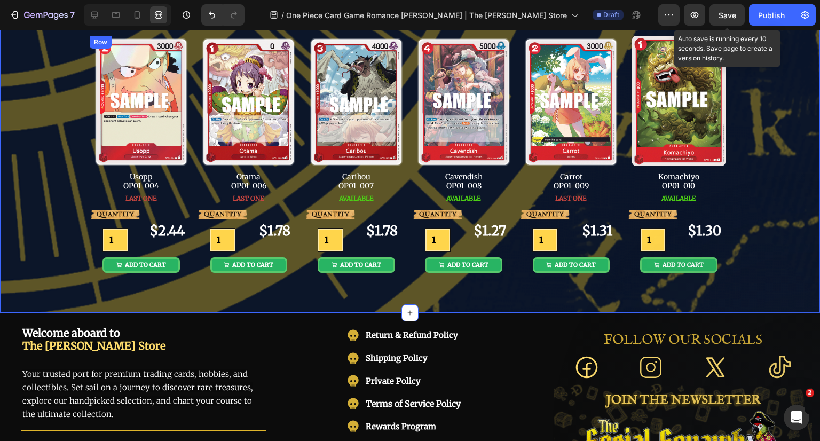
click at [620, 280] on div "Image Usopp OP01-004 Text Block LAST ONE Button QUANTITY Text Block 1 Product Q…" at bounding box center [410, 161] width 641 height 251
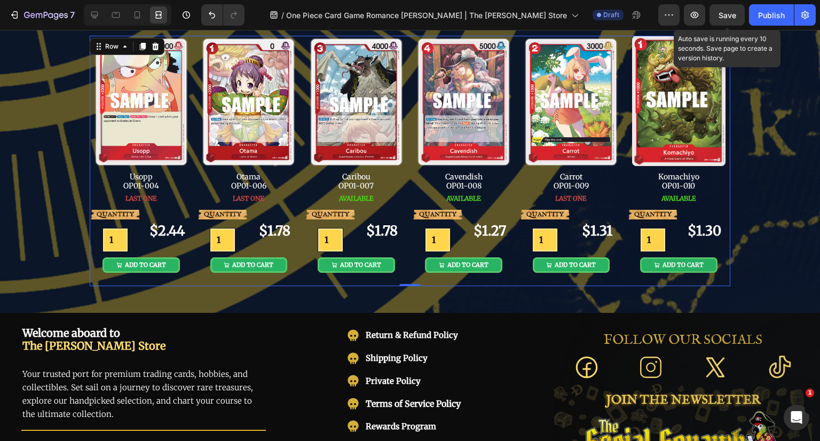
click at [734, 11] on span "Save" at bounding box center [727, 15] width 18 height 9
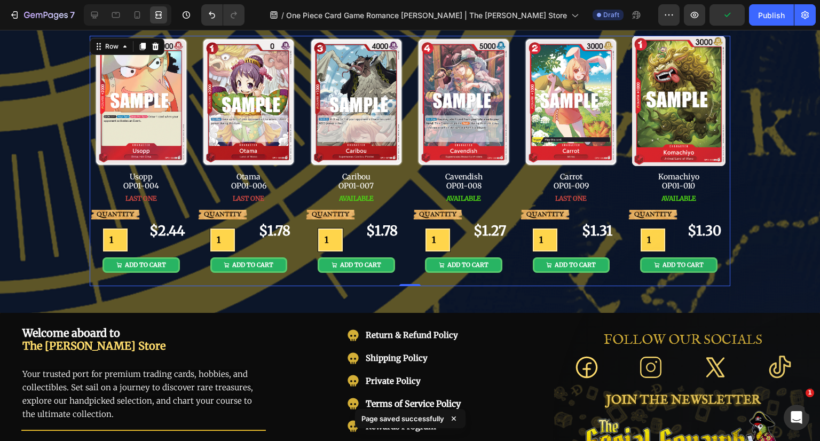
click at [767, 18] on div "Publish" at bounding box center [771, 15] width 27 height 11
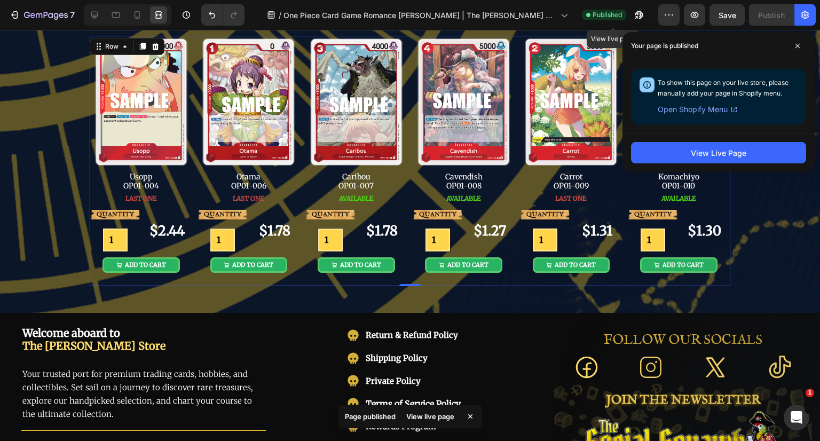
click at [634, 14] on icon "button" at bounding box center [639, 15] width 11 height 11
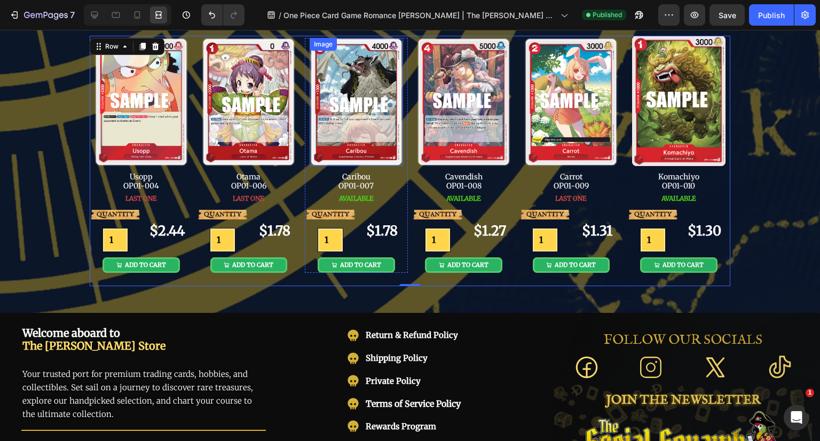
scroll to position [0, 0]
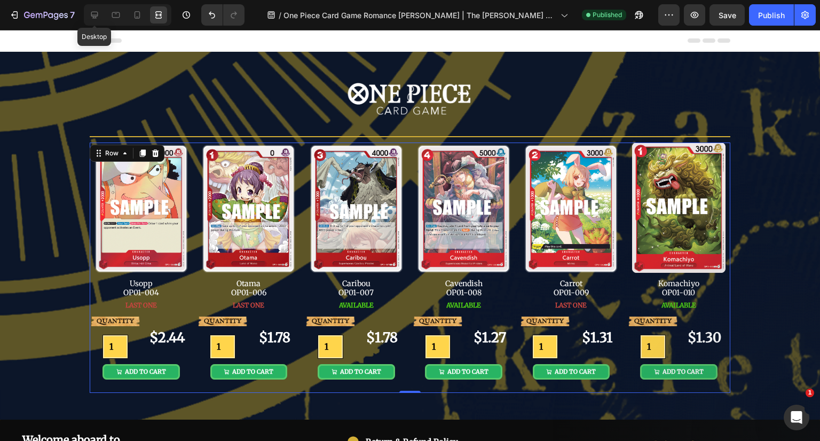
click at [96, 18] on icon at bounding box center [94, 15] width 7 height 7
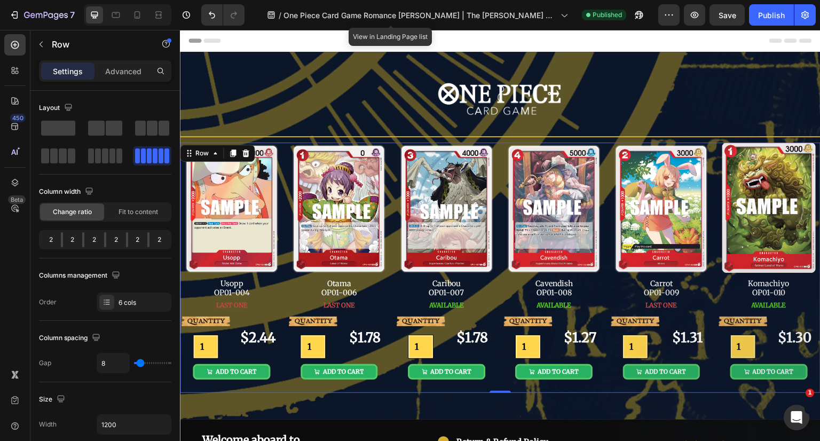
click at [365, 13] on span "One Piece Card Game Romance [PERSON_NAME] | The [PERSON_NAME] Store" at bounding box center [419, 15] width 273 height 11
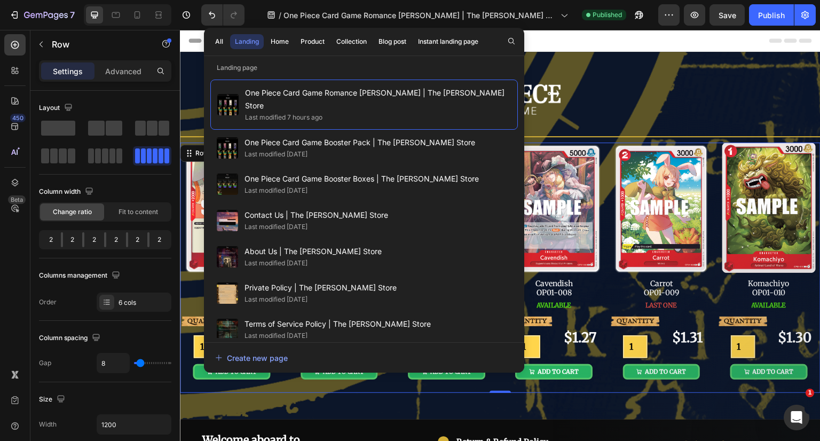
click at [363, 39] on div "Collection" at bounding box center [351, 42] width 30 height 10
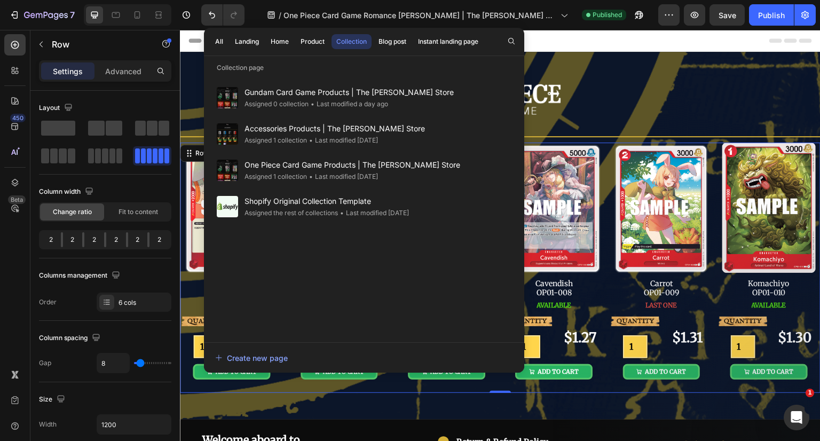
click at [371, 169] on span "One Piece Card Game Products | The Jolly Roger Store" at bounding box center [352, 165] width 216 height 13
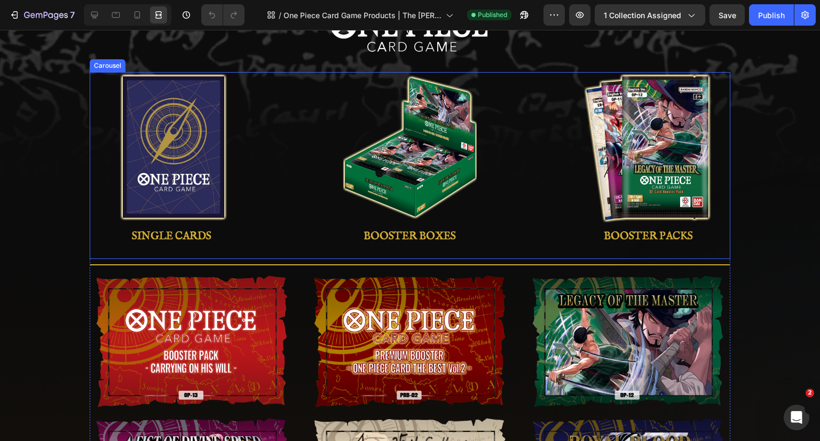
scroll to position [160, 0]
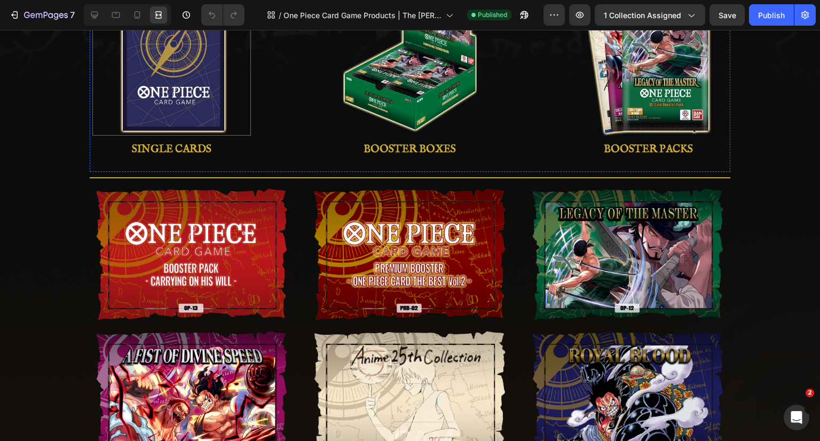
click at [218, 95] on img at bounding box center [171, 61] width 133 height 150
click at [263, 101] on div "Image 0 SINGLE CARDS Button" at bounding box center [171, 78] width 211 height 187
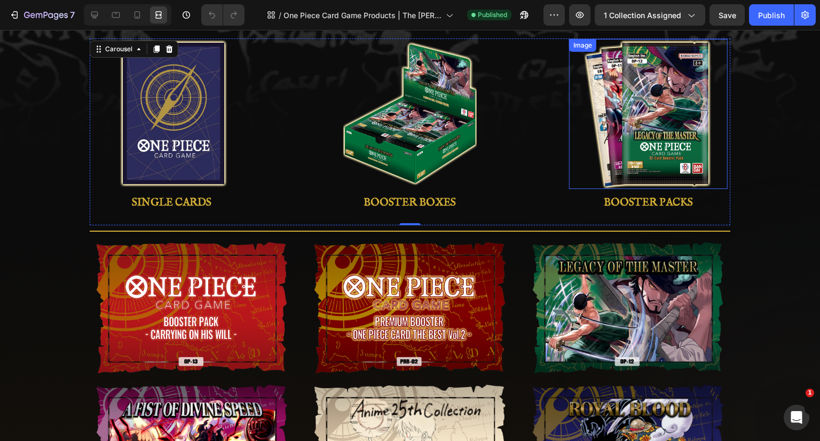
scroll to position [0, 0]
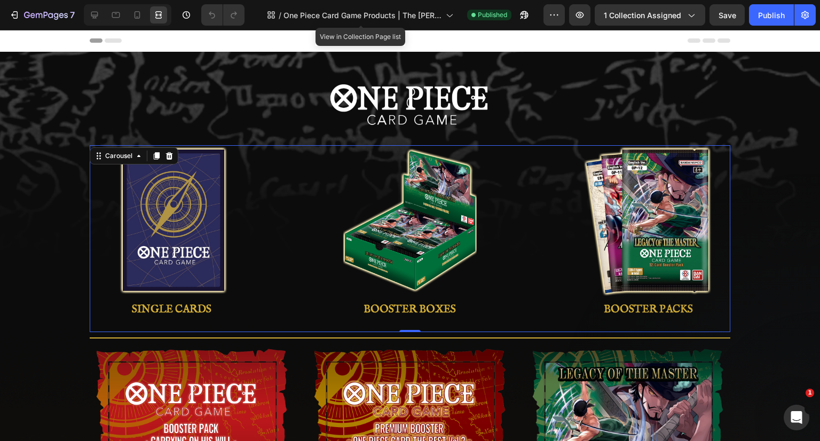
click at [394, 15] on span "One Piece Card Game Products | The [PERSON_NAME] Store" at bounding box center [362, 15] width 158 height 11
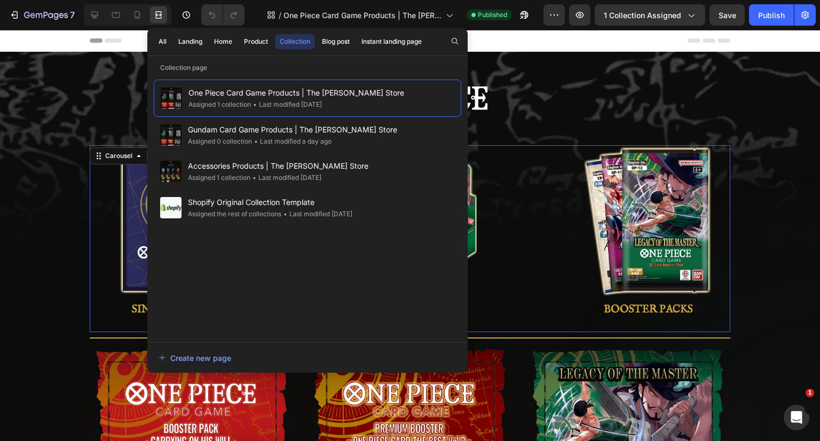
click at [196, 41] on div "Landing" at bounding box center [190, 42] width 24 height 10
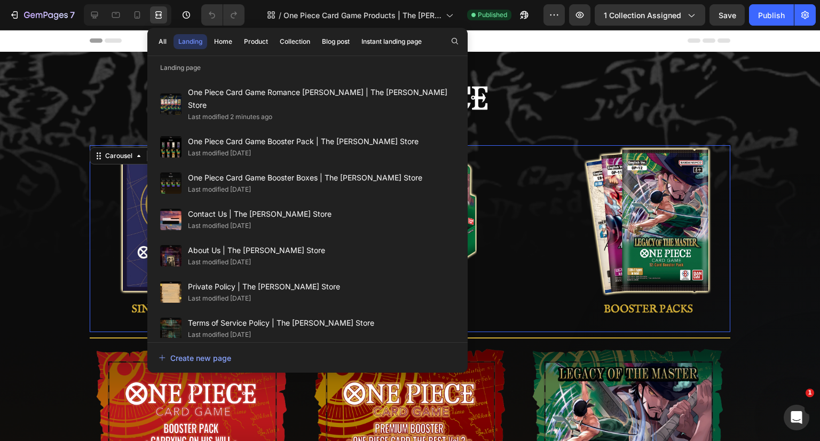
click at [314, 148] on div "Last modified [DATE]" at bounding box center [303, 153] width 231 height 11
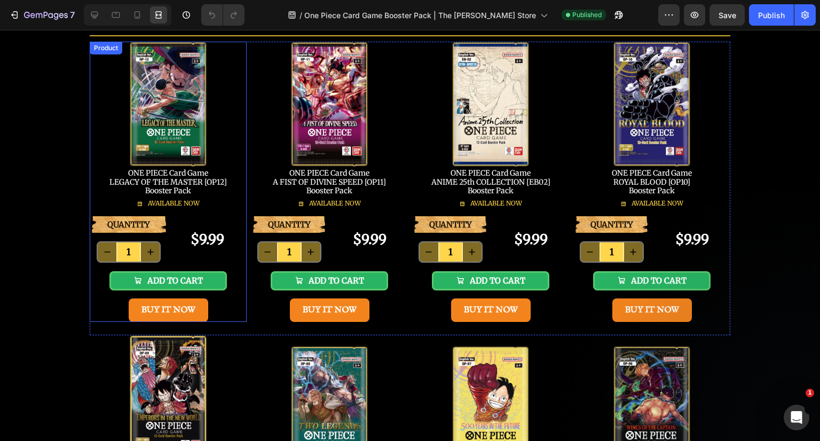
scroll to position [107, 0]
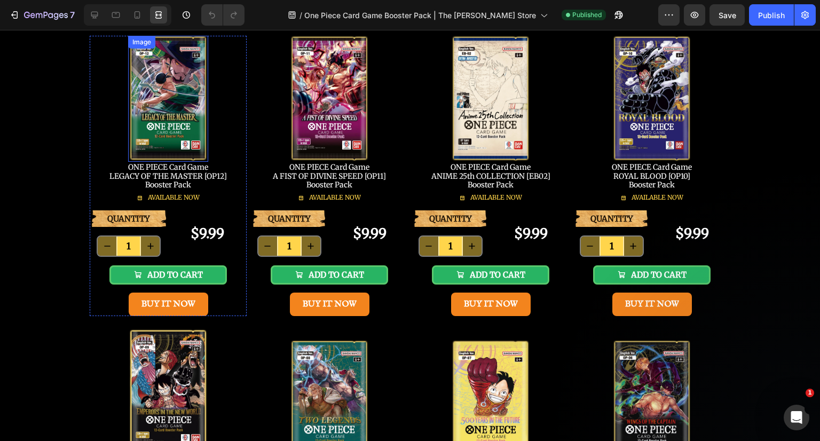
click at [191, 118] on img at bounding box center [168, 99] width 80 height 126
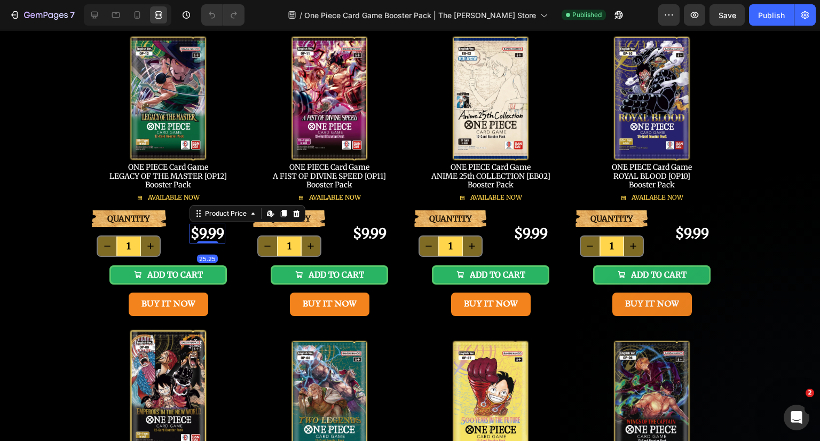
click at [207, 233] on div "$9.99" at bounding box center [207, 234] width 36 height 20
click at [102, 18] on div at bounding box center [94, 14] width 17 height 17
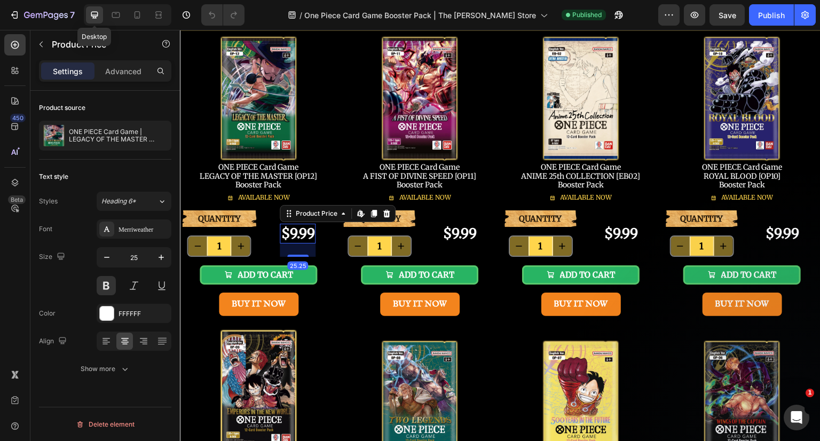
scroll to position [106, 0]
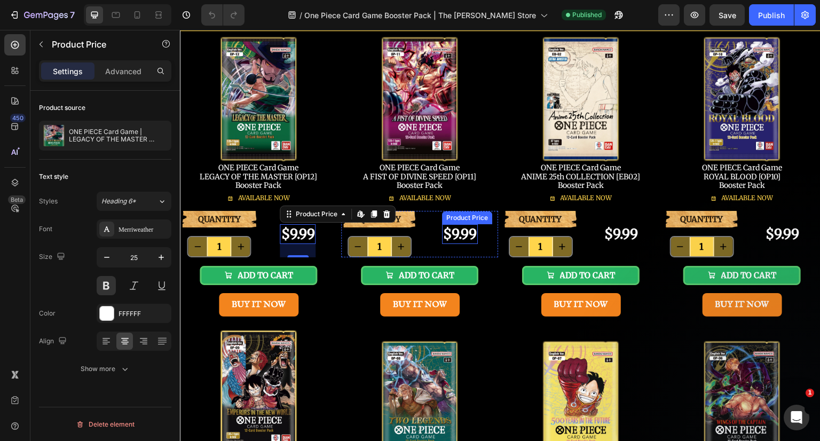
click at [451, 232] on div "$9.99" at bounding box center [460, 234] width 36 height 20
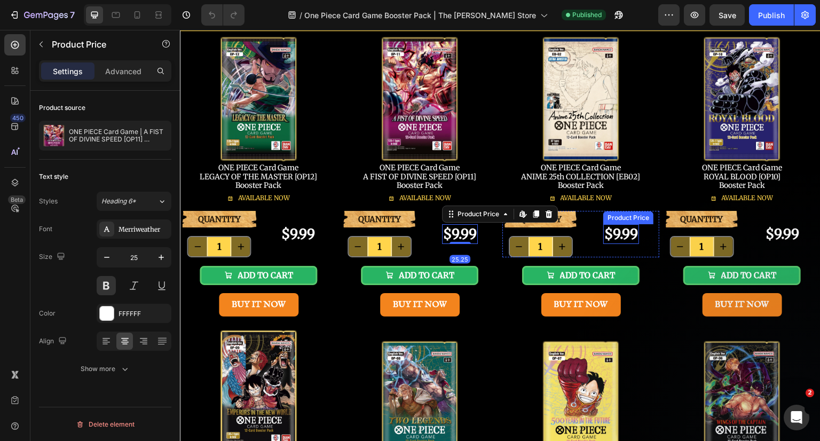
click at [618, 239] on div "$9.99" at bounding box center [621, 234] width 36 height 20
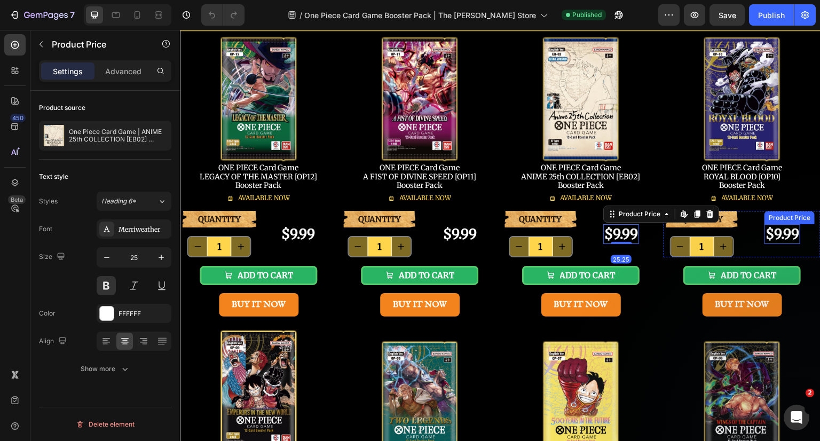
click at [784, 234] on div "$9.99" at bounding box center [782, 234] width 36 height 20
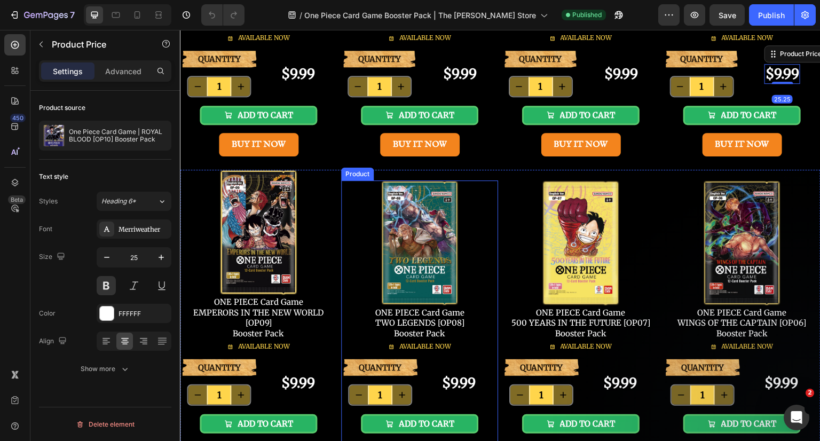
scroll to position [373, 0]
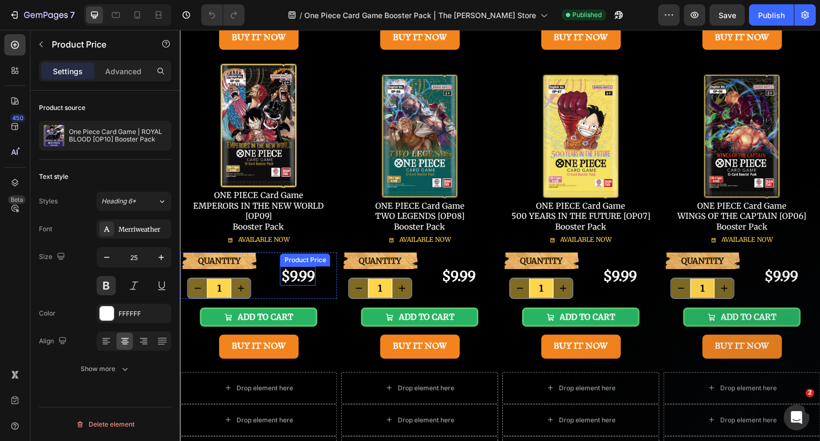
click at [296, 272] on div "$9.99" at bounding box center [298, 276] width 36 height 20
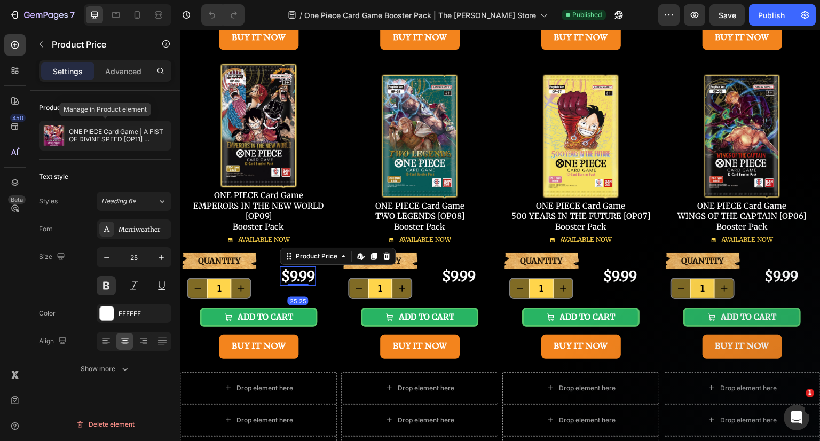
click at [130, 138] on p "ONE PIECE Card Game | A FIST OF DIVINE SPEED [OP11] Booster Pack" at bounding box center [118, 135] width 98 height 15
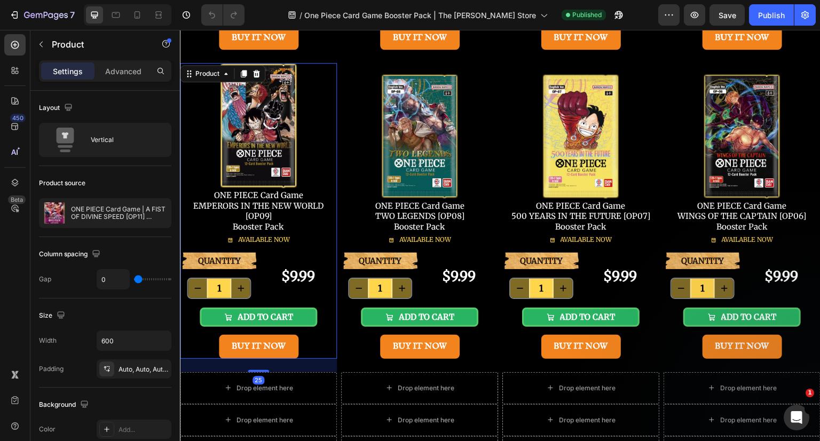
click at [111, 210] on p "ONE PIECE Card Game | A FIST OF DIVINE SPEED [OP11] Booster Pack" at bounding box center [119, 213] width 96 height 15
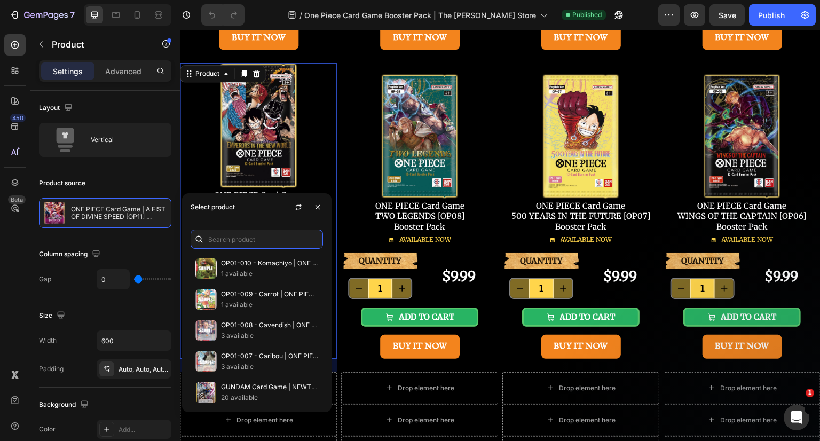
click at [239, 238] on input "text" at bounding box center [257, 239] width 132 height 19
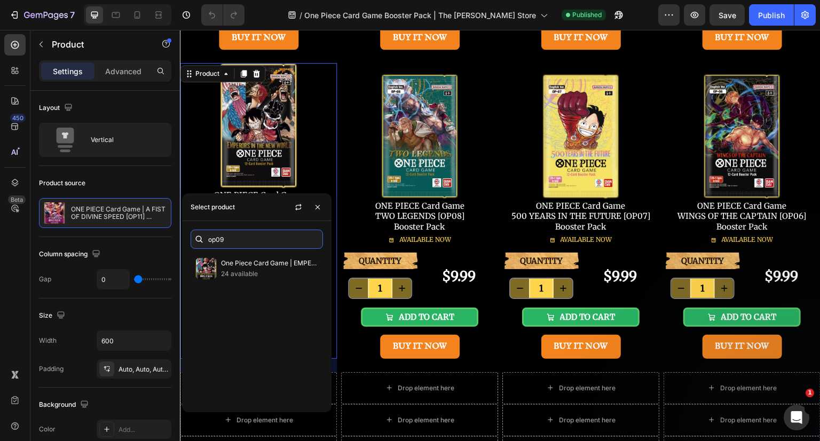
type input "op09"
click at [241, 259] on p "One Piece Card Game | EMPERORS IN THE NEW WORLD [OP09] Booster Pack" at bounding box center [269, 263] width 97 height 11
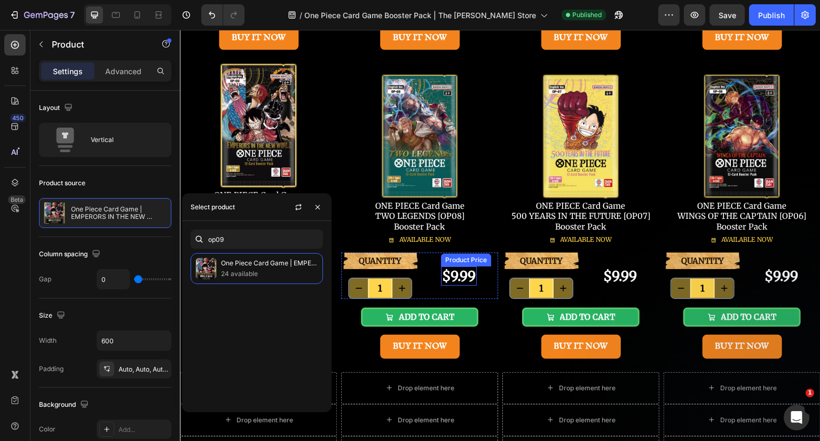
click at [461, 276] on div "$9.99" at bounding box center [459, 276] width 36 height 20
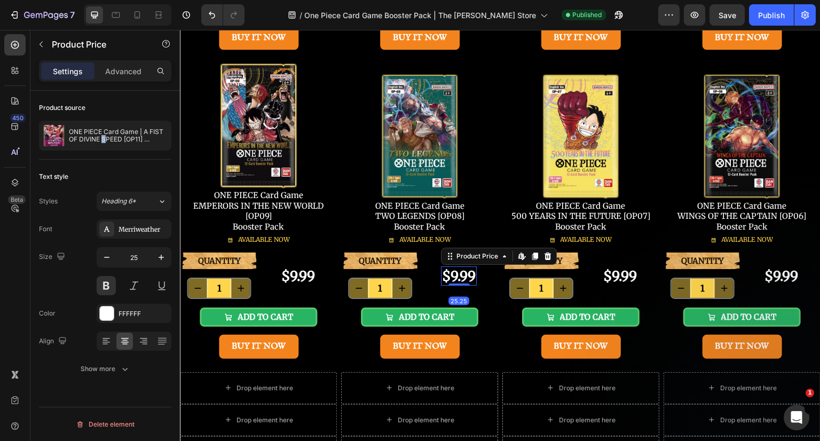
click at [105, 138] on p "ONE PIECE Card Game | A FIST OF DIVINE SPEED [OP11] Booster Pack" at bounding box center [118, 135] width 98 height 15
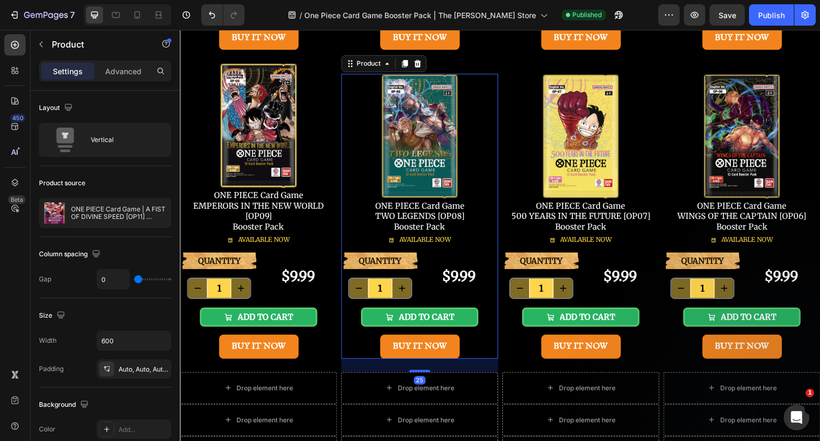
click at [0, 0] on div at bounding box center [0, 0] width 0 height 0
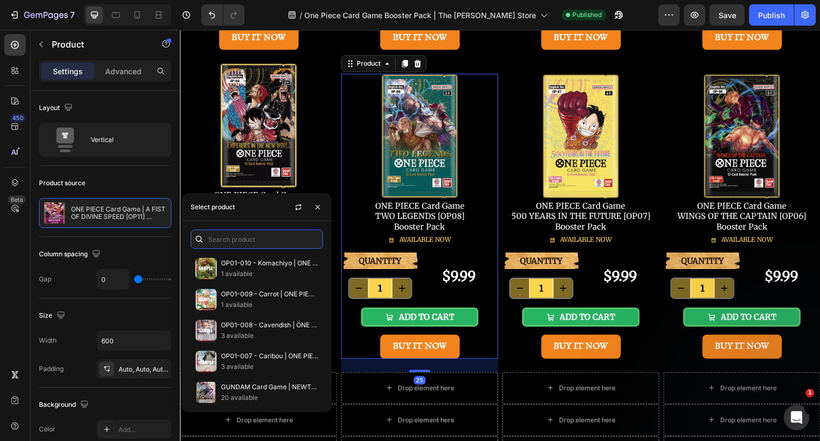
click at [225, 238] on input "text" at bounding box center [257, 239] width 132 height 19
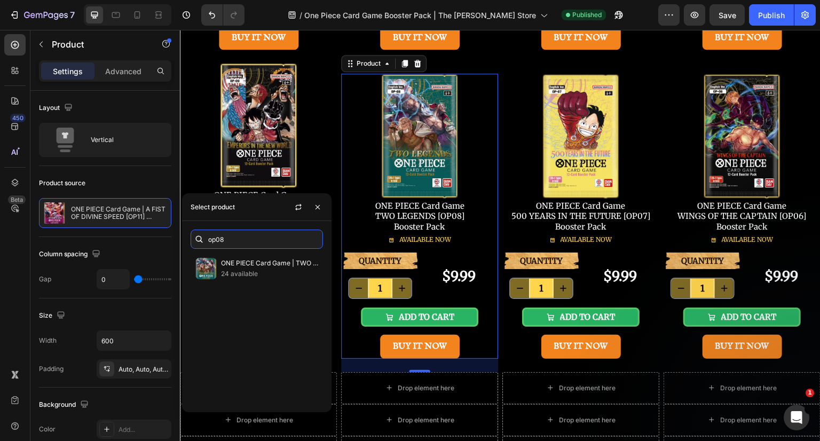
type input "op08"
click at [242, 264] on p "ONE PIECE Card Game | TWO LEGENDS [OP08] Booster Pack" at bounding box center [269, 263] width 97 height 11
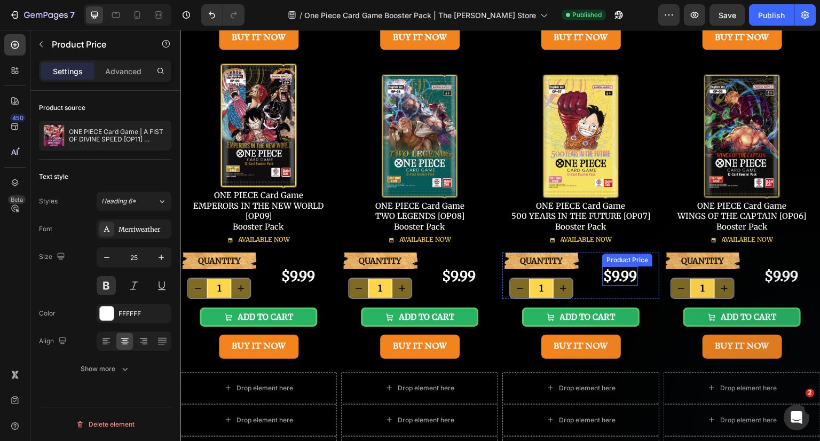
click at [619, 277] on div "$9.99" at bounding box center [620, 276] width 36 height 20
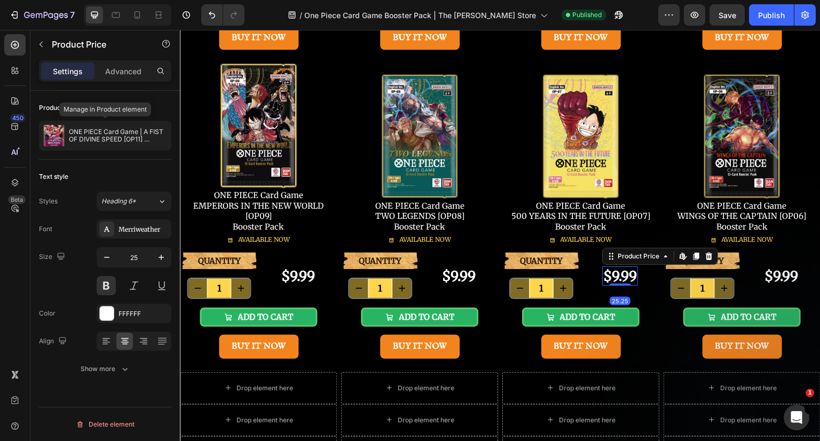
click at [106, 143] on p "ONE PIECE Card Game | A FIST OF DIVINE SPEED [OP11] Booster Pack" at bounding box center [118, 135] width 98 height 15
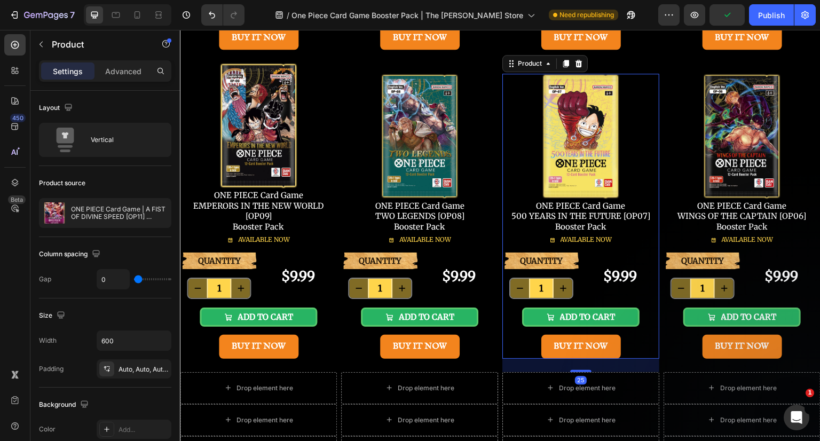
click at [109, 208] on p "ONE PIECE Card Game | A FIST OF DIVINE SPEED [OP11] Booster Pack" at bounding box center [119, 213] width 96 height 15
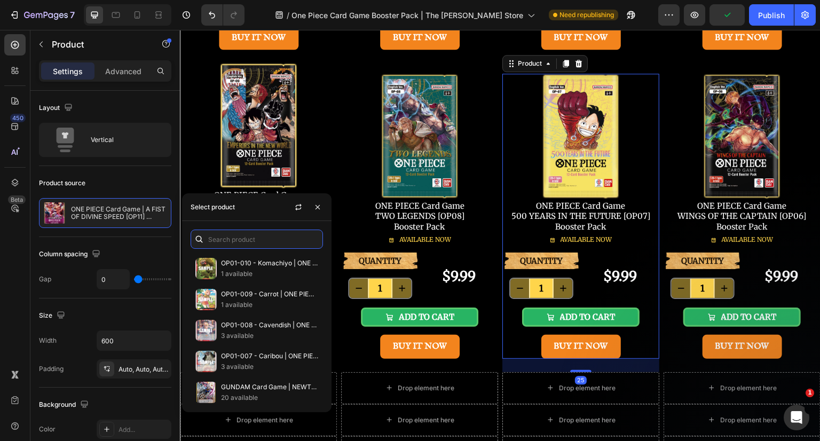
click at [226, 235] on input "text" at bounding box center [257, 239] width 132 height 19
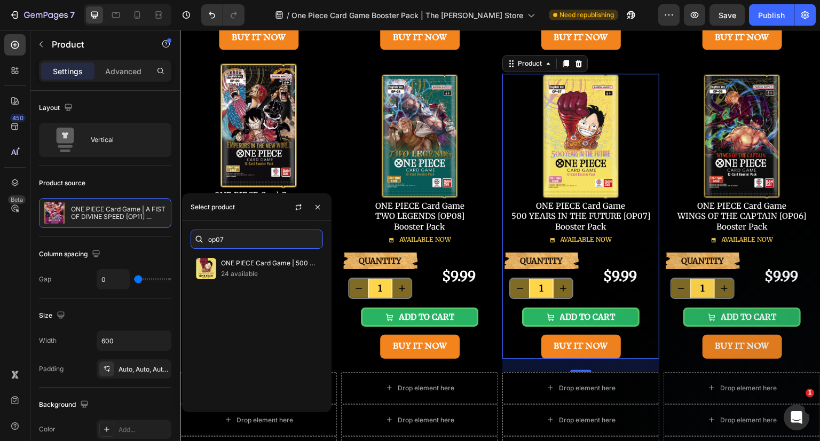
type input "op07"
click at [242, 266] on p "ONE PIECE Card Game | 500 YEARS IN THE FUTURE [OP07] Booster Pack" at bounding box center [269, 263] width 97 height 11
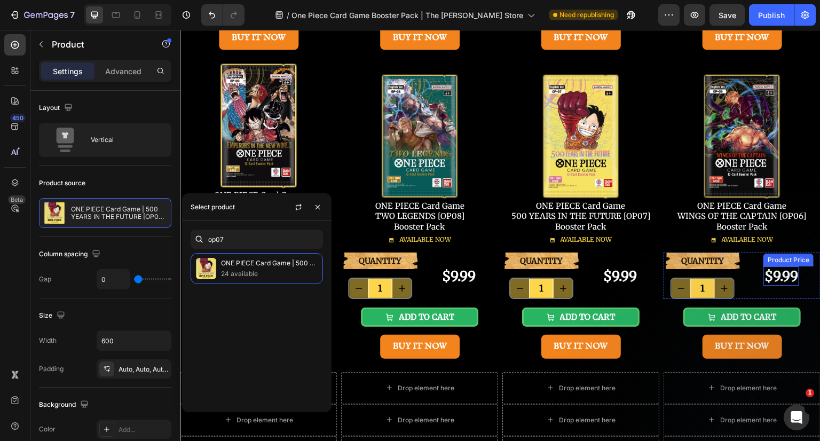
click at [780, 278] on div "$9.99" at bounding box center [781, 276] width 36 height 20
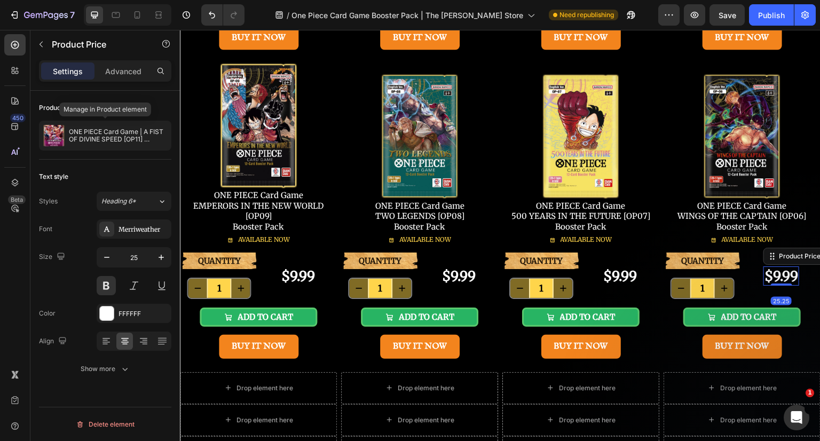
click at [90, 139] on p "ONE PIECE Card Game | A FIST OF DIVINE SPEED [OP11] Booster Pack" at bounding box center [118, 135] width 98 height 15
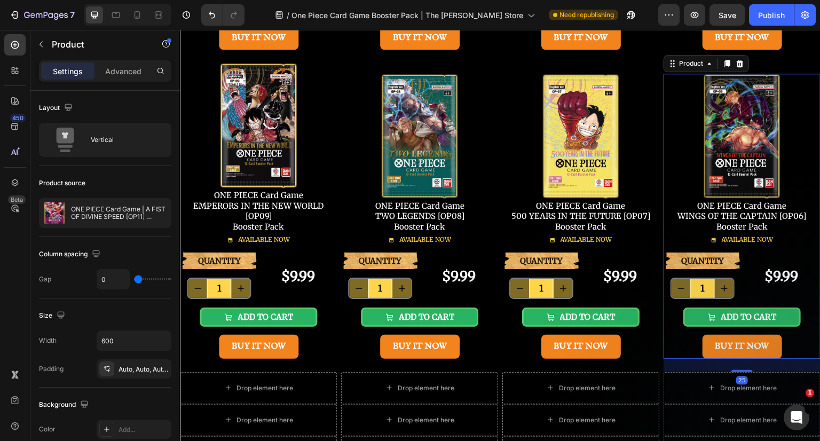
click at [120, 209] on p "ONE PIECE Card Game | A FIST OF DIVINE SPEED [OP11] Booster Pack" at bounding box center [119, 213] width 96 height 15
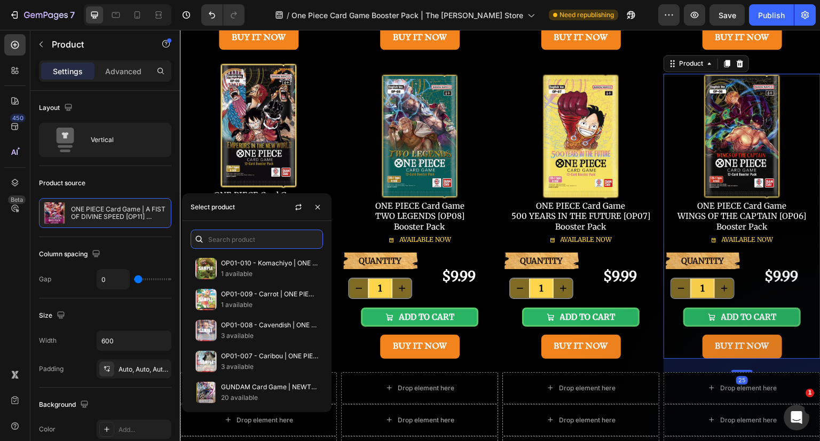
click at [220, 235] on input "text" at bounding box center [257, 239] width 132 height 19
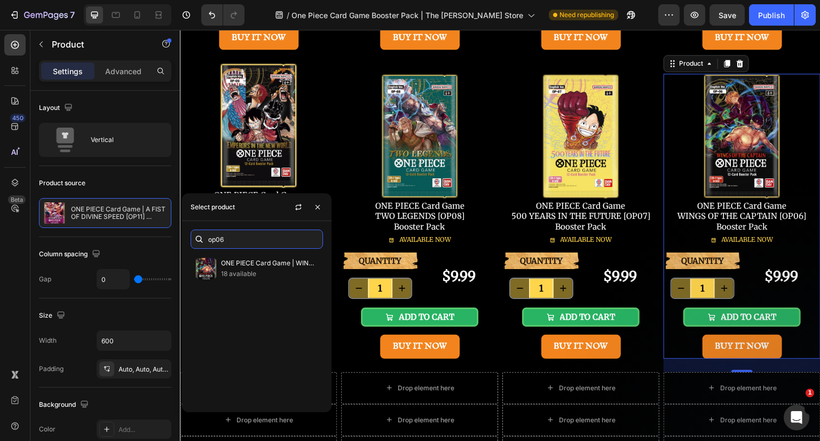
type input "op06"
click at [256, 274] on p "18 available" at bounding box center [269, 273] width 97 height 11
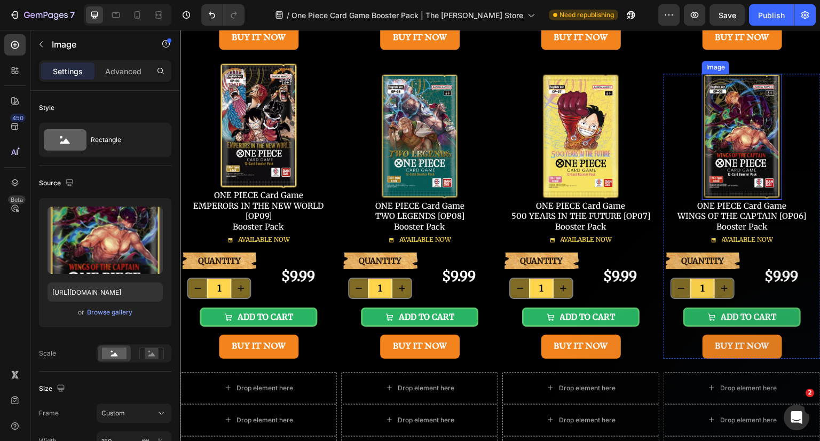
click at [731, 159] on img at bounding box center [742, 137] width 80 height 126
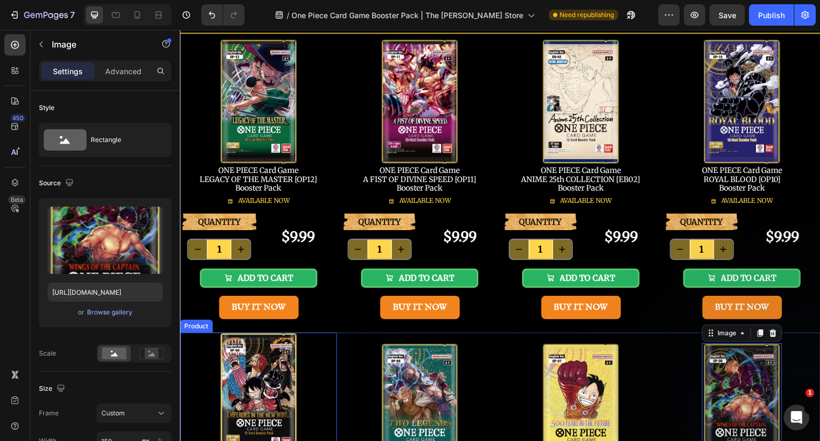
scroll to position [0, 0]
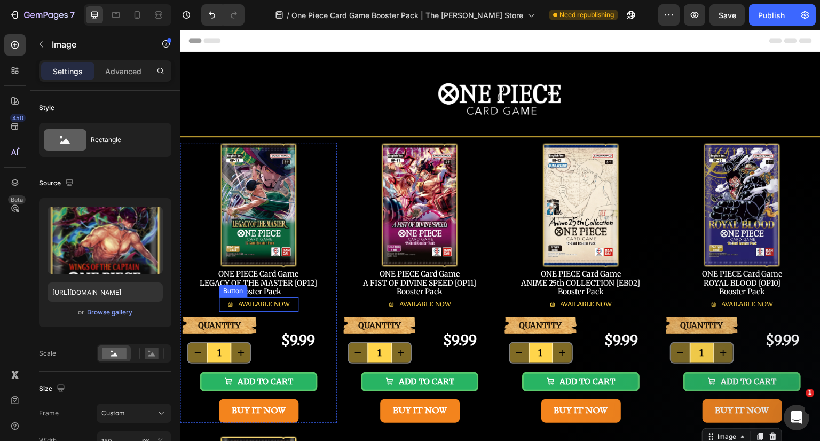
click at [265, 301] on span "AVAILABLE NOW" at bounding box center [264, 304] width 52 height 8
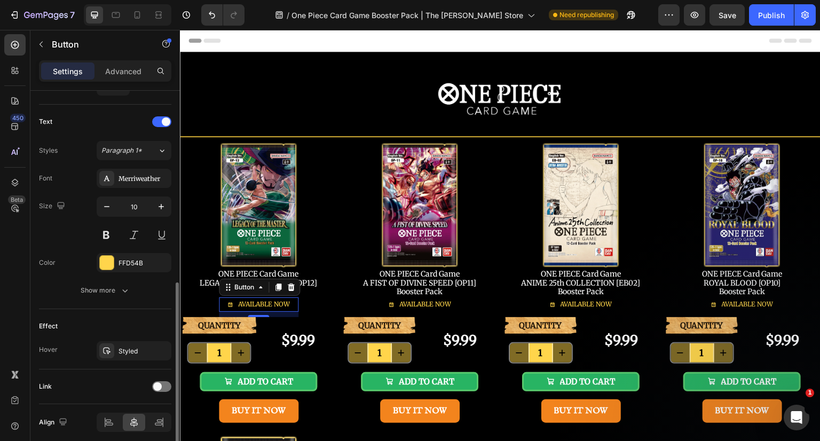
scroll to position [320, 0]
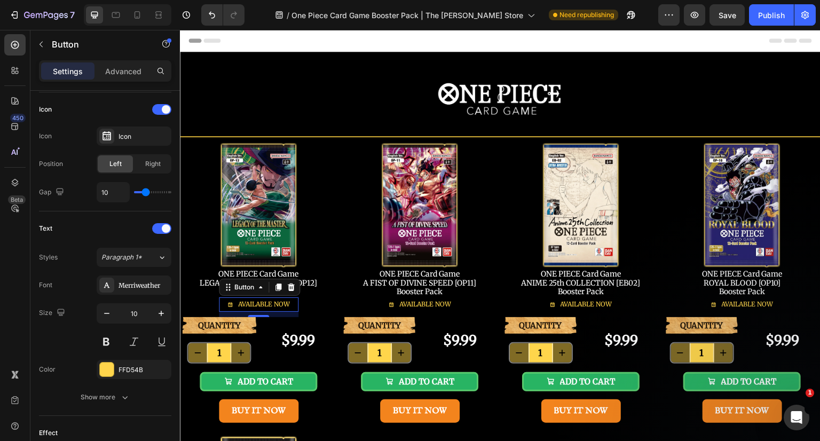
click at [157, 111] on div at bounding box center [161, 109] width 19 height 11
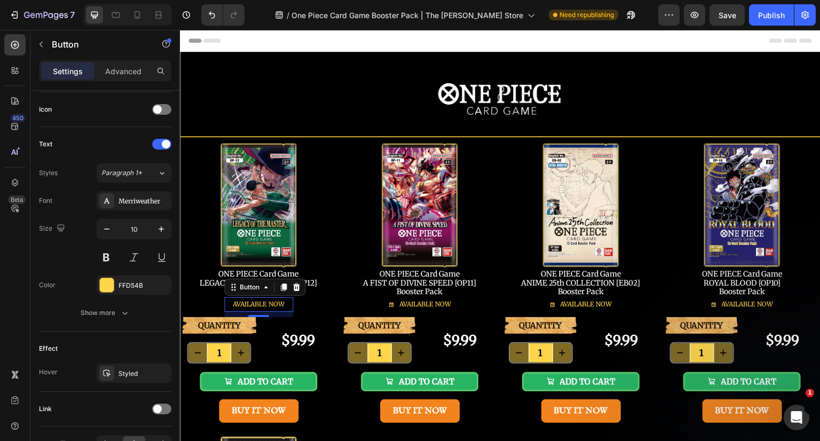
click at [134, 284] on div "FFD54B" at bounding box center [143, 286] width 50 height 10
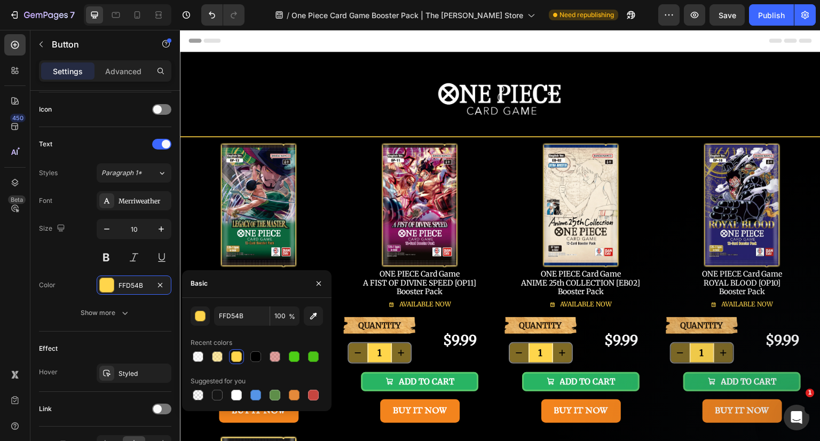
click at [291, 357] on div at bounding box center [294, 356] width 11 height 11
type input "4DCE16"
click at [320, 284] on icon "button" at bounding box center [318, 283] width 9 height 9
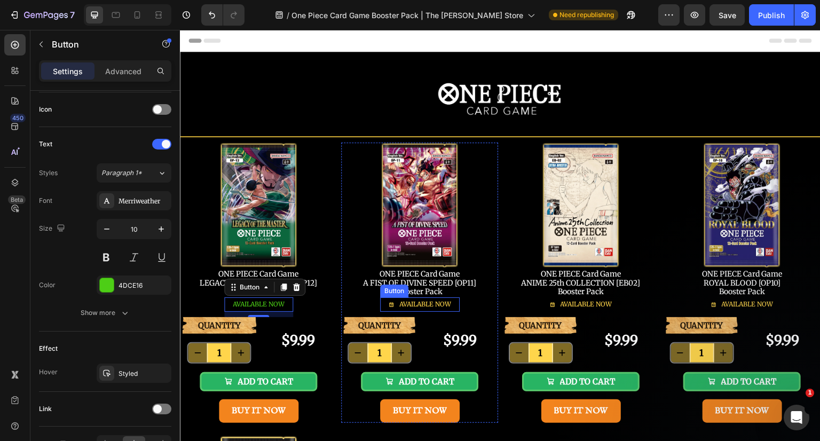
click at [430, 301] on span "AVAILABLE NOW" at bounding box center [425, 304] width 52 height 8
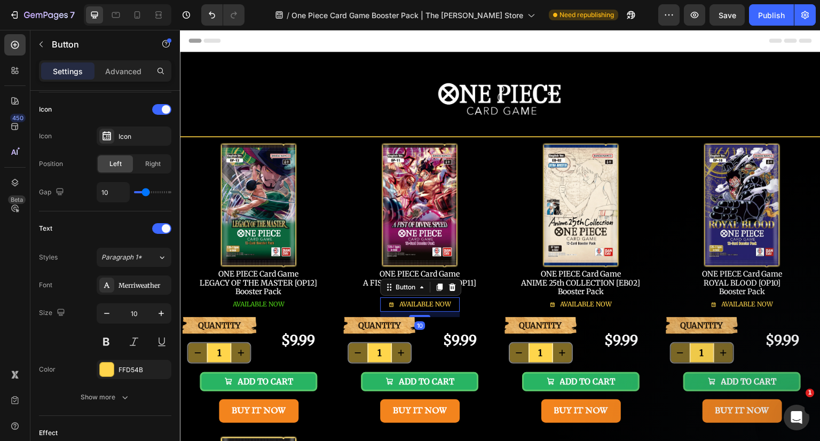
click at [161, 114] on div at bounding box center [161, 109] width 19 height 11
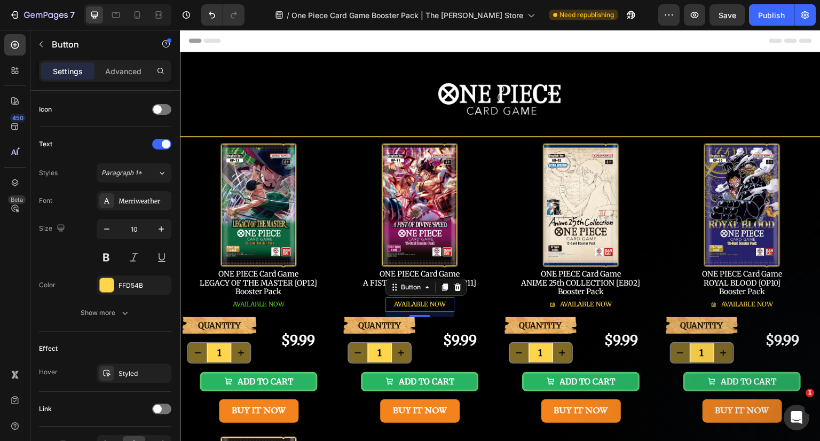
click at [132, 286] on div "FFD54B" at bounding box center [143, 286] width 50 height 10
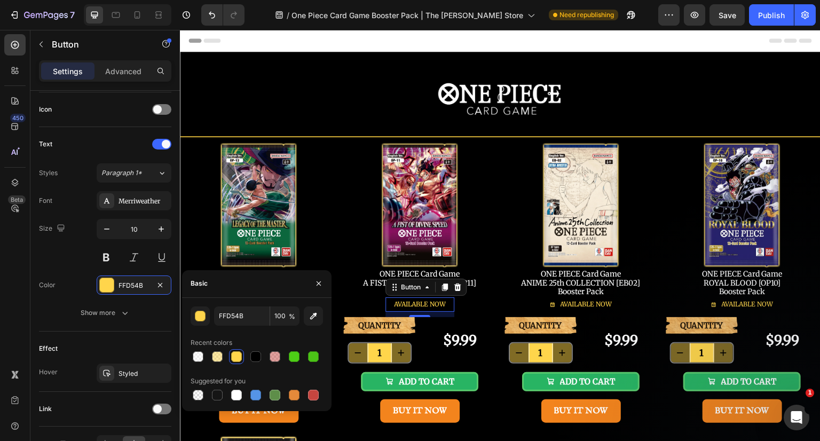
click at [290, 355] on div at bounding box center [294, 356] width 11 height 11
type input "4DCE16"
click at [582, 306] on span "AVAILABLE NOW" at bounding box center [586, 304] width 52 height 8
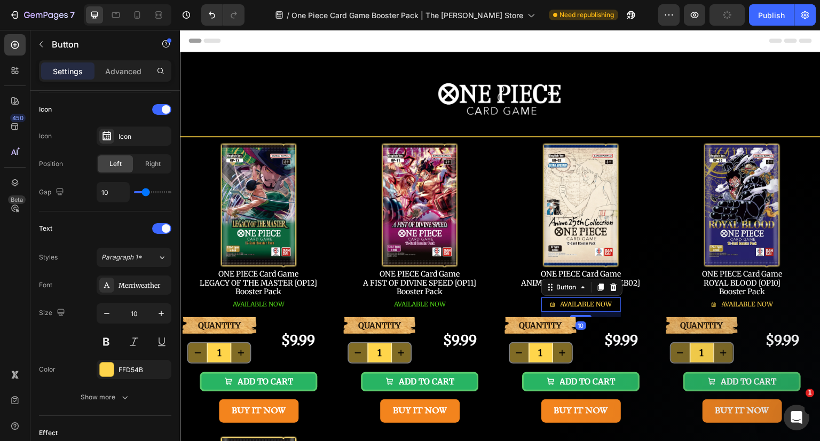
click at [164, 110] on span at bounding box center [166, 109] width 9 height 9
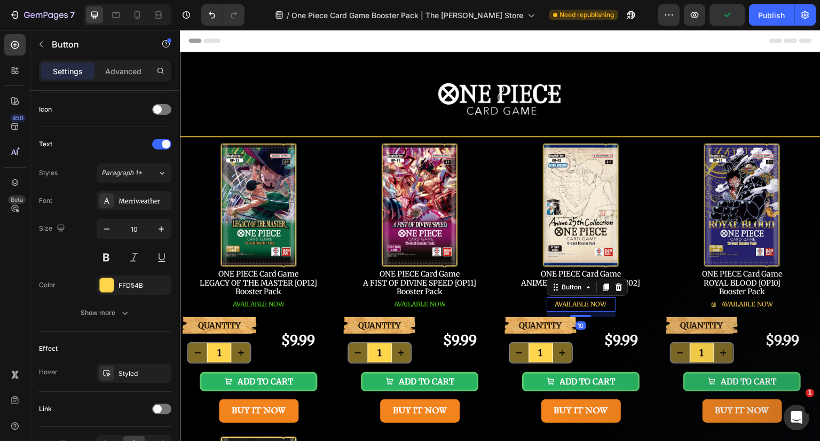
click at [140, 286] on div "FFD54B" at bounding box center [143, 286] width 50 height 10
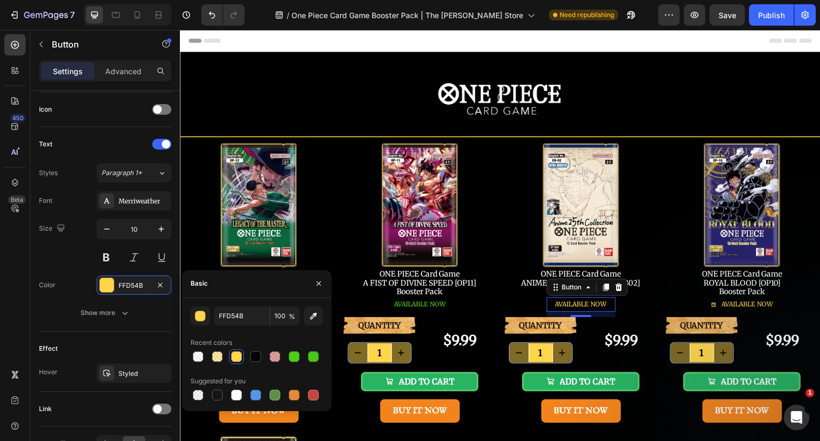
click at [295, 355] on div at bounding box center [294, 356] width 11 height 11
type input "4DCE16"
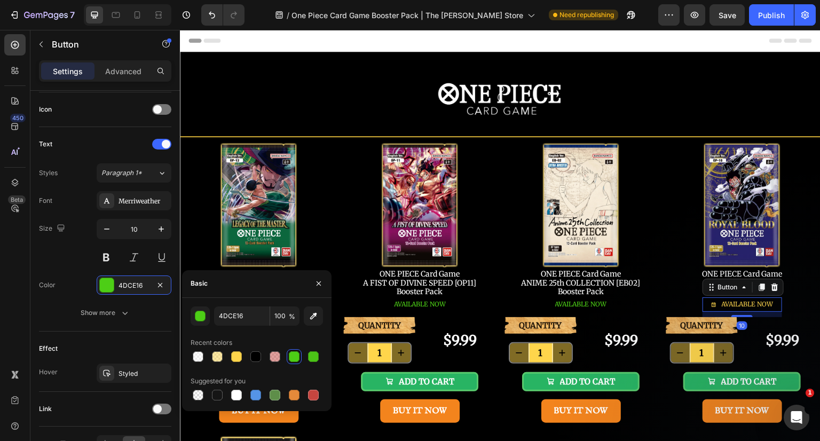
click at [746, 302] on span "AVAILABLE NOW" at bounding box center [748, 304] width 52 height 8
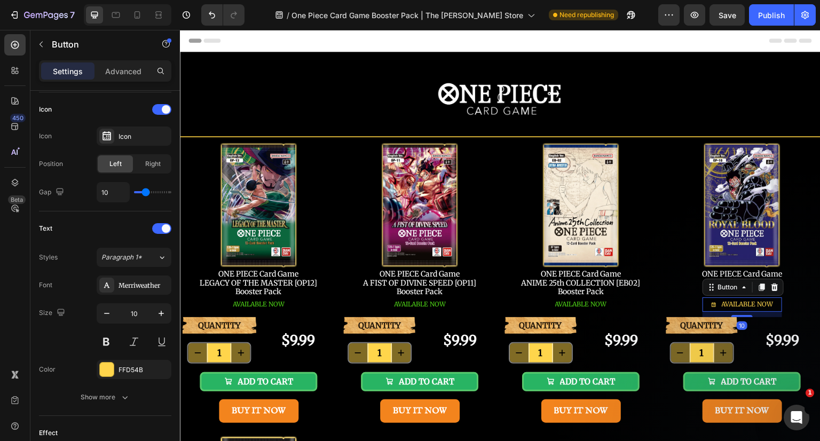
click at [161, 104] on div at bounding box center [161, 109] width 19 height 11
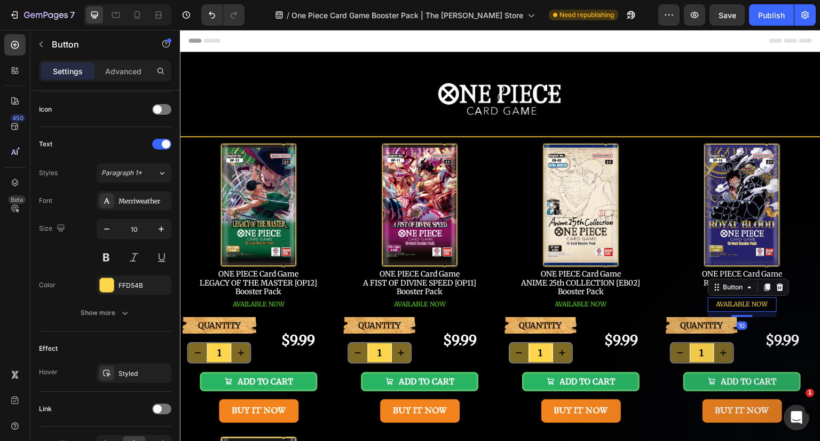
click at [132, 283] on div "FFD54B" at bounding box center [143, 286] width 50 height 10
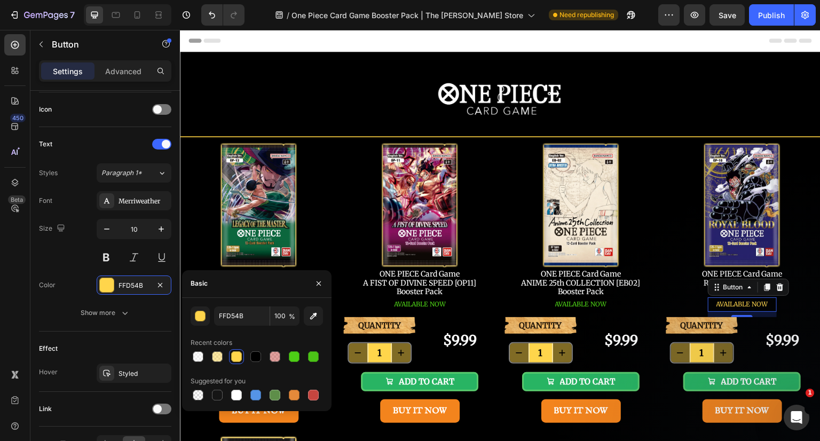
click at [299, 358] on div at bounding box center [294, 356] width 11 height 11
type input "4DCE16"
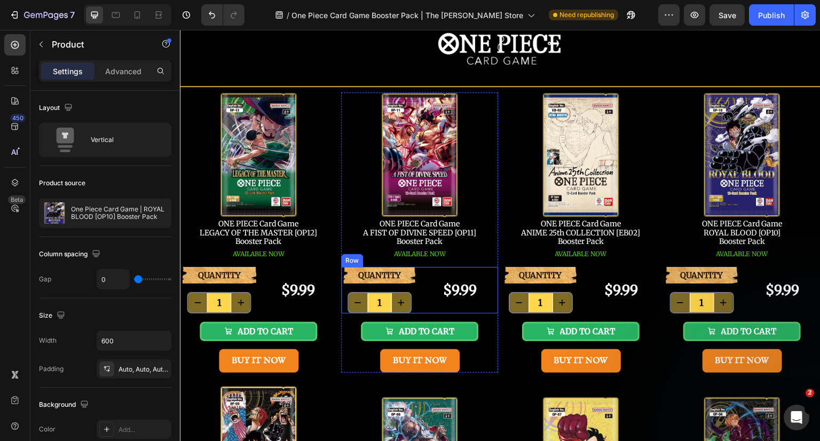
scroll to position [107, 0]
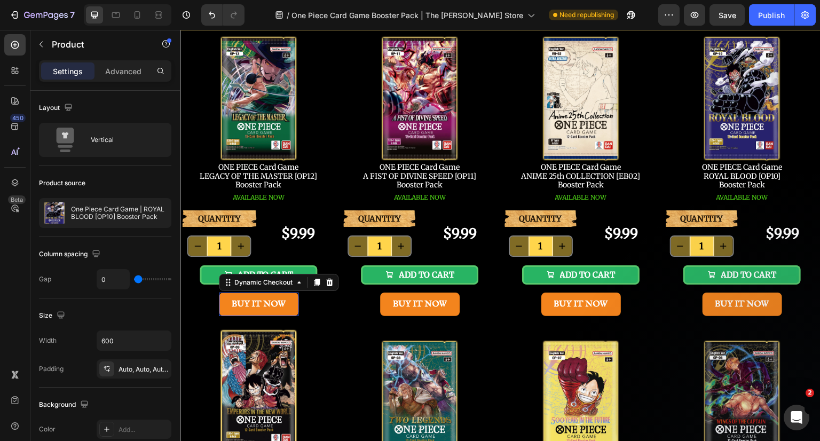
click at [293, 303] on button "BUY IT NOW" at bounding box center [259, 305] width 80 height 24
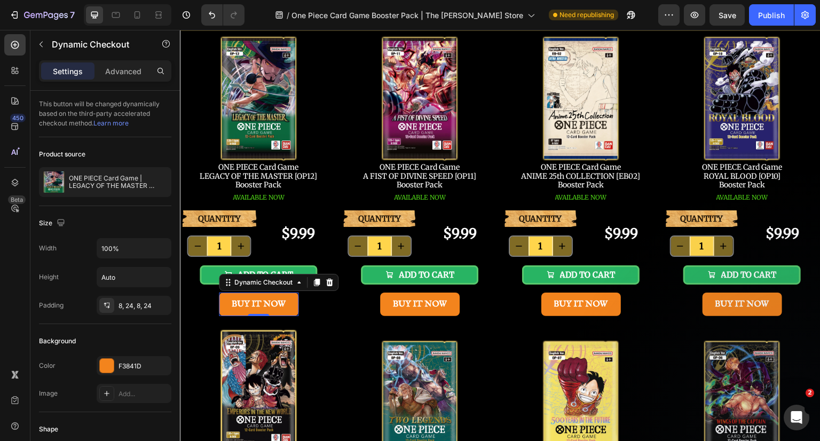
click at [326, 280] on icon at bounding box center [329, 282] width 7 height 7
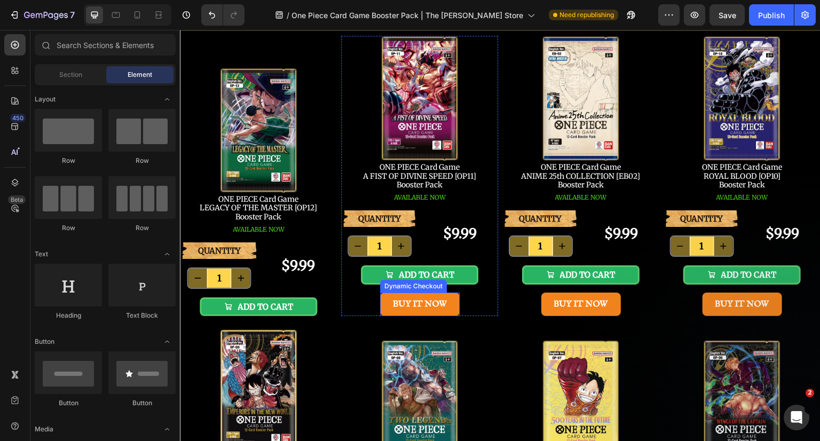
click at [451, 303] on button "BUY IT NOW" at bounding box center [420, 305] width 80 height 24
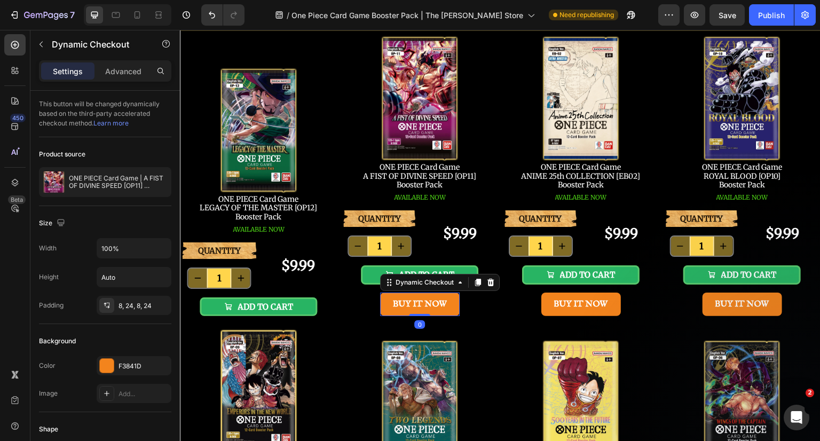
click at [491, 281] on div at bounding box center [490, 282] width 13 height 13
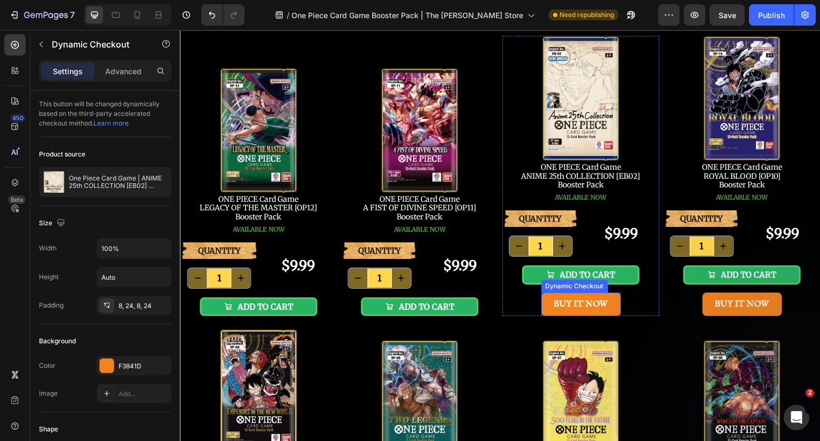
click at [611, 308] on button "BUY IT NOW" at bounding box center [581, 305] width 80 height 24
click at [648, 280] on icon at bounding box center [651, 282] width 7 height 7
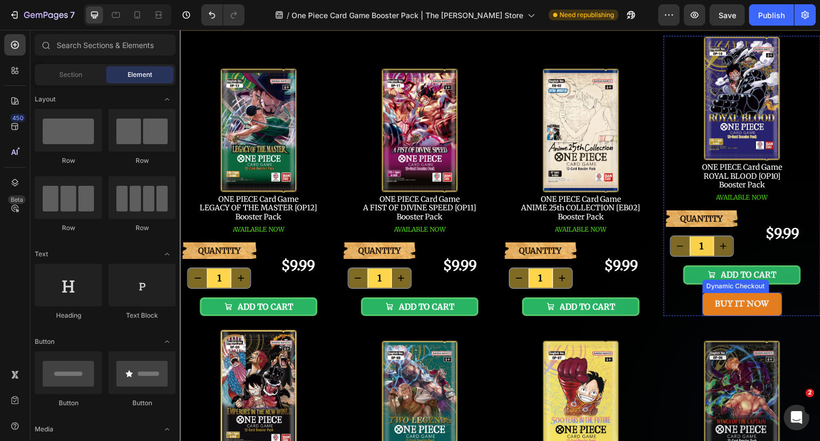
click at [771, 302] on button "BUY IT NOW" at bounding box center [742, 305] width 80 height 24
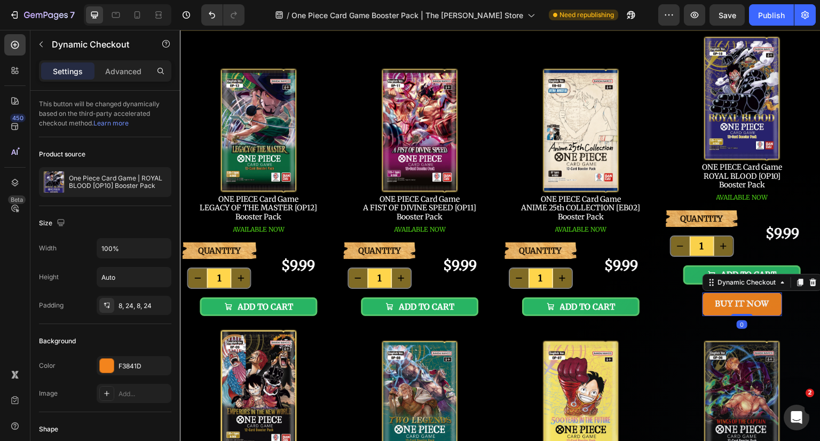
click at [809, 283] on icon at bounding box center [812, 282] width 7 height 7
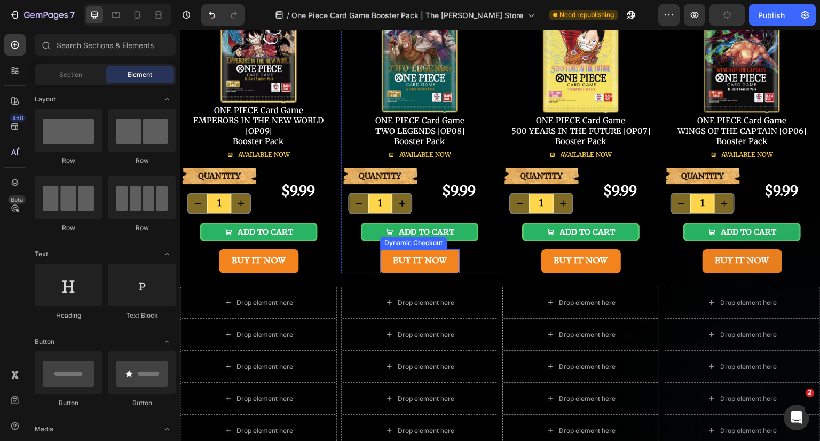
scroll to position [427, 0]
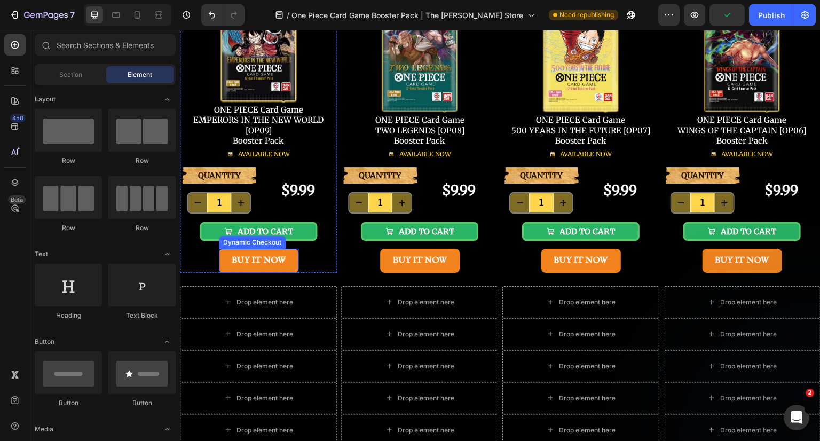
click at [291, 258] on button "BUY IT NOW" at bounding box center [259, 261] width 80 height 24
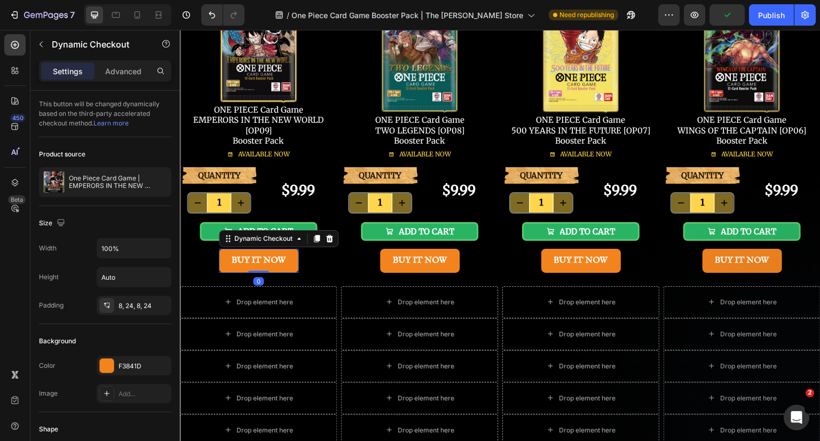
click at [326, 238] on icon at bounding box center [329, 238] width 7 height 7
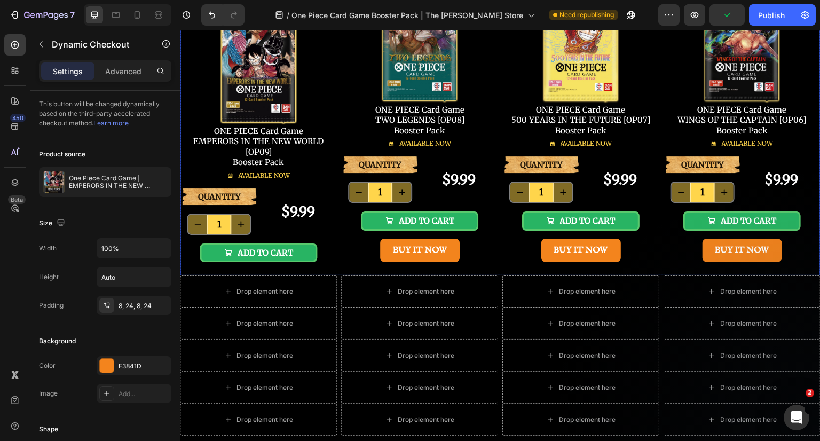
scroll to position [448, 0]
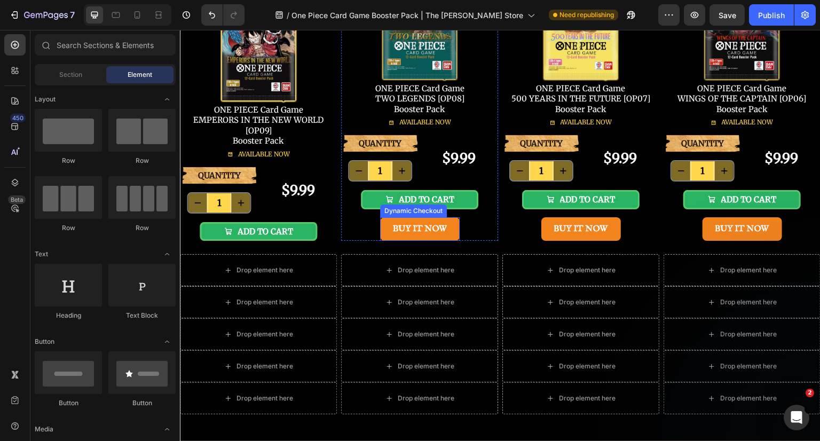
click at [455, 232] on button "BUY IT NOW" at bounding box center [420, 229] width 80 height 24
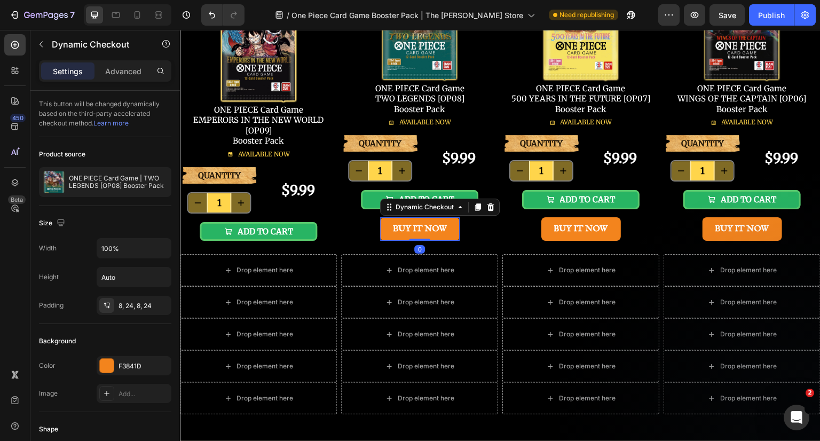
click at [486, 204] on icon at bounding box center [490, 207] width 9 height 9
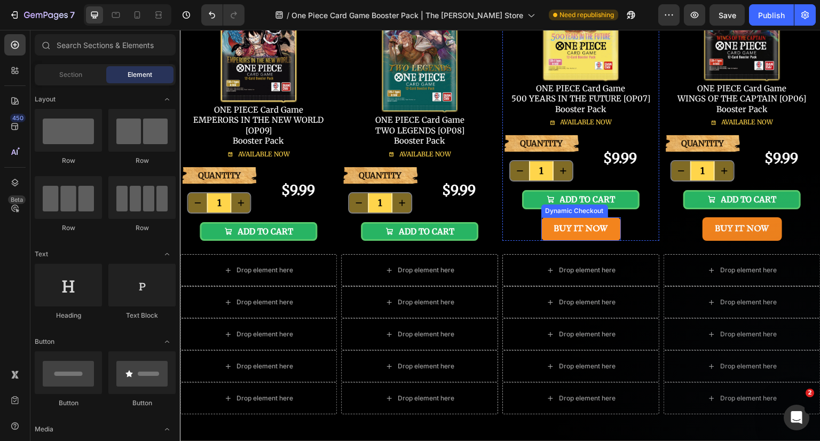
click at [612, 230] on button "BUY IT NOW" at bounding box center [581, 229] width 80 height 24
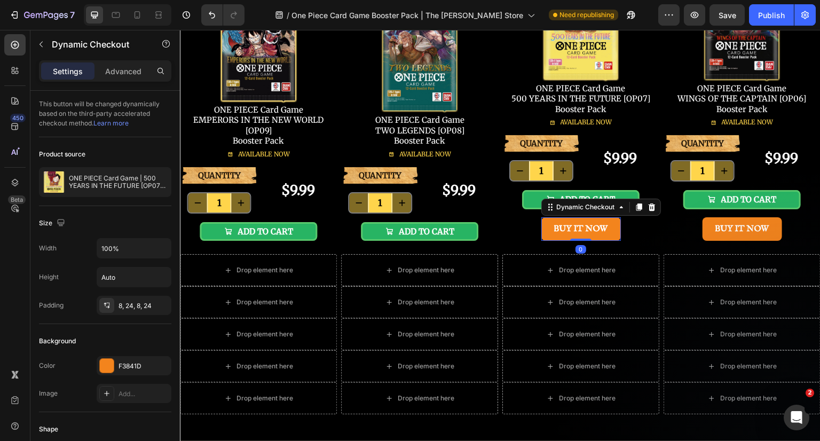
click at [648, 204] on icon at bounding box center [651, 206] width 7 height 7
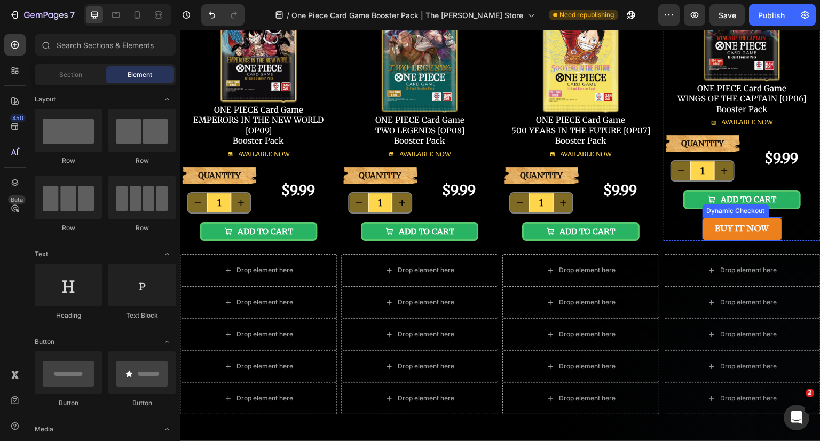
click at [771, 230] on button "BUY IT NOW" at bounding box center [742, 229] width 80 height 24
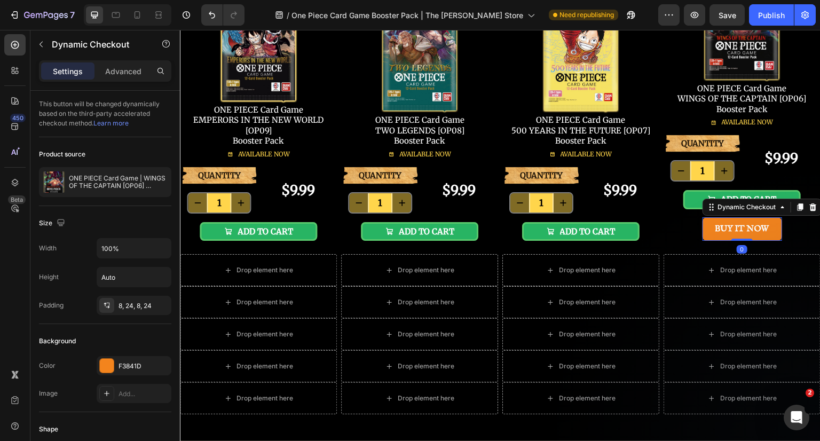
click at [809, 208] on icon at bounding box center [813, 207] width 9 height 9
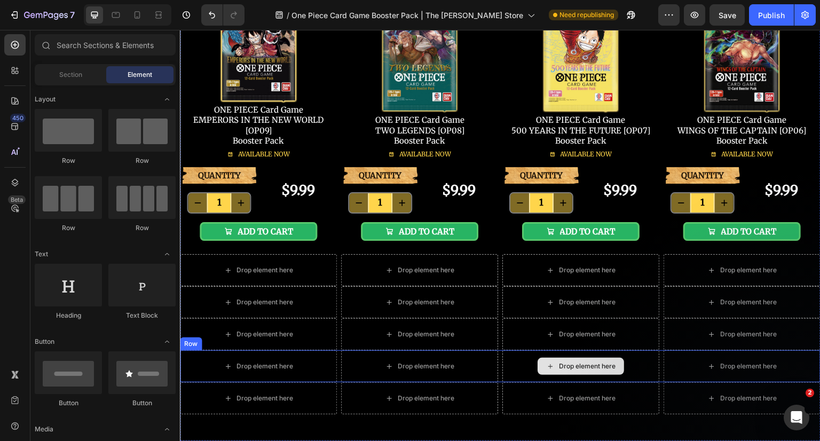
scroll to position [534, 0]
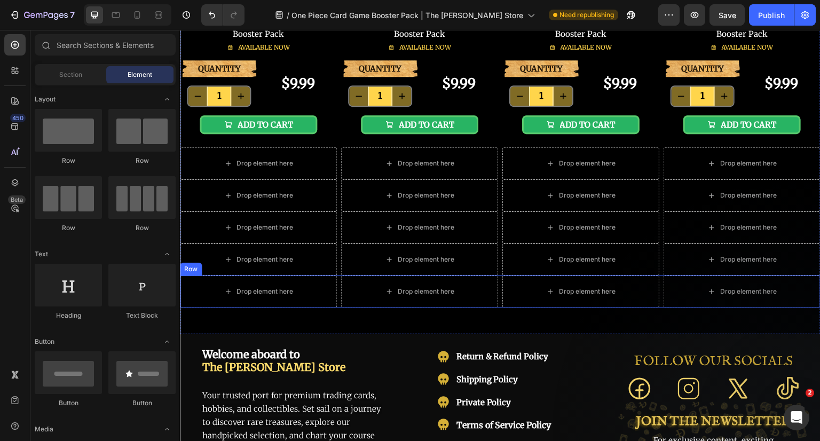
click at [496, 298] on div "Drop element here Drop element here Drop element here Drop element here Row" at bounding box center [500, 291] width 641 height 32
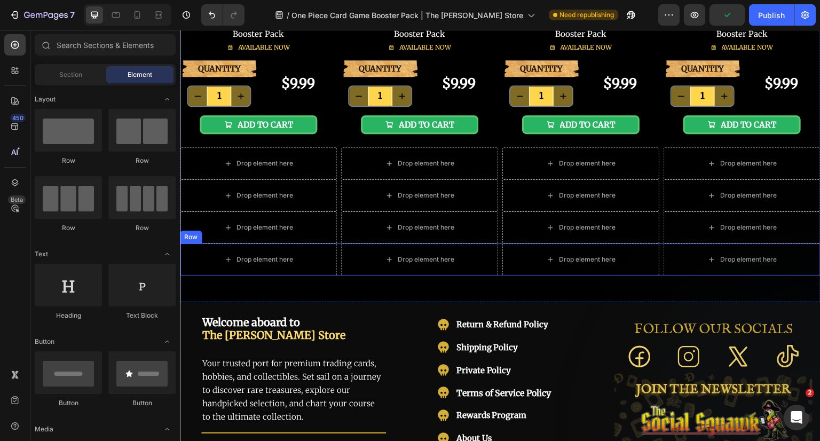
click at [497, 257] on div "Drop element here Drop element here Drop element here Drop element here Row" at bounding box center [500, 259] width 641 height 32
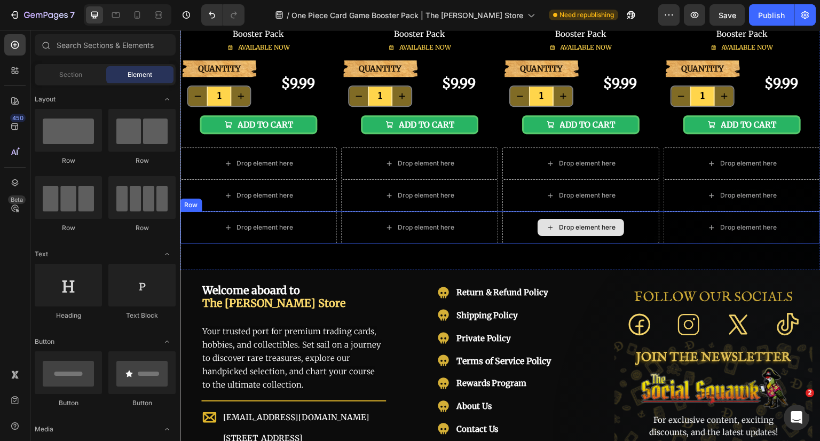
click at [497, 230] on div "Drop element here Drop element here Drop element here Drop element here Row" at bounding box center [500, 227] width 641 height 32
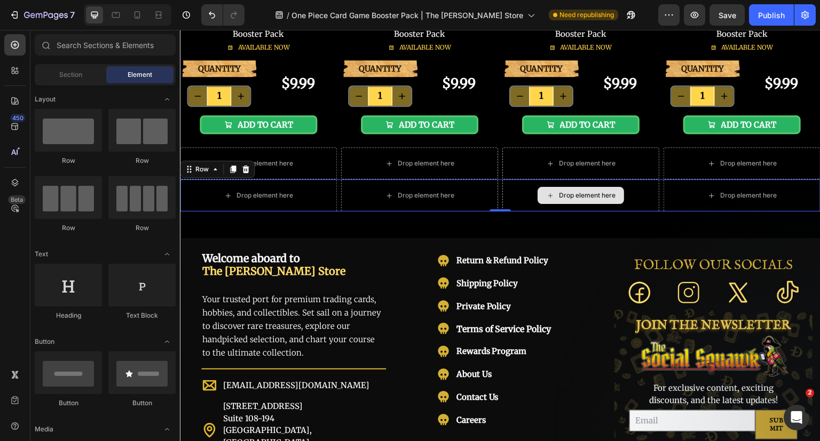
click at [502, 200] on div "Drop element here" at bounding box center [580, 195] width 157 height 32
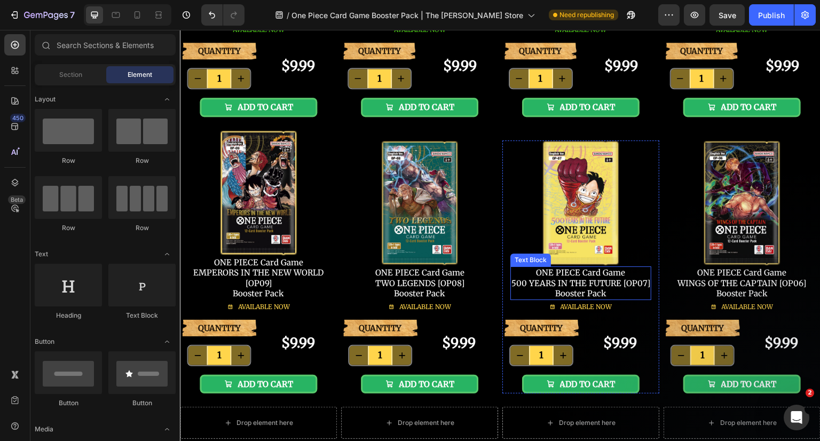
scroll to position [267, 0]
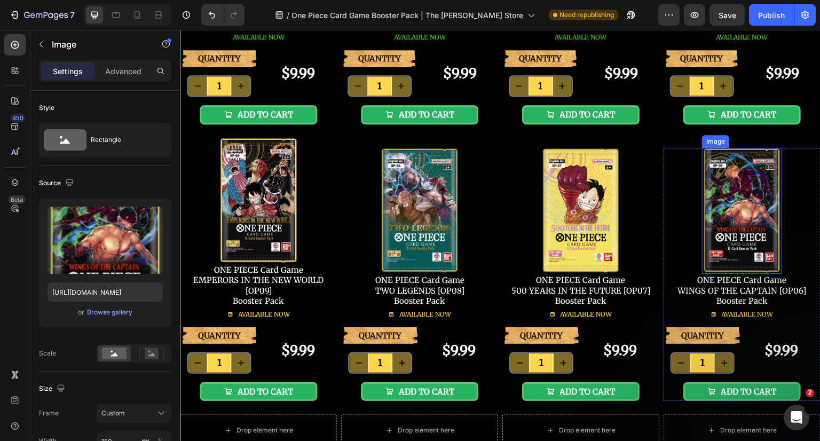
click at [737, 220] on img at bounding box center [742, 211] width 80 height 126
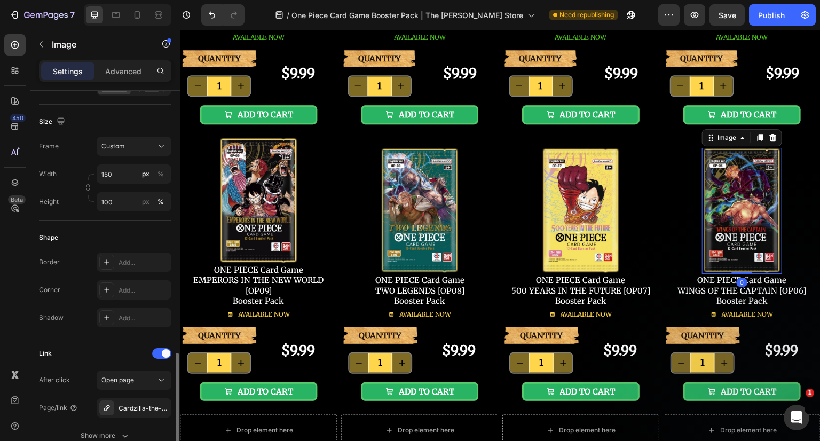
scroll to position [480, 0]
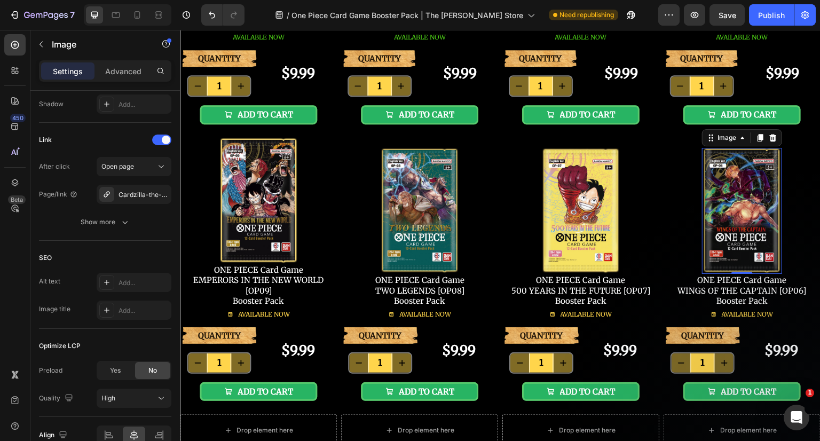
click at [0, 0] on icon "button" at bounding box center [0, 0] width 0 height 0
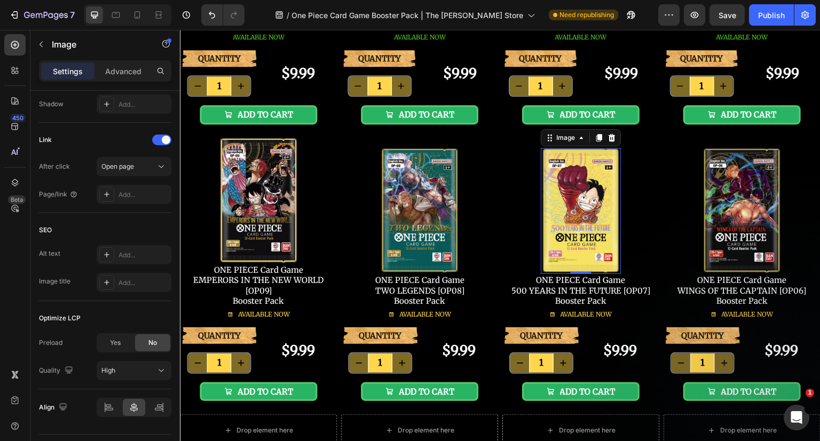
click at [582, 195] on img at bounding box center [581, 211] width 80 height 126
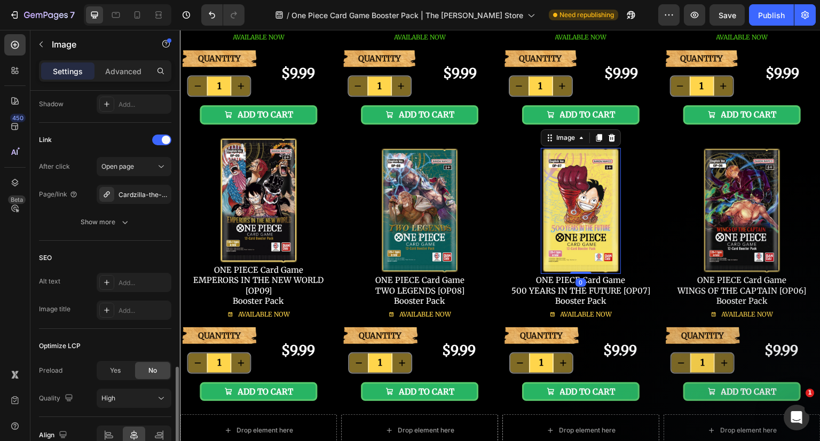
scroll to position [534, 0]
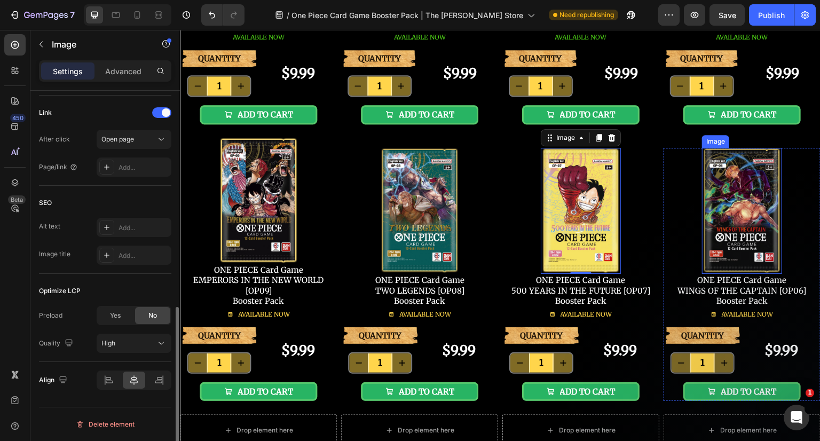
click at [729, 203] on img at bounding box center [742, 211] width 80 height 126
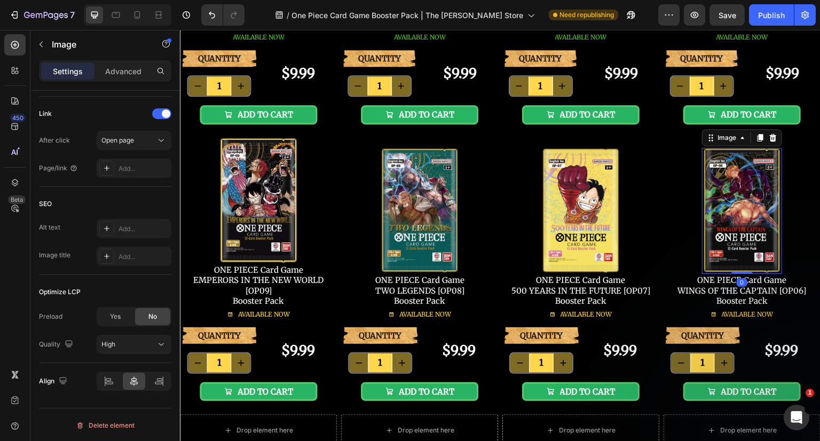
click at [118, 248] on div "Add..." at bounding box center [134, 256] width 75 height 19
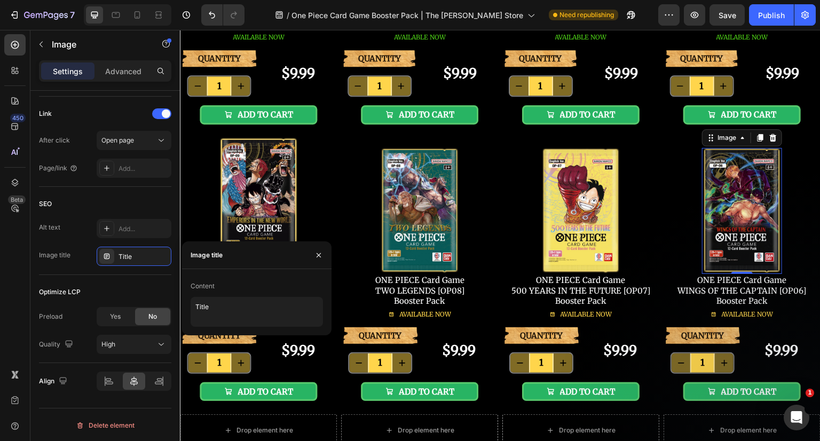
click at [317, 255] on icon "button" at bounding box center [318, 255] width 9 height 9
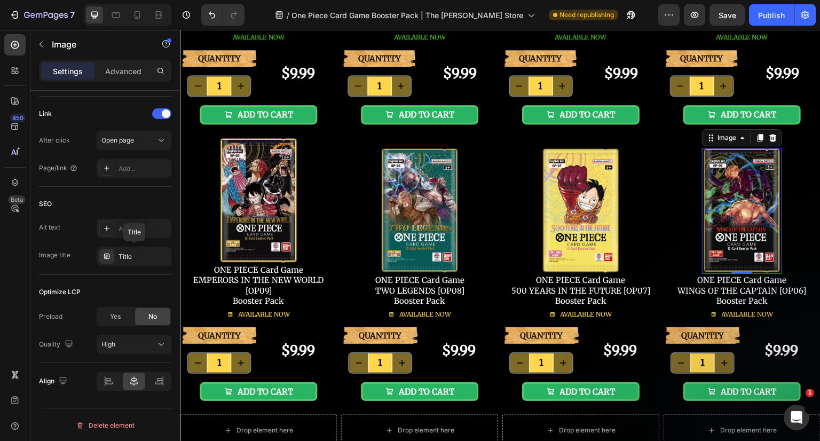
click at [133, 254] on div "Title" at bounding box center [143, 257] width 50 height 10
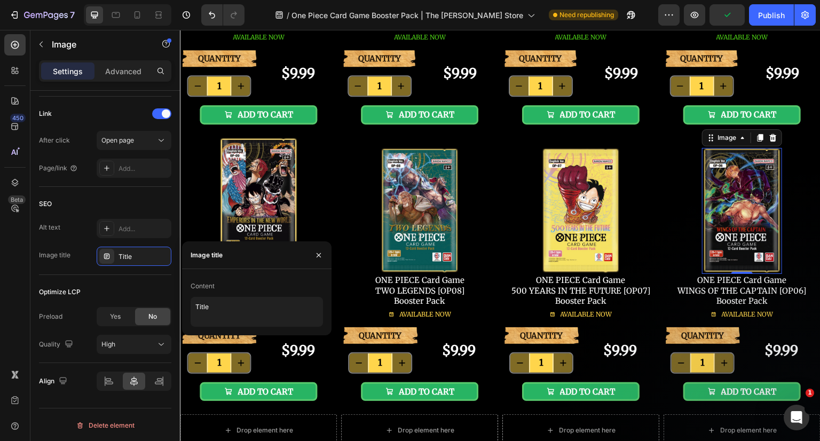
drag, startPoint x: 315, startPoint y: 255, endPoint x: 4, endPoint y: 223, distance: 312.9
click at [315, 255] on icon "button" at bounding box center [318, 255] width 9 height 9
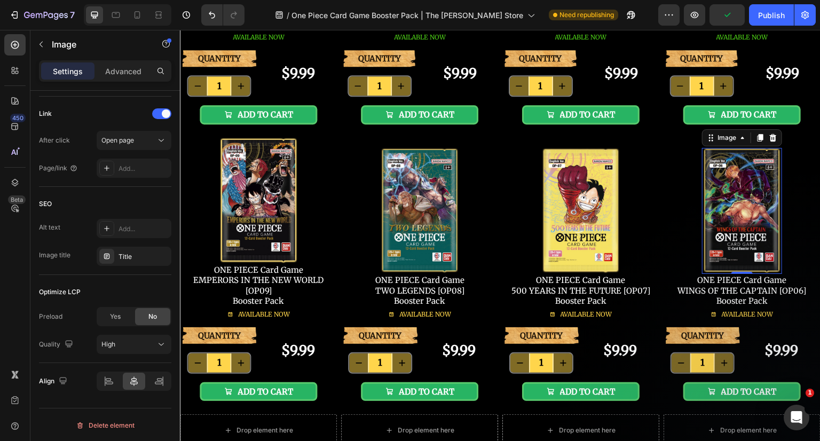
click at [107, 256] on icon at bounding box center [106, 256] width 3 height 1
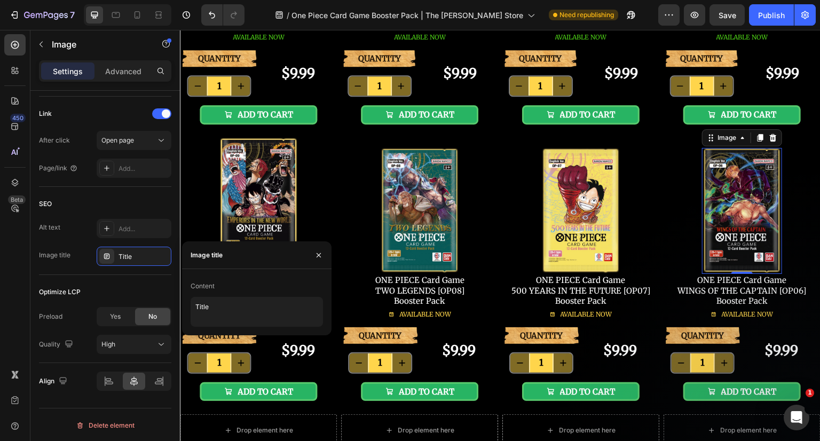
click at [318, 257] on icon "button" at bounding box center [318, 255] width 9 height 9
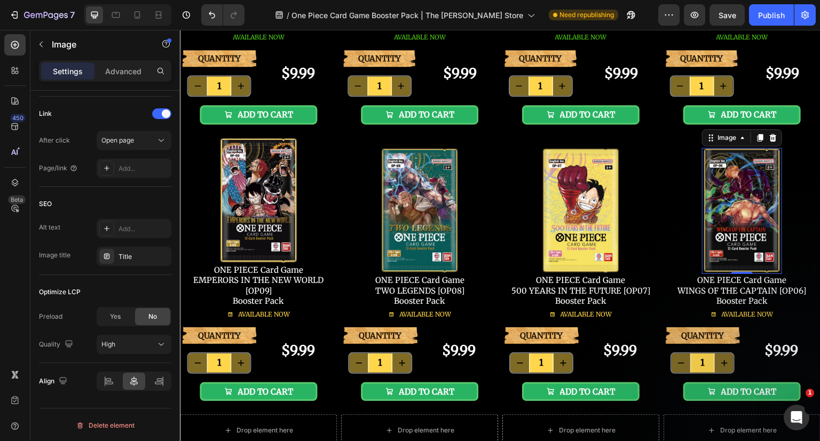
click at [107, 203] on div "SEO" at bounding box center [105, 203] width 132 height 17
click at [126, 161] on div "Add..." at bounding box center [134, 168] width 75 height 19
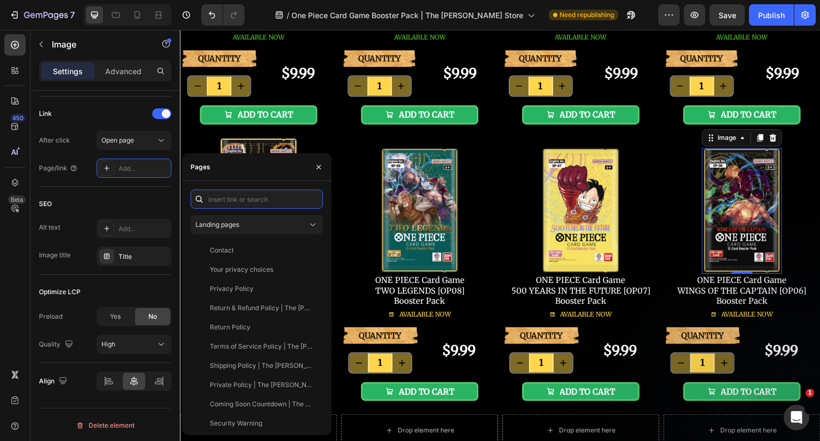
click at [250, 199] on input "text" at bounding box center [257, 198] width 132 height 19
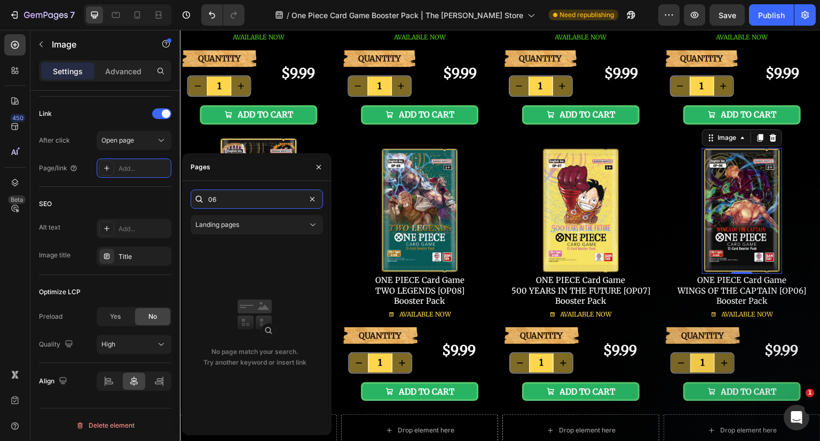
type input "06"
click at [245, 222] on div "Landing pages" at bounding box center [251, 225] width 112 height 10
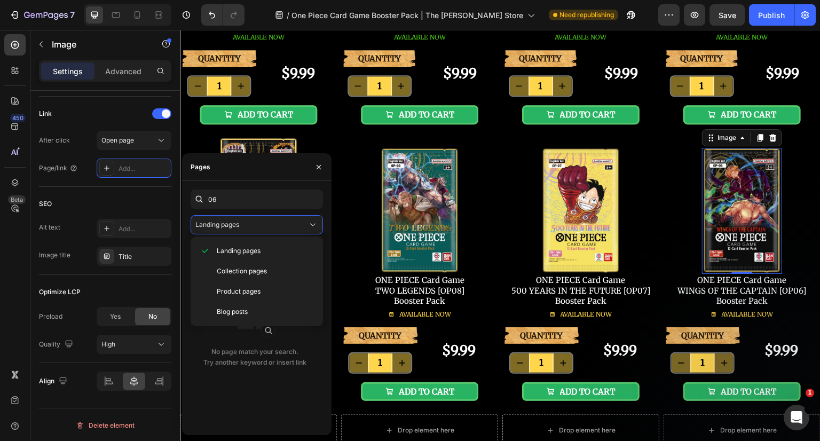
click at [239, 288] on span "Product pages" at bounding box center [239, 292] width 44 height 10
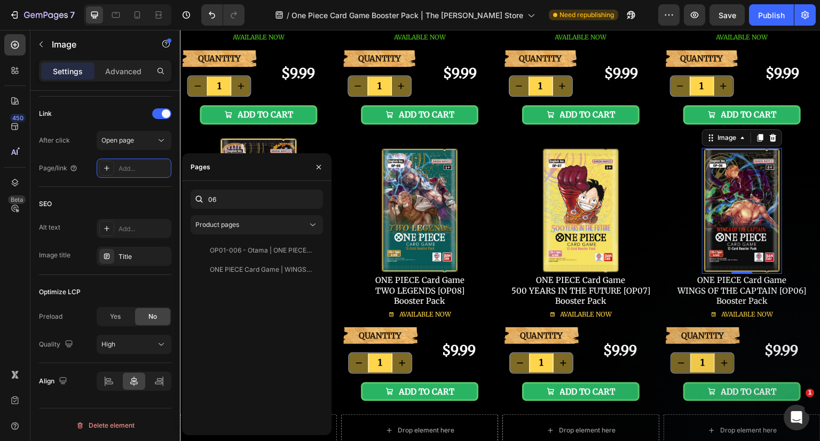
click at [247, 267] on div "ONE PIECE Card Game | WINGS OF THE CAPTAIN [OP06] Booster Pack" at bounding box center [261, 270] width 102 height 10
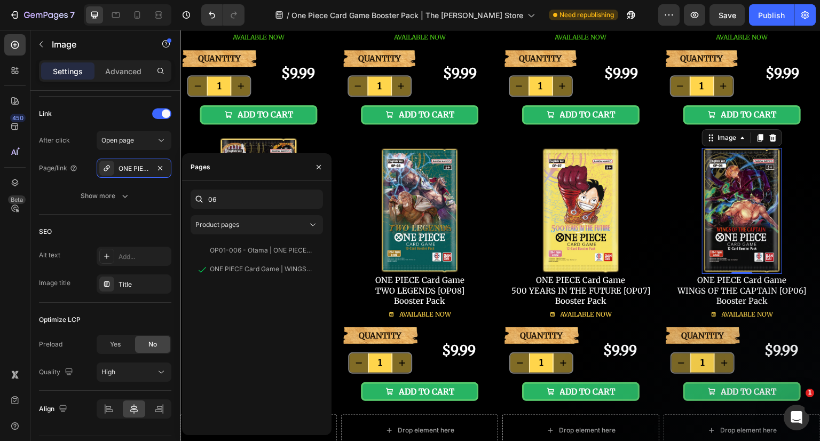
click at [313, 164] on button "button" at bounding box center [318, 167] width 17 height 17
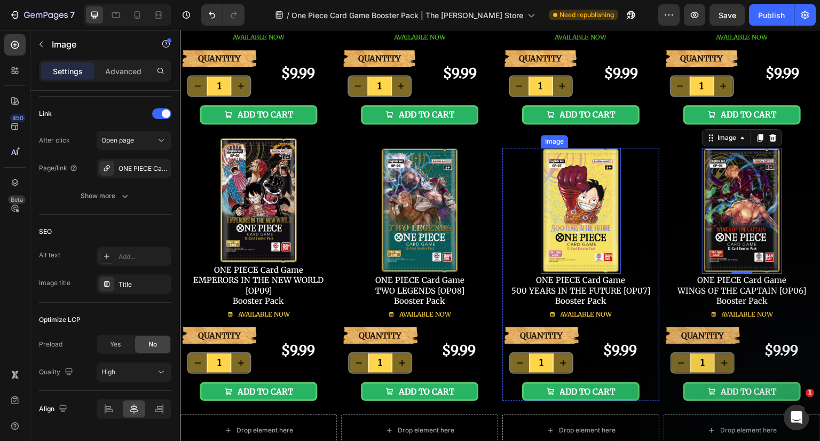
click at [592, 204] on img at bounding box center [581, 211] width 80 height 126
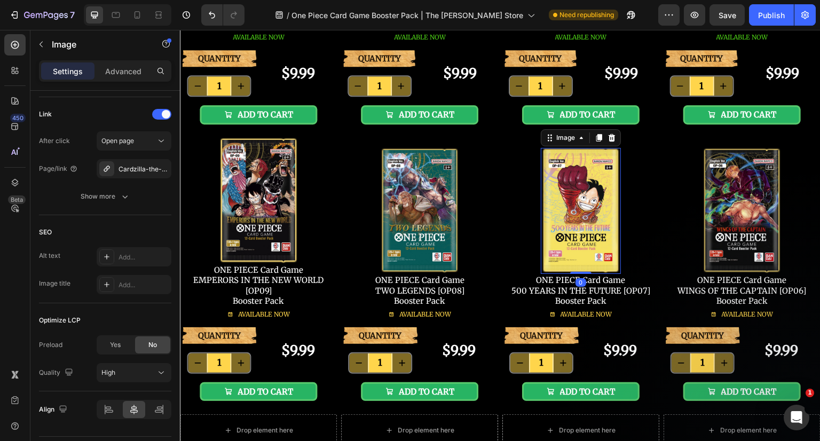
click at [0, 0] on icon "button" at bounding box center [0, 0] width 0 height 0
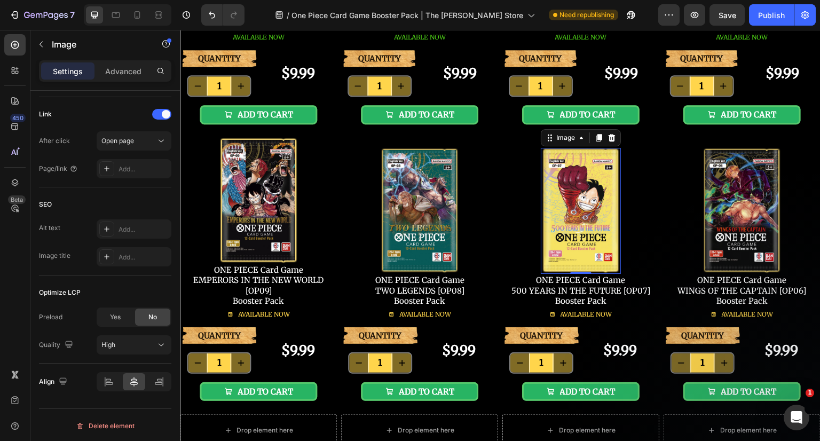
click at [130, 165] on div "Add..." at bounding box center [143, 169] width 50 height 10
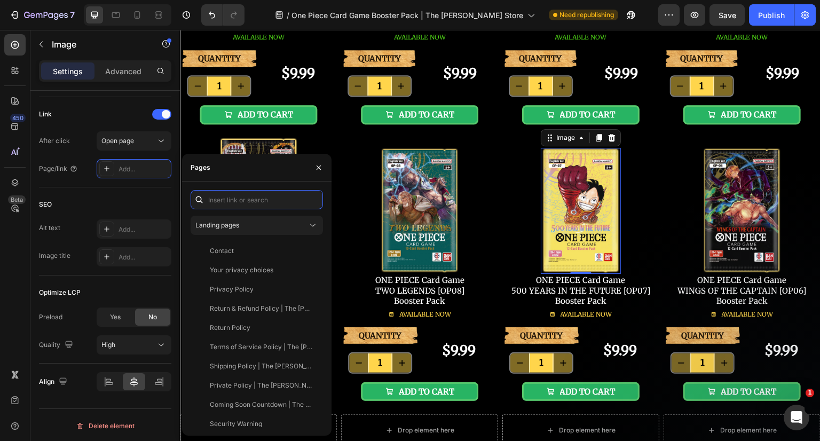
click at [240, 196] on input "text" at bounding box center [257, 199] width 132 height 19
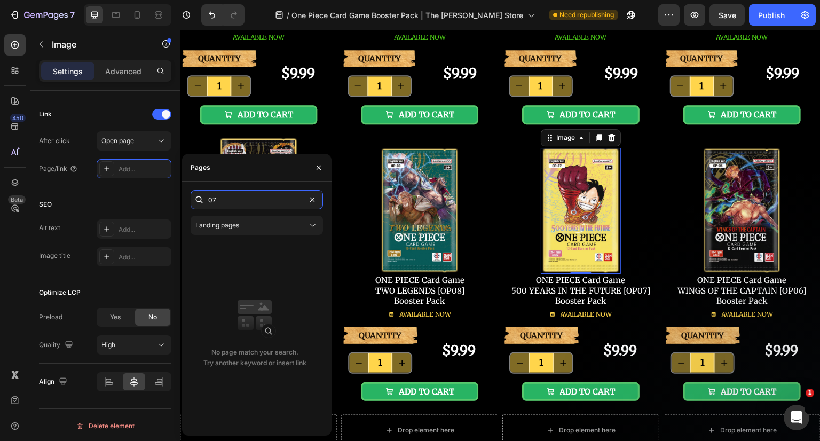
type input "07"
click at [239, 221] on span "Landing pages" at bounding box center [217, 225] width 44 height 8
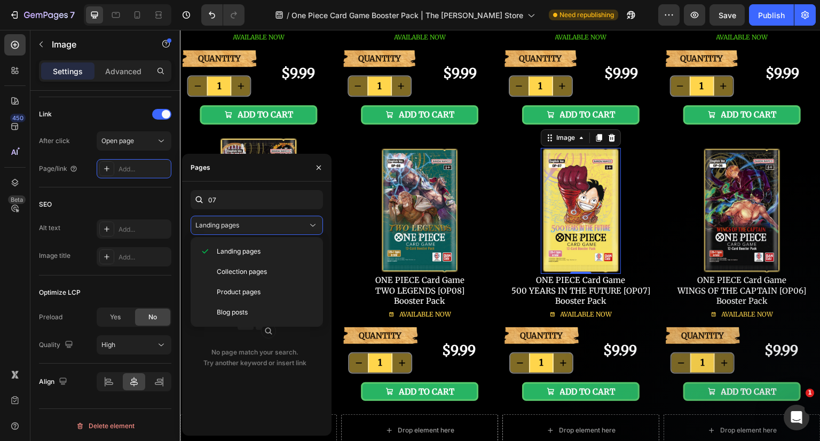
click at [250, 302] on div "Product pages" at bounding box center [257, 312] width 124 height 20
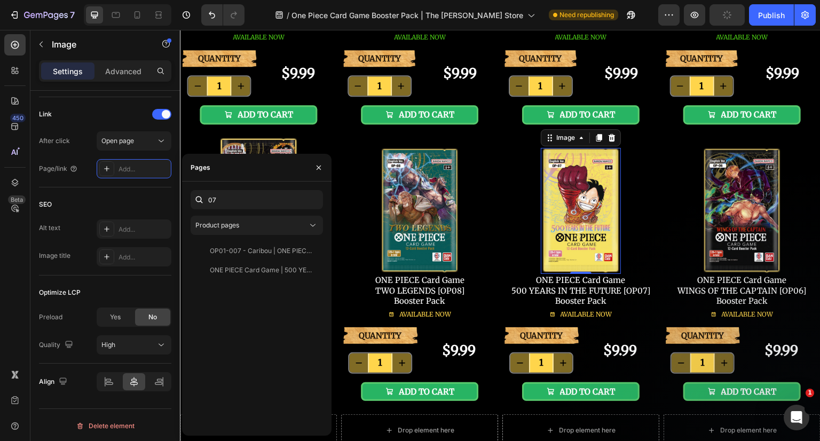
click at [257, 271] on div "ONE PIECE Card Game | 500 YEARS IN THE FUTURE [OP07] Booster Pack" at bounding box center [261, 270] width 102 height 10
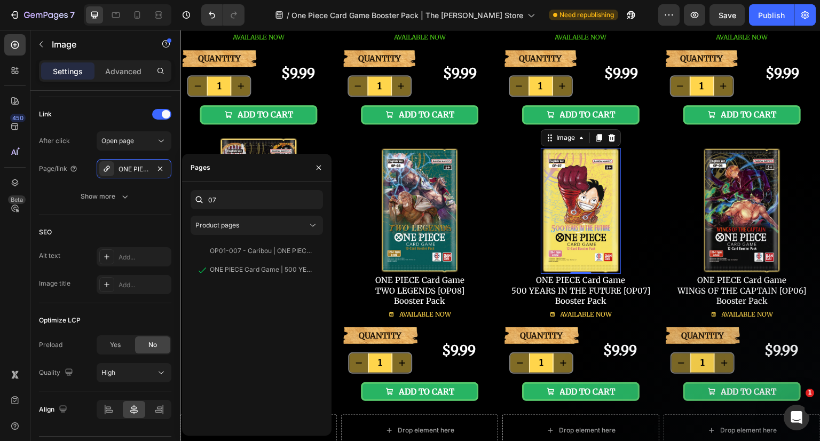
click at [320, 165] on icon "button" at bounding box center [318, 167] width 9 height 9
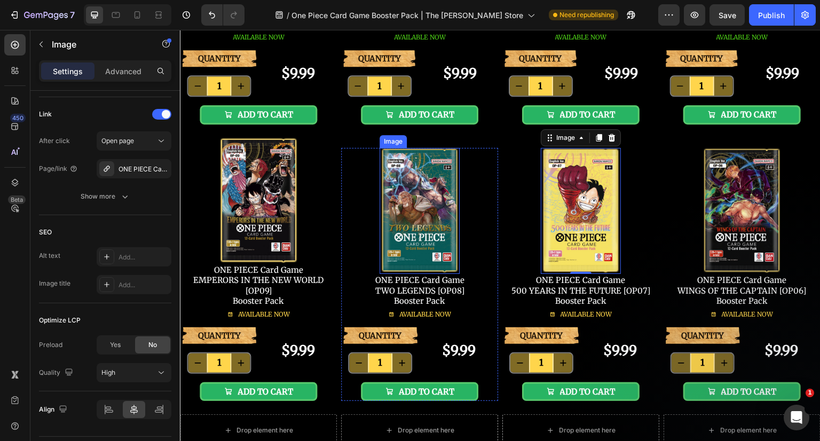
click at [411, 193] on img at bounding box center [420, 211] width 80 height 126
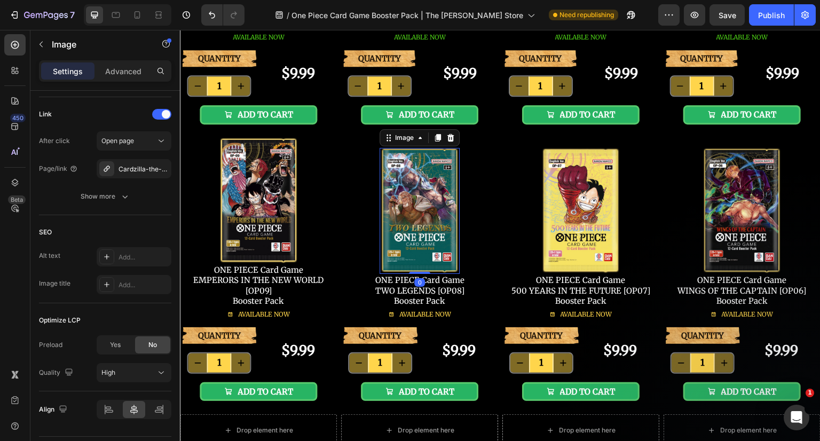
click at [140, 169] on div "Cardzilla-the-showcase-100-deck-box-white" at bounding box center [143, 169] width 50 height 10
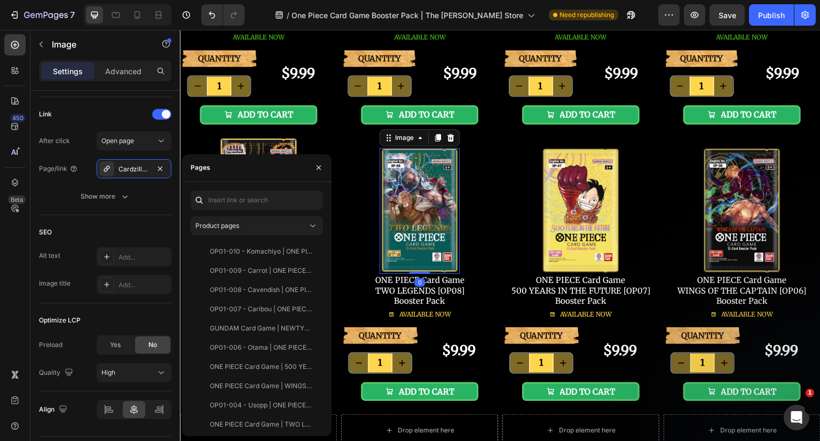
click at [158, 170] on icon "button" at bounding box center [160, 168] width 9 height 9
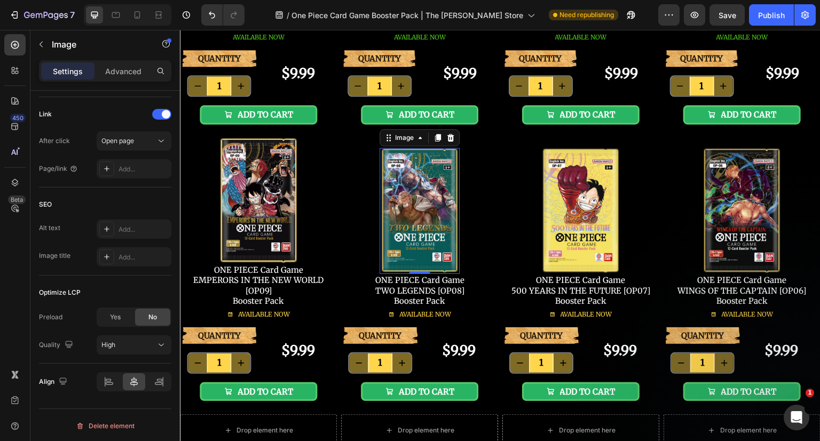
click at [137, 167] on div "Add..." at bounding box center [143, 169] width 50 height 10
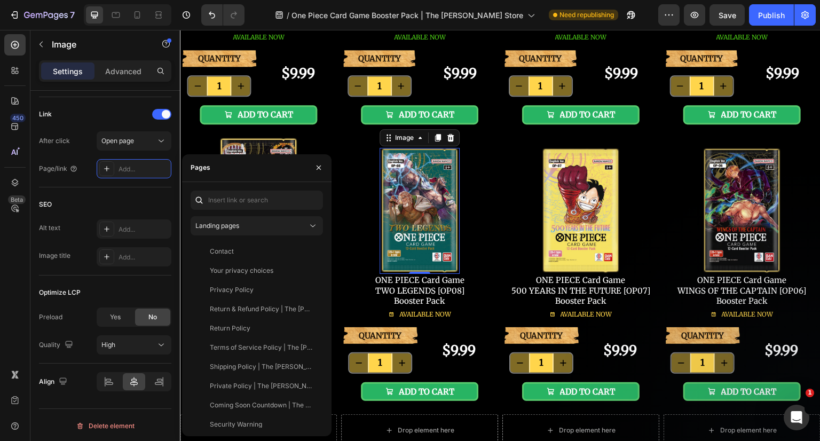
click at [248, 221] on div "Landing pages" at bounding box center [251, 226] width 112 height 10
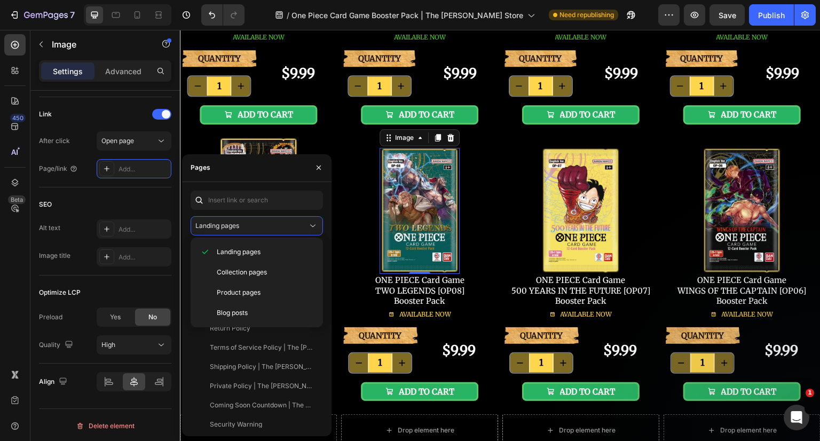
click at [238, 303] on div "Product pages" at bounding box center [257, 313] width 124 height 20
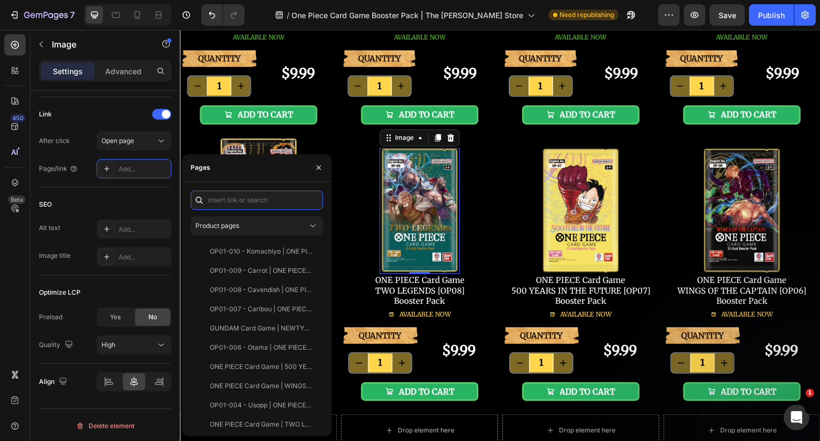
click at [228, 204] on input "text" at bounding box center [257, 200] width 132 height 19
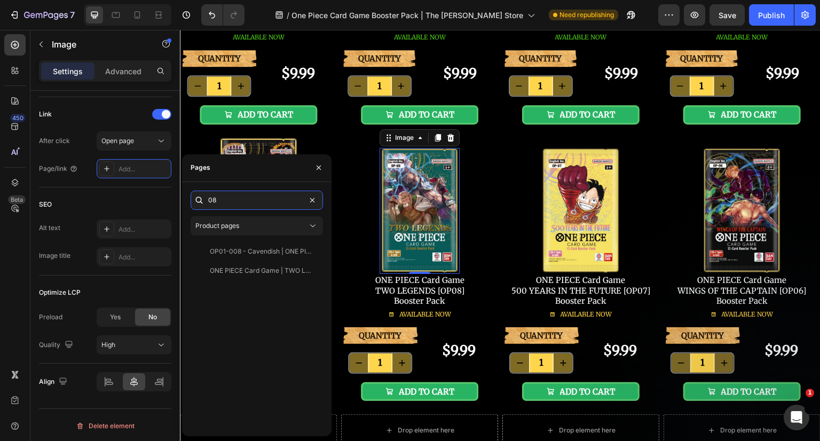
type input "08"
click at [239, 272] on div "ONE PIECE Card Game | TWO LEGENDS [OP08] Booster Pack" at bounding box center [261, 271] width 102 height 10
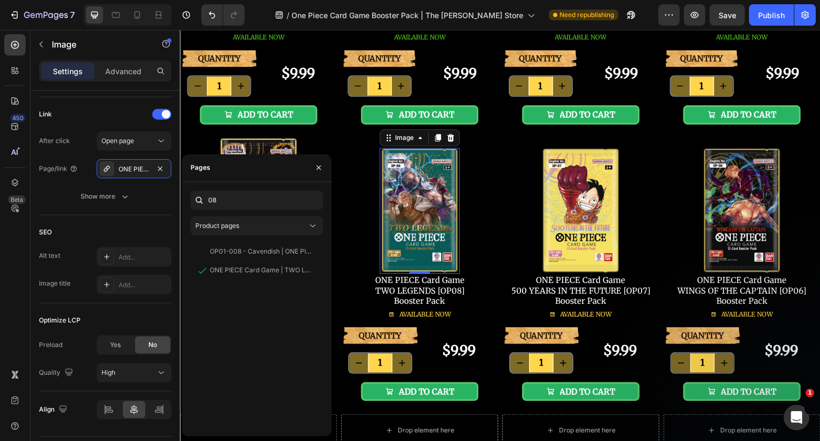
click at [317, 171] on icon "button" at bounding box center [318, 167] width 9 height 9
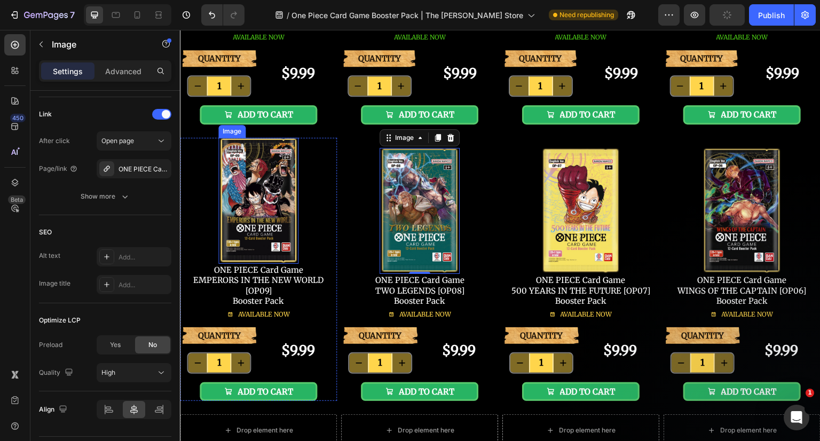
click at [271, 202] on img at bounding box center [258, 201] width 80 height 126
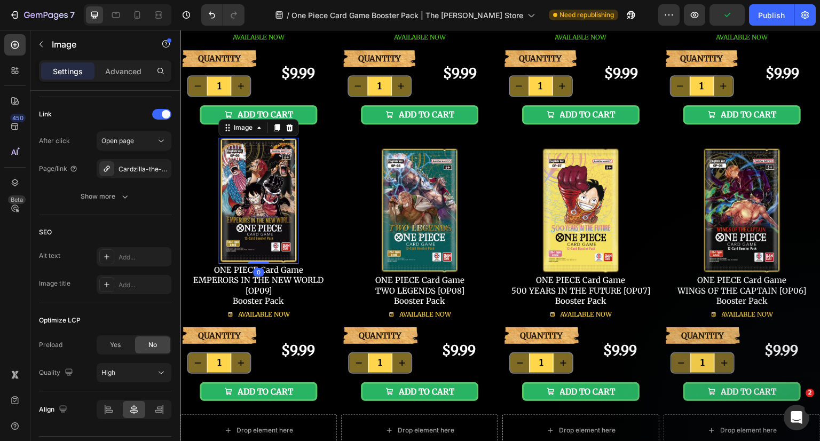
drag, startPoint x: 135, startPoint y: 172, endPoint x: 149, endPoint y: 172, distance: 13.9
click at [135, 172] on div "Cardzilla-the-showcase-100-deck-box-white" at bounding box center [143, 169] width 50 height 10
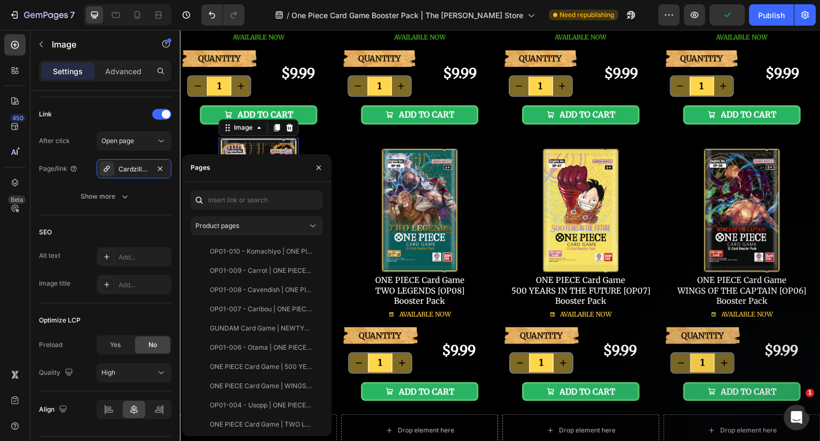
click at [161, 169] on icon "button" at bounding box center [160, 168] width 9 height 9
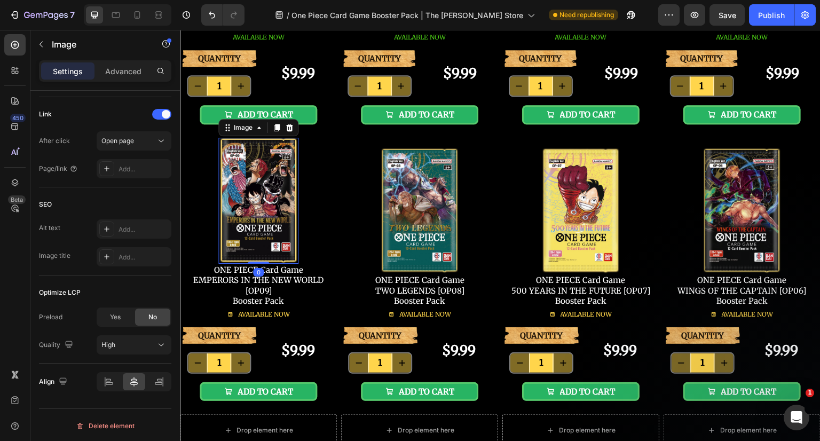
click at [135, 172] on div "Add..." at bounding box center [143, 169] width 50 height 10
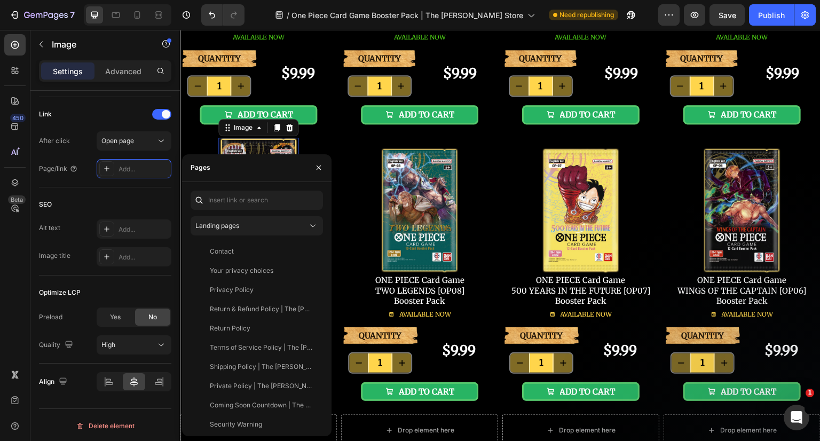
click at [246, 229] on div "Landing pages" at bounding box center [251, 226] width 112 height 10
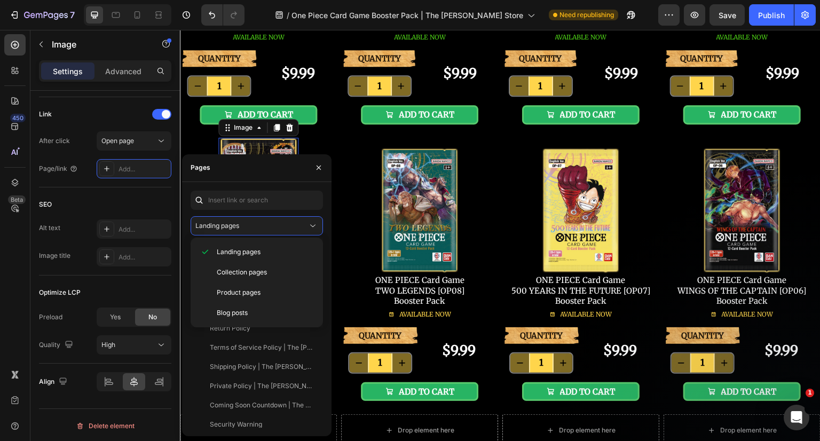
click at [240, 291] on span "Product pages" at bounding box center [239, 293] width 44 height 10
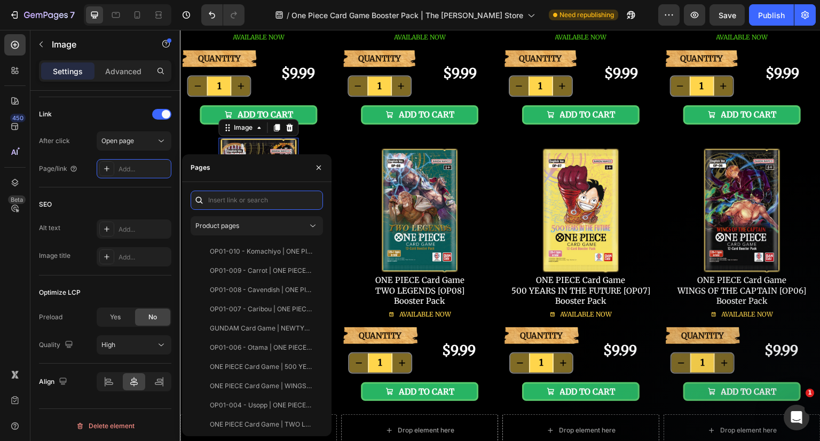
click at [237, 199] on input "text" at bounding box center [257, 200] width 132 height 19
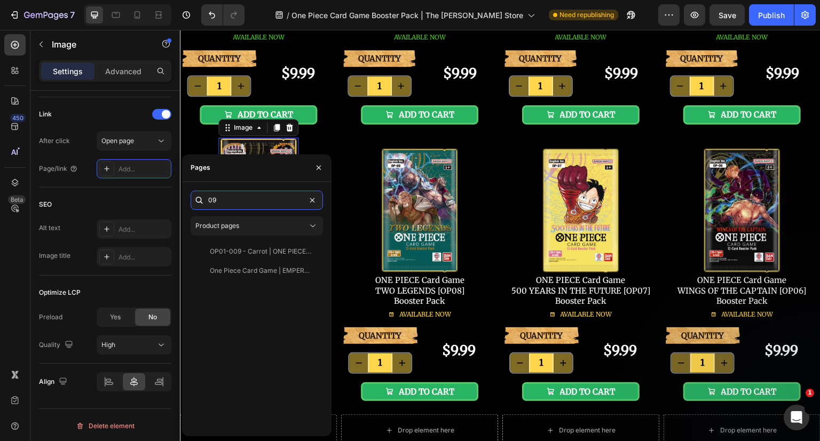
type input "09"
click at [251, 266] on div "One Piece Card Game | EMPERORS IN THE NEW WORLD [OP09] Booster Pack" at bounding box center [261, 271] width 102 height 10
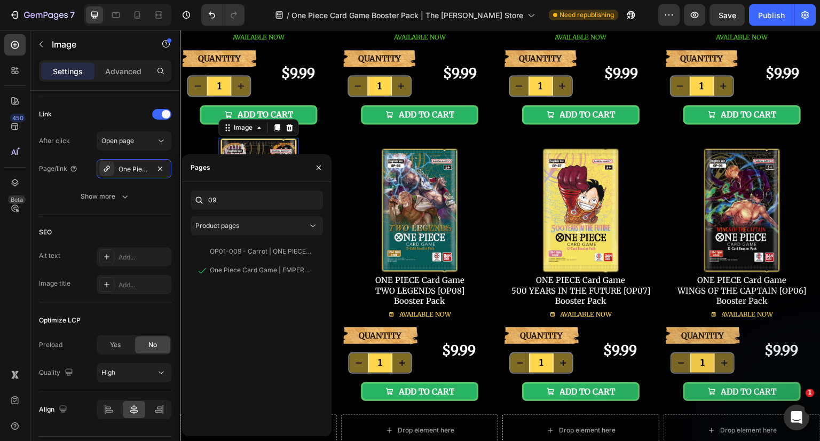
click at [317, 171] on icon "button" at bounding box center [318, 167] width 9 height 9
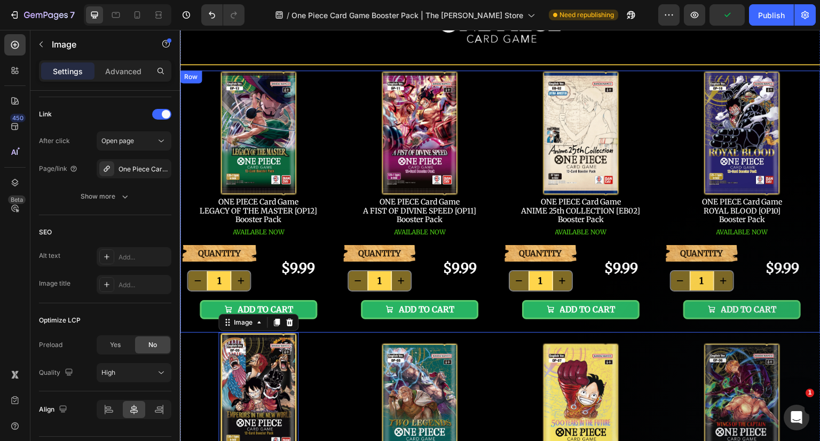
scroll to position [0, 0]
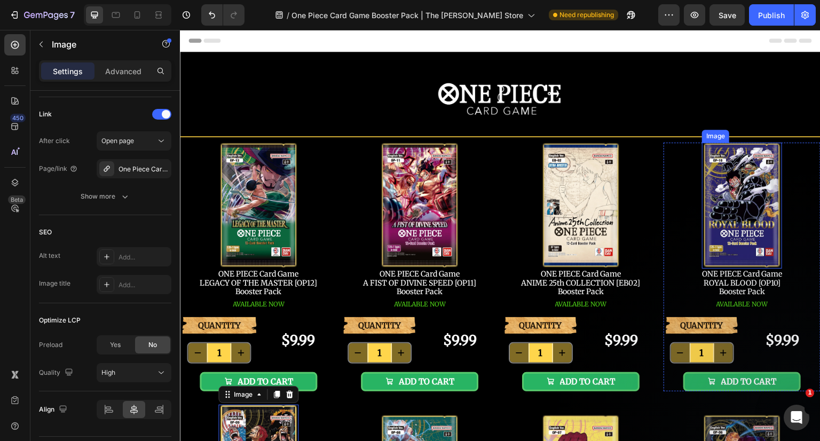
click at [731, 215] on img at bounding box center [742, 206] width 80 height 126
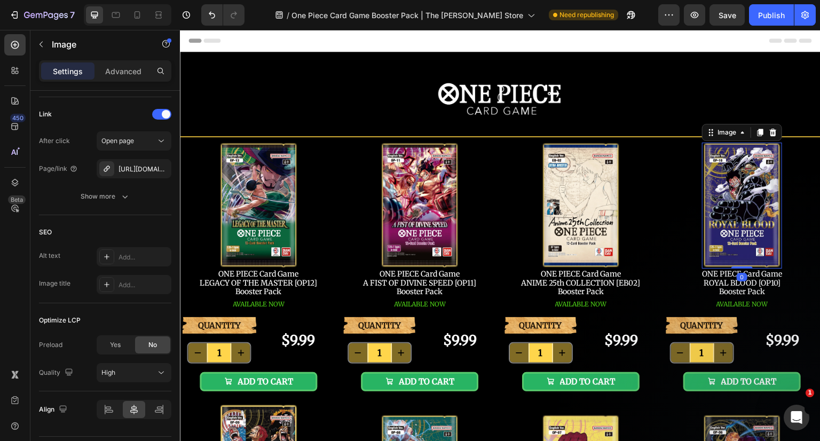
click at [0, 0] on icon "button" at bounding box center [0, 0] width 0 height 0
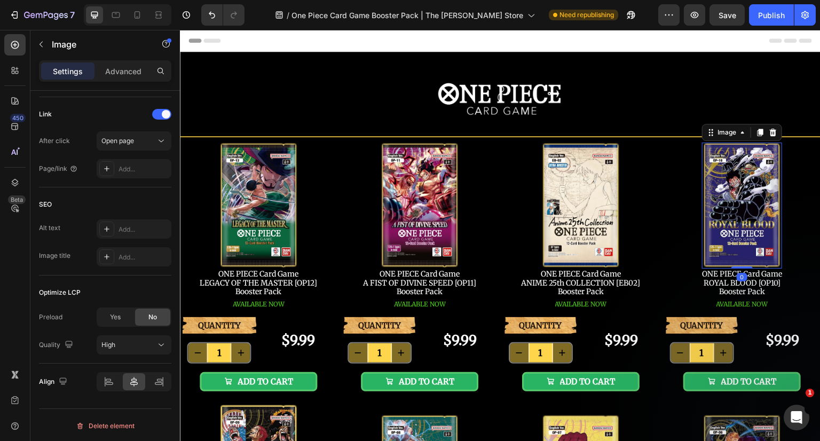
click at [136, 167] on div "Add..." at bounding box center [143, 169] width 50 height 10
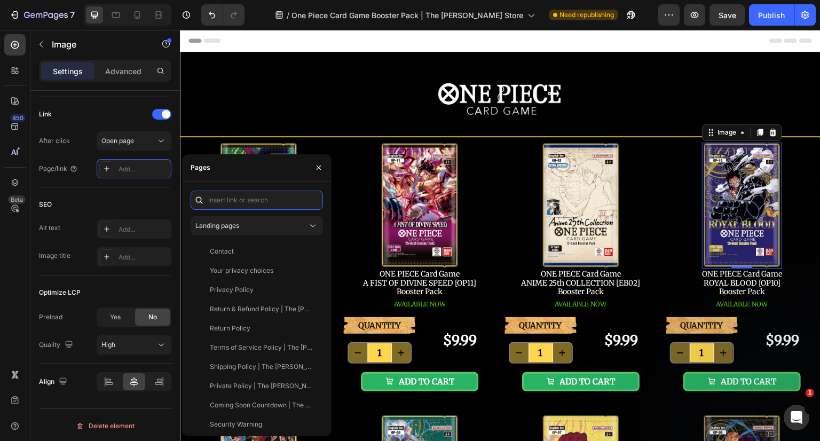
click at [246, 199] on input "text" at bounding box center [257, 200] width 132 height 19
click at [252, 223] on div "Landing pages" at bounding box center [251, 226] width 112 height 10
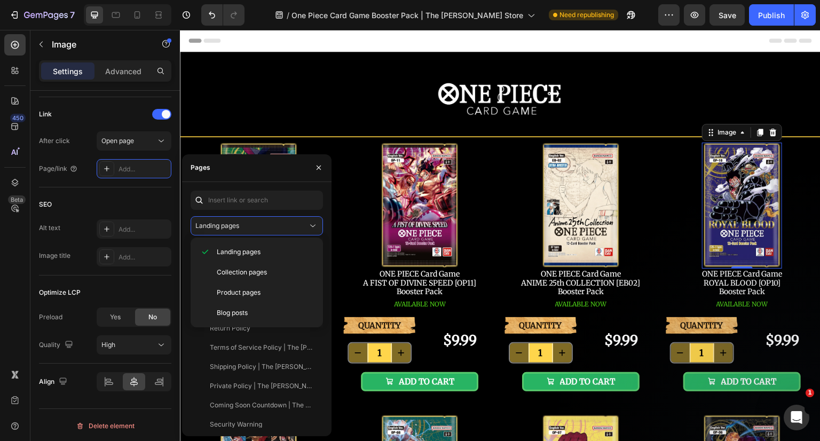
click at [263, 303] on div "Product pages" at bounding box center [257, 313] width 124 height 20
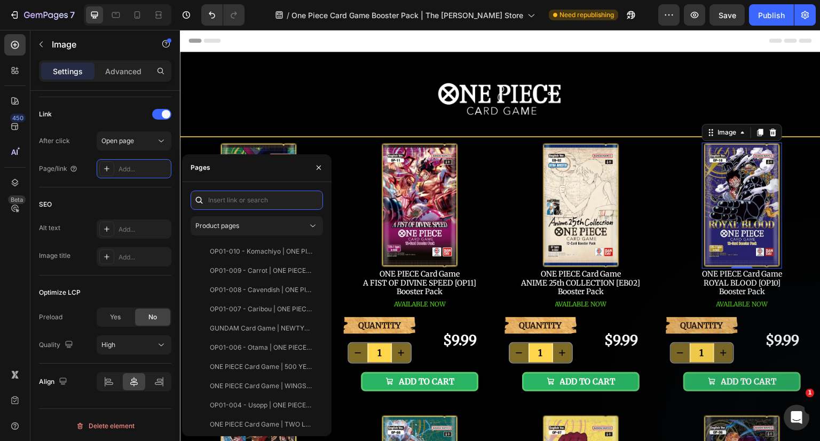
click at [250, 200] on input "text" at bounding box center [257, 200] width 132 height 19
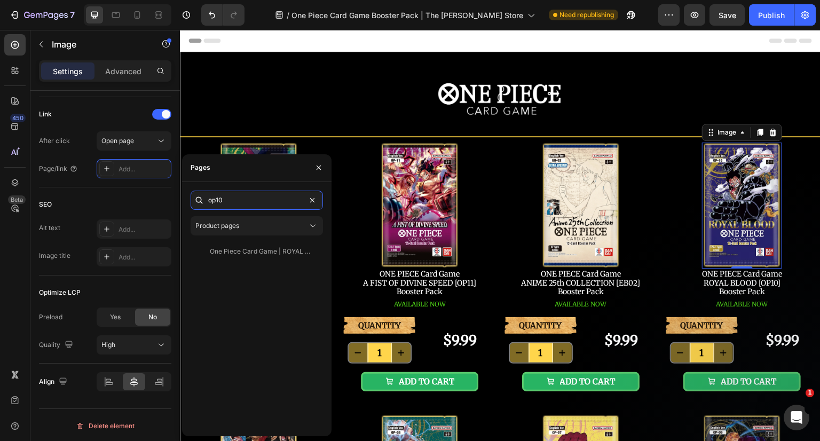
type input "op10"
click at [255, 252] on div "One Piece Card Game | ROYAL BLOOD [OP10] Booster Pack" at bounding box center [261, 252] width 102 height 10
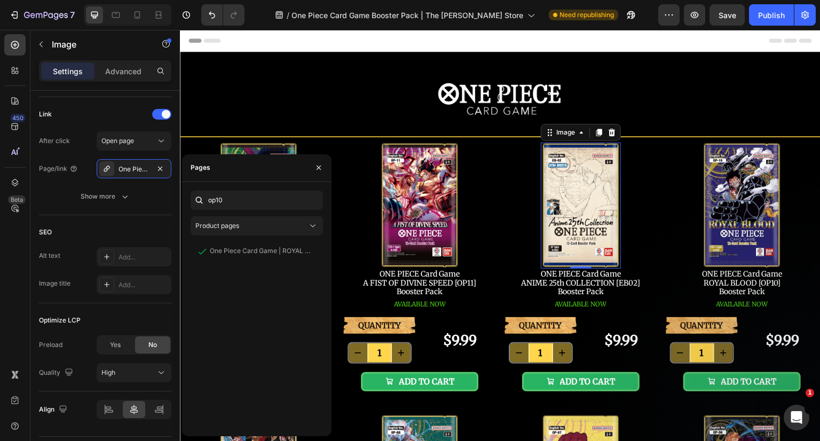
click at [576, 187] on img at bounding box center [581, 206] width 80 height 126
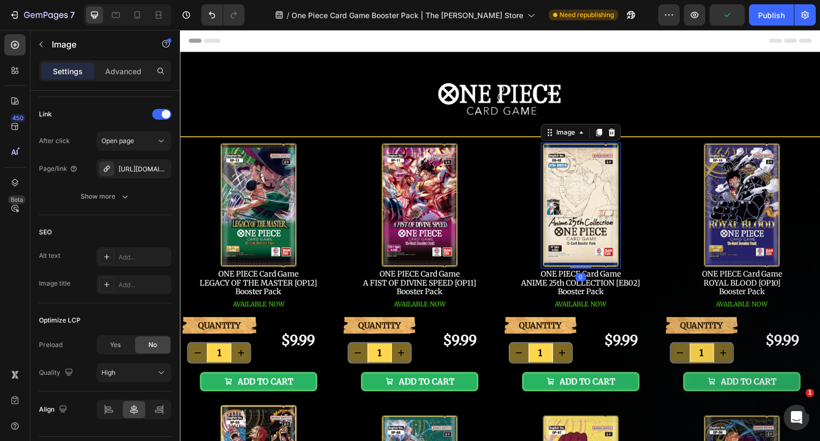
click at [0, 0] on icon "button" at bounding box center [0, 0] width 0 height 0
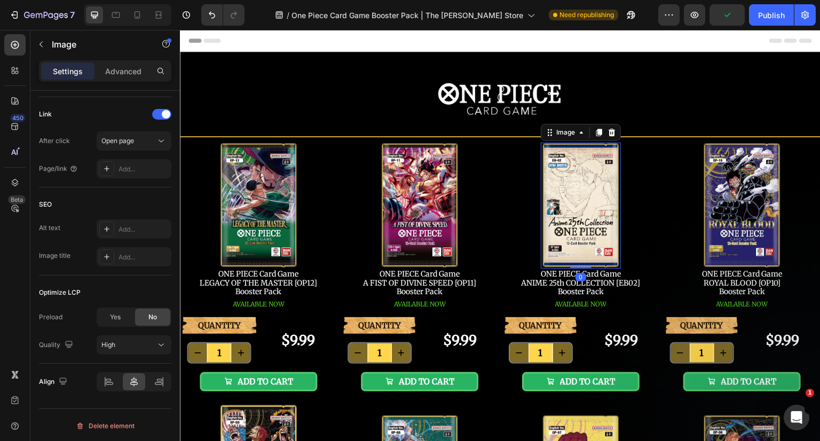
click at [124, 167] on div "Add..." at bounding box center [143, 169] width 50 height 10
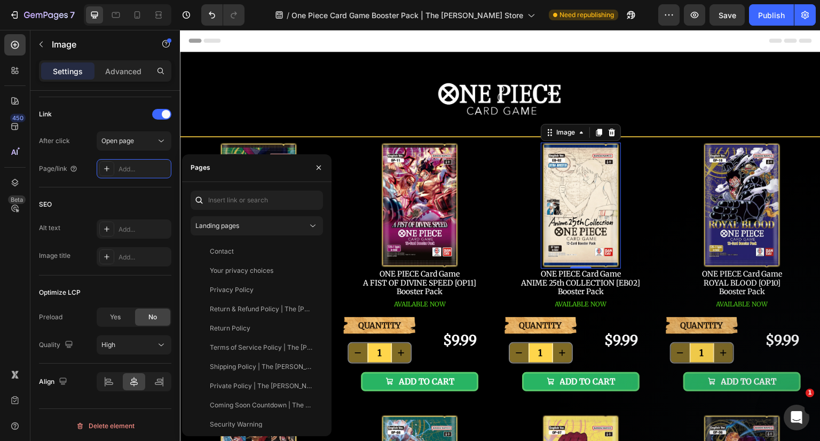
click at [242, 227] on div "Landing pages" at bounding box center [251, 226] width 112 height 10
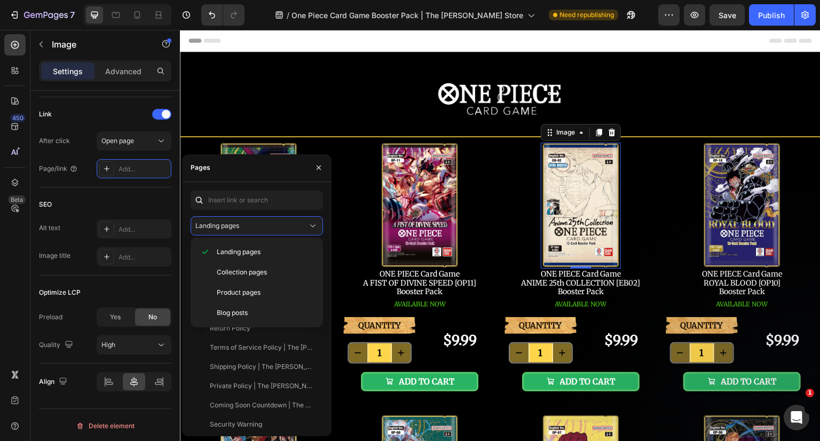
click at [247, 288] on span "Product pages" at bounding box center [239, 293] width 44 height 10
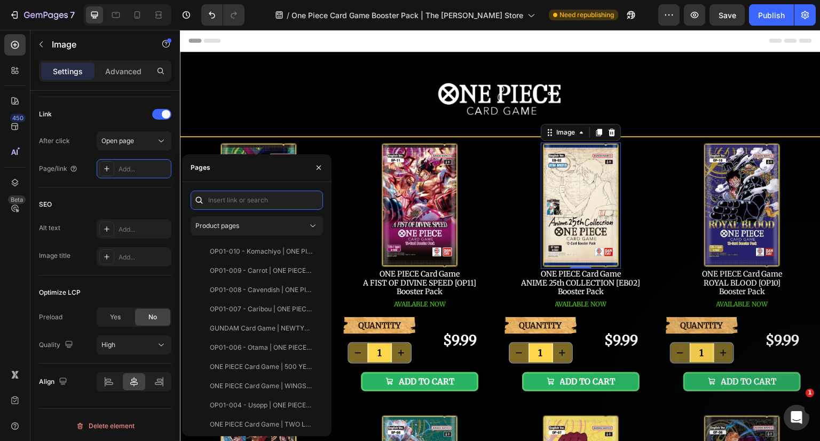
click at [237, 203] on input "text" at bounding box center [257, 200] width 132 height 19
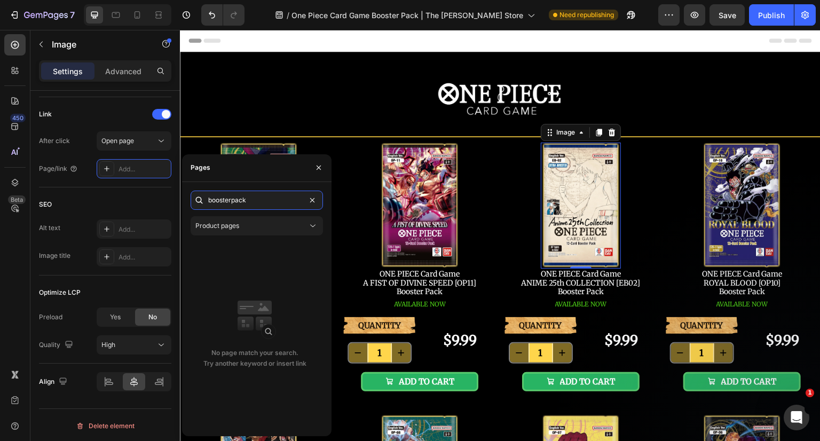
click at [233, 201] on input "boosterpack" at bounding box center [257, 200] width 132 height 19
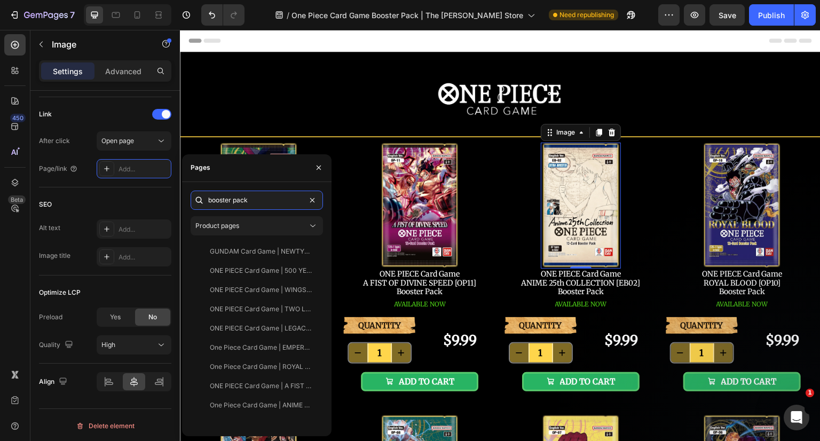
type input "booster pack"
click at [271, 402] on div "One Piece Card Game | ANIME 25th COLLECTION [EB02] Booster Pack" at bounding box center [261, 405] width 102 height 10
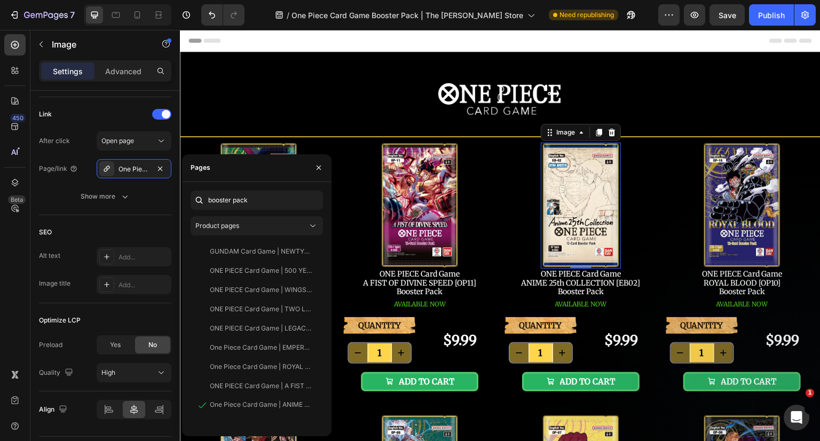
click at [319, 167] on icon "button" at bounding box center [319, 167] width 4 height 4
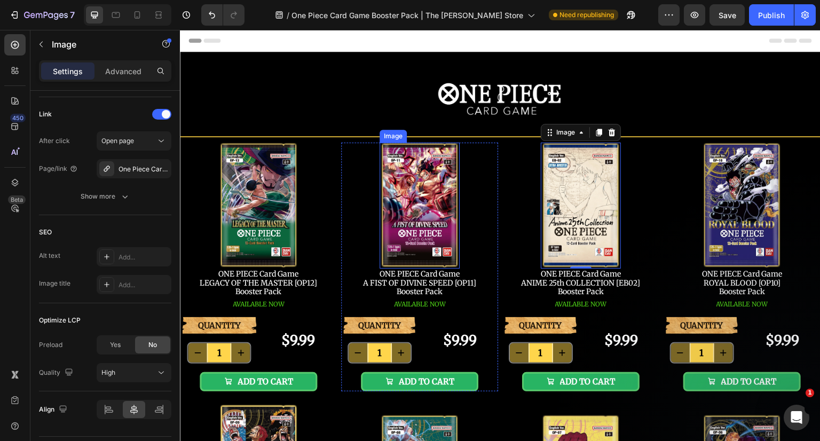
click at [410, 189] on img at bounding box center [420, 206] width 80 height 126
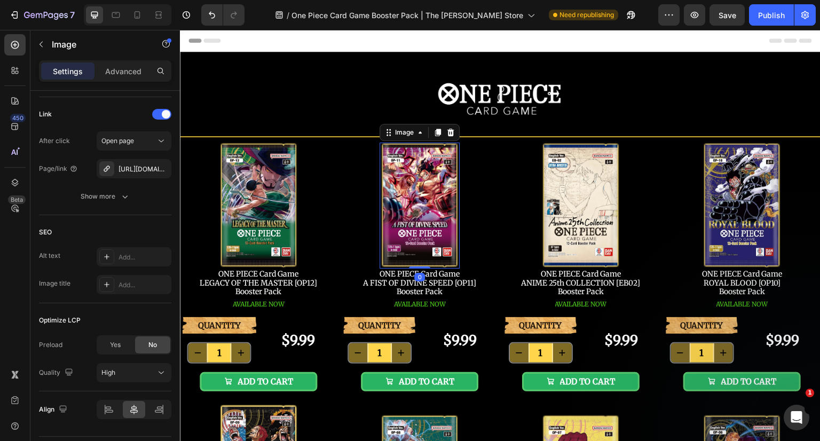
click at [122, 165] on div "[URL][DOMAIN_NAME]" at bounding box center [143, 169] width 50 height 10
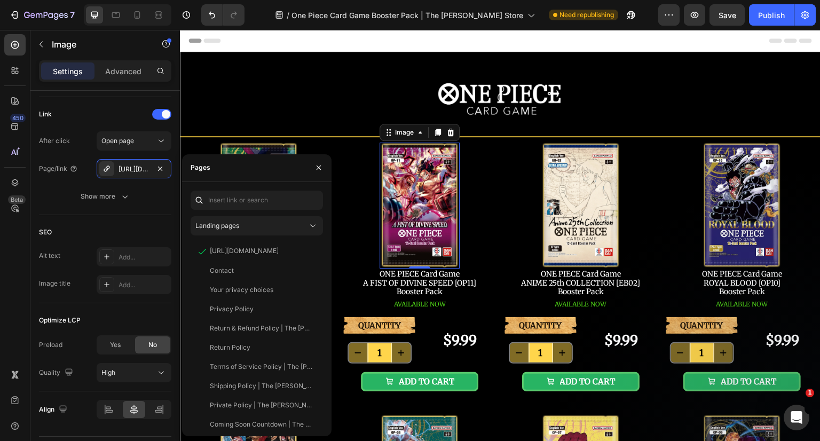
click at [256, 222] on div "Landing pages" at bounding box center [251, 226] width 112 height 10
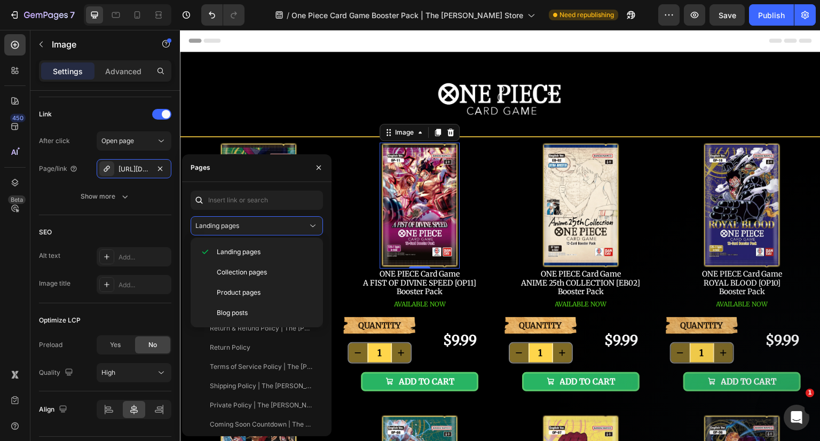
click at [264, 289] on p "Product pages" at bounding box center [265, 293] width 97 height 10
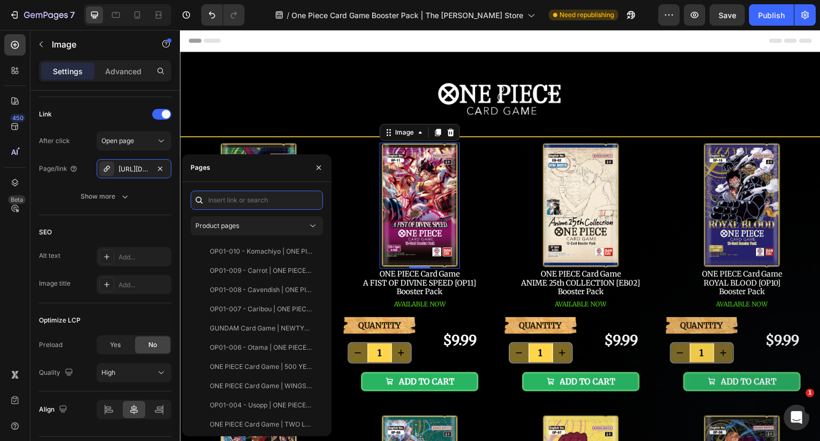
click at [250, 201] on input "text" at bounding box center [257, 200] width 132 height 19
type input "booster pack"
click at [282, 384] on div "ONE PIECE Card Game | A FIST OF DIVINE SPEED [OP11] Booster Pack" at bounding box center [261, 386] width 102 height 10
click at [313, 171] on button "button" at bounding box center [318, 167] width 17 height 17
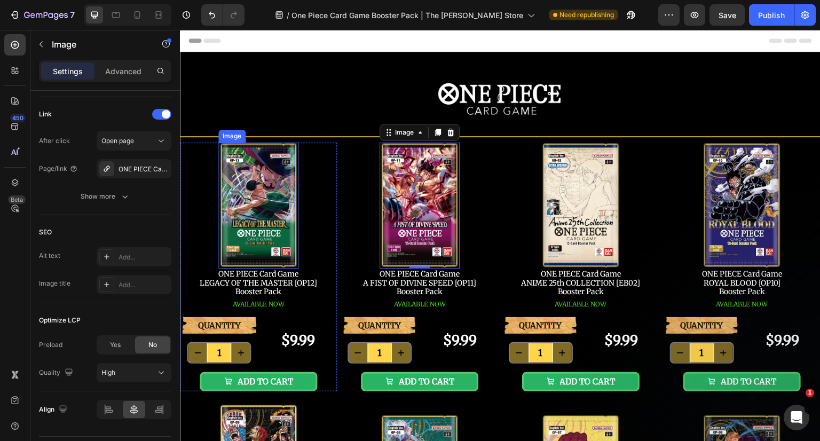
click at [267, 183] on img at bounding box center [258, 206] width 80 height 126
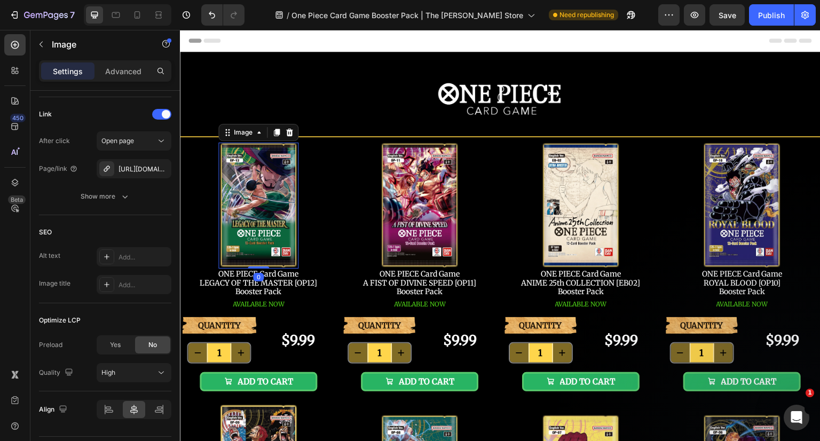
click at [136, 165] on div "[URL][DOMAIN_NAME]" at bounding box center [143, 169] width 50 height 10
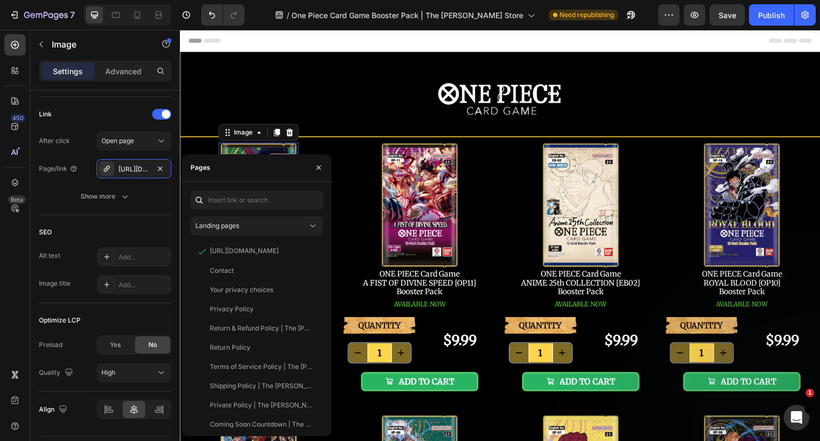
click at [163, 167] on icon "button" at bounding box center [160, 168] width 9 height 9
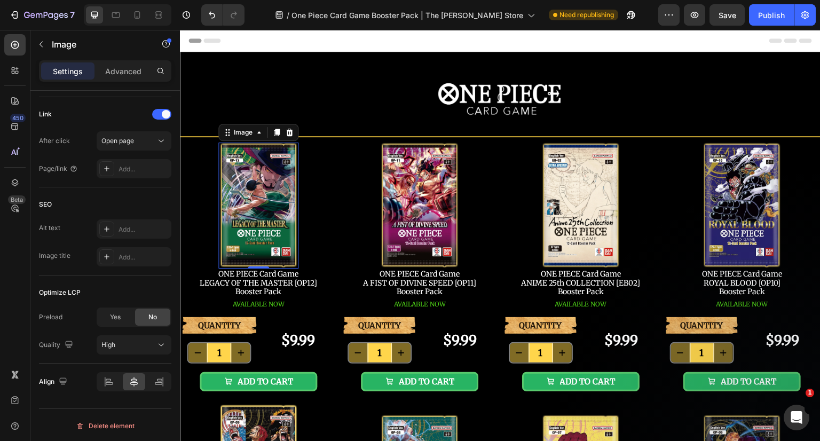
click at [137, 171] on div "Add..." at bounding box center [143, 169] width 50 height 10
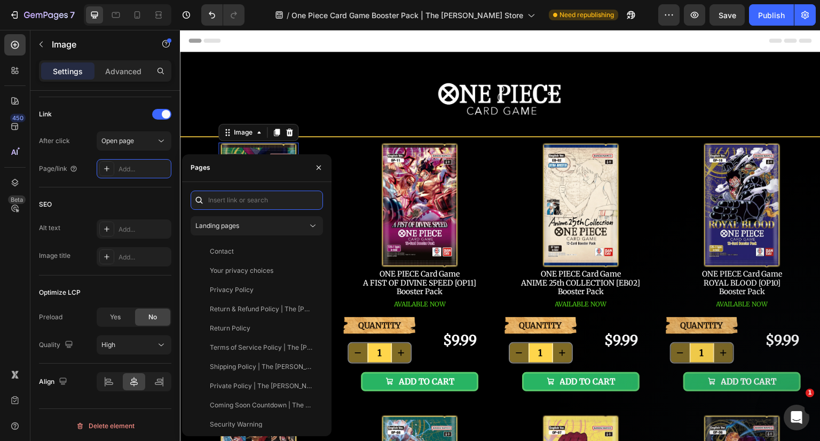
click at [269, 203] on input "text" at bounding box center [257, 200] width 132 height 19
click at [274, 231] on button "Landing pages" at bounding box center [257, 225] width 132 height 19
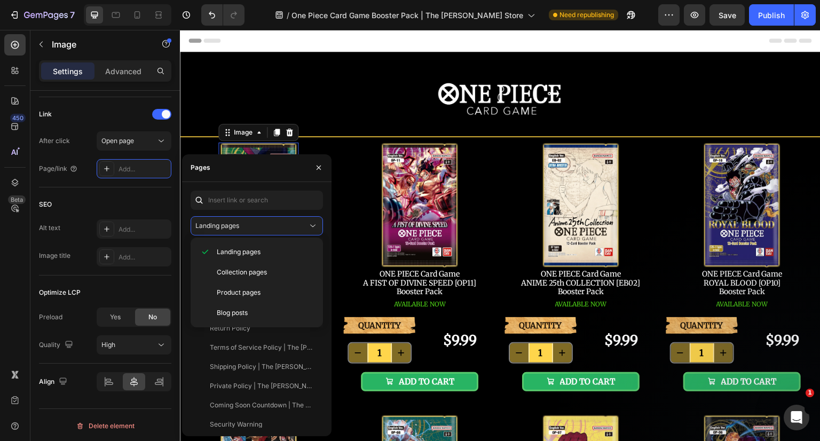
click at [262, 303] on div "Product pages" at bounding box center [257, 313] width 124 height 20
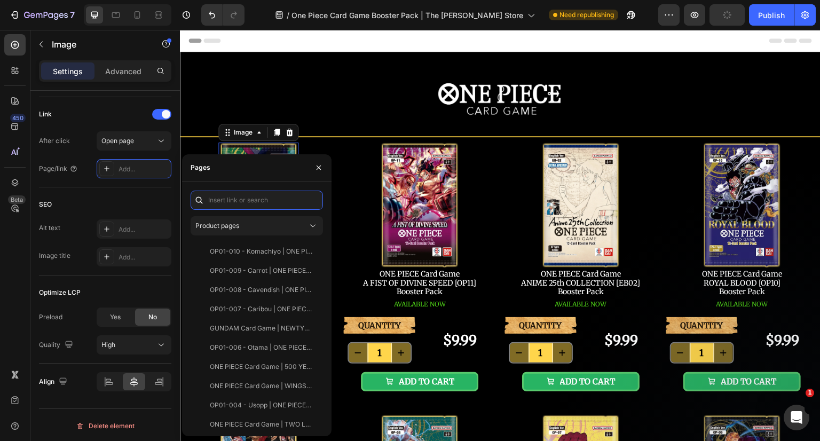
click at [250, 203] on input "text" at bounding box center [257, 200] width 132 height 19
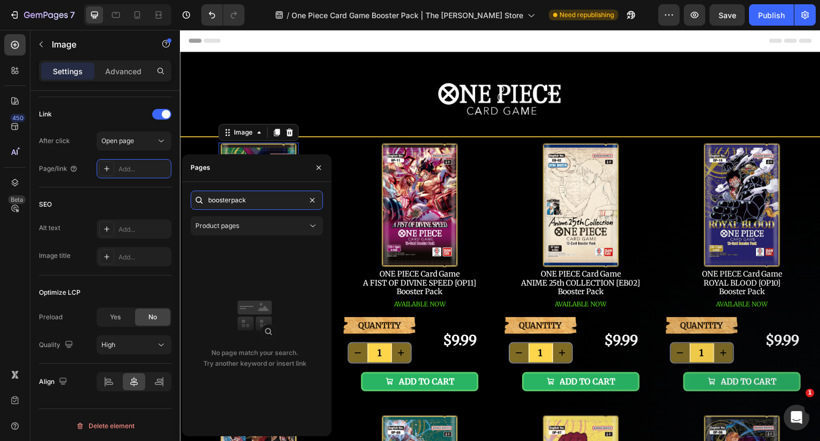
click at [232, 203] on input "boosterpack" at bounding box center [257, 200] width 132 height 19
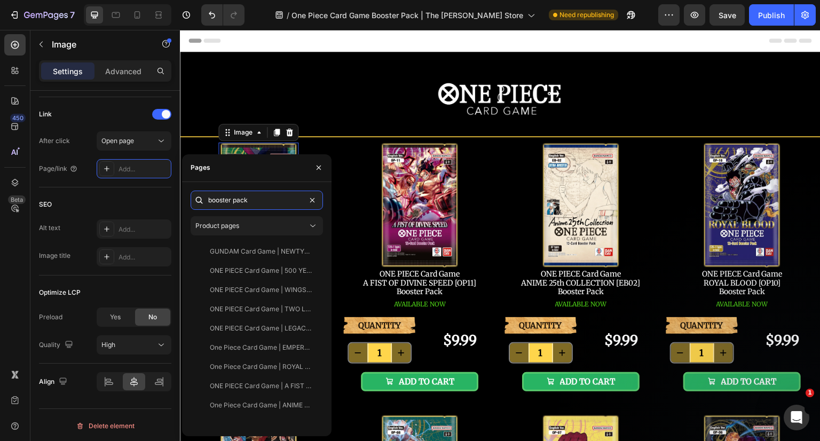
type input "booster pack"
click at [263, 325] on div "ONE PIECE Card Game | LEGACY OF THE MASTER [OP12] Booster Pack" at bounding box center [261, 328] width 102 height 10
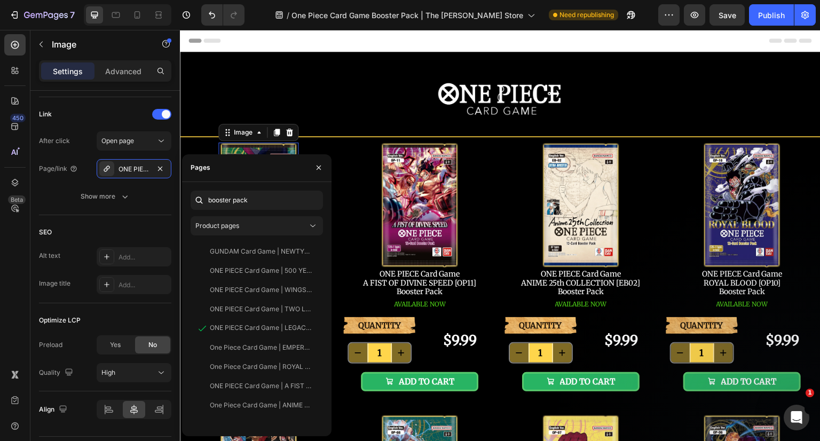
click at [318, 169] on icon "button" at bounding box center [318, 167] width 9 height 9
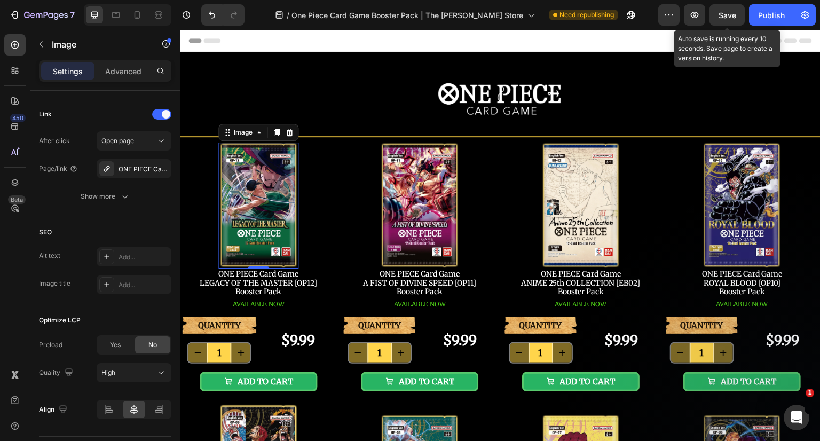
click at [732, 12] on span "Save" at bounding box center [727, 15] width 18 height 9
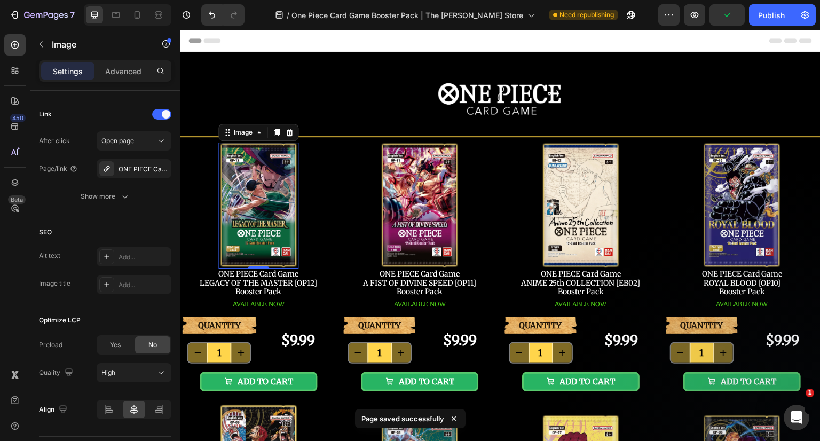
click at [766, 20] on div "Publish" at bounding box center [771, 15] width 27 height 11
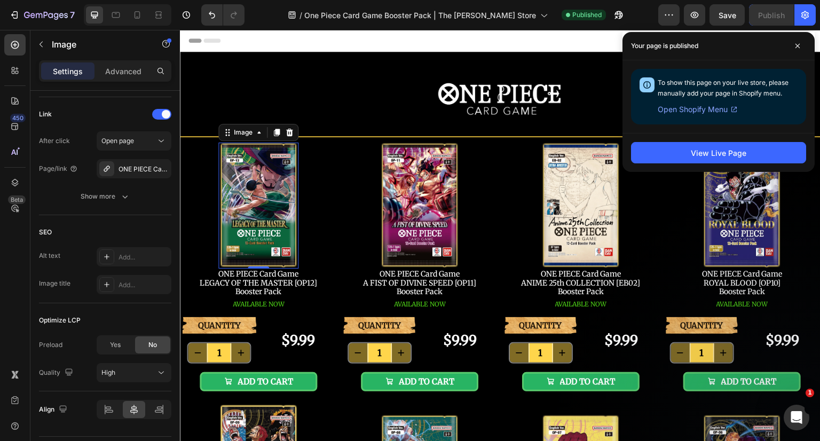
click at [795, 46] on icon at bounding box center [797, 45] width 5 height 5
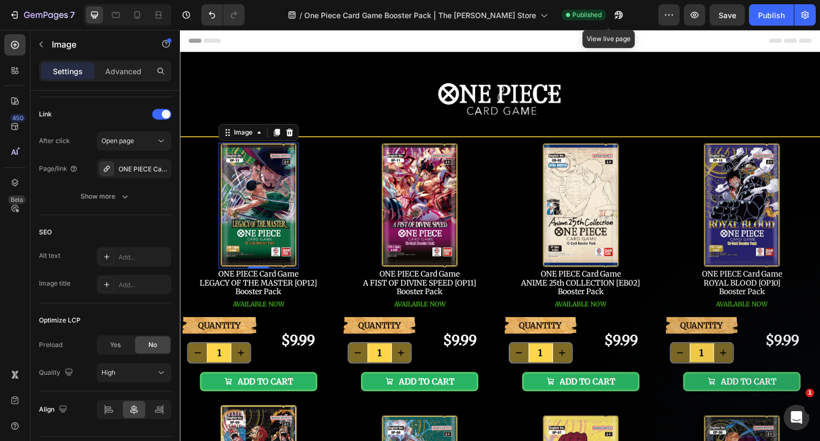
click at [614, 16] on icon "button" at bounding box center [615, 17] width 3 height 3
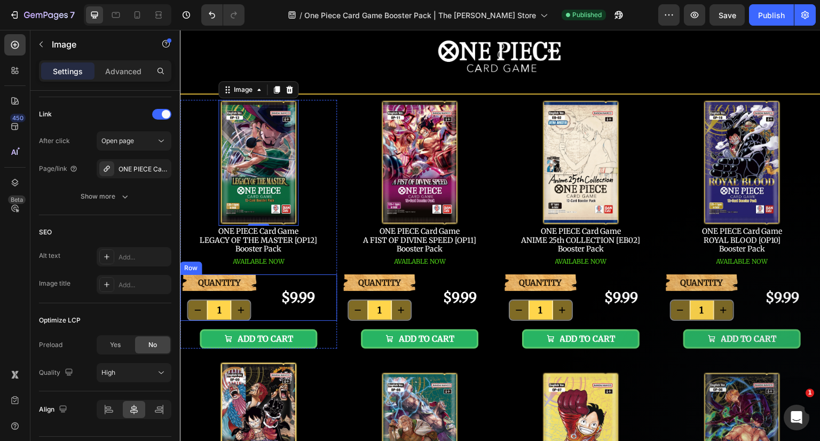
scroll to position [107, 0]
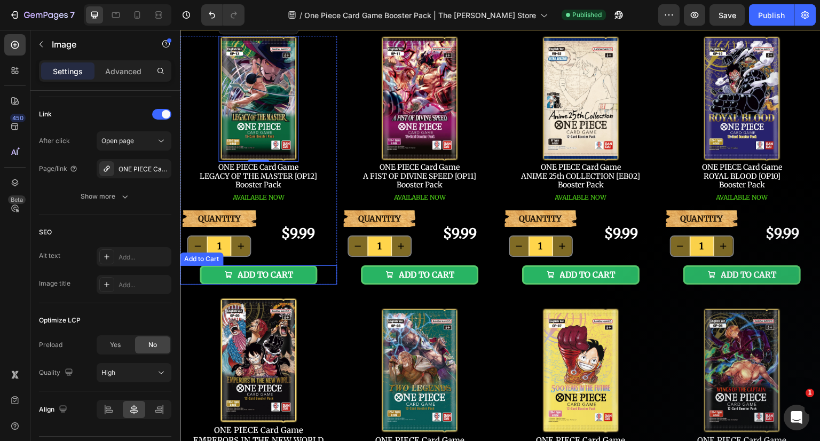
click at [304, 274] on button "ADD TO CART" at bounding box center [259, 274] width 118 height 19
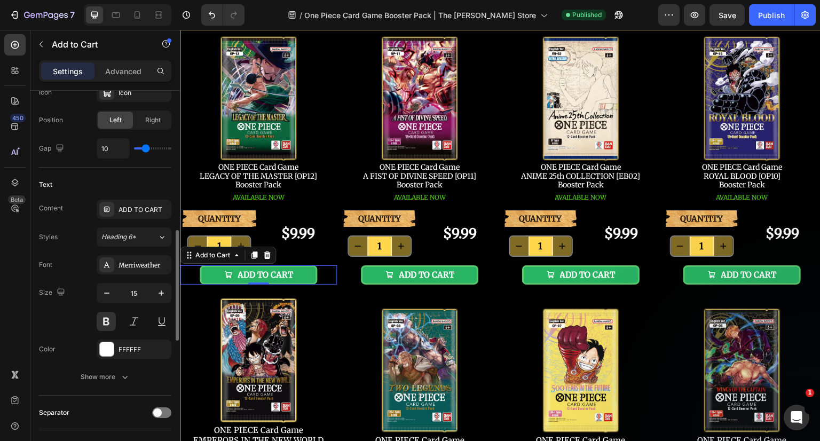
scroll to position [641, 0]
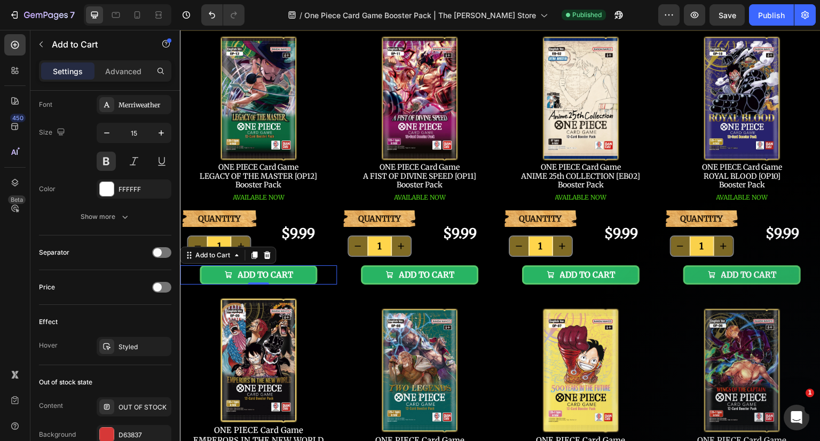
click at [118, 209] on button "Show more" at bounding box center [105, 216] width 132 height 19
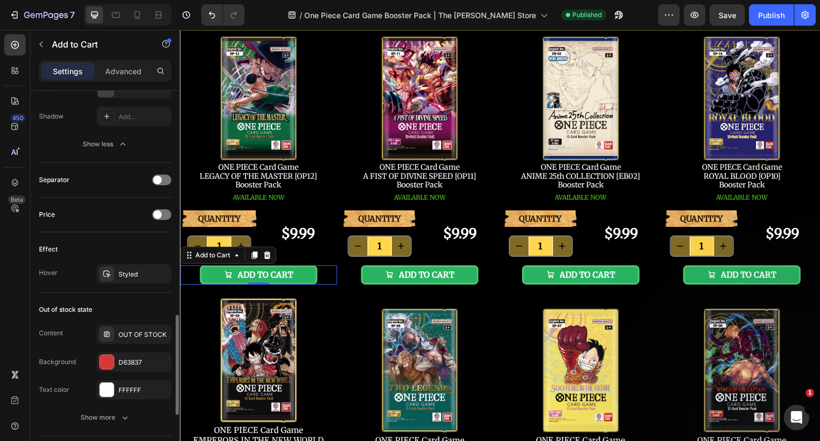
scroll to position [961, 0]
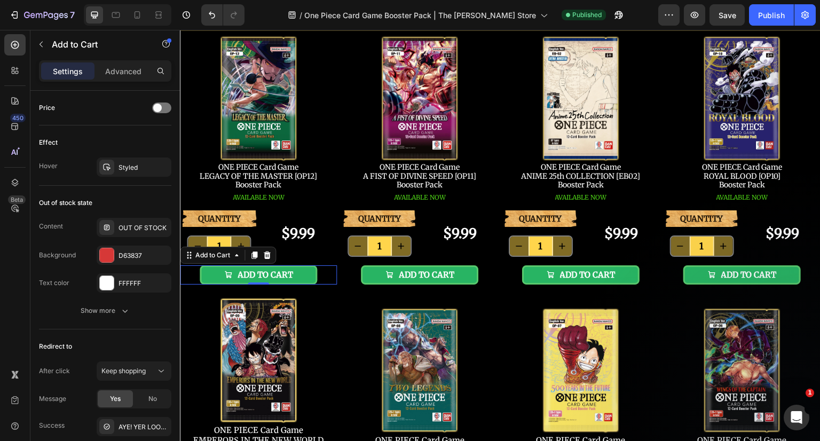
click at [137, 157] on div "Styled" at bounding box center [134, 166] width 75 height 19
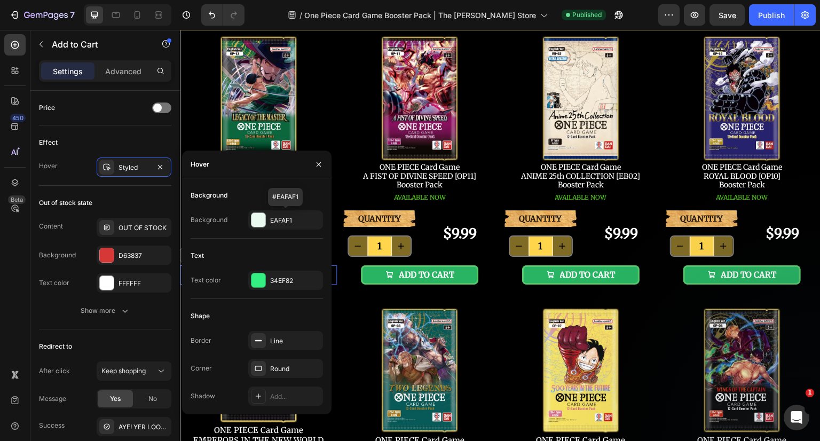
click at [277, 225] on div "EAFAF1" at bounding box center [295, 221] width 50 height 10
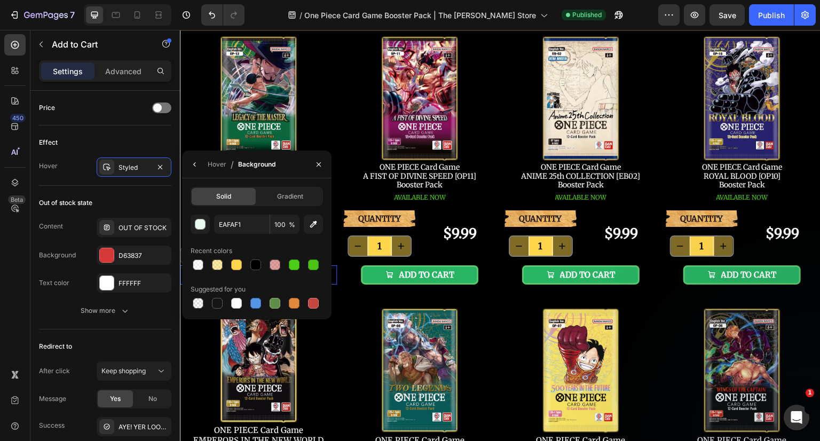
click at [196, 165] on icon "button" at bounding box center [195, 164] width 9 height 9
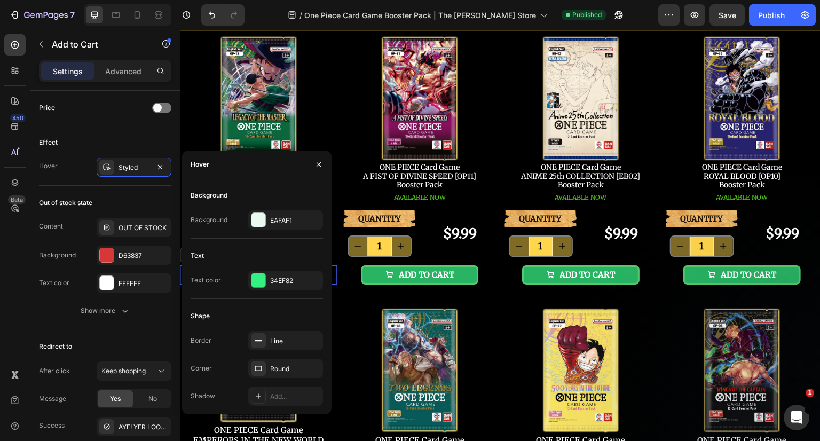
click at [286, 283] on div "34EF82" at bounding box center [295, 281] width 50 height 10
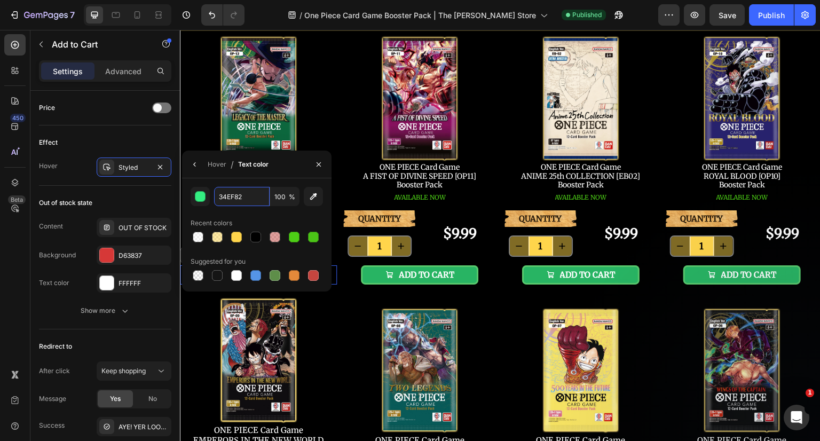
click at [0, 0] on input "34EF82" at bounding box center [0, 0] width 0 height 0
click at [200, 163] on button "button" at bounding box center [194, 164] width 17 height 17
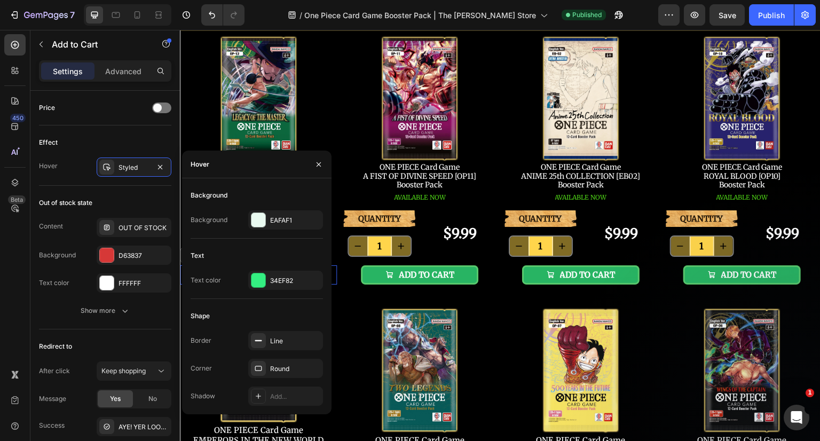
click at [287, 280] on div "34EF82" at bounding box center [295, 281] width 50 height 10
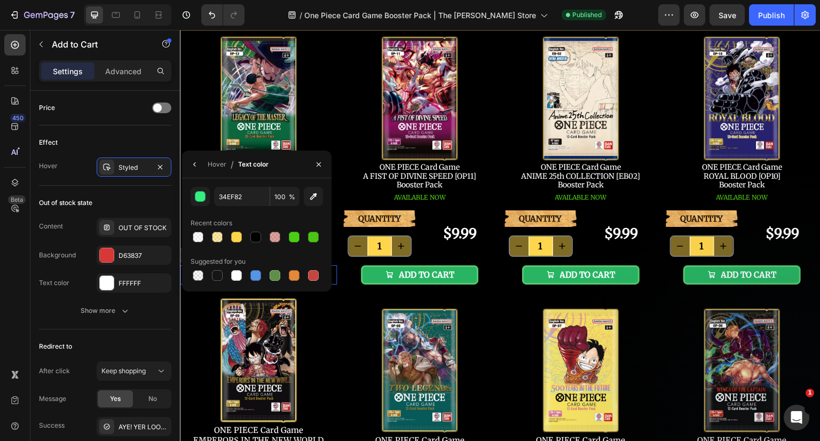
drag, startPoint x: 238, startPoint y: 242, endPoint x: 232, endPoint y: 234, distance: 9.8
click at [238, 242] on div at bounding box center [236, 237] width 11 height 11
type input "FFD54B"
click at [194, 164] on icon "button" at bounding box center [194, 164] width 2 height 4
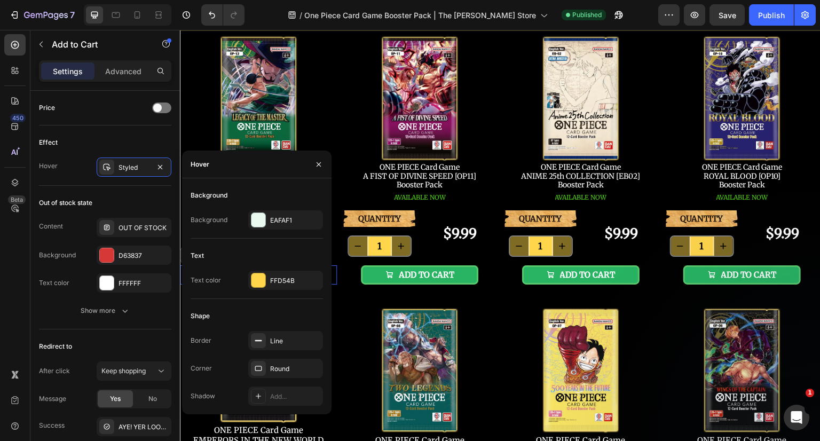
click at [281, 218] on div "EAFAF1" at bounding box center [295, 221] width 50 height 10
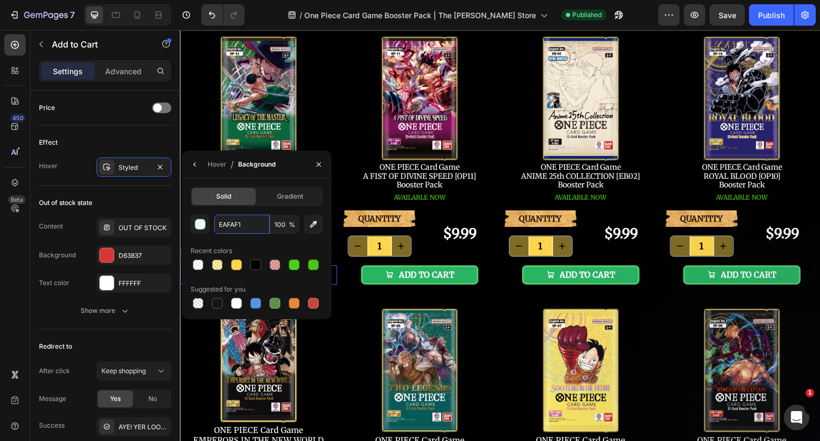
click at [244, 220] on input "EAFAF1" at bounding box center [242, 224] width 56 height 19
paste input "34EF82"
type input "34EF82"
click at [281, 223] on input "100" at bounding box center [284, 224] width 29 height 19
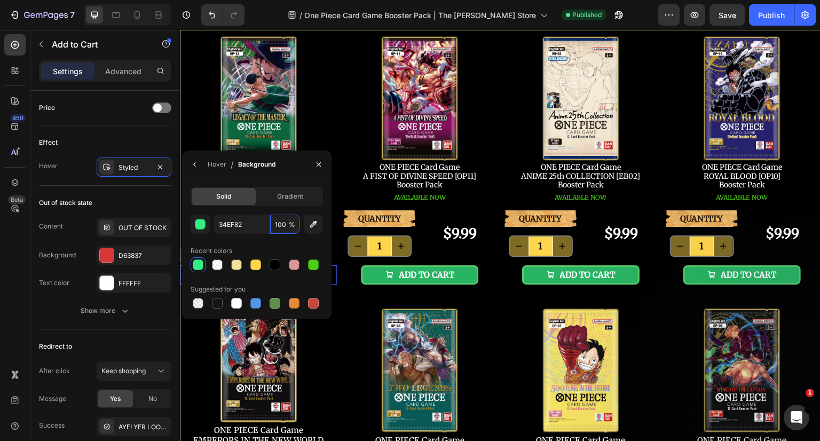
click at [281, 223] on input "100" at bounding box center [284, 224] width 29 height 19
type input "50"
click at [199, 166] on button "button" at bounding box center [194, 164] width 17 height 17
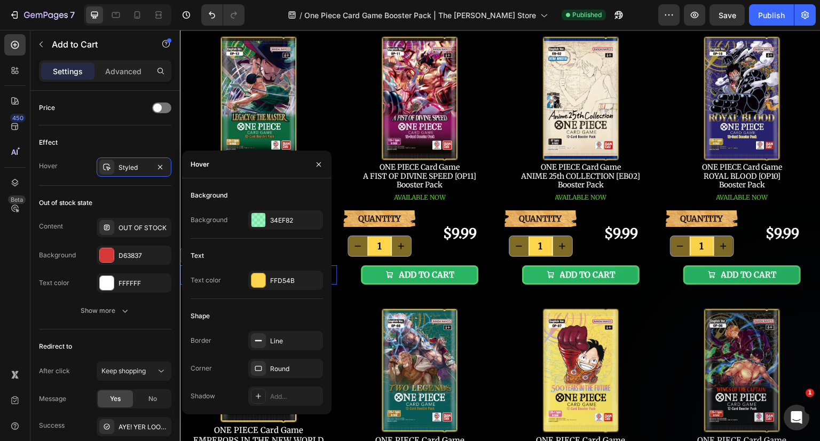
click at [323, 167] on button "button" at bounding box center [318, 164] width 17 height 17
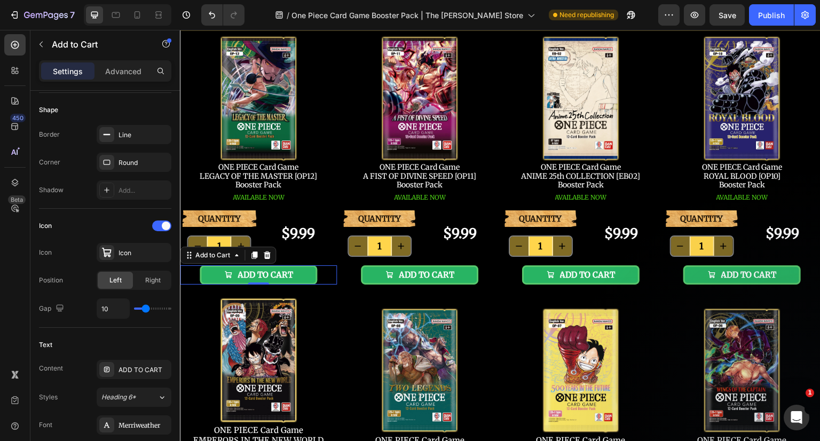
scroll to position [107, 0]
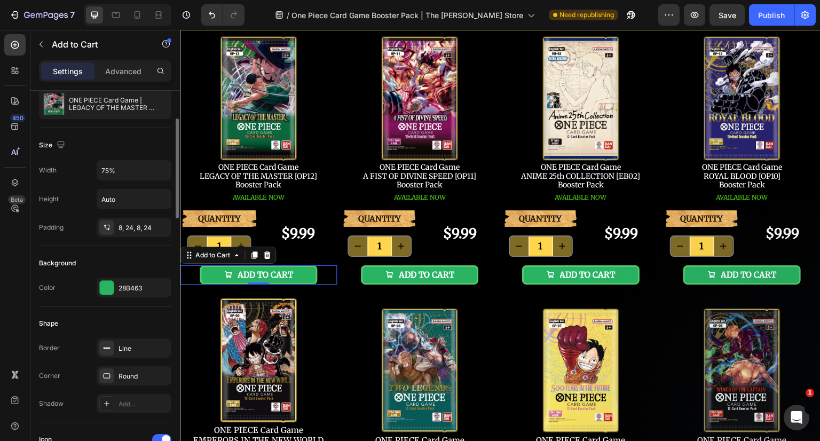
click at [133, 291] on div "28B463" at bounding box center [143, 288] width 50 height 10
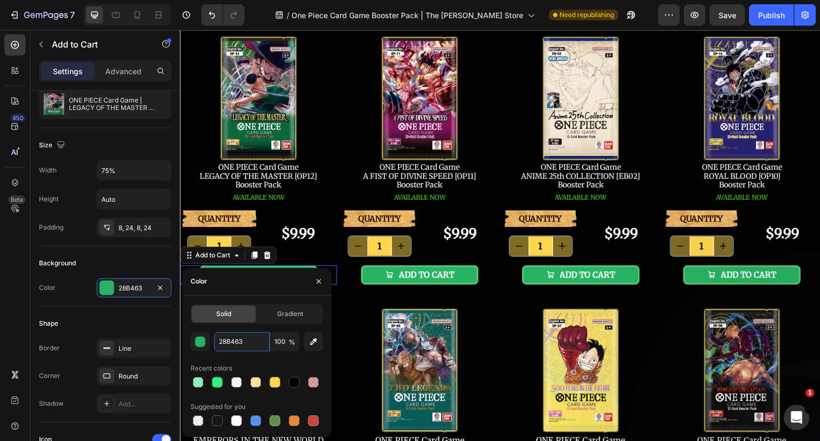
click at [249, 343] on input "28B463" at bounding box center [242, 341] width 56 height 19
click at [321, 280] on icon "button" at bounding box center [318, 281] width 9 height 9
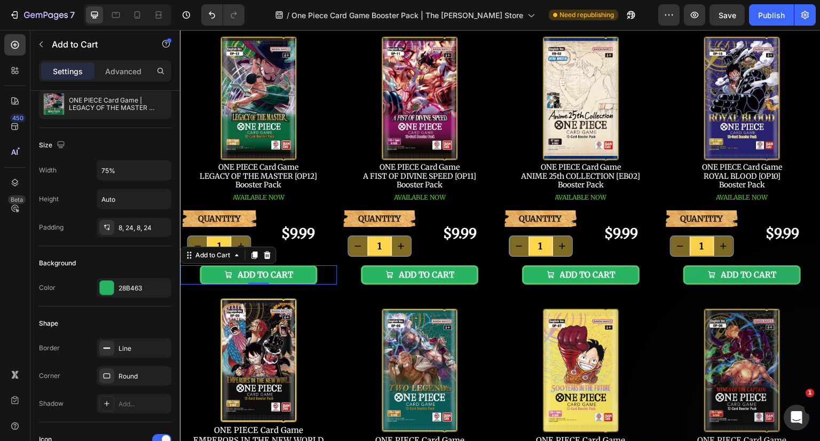
click at [303, 274] on button "ADD TO CART" at bounding box center [259, 274] width 118 height 19
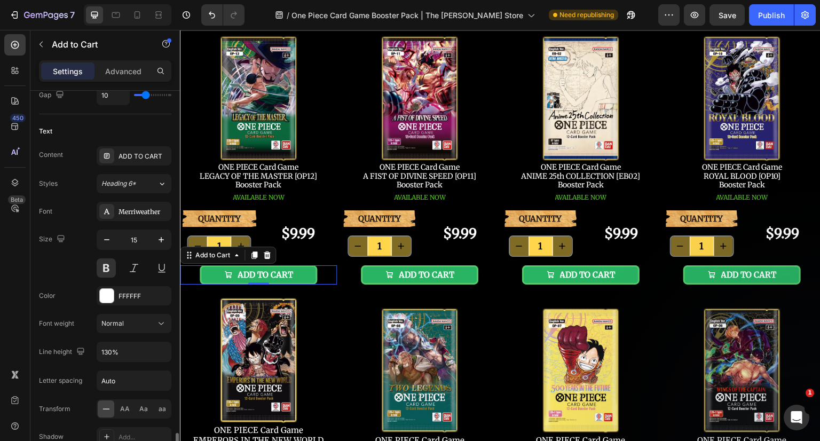
scroll to position [801, 0]
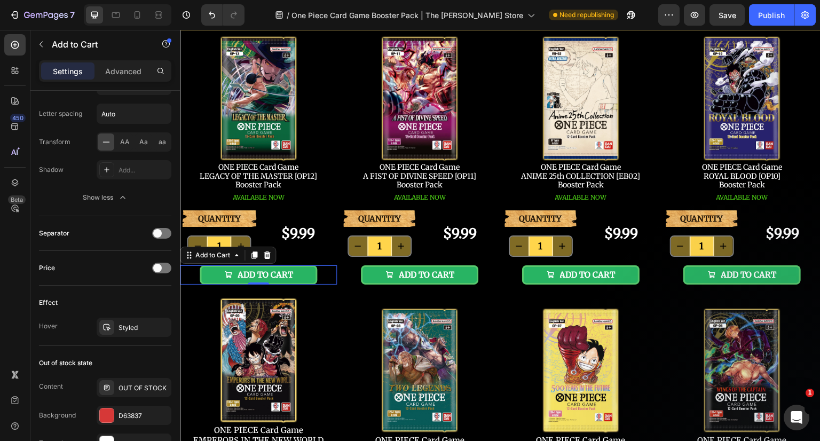
click at [135, 327] on div "Styled" at bounding box center [143, 328] width 50 height 10
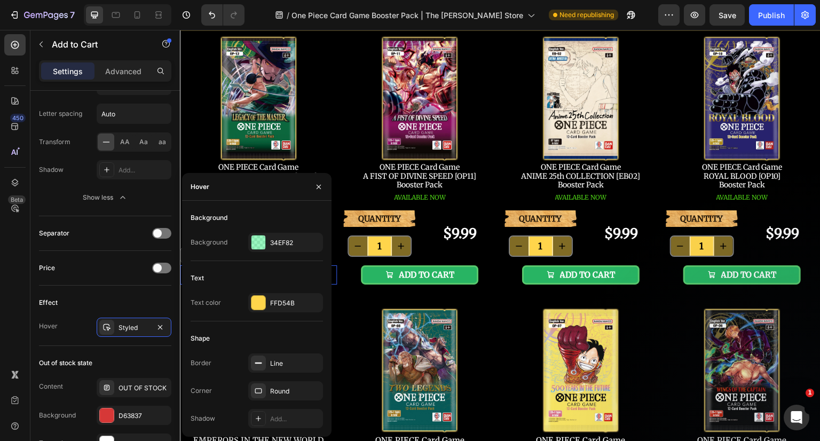
click at [288, 241] on div "34EF82" at bounding box center [295, 243] width 50 height 10
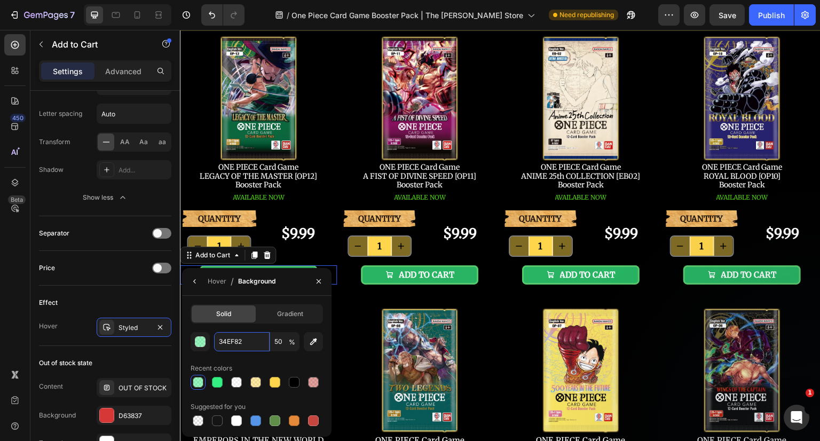
click at [0, 0] on input "34EF82" at bounding box center [0, 0] width 0 height 0
paste input "28B463"
type input "28B463"
click at [196, 283] on icon "button" at bounding box center [195, 281] width 9 height 9
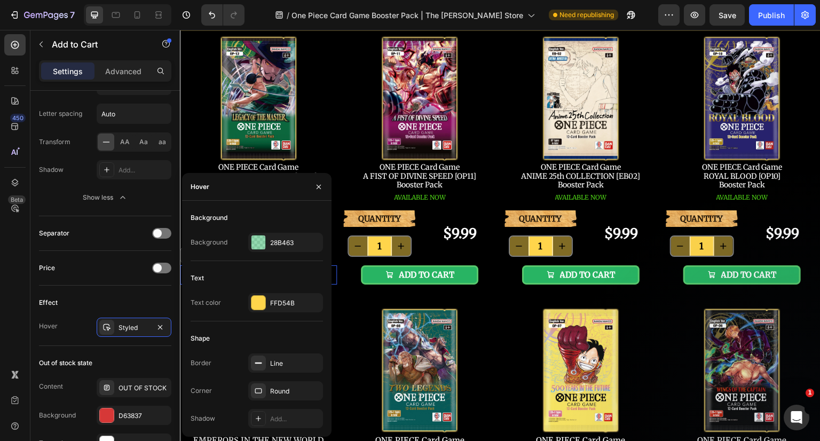
click at [321, 188] on icon "button" at bounding box center [318, 187] width 9 height 9
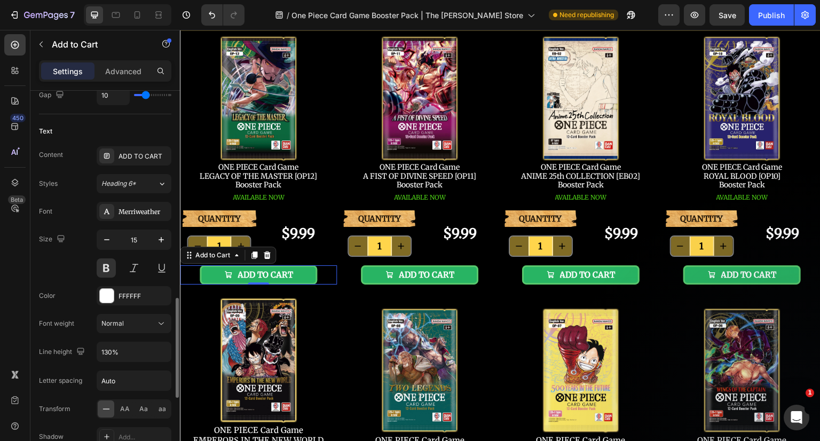
scroll to position [587, 0]
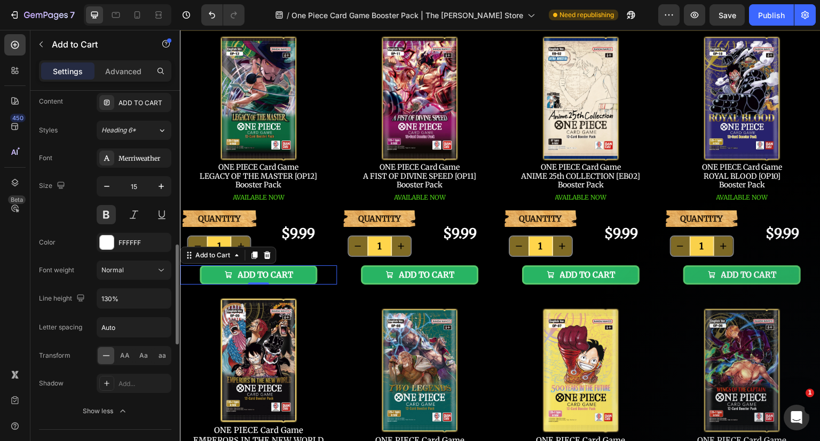
click at [108, 212] on button at bounding box center [106, 214] width 19 height 19
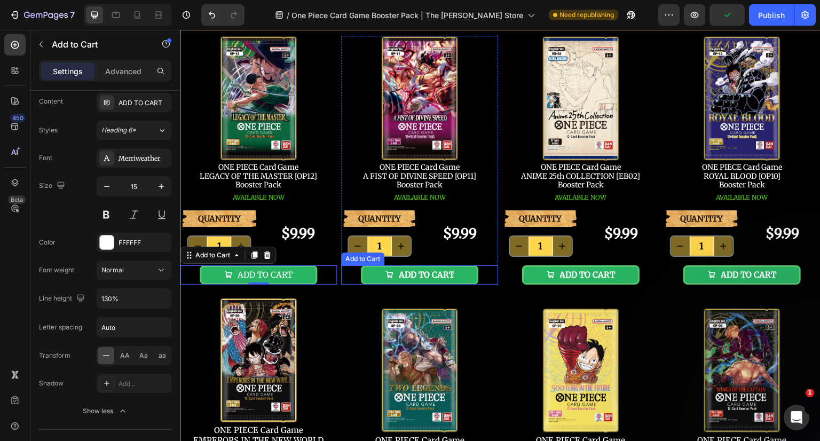
click at [460, 268] on button "ADD TO CART" at bounding box center [420, 274] width 118 height 19
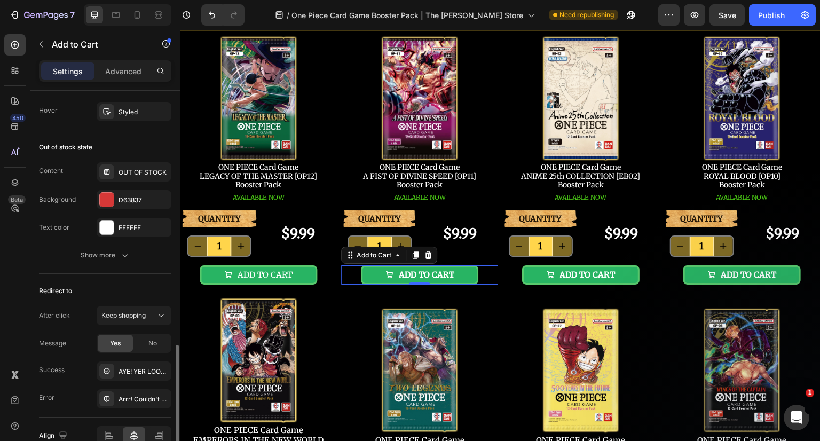
scroll to position [822, 0]
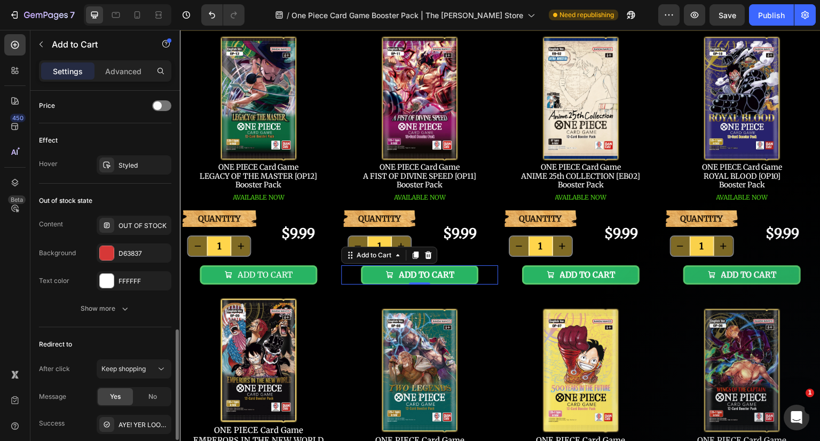
click at [130, 162] on div "Styled" at bounding box center [143, 166] width 50 height 10
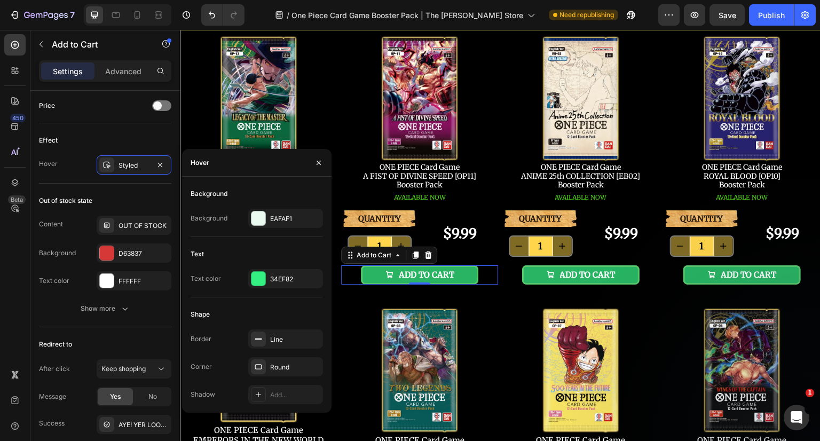
click at [293, 214] on div "EAFAF1" at bounding box center [295, 219] width 50 height 10
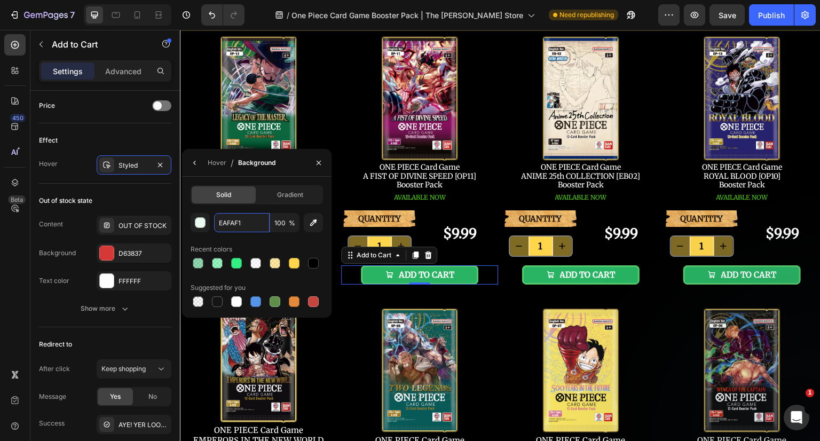
click at [228, 228] on input "EAFAF1" at bounding box center [242, 222] width 56 height 19
paste input "28B463"
type input "28B463"
click at [279, 225] on input "100" at bounding box center [284, 222] width 29 height 19
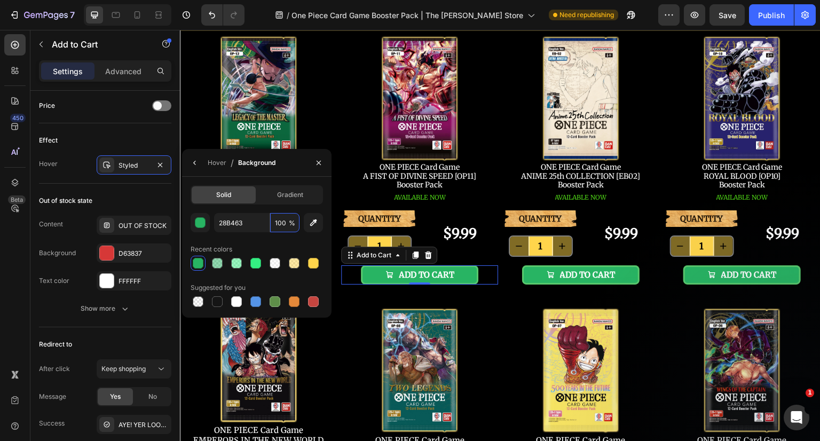
click at [279, 225] on input "100" at bounding box center [284, 222] width 29 height 19
type input "50"
click at [193, 163] on icon "button" at bounding box center [195, 163] width 9 height 9
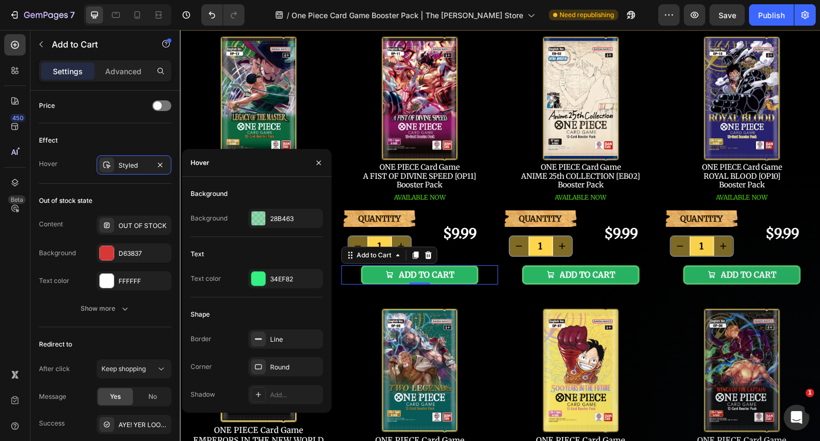
click at [286, 278] on div "34EF82" at bounding box center [295, 279] width 50 height 10
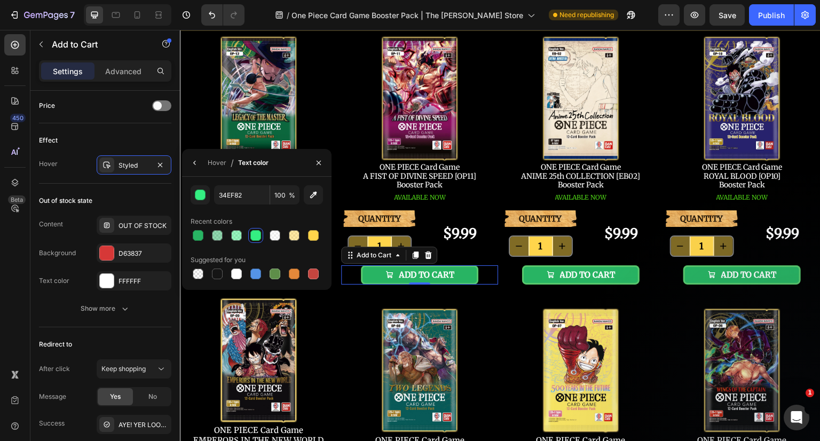
click at [317, 238] on div at bounding box center [313, 235] width 11 height 11
type input "FFD54B"
click at [316, 164] on icon "button" at bounding box center [318, 163] width 9 height 9
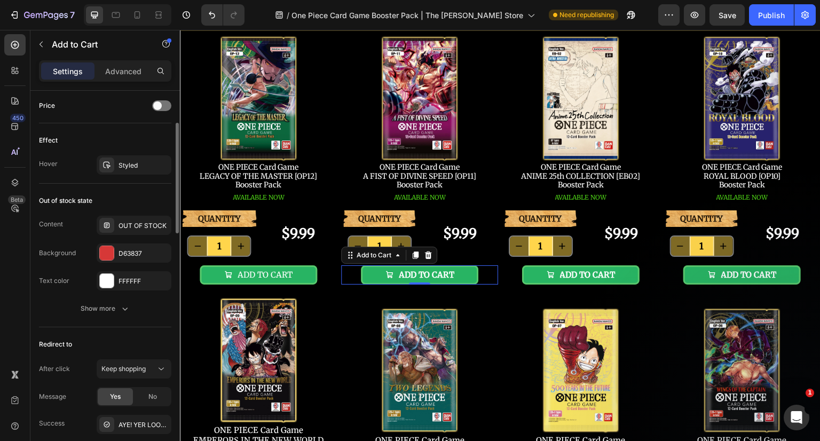
scroll to position [662, 0]
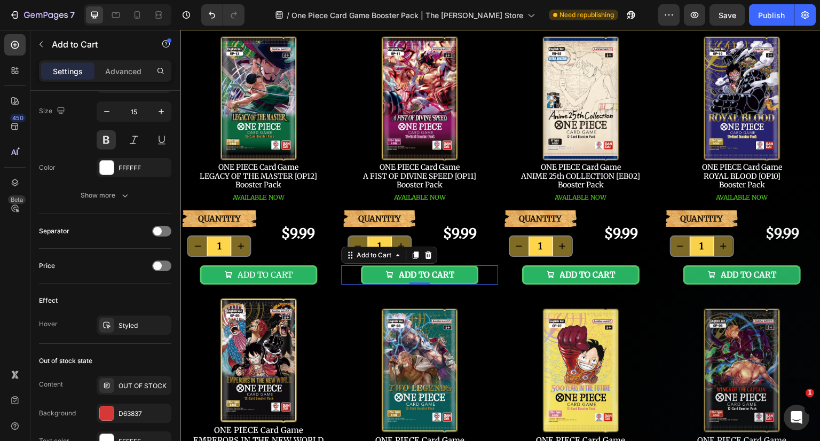
click at [107, 138] on button at bounding box center [106, 139] width 19 height 19
click at [625, 276] on button "ADD TO CART" at bounding box center [581, 274] width 118 height 19
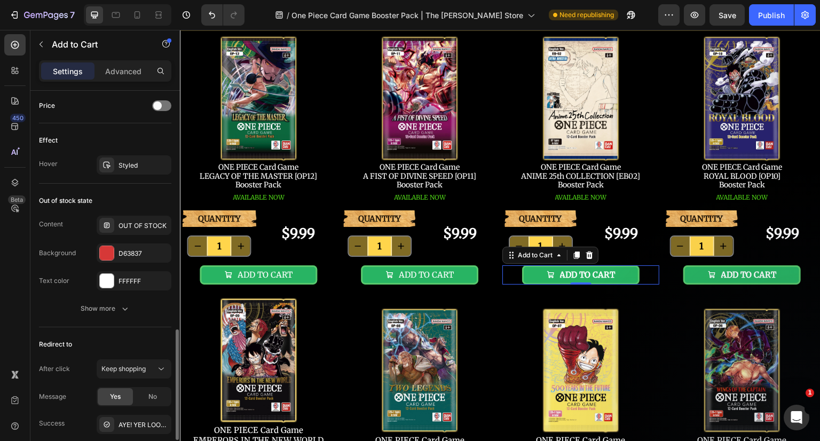
scroll to position [769, 0]
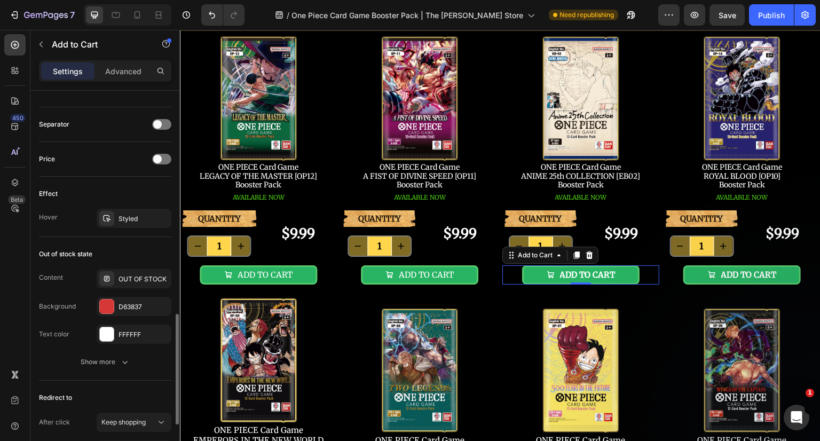
click at [127, 220] on div "Styled" at bounding box center [143, 219] width 50 height 10
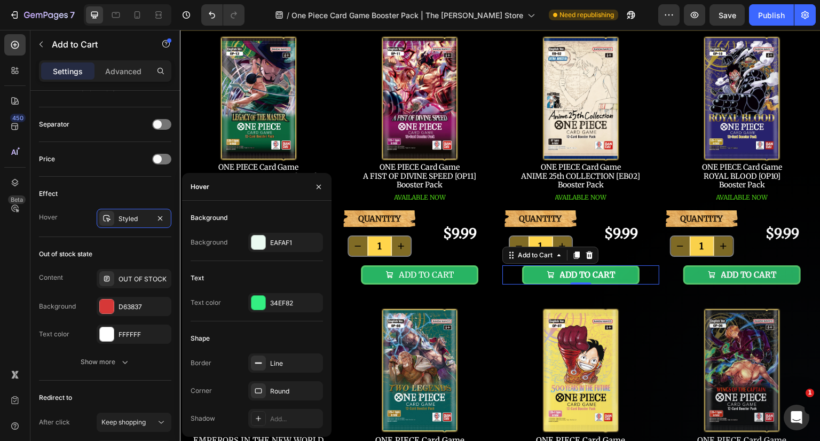
click at [282, 301] on div "34EF82" at bounding box center [295, 303] width 50 height 10
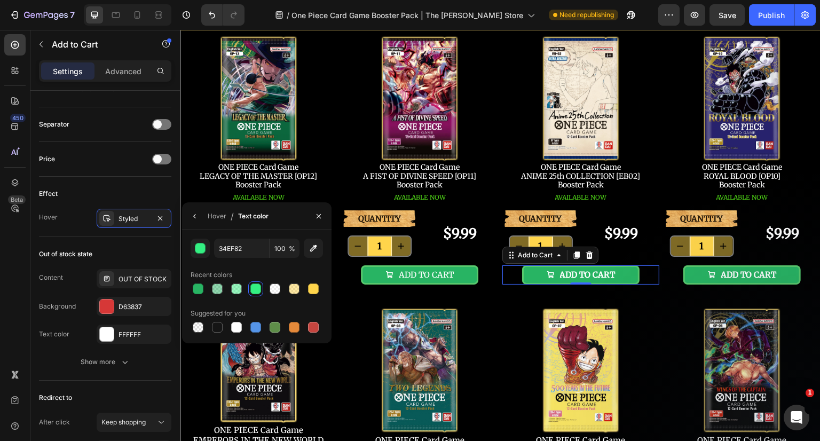
click at [314, 288] on div at bounding box center [313, 288] width 11 height 11
type input "FFD54B"
click at [194, 216] on icon "button" at bounding box center [194, 216] width 2 height 4
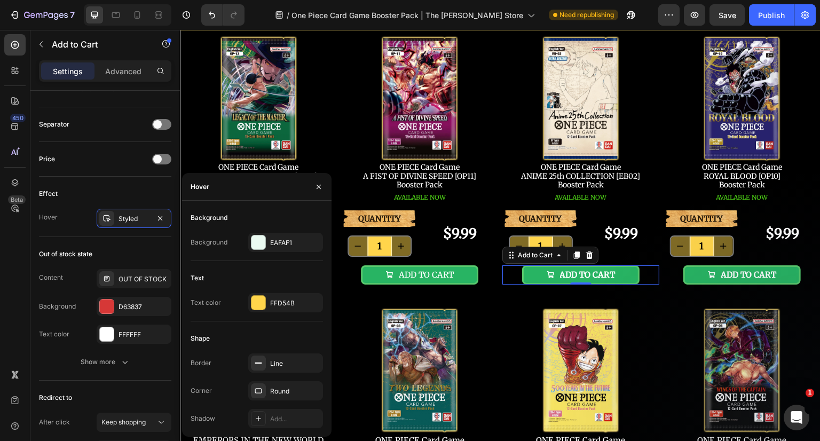
click at [275, 242] on div "EAFAF1" at bounding box center [295, 243] width 50 height 10
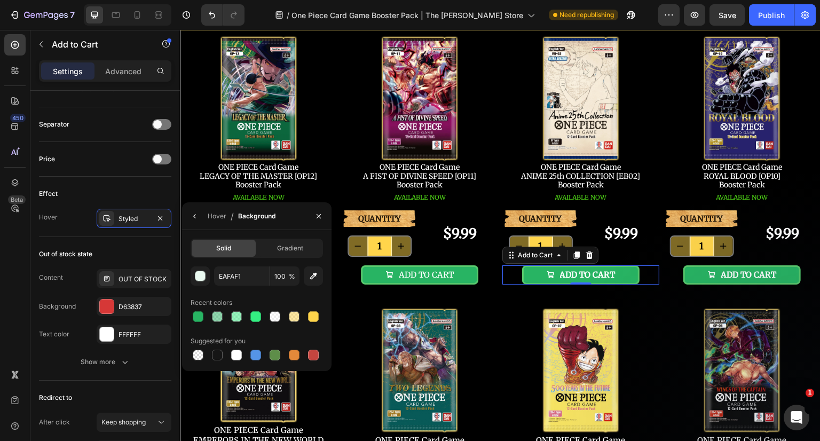
click at [201, 318] on div at bounding box center [198, 316] width 11 height 11
type input "28B463"
click at [287, 278] on input "100" at bounding box center [284, 275] width 29 height 19
type input "50"
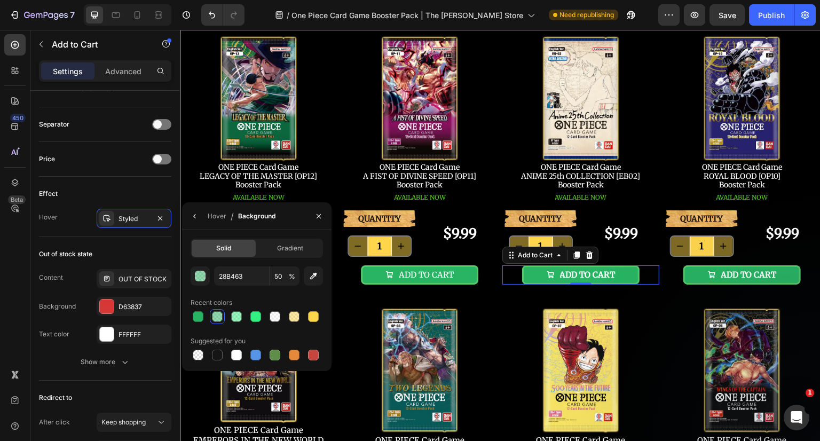
click at [196, 214] on icon "button" at bounding box center [195, 216] width 9 height 9
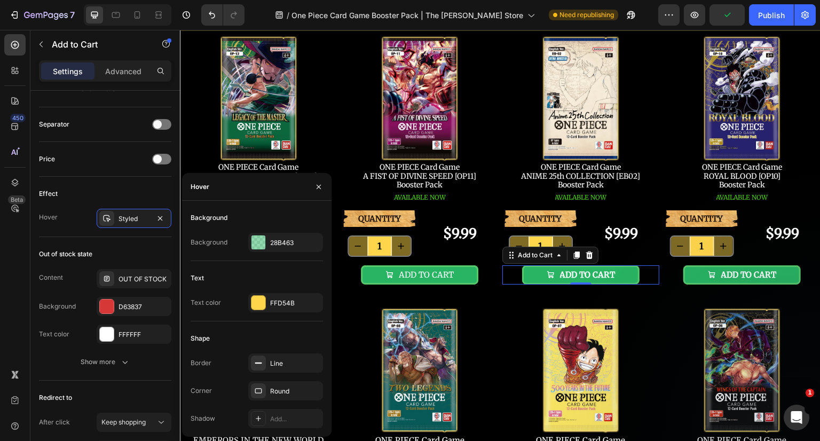
click at [318, 184] on icon "button" at bounding box center [318, 187] width 9 height 9
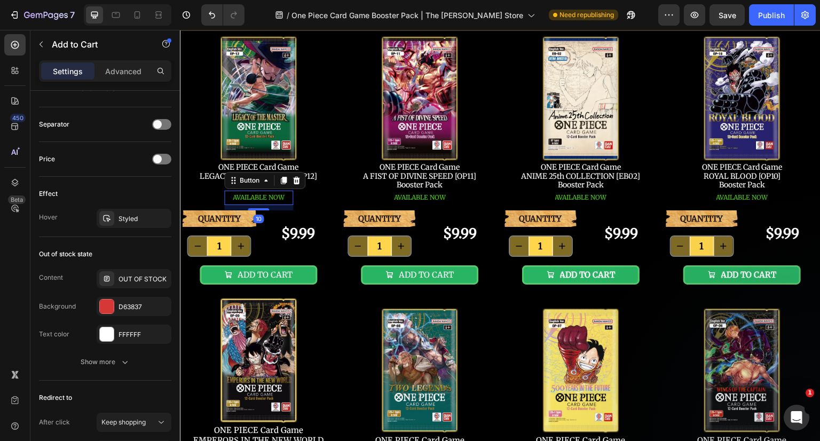
click at [263, 197] on span "AVAILABLE NOW" at bounding box center [259, 197] width 52 height 8
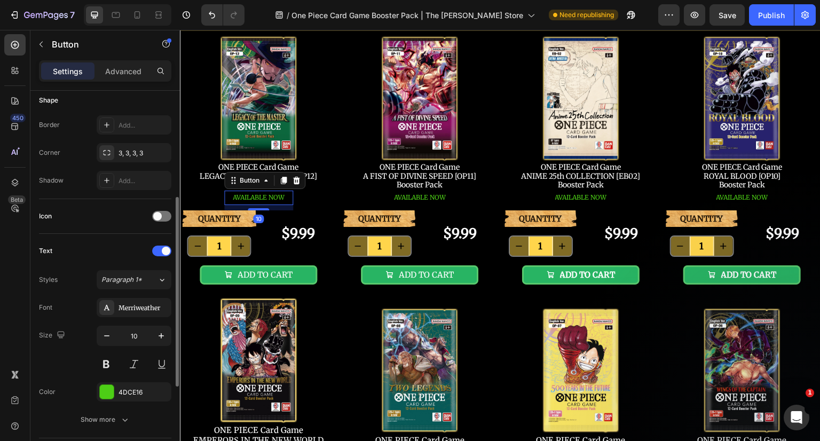
scroll to position [267, 0]
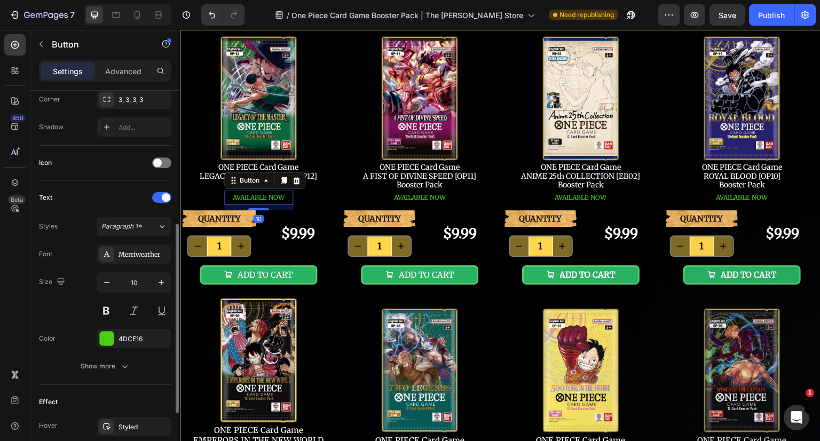
click at [125, 336] on div "4DCE16" at bounding box center [143, 339] width 50 height 10
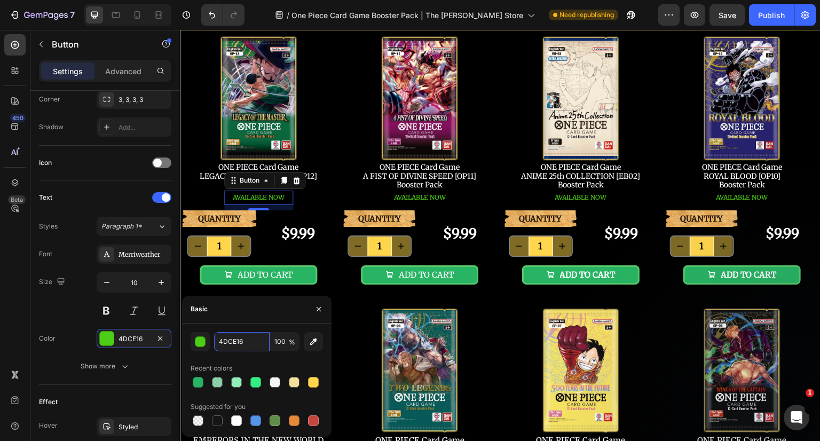
click at [228, 340] on input "4DCE16" at bounding box center [242, 341] width 56 height 19
paste input "28B463"
type input "28B463"
click at [312, 310] on button "button" at bounding box center [318, 309] width 17 height 17
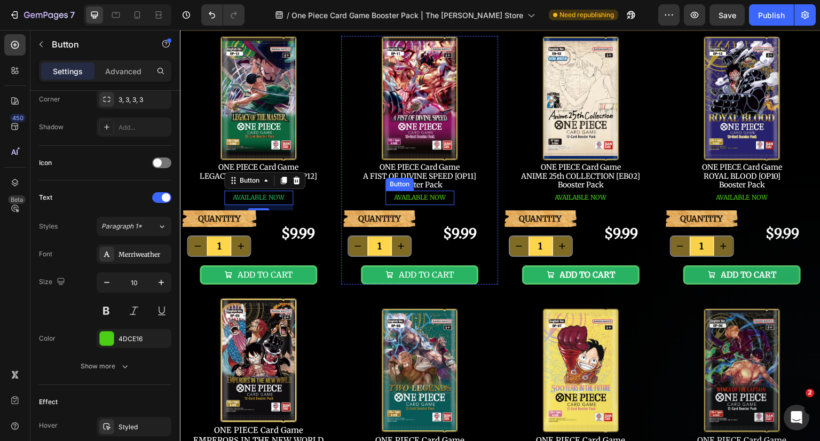
click at [428, 196] on span "AVAILABLE NOW" at bounding box center [420, 197] width 52 height 8
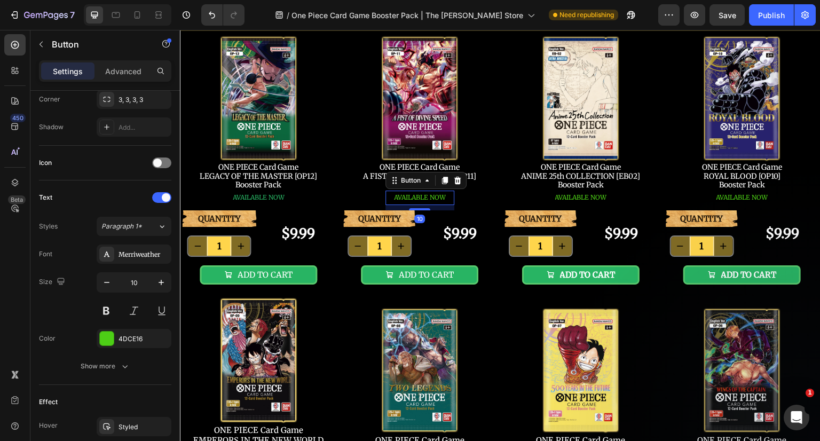
click at [129, 334] on div "4DCE16" at bounding box center [143, 339] width 50 height 10
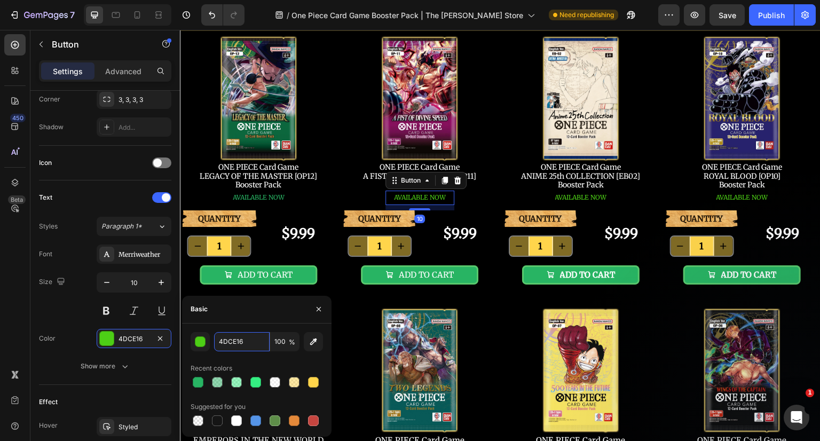
click at [248, 346] on input "4DCE16" at bounding box center [242, 341] width 56 height 19
paste input "28B463"
type input "28B463"
click at [319, 308] on icon "button" at bounding box center [319, 309] width 4 height 4
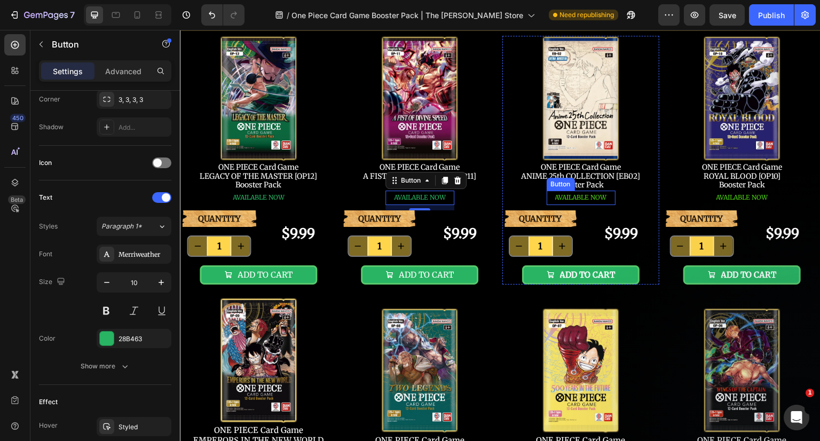
click at [589, 199] on span "AVAILABLE NOW" at bounding box center [581, 197] width 52 height 8
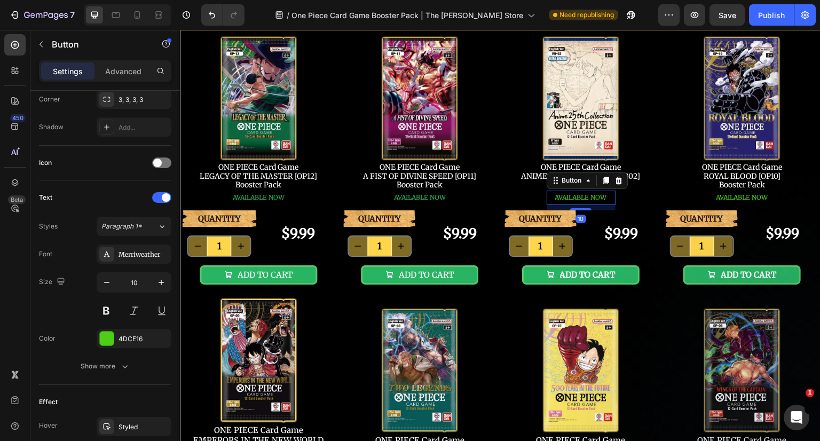
click at [124, 341] on div "4DCE16" at bounding box center [143, 339] width 50 height 10
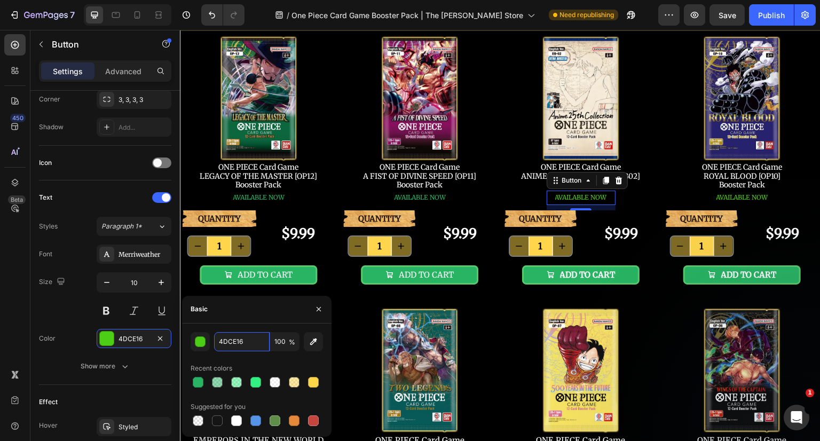
click at [239, 343] on input "4DCE16" at bounding box center [242, 341] width 56 height 19
paste input "28B463"
type input "28B463"
click at [320, 309] on icon "button" at bounding box center [318, 309] width 9 height 9
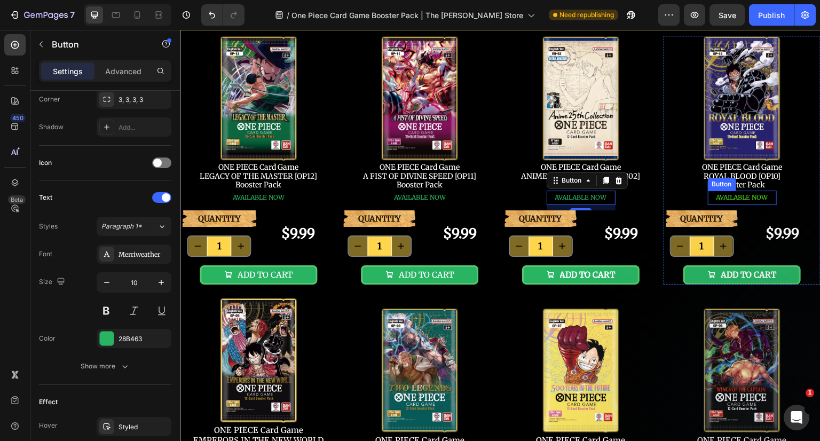
click at [722, 196] on span "AVAILABLE NOW" at bounding box center [742, 197] width 52 height 8
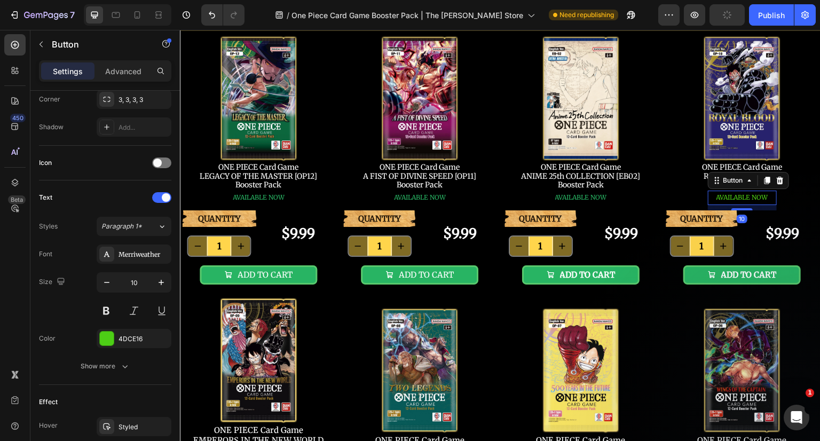
click at [124, 337] on div "4DCE16" at bounding box center [143, 339] width 50 height 10
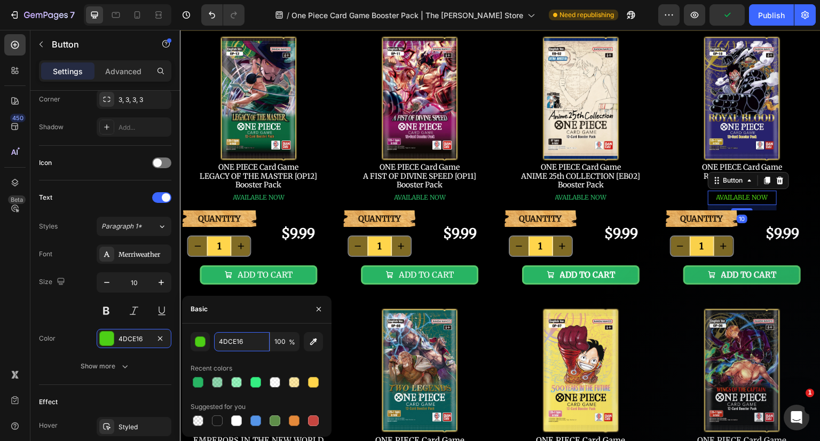
click at [262, 338] on input "4DCE16" at bounding box center [242, 341] width 56 height 19
paste input "28B463"
type input "28B463"
click at [317, 310] on icon "button" at bounding box center [318, 309] width 9 height 9
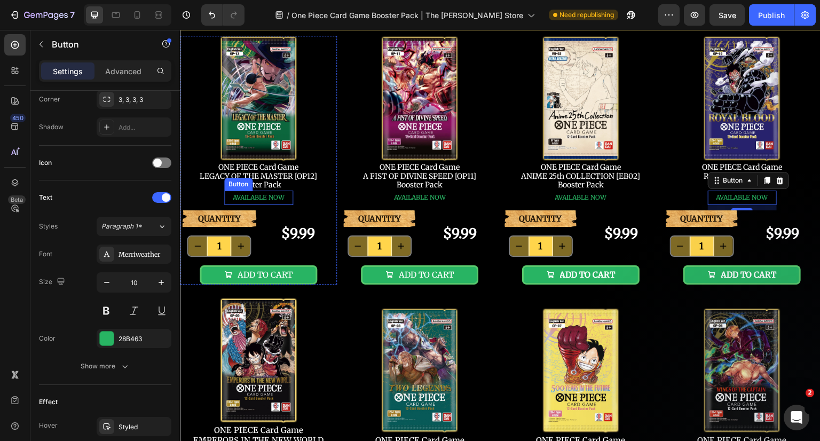
click at [291, 196] on button "AVAILABLE NOW" at bounding box center [258, 198] width 69 height 14
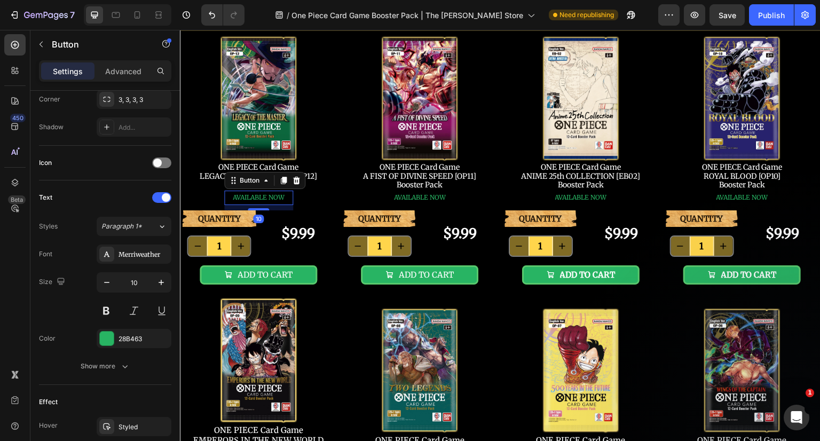
scroll to position [383, 0]
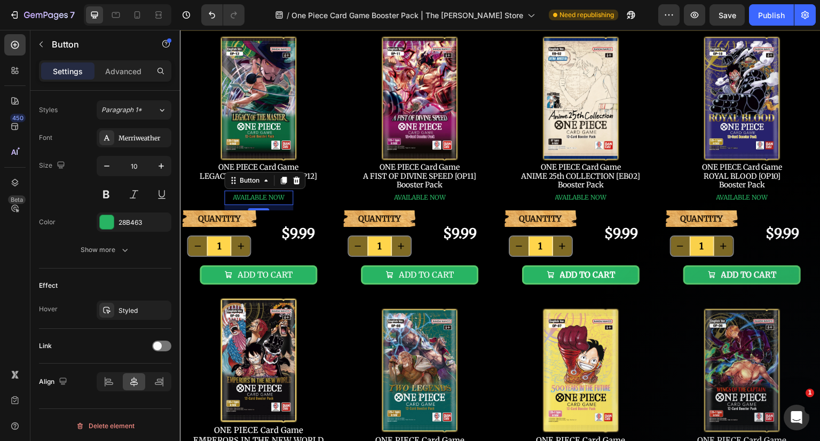
click at [0, 0] on icon "button" at bounding box center [0, 0] width 0 height 0
click at [449, 196] on button "AVAILABLE NOW" at bounding box center [419, 198] width 69 height 14
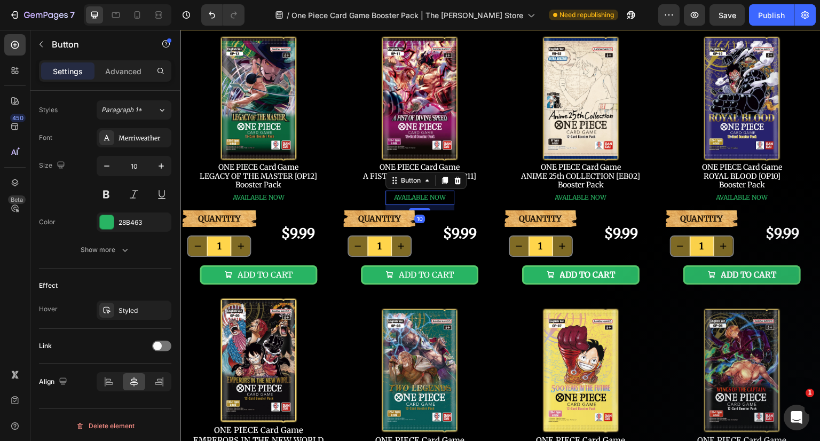
click at [0, 0] on icon "button" at bounding box center [0, 0] width 0 height 0
click at [608, 198] on button "AVAILABLE NOW" at bounding box center [581, 198] width 69 height 14
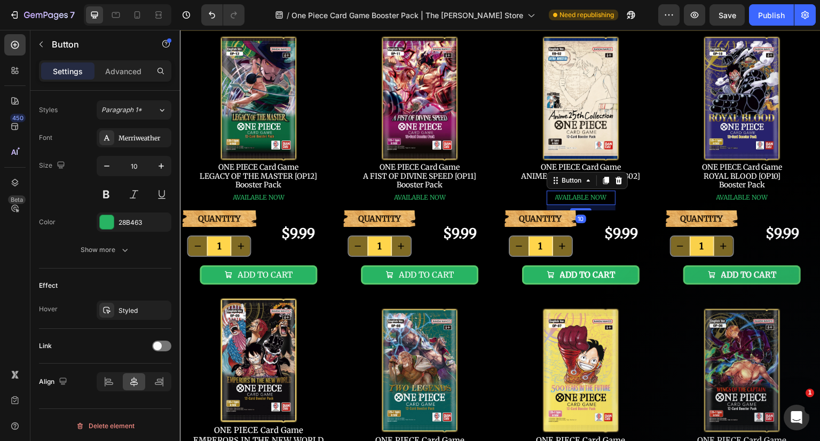
click at [0, 0] on icon "button" at bounding box center [0, 0] width 0 height 0
click at [757, 198] on span "AVAILABLE NOW" at bounding box center [742, 197] width 52 height 8
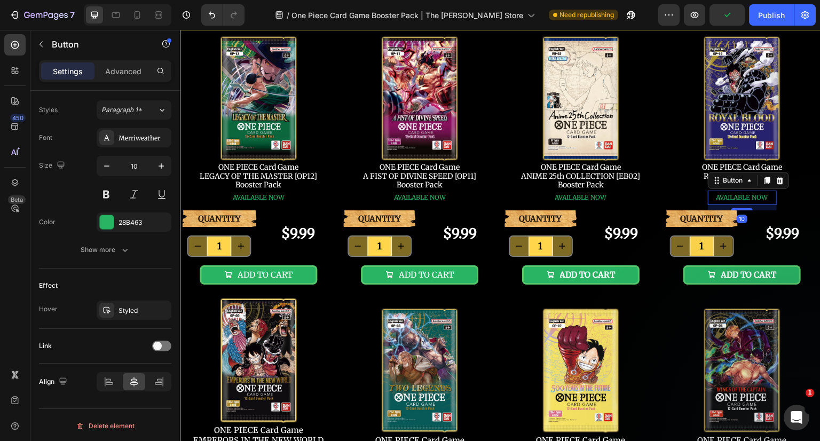
click at [0, 0] on icon "button" at bounding box center [0, 0] width 0 height 0
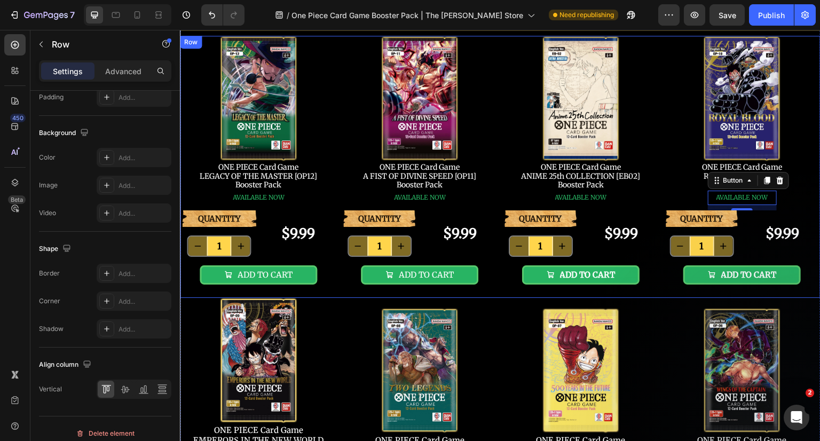
click at [654, 178] on div "Image ONE PIECE Card Game LEGACY OF THE MASTER [OP12] Booster Pack Text Block A…" at bounding box center [500, 167] width 641 height 262
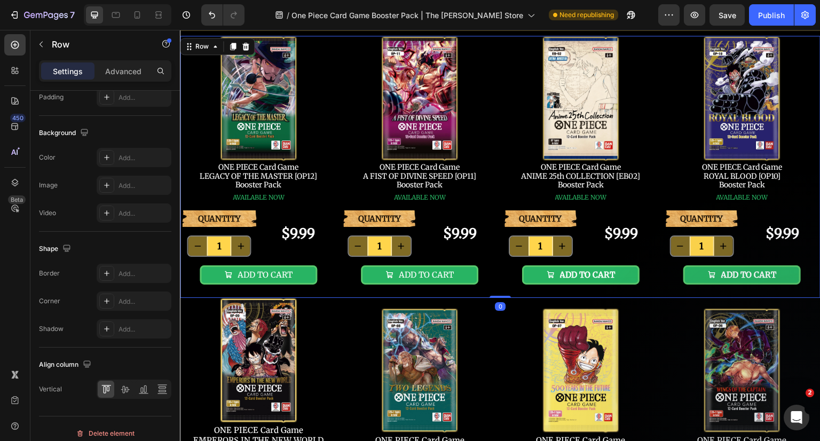
scroll to position [0, 0]
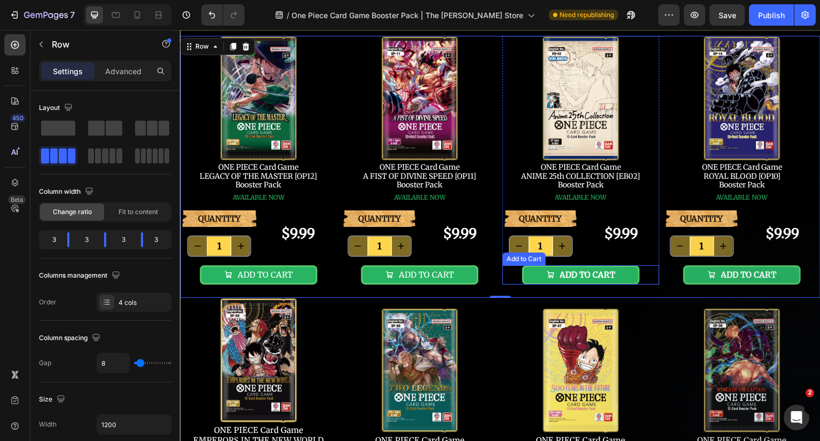
click at [623, 274] on button "ADD TO CART" at bounding box center [581, 274] width 118 height 19
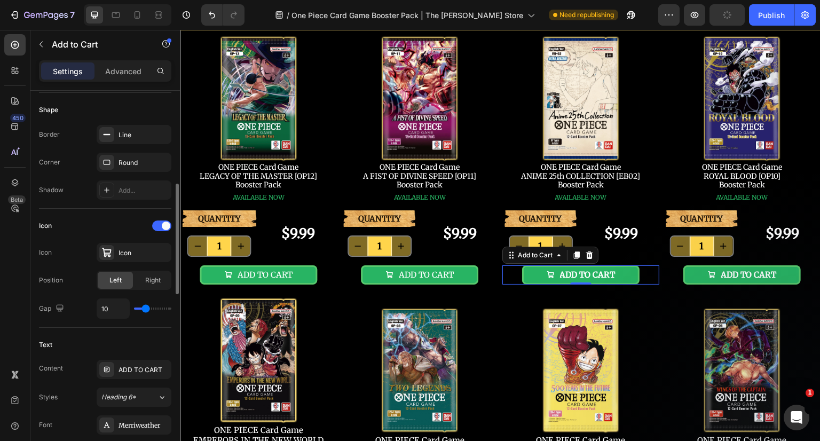
scroll to position [480, 0]
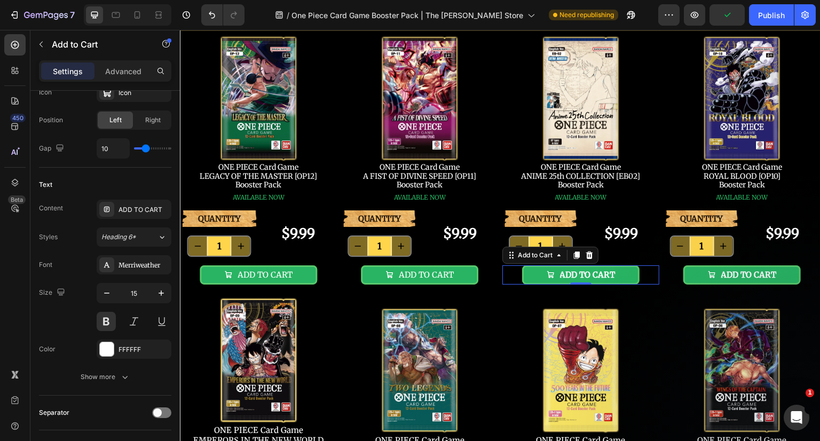
click at [104, 318] on button at bounding box center [106, 321] width 19 height 19
click at [788, 276] on button "ADD TO CART" at bounding box center [742, 274] width 118 height 19
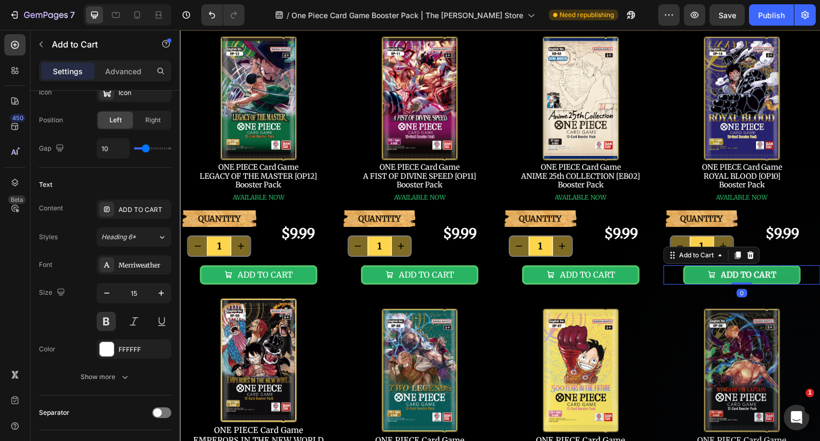
click at [102, 313] on button at bounding box center [106, 321] width 19 height 19
click at [786, 276] on button "ADD TO CART" at bounding box center [742, 274] width 118 height 19
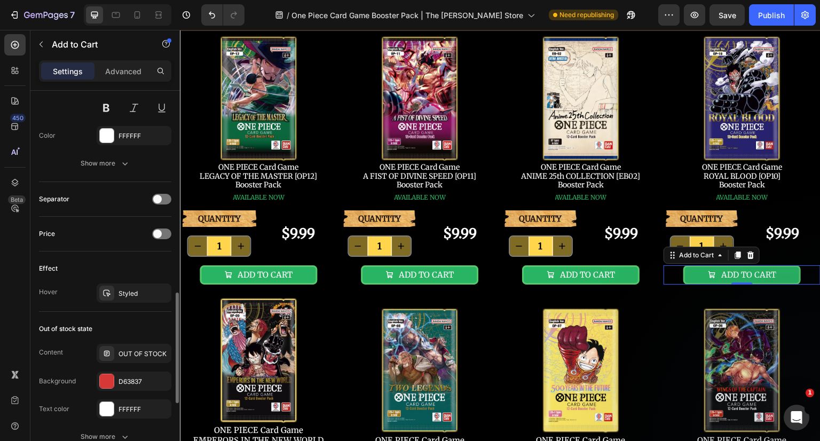
scroll to position [801, 0]
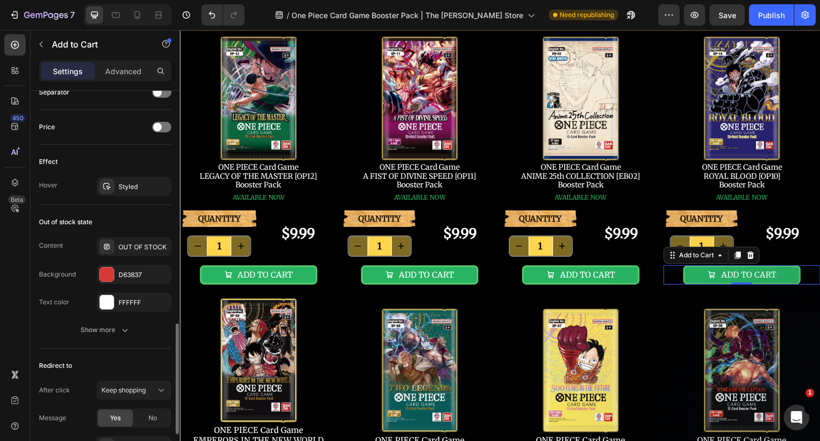
click at [123, 183] on div "Styled" at bounding box center [143, 187] width 50 height 10
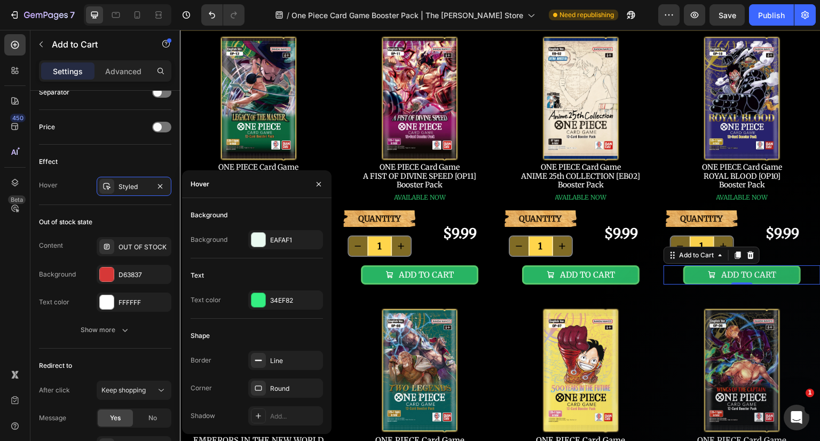
click at [279, 240] on div "EAFAF1" at bounding box center [295, 240] width 50 height 10
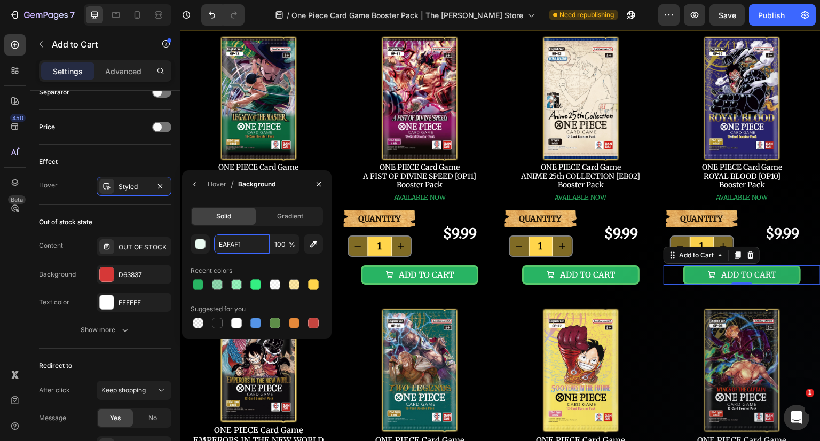
click at [237, 248] on input "EAFAF1" at bounding box center [242, 243] width 56 height 19
paste input "28B463"
type input "28B463"
click at [288, 243] on input "100" at bounding box center [284, 243] width 29 height 19
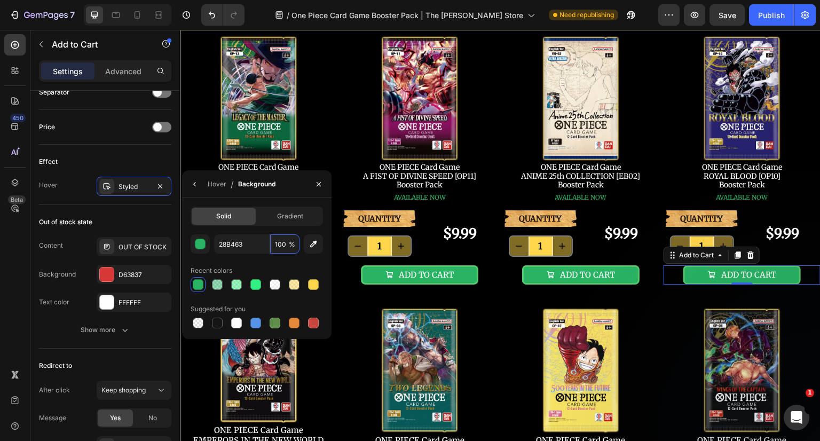
click at [288, 243] on input "100" at bounding box center [284, 243] width 29 height 19
type input "50"
click at [192, 185] on icon "button" at bounding box center [195, 184] width 9 height 9
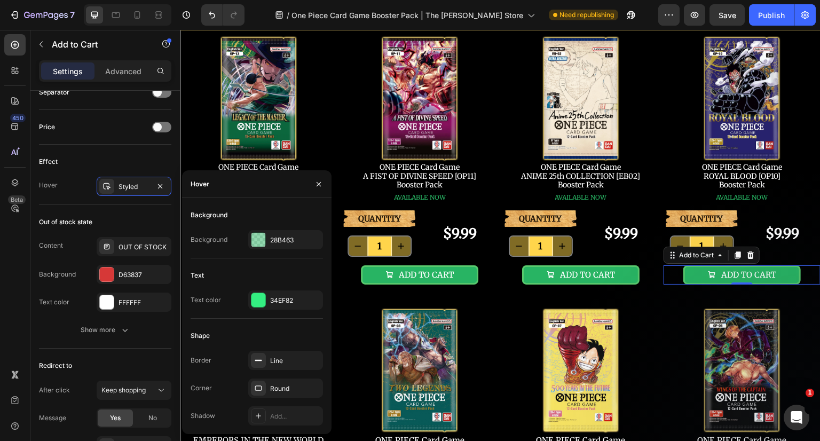
click at [288, 304] on div "34EF82" at bounding box center [295, 301] width 50 height 10
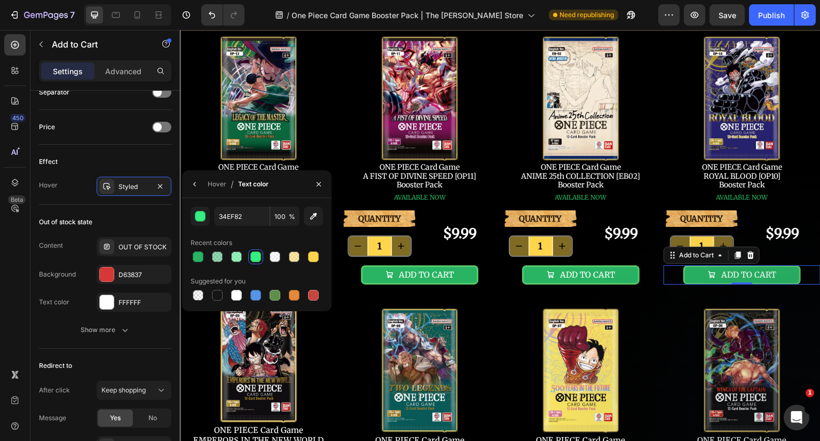
click at [314, 259] on div at bounding box center [313, 256] width 11 height 11
type input "FFD54B"
drag, startPoint x: 319, startPoint y: 181, endPoint x: 484, endPoint y: 189, distance: 164.6
click at [319, 181] on icon "button" at bounding box center [318, 184] width 9 height 9
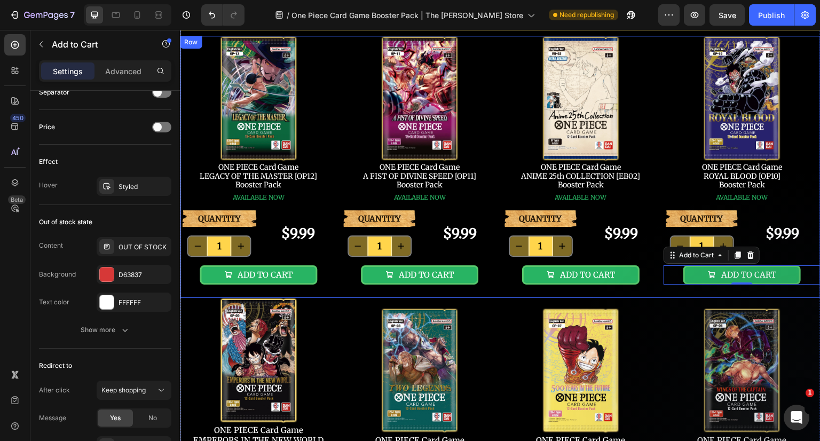
click at [795, 291] on div "Image ONE PIECE Card Game ROYAL BLOOD [OP10] Booster Pack Text Block AVAILABLE …" at bounding box center [741, 167] width 157 height 262
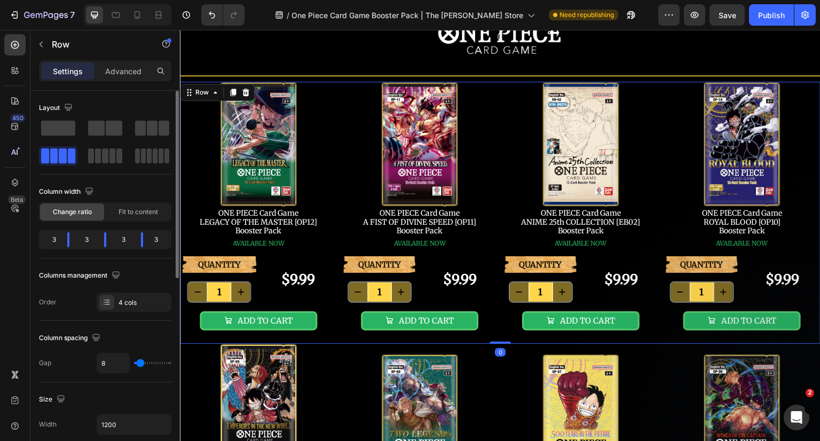
scroll to position [0, 0]
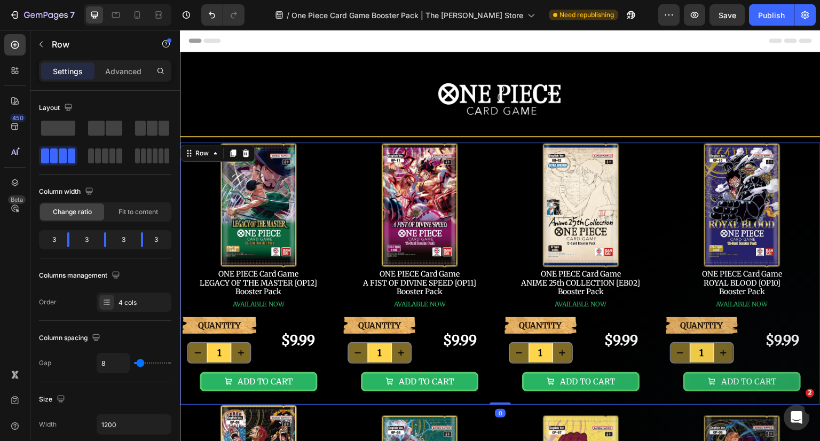
click at [728, 17] on span "Save" at bounding box center [727, 15] width 18 height 9
click at [773, 15] on div "Publish" at bounding box center [771, 15] width 27 height 11
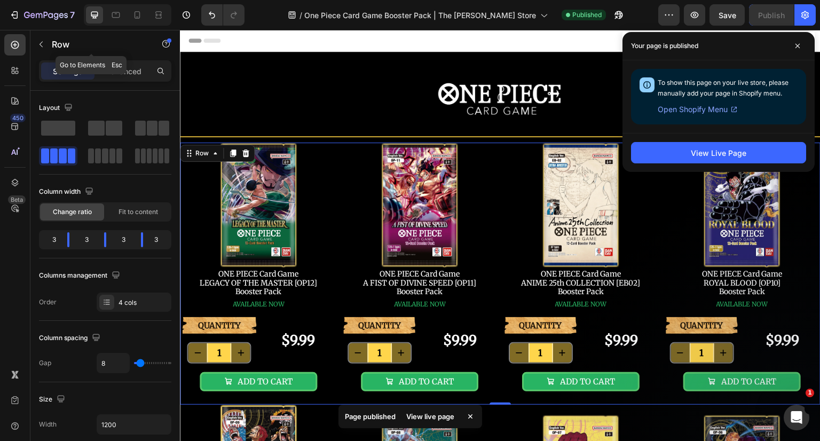
click at [122, 66] on p "Advanced" at bounding box center [123, 71] width 36 height 11
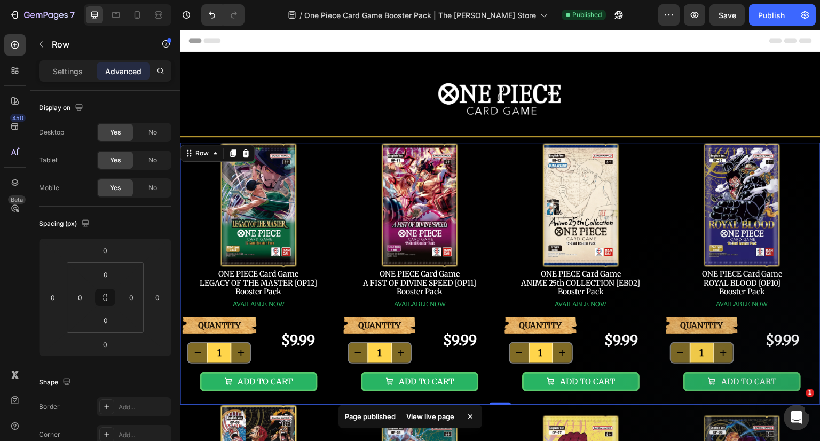
click at [155, 188] on span "No" at bounding box center [152, 188] width 9 height 10
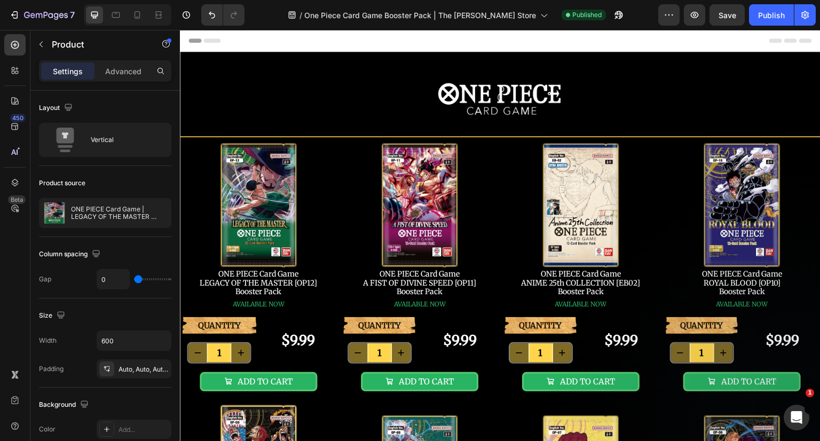
click at [113, 66] on p "Advanced" at bounding box center [123, 71] width 36 height 11
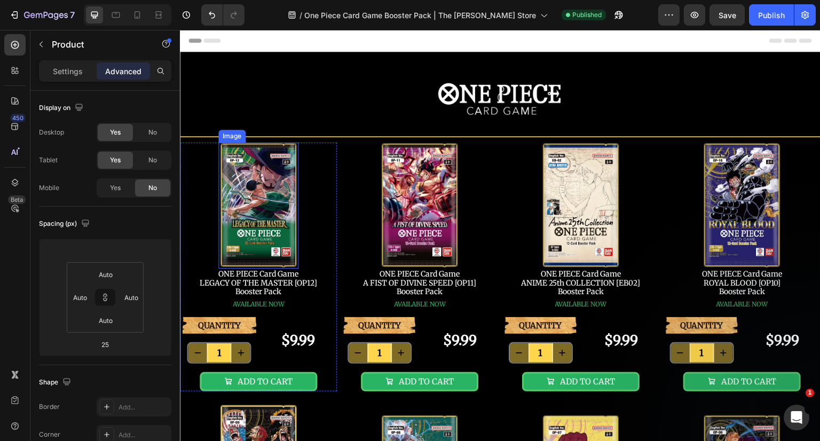
click at [280, 194] on img at bounding box center [258, 206] width 80 height 126
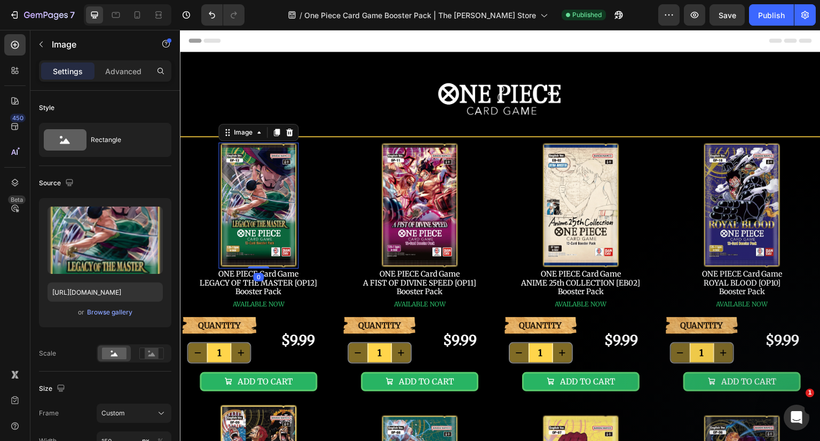
click at [117, 67] on p "Advanced" at bounding box center [123, 71] width 36 height 11
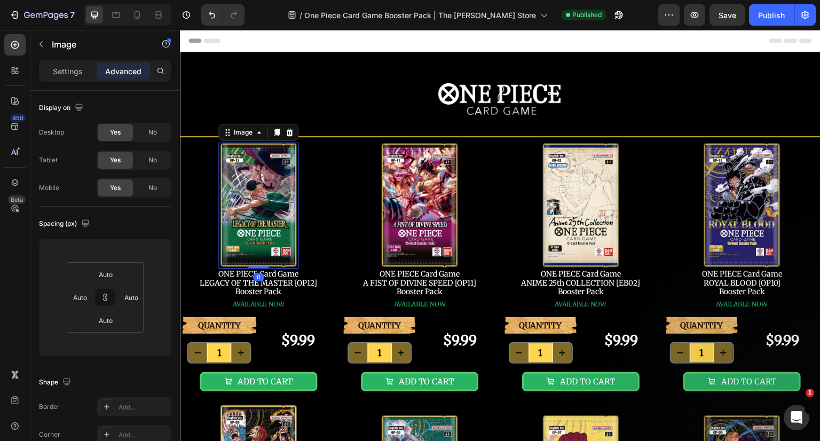
click at [149, 194] on div "No" at bounding box center [152, 187] width 35 height 17
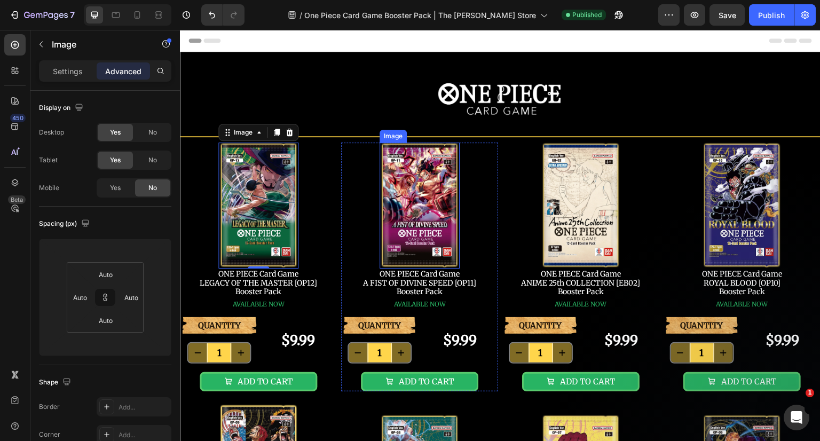
click at [403, 196] on img at bounding box center [420, 206] width 80 height 126
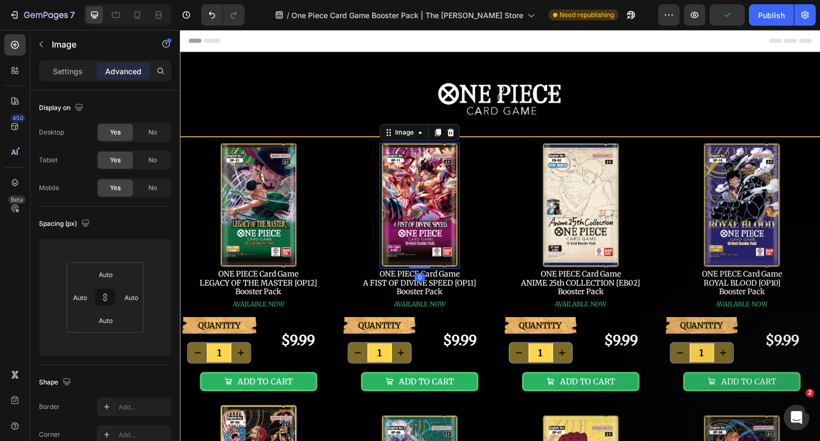
click at [159, 188] on div "No" at bounding box center [152, 187] width 35 height 17
click at [562, 200] on img at bounding box center [581, 206] width 80 height 126
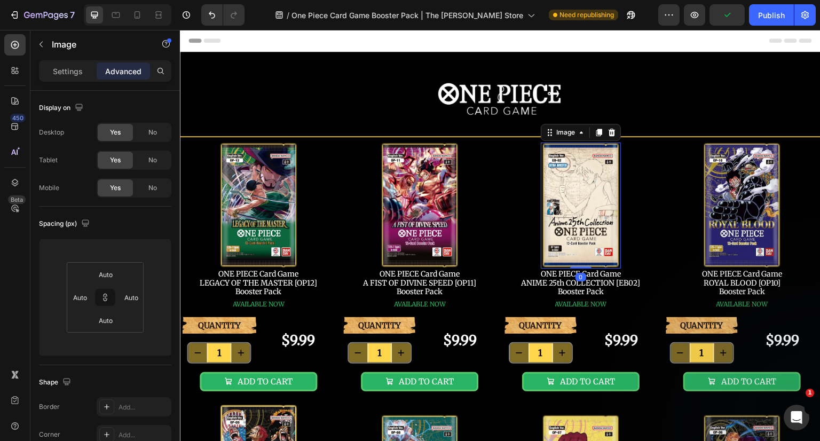
click at [163, 182] on div "No" at bounding box center [152, 187] width 35 height 17
click at [728, 193] on img at bounding box center [742, 206] width 80 height 126
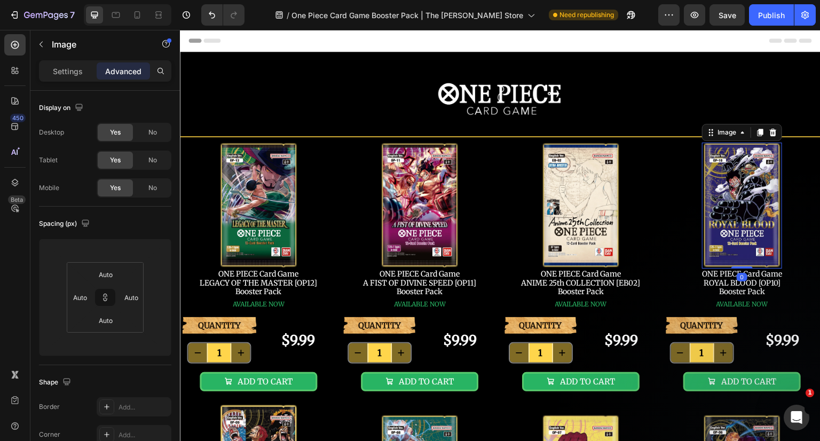
click at [151, 190] on span "No" at bounding box center [152, 188] width 9 height 10
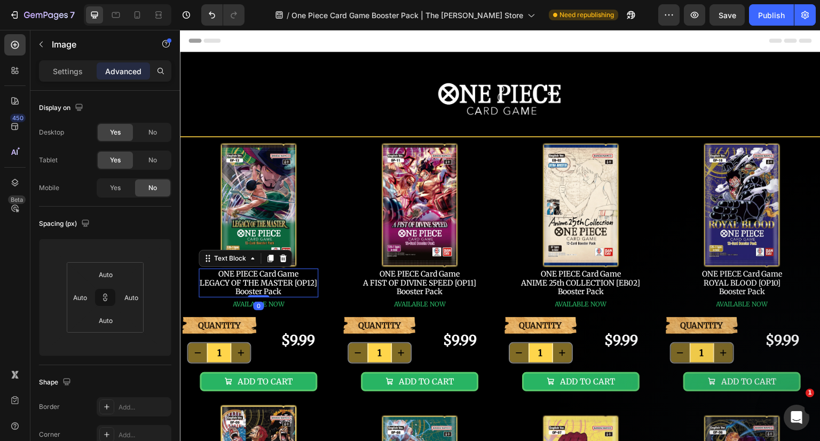
click at [265, 281] on link "LEGACY OF THE MASTER [OP12]" at bounding box center [258, 283] width 117 height 10
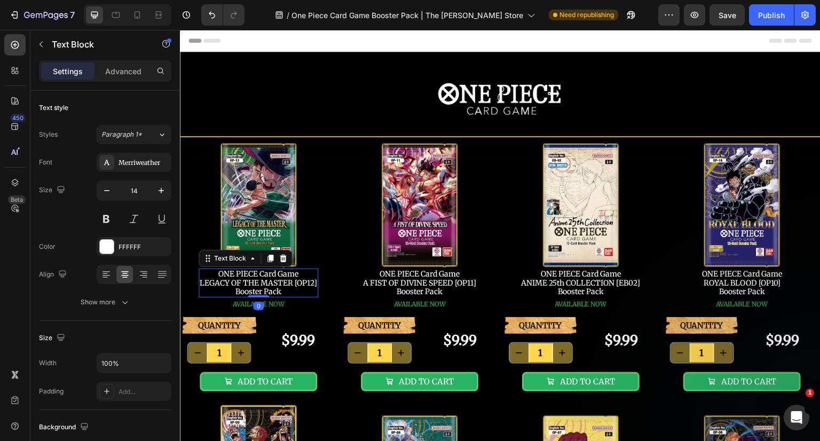
click at [131, 67] on p "Advanced" at bounding box center [123, 71] width 36 height 11
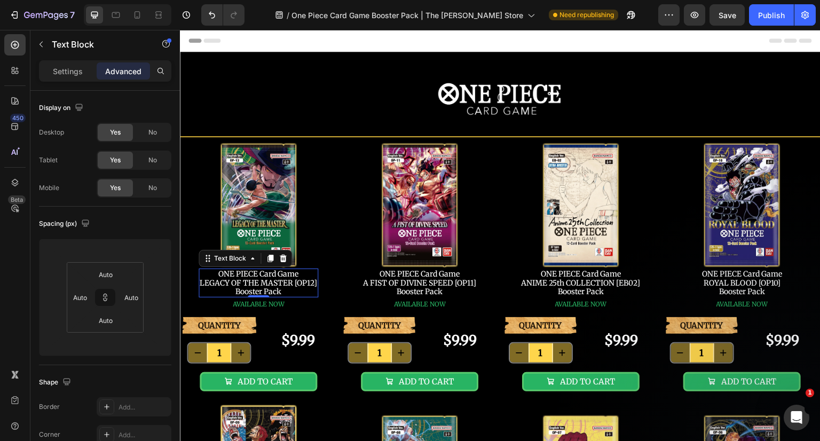
click at [152, 191] on span "No" at bounding box center [152, 188] width 9 height 10
click at [419, 287] on link "Booster Pack" at bounding box center [420, 292] width 46 height 10
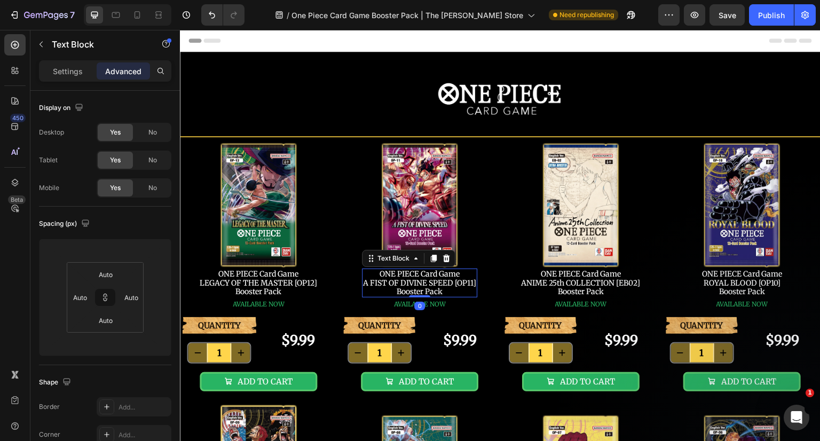
click at [150, 185] on span "No" at bounding box center [152, 188] width 9 height 10
click at [576, 279] on link "ANIME 25th COLLECTION [EB02]" at bounding box center [580, 283] width 119 height 10
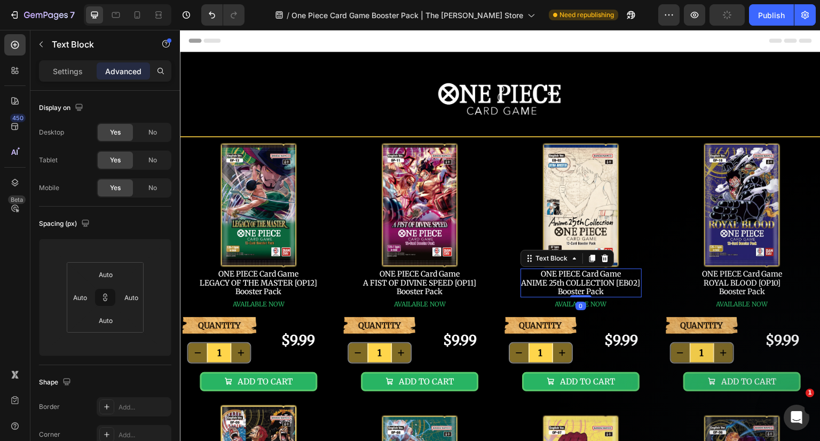
click at [149, 187] on span "No" at bounding box center [152, 188] width 9 height 10
click at [725, 282] on link "ROYAL BLOOD [OP10]" at bounding box center [742, 283] width 77 height 10
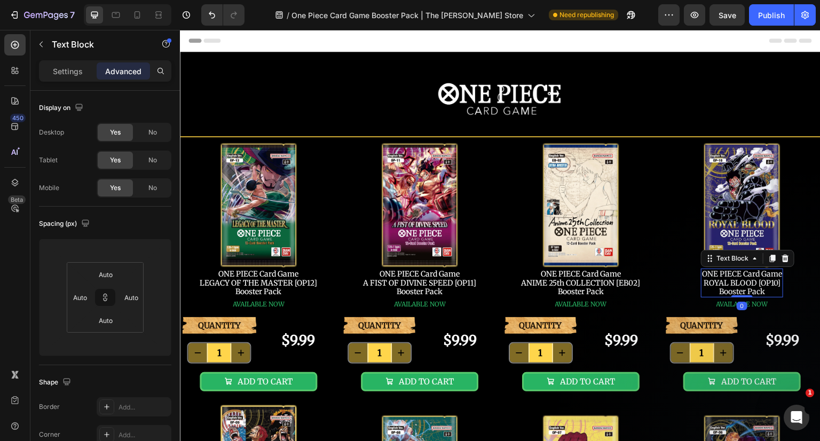
drag, startPoint x: 163, startPoint y: 187, endPoint x: 156, endPoint y: 182, distance: 8.9
click at [163, 187] on div "No" at bounding box center [152, 187] width 35 height 17
click at [267, 306] on span "AVAILABLE NOW" at bounding box center [259, 304] width 52 height 8
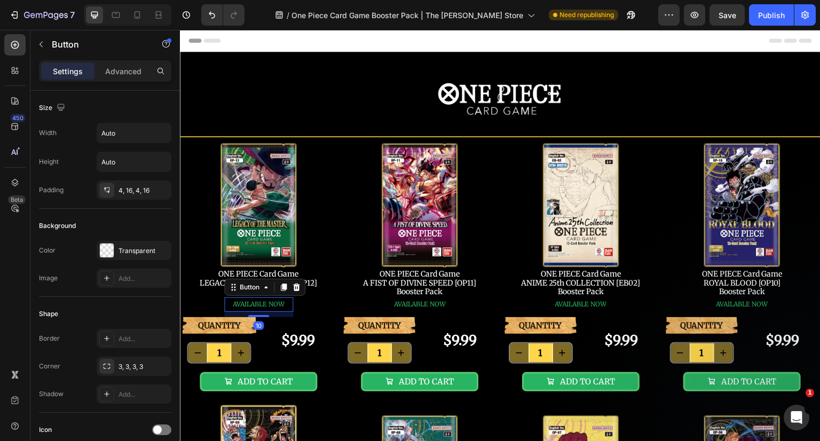
click at [110, 67] on p "Advanced" at bounding box center [123, 71] width 36 height 11
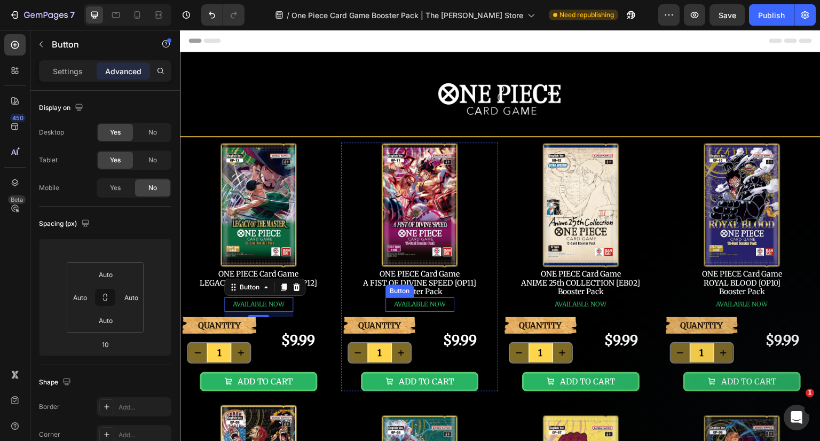
click at [417, 302] on span "AVAILABLE NOW" at bounding box center [420, 304] width 52 height 8
